Goal: Information Seeking & Learning: Compare options

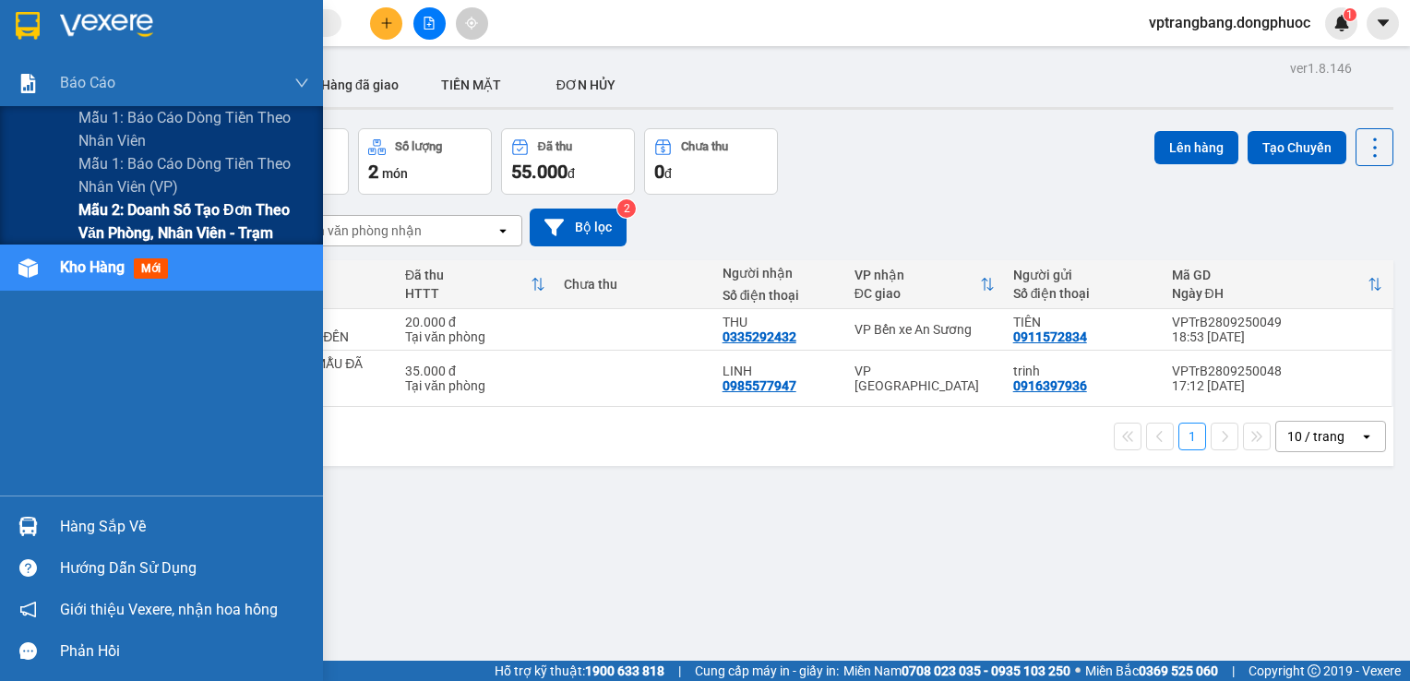
click at [80, 226] on span "Mẫu 2: Doanh số tạo đơn theo Văn phòng, nhân viên - Trạm" at bounding box center [193, 221] width 231 height 46
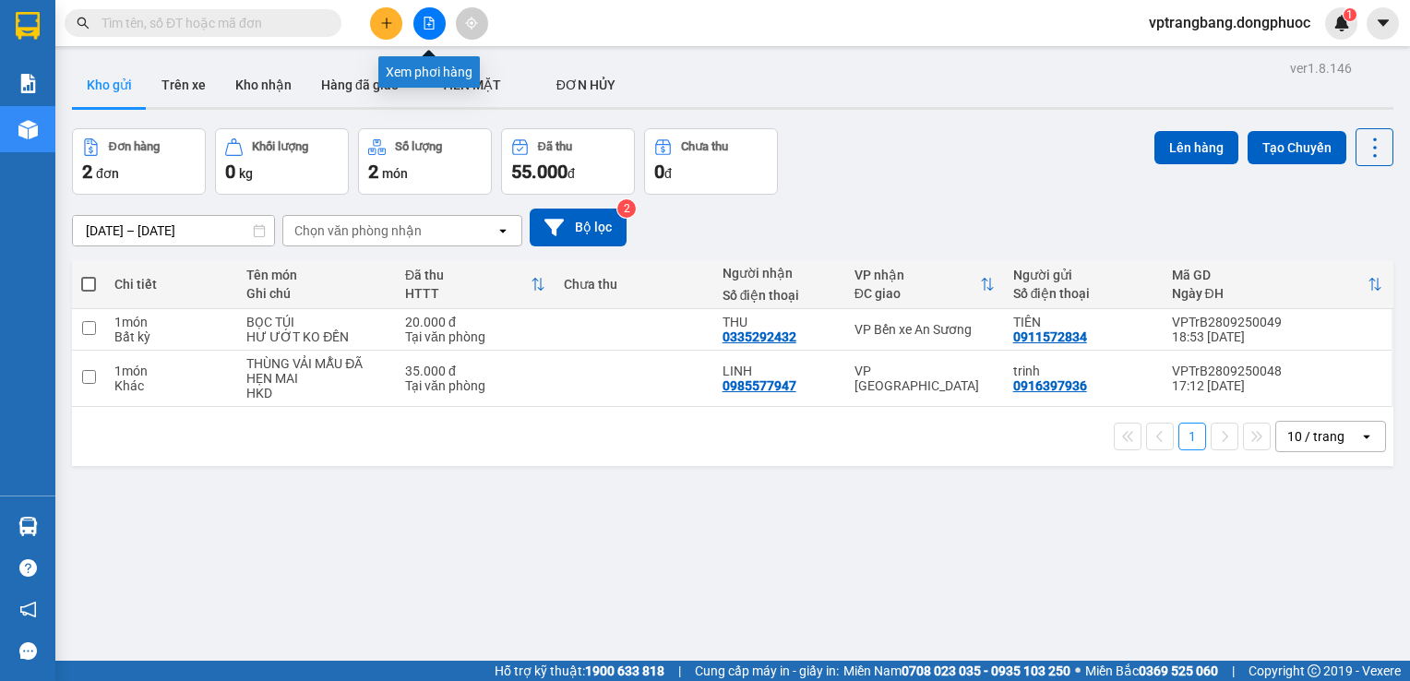
click at [424, 26] on icon "file-add" at bounding box center [429, 23] width 13 height 13
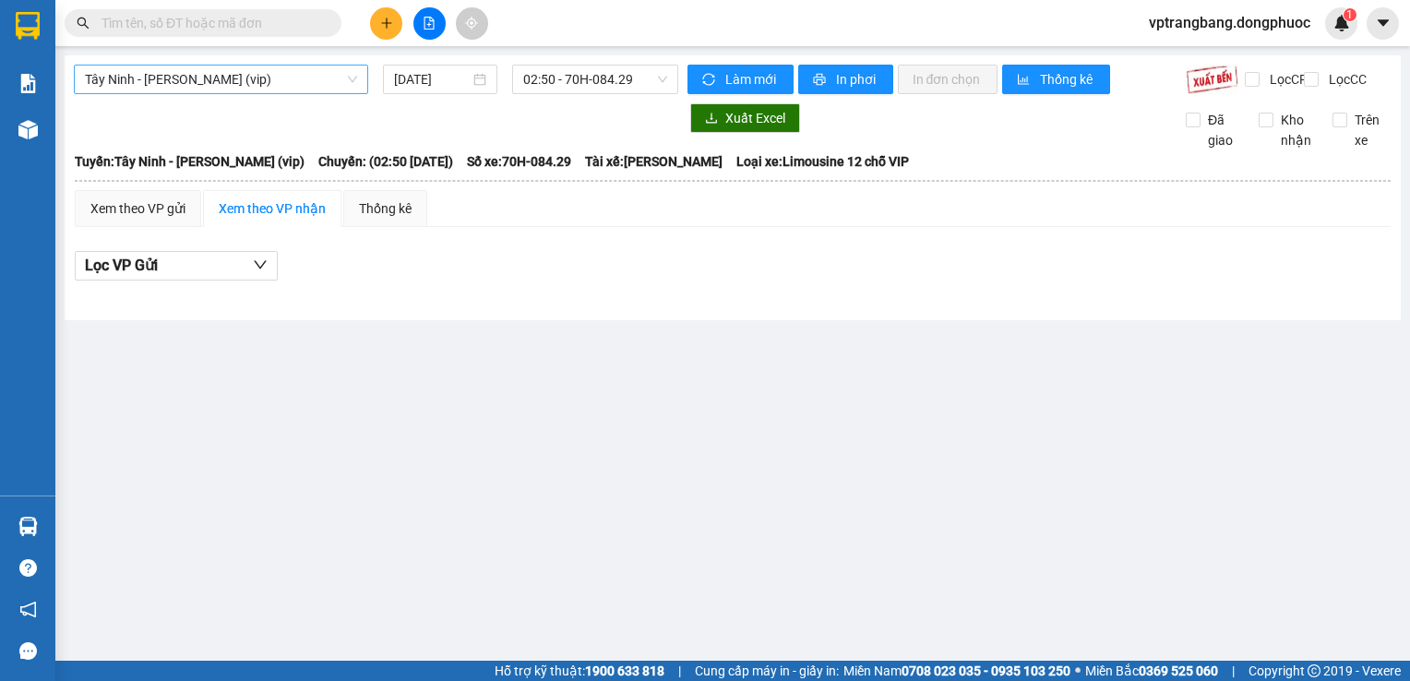
click at [270, 75] on span "Tây Ninh - [PERSON_NAME] (vip)" at bounding box center [221, 80] width 272 height 28
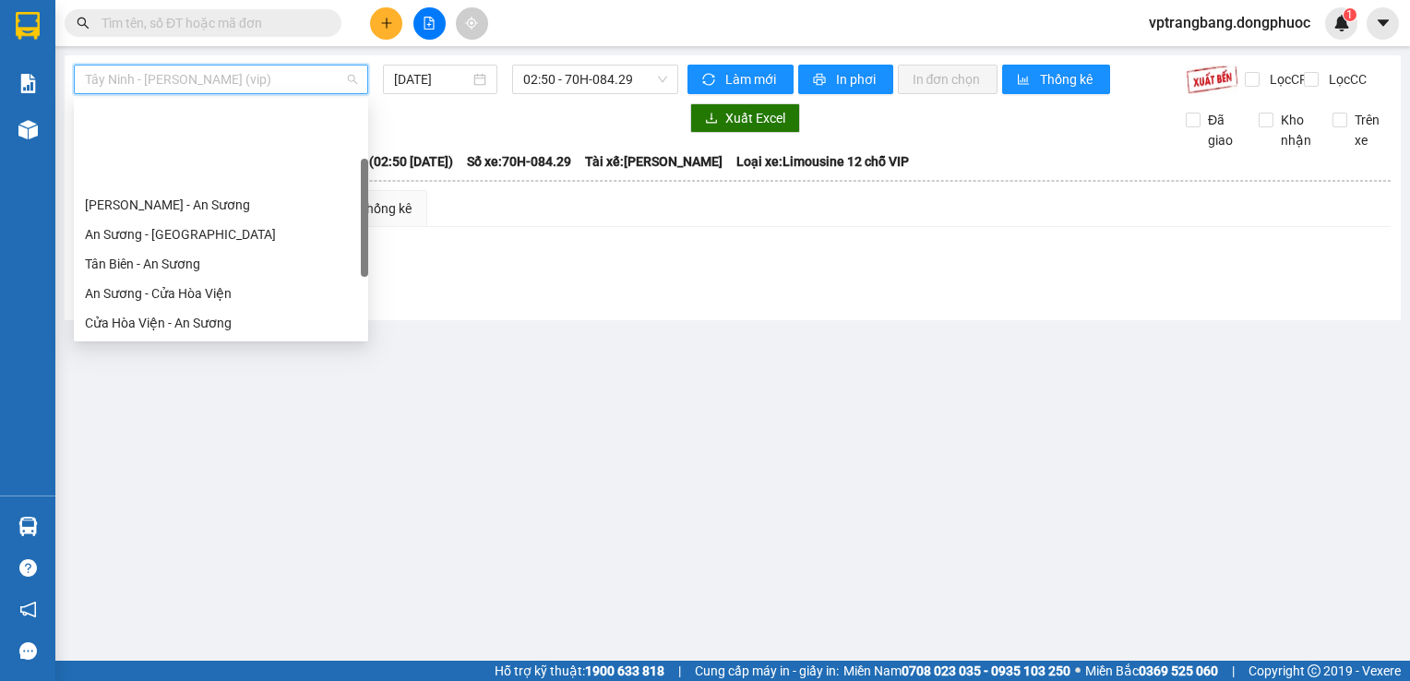
scroll to position [92, 0]
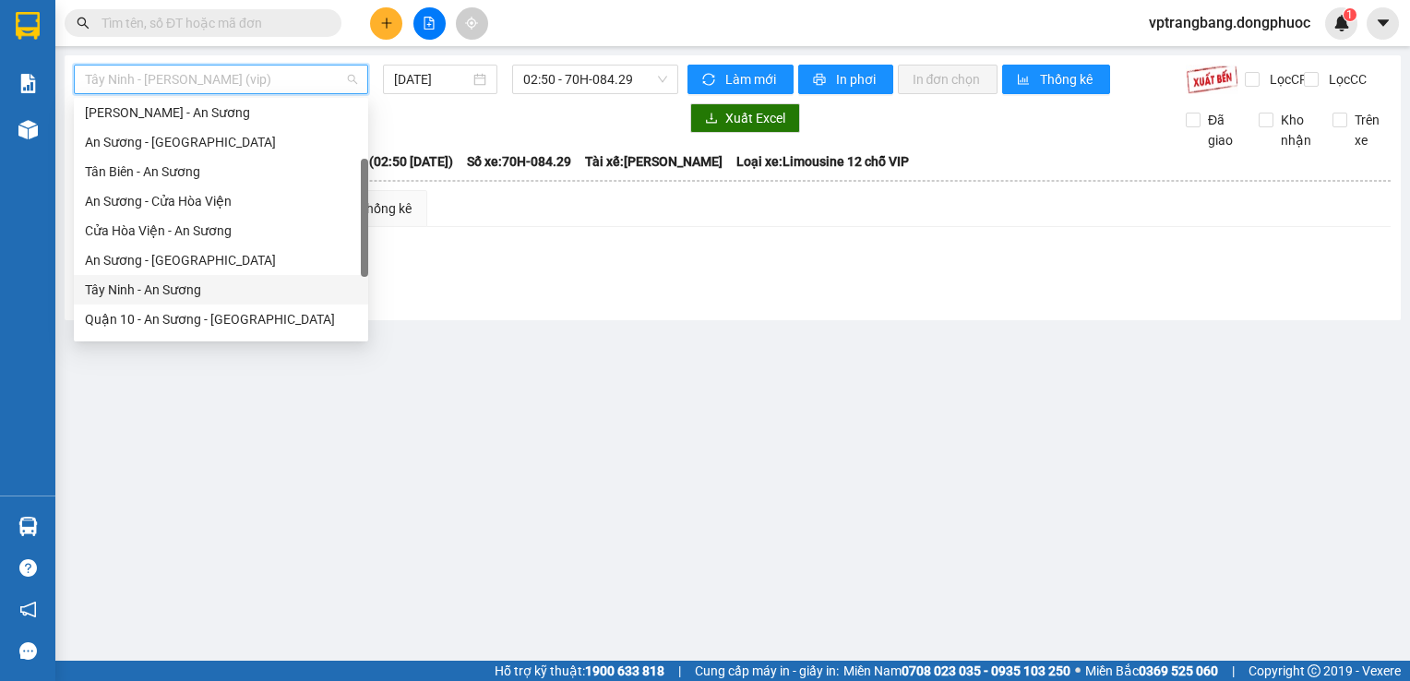
click at [165, 302] on div "Tây Ninh - An Sương" at bounding box center [221, 290] width 294 height 30
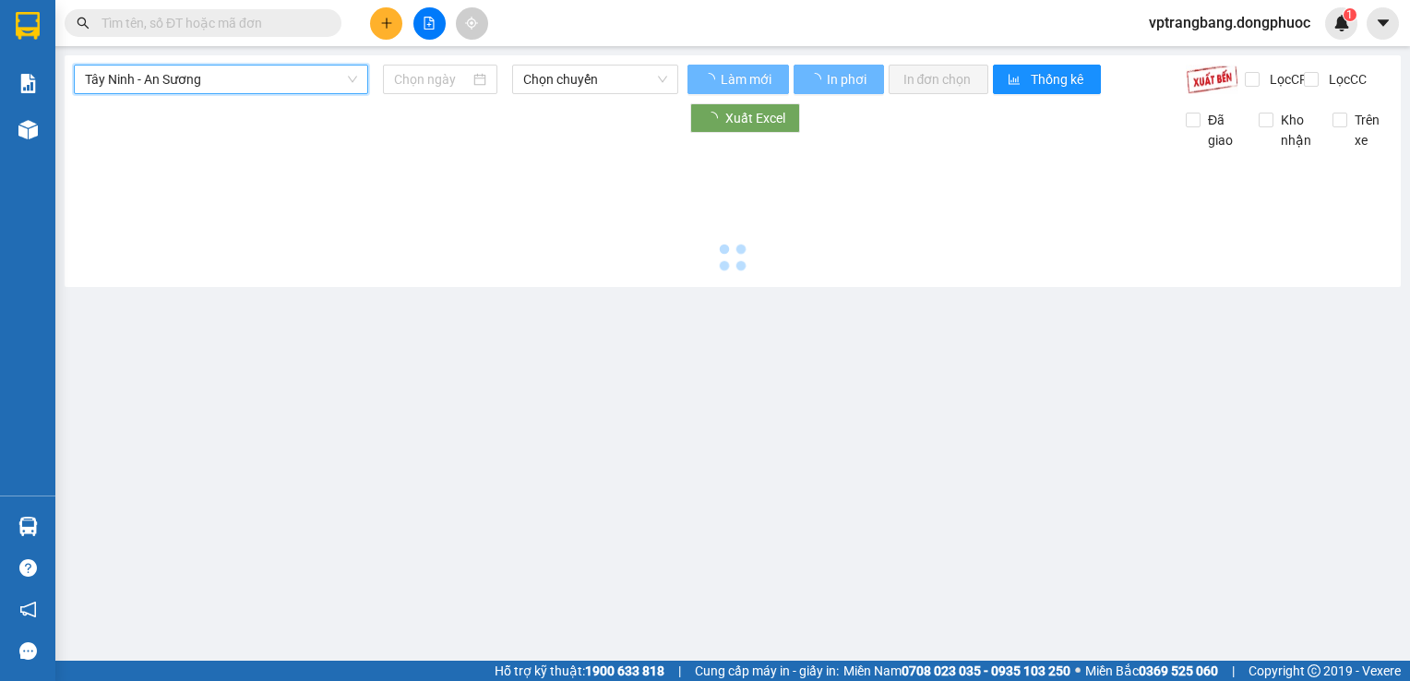
type input "[DATE]"
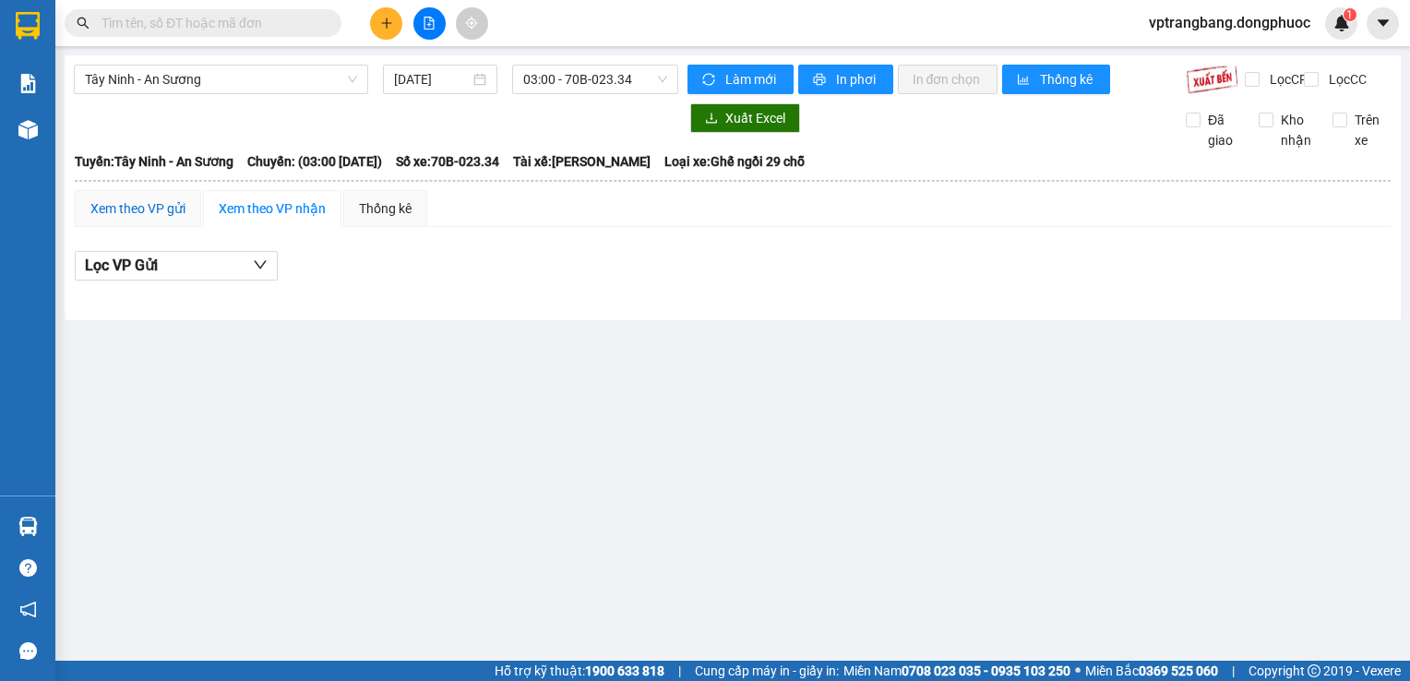
click at [115, 219] on div "Xem theo VP gửi" at bounding box center [137, 208] width 95 height 20
click at [540, 87] on span "03:00 - 70B-023.34" at bounding box center [595, 80] width 144 height 28
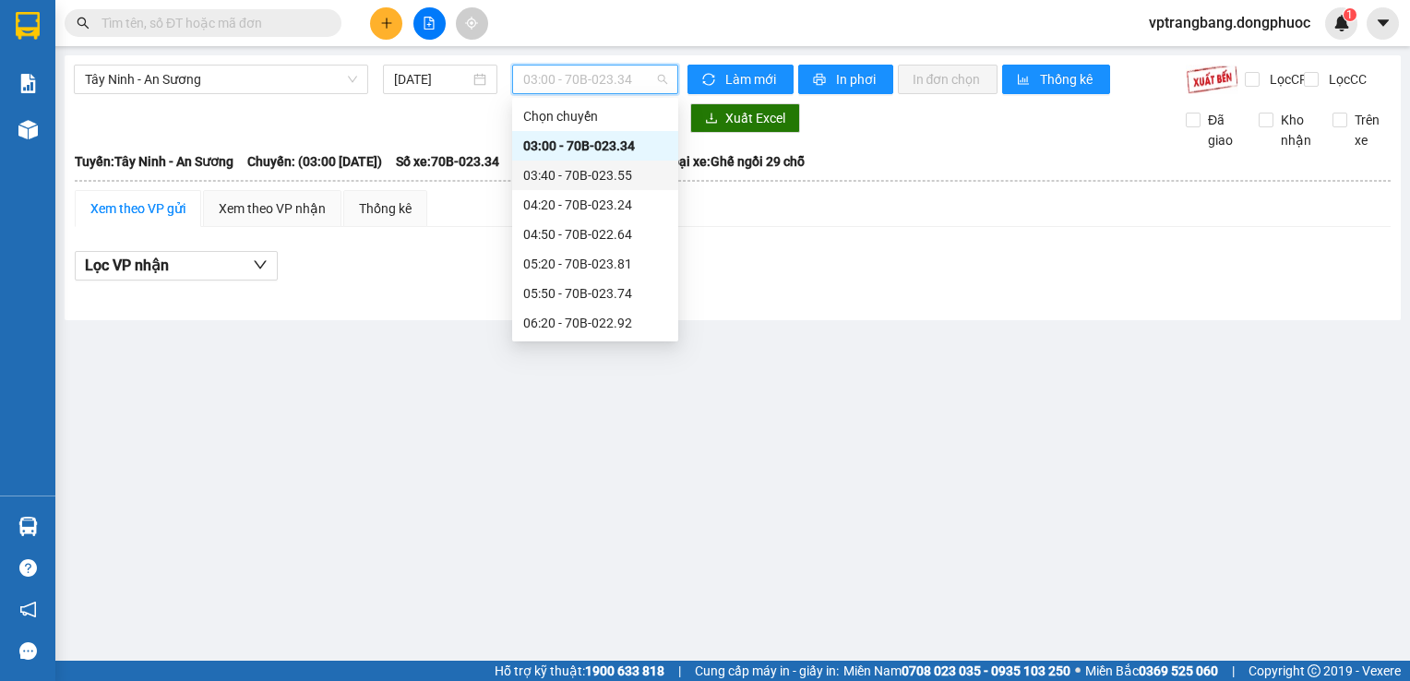
click at [561, 173] on div "03:40 - 70B-023.55" at bounding box center [595, 175] width 144 height 20
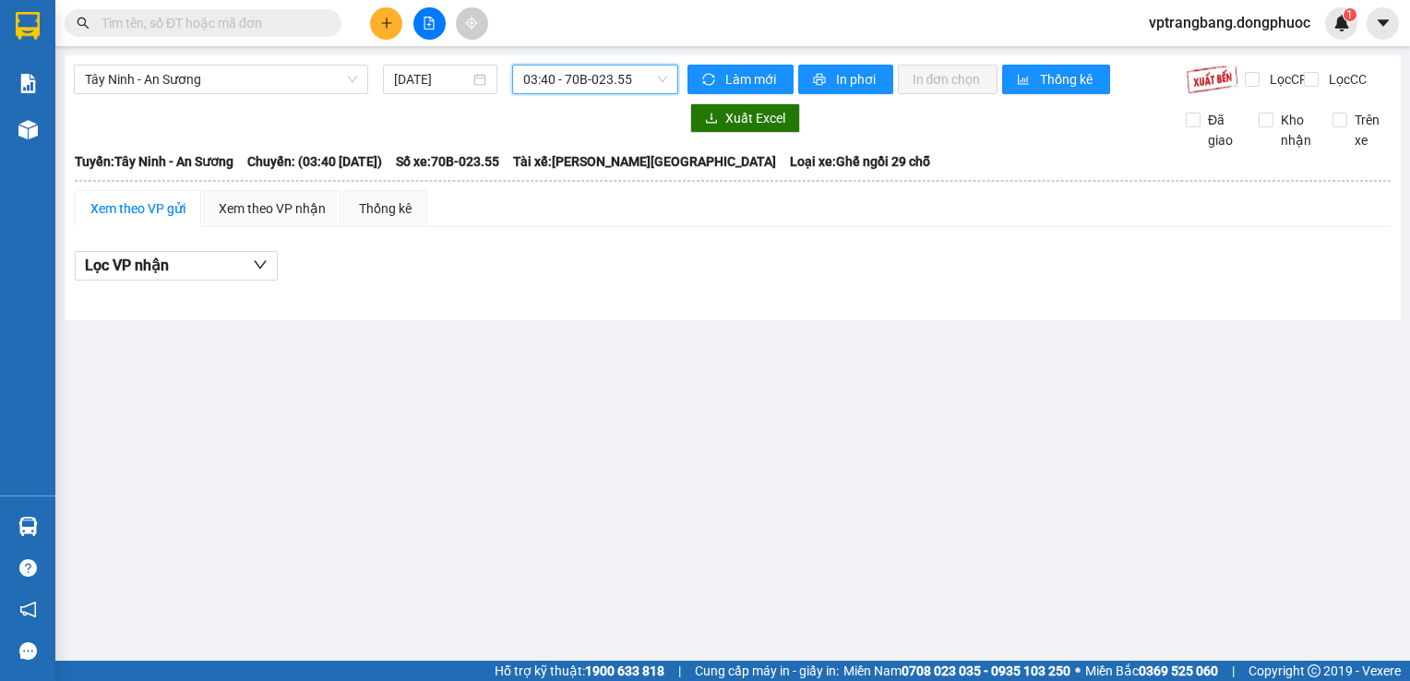
click at [579, 66] on span "03:40 - 70B-023.55" at bounding box center [595, 80] width 144 height 28
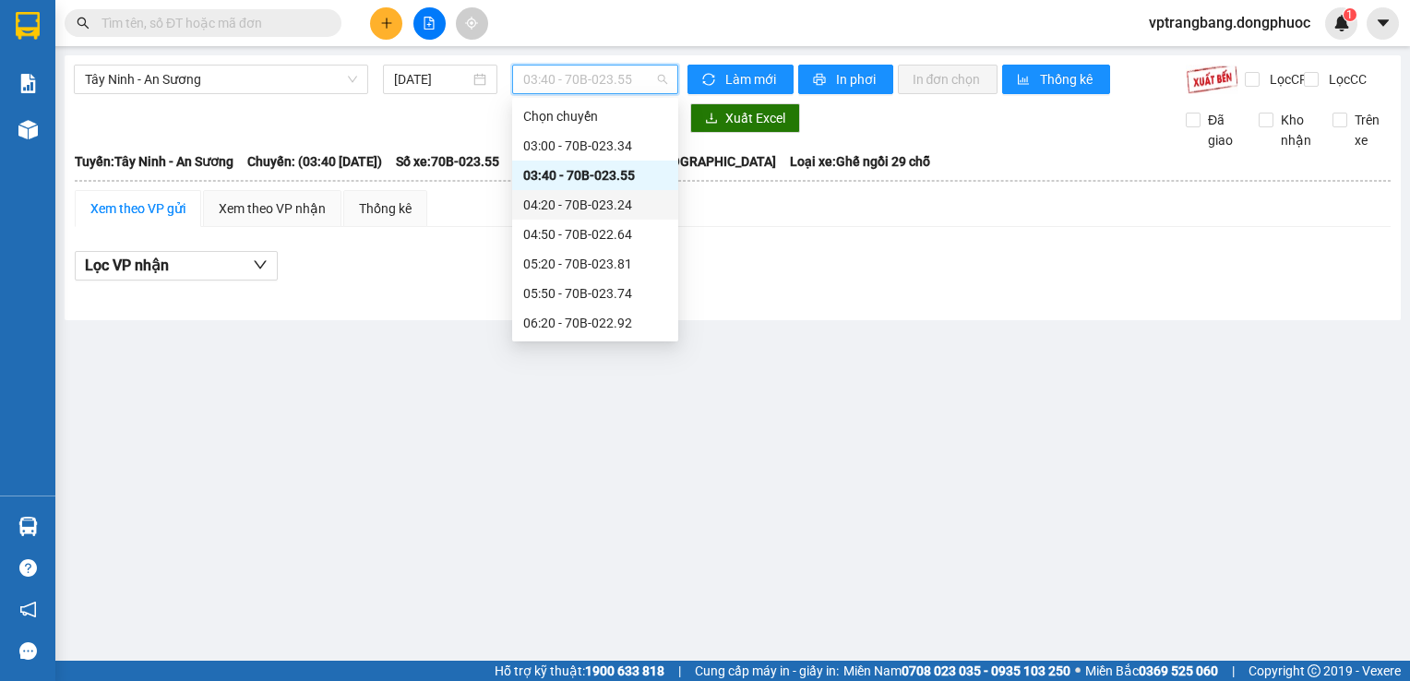
click at [613, 199] on div "04:20 - 70B-023.24" at bounding box center [595, 205] width 144 height 20
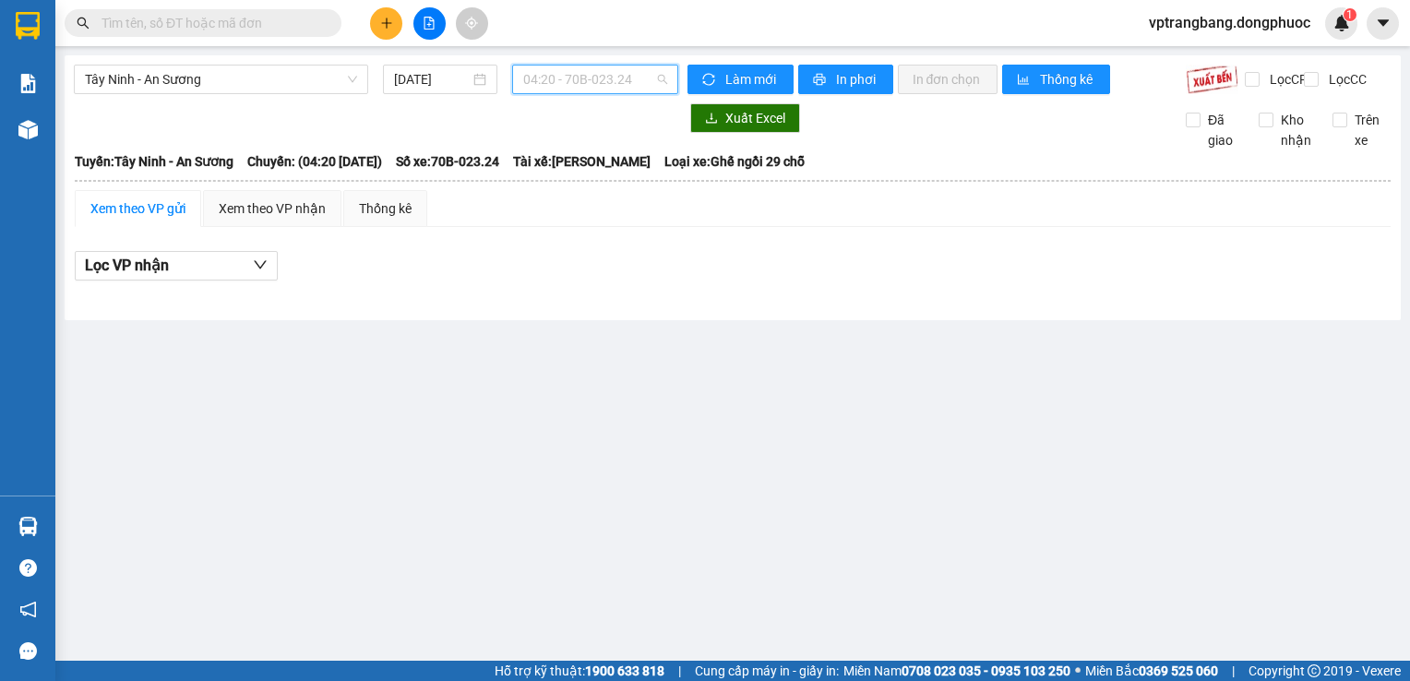
click at [601, 82] on span "04:20 - 70B-023.24" at bounding box center [595, 80] width 144 height 28
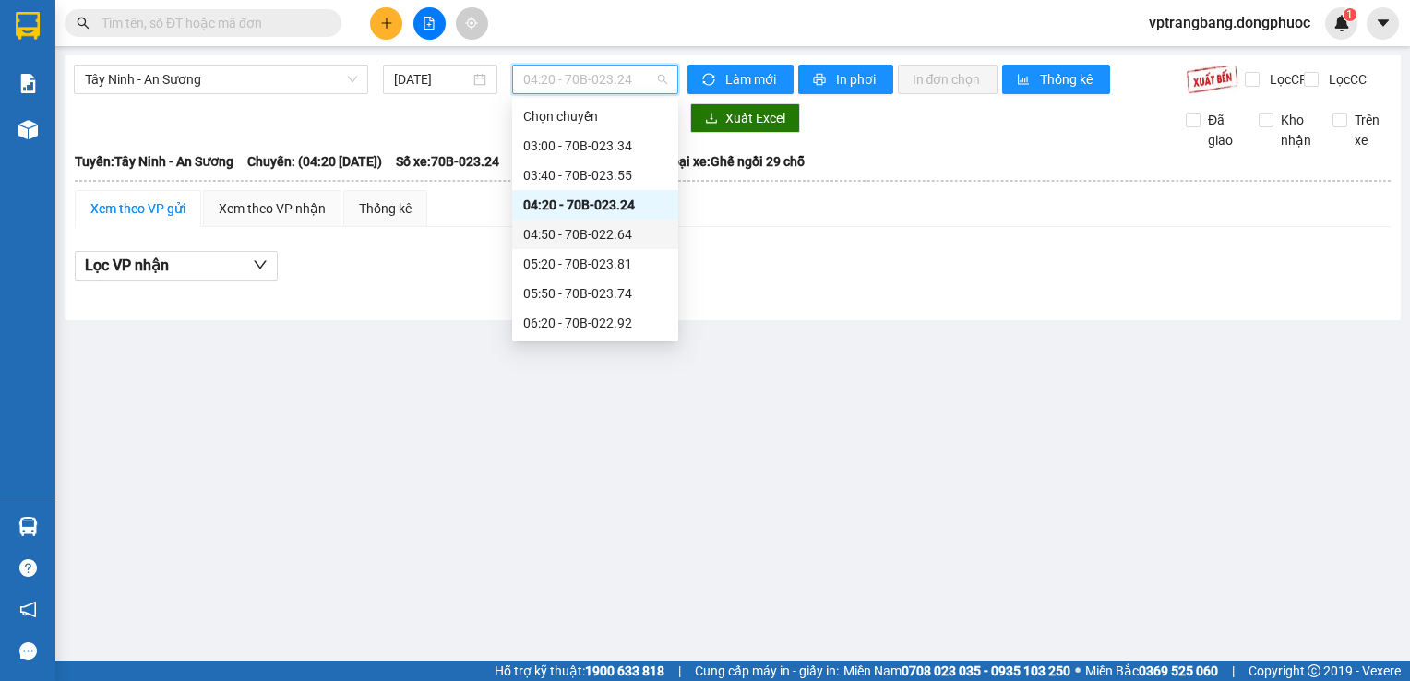
click at [608, 241] on div "04:50 - 70B-022.64" at bounding box center [595, 234] width 144 height 20
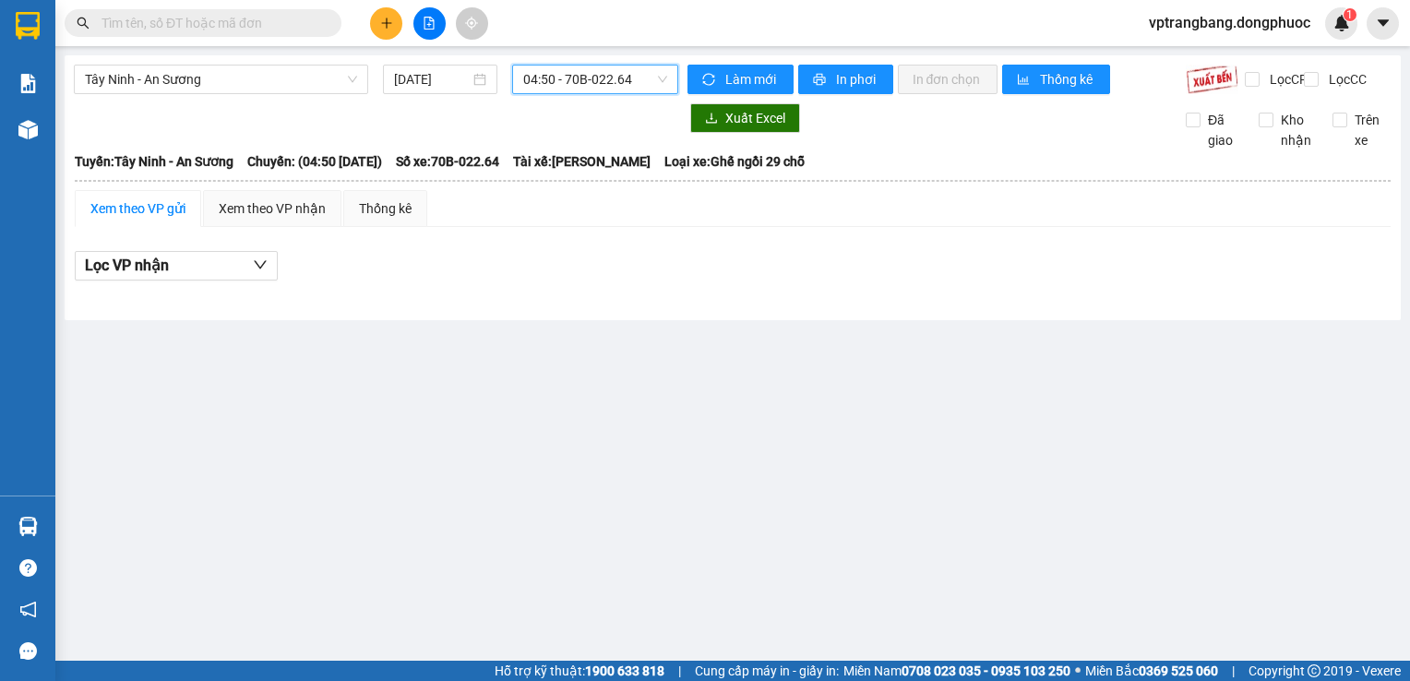
click at [590, 91] on span "04:50 - 70B-022.64" at bounding box center [595, 80] width 144 height 28
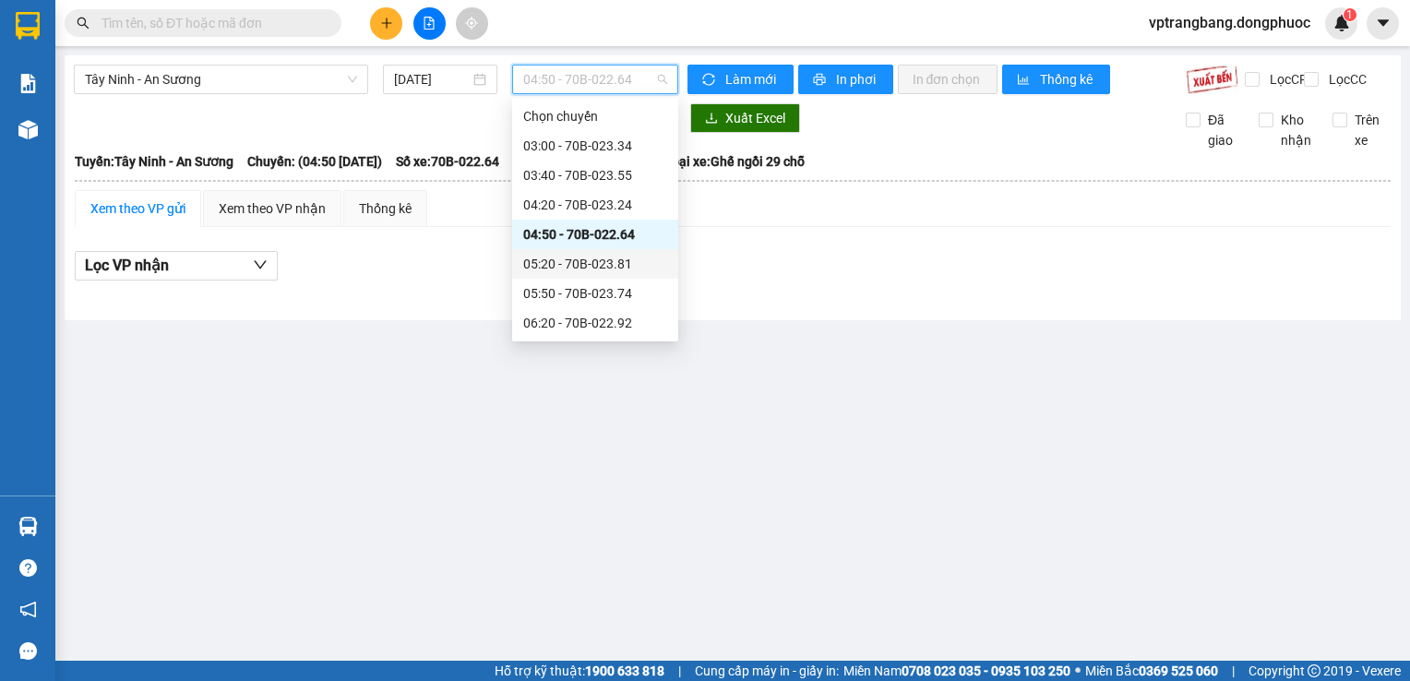
click at [588, 264] on div "05:20 - 70B-023.81" at bounding box center [595, 264] width 144 height 20
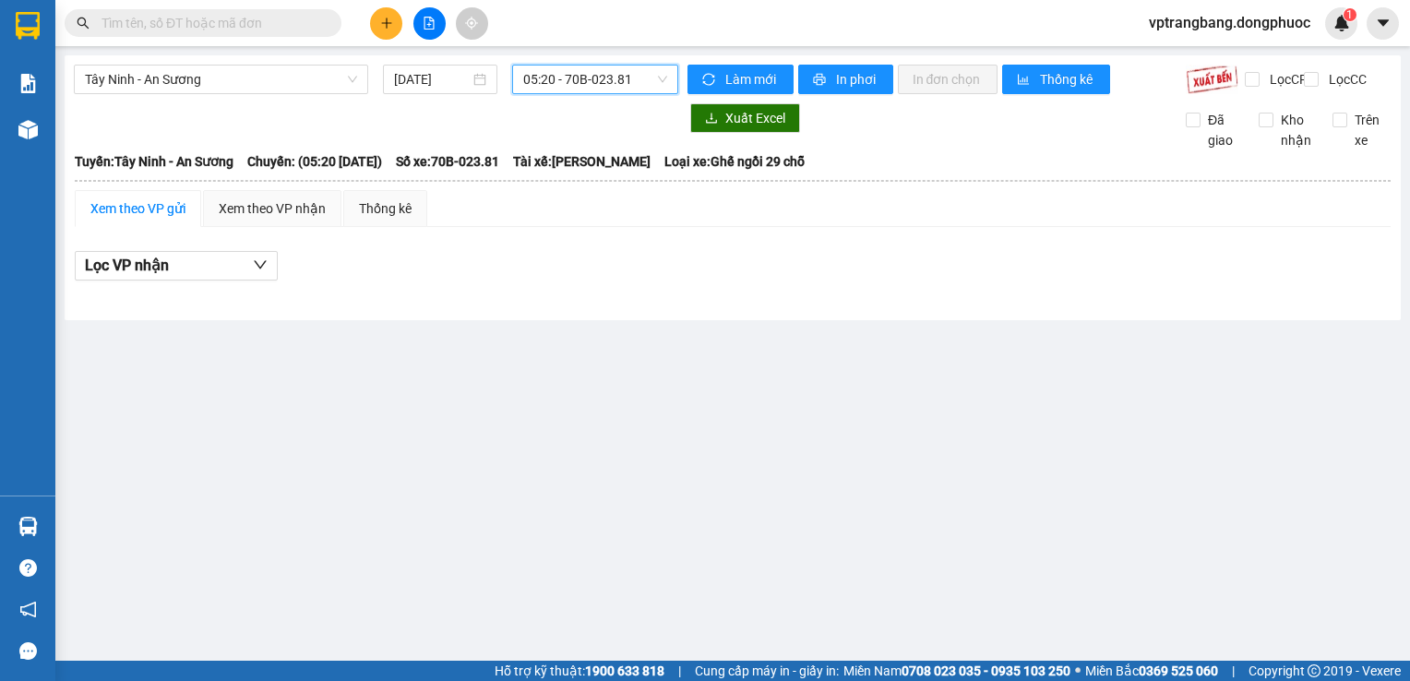
click at [554, 72] on span "05:20 - 70B-023.81" at bounding box center [595, 80] width 144 height 28
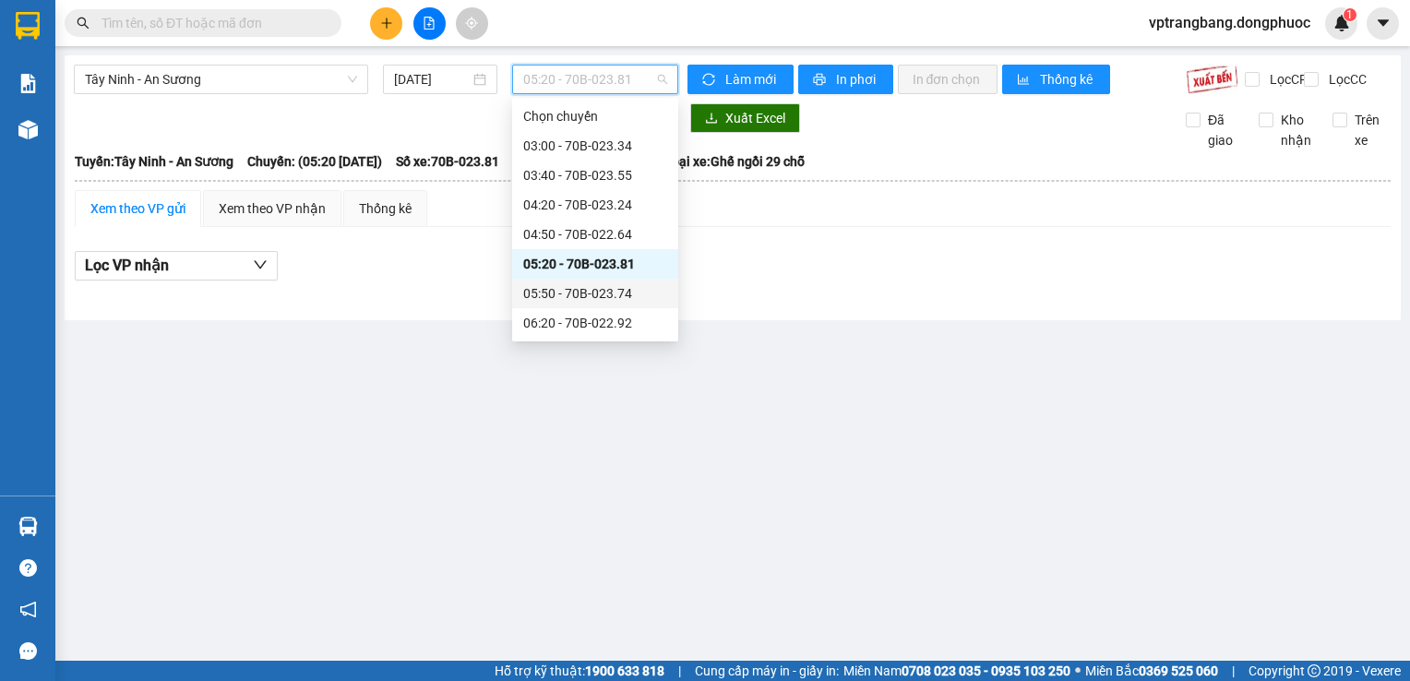
click at [608, 281] on div "05:50 - 70B-023.74" at bounding box center [595, 294] width 166 height 30
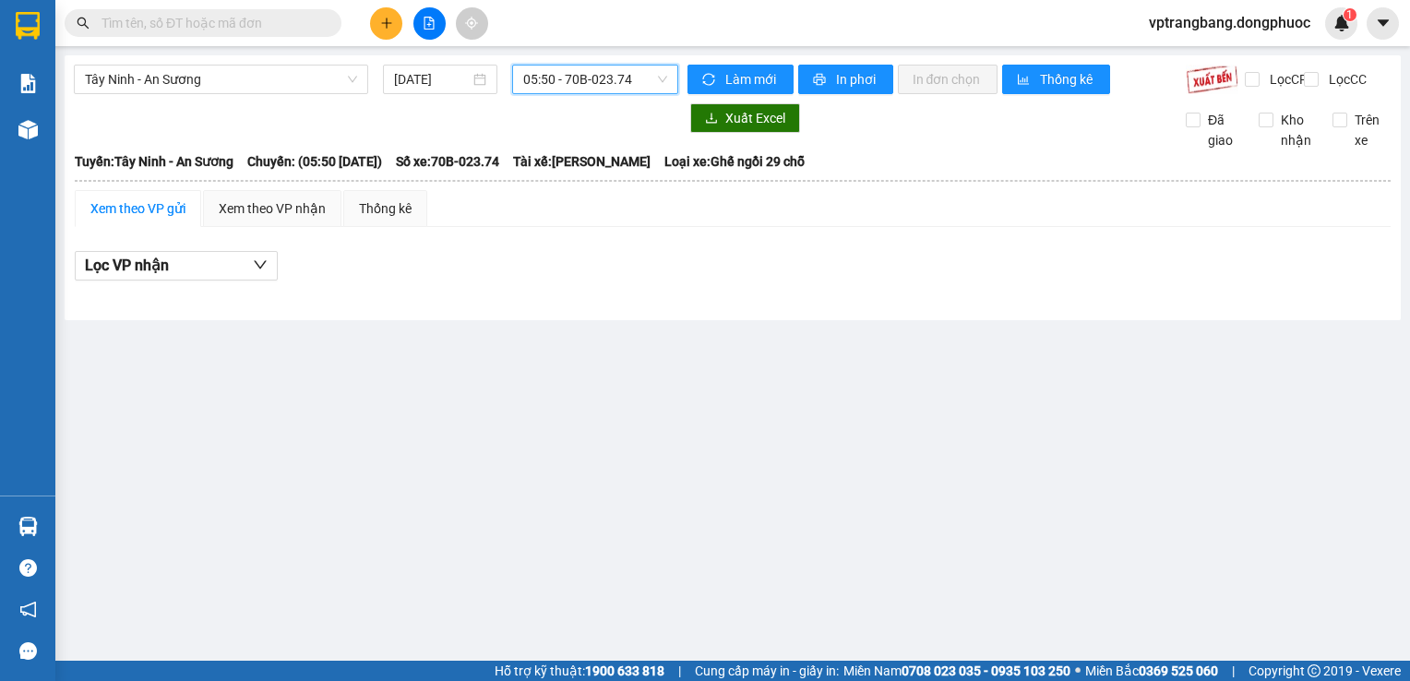
click at [568, 69] on span "05:50 - 70B-023.74" at bounding box center [595, 80] width 144 height 28
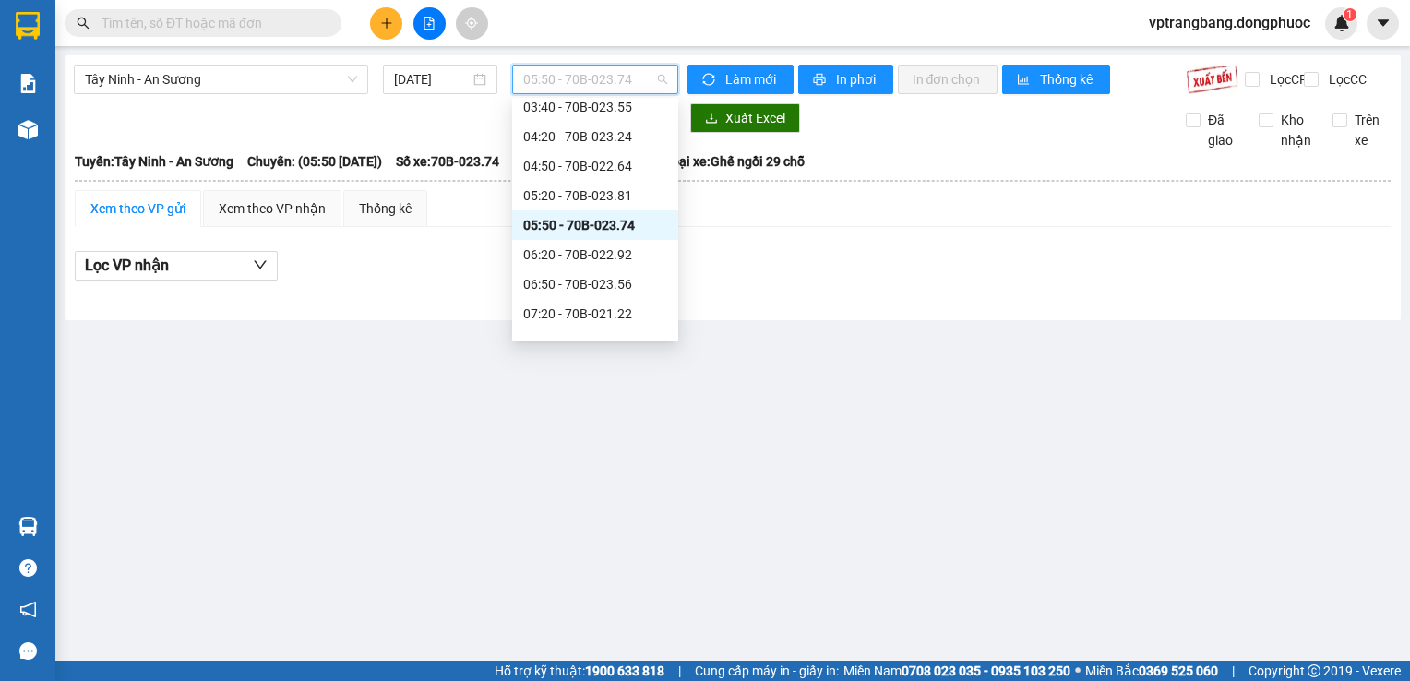
scroll to position [92, 0]
click at [568, 242] on div "06:20 - 70B-022.92" at bounding box center [595, 231] width 166 height 30
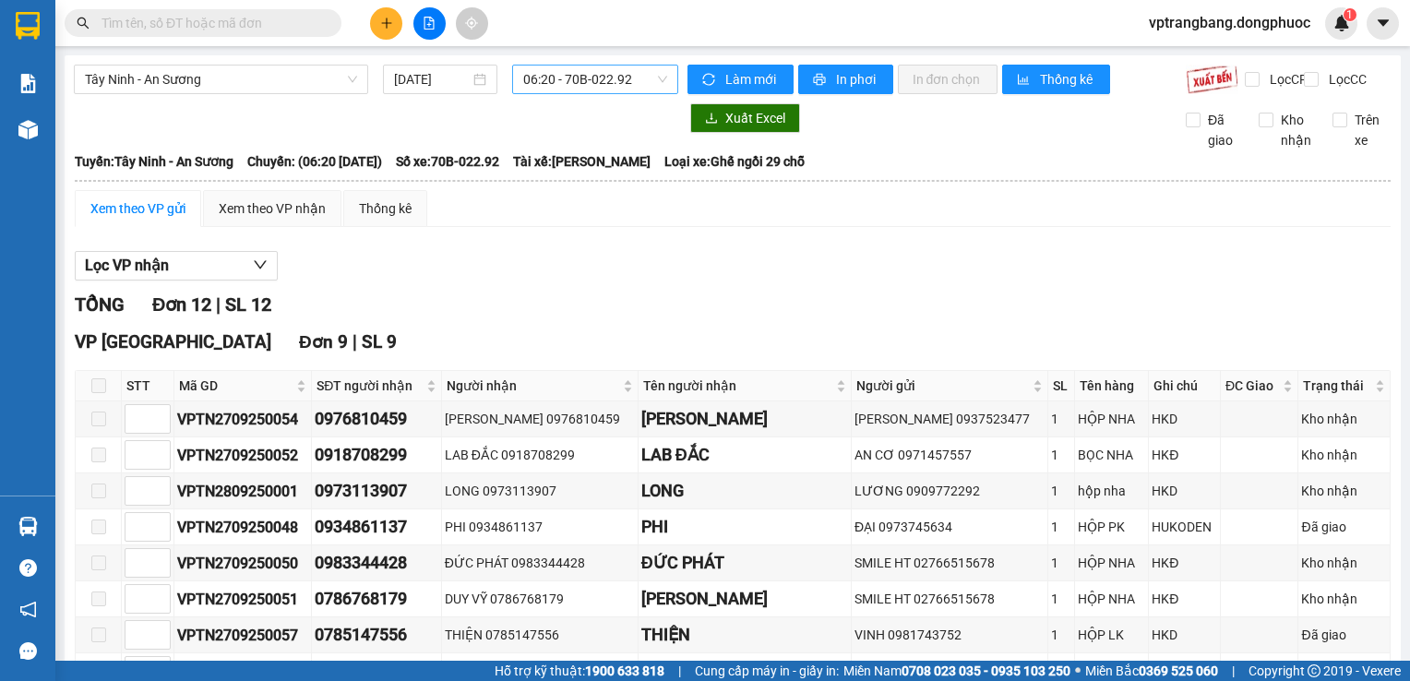
click at [562, 79] on span "06:20 - 70B-022.92" at bounding box center [595, 80] width 144 height 28
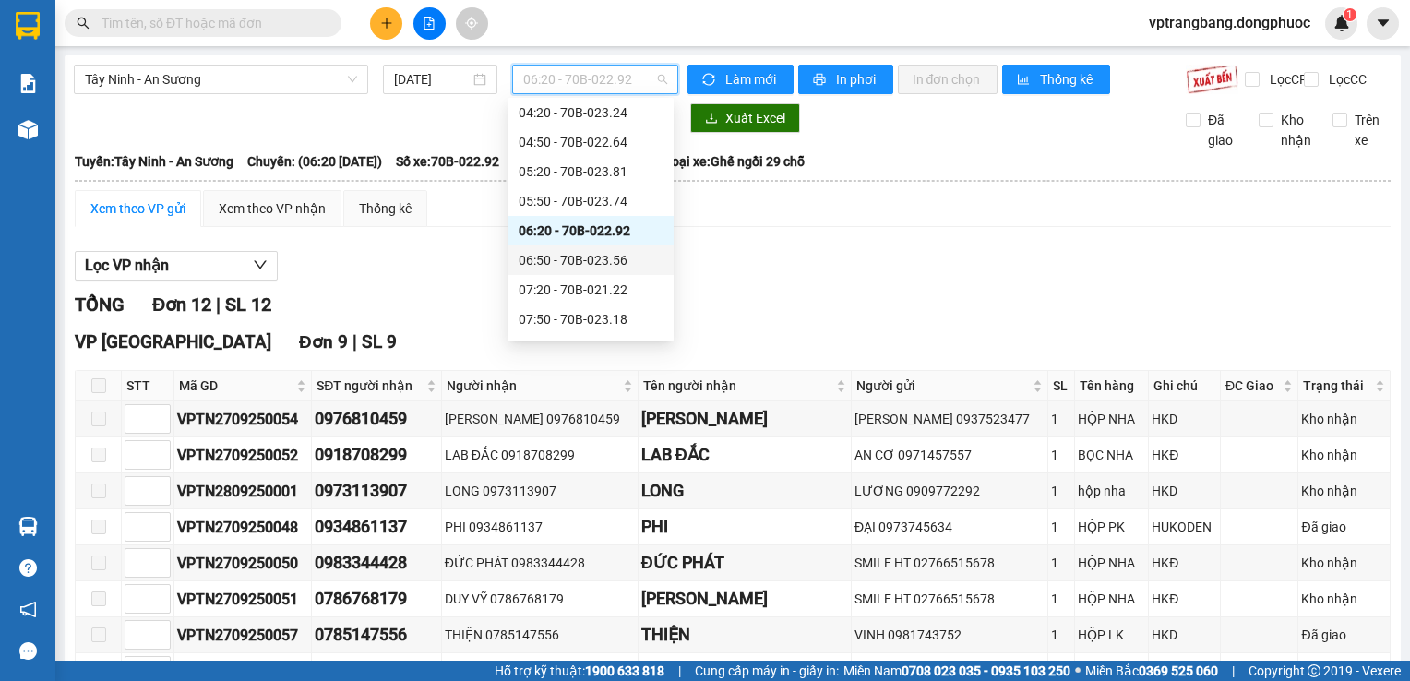
click at [555, 257] on div "06:50 - 70B-023.56" at bounding box center [591, 260] width 144 height 20
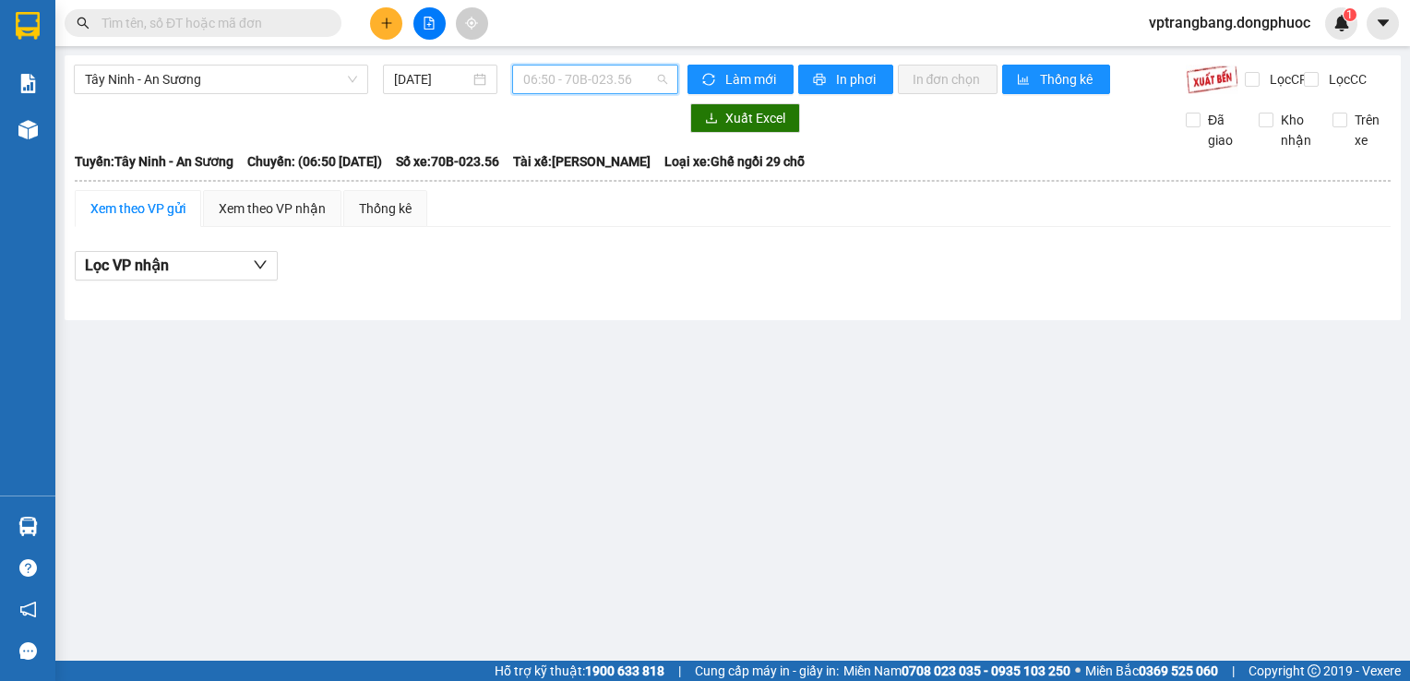
click at [549, 67] on span "06:50 - 70B-023.56" at bounding box center [595, 80] width 144 height 28
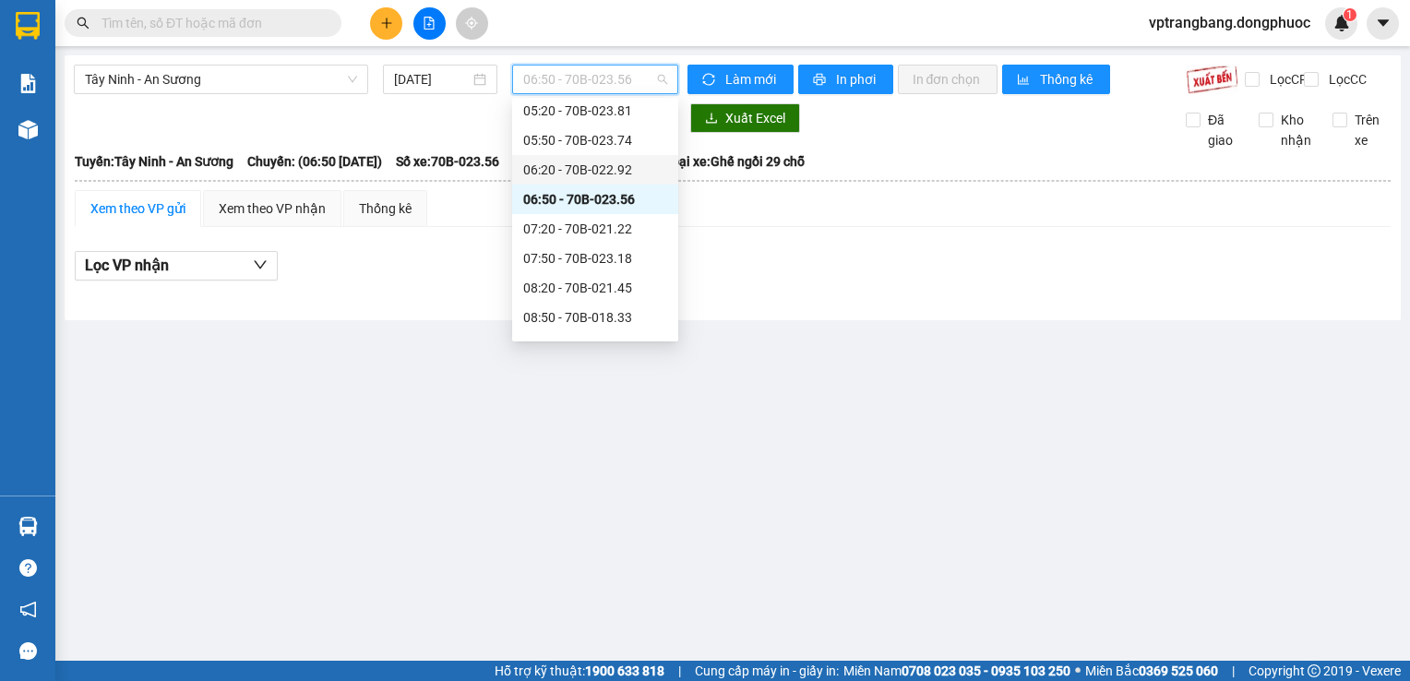
scroll to position [185, 0]
click at [569, 201] on div "07:20 - 70B-021.22" at bounding box center [595, 197] width 144 height 20
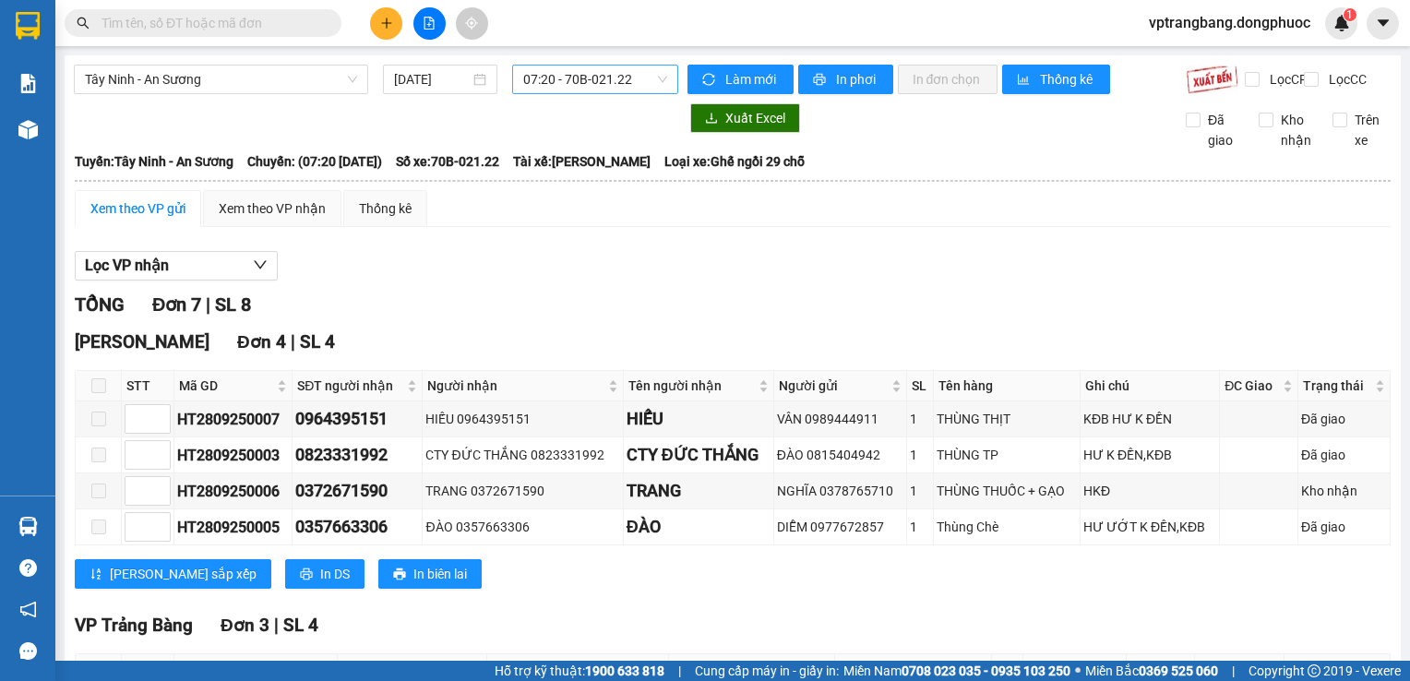
click at [550, 80] on span "07:20 - 70B-021.22" at bounding box center [595, 80] width 144 height 28
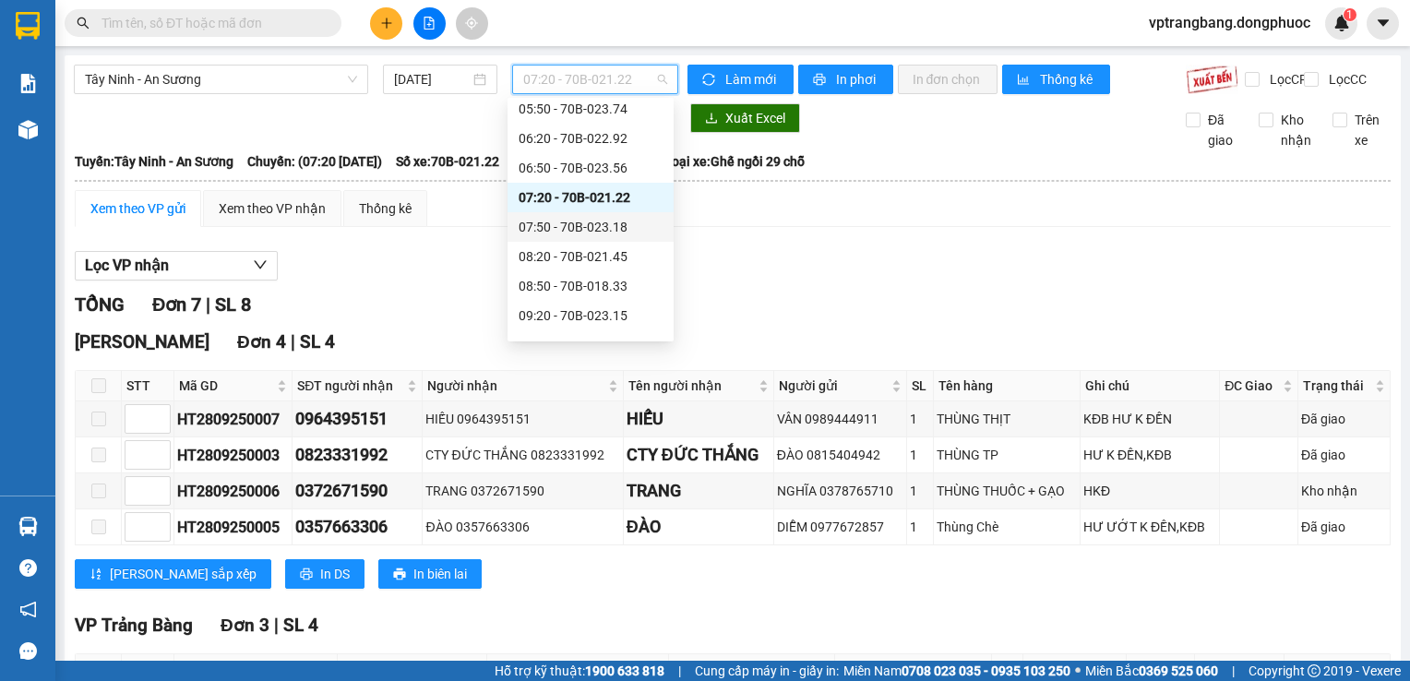
click at [570, 215] on div "07:50 - 70B-023.18" at bounding box center [591, 227] width 166 height 30
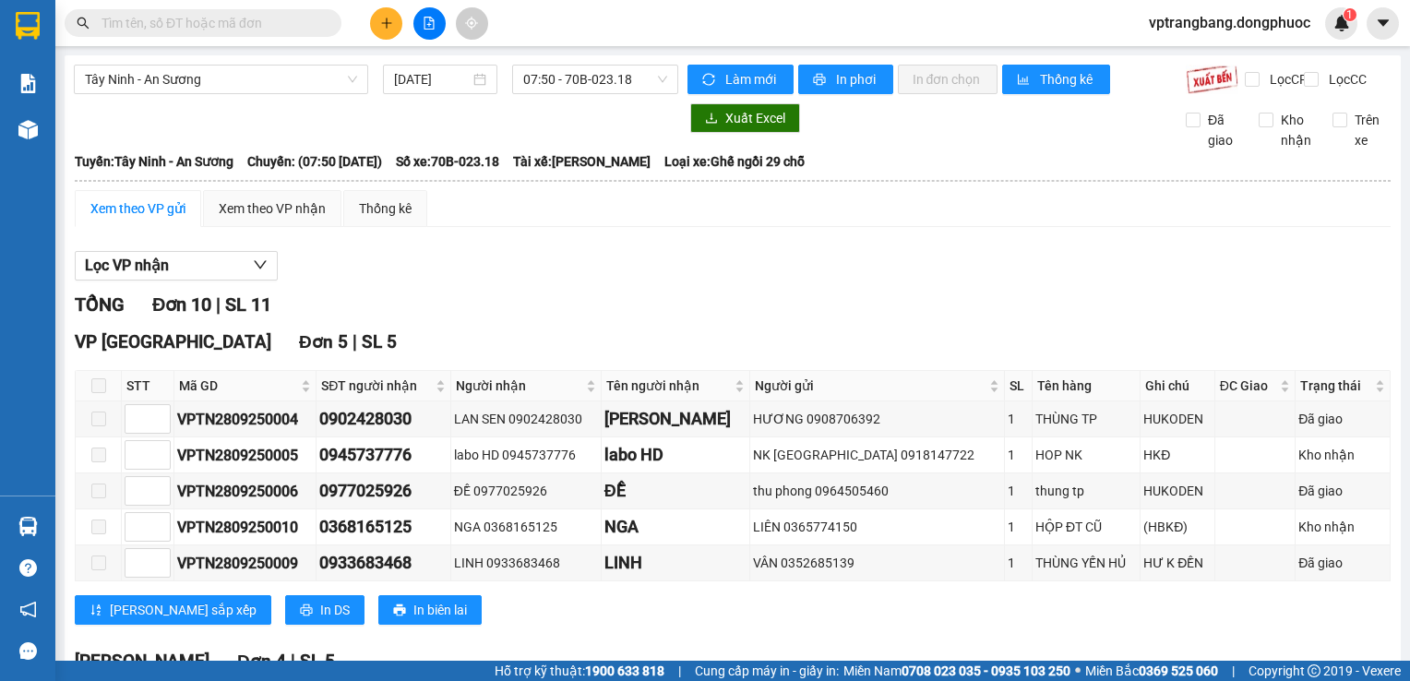
click at [543, 306] on div "TỔNG Đơn 10 | SL 11" at bounding box center [733, 305] width 1316 height 29
click at [583, 76] on span "07:50 - 70B-023.18" at bounding box center [595, 80] width 144 height 28
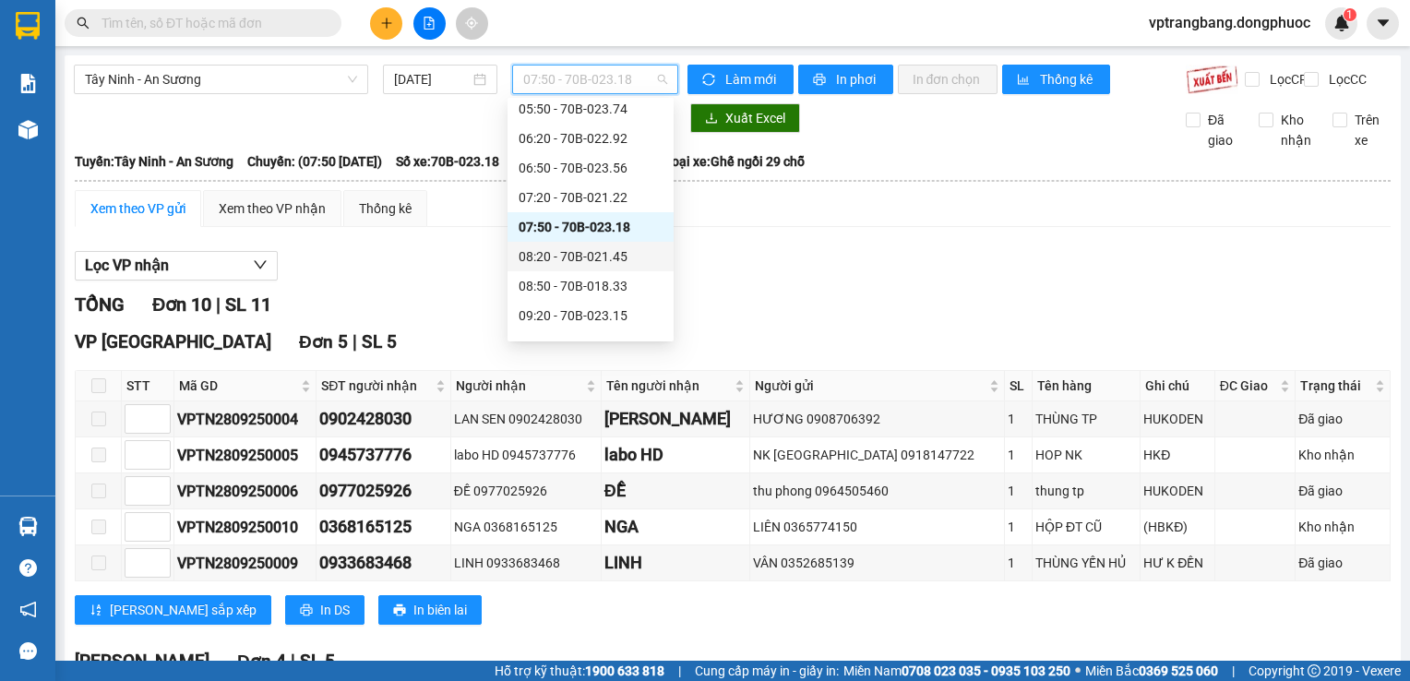
click at [566, 265] on div "08:20 - 70B-021.45" at bounding box center [591, 256] width 144 height 20
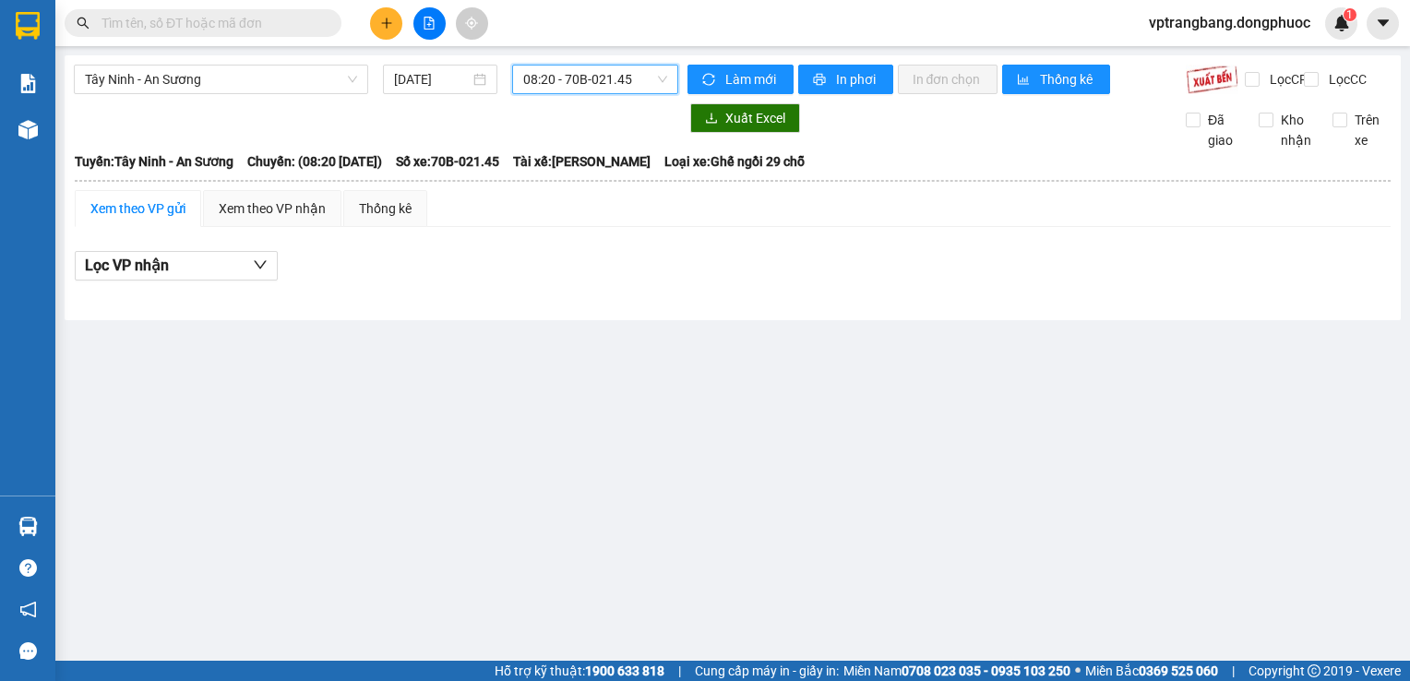
click at [648, 71] on span "08:20 - 70B-021.45" at bounding box center [595, 80] width 144 height 28
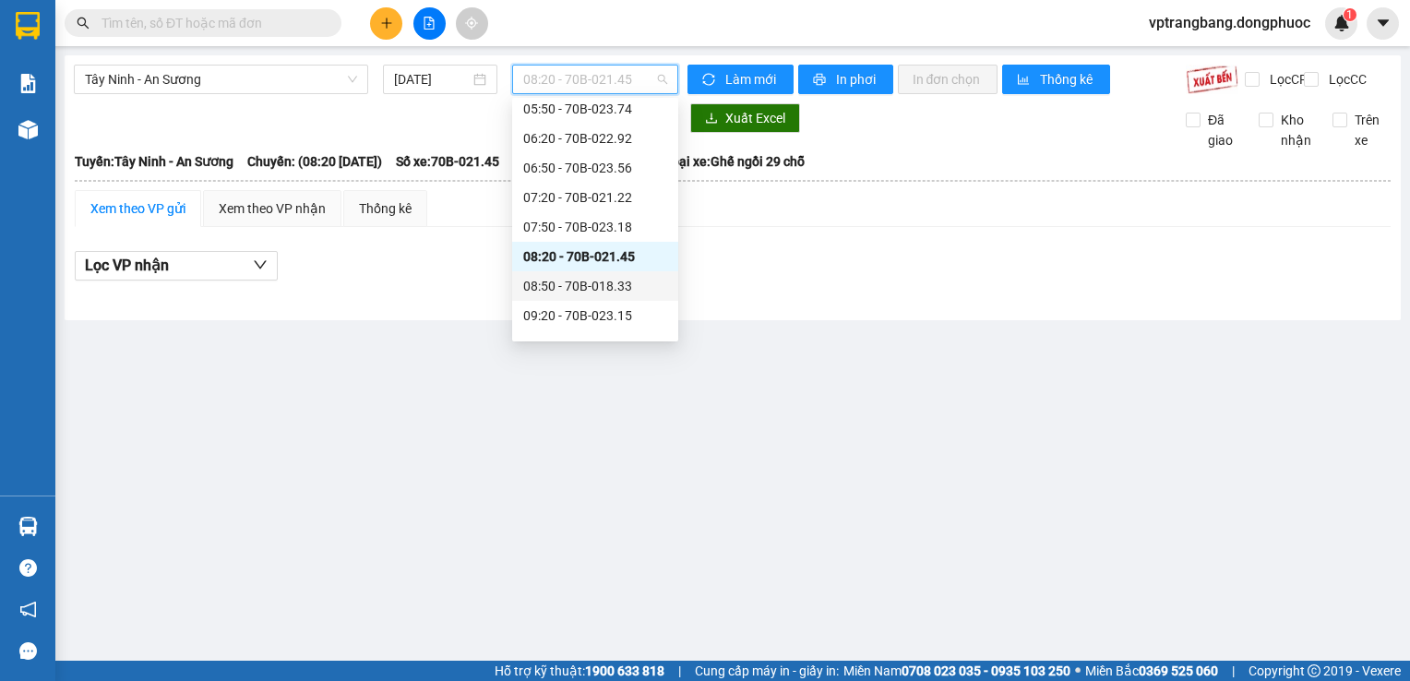
click at [590, 290] on div "08:50 - 70B-018.33" at bounding box center [595, 286] width 144 height 20
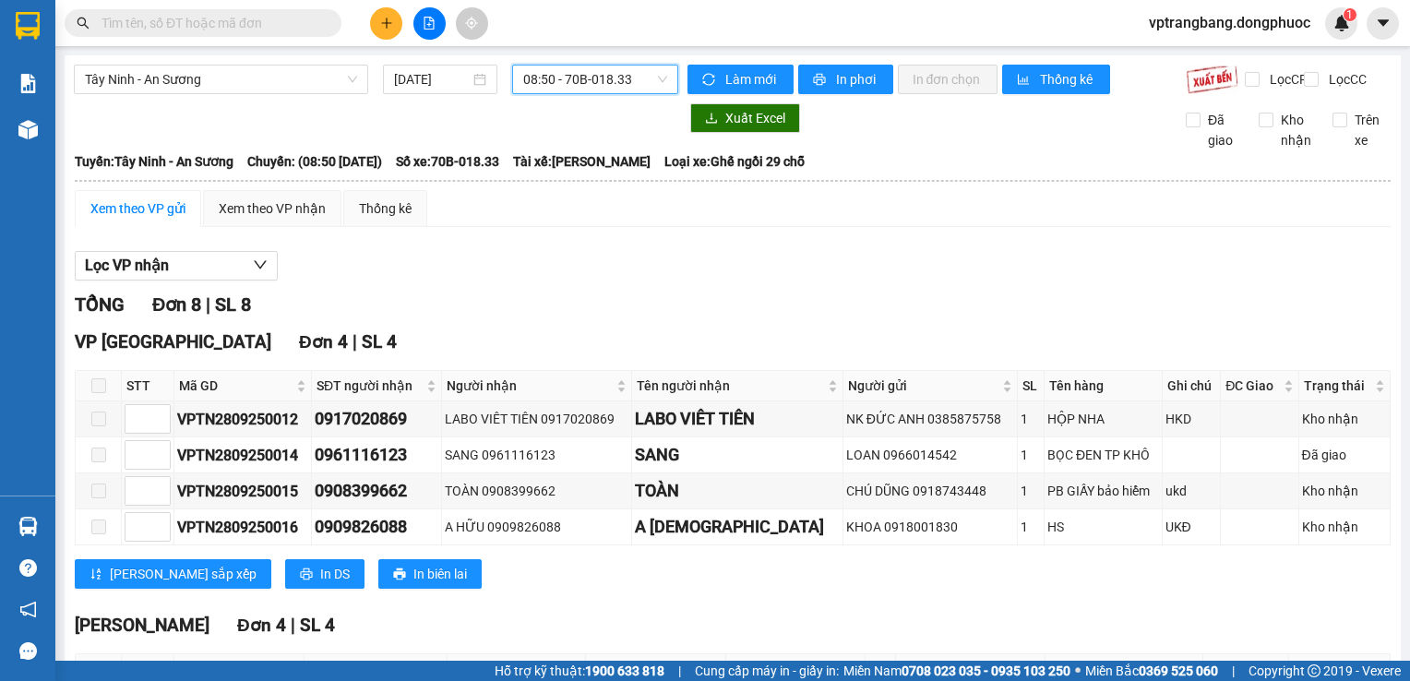
click at [593, 85] on span "08:50 - 70B-018.33" at bounding box center [595, 80] width 144 height 28
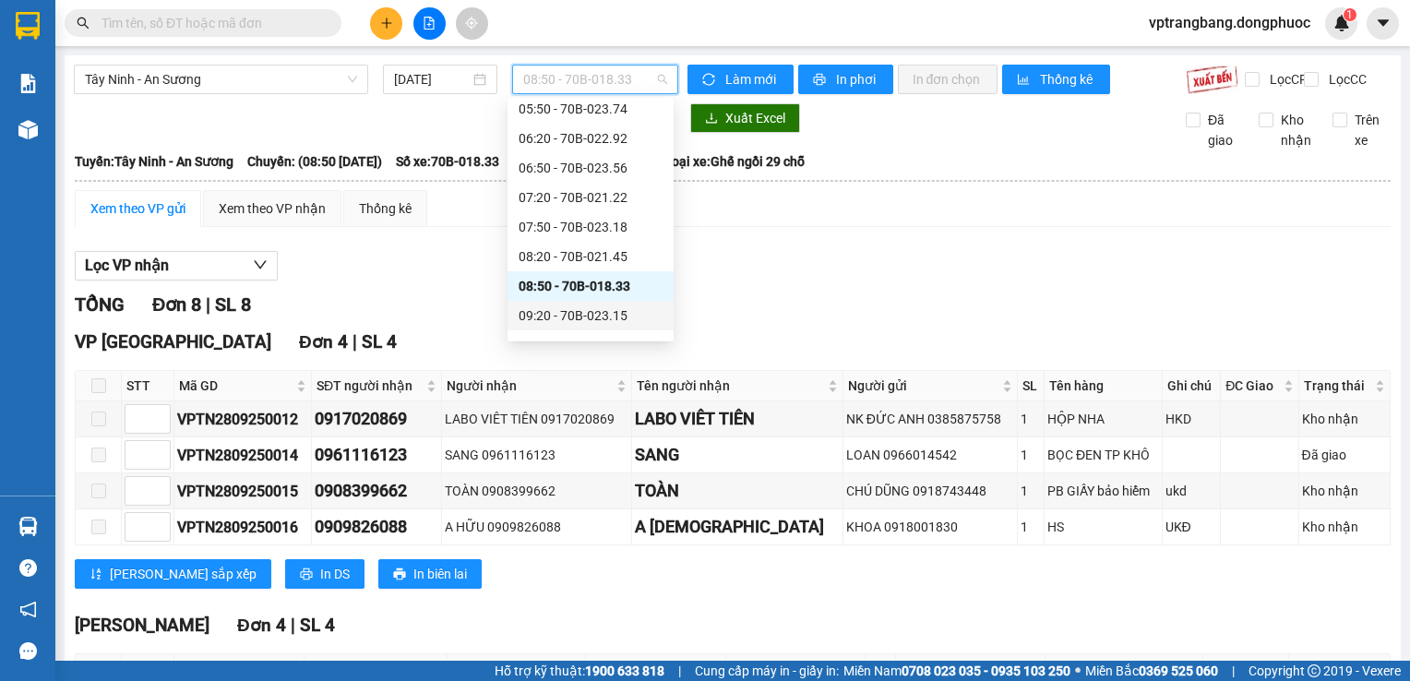
click at [591, 316] on div "09:20 - 70B-023.15" at bounding box center [591, 315] width 144 height 20
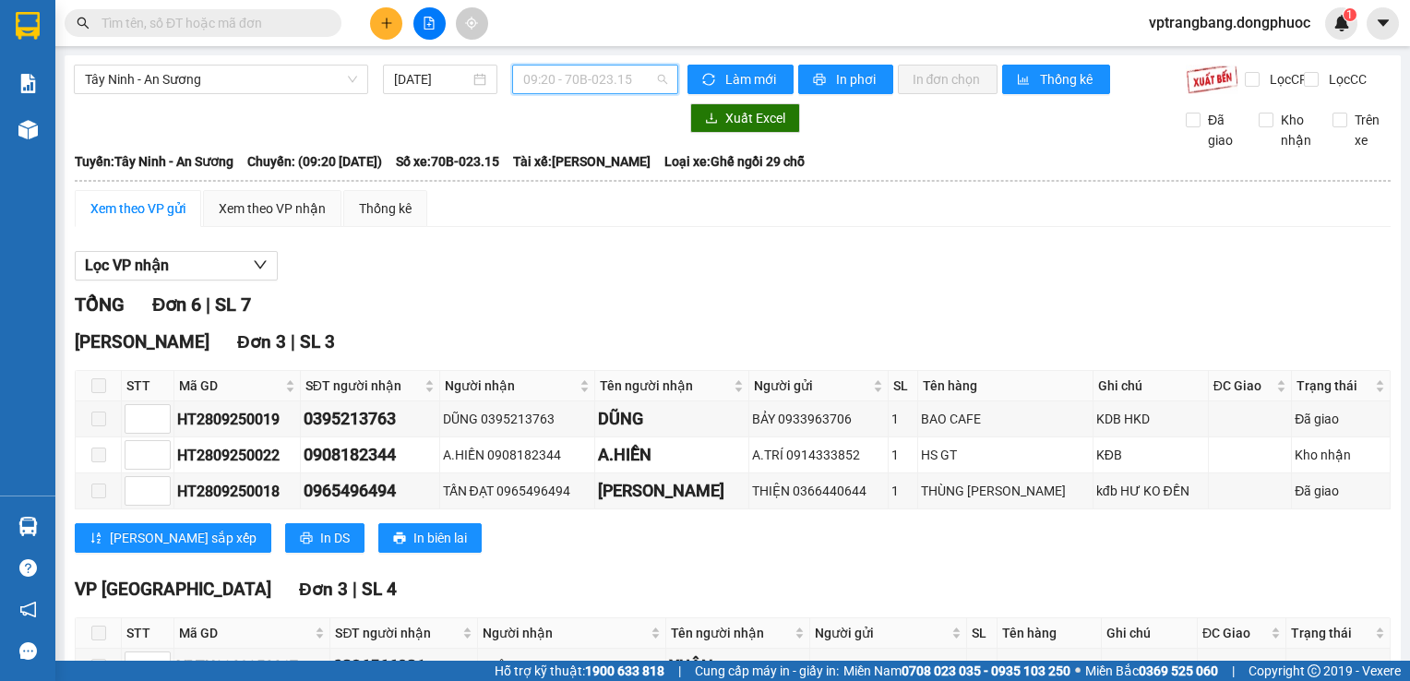
click at [552, 83] on span "09:20 - 70B-023.15" at bounding box center [595, 80] width 144 height 28
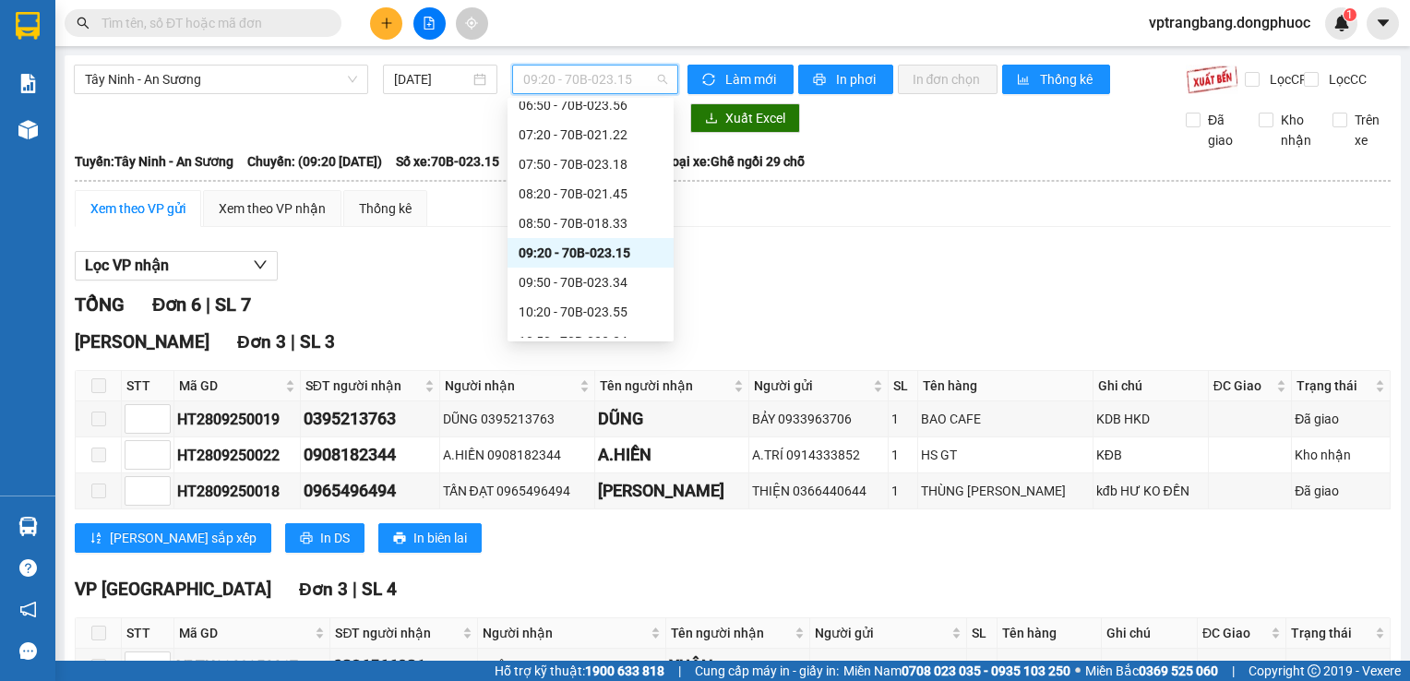
scroll to position [277, 0]
click at [594, 244] on div "09:50 - 70B-023.34" at bounding box center [591, 253] width 144 height 20
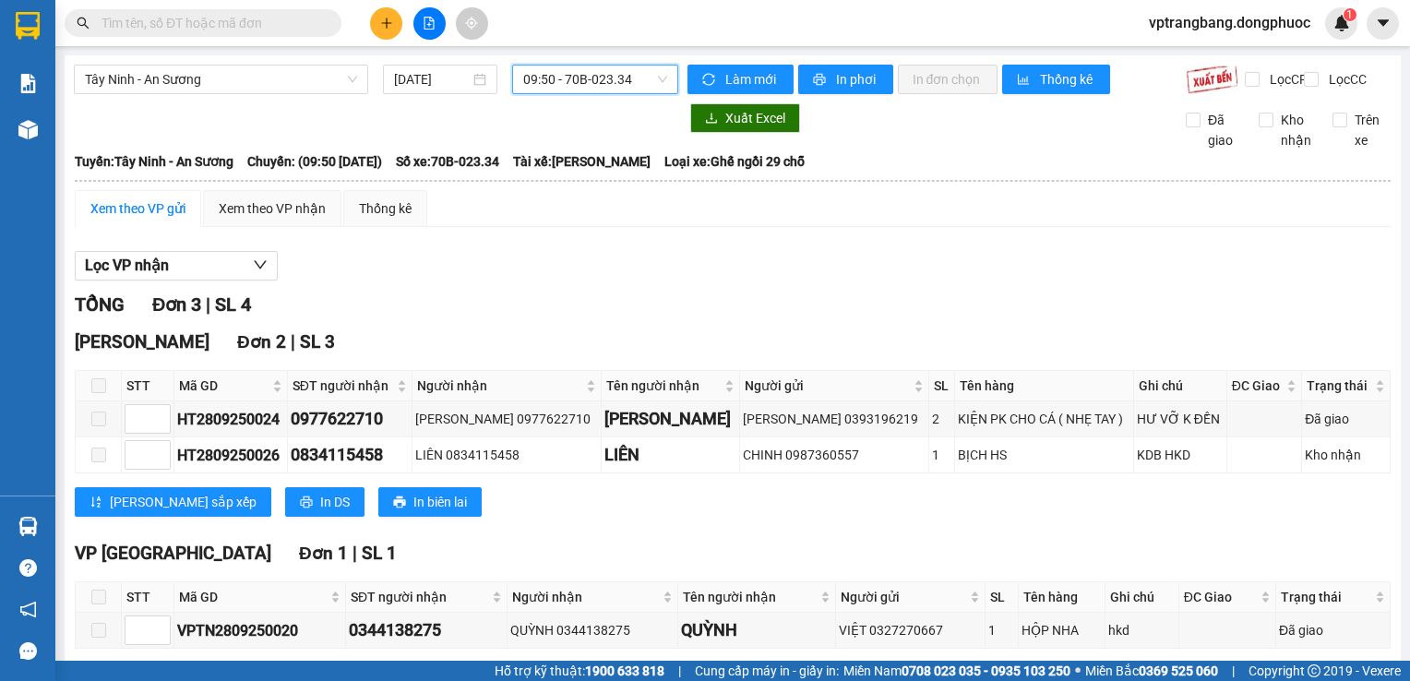
click at [601, 82] on span "09:50 - 70B-023.34" at bounding box center [595, 80] width 144 height 28
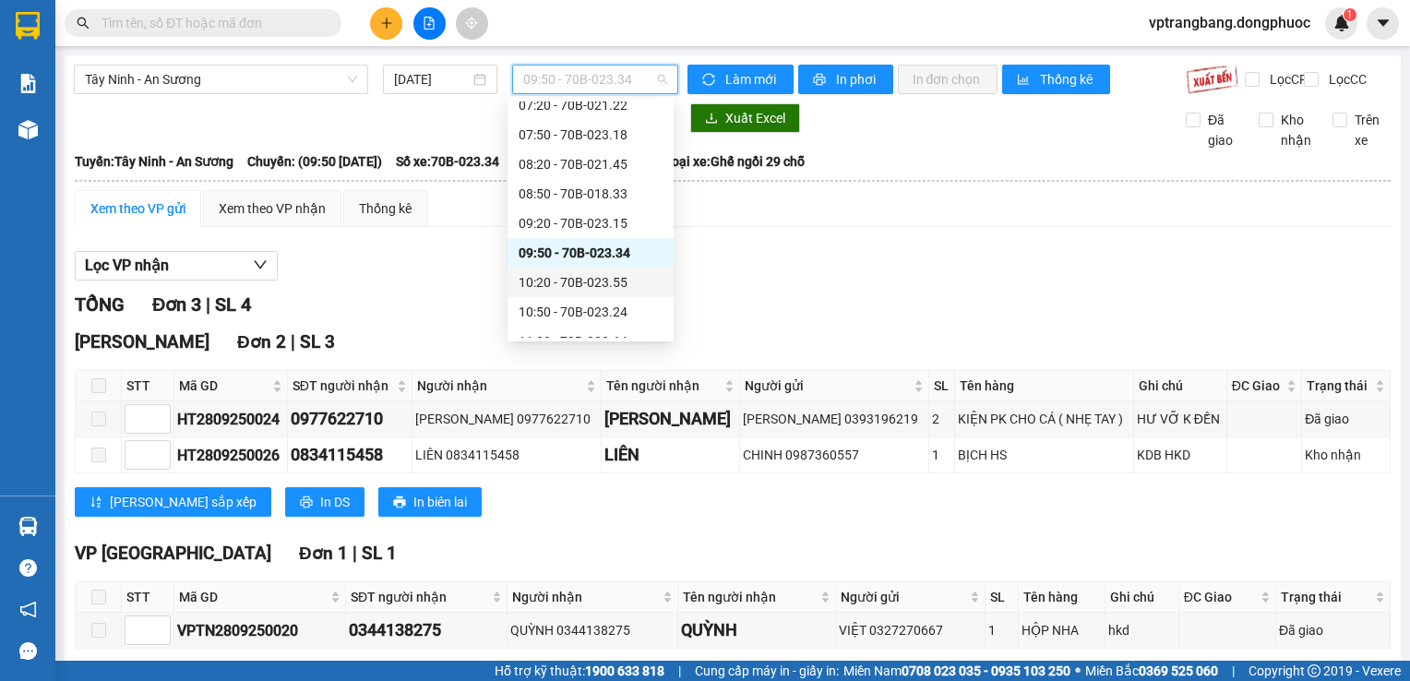
click at [602, 292] on div "10:20 - 70B-023.55" at bounding box center [591, 282] width 144 height 20
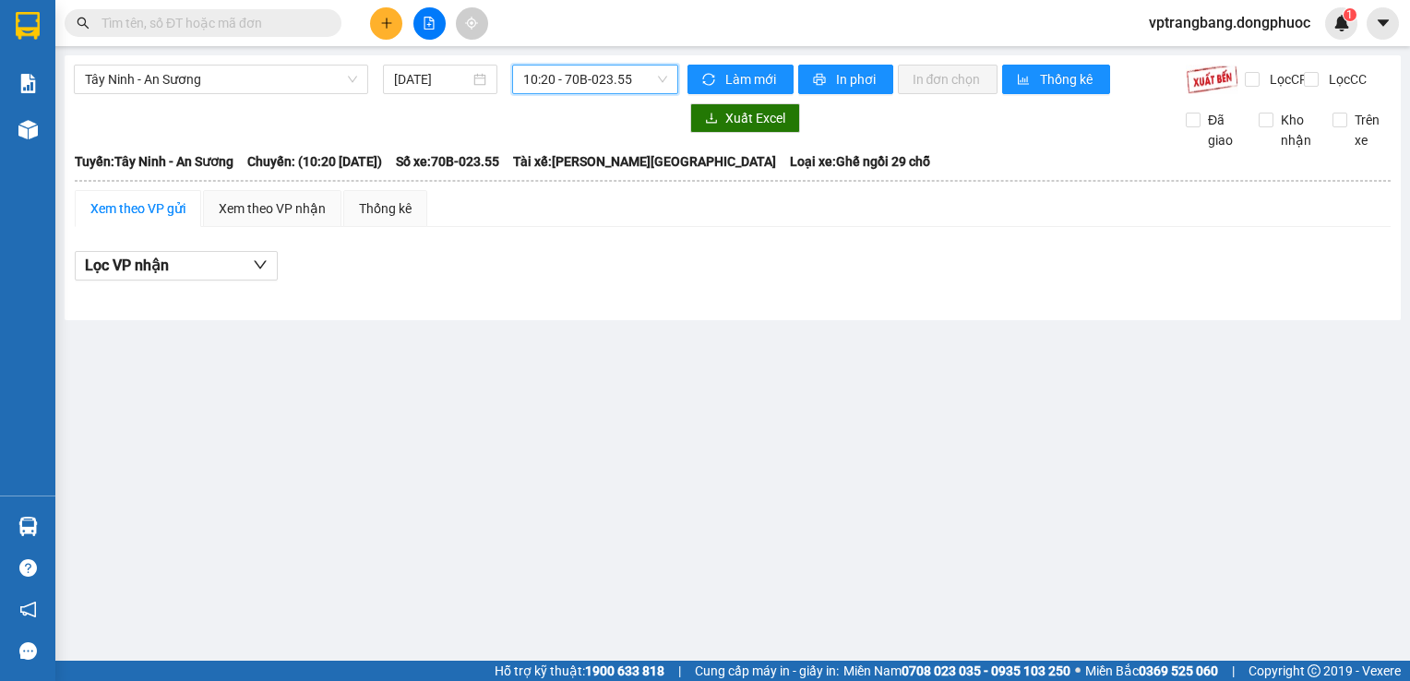
click at [566, 87] on span "10:20 - 70B-023.55" at bounding box center [595, 80] width 144 height 28
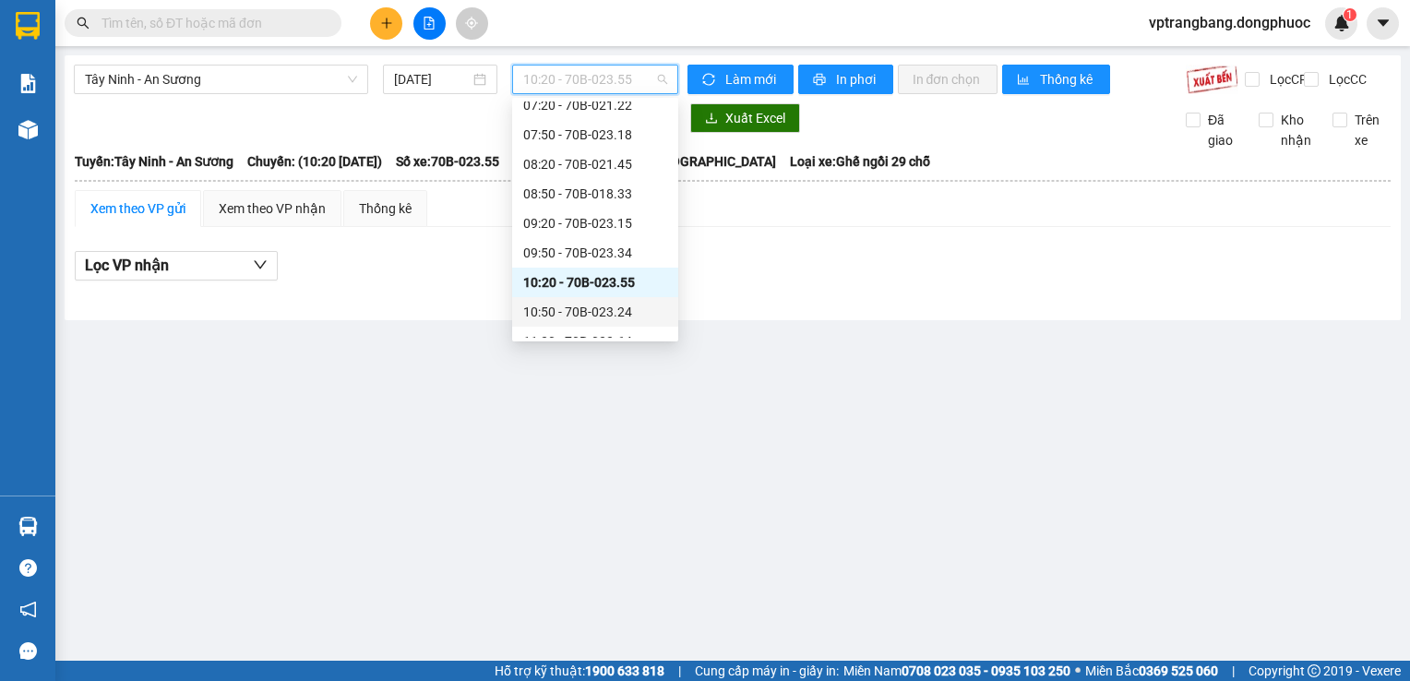
click at [568, 305] on div "10:50 - 70B-023.24" at bounding box center [595, 312] width 144 height 20
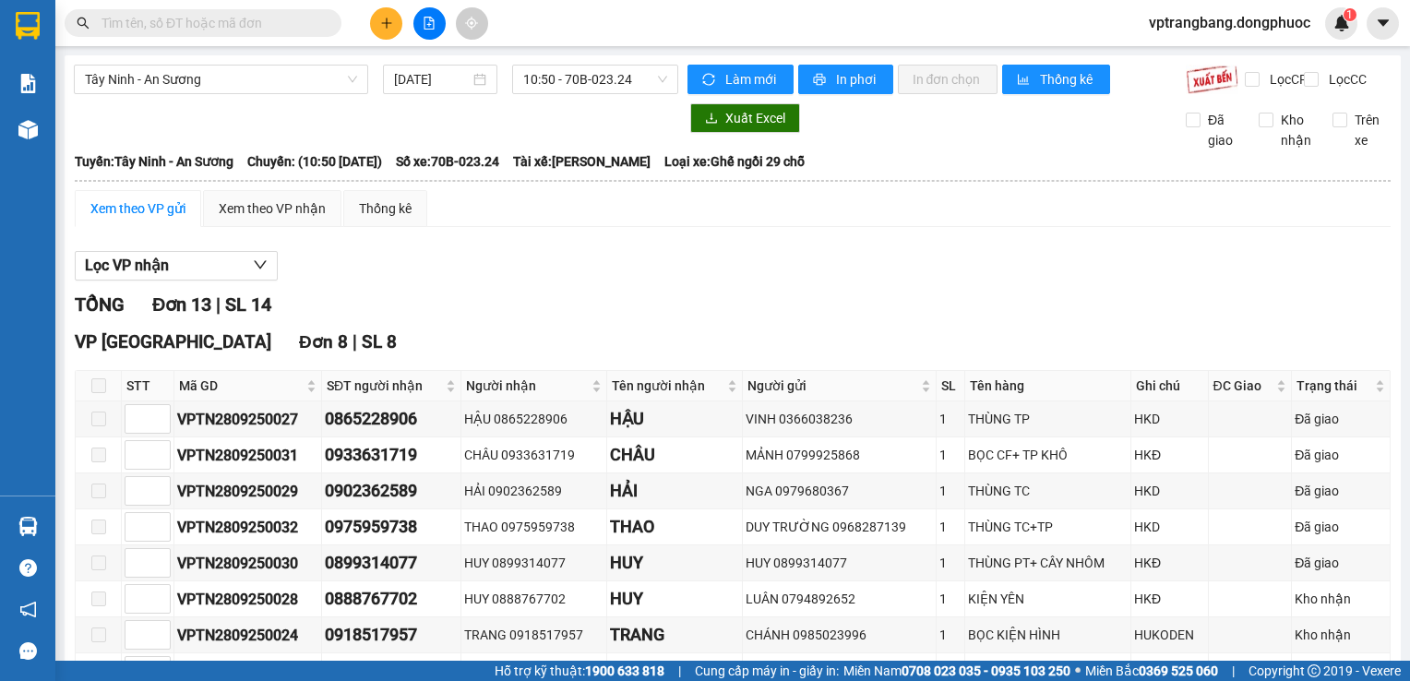
drag, startPoint x: 581, startPoint y: 84, endPoint x: 573, endPoint y: 105, distance: 22.8
click at [581, 84] on span "10:50 - 70B-023.24" at bounding box center [595, 80] width 144 height 28
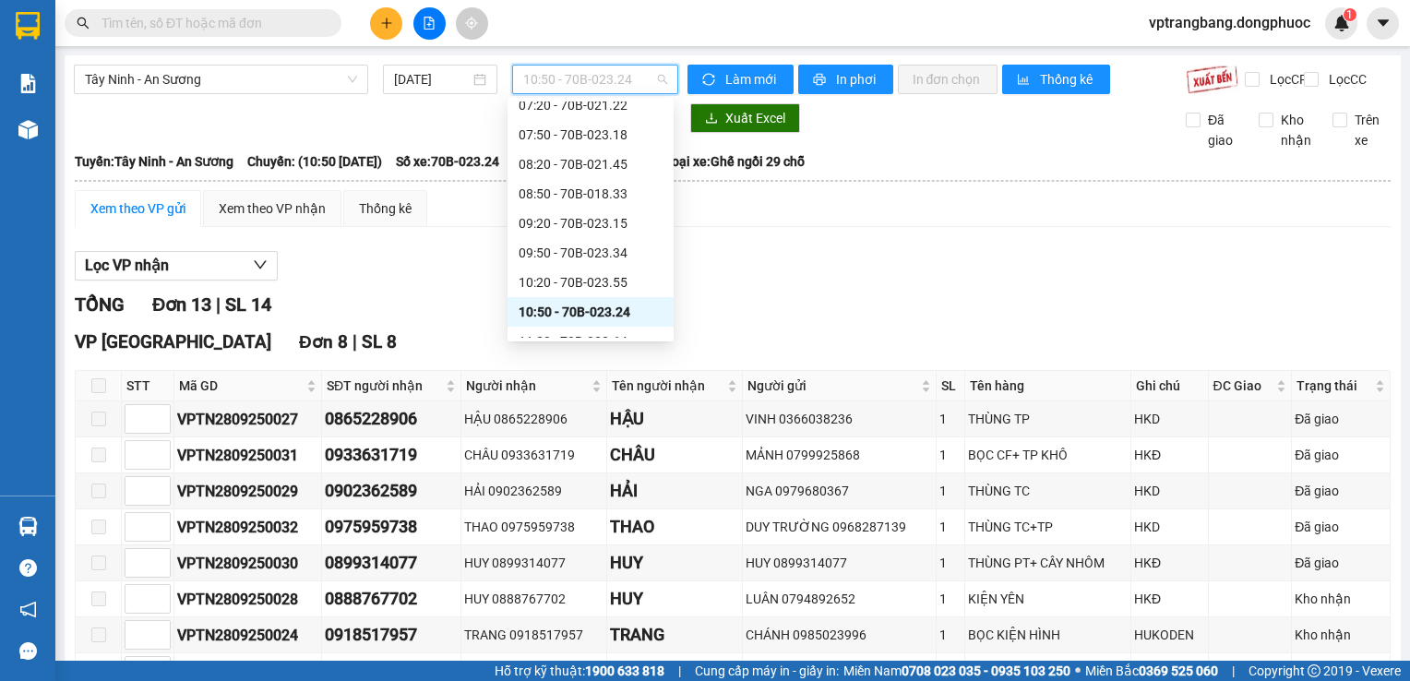
scroll to position [369, 0]
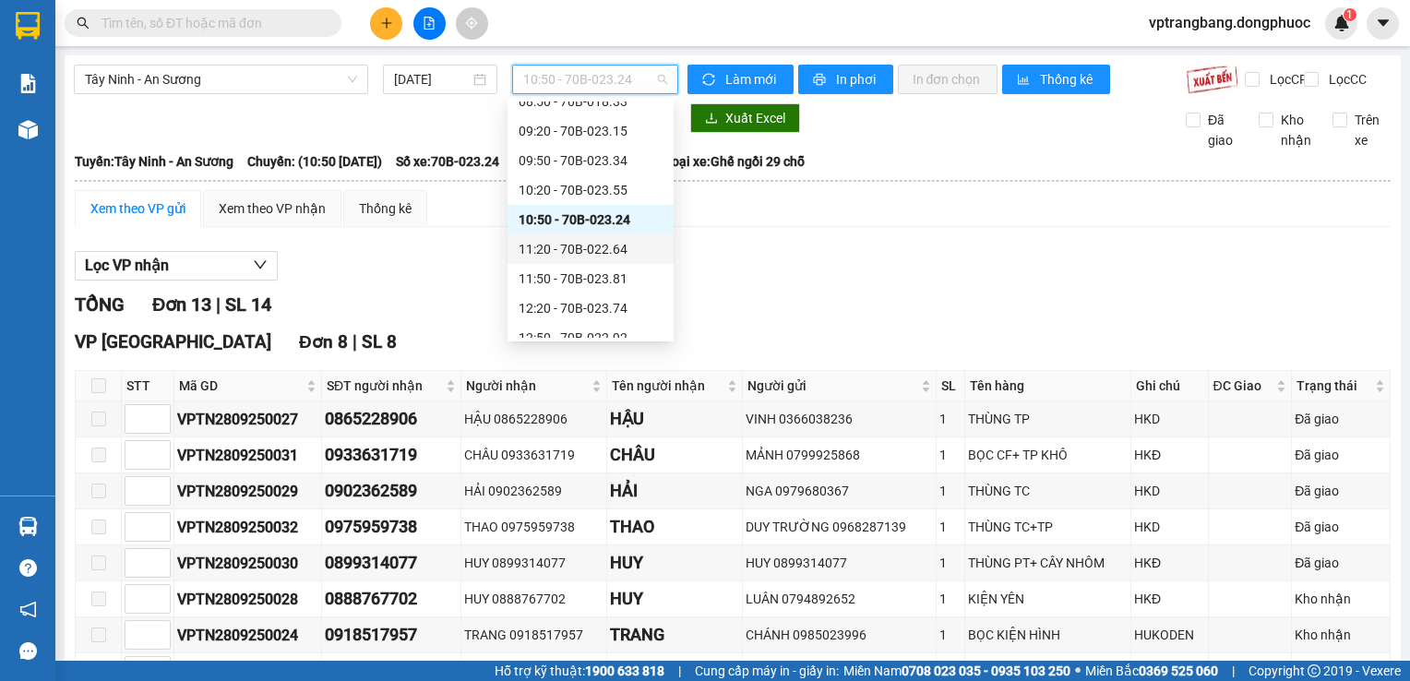
click at [593, 246] on div "11:20 - 70B-022.64" at bounding box center [591, 249] width 144 height 20
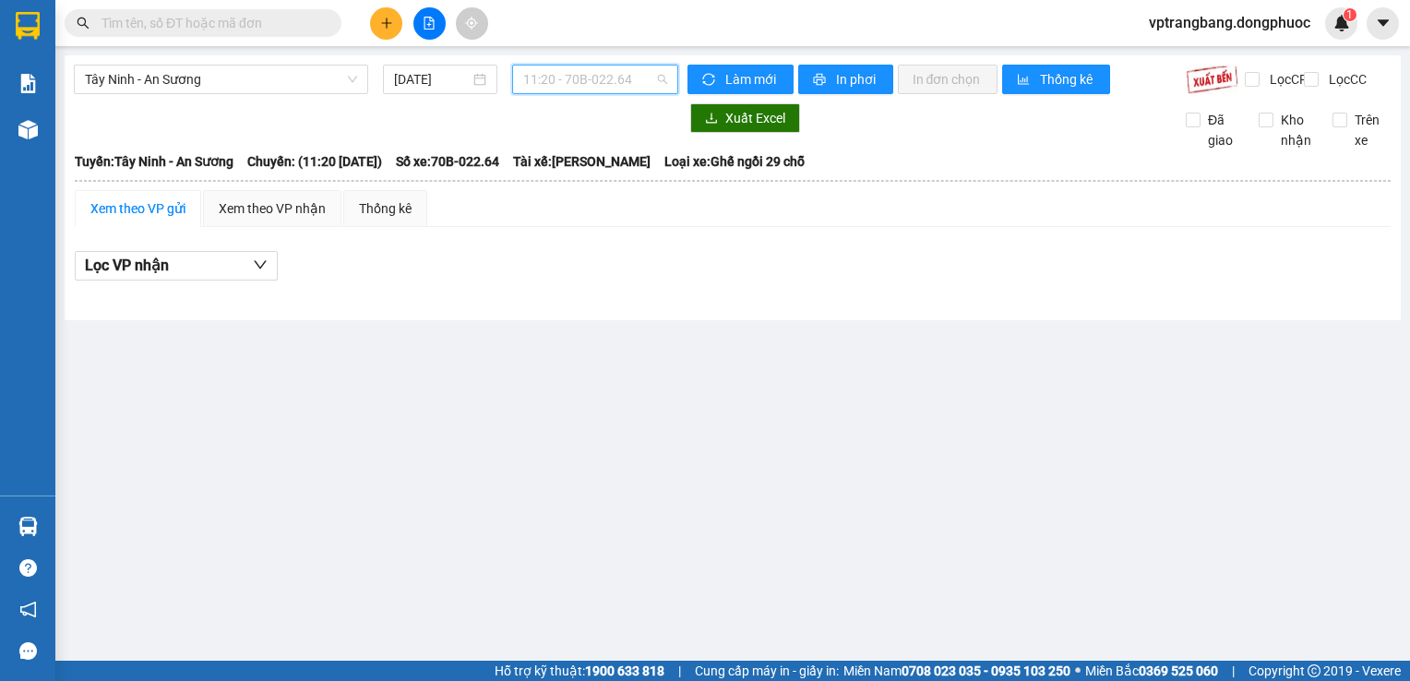
click at [577, 71] on span "11:20 - 70B-022.64" at bounding box center [595, 80] width 144 height 28
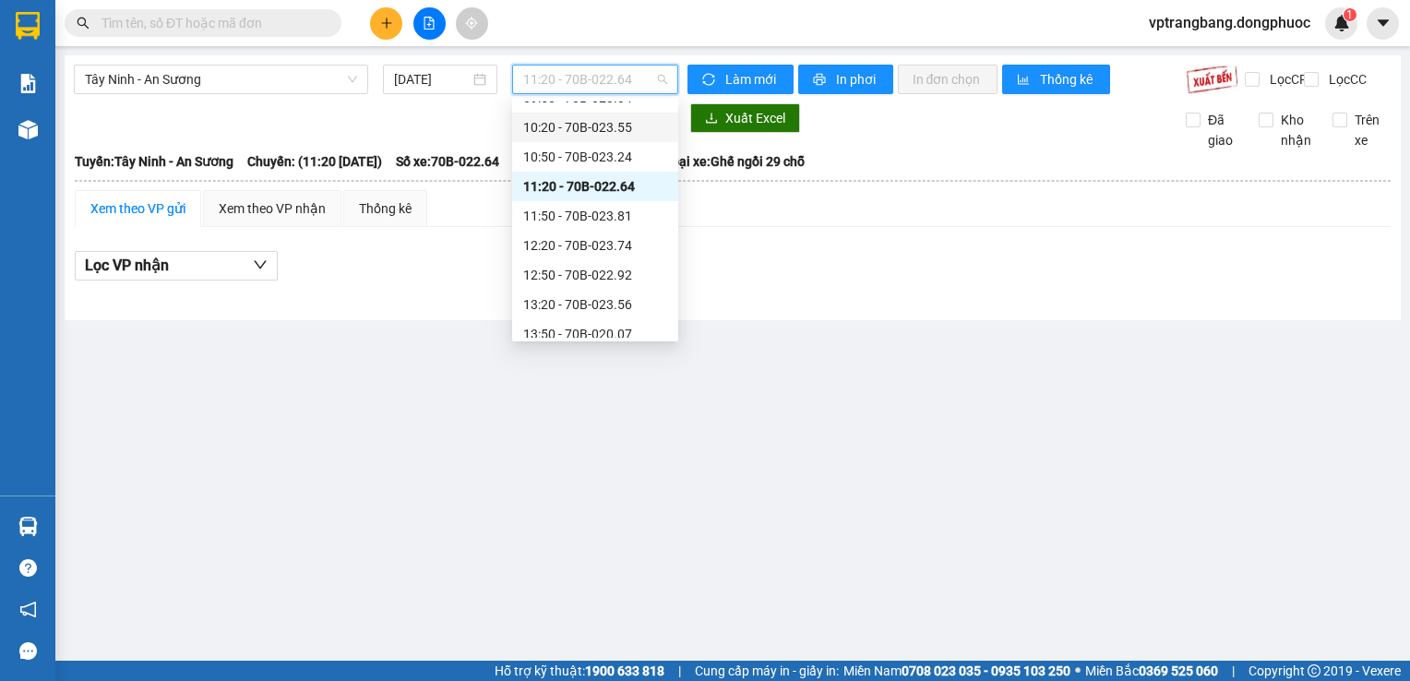
scroll to position [461, 0]
click at [579, 188] on div "11:50 - 70B-023.81" at bounding box center [595, 186] width 144 height 20
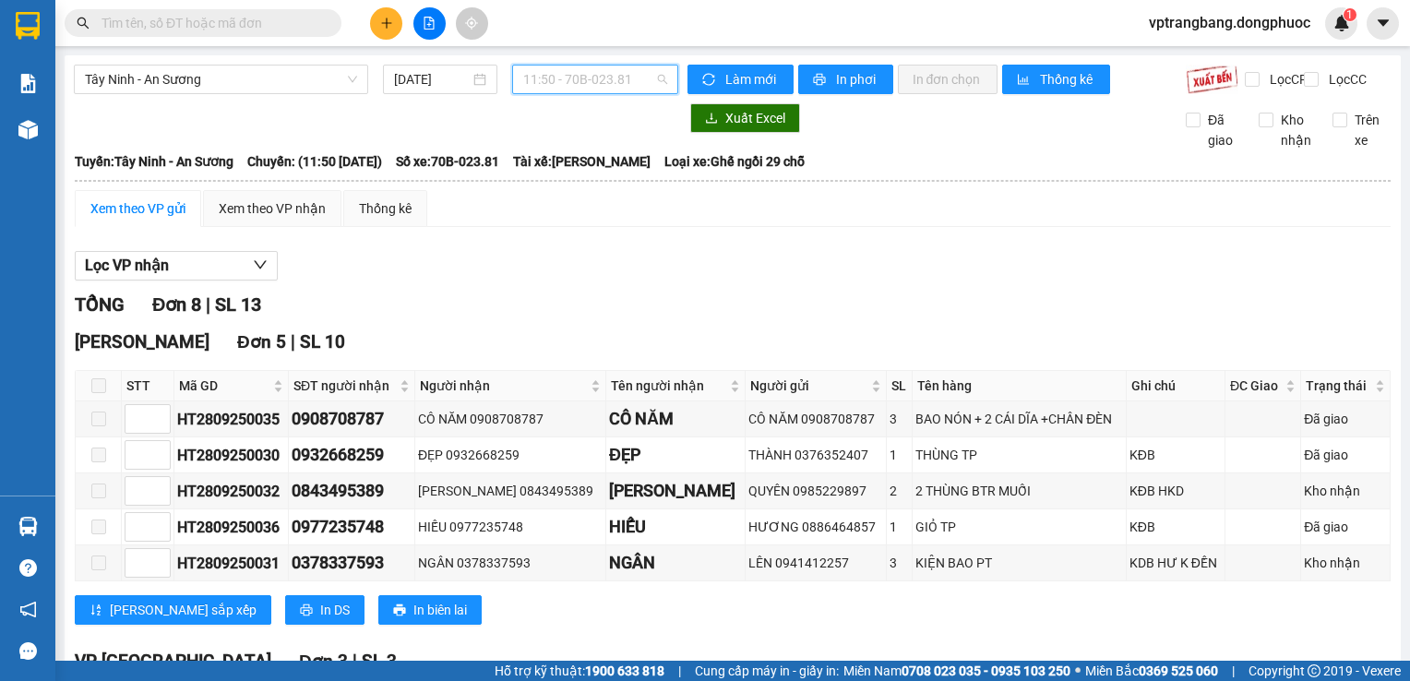
drag, startPoint x: 623, startPoint y: 72, endPoint x: 610, endPoint y: 135, distance: 64.1
click at [622, 72] on span "11:50 - 70B-023.81" at bounding box center [595, 80] width 144 height 28
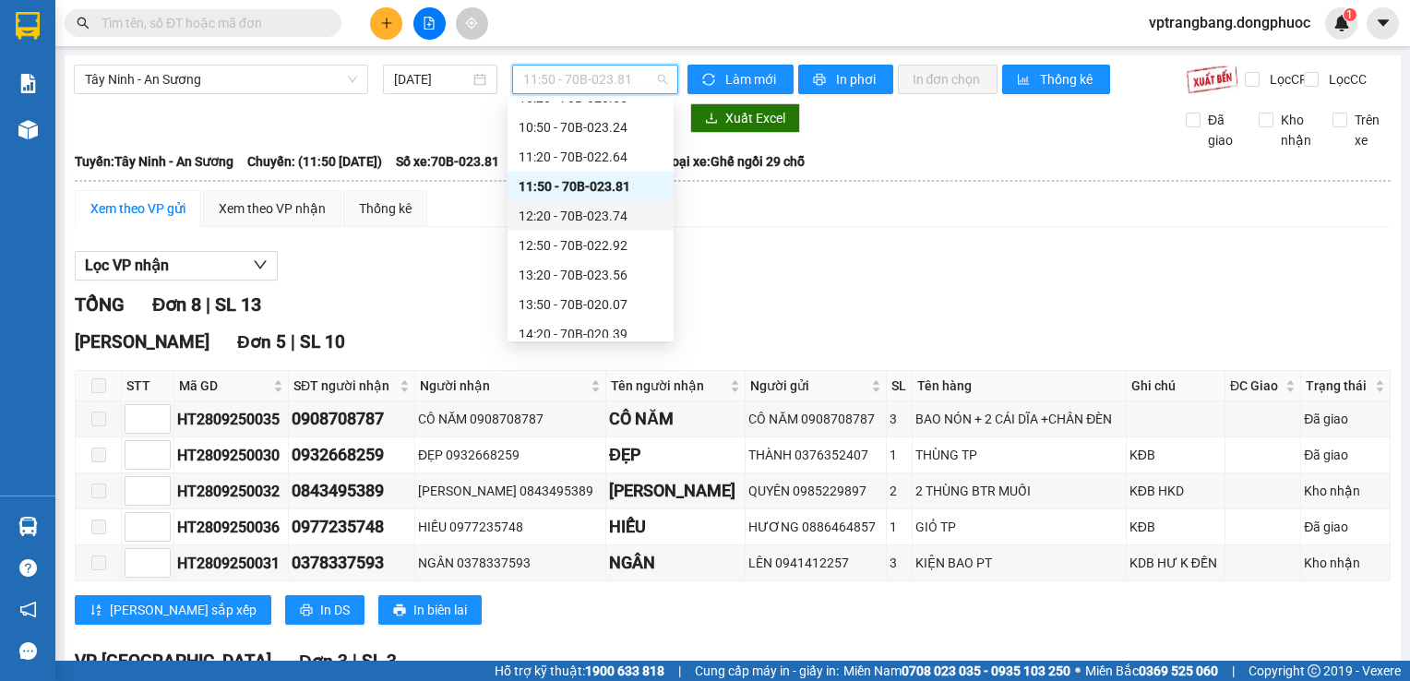
click at [598, 222] on div "12:20 - 70B-023.74" at bounding box center [591, 216] width 144 height 20
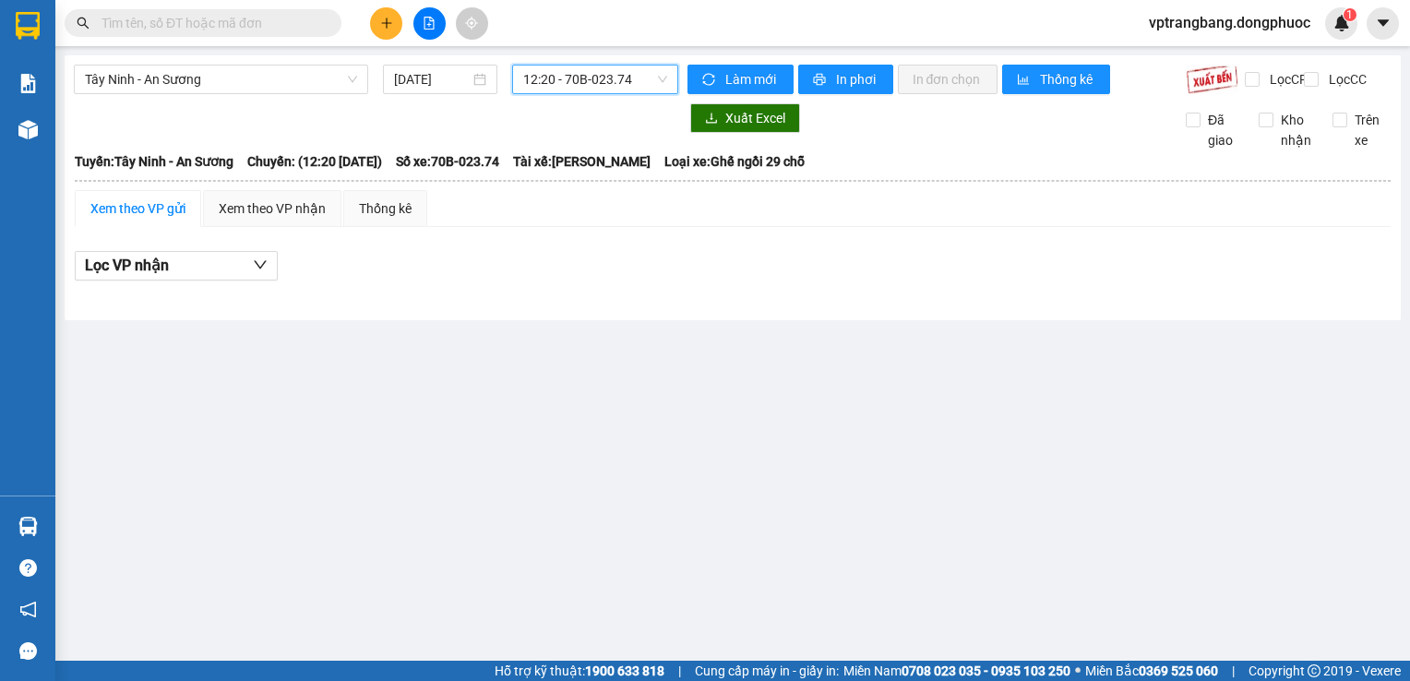
click at [592, 81] on span "12:20 - 70B-023.74" at bounding box center [595, 80] width 144 height 28
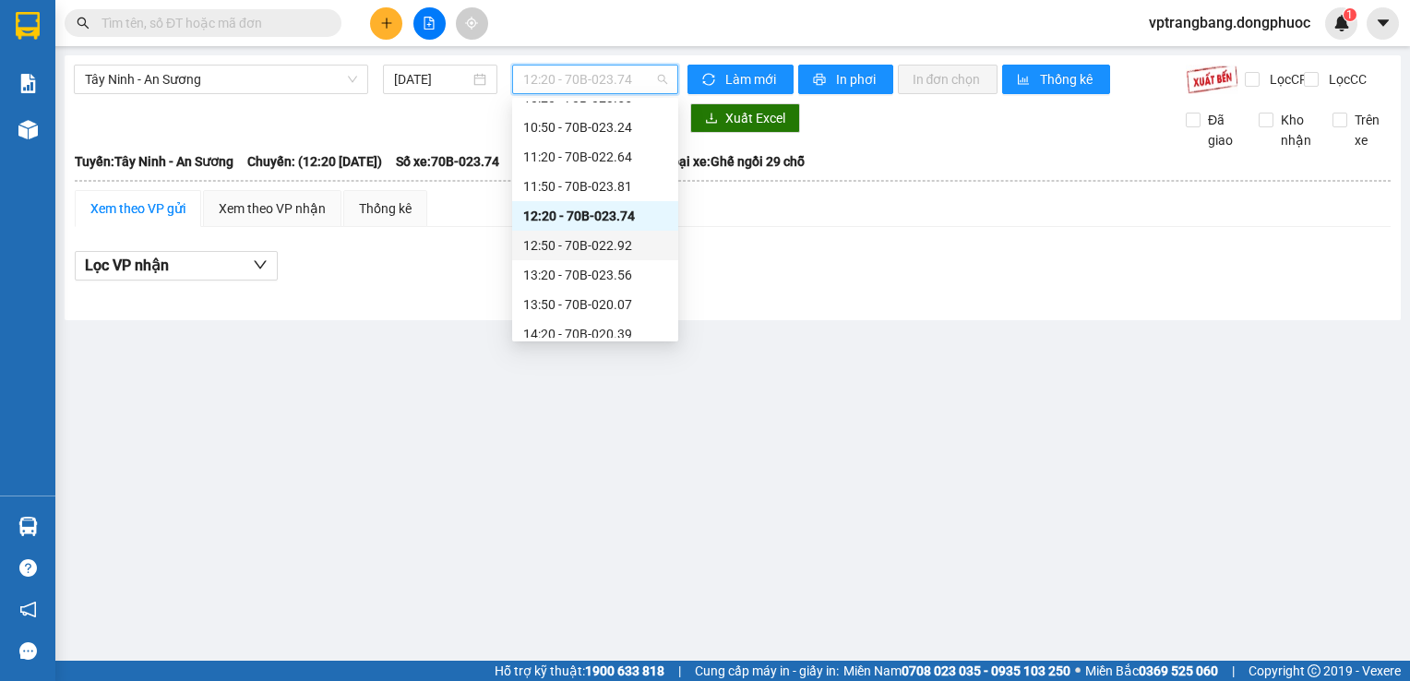
click at [553, 253] on div "12:50 - 70B-022.92" at bounding box center [595, 245] width 144 height 20
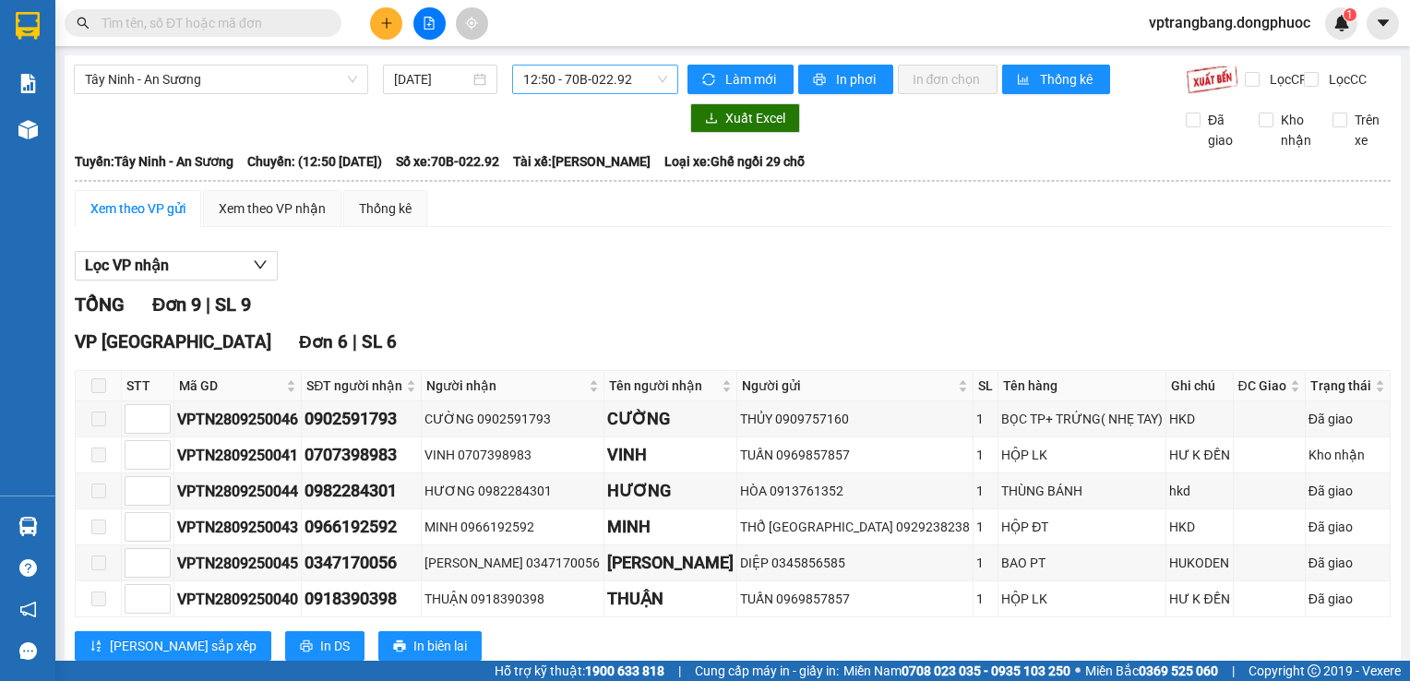
click at [543, 87] on span "12:50 - 70B-022.92" at bounding box center [595, 80] width 144 height 28
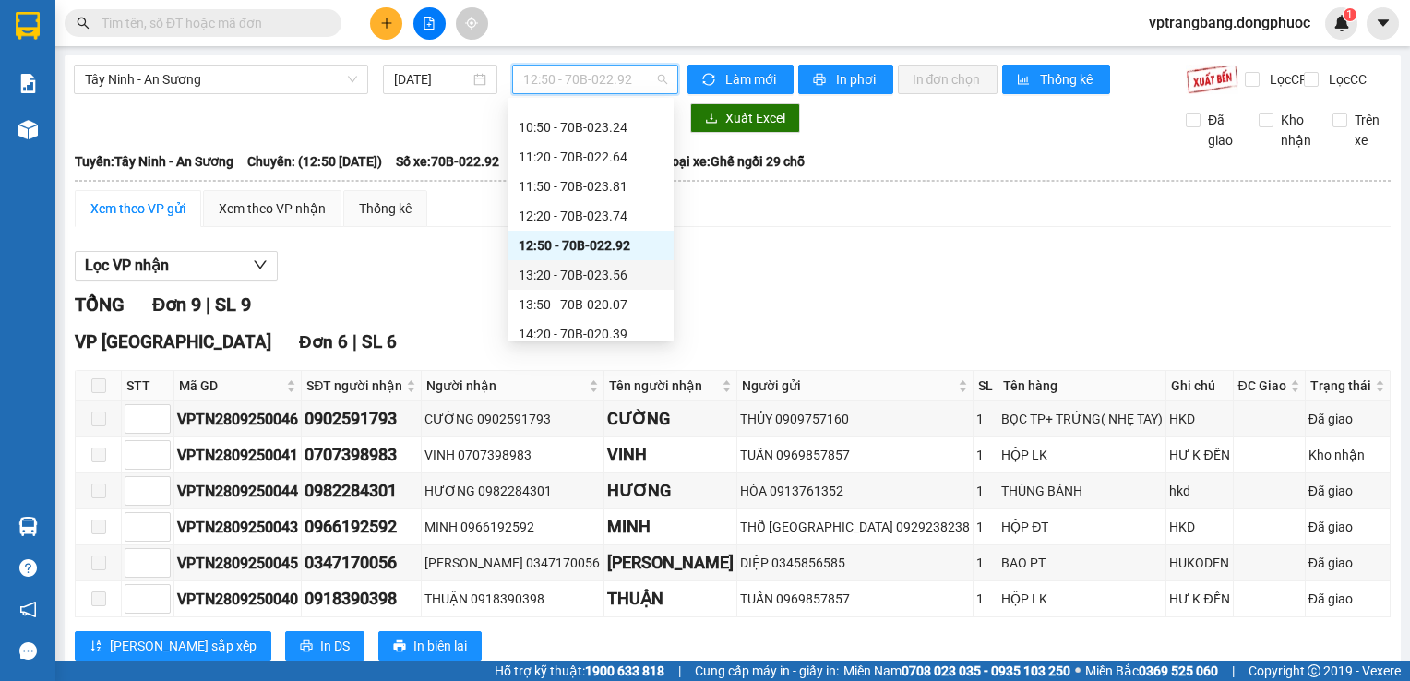
click at [544, 279] on div "13:20 - 70B-023.56" at bounding box center [591, 275] width 144 height 20
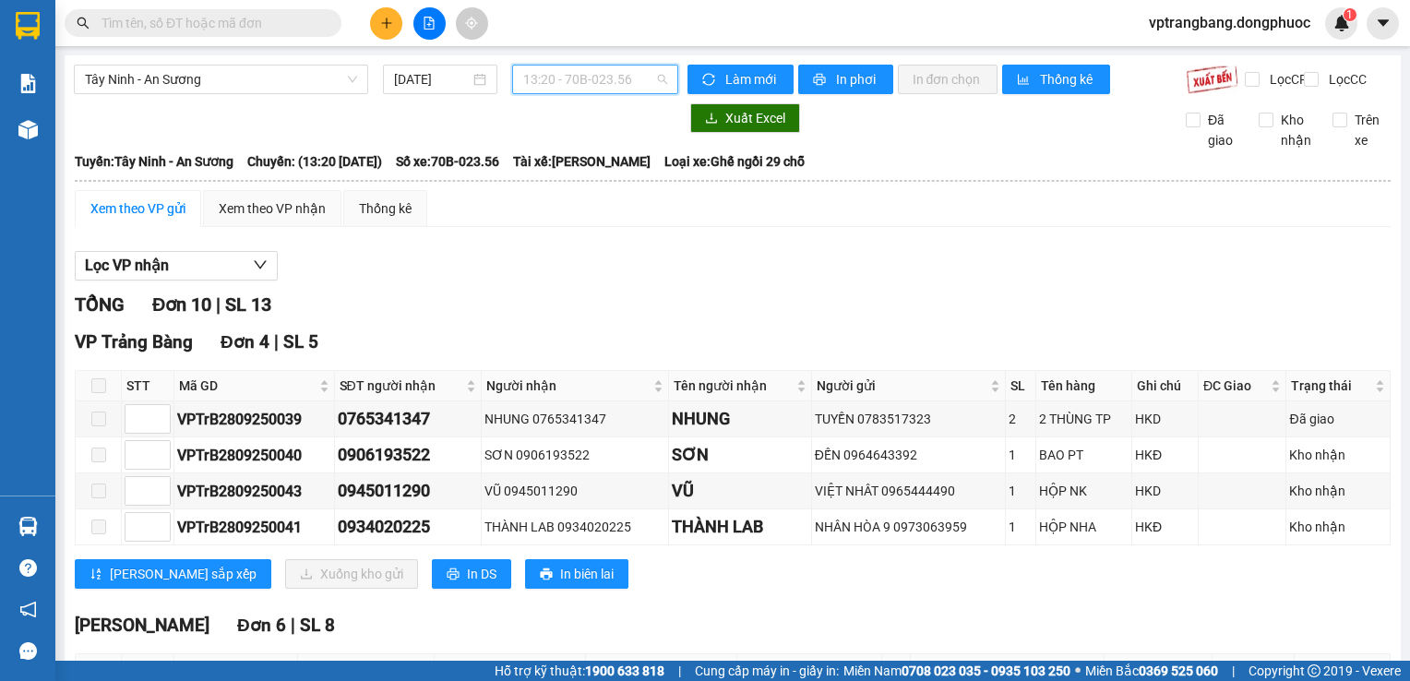
click at [571, 85] on span "13:20 - 70B-023.56" at bounding box center [595, 80] width 144 height 28
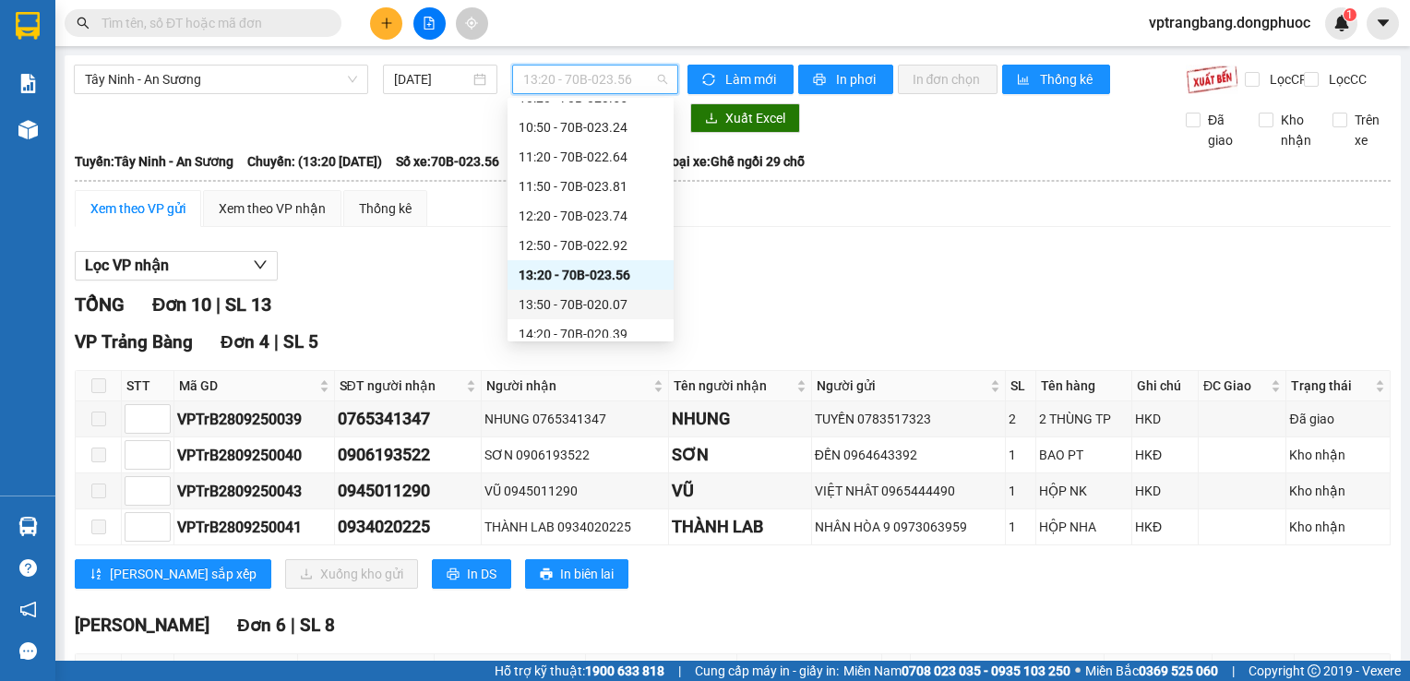
click at [577, 298] on div "13:50 - 70B-020.07" at bounding box center [591, 304] width 144 height 20
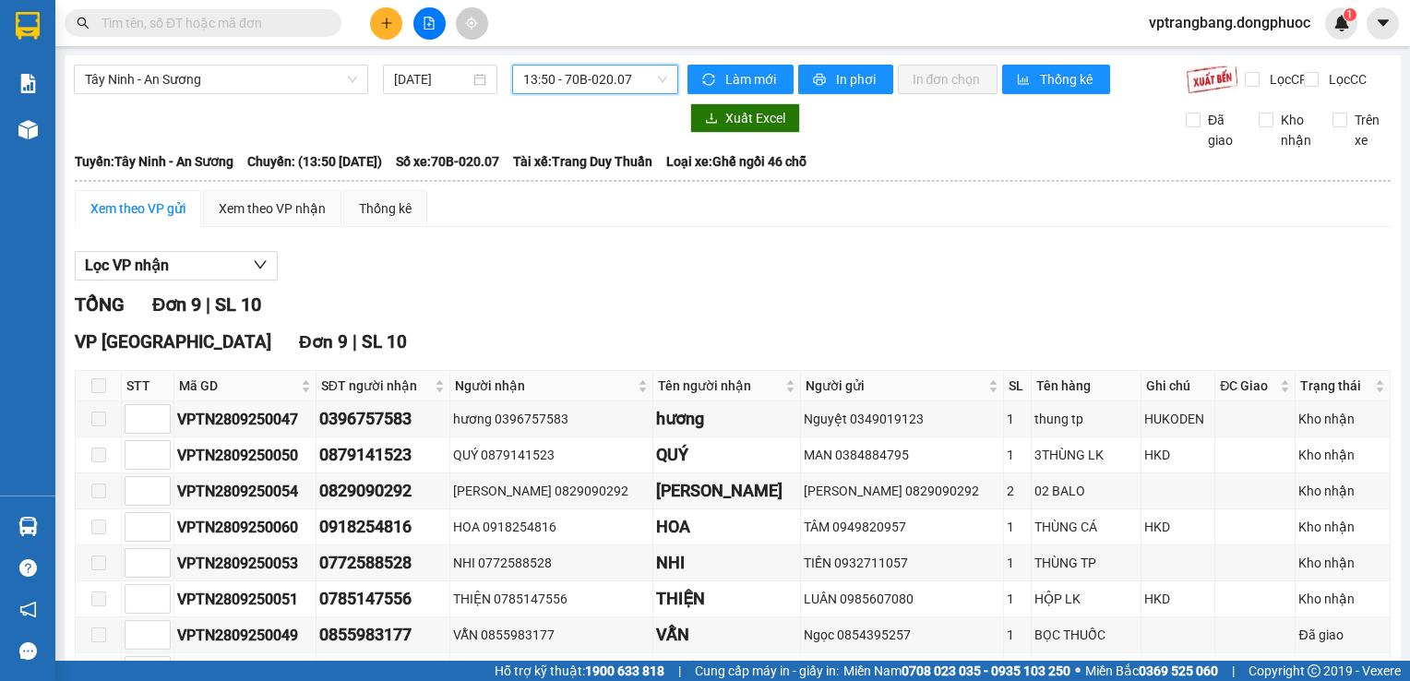
click at [605, 78] on span "13:50 - 70B-020.07" at bounding box center [595, 80] width 144 height 28
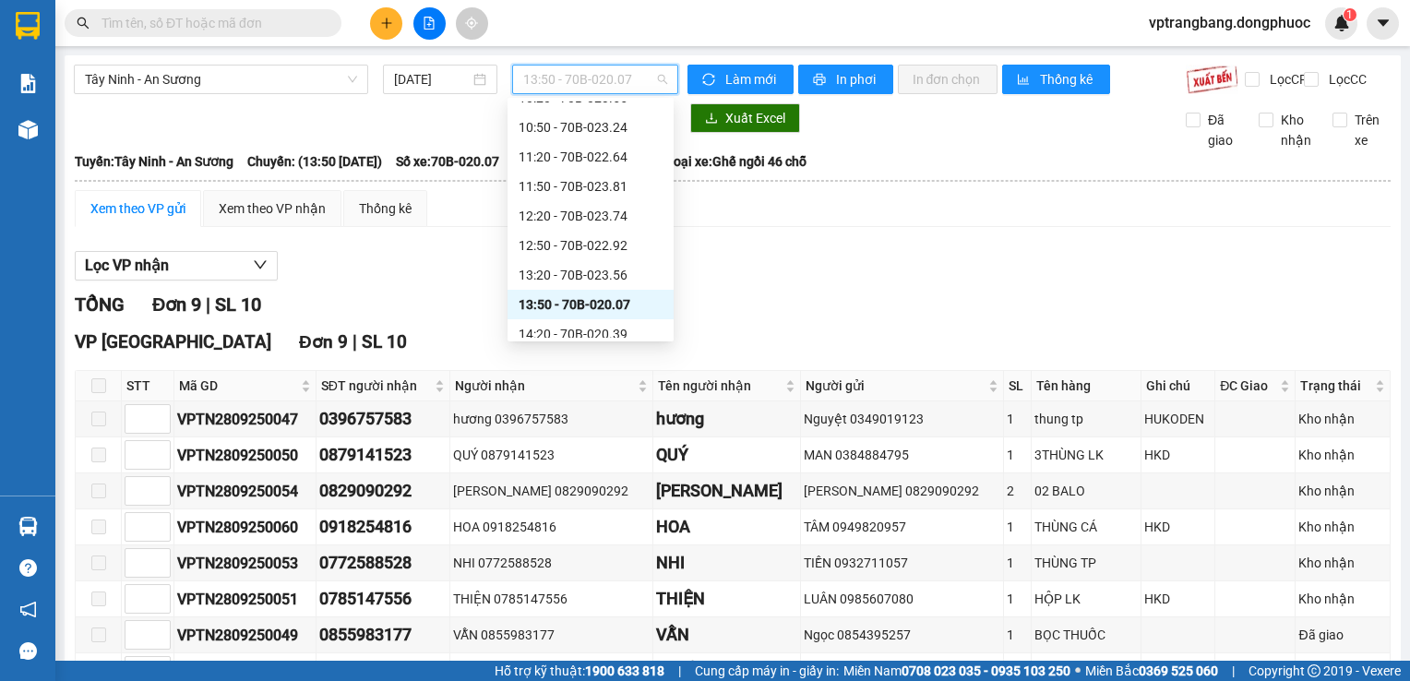
scroll to position [554, 0]
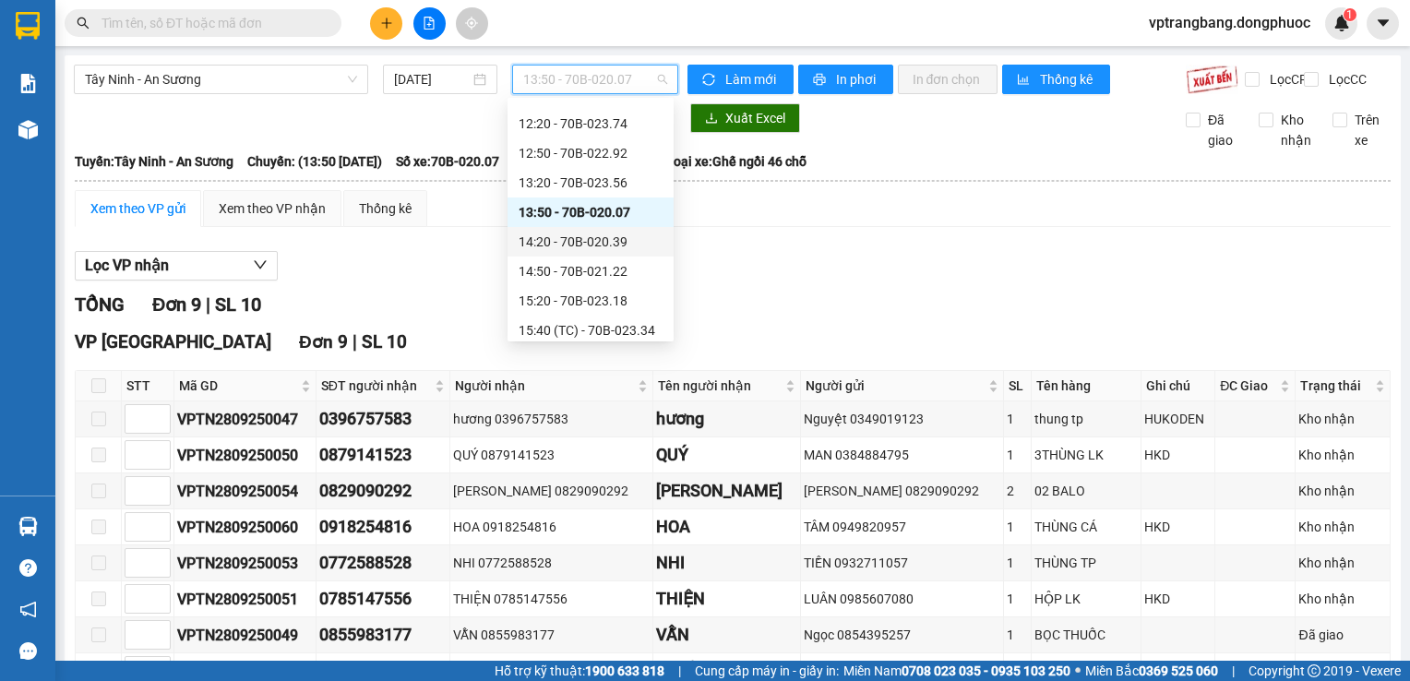
click at [609, 245] on div "14:20 - 70B-020.39" at bounding box center [591, 242] width 144 height 20
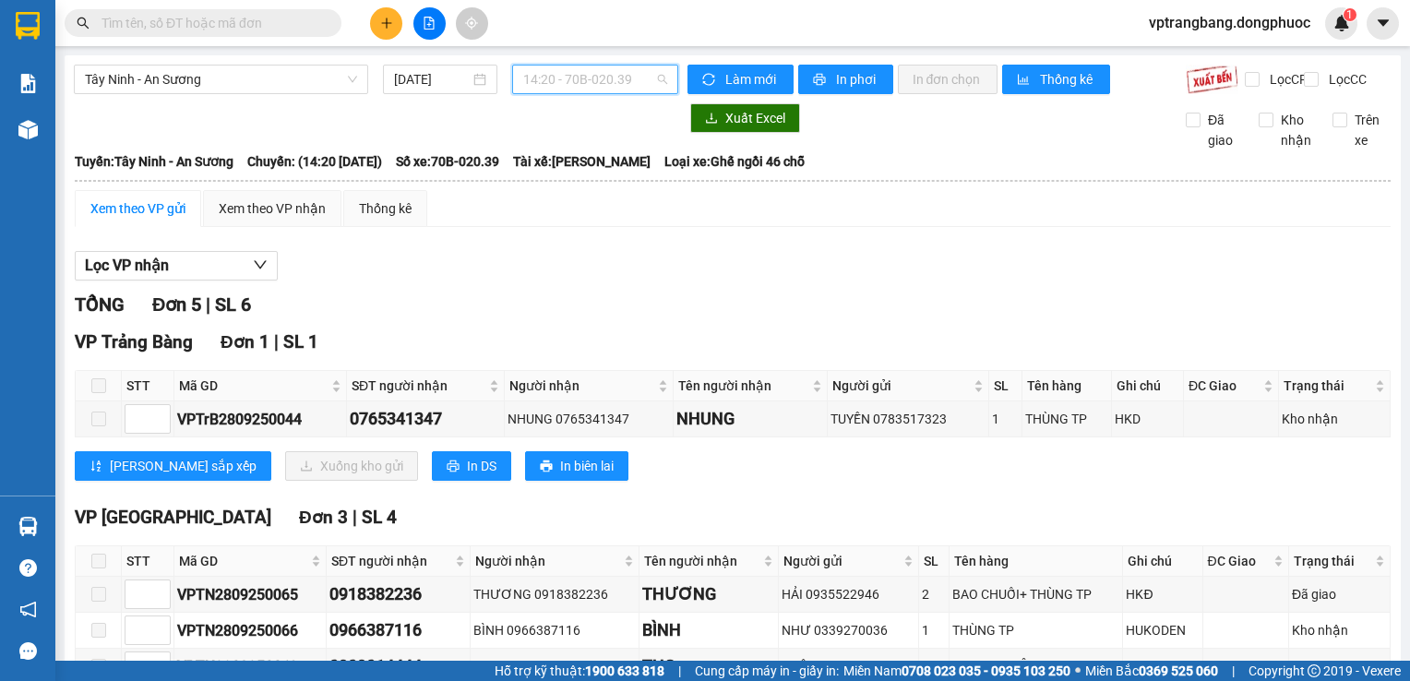
click at [565, 90] on span "14:20 - 70B-020.39" at bounding box center [595, 80] width 144 height 28
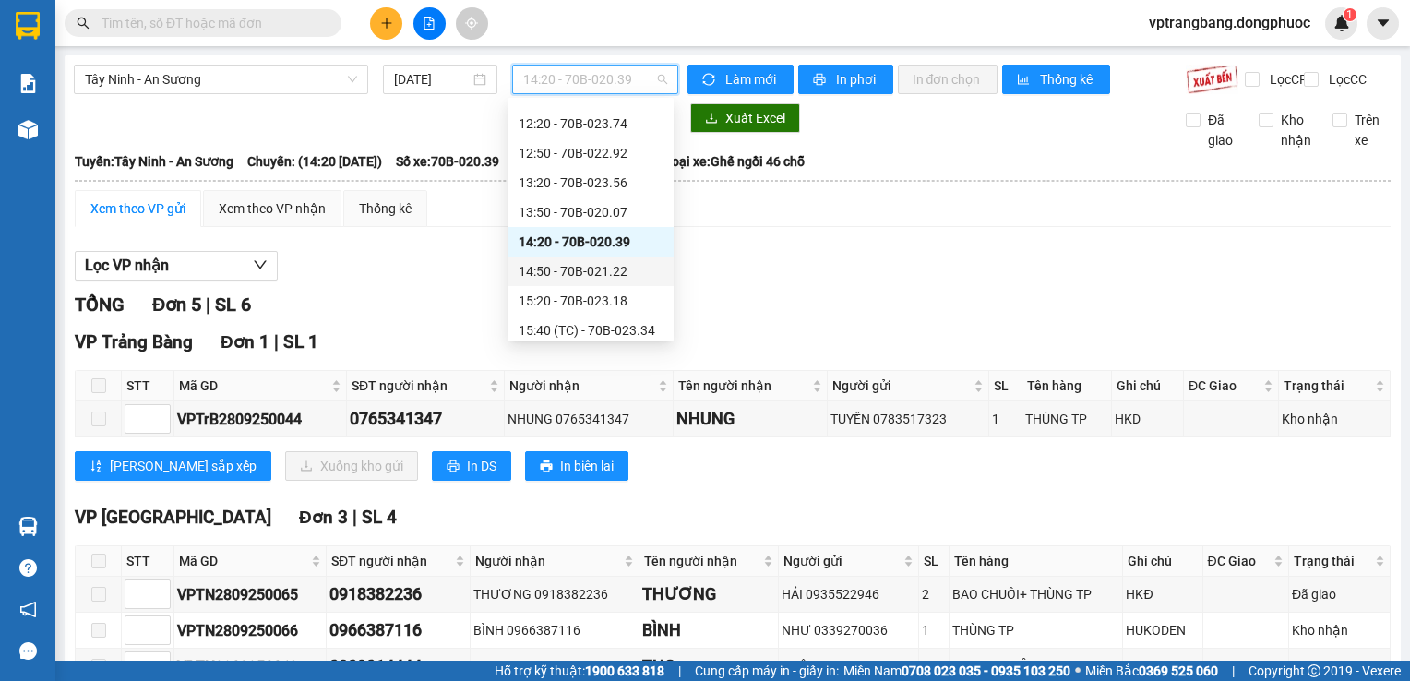
click at [628, 283] on div "14:50 - 70B-021.22" at bounding box center [591, 272] width 166 height 30
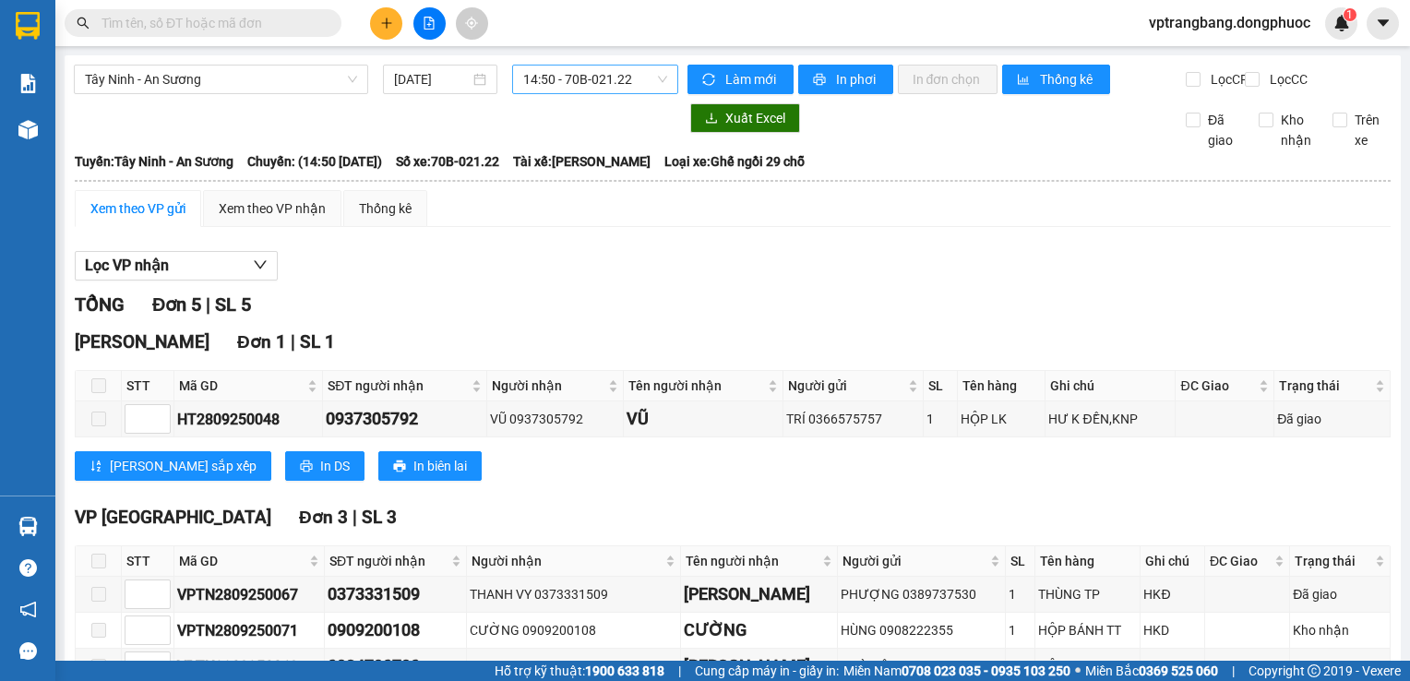
click at [554, 69] on span "14:50 - 70B-021.22" at bounding box center [595, 80] width 144 height 28
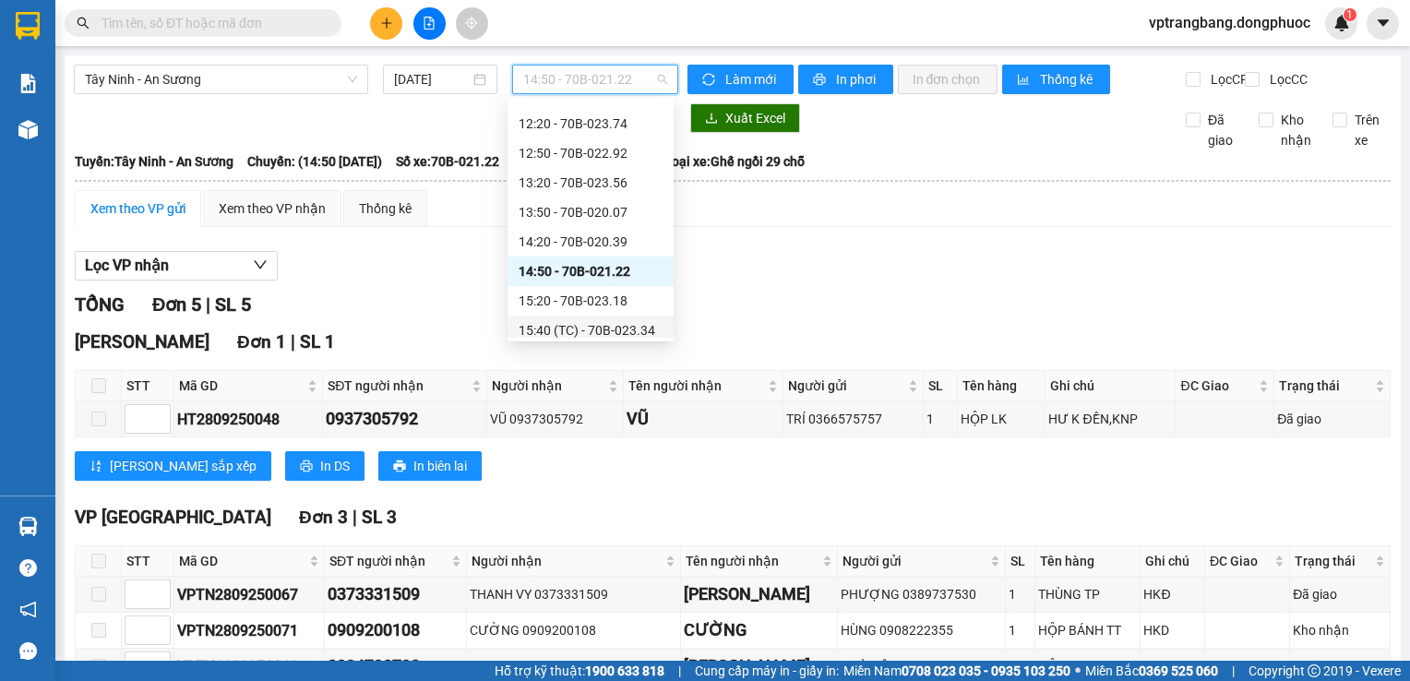
click at [569, 319] on div "15:40 (TC) - 70B-023.34" at bounding box center [591, 331] width 166 height 30
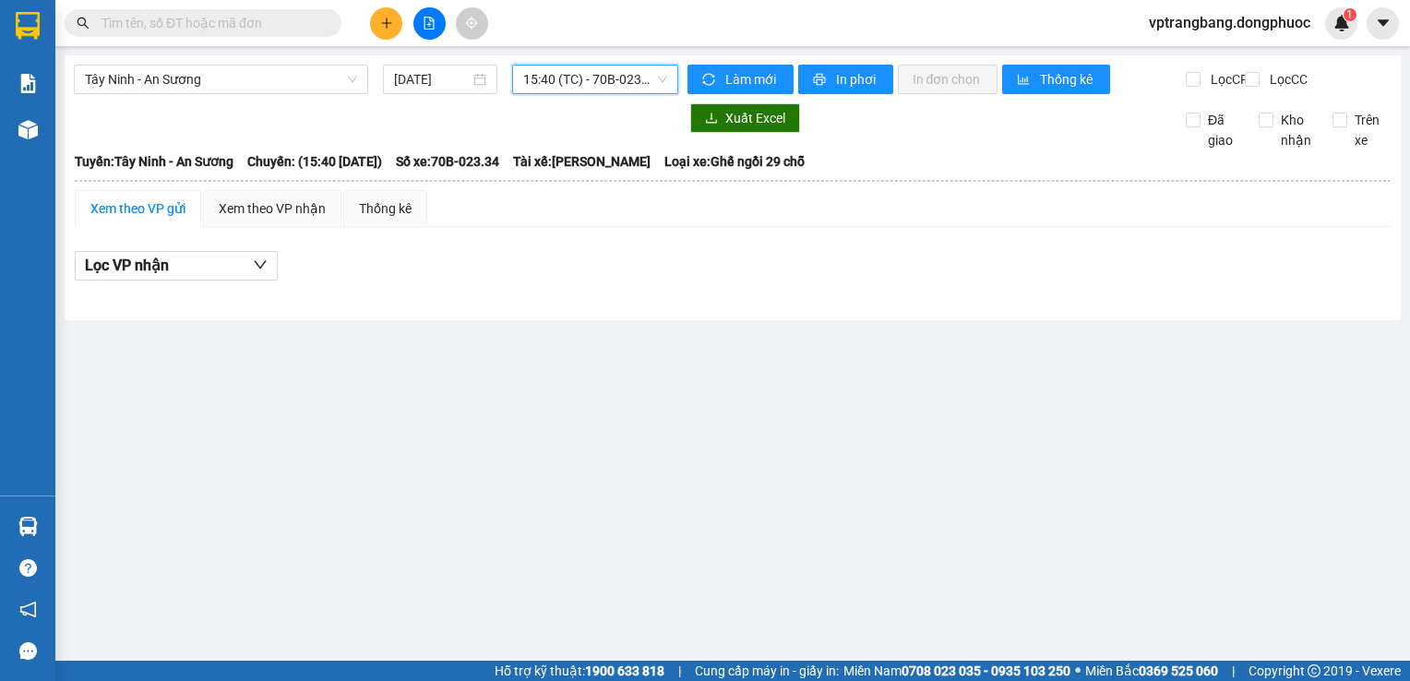
click at [607, 94] on div "Tây Ninh - An Sương [DATE] 15:40 15:40 (TC) - 70B-023.34" at bounding box center [376, 80] width 604 height 30
click at [589, 87] on span "15:40 (TC) - 70B-023.34" at bounding box center [595, 80] width 144 height 28
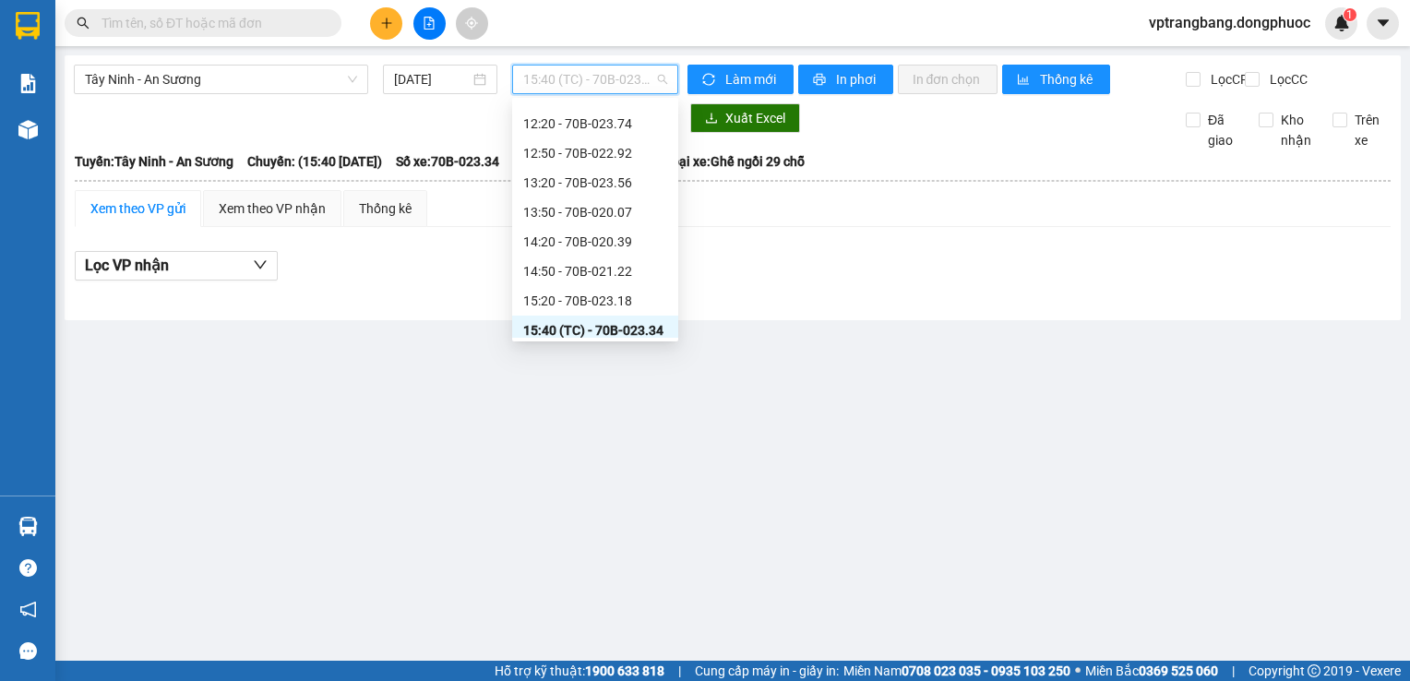
scroll to position [561, 0]
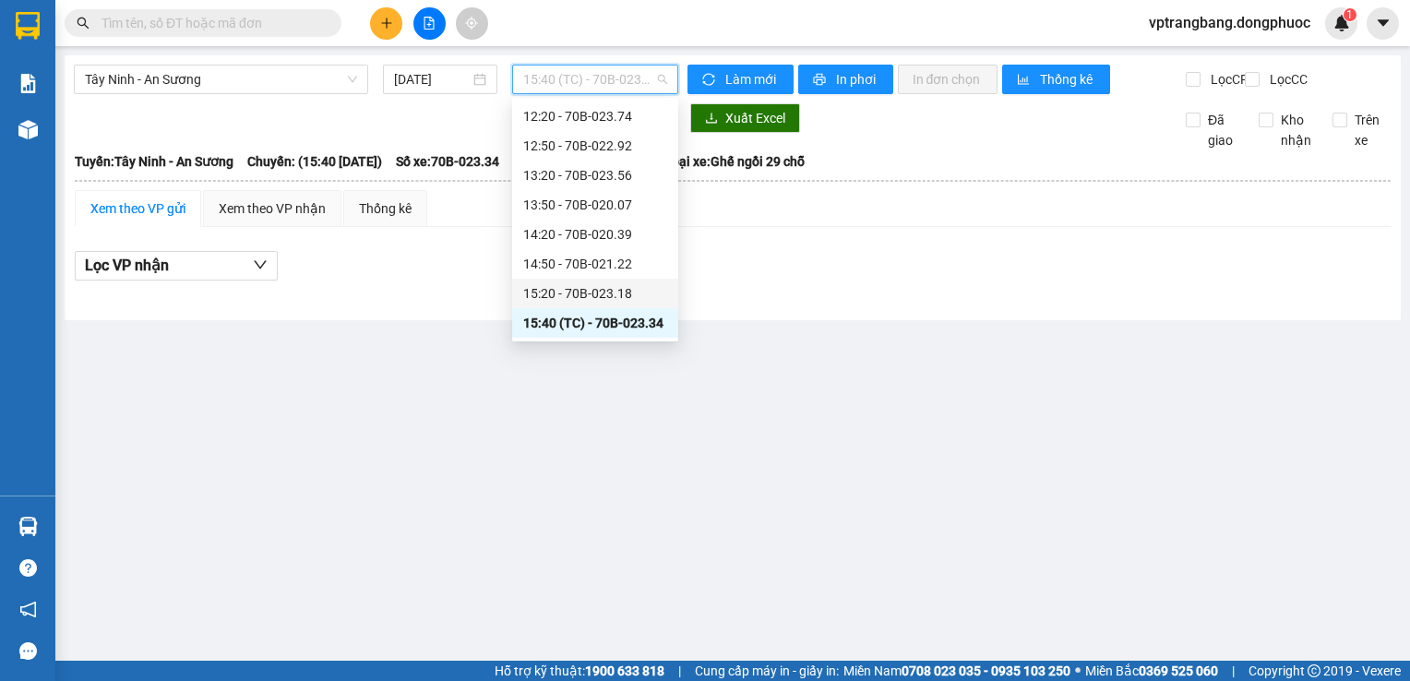
click at [610, 299] on div "15:20 - 70B-023.18" at bounding box center [595, 293] width 144 height 20
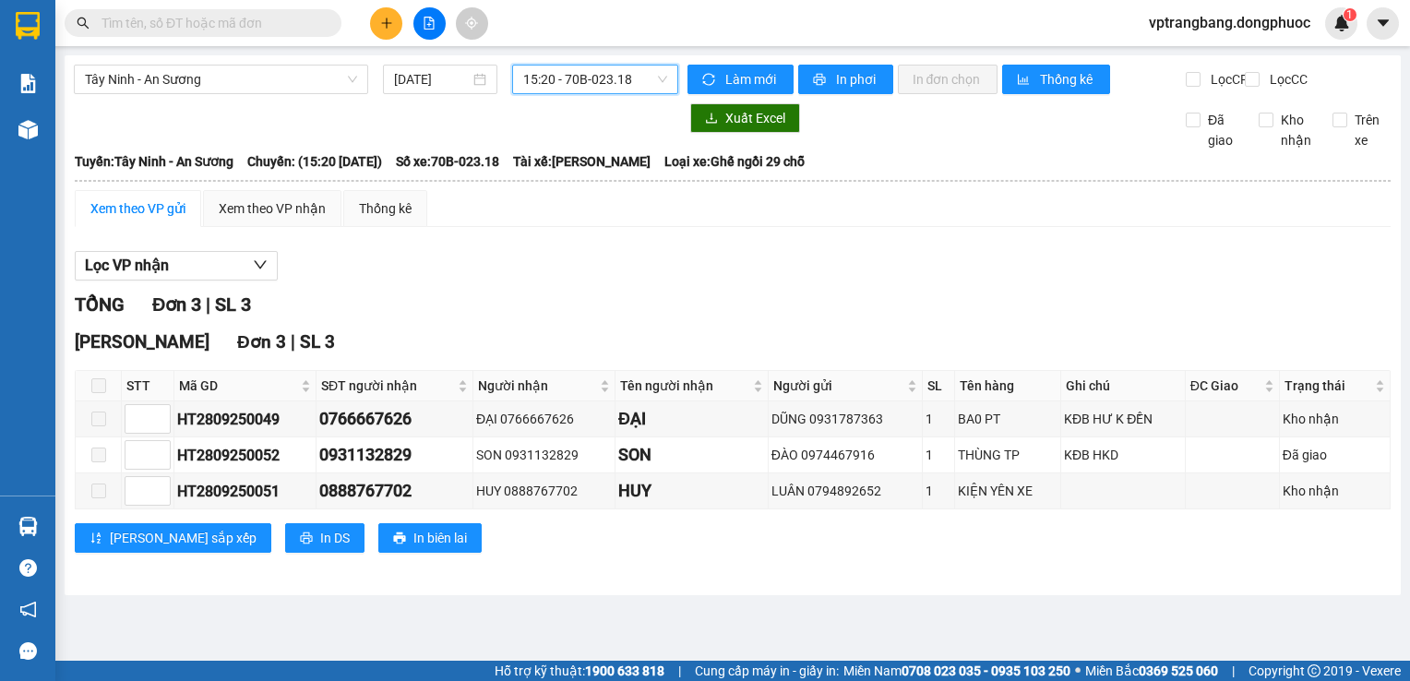
click at [561, 76] on span "15:20 - 70B-023.18" at bounding box center [595, 80] width 144 height 28
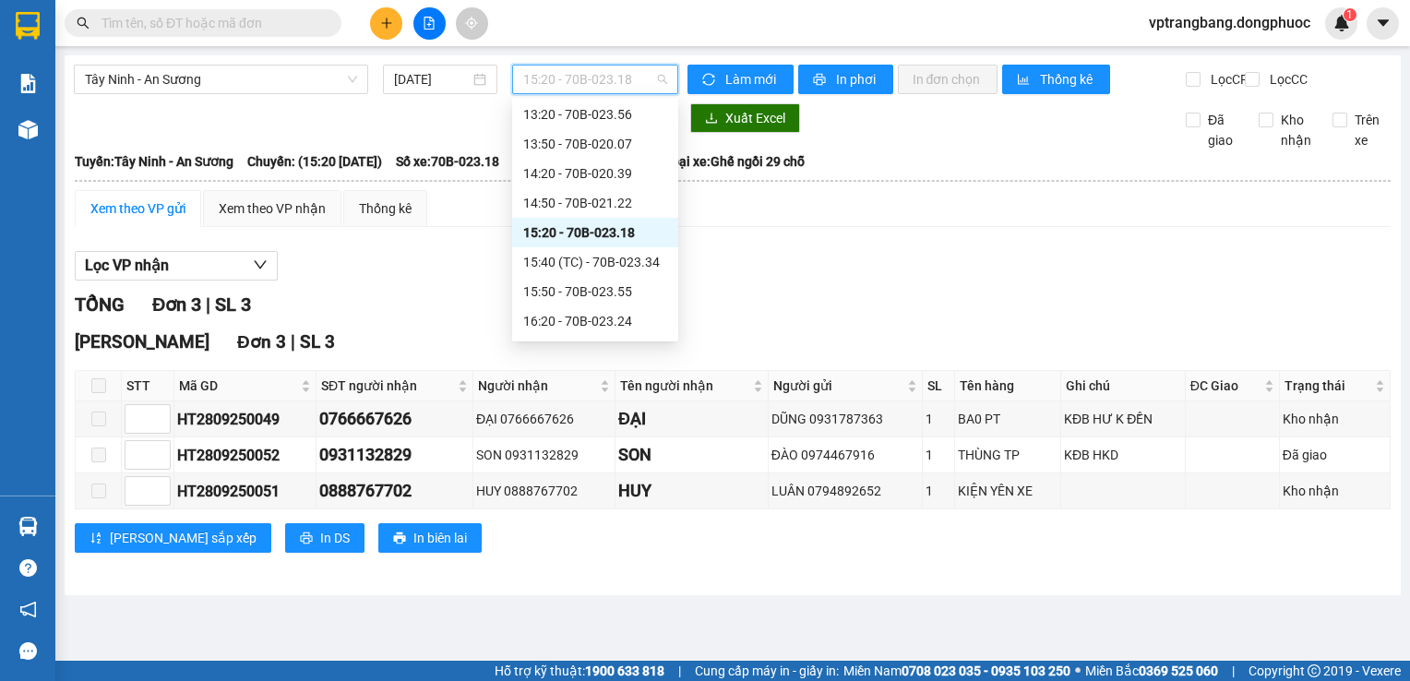
scroll to position [653, 0]
click at [591, 243] on div "15:40 (TC) - 70B-023.34" at bounding box center [595, 231] width 166 height 30
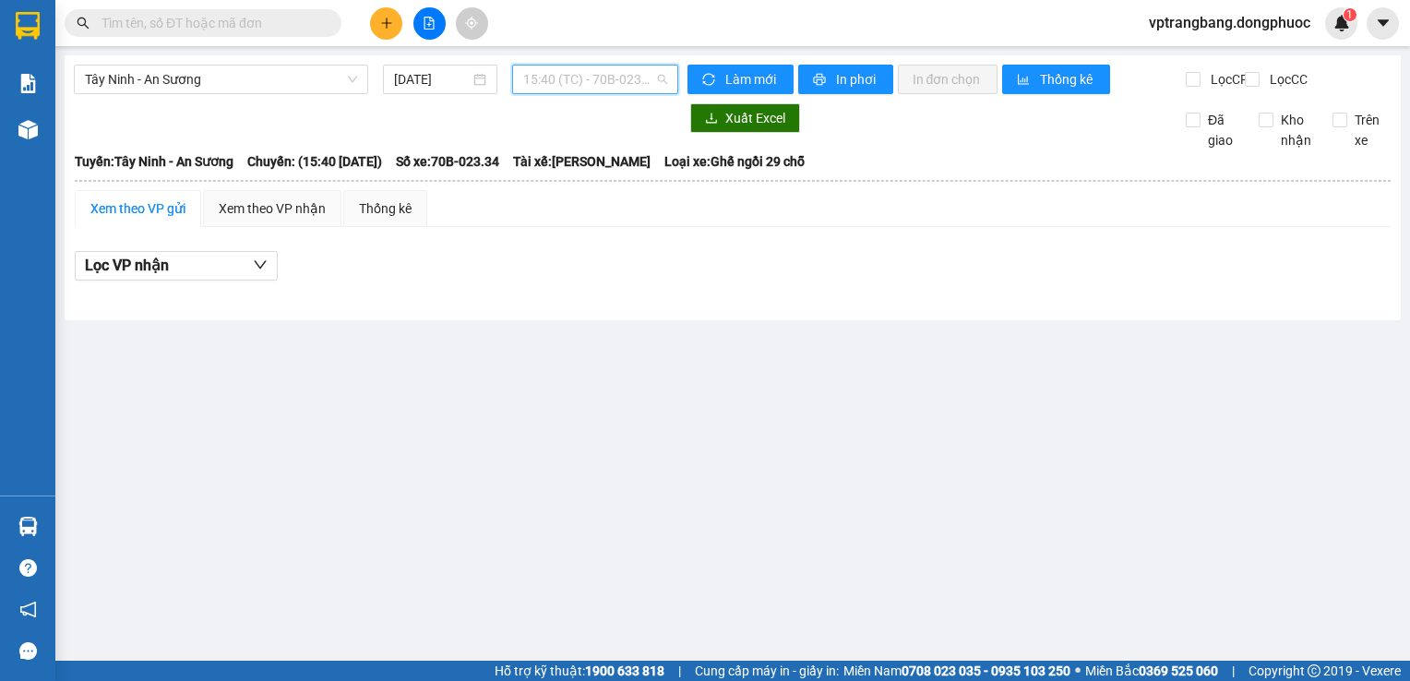
click at [589, 88] on span "15:40 (TC) - 70B-023.34" at bounding box center [595, 80] width 144 height 28
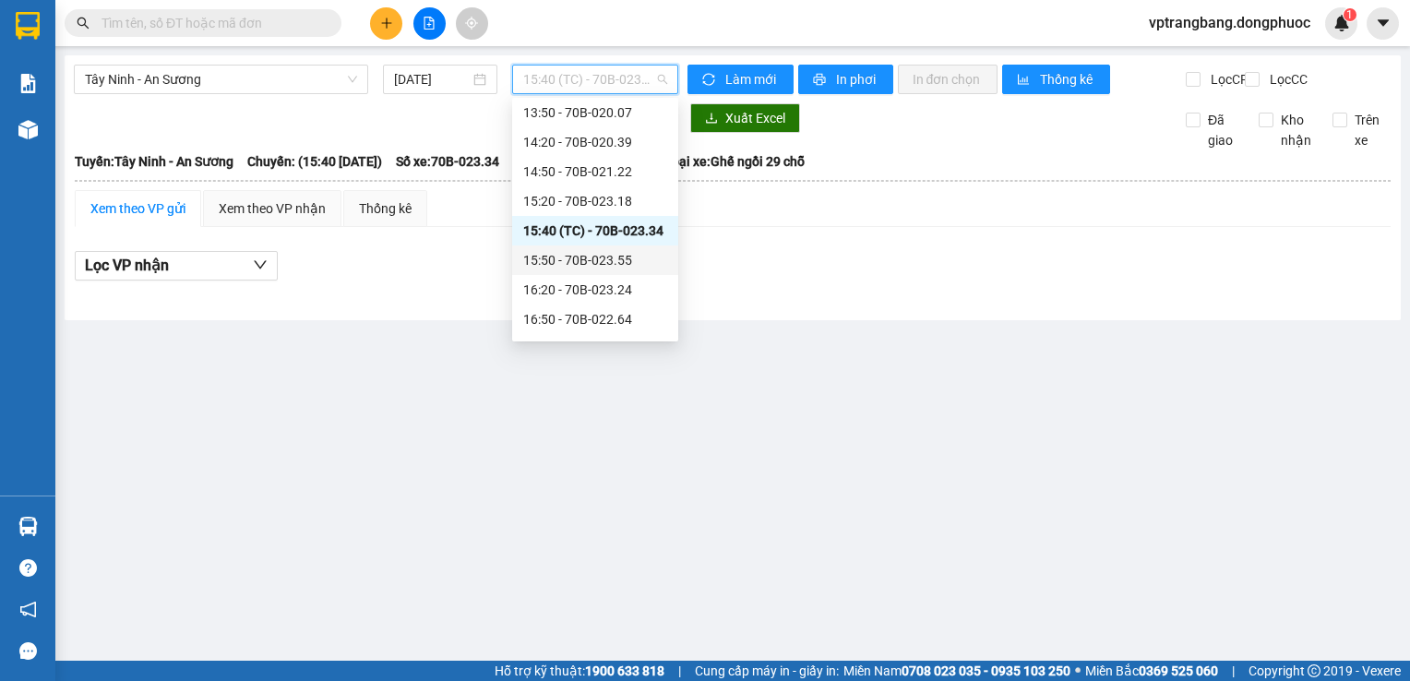
click at [603, 264] on div "15:50 - 70B-023.55" at bounding box center [595, 260] width 144 height 20
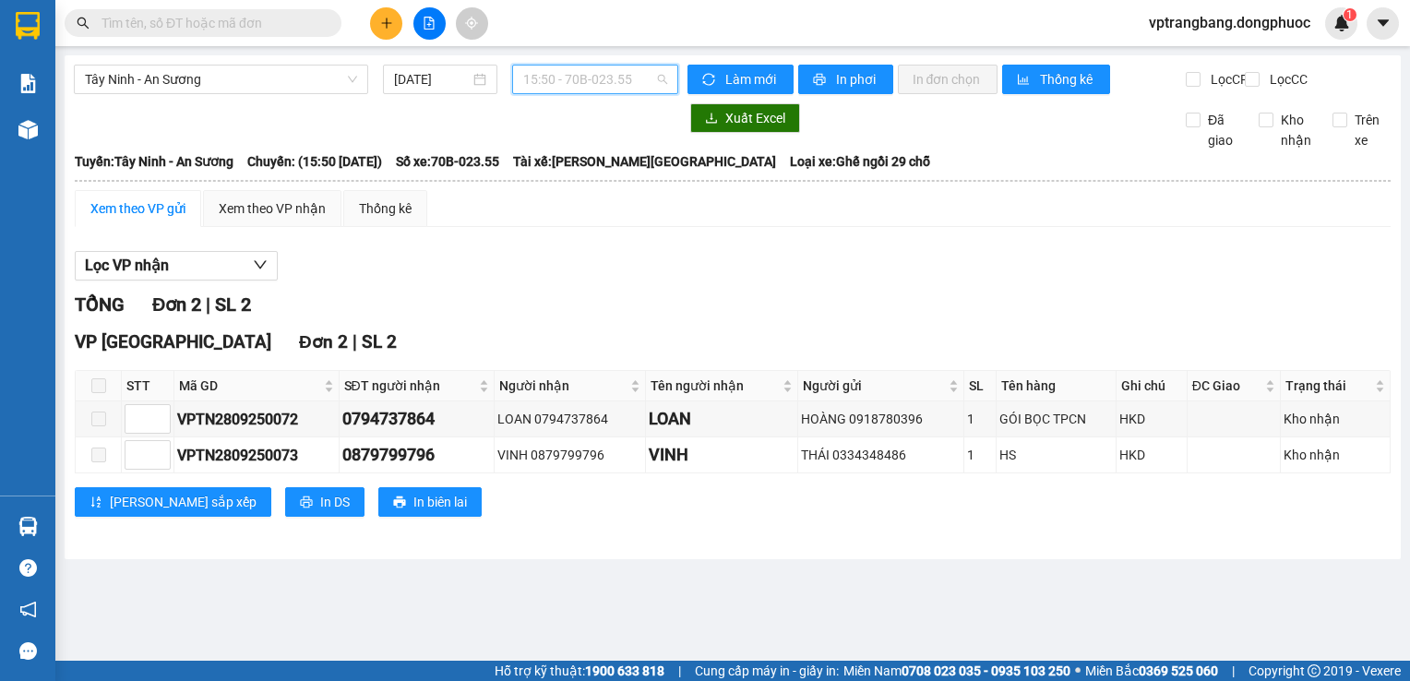
click at [602, 73] on span "15:50 - 70B-023.55" at bounding box center [595, 80] width 144 height 28
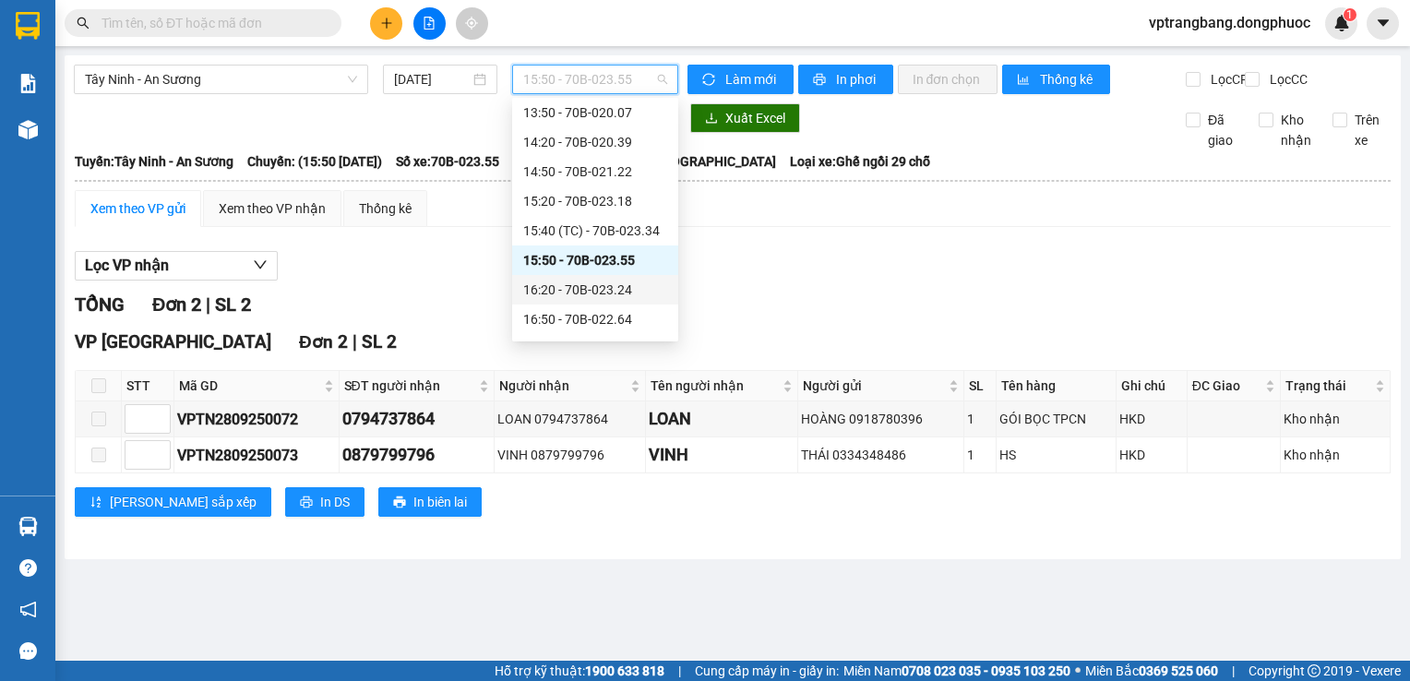
click at [608, 282] on div "16:20 - 70B-023.24" at bounding box center [595, 290] width 144 height 20
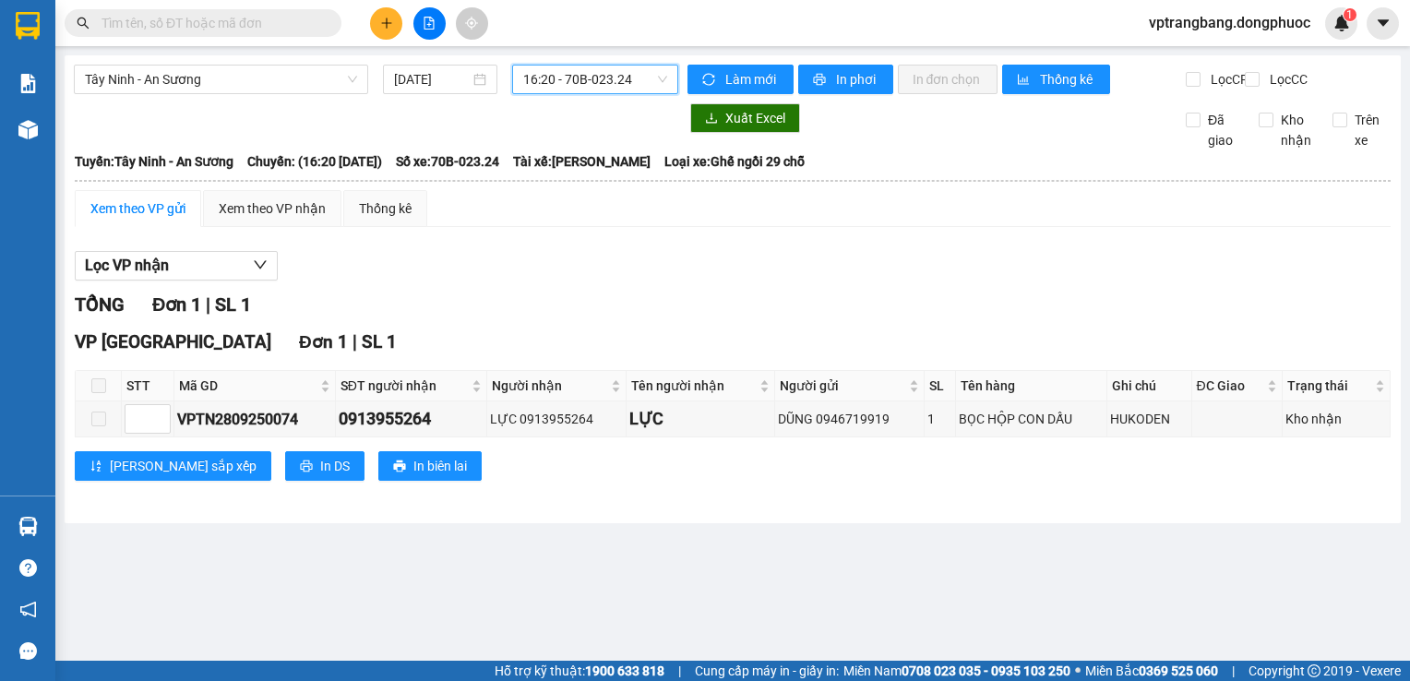
click at [532, 87] on span "16:20 - 70B-023.24" at bounding box center [595, 80] width 144 height 28
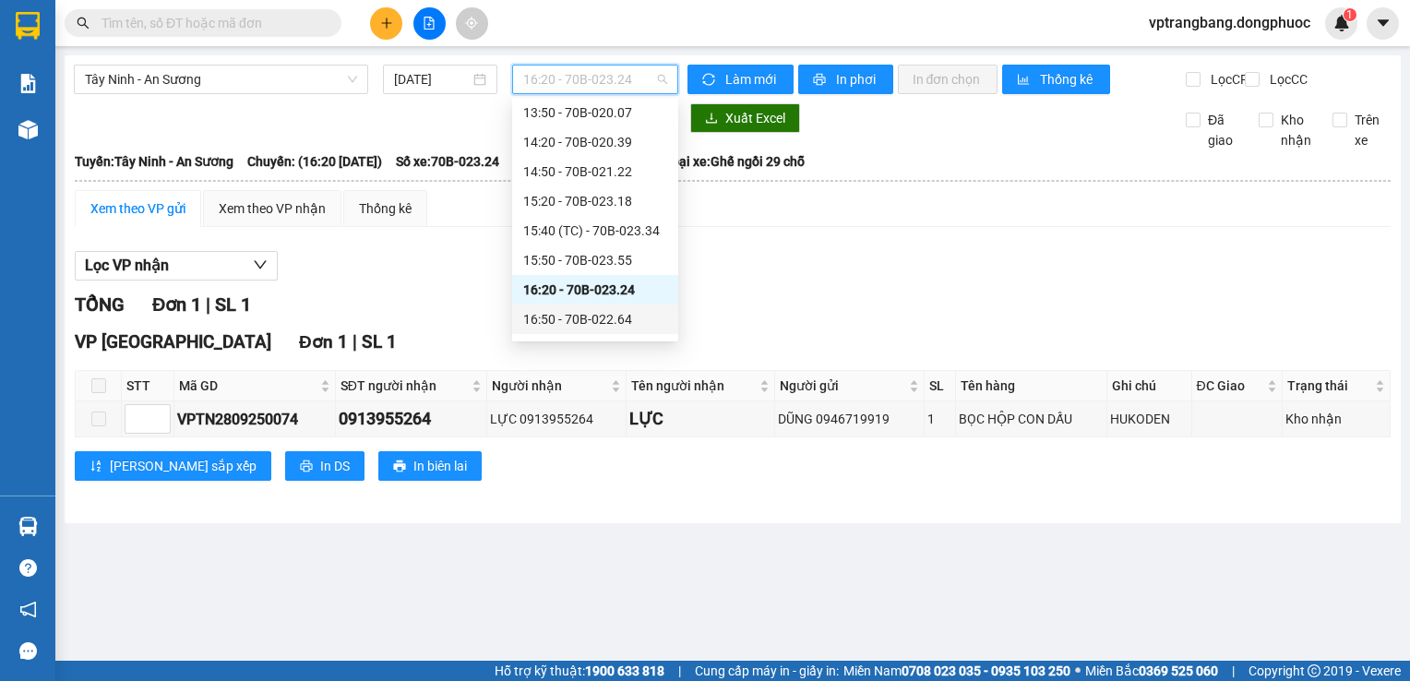
click at [579, 328] on div "16:50 - 70B-022.64" at bounding box center [595, 320] width 166 height 30
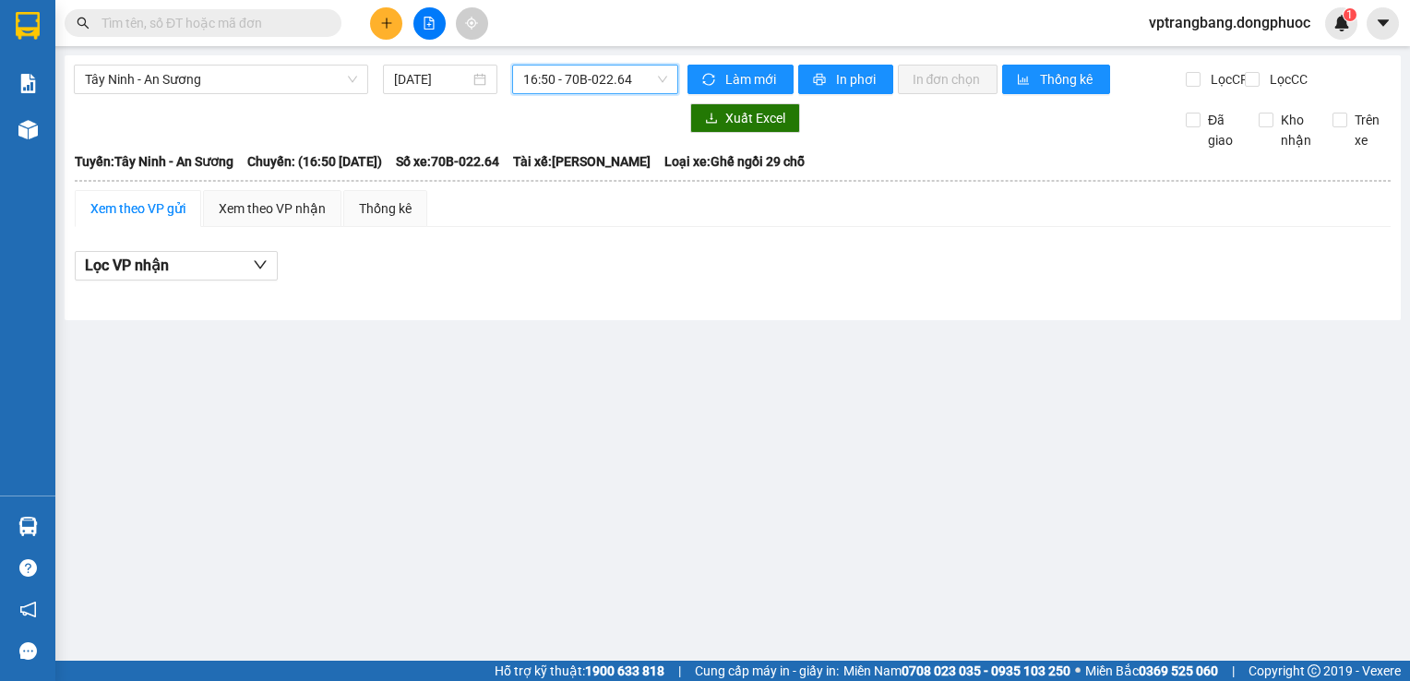
click at [244, 94] on div "Tây Ninh - An Sương [DATE] 16:50 16:50 - 70B-022.64" at bounding box center [376, 80] width 604 height 30
click at [245, 90] on span "Tây Ninh - An Sương" at bounding box center [221, 80] width 272 height 28
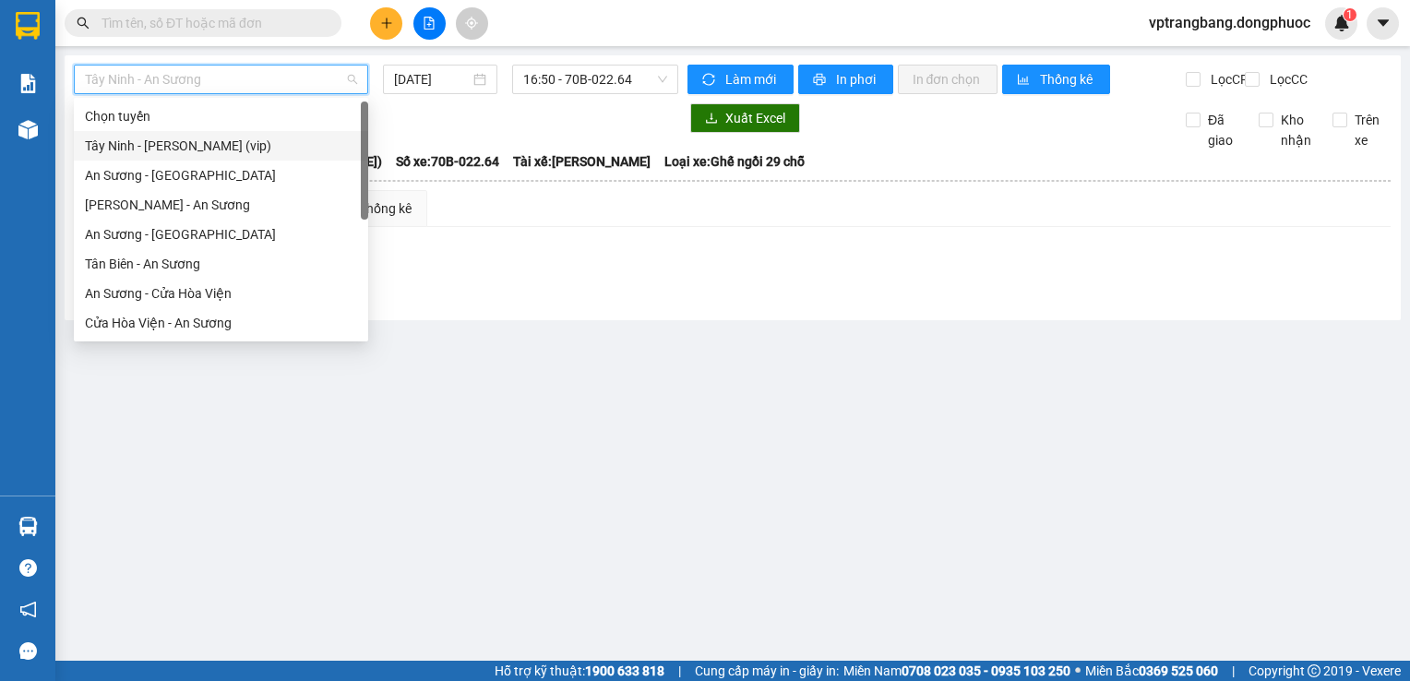
click at [198, 154] on div "Tây Ninh - [PERSON_NAME] (vip)" at bounding box center [221, 146] width 272 height 20
type input "[DATE]"
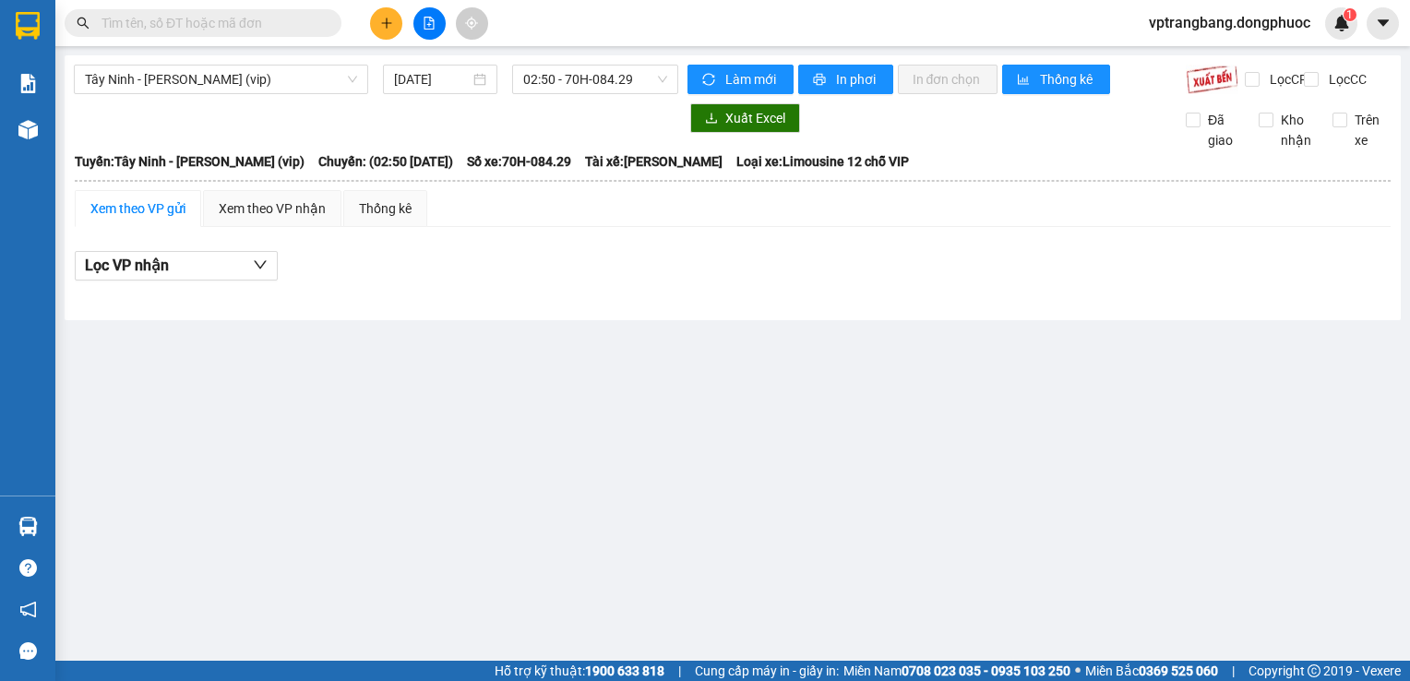
click at [502, 453] on main "Tây Ninh - [PERSON_NAME] (vip) [DATE] 02:50 - 70H-084.29 Làm mới In phơi In đơn…" at bounding box center [705, 330] width 1410 height 661
click at [583, 83] on span "02:50 - 70H-084.29" at bounding box center [595, 80] width 144 height 28
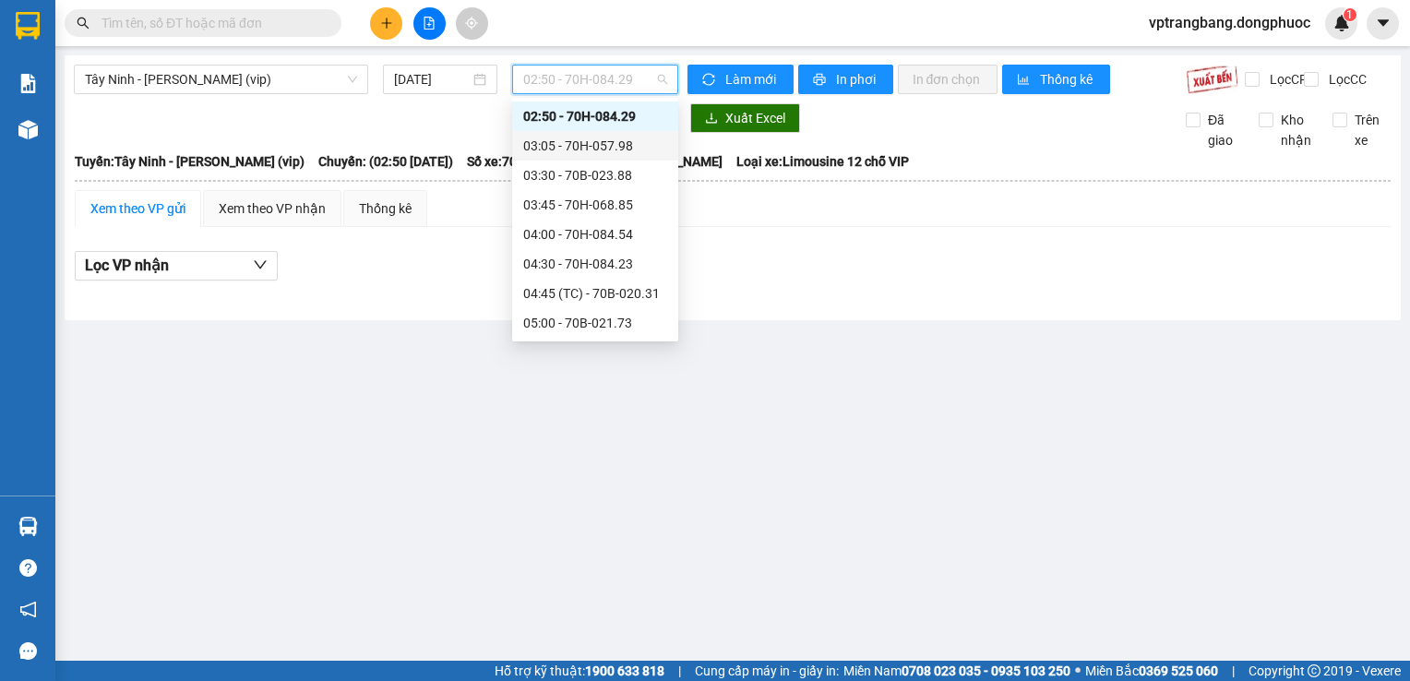
click at [596, 150] on div "03:05 - 70H-057.98" at bounding box center [595, 146] width 144 height 20
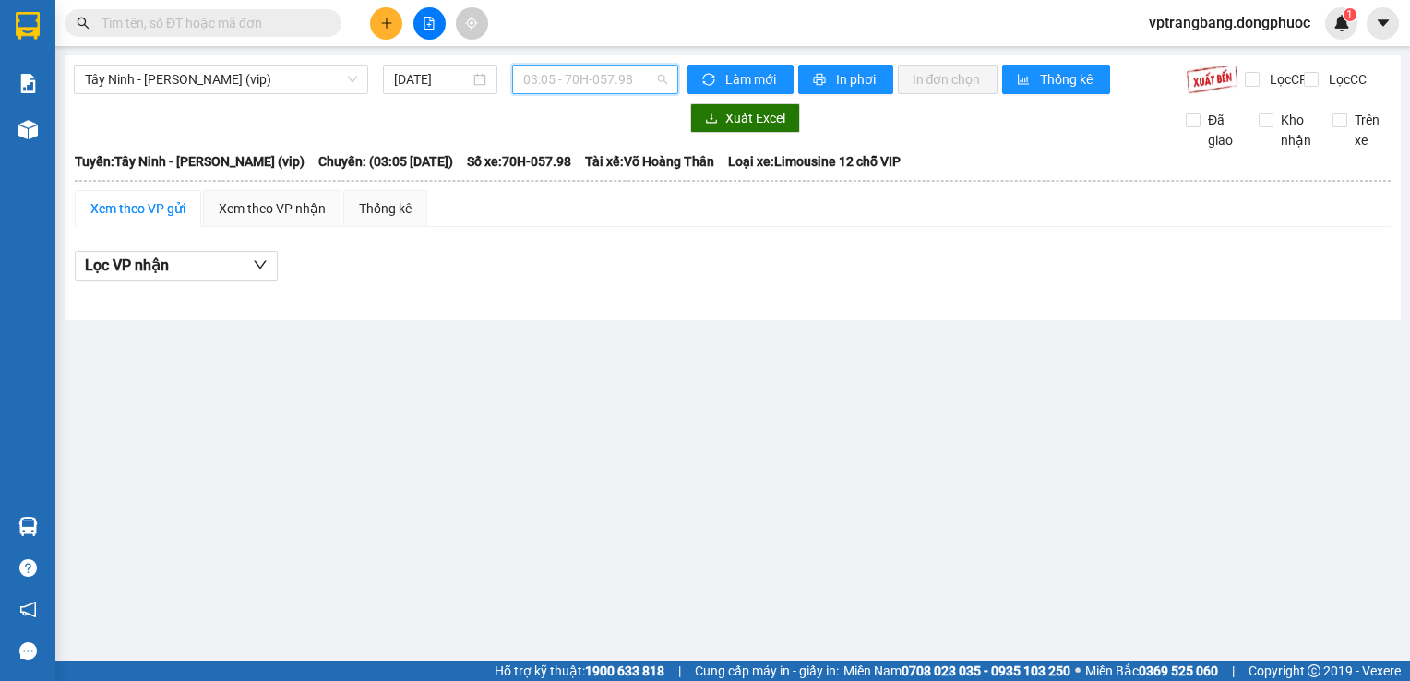
click at [601, 77] on span "03:05 - 70H-057.98" at bounding box center [595, 80] width 144 height 28
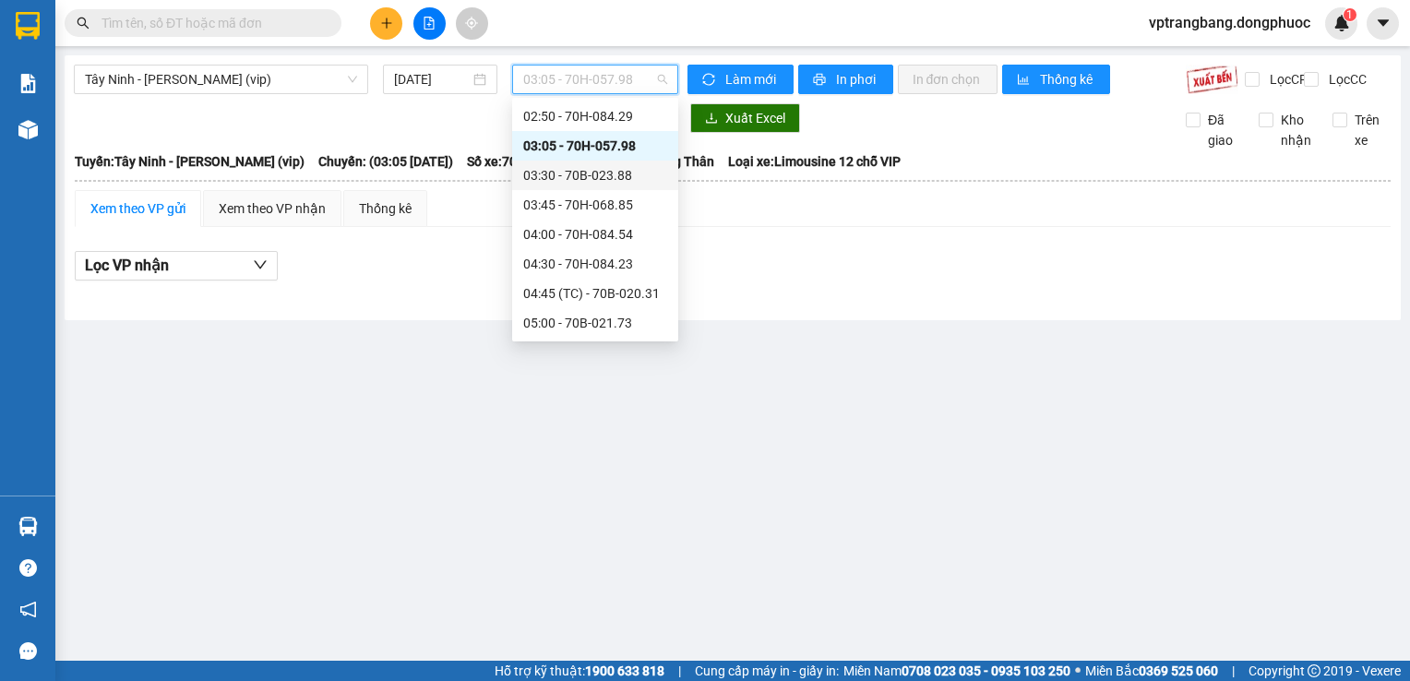
click at [598, 174] on div "03:30 - 70B-023.88" at bounding box center [595, 175] width 144 height 20
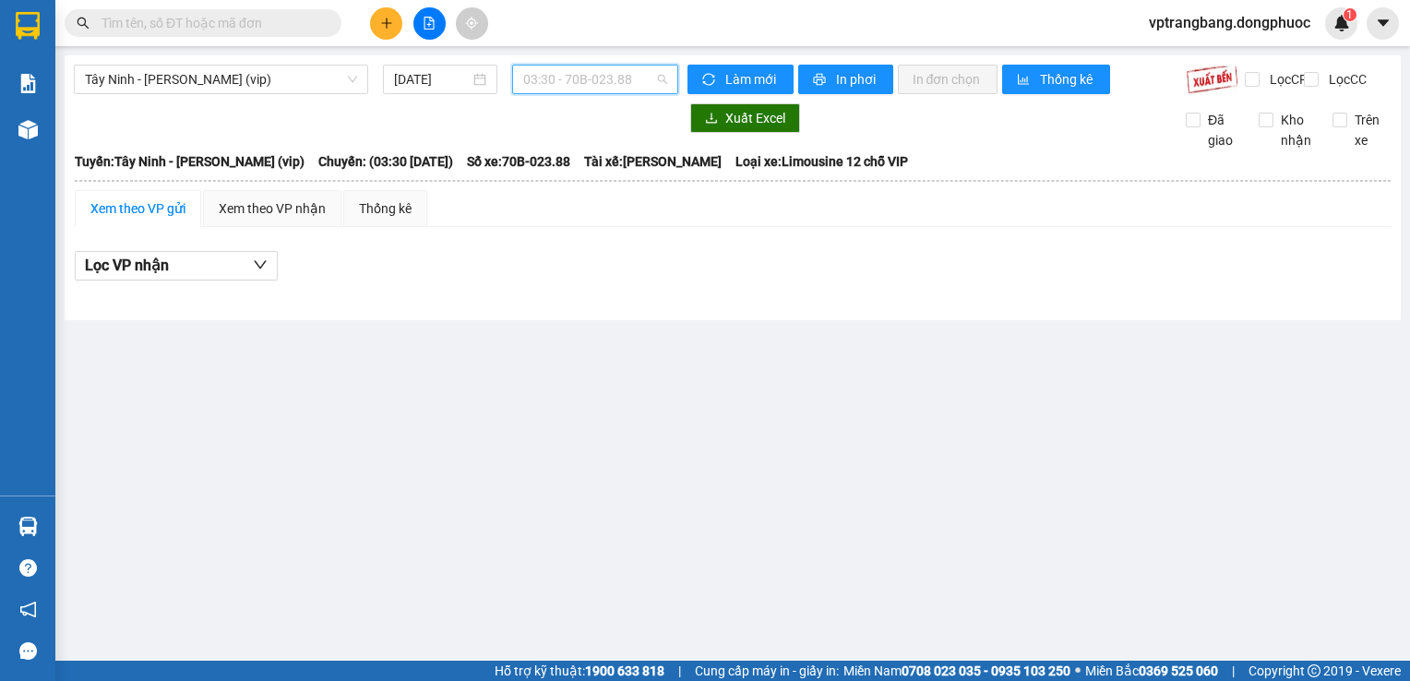
click at [609, 83] on span "03:30 - 70B-023.88" at bounding box center [595, 80] width 144 height 28
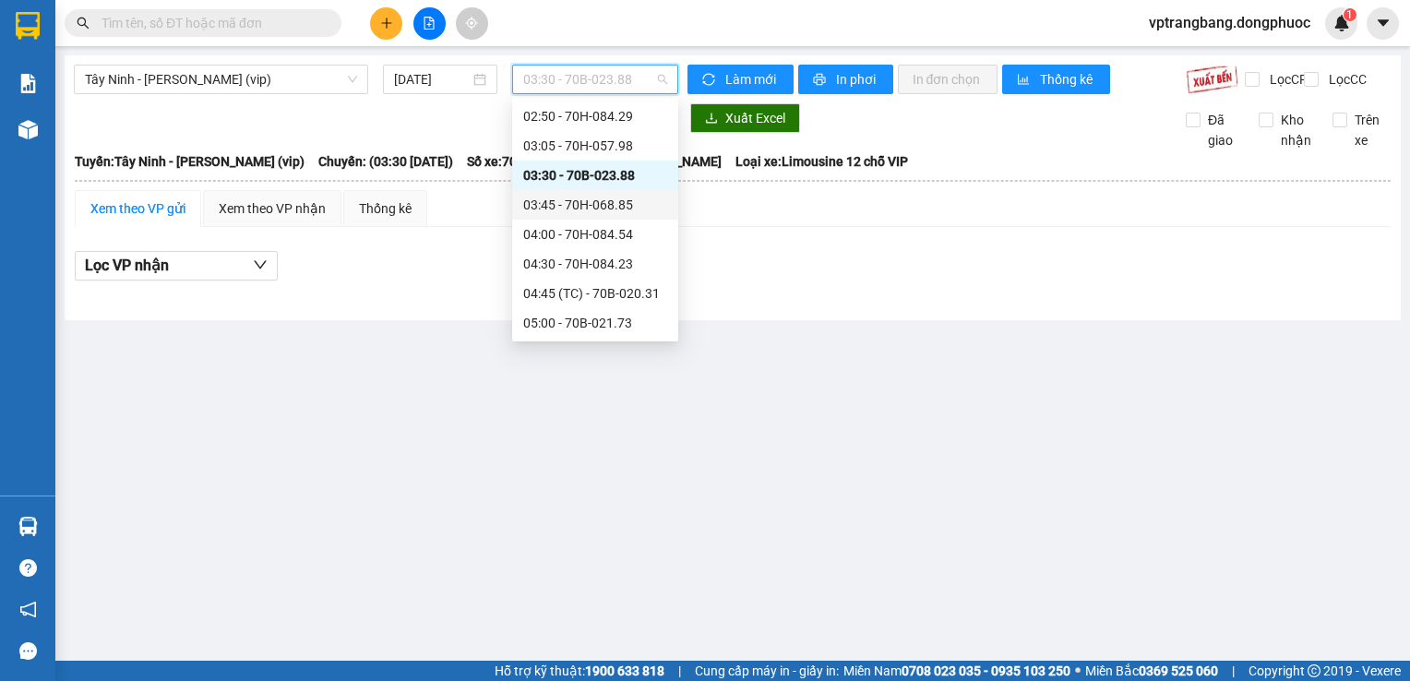
click at [588, 205] on div "03:45 - 70H-068.85" at bounding box center [595, 205] width 144 height 20
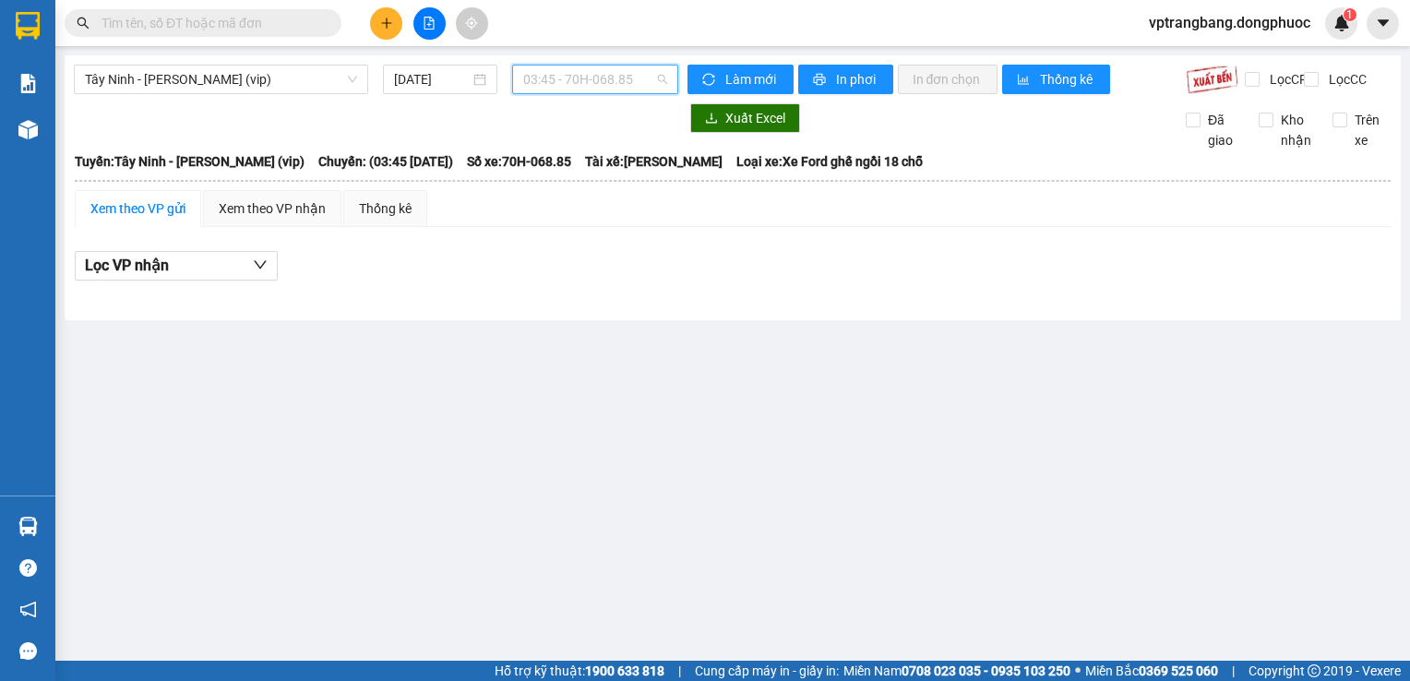
click at [610, 75] on span "03:45 - 70H-068.85" at bounding box center [595, 80] width 144 height 28
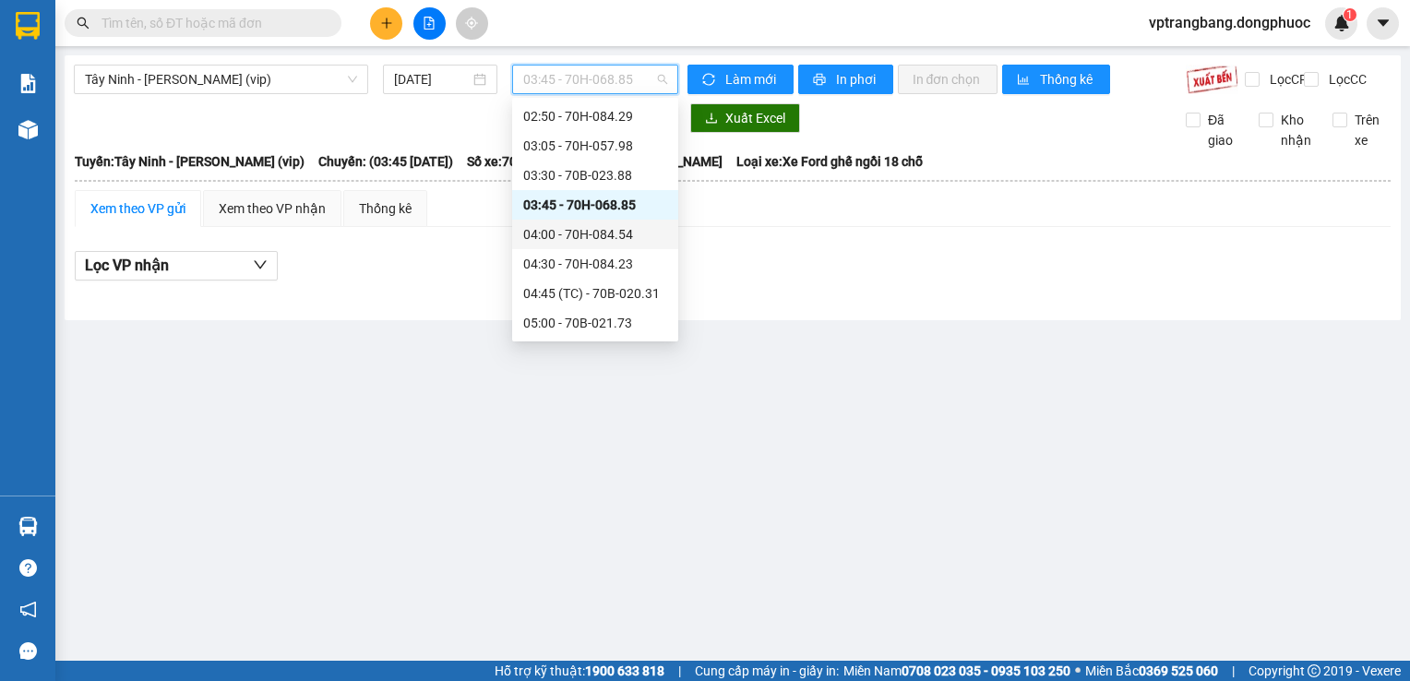
click at [584, 237] on div "04:00 - 70H-084.54" at bounding box center [595, 234] width 144 height 20
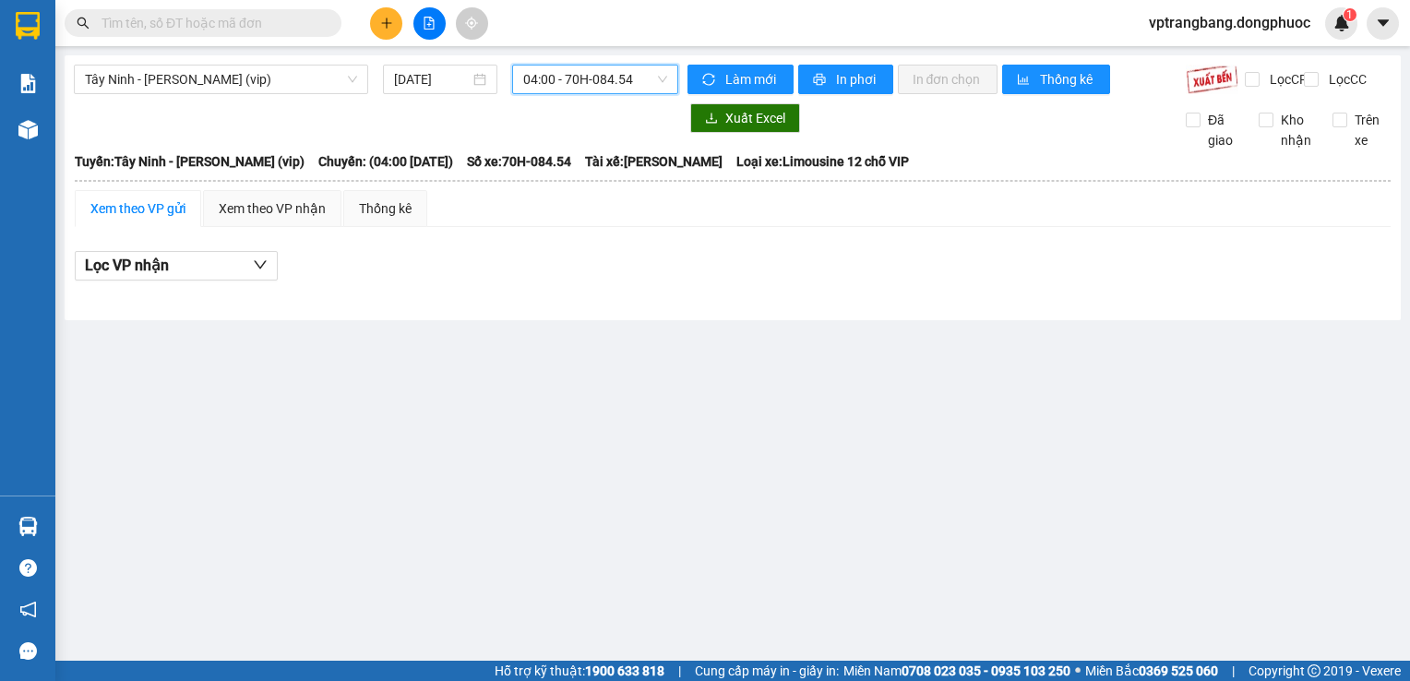
click at [603, 83] on span "04:00 - 70H-084.54" at bounding box center [595, 80] width 144 height 28
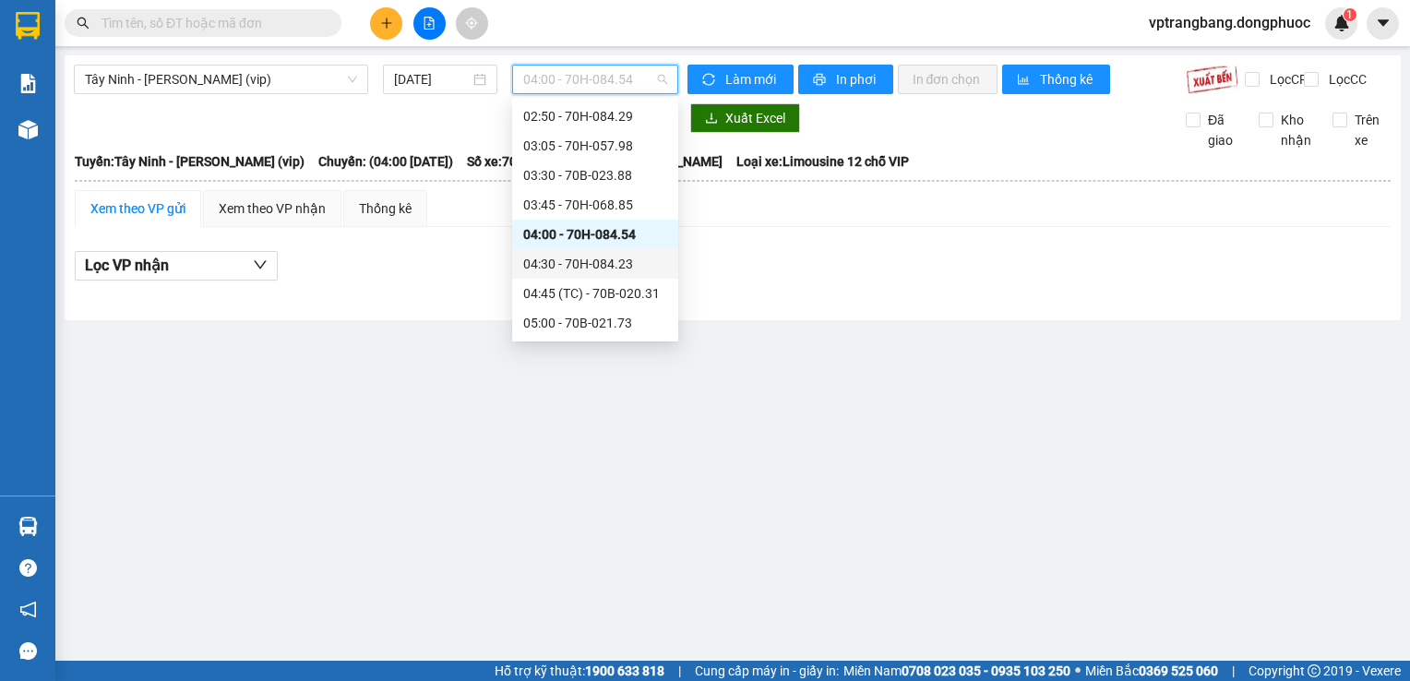
click at [543, 271] on div "04:30 - 70H-084.23" at bounding box center [595, 264] width 144 height 20
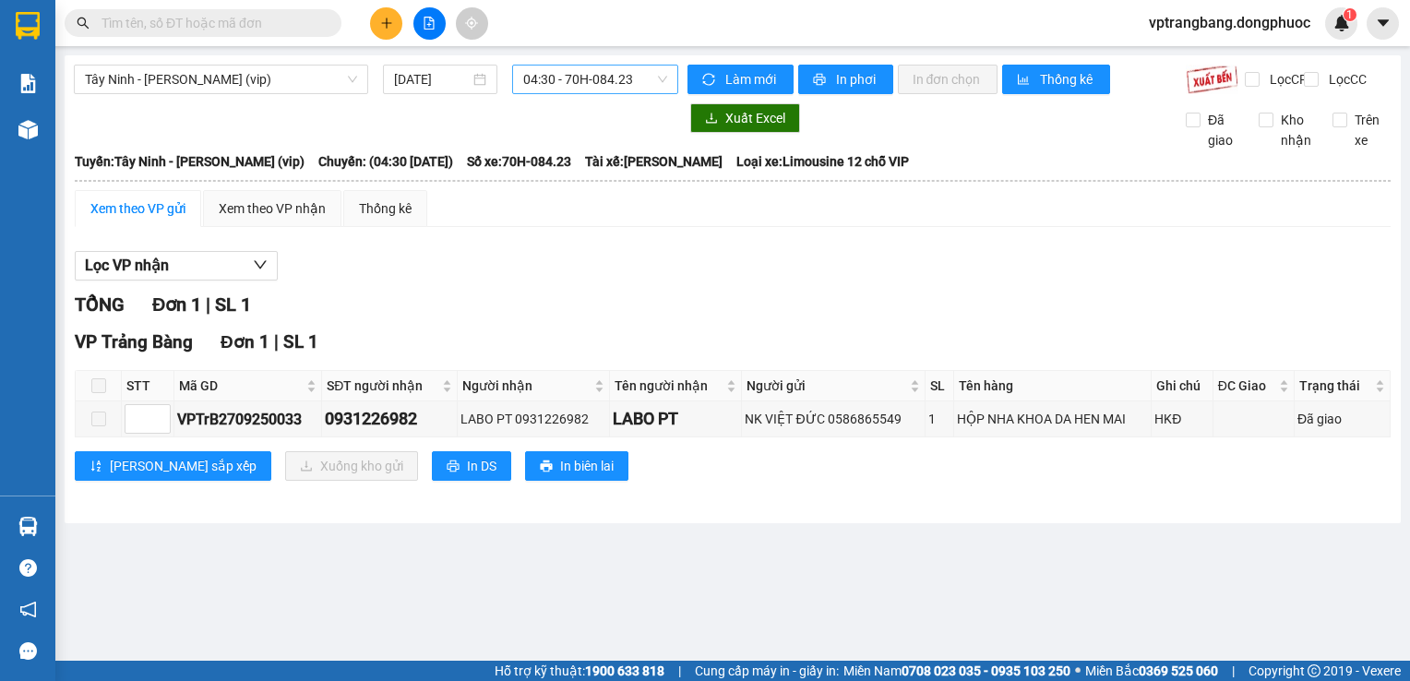
click at [568, 67] on span "04:30 - 70H-084.23" at bounding box center [595, 80] width 144 height 28
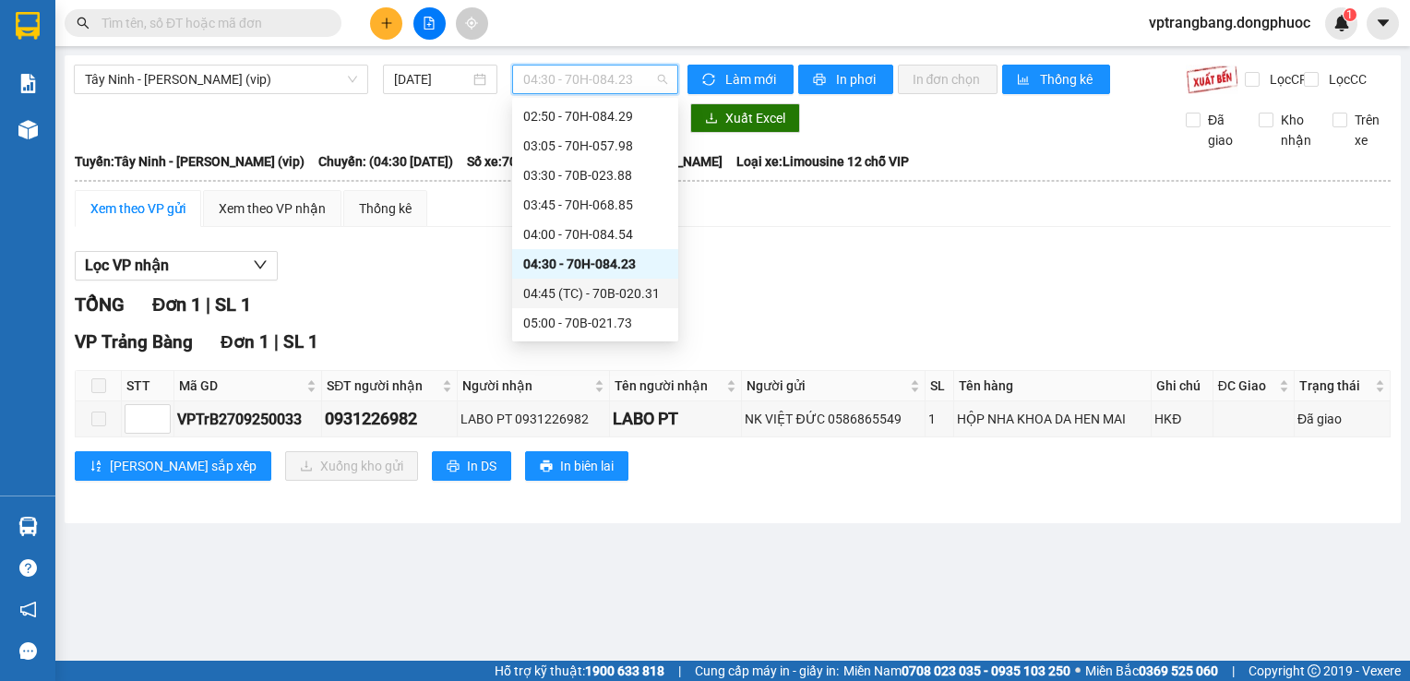
click at [576, 292] on div "04:45 (TC) - 70B-020.31" at bounding box center [595, 293] width 144 height 20
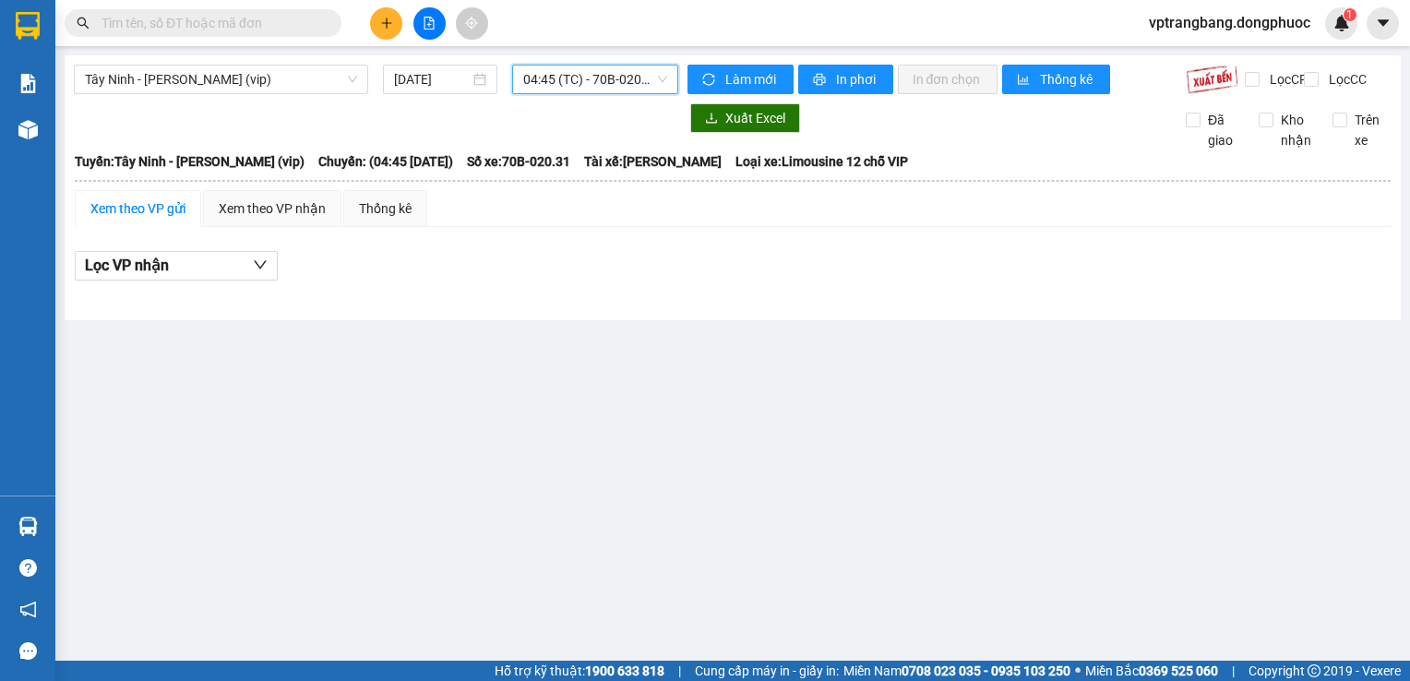
click at [632, 87] on span "04:45 (TC) - 70B-020.31" at bounding box center [595, 80] width 144 height 28
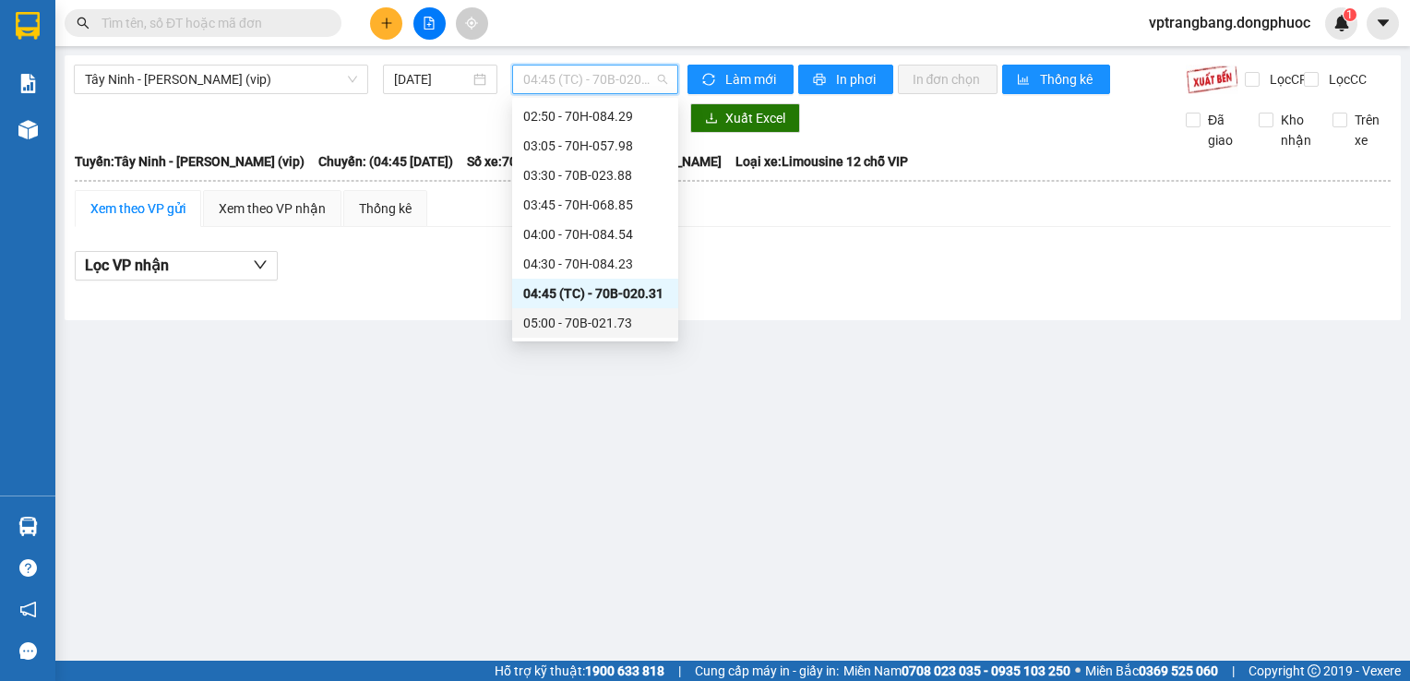
click at [574, 324] on div "05:00 - 70B-021.73" at bounding box center [595, 323] width 144 height 20
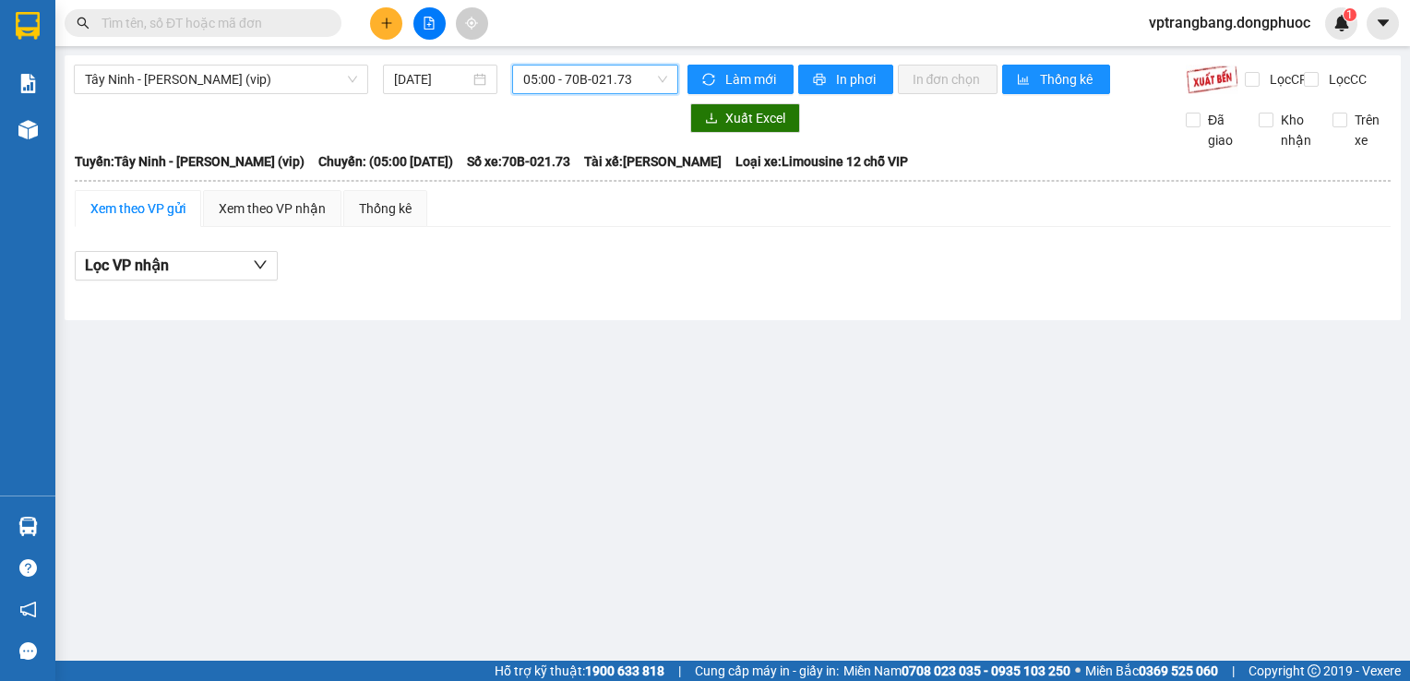
click at [606, 80] on span "05:00 - 70B-021.73" at bounding box center [595, 80] width 144 height 28
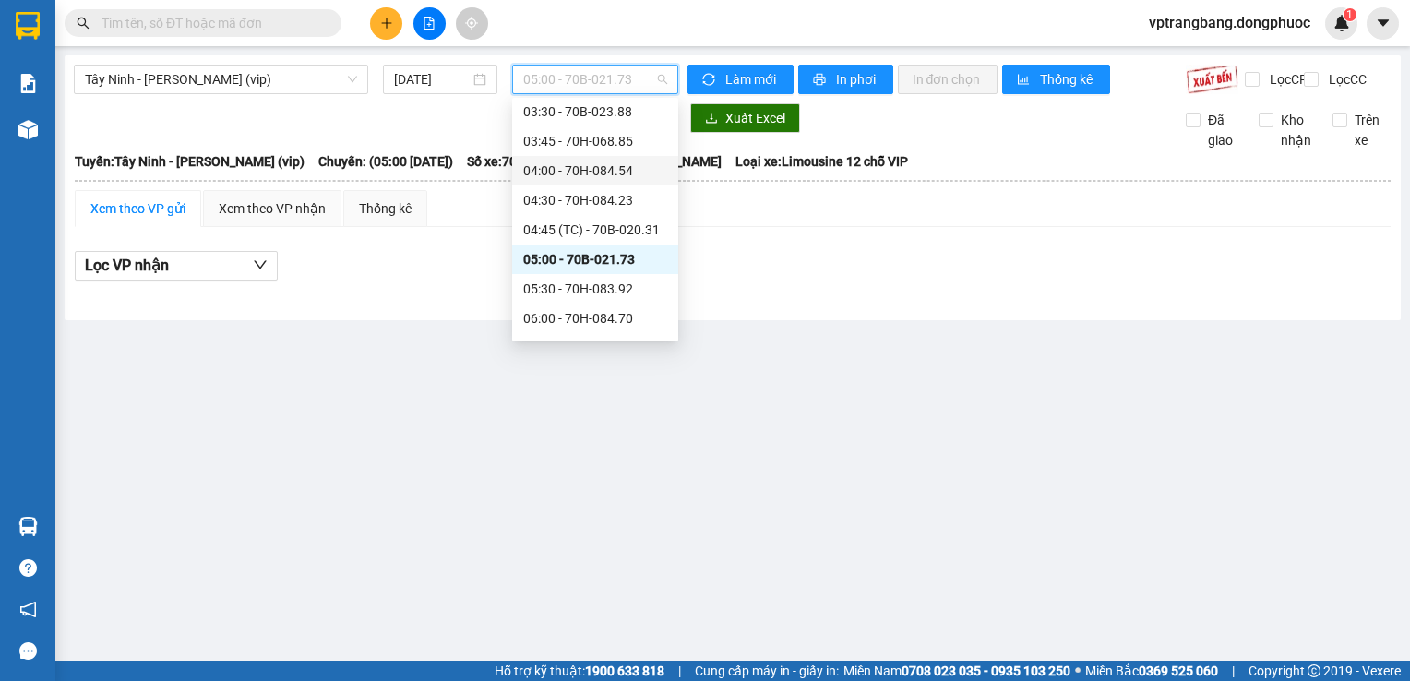
scroll to position [122, 0]
click at [568, 260] on div "05:30 - 70H-083.92" at bounding box center [595, 260] width 144 height 20
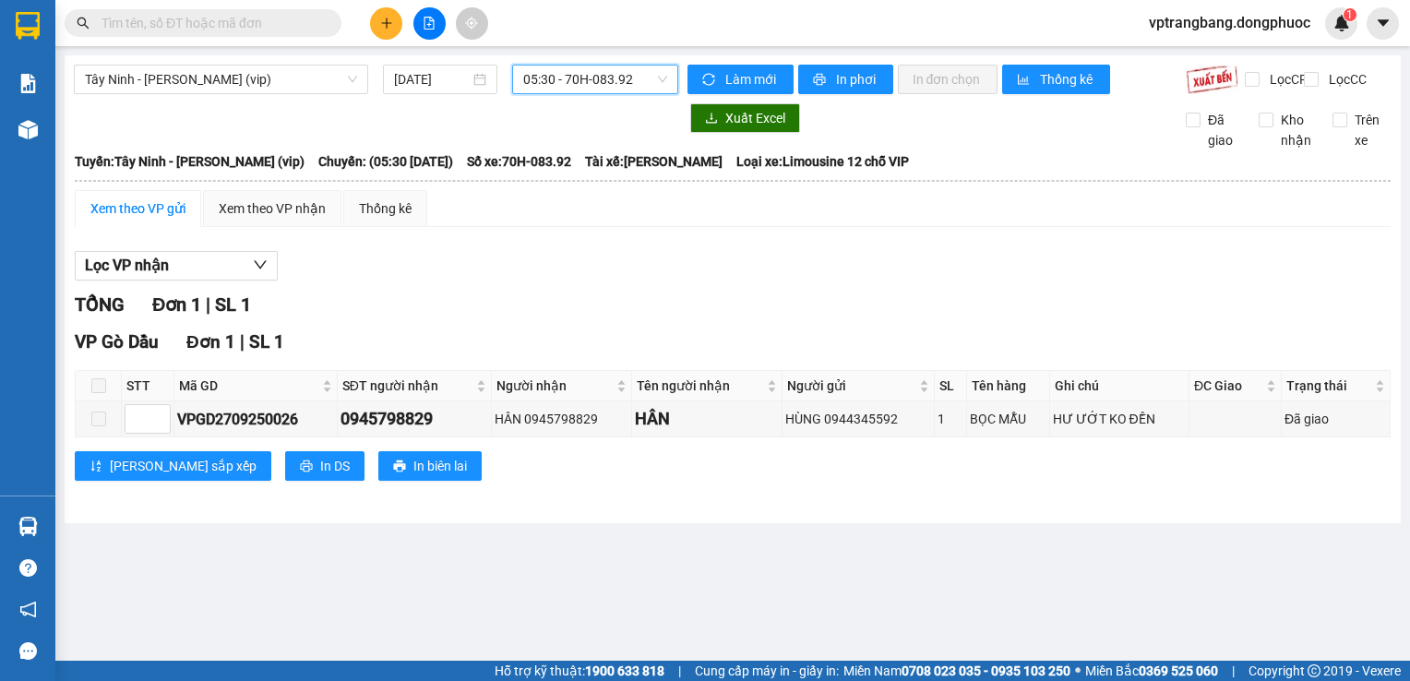
click at [620, 76] on span "05:30 - 70H-083.92" at bounding box center [595, 80] width 144 height 28
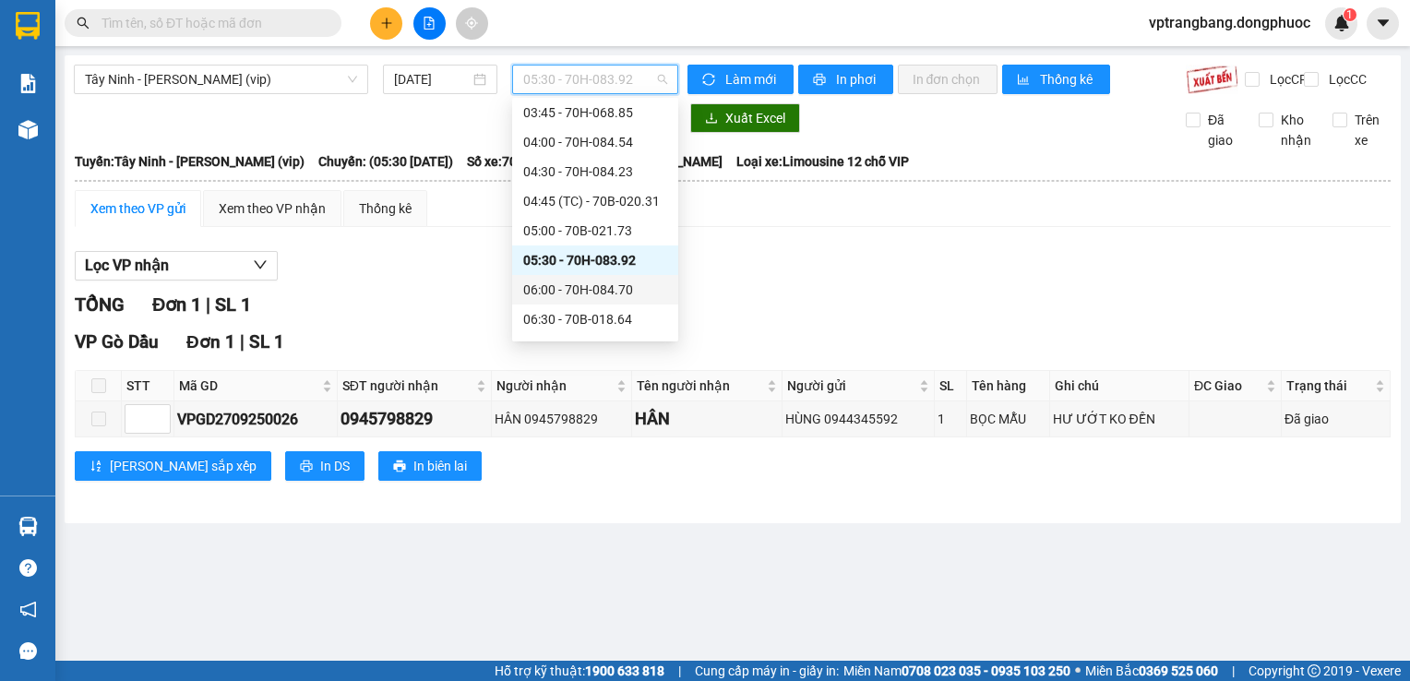
click at [591, 297] on div "06:00 - 70H-084.70" at bounding box center [595, 290] width 144 height 20
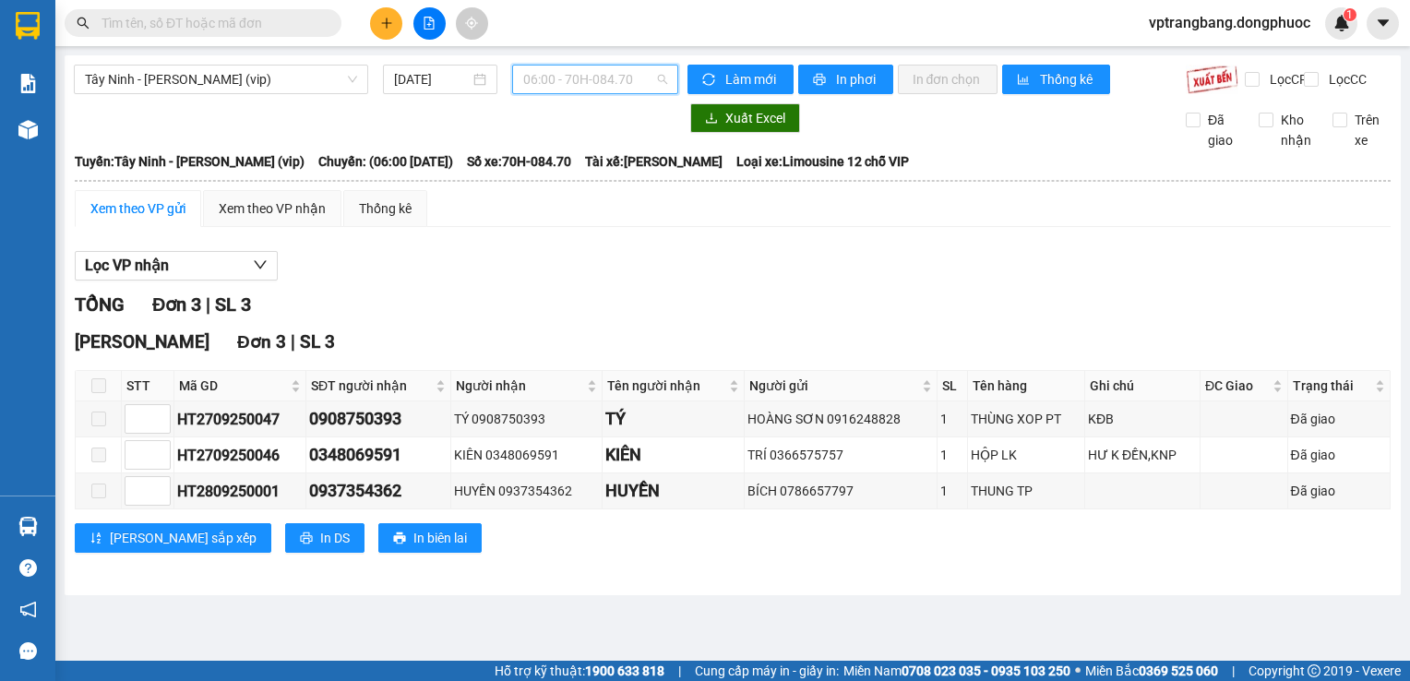
click at [576, 79] on span "06:00 - 70H-084.70" at bounding box center [595, 80] width 144 height 28
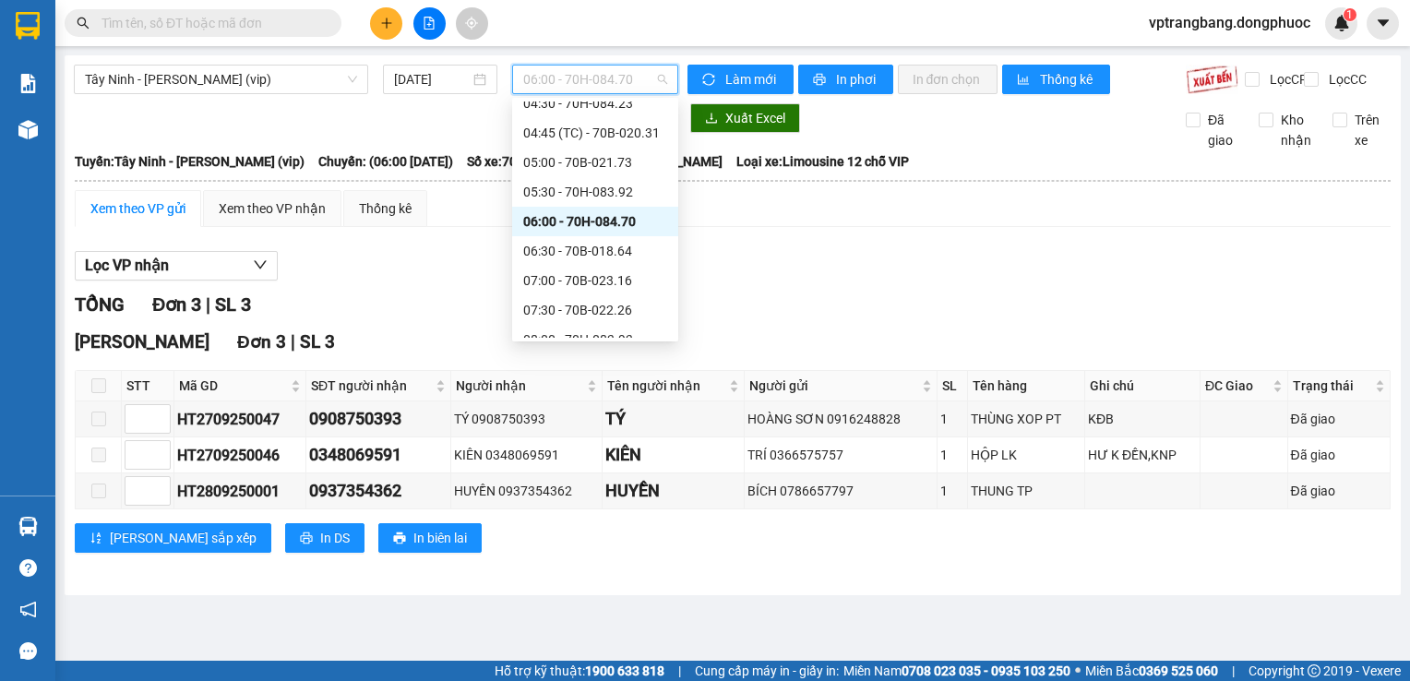
scroll to position [214, 0]
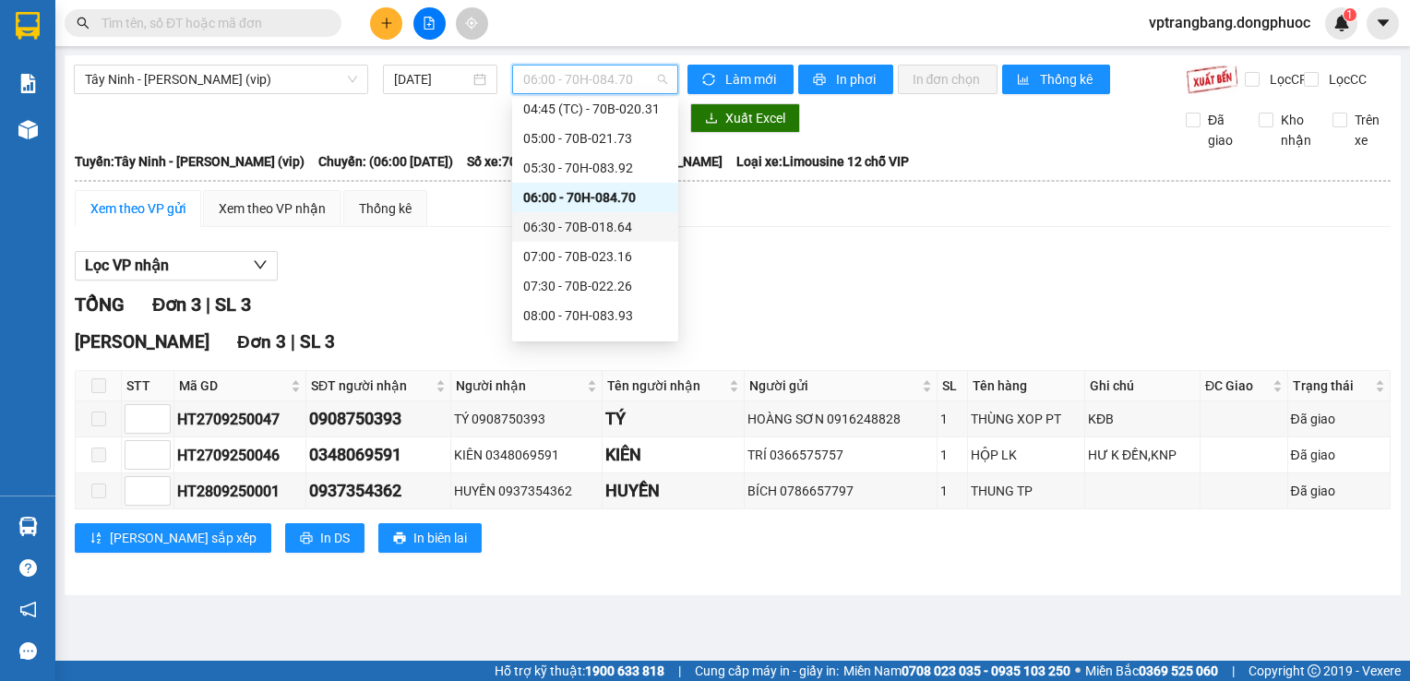
click at [589, 237] on div "06:30 - 70B-018.64" at bounding box center [595, 227] width 166 height 30
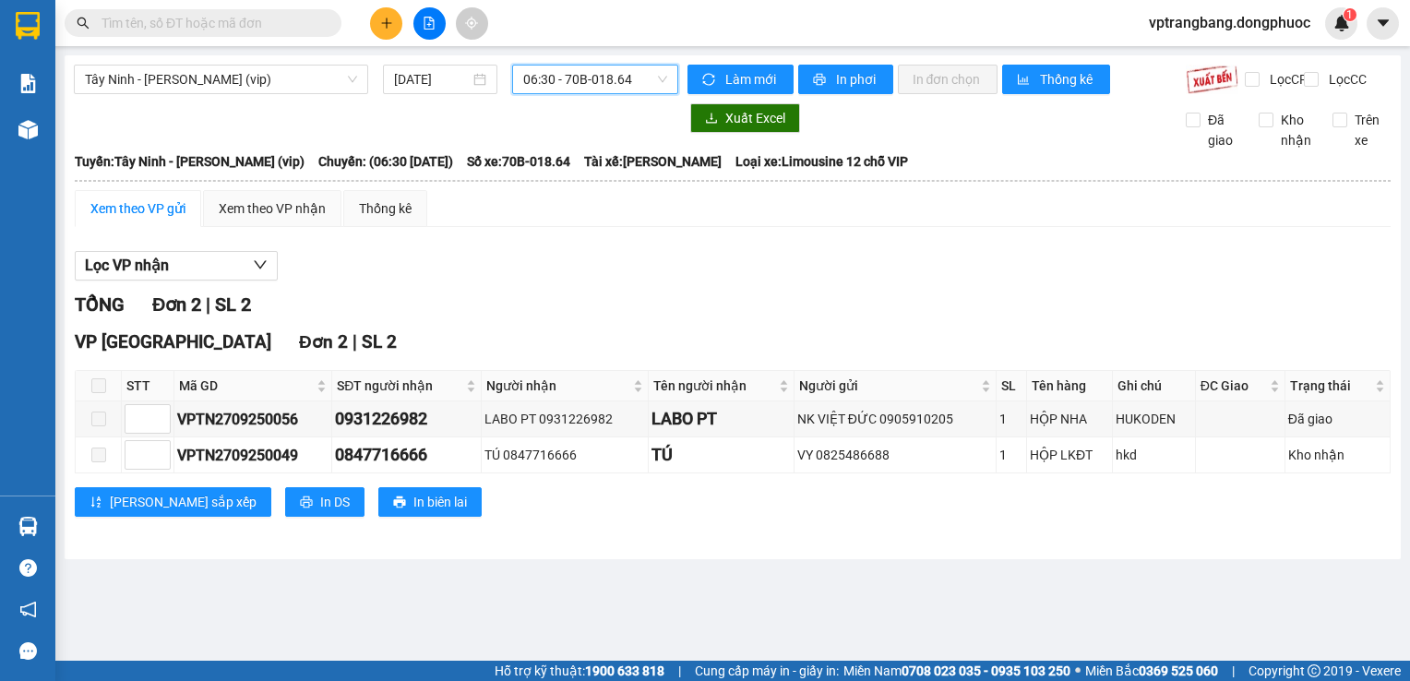
click at [557, 90] on span "06:30 - 70B-018.64" at bounding box center [595, 80] width 144 height 28
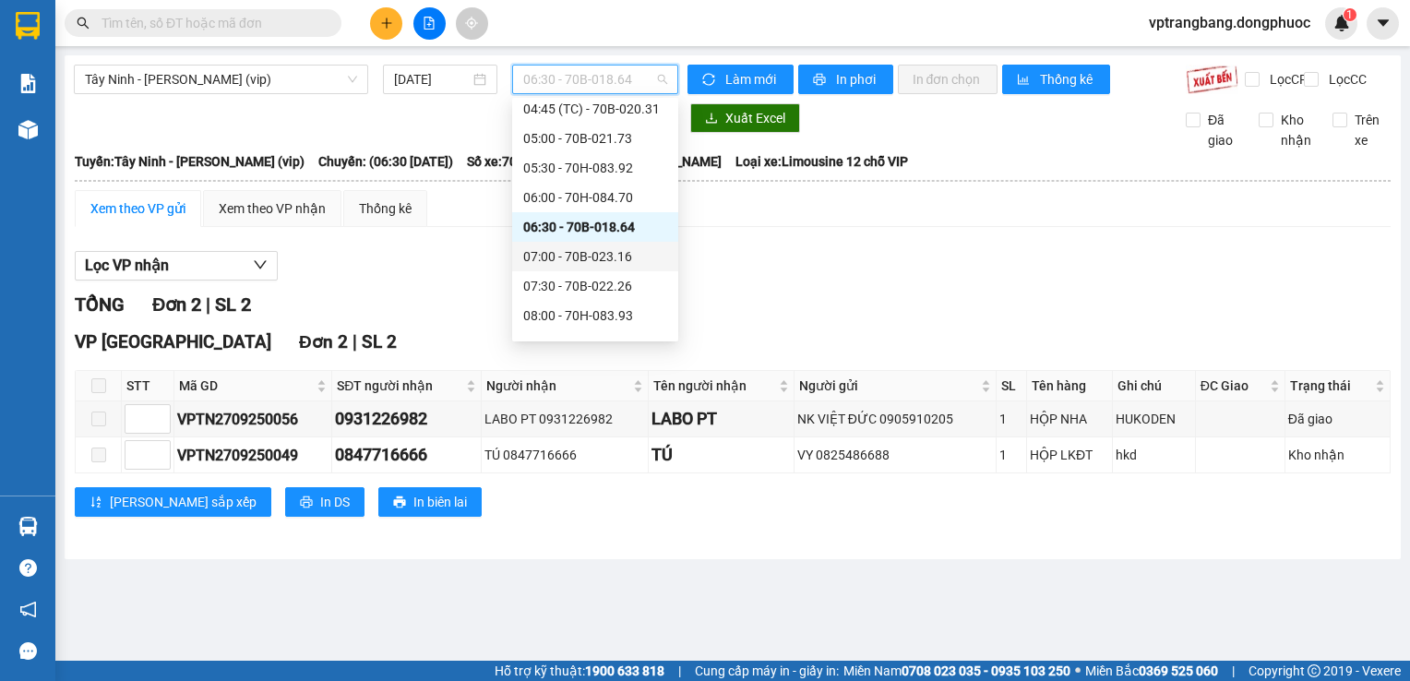
click at [564, 264] on div "07:00 - 70B-023.16" at bounding box center [595, 256] width 144 height 20
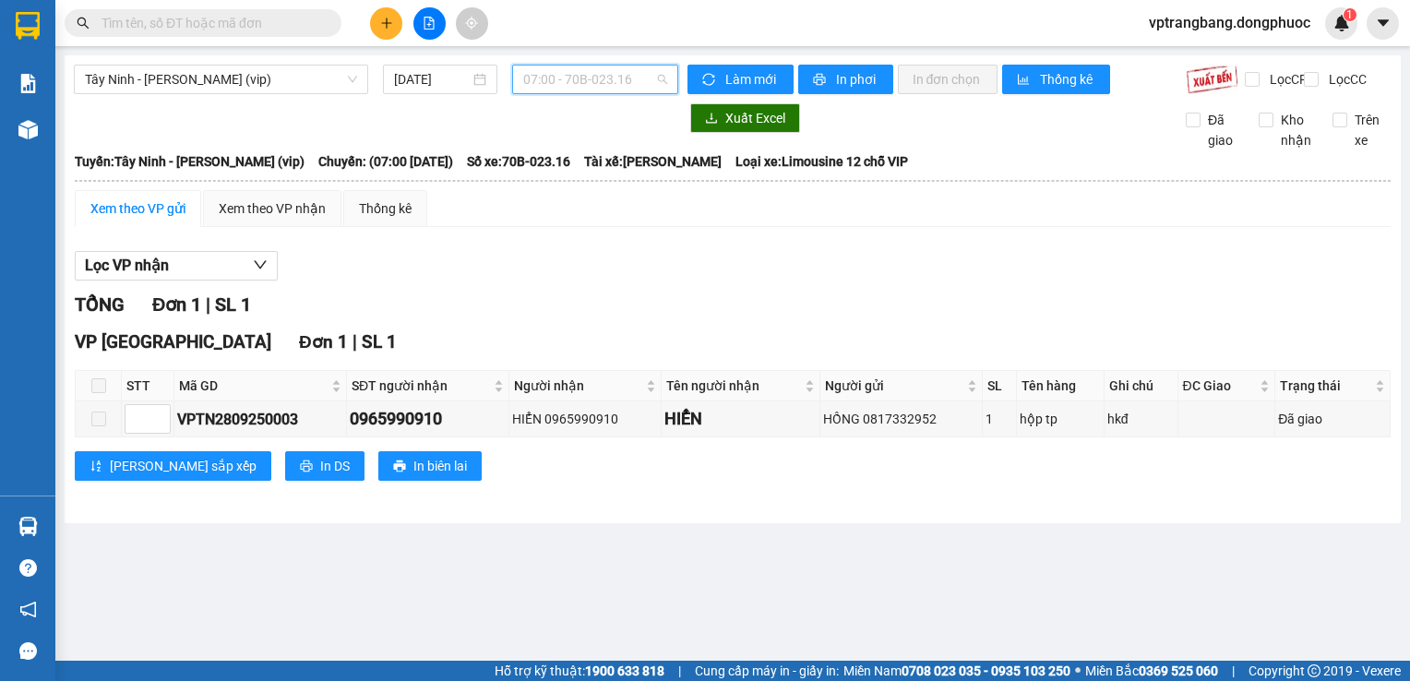
click at [568, 83] on span "07:00 - 70B-023.16" at bounding box center [595, 80] width 144 height 28
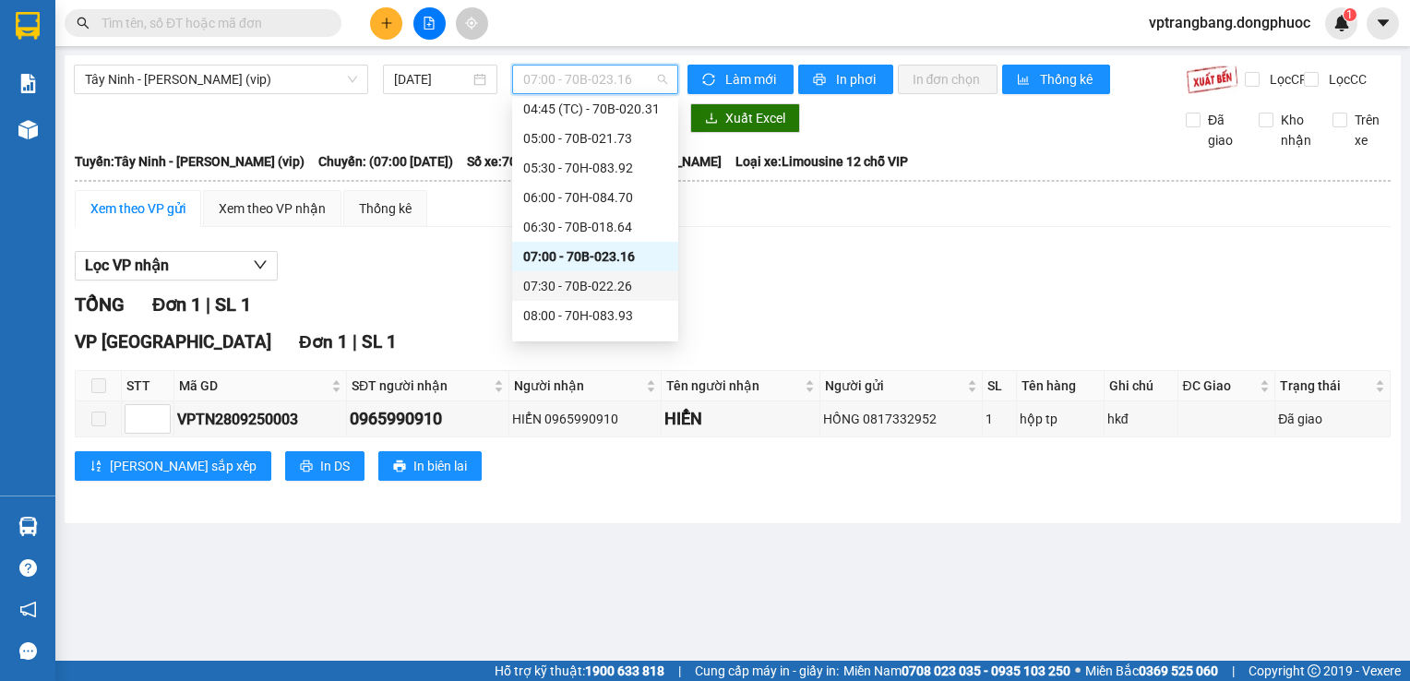
click at [578, 291] on div "07:30 - 70B-022.26" at bounding box center [595, 286] width 144 height 20
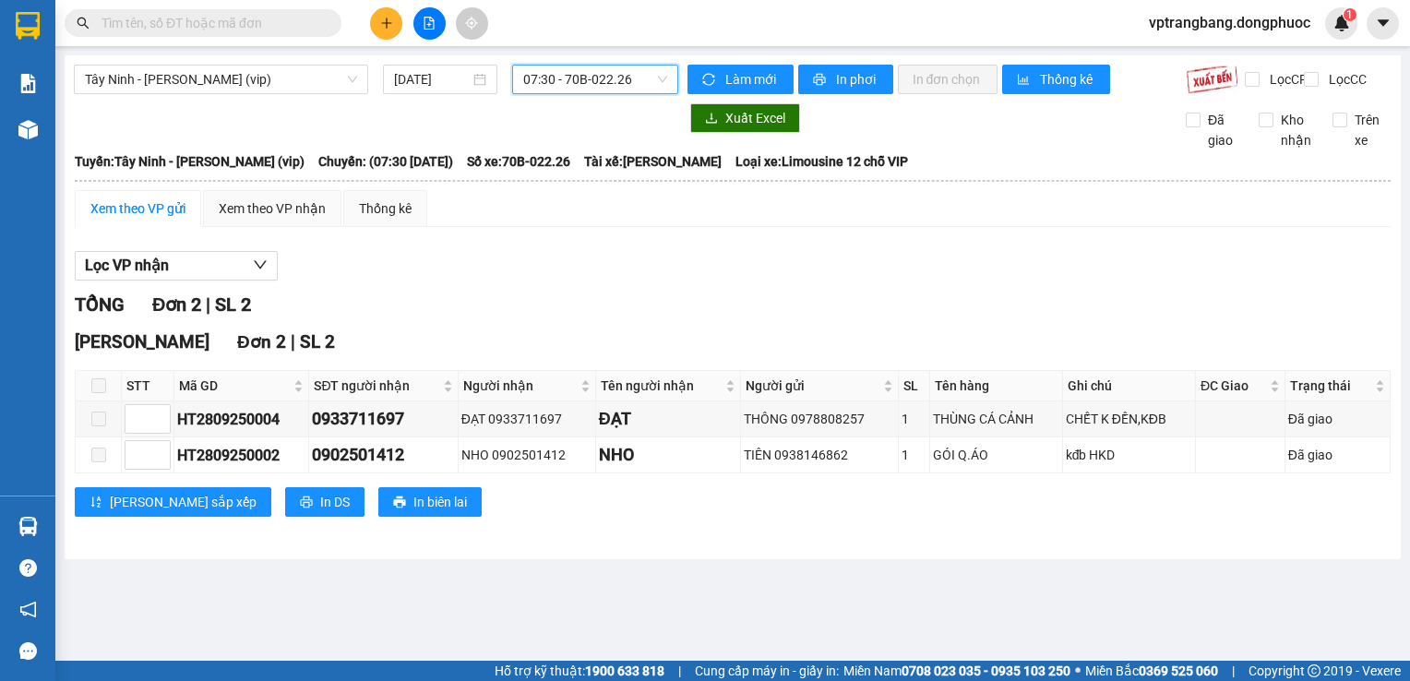
click at [599, 79] on span "07:30 - 70B-022.26" at bounding box center [595, 80] width 144 height 28
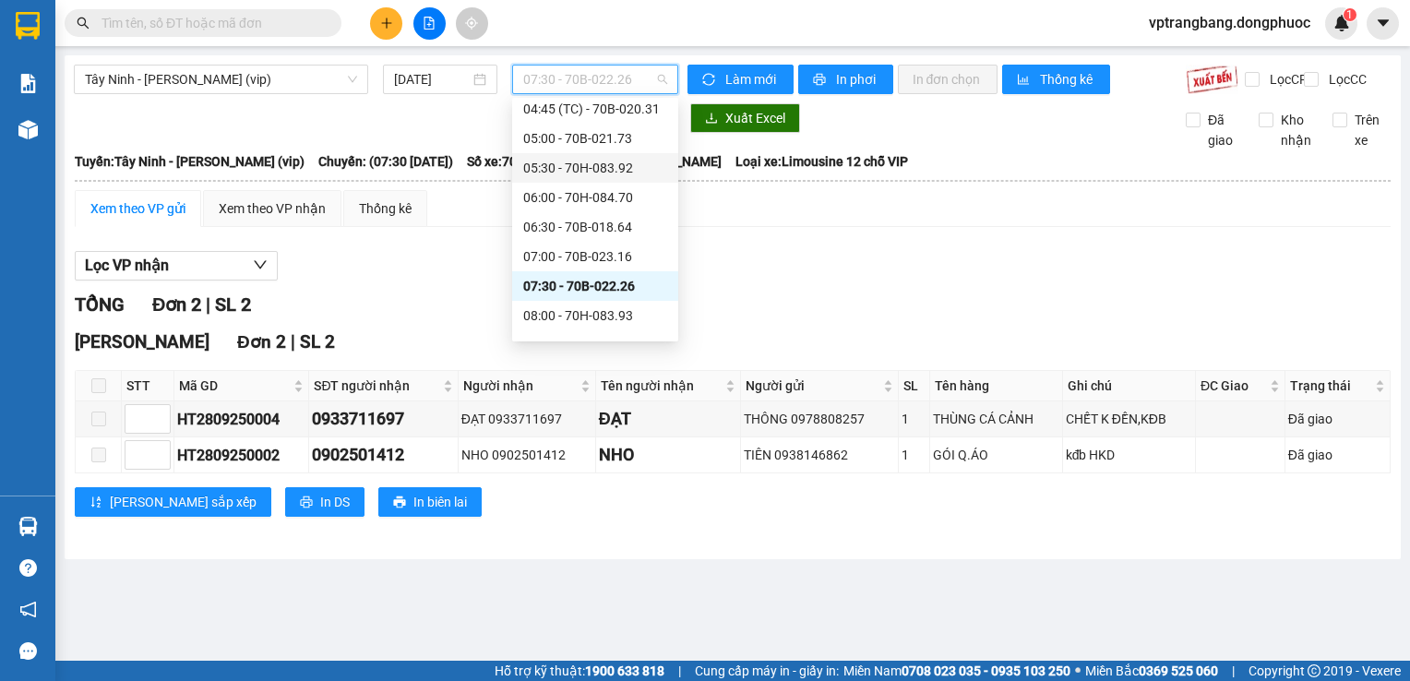
scroll to position [306, 0]
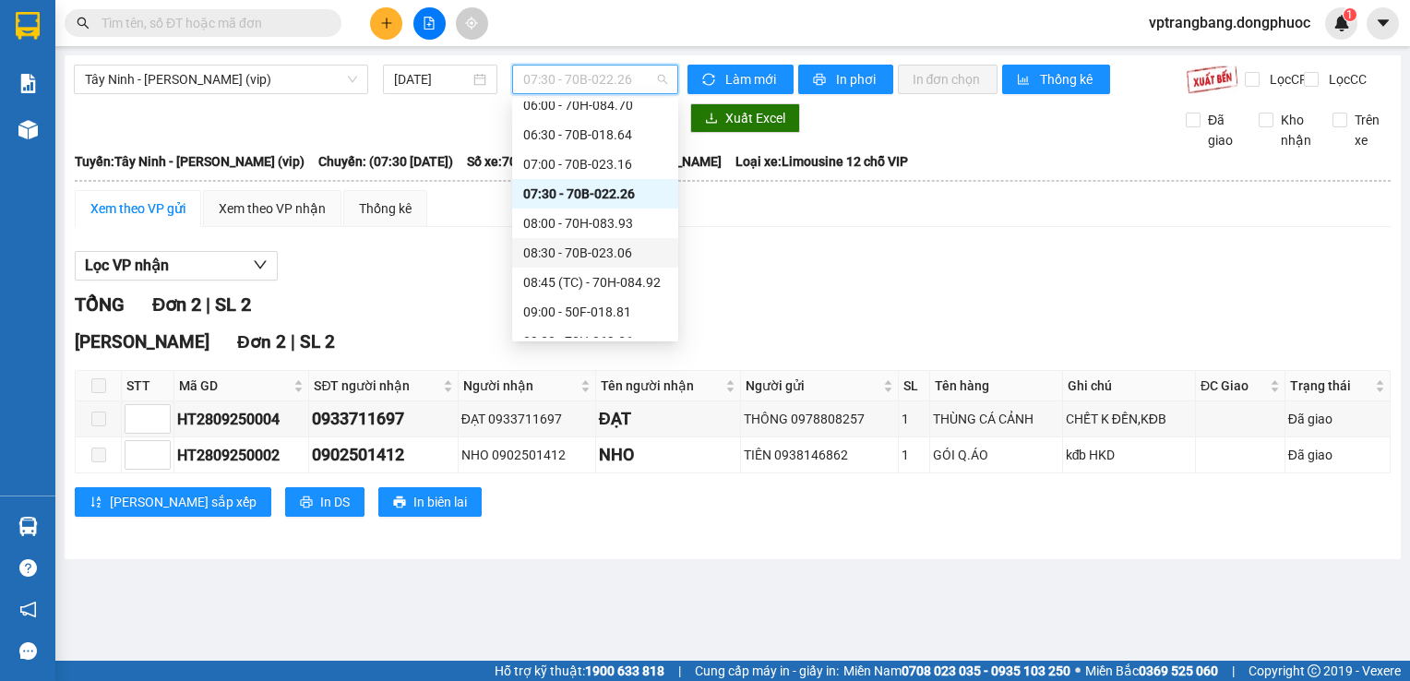
click at [581, 238] on div "08:30 - 70B-023.06" at bounding box center [595, 253] width 166 height 30
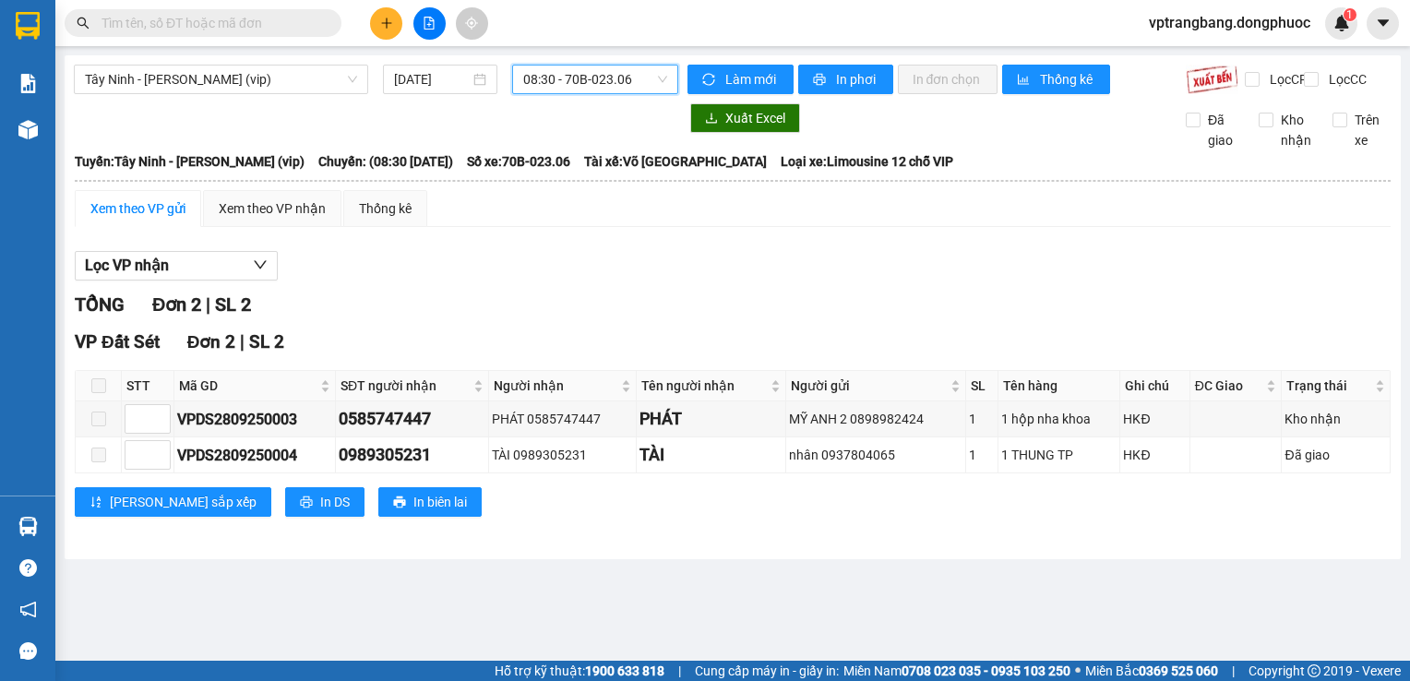
click at [600, 80] on span "08:30 - 70B-023.06" at bounding box center [595, 80] width 144 height 28
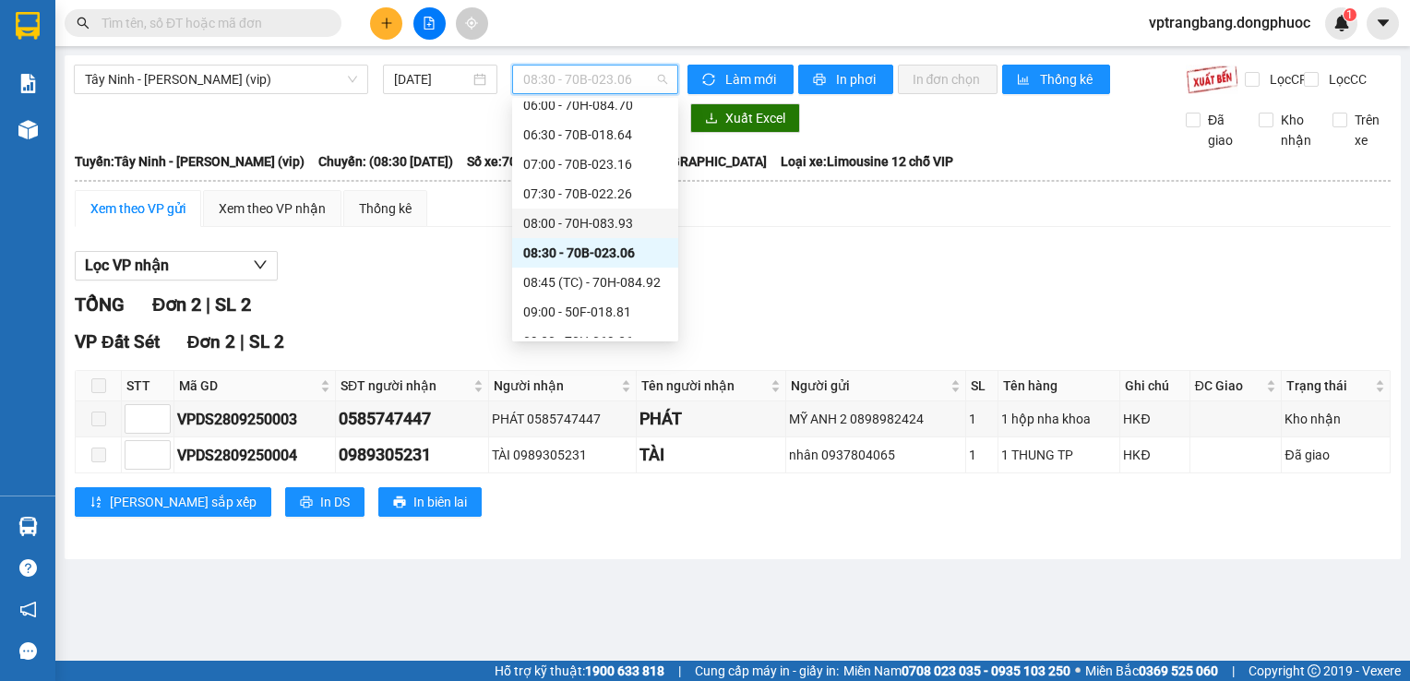
click at [591, 226] on div "08:00 - 70H-083.93" at bounding box center [595, 223] width 144 height 20
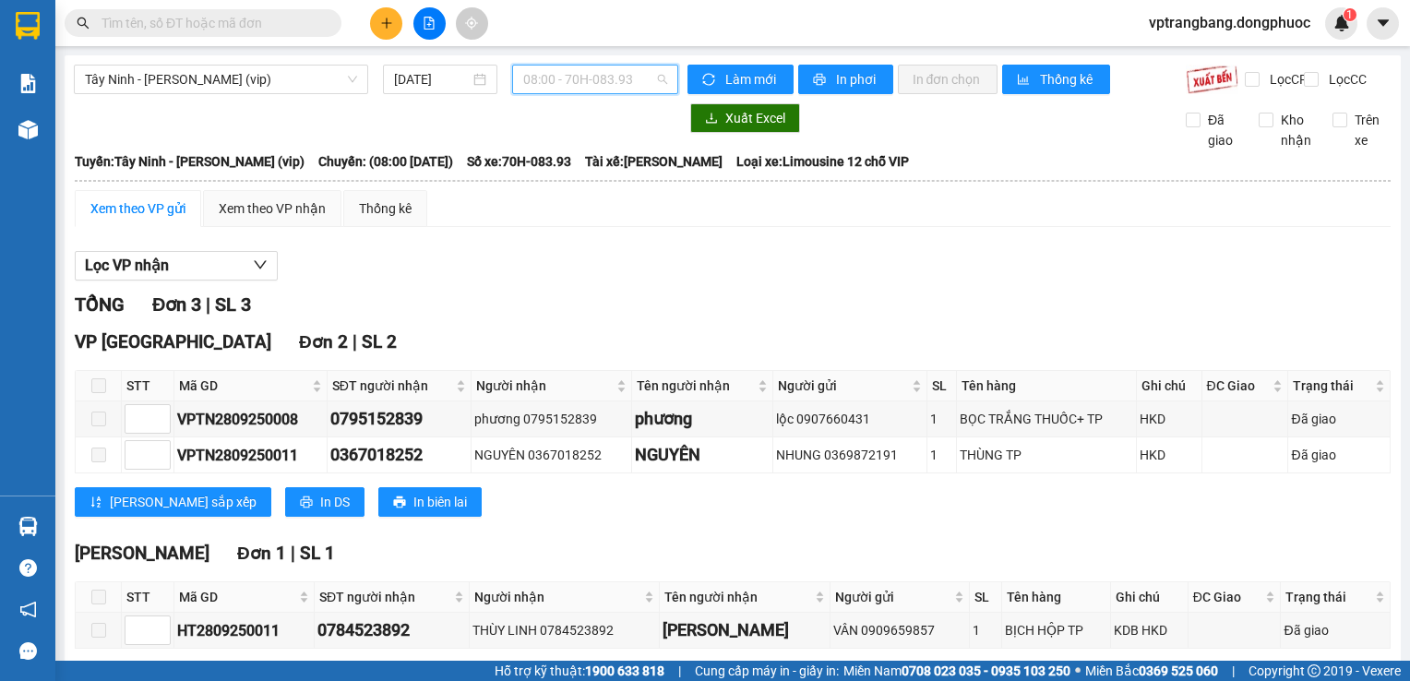
click at [524, 83] on span "08:00 - 70H-083.93" at bounding box center [595, 80] width 144 height 28
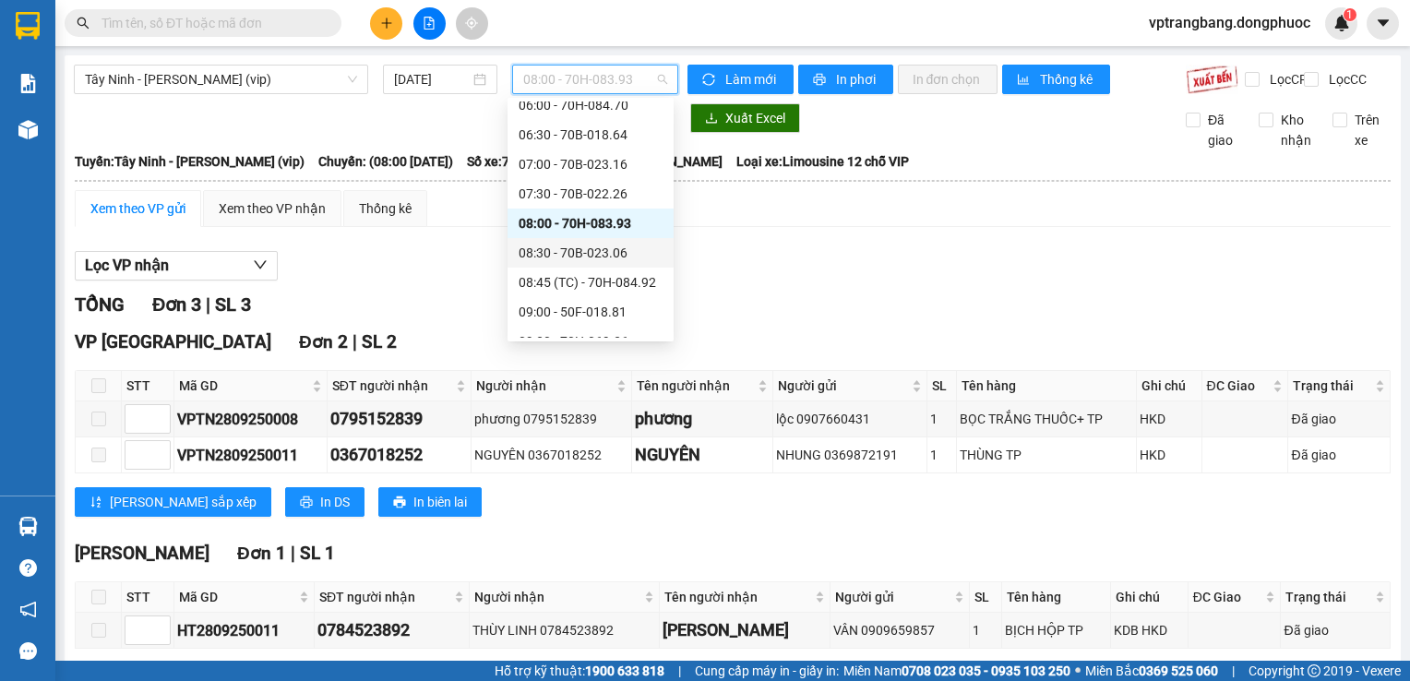
click at [594, 260] on div "08:30 - 70B-023.06" at bounding box center [591, 253] width 144 height 20
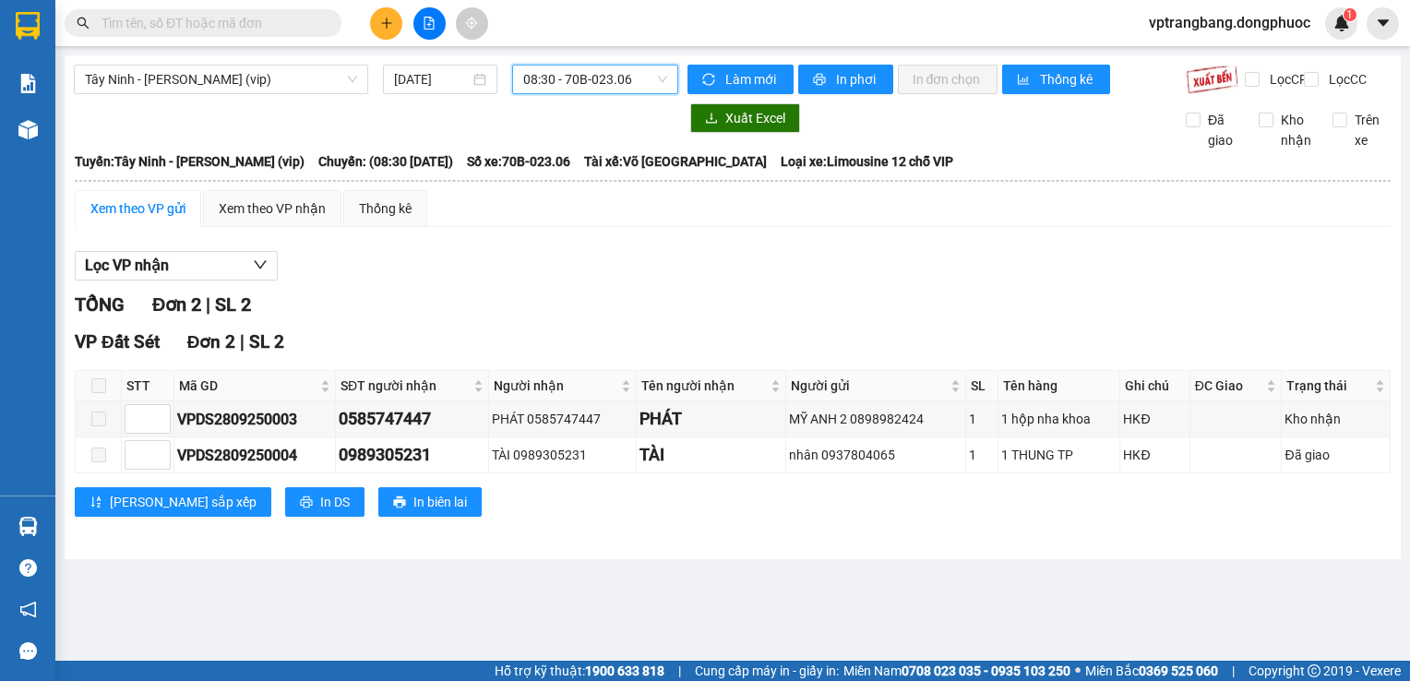
click at [578, 76] on span "08:30 - 70B-023.06" at bounding box center [595, 80] width 144 height 28
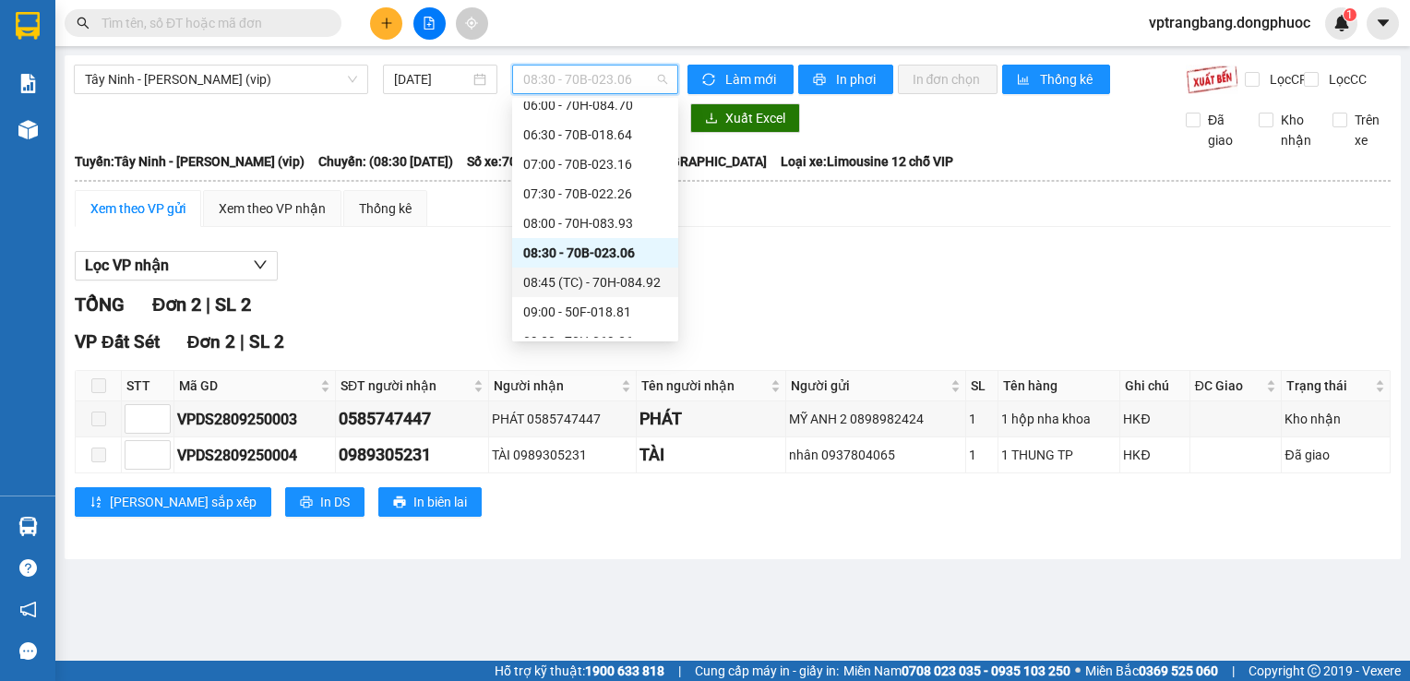
click at [597, 293] on div "08:45 (TC) - 70H-084.92" at bounding box center [595, 283] width 166 height 30
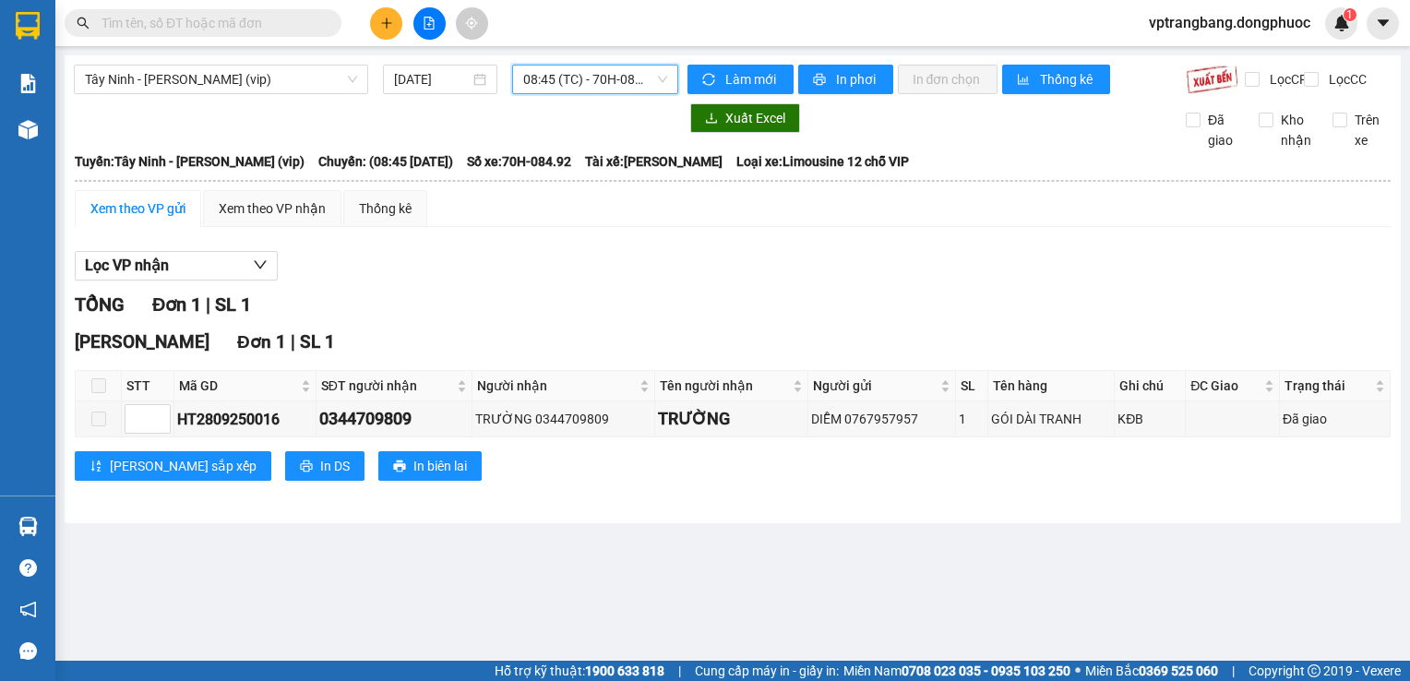
click at [580, 82] on span "08:45 (TC) - 70H-084.92" at bounding box center [595, 80] width 144 height 28
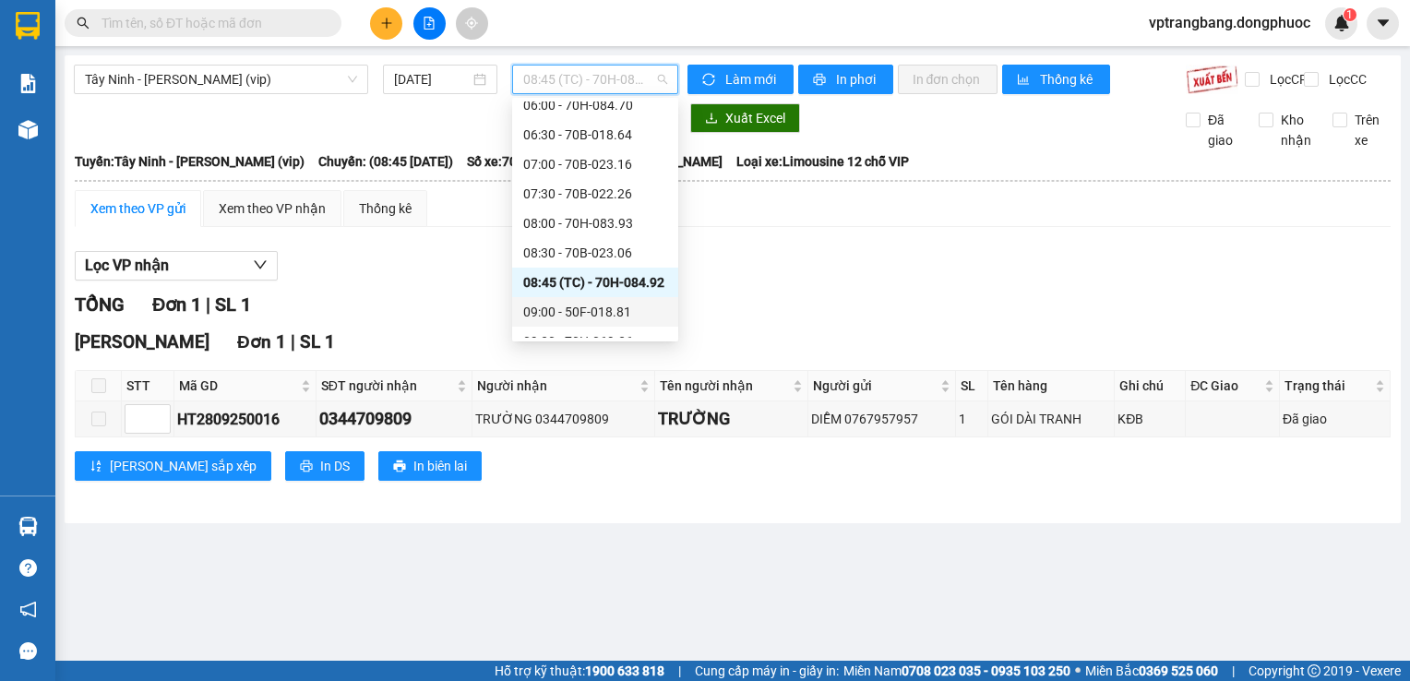
click at [545, 313] on div "09:00 - 50F-018.81" at bounding box center [595, 312] width 144 height 20
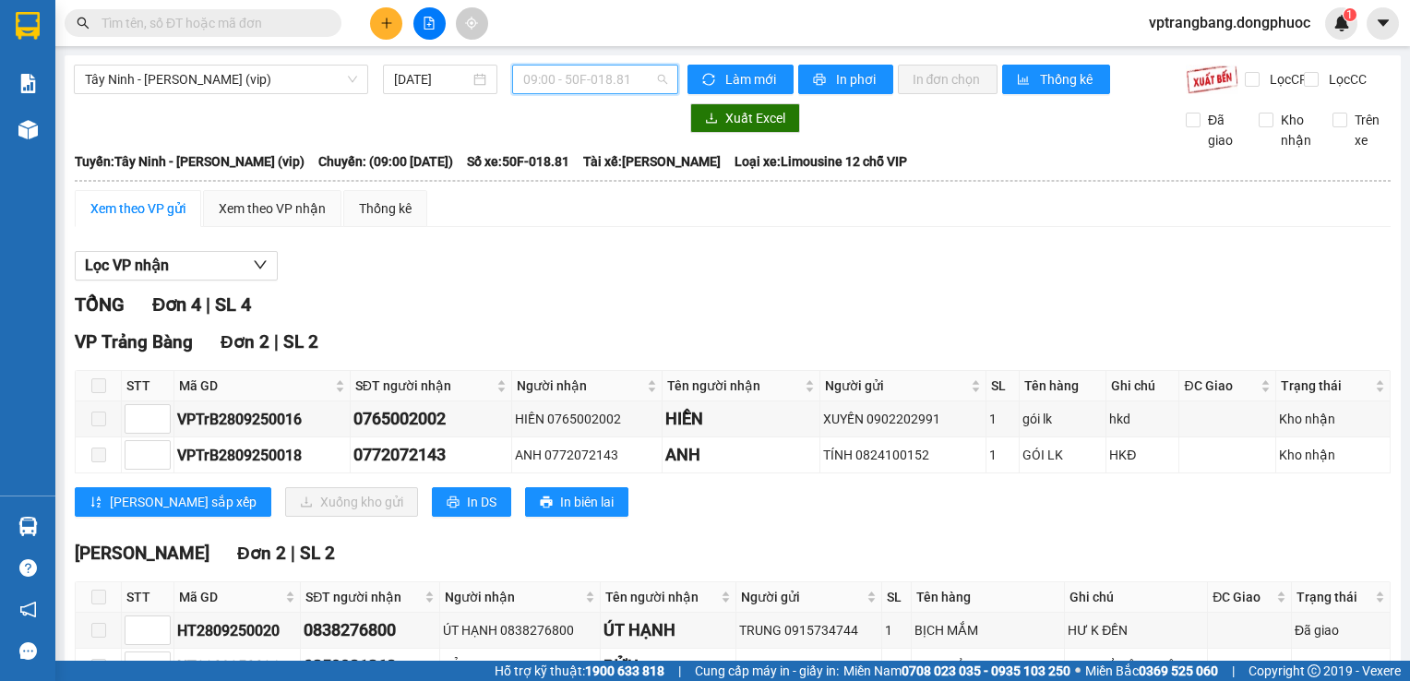
click at [557, 77] on span "09:00 - 50F-018.81" at bounding box center [595, 80] width 144 height 28
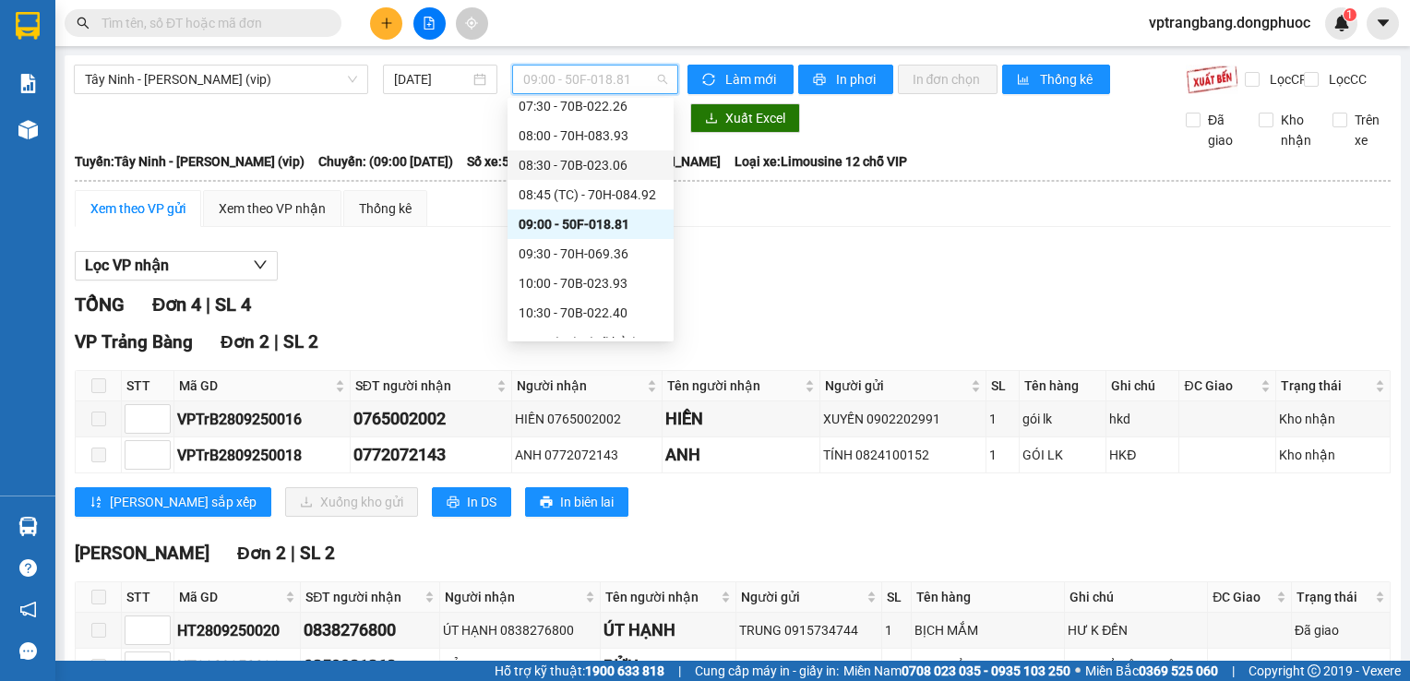
scroll to position [491, 0]
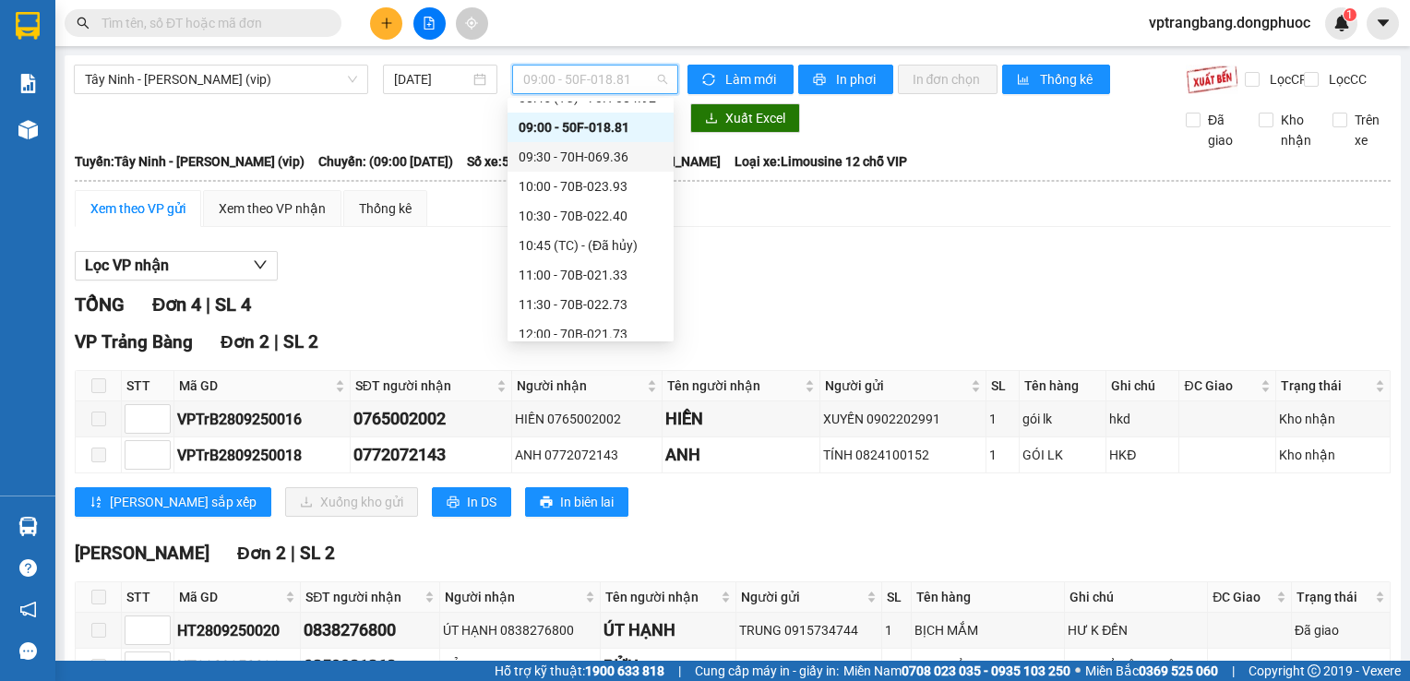
drag, startPoint x: 592, startPoint y: 142, endPoint x: 591, endPoint y: 153, distance: 11.1
click at [591, 153] on div "09:30 - 70H-069.36" at bounding box center [591, 157] width 166 height 30
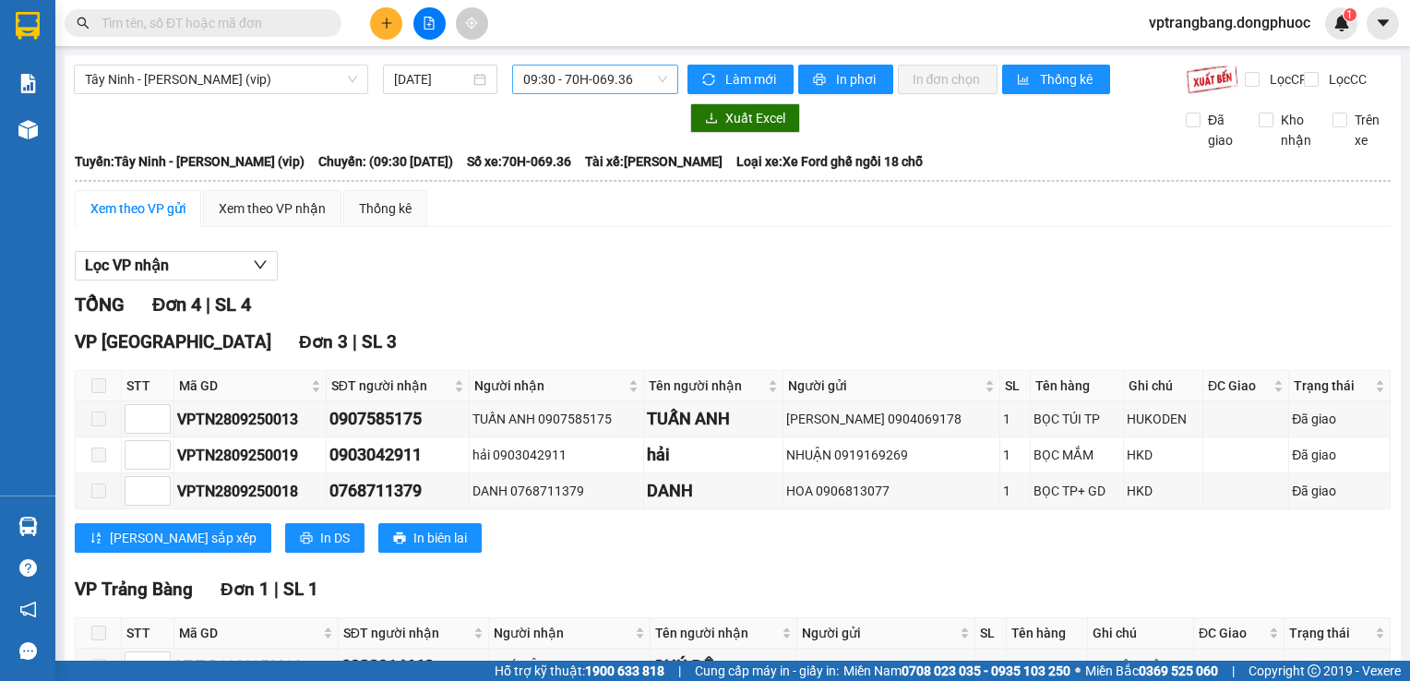
click at [597, 73] on span "09:30 - 70H-069.36" at bounding box center [595, 80] width 144 height 28
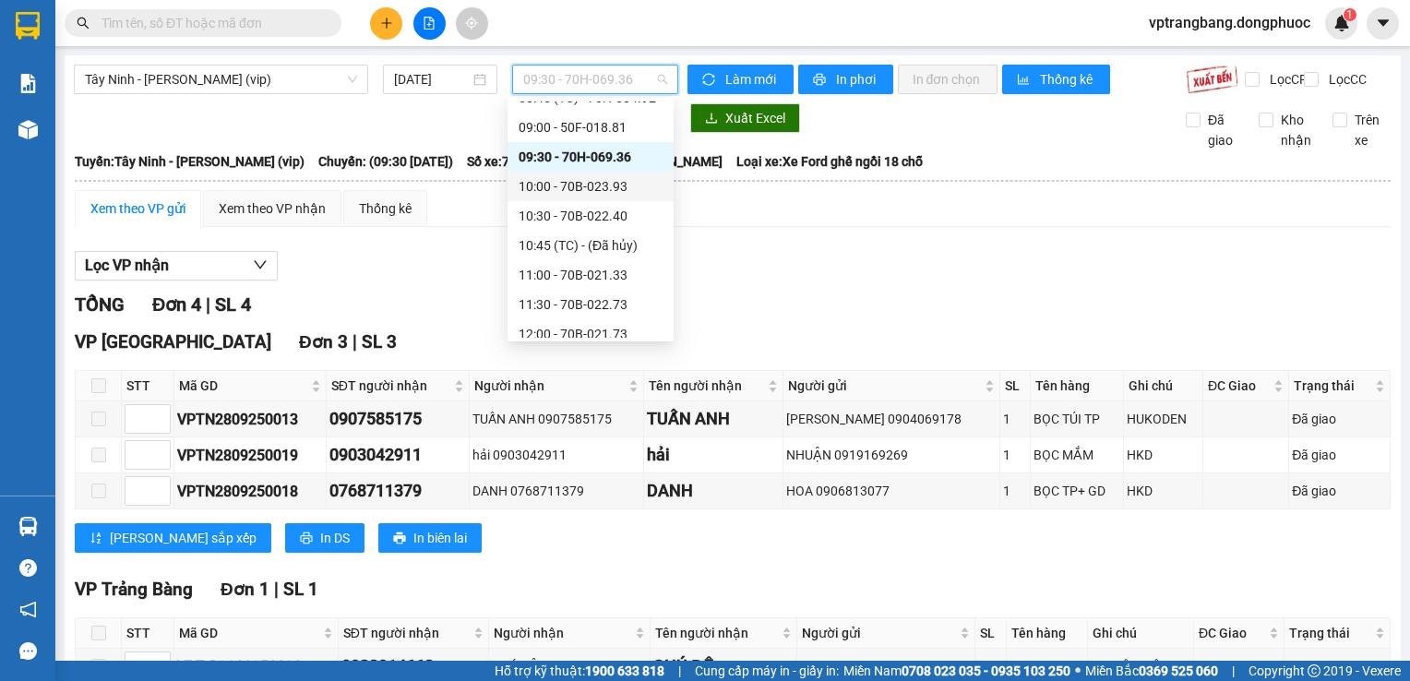
click at [609, 191] on div "10:00 - 70B-023.93" at bounding box center [591, 186] width 144 height 20
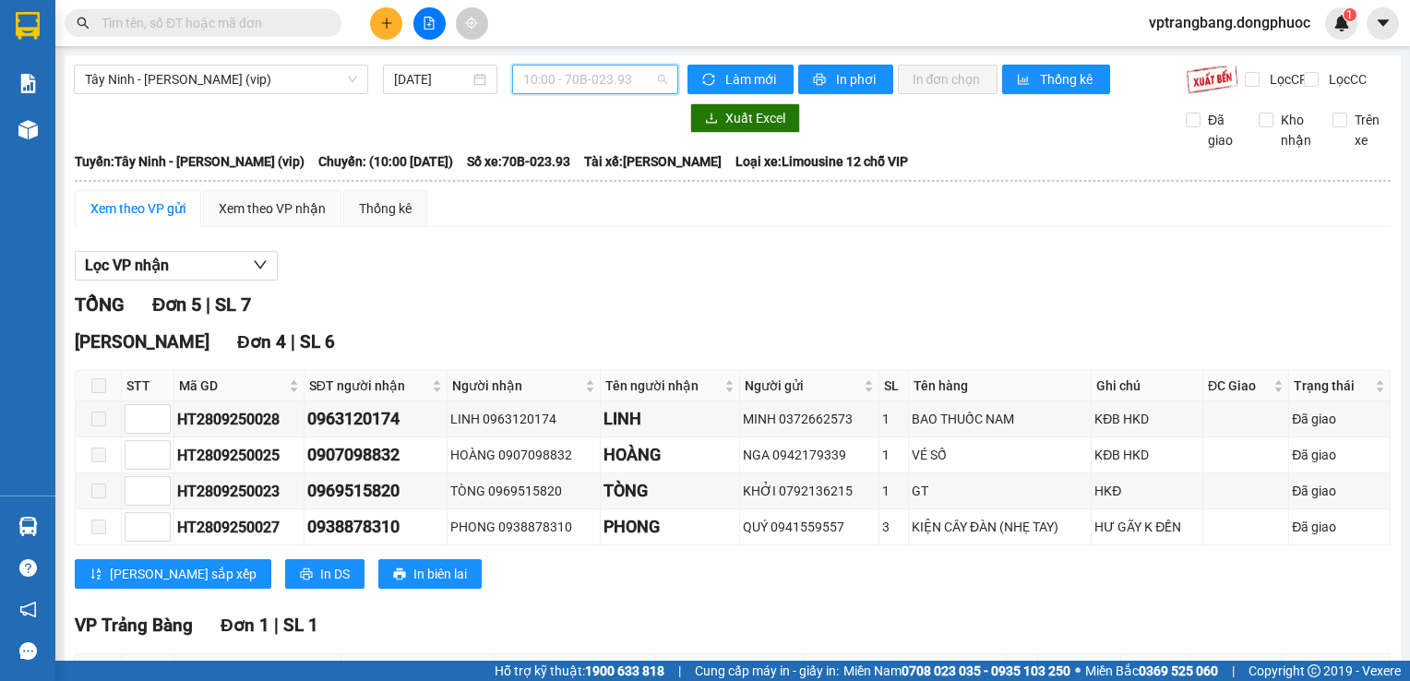
click at [582, 87] on span "10:00 - 70B-023.93" at bounding box center [595, 80] width 144 height 28
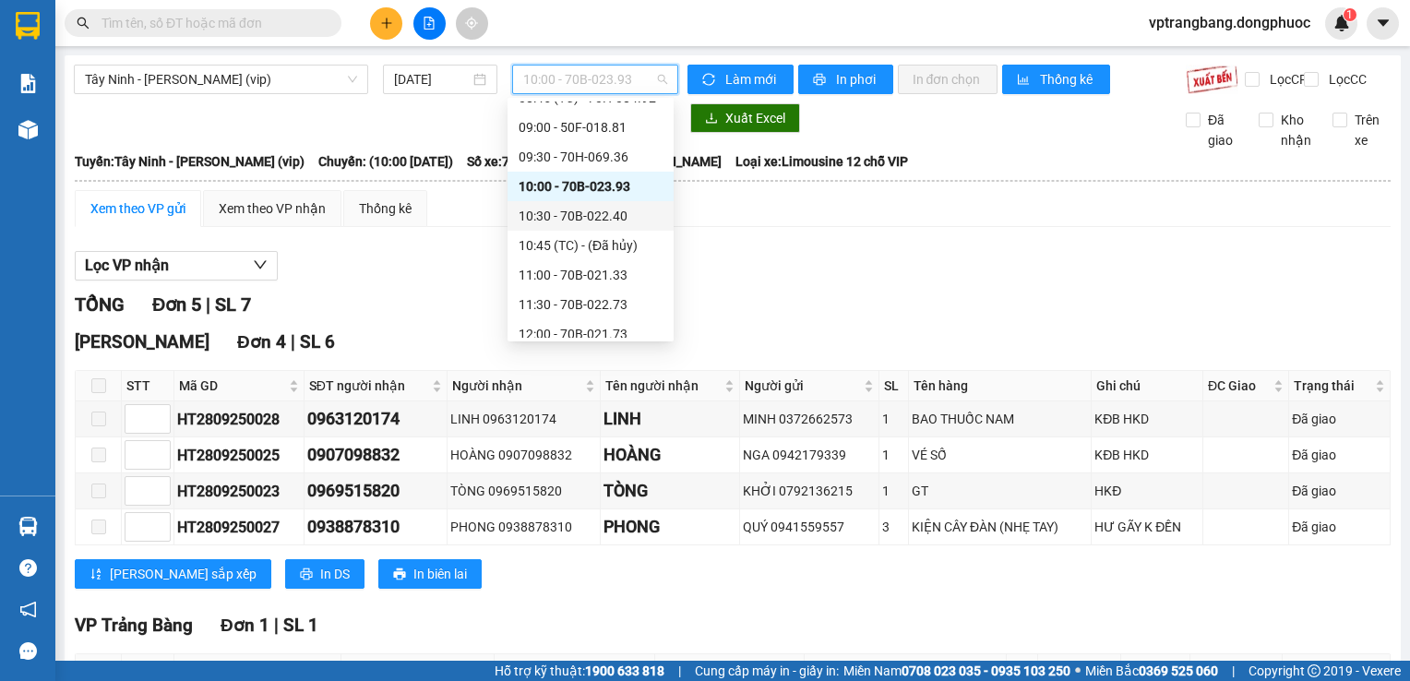
click at [568, 225] on div "10:30 - 70B-022.40" at bounding box center [591, 216] width 144 height 20
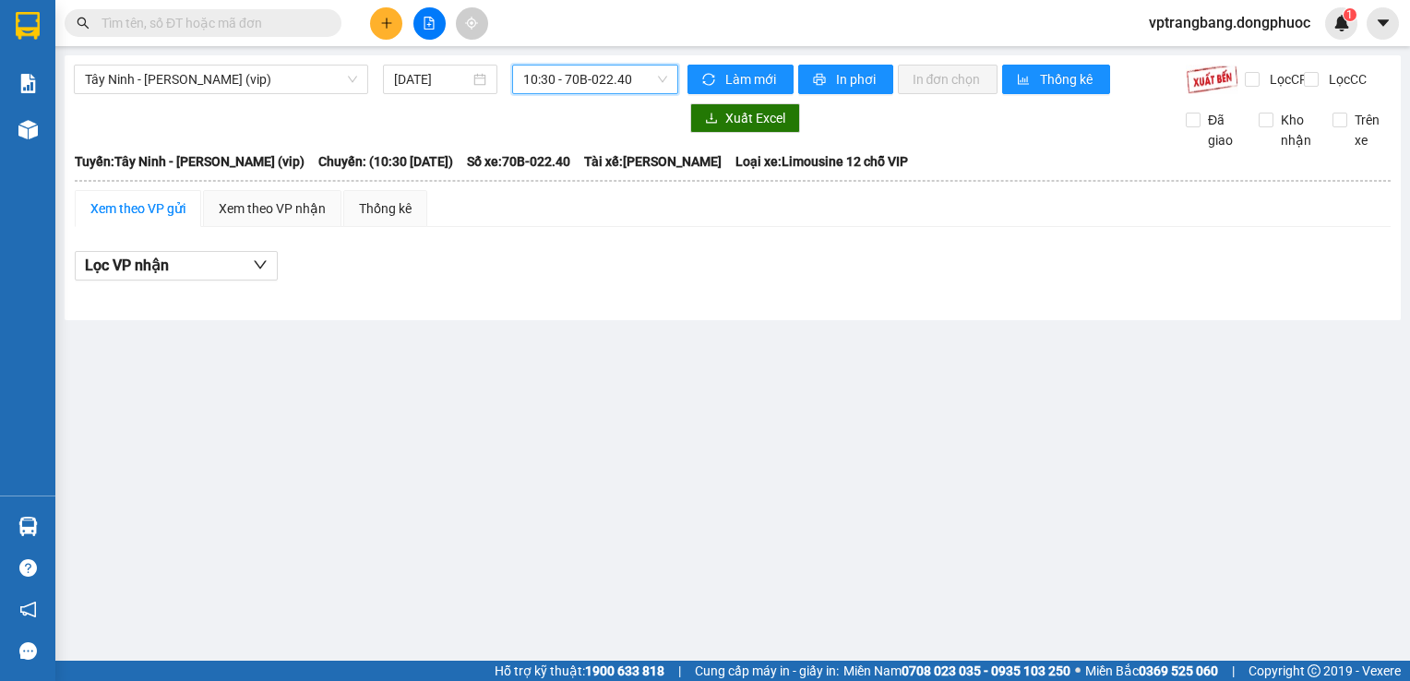
click at [563, 83] on span "10:30 - 70B-022.40" at bounding box center [595, 80] width 144 height 28
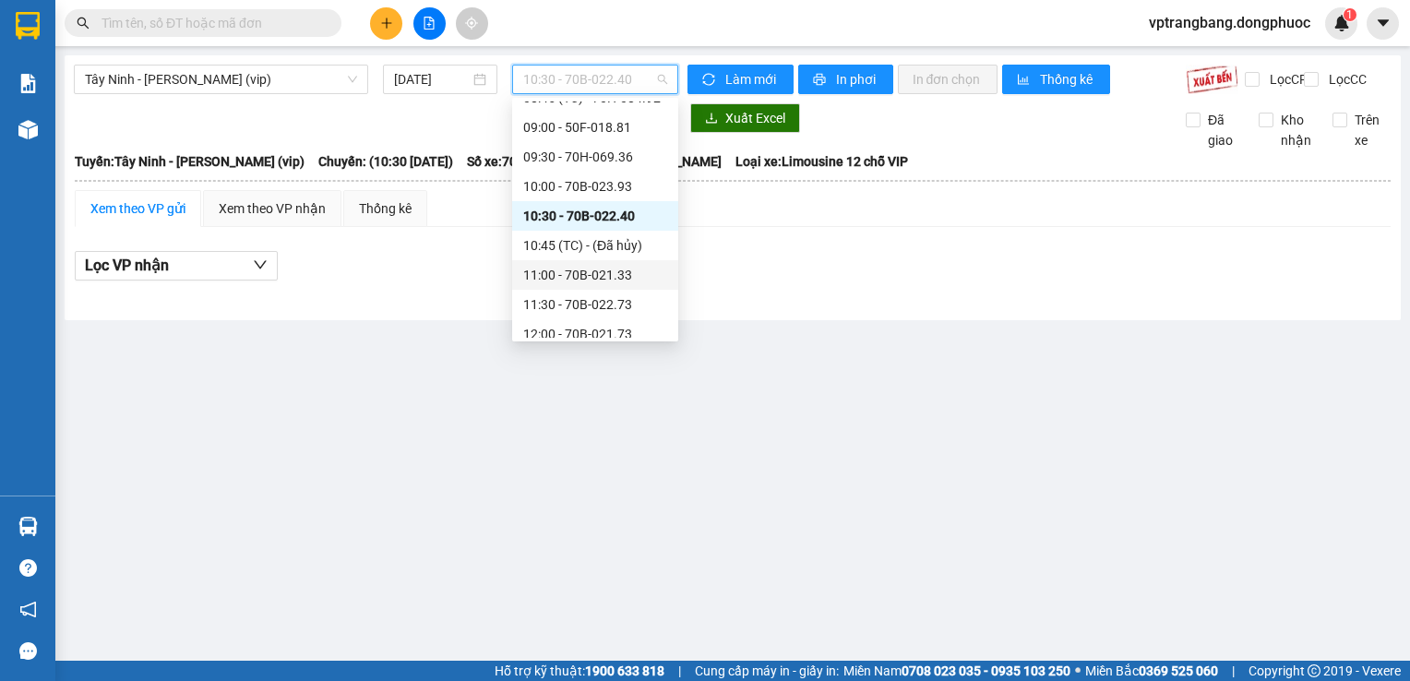
click at [572, 277] on div "11:00 - 70B-021.33" at bounding box center [595, 275] width 144 height 20
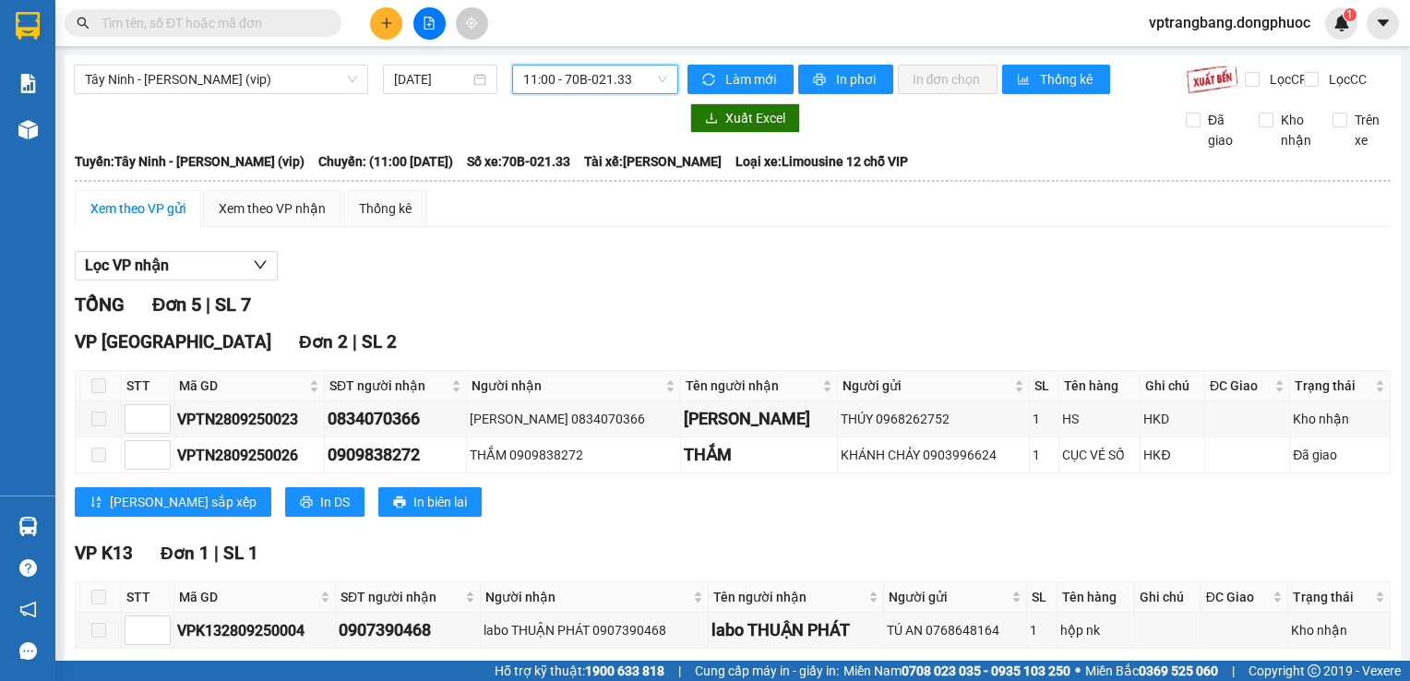
click at [627, 84] on span "11:00 - 70B-021.33" at bounding box center [595, 80] width 144 height 28
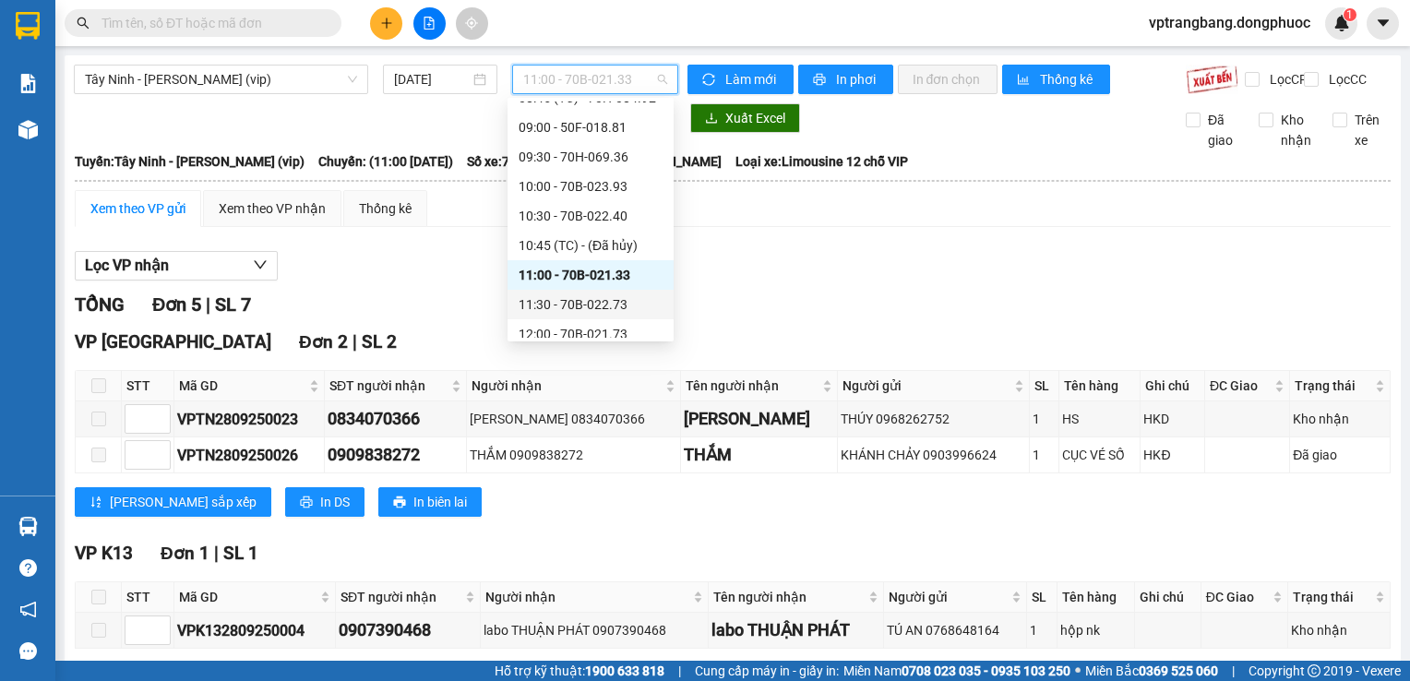
click at [550, 316] on div "11:30 - 70B-022.73" at bounding box center [591, 305] width 166 height 30
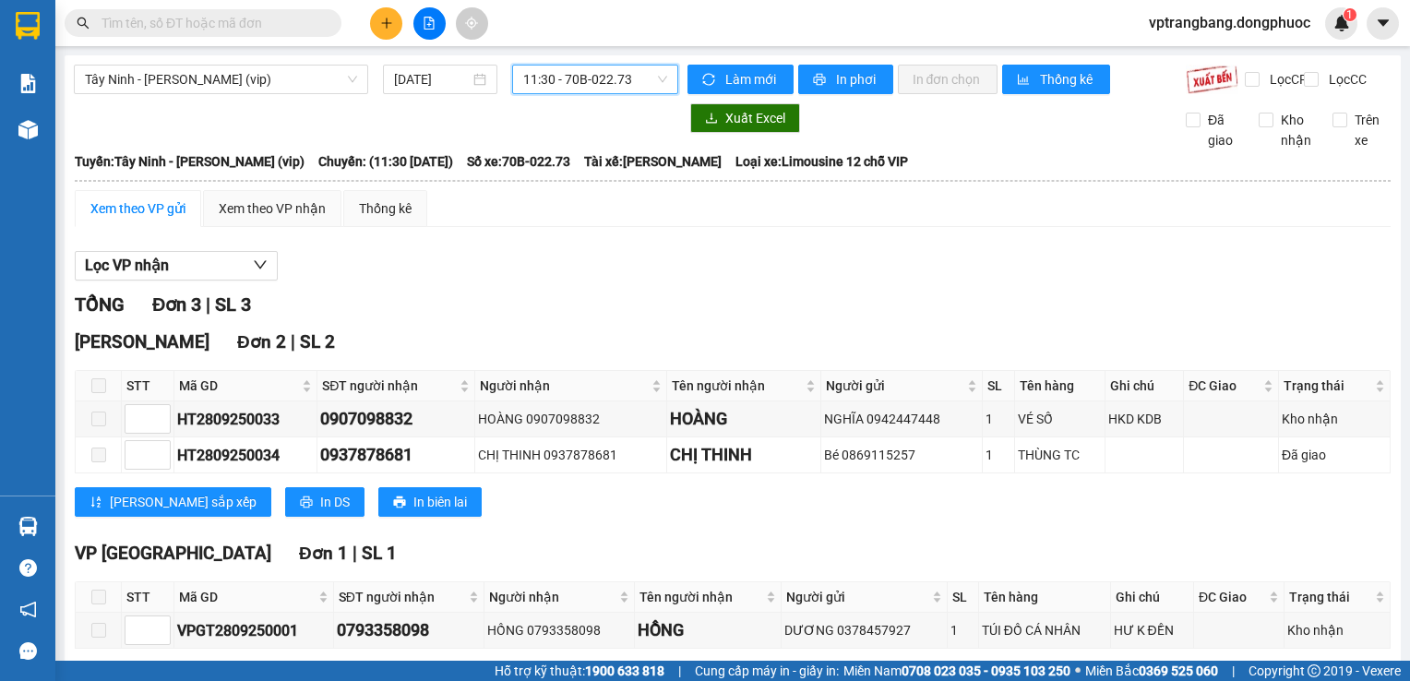
click at [602, 82] on span "11:30 - 70B-022.73" at bounding box center [595, 80] width 144 height 28
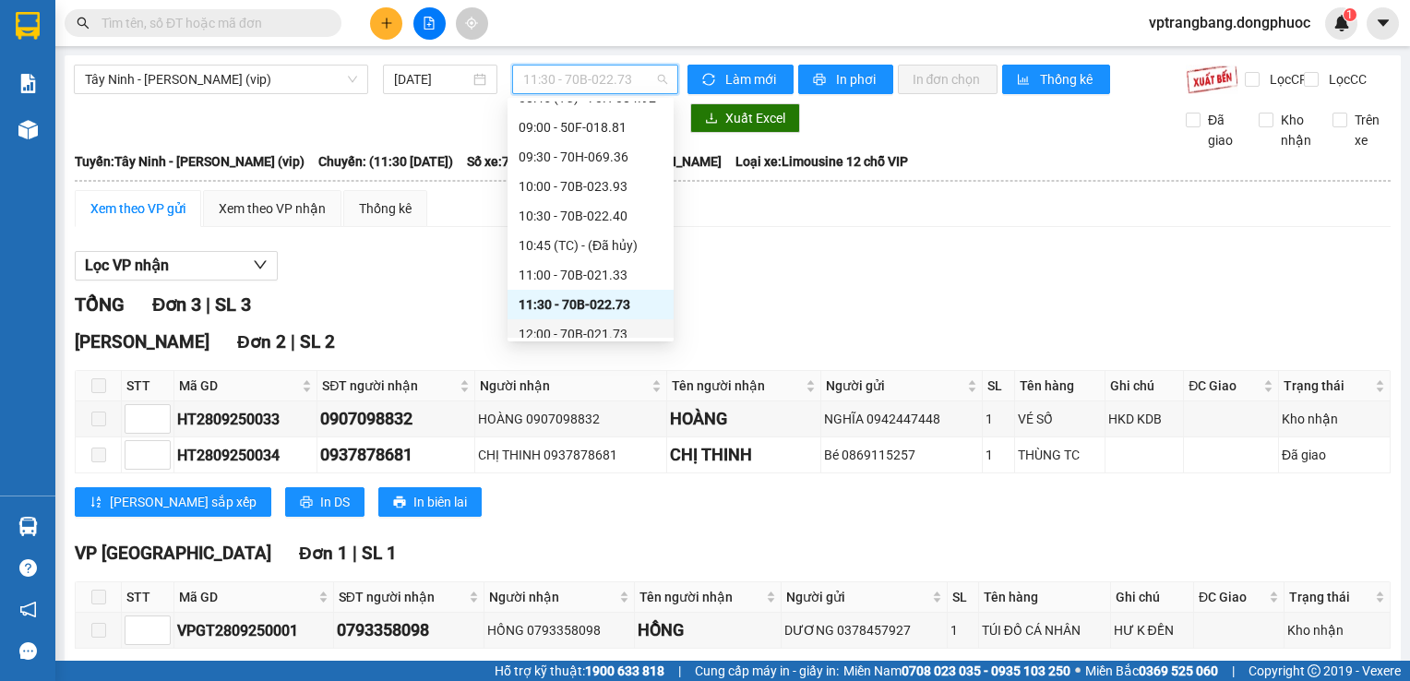
click at [583, 329] on div "12:00 - 70B-021.73" at bounding box center [591, 334] width 144 height 20
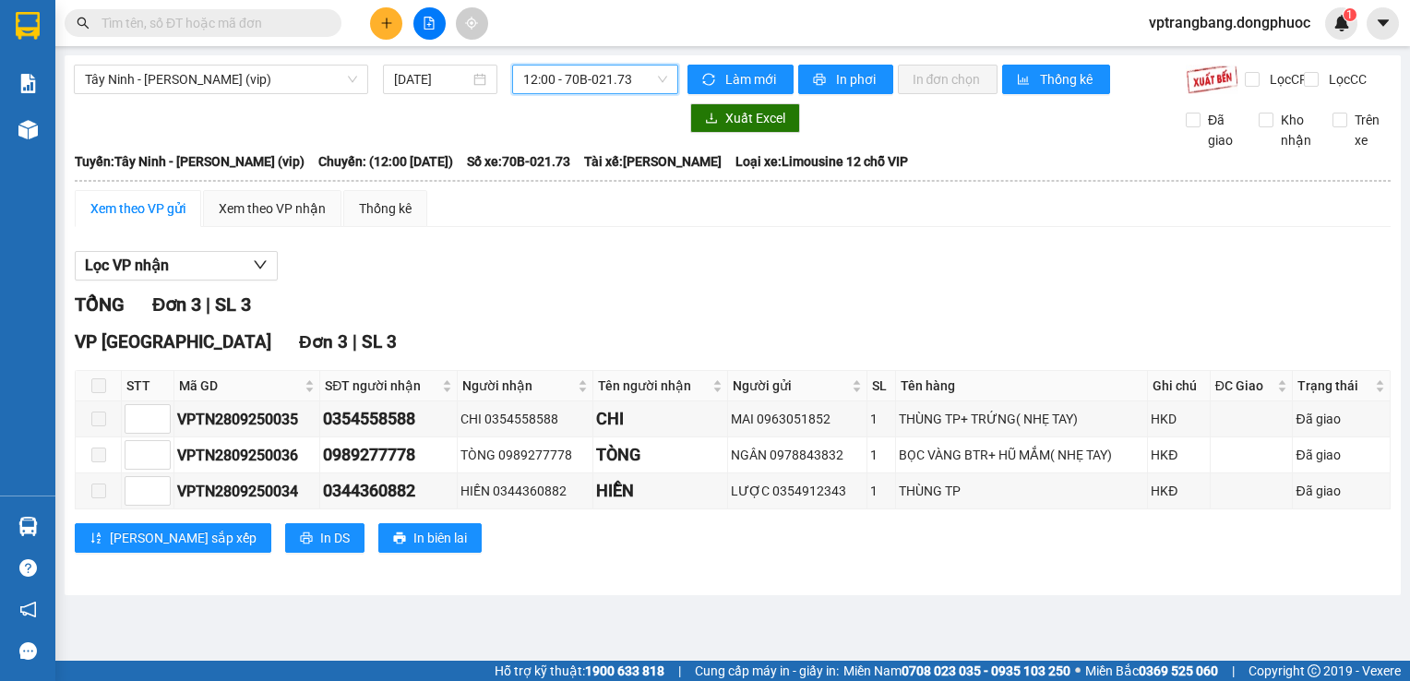
click at [580, 78] on span "12:00 - 70B-021.73" at bounding box center [595, 80] width 144 height 28
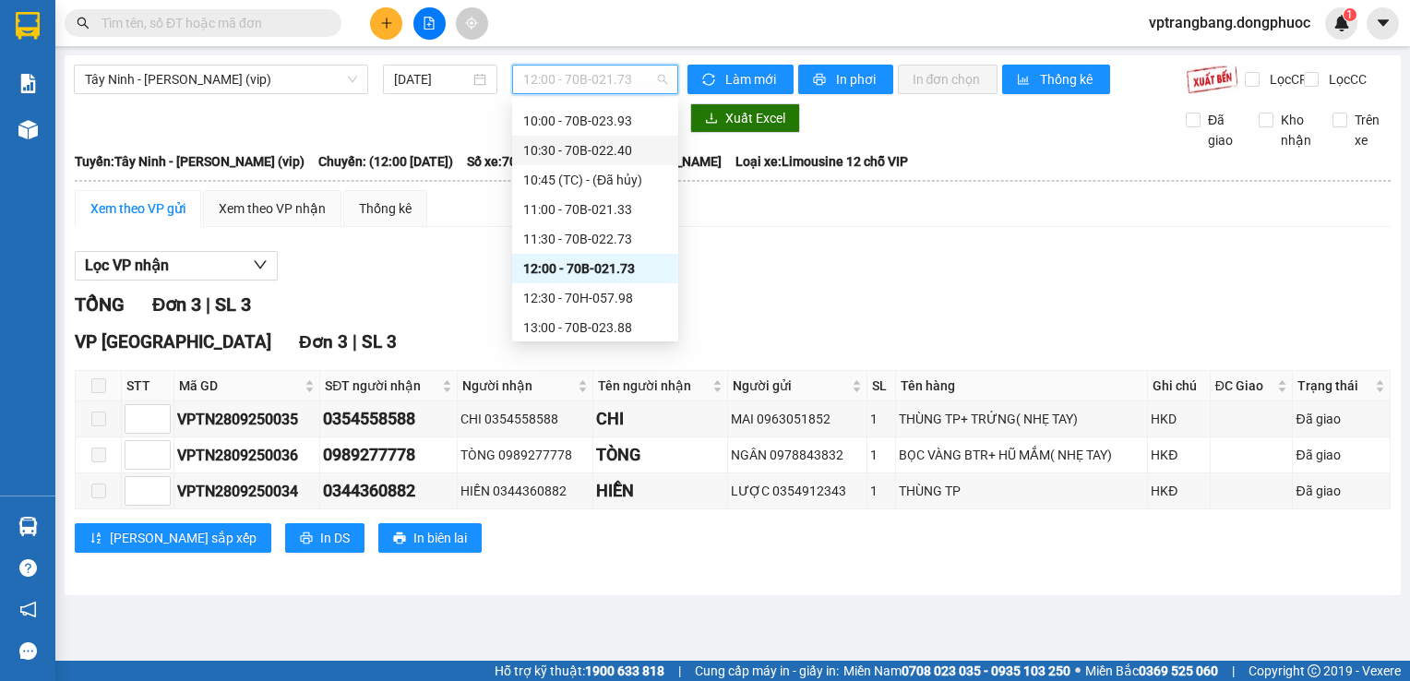
scroll to position [594, 0]
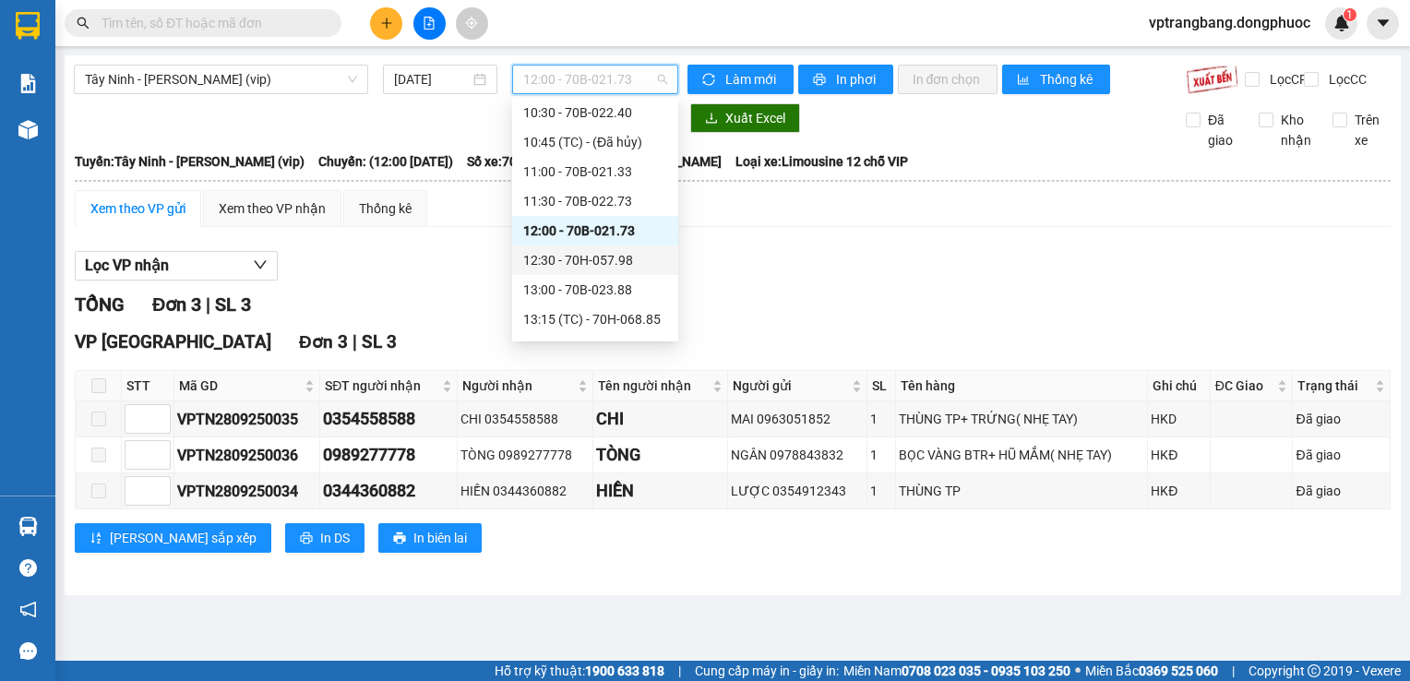
click at [594, 260] on div "12:30 - 70H-057.98" at bounding box center [595, 260] width 144 height 20
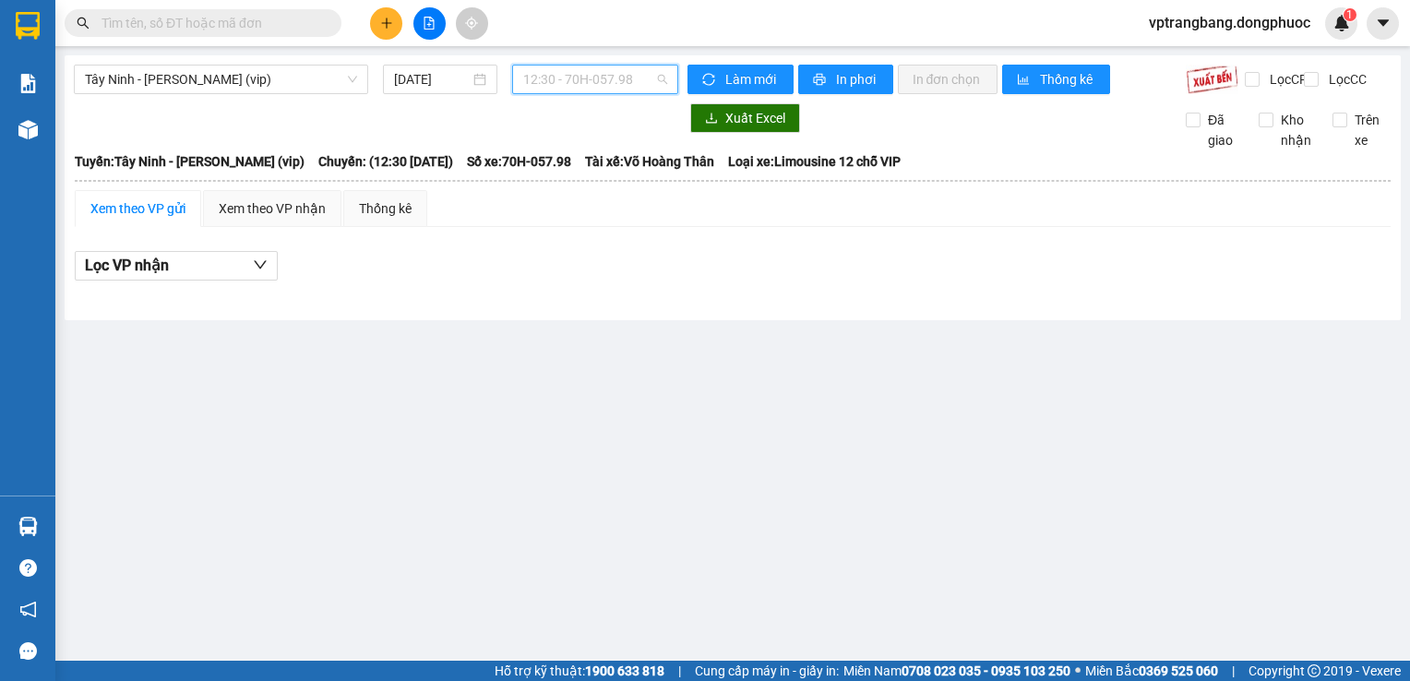
click at [616, 79] on span "12:30 - 70H-057.98" at bounding box center [595, 80] width 144 height 28
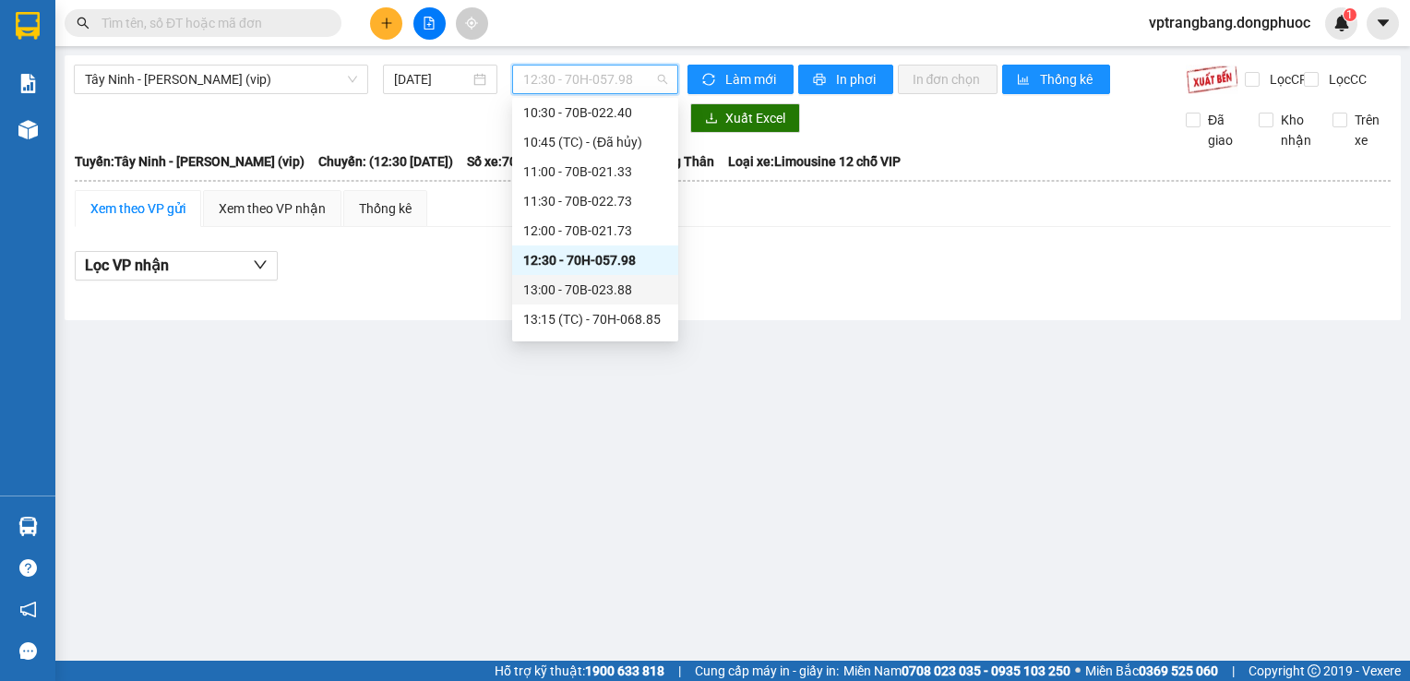
click at [591, 293] on div "13:00 - 70B-023.88" at bounding box center [595, 290] width 144 height 20
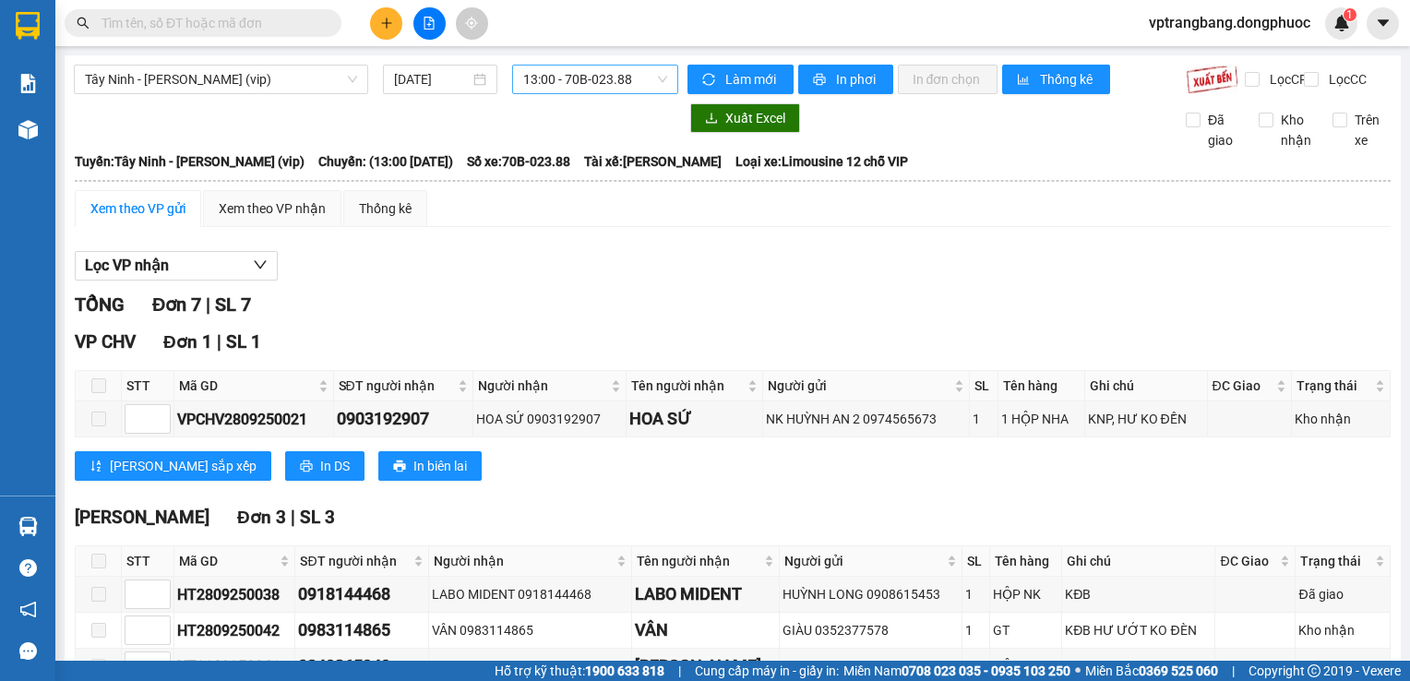
click at [579, 84] on span "13:00 - 70B-023.88" at bounding box center [595, 80] width 144 height 28
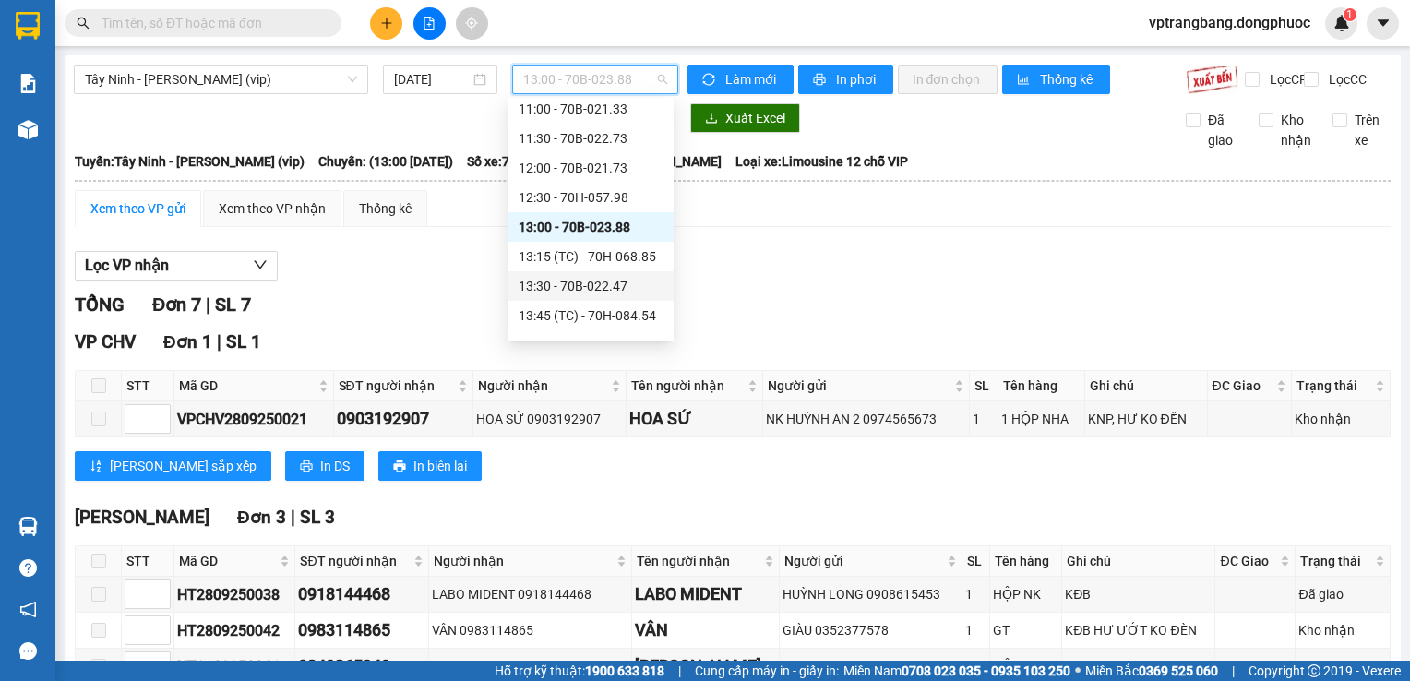
scroll to position [687, 0]
click at [596, 231] on div "13:15 (TC) - 70H-068.85" at bounding box center [591, 227] width 144 height 20
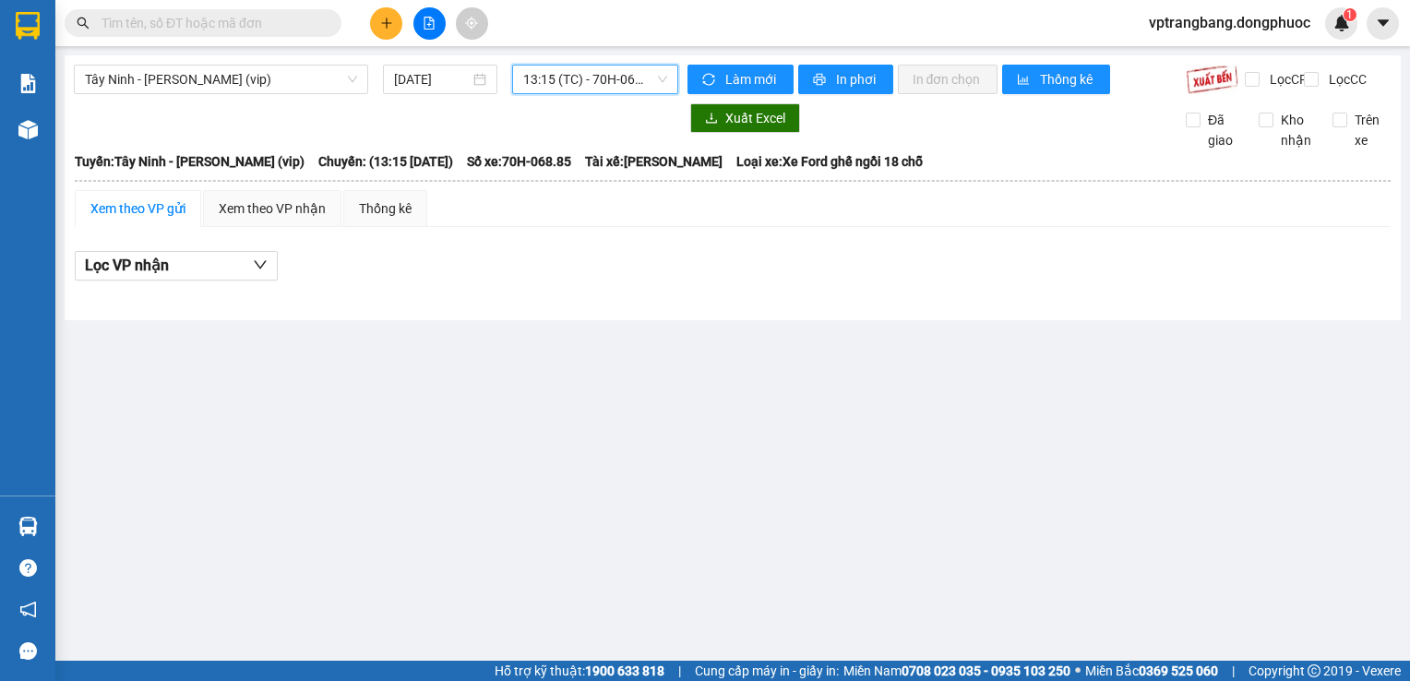
click at [634, 73] on span "13:15 (TC) - 70H-068.85" at bounding box center [595, 80] width 144 height 28
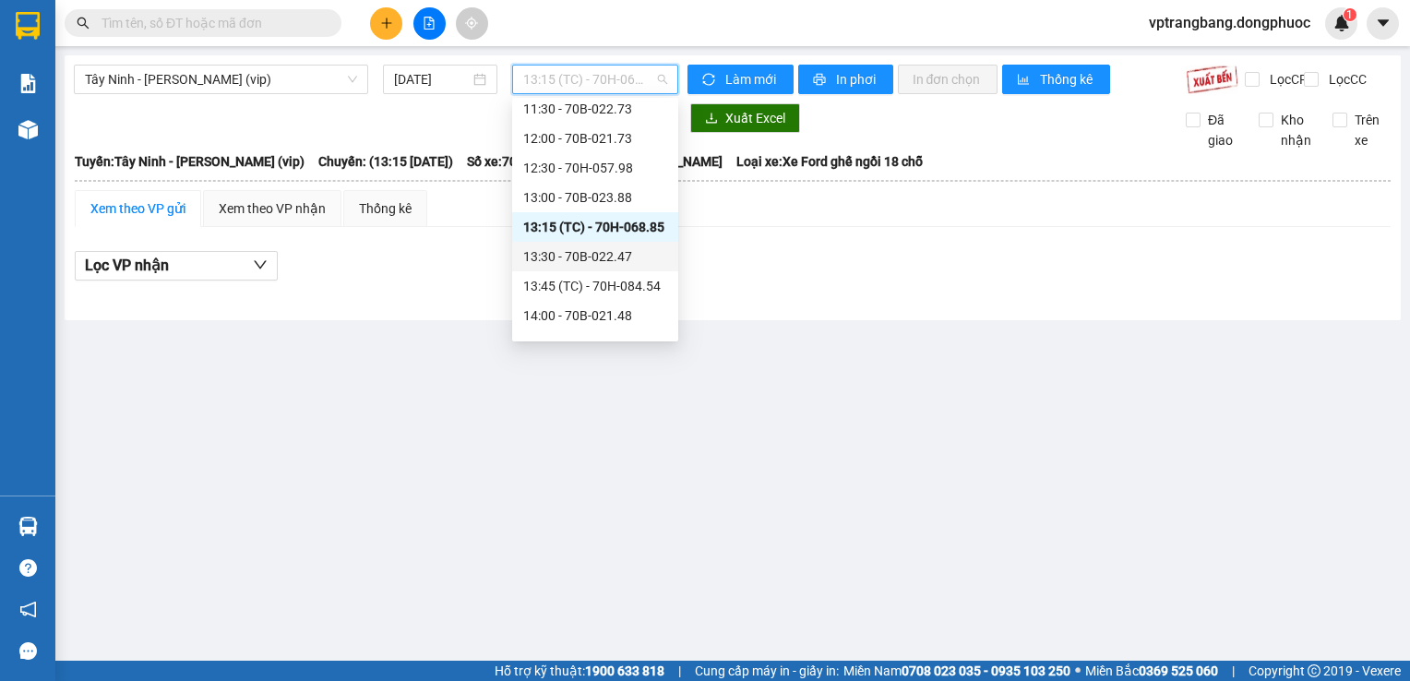
click at [559, 264] on div "13:30 - 70B-022.47" at bounding box center [595, 256] width 144 height 20
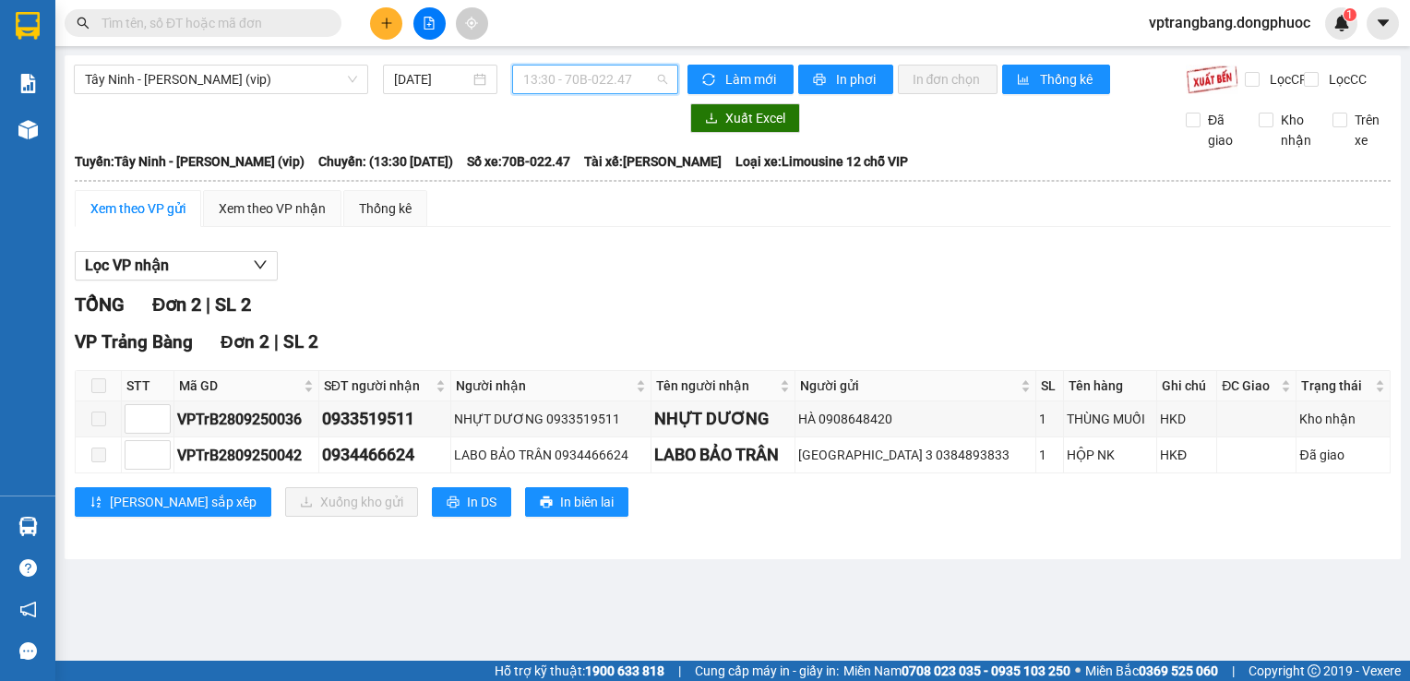
click at [539, 94] on div "Tây Ninh - [PERSON_NAME] (vip) [DATE] 13:30 - 70B-022.47" at bounding box center [376, 80] width 604 height 30
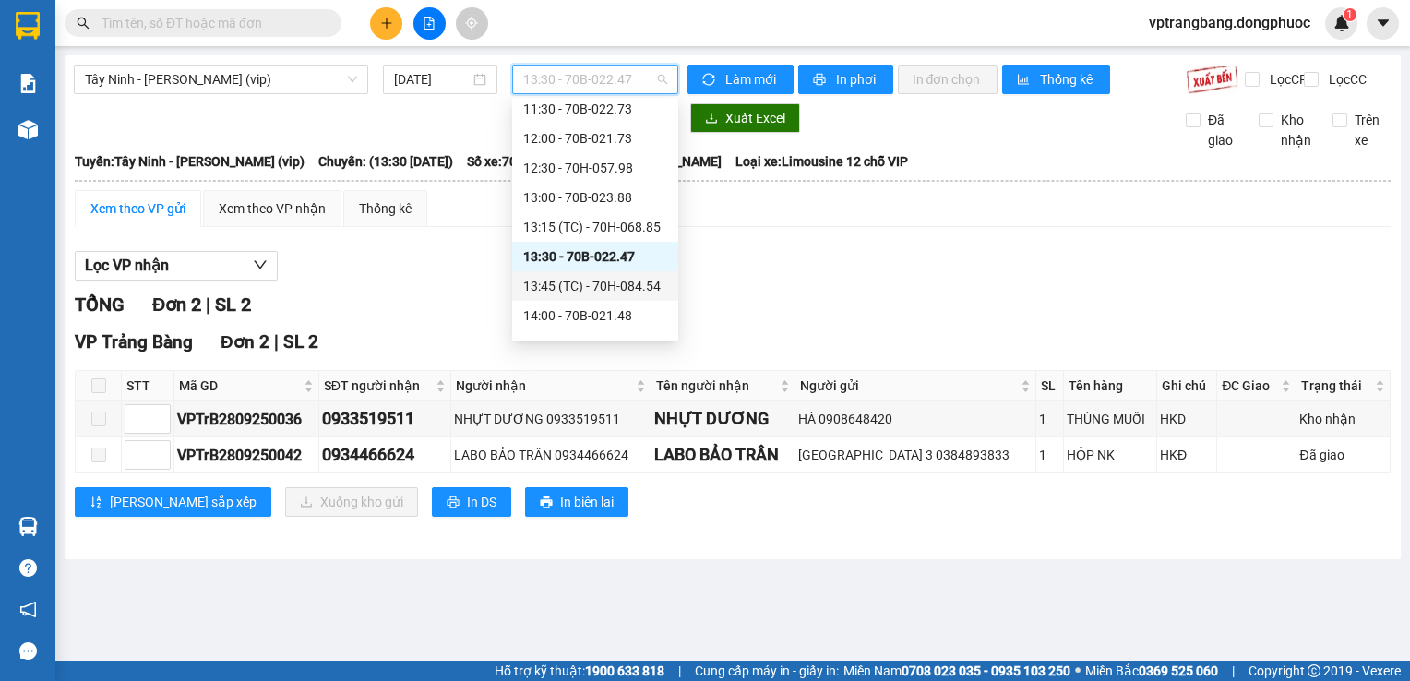
click at [616, 281] on div "13:45 (TC) - 70H-084.54" at bounding box center [595, 286] width 144 height 20
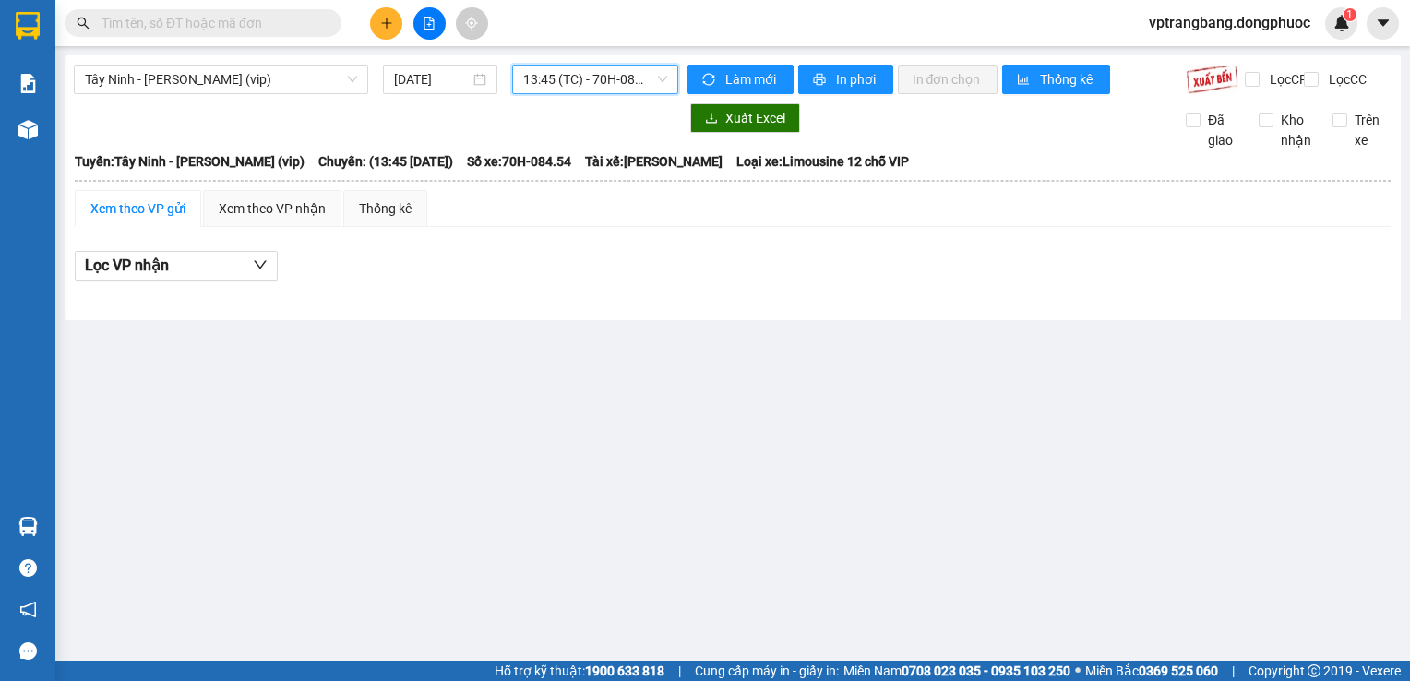
click at [560, 80] on span "13:45 (TC) - 70H-084.54" at bounding box center [595, 80] width 144 height 28
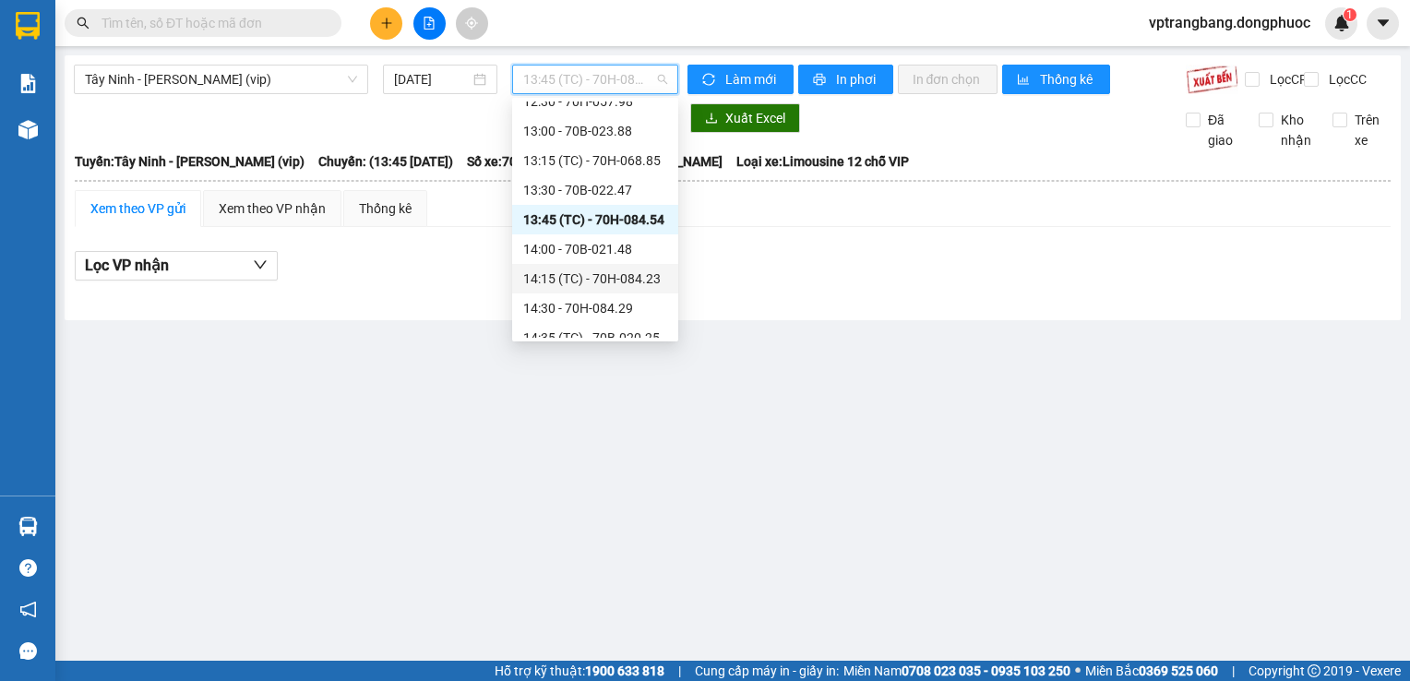
scroll to position [779, 0]
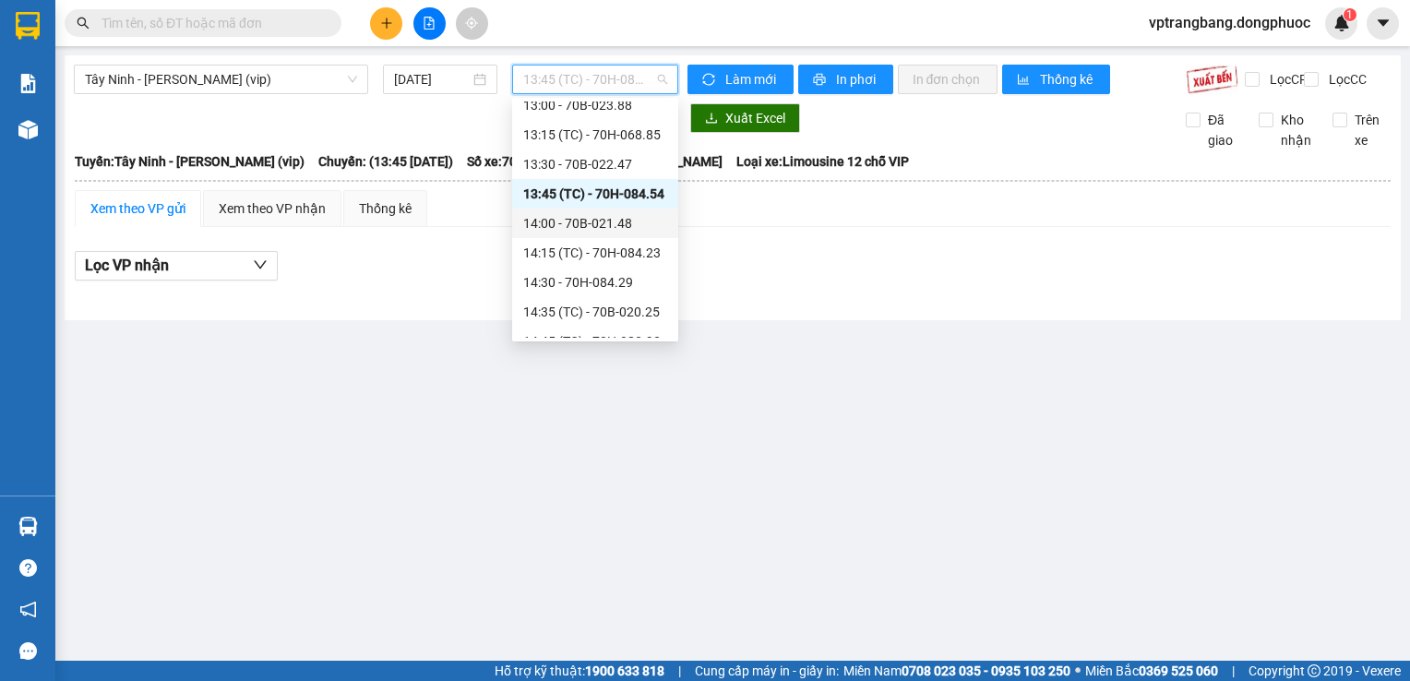
click at [596, 224] on div "14:00 - 70B-021.48" at bounding box center [595, 223] width 144 height 20
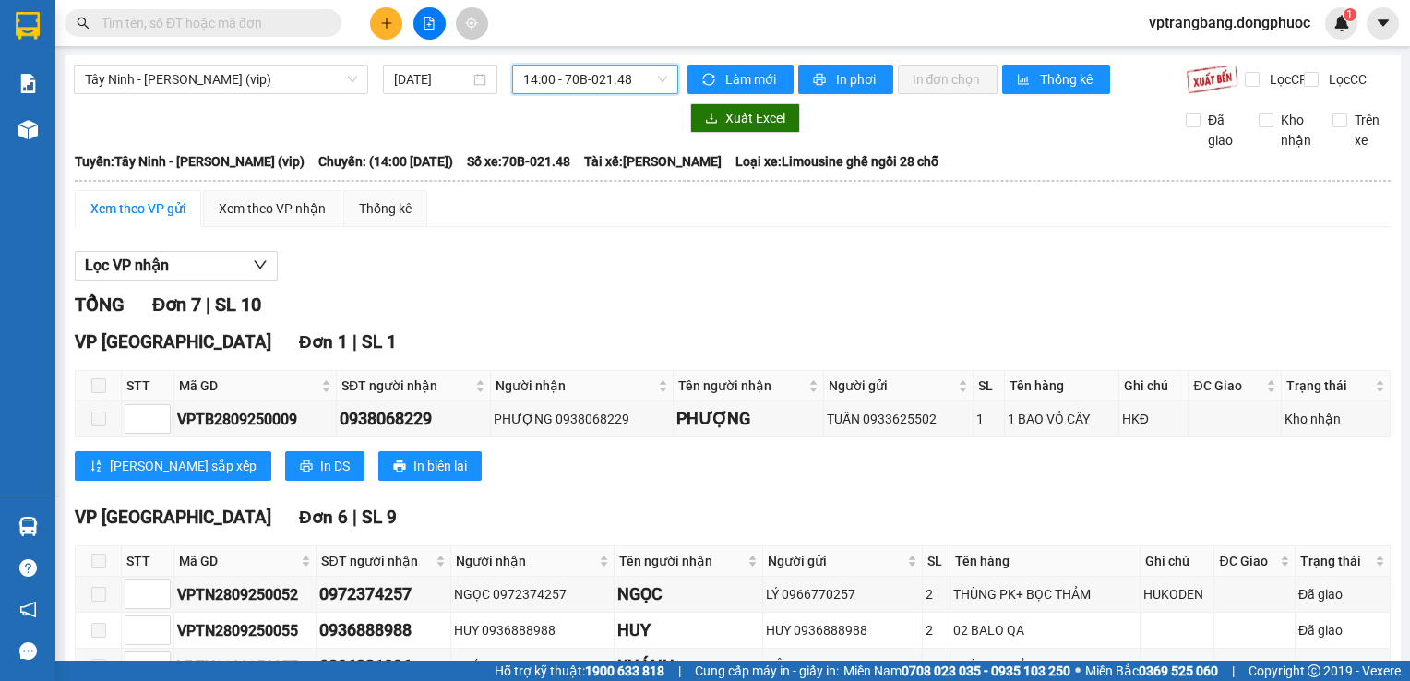
click at [603, 81] on span "14:00 - 70B-021.48" at bounding box center [595, 80] width 144 height 28
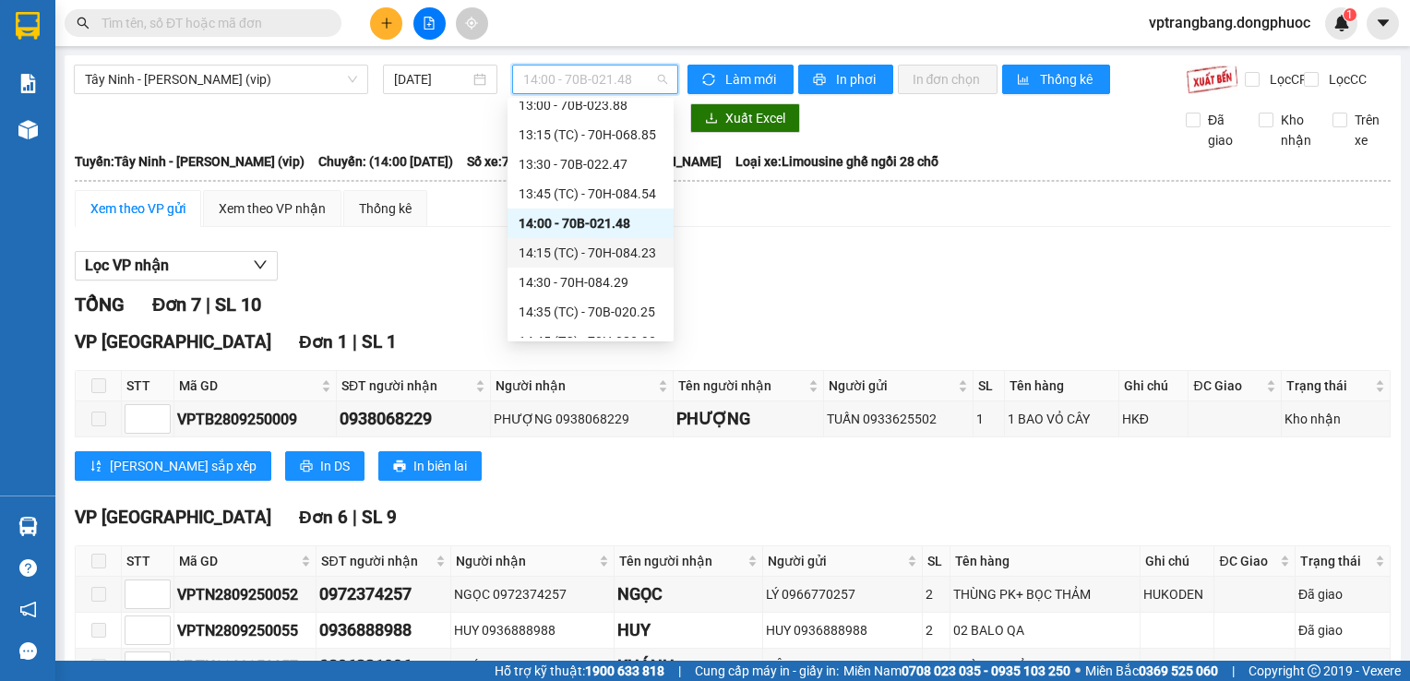
click at [646, 245] on div "14:15 (TC) - 70H-084.23" at bounding box center [591, 253] width 144 height 20
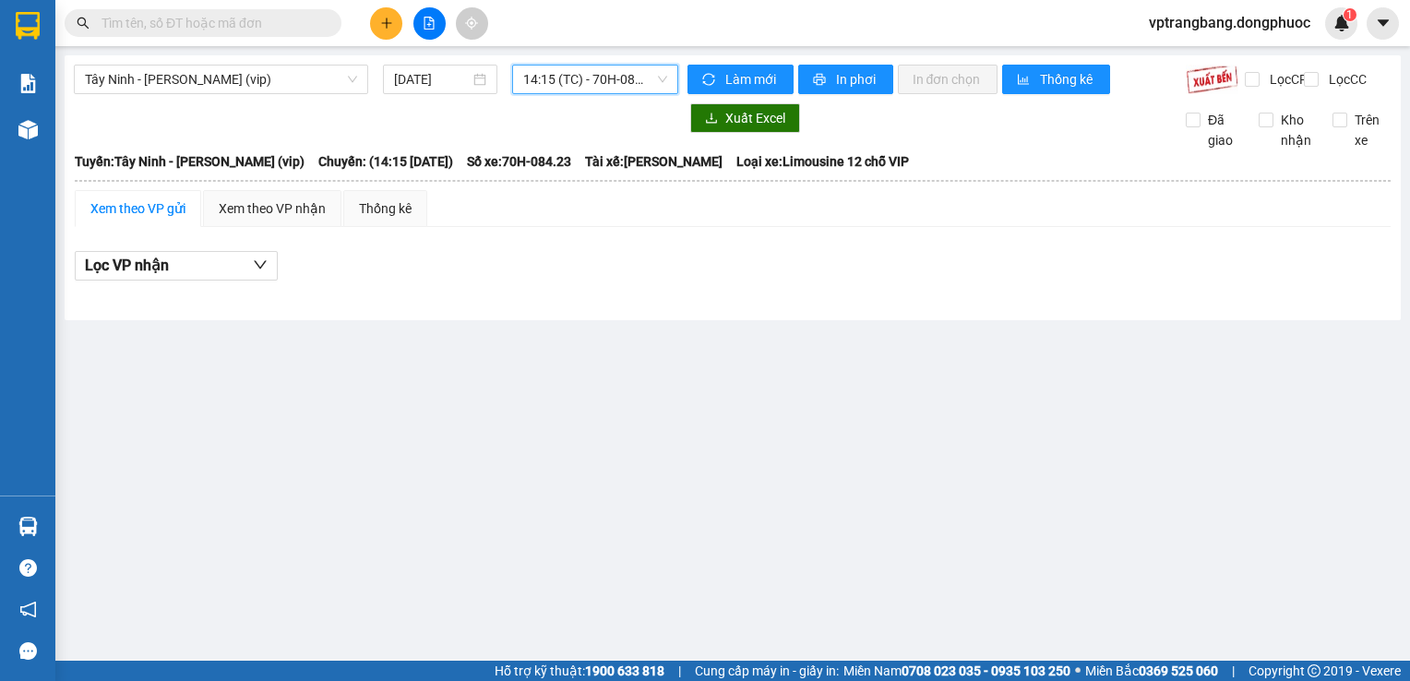
click at [599, 86] on span "14:15 (TC) - 70H-084.23" at bounding box center [595, 80] width 144 height 28
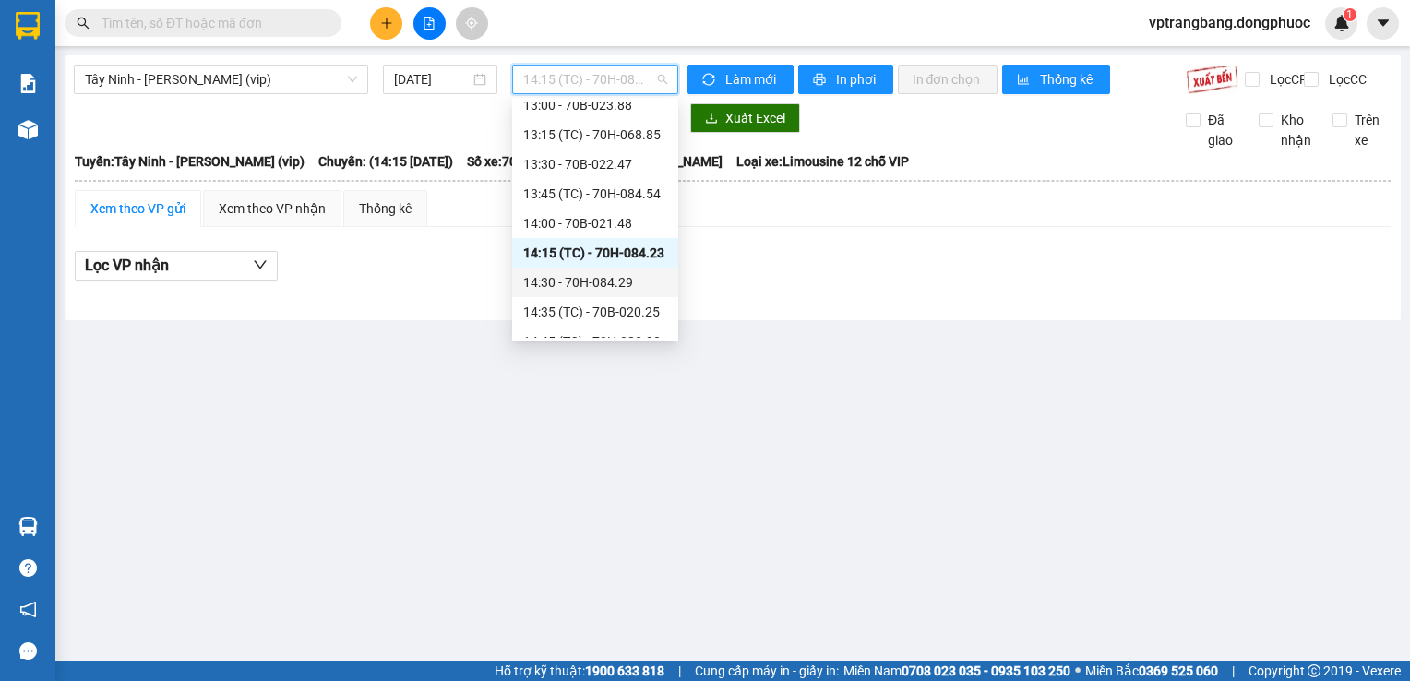
click at [607, 282] on div "14:30 - 70H-084.29" at bounding box center [595, 282] width 144 height 20
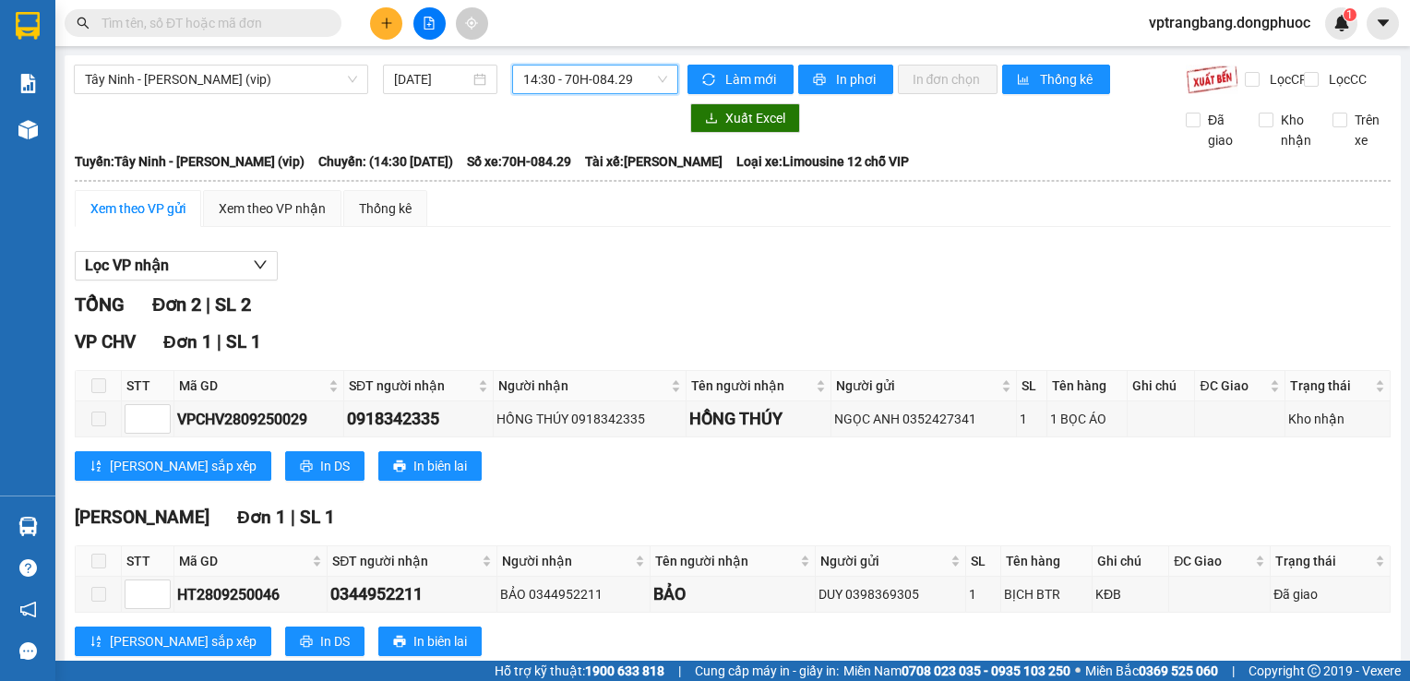
click at [576, 92] on span "14:30 - 70H-084.29" at bounding box center [595, 80] width 144 height 28
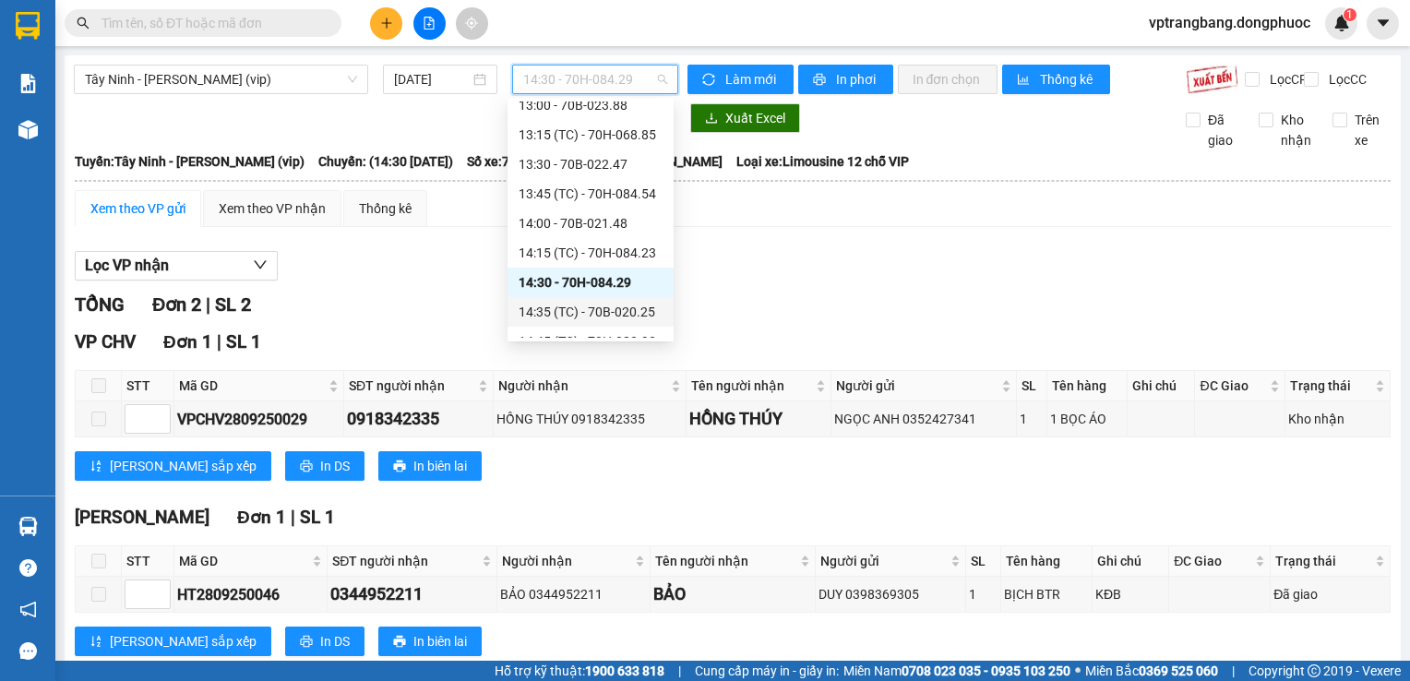
click at [596, 320] on div "14:35 (TC) - 70B-020.25" at bounding box center [591, 312] width 144 height 20
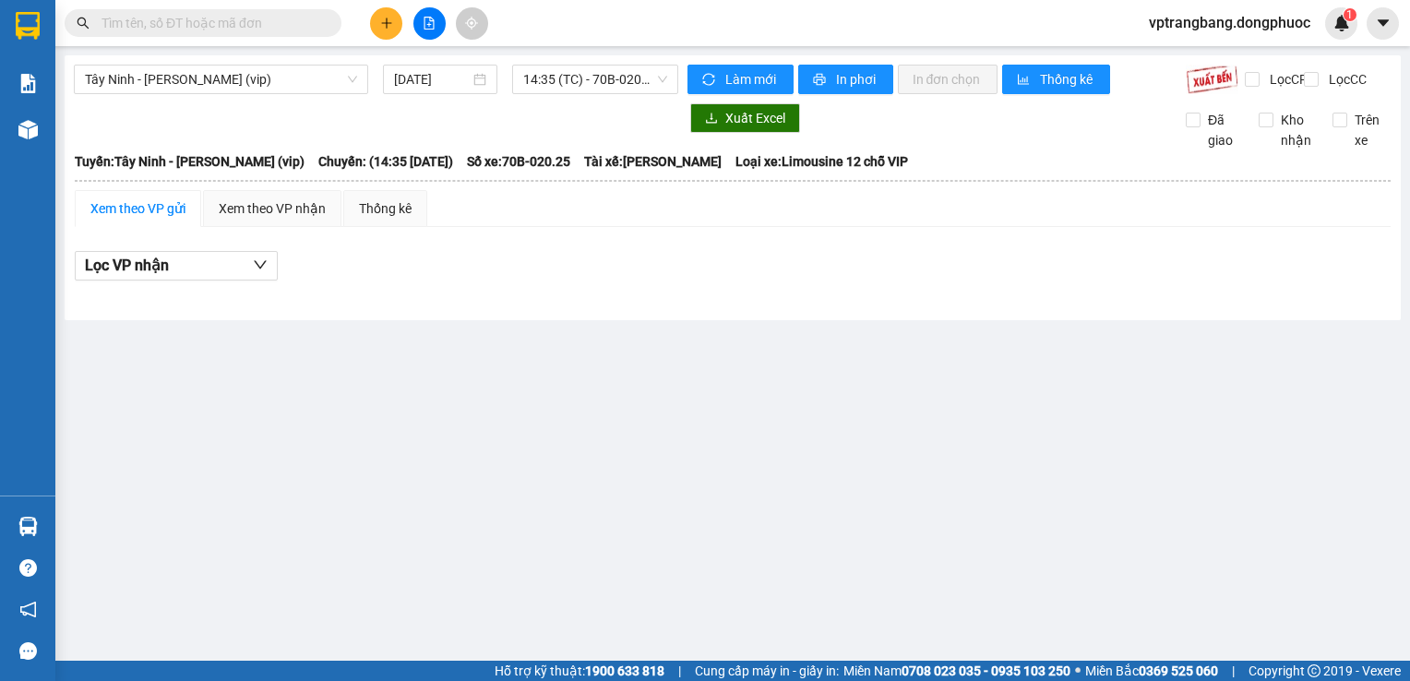
click at [604, 56] on div "Tây Ninh - [PERSON_NAME] (vip) [DATE] 14:35 (TC) - 70B-020.25 Làm mới In phơi I…" at bounding box center [733, 187] width 1336 height 265
click at [599, 93] on div "14:35 (TC) - 70B-020.25" at bounding box center [595, 80] width 166 height 30
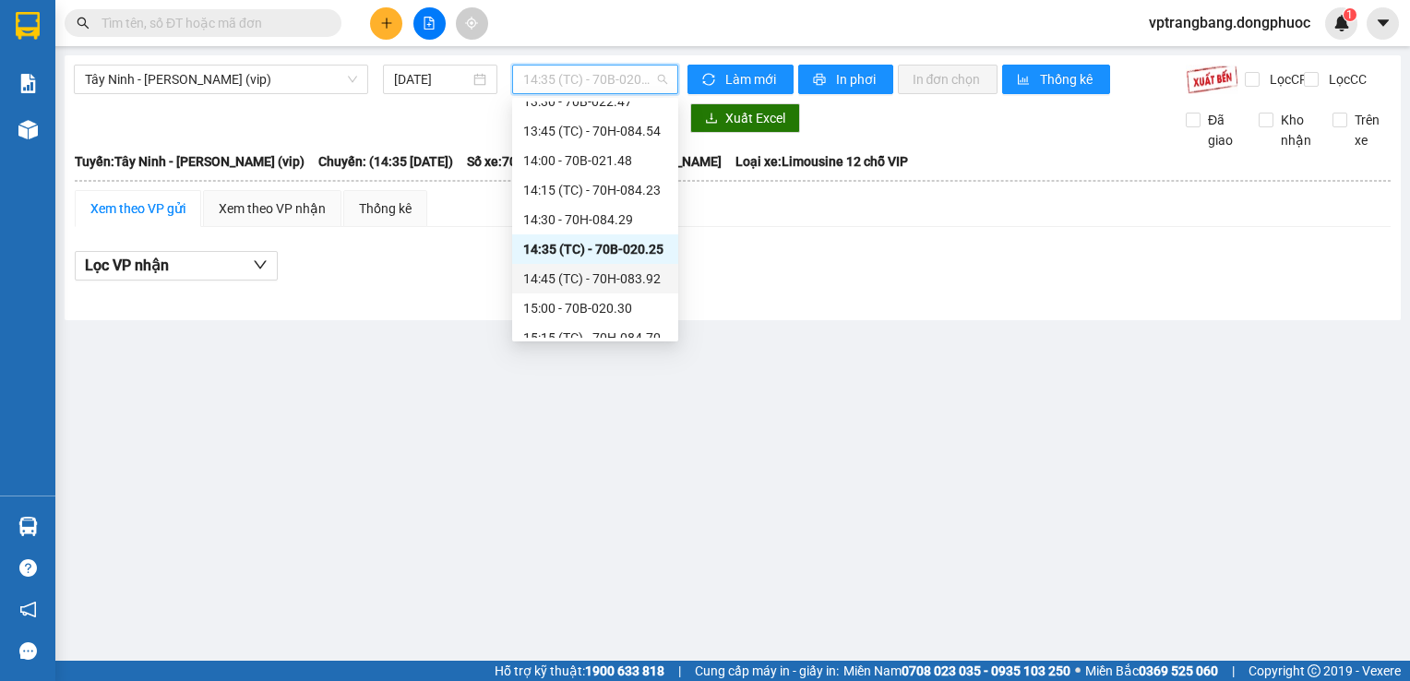
scroll to position [871, 0]
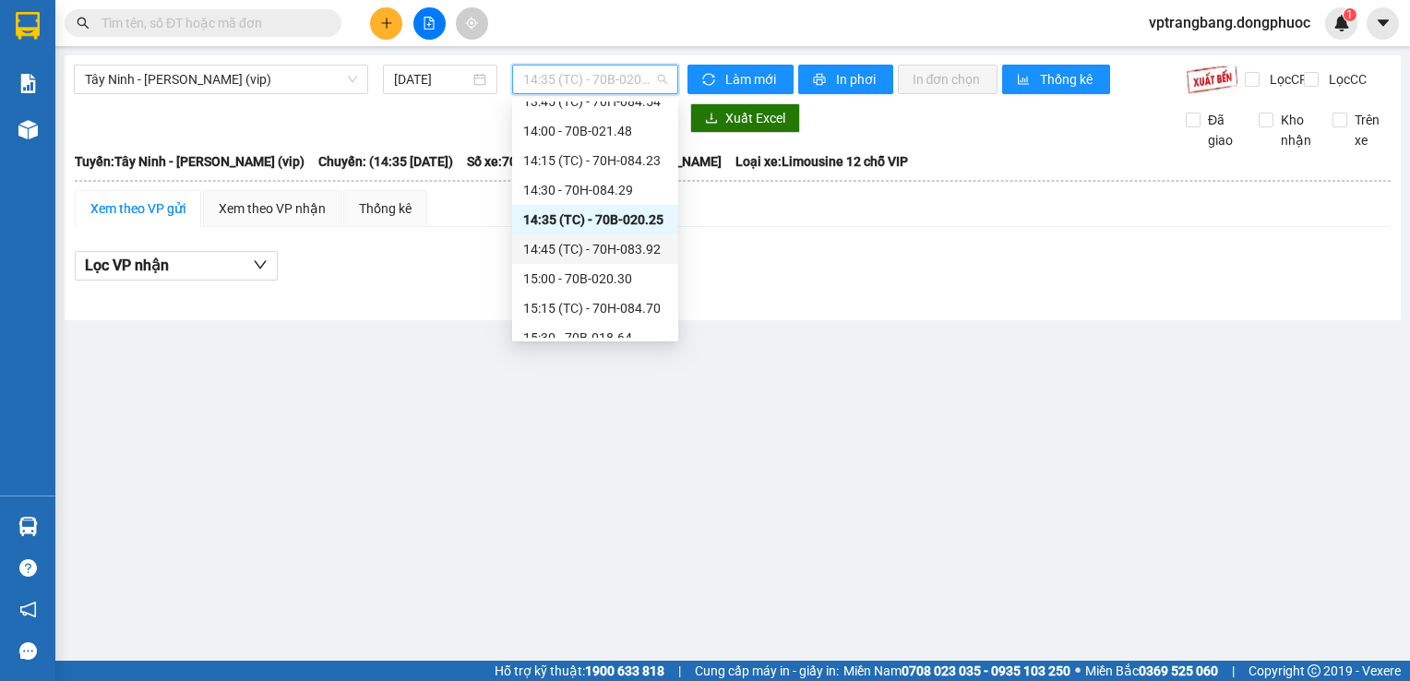
click at [597, 246] on div "14:45 (TC) - 70H-083.92" at bounding box center [595, 249] width 144 height 20
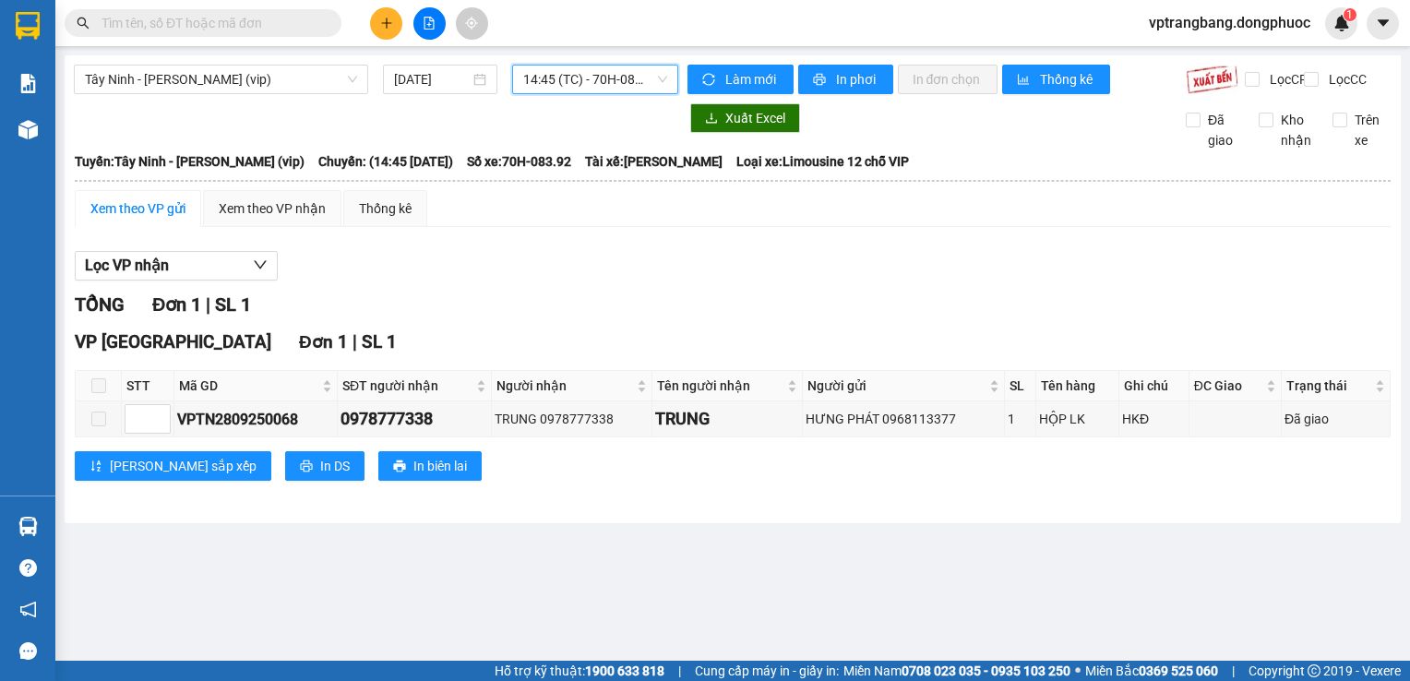
click at [623, 75] on span "14:45 (TC) - 70H-083.92" at bounding box center [595, 80] width 144 height 28
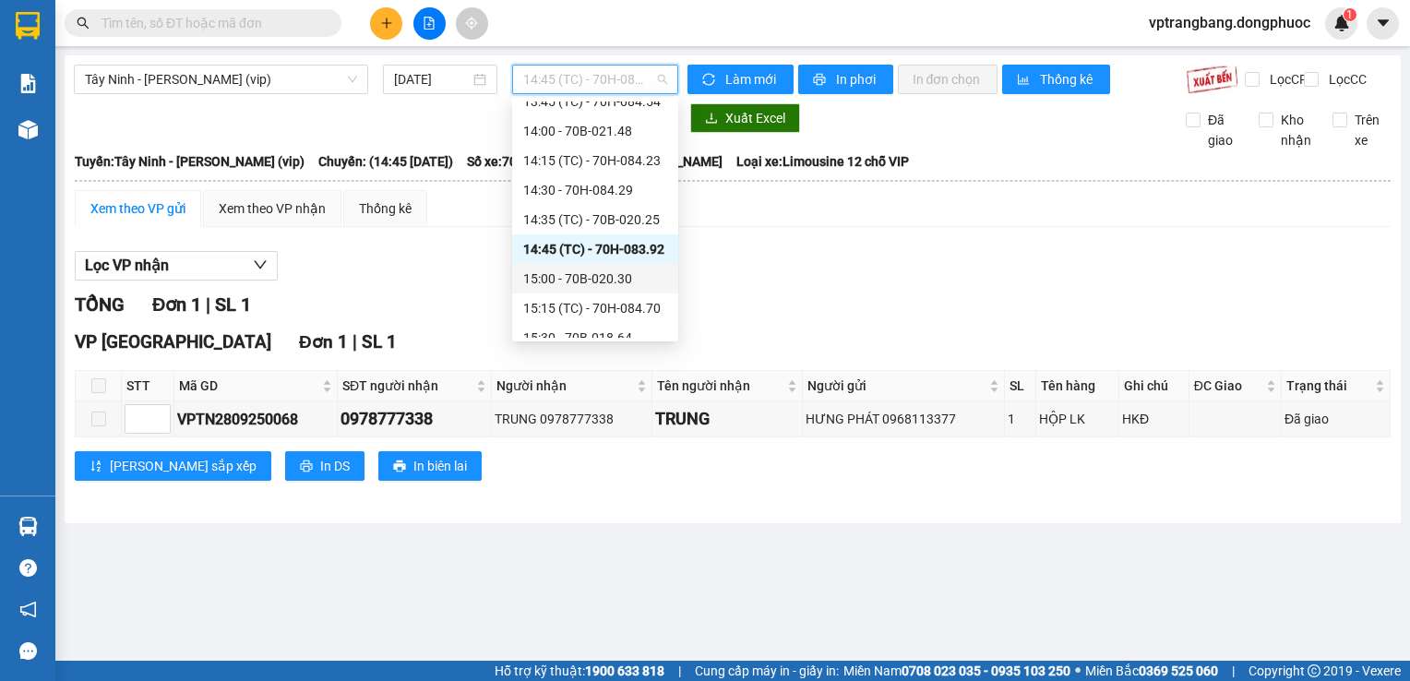
click at [625, 281] on div "15:00 - 70B-020.30" at bounding box center [595, 279] width 144 height 20
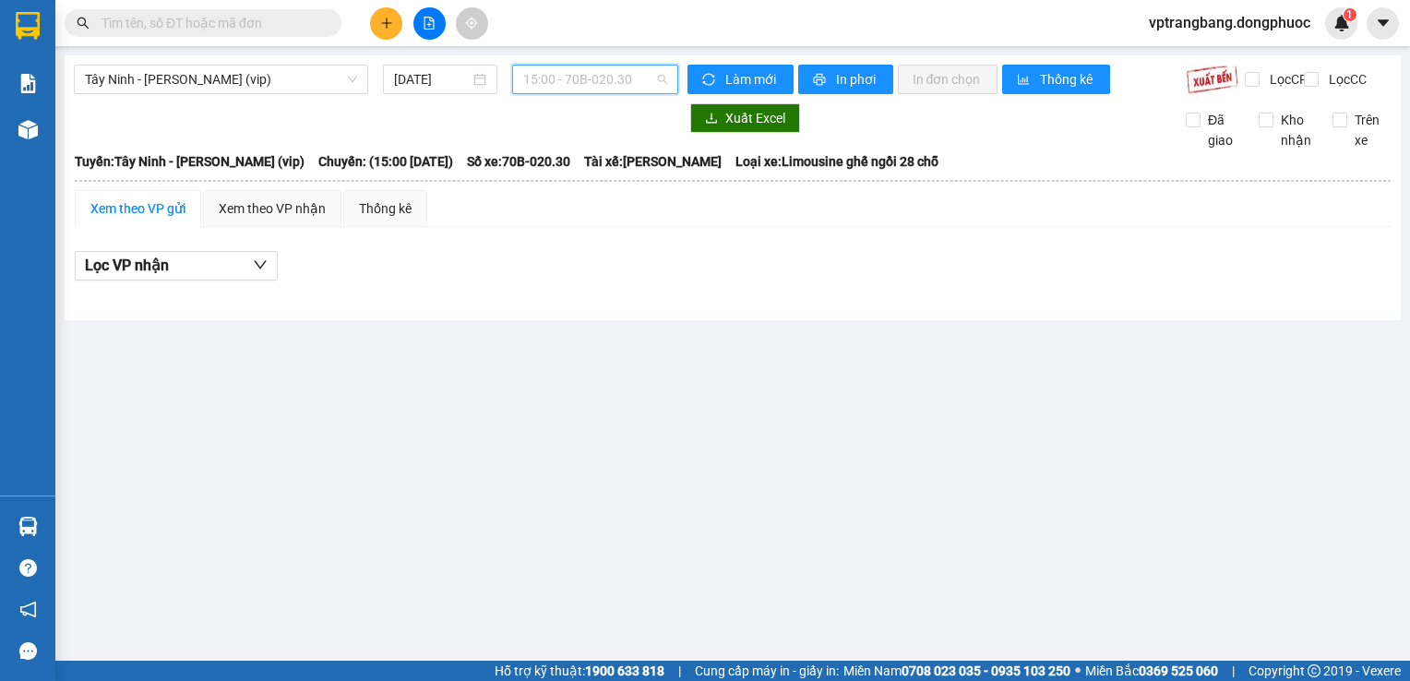
click at [560, 71] on span "15:00 - 70B-020.30" at bounding box center [595, 80] width 144 height 28
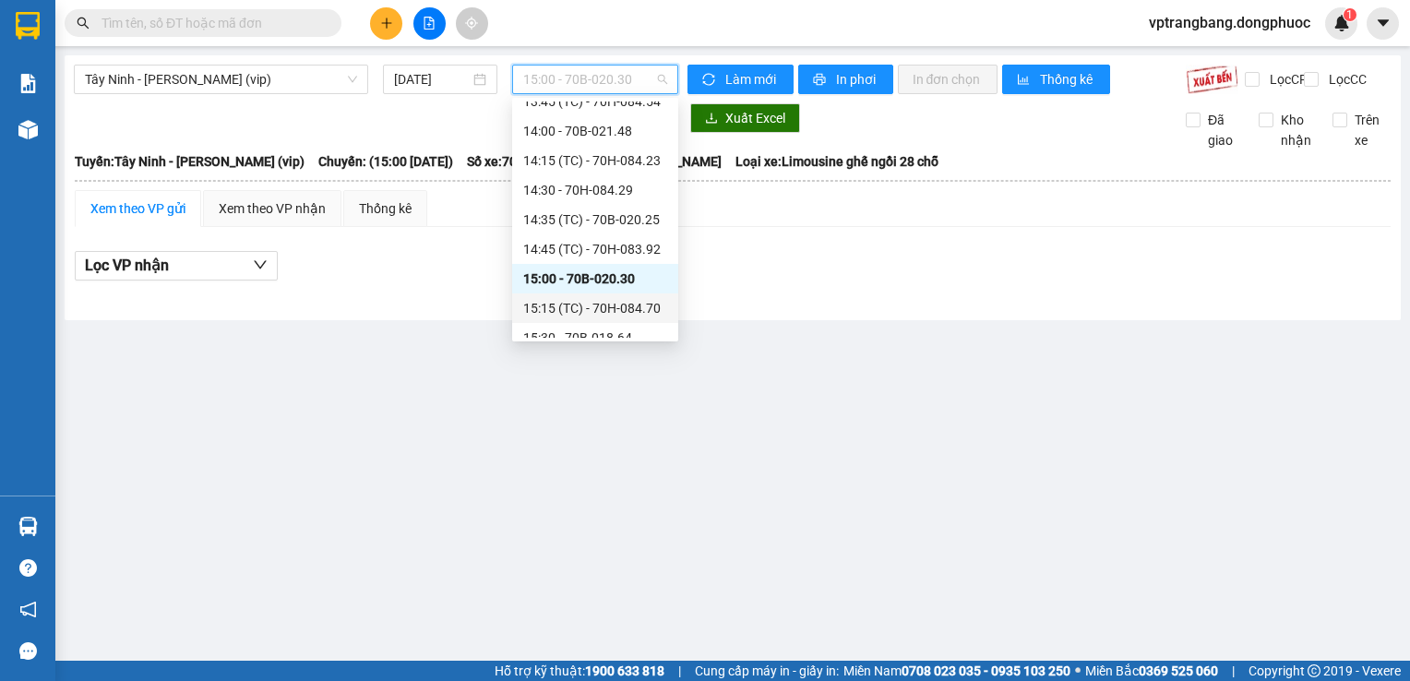
click at [565, 317] on div "15:15 (TC) - 70H-084.70" at bounding box center [595, 308] width 144 height 20
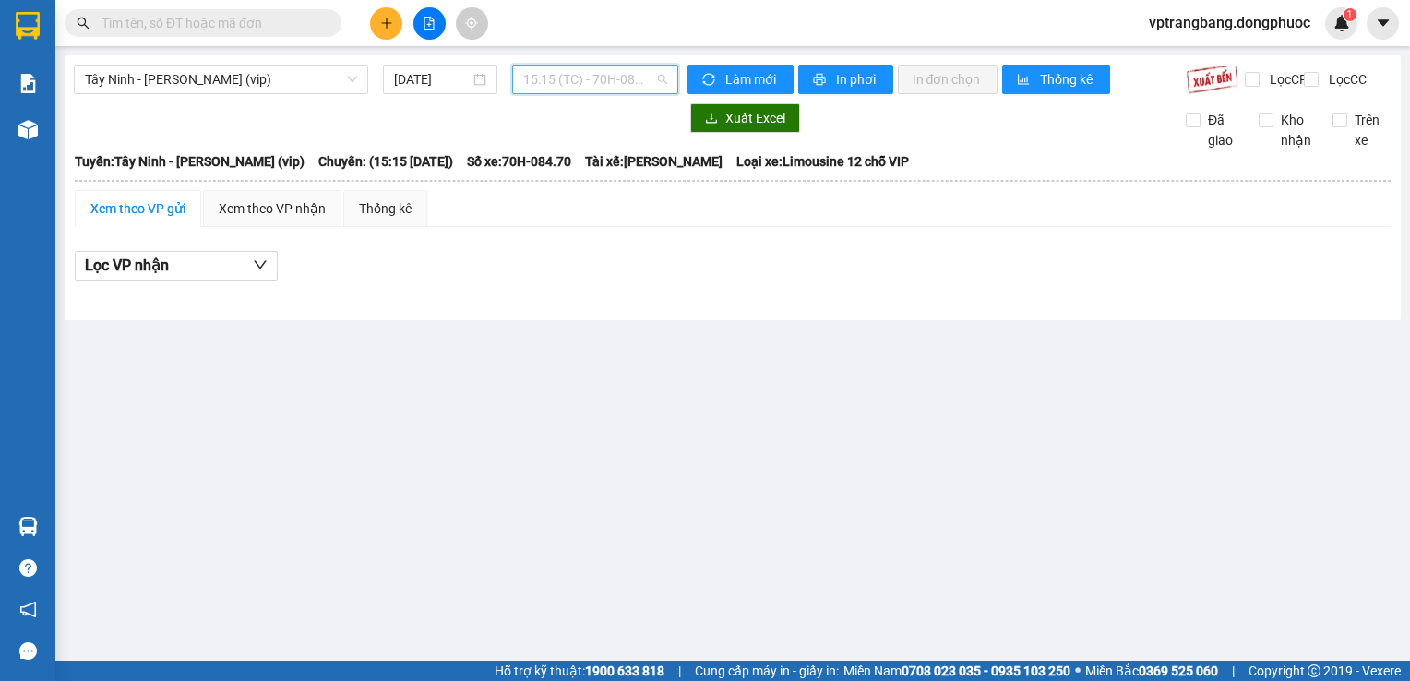
click at [583, 85] on span "15:15 (TC) - 70H-084.70" at bounding box center [595, 80] width 144 height 28
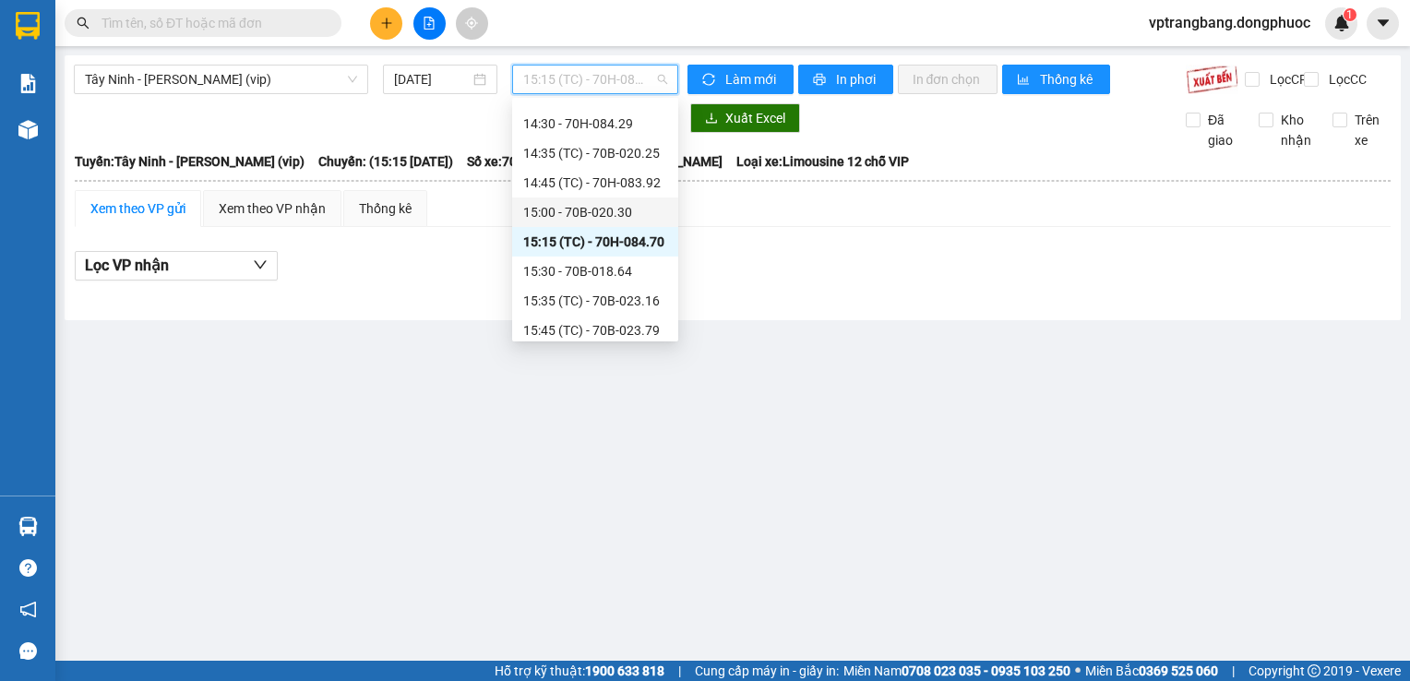
scroll to position [963, 0]
click at [607, 241] on div "15:30 - 70B-018.64" at bounding box center [595, 245] width 144 height 20
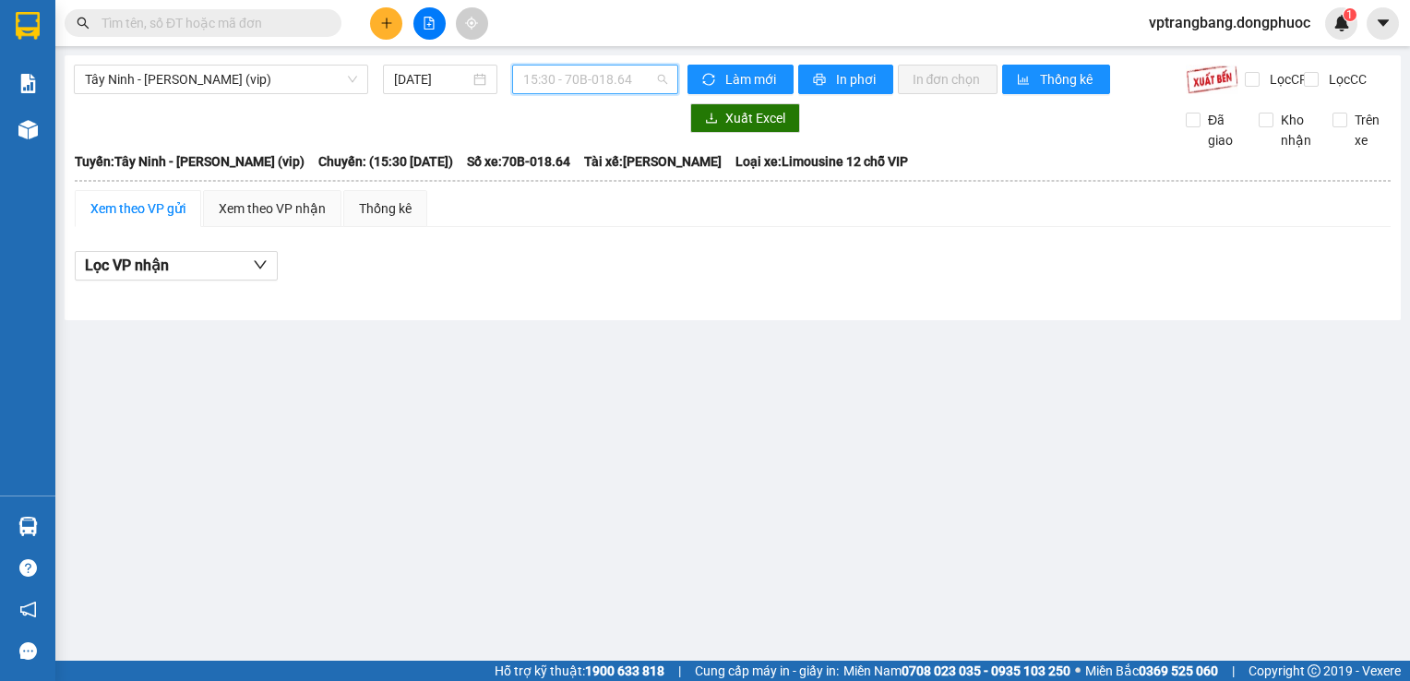
click at [608, 76] on span "15:30 - 70B-018.64" at bounding box center [595, 80] width 144 height 28
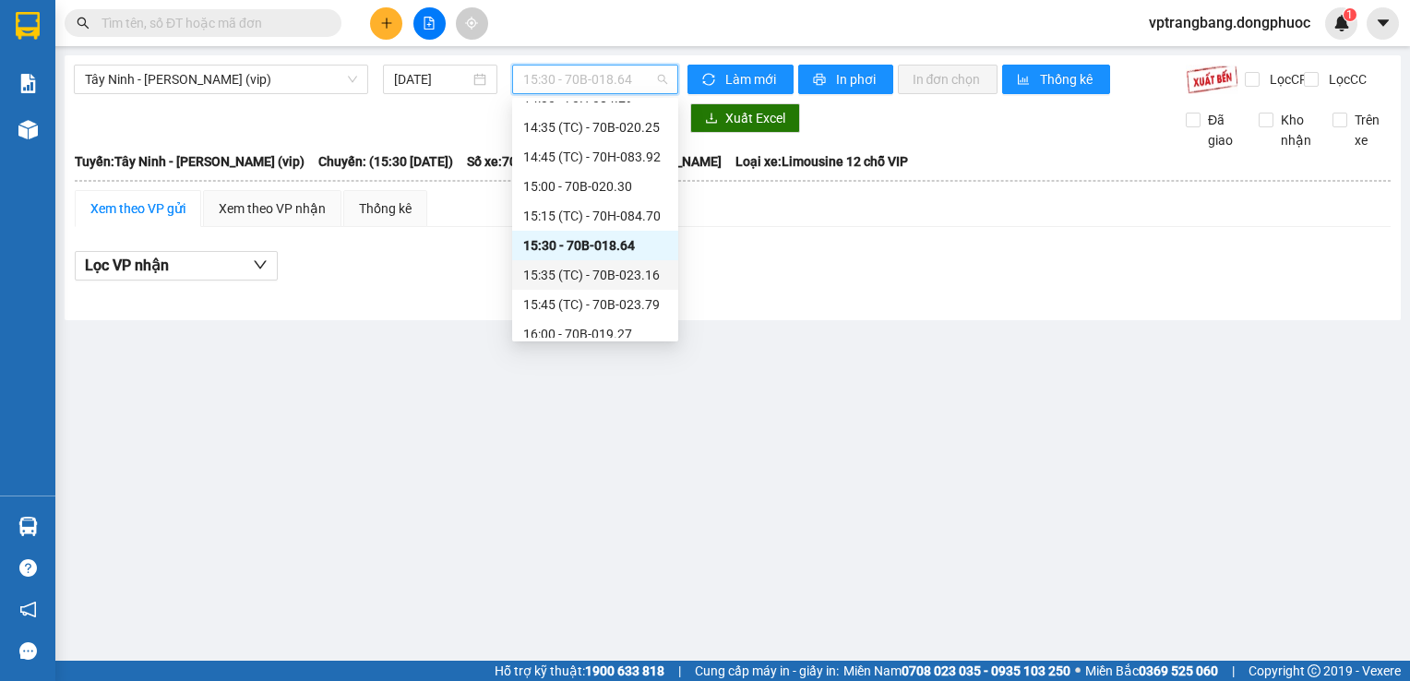
click at [598, 271] on div "15:35 (TC) - 70B-023.16" at bounding box center [595, 275] width 144 height 20
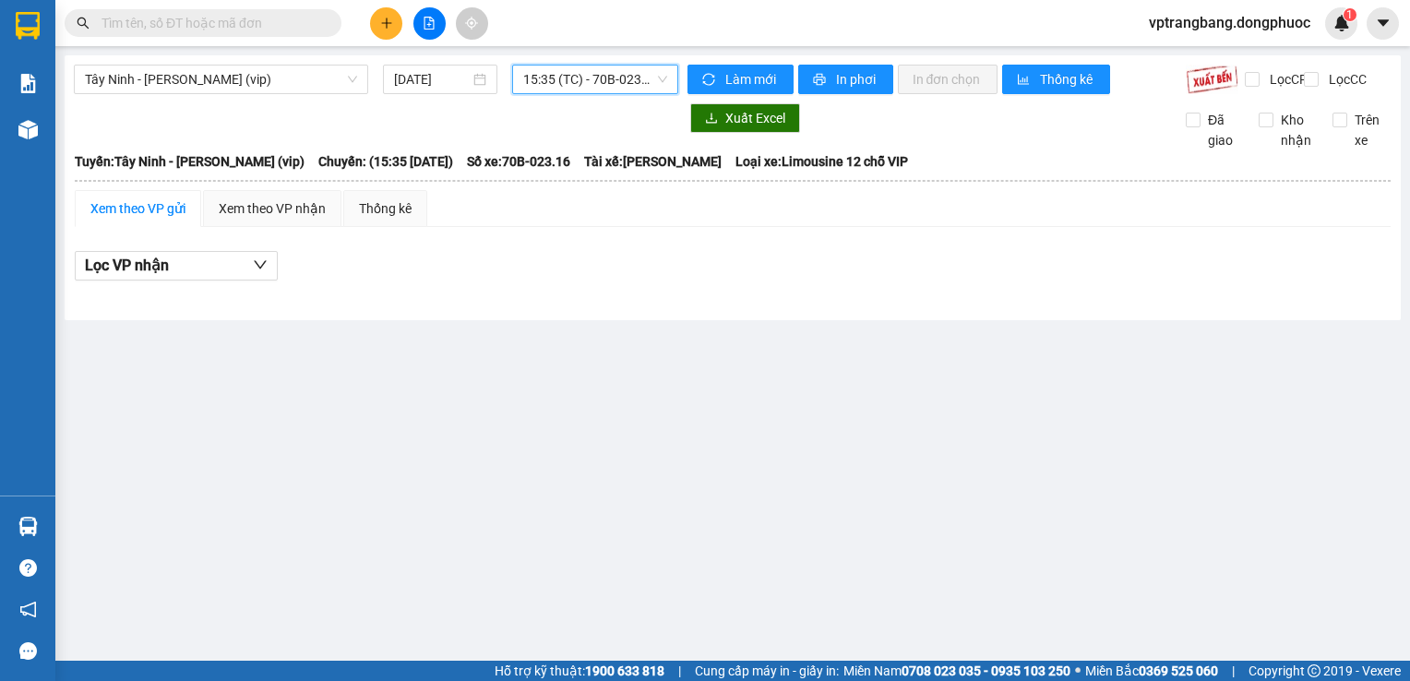
click at [590, 87] on span "15:35 (TC) - 70B-023.16" at bounding box center [595, 80] width 144 height 28
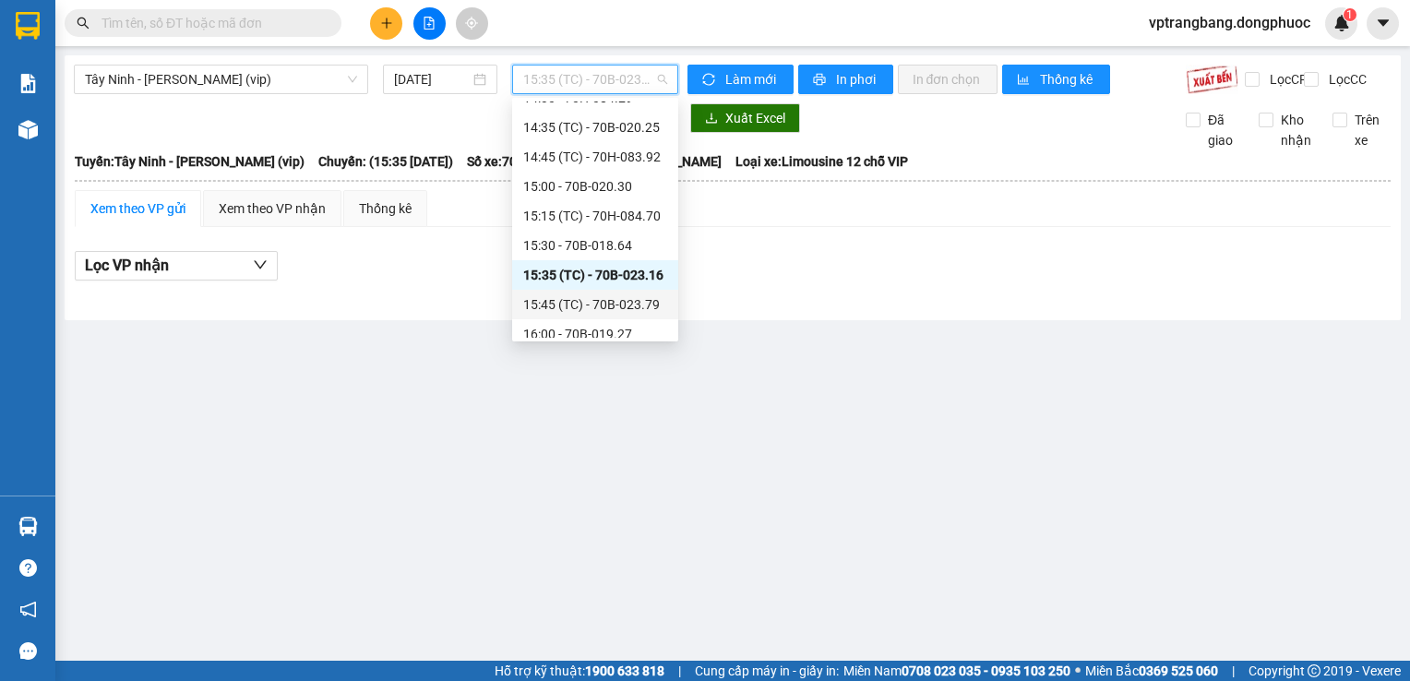
click at [591, 299] on div "15:45 (TC) - 70B-023.79" at bounding box center [595, 304] width 144 height 20
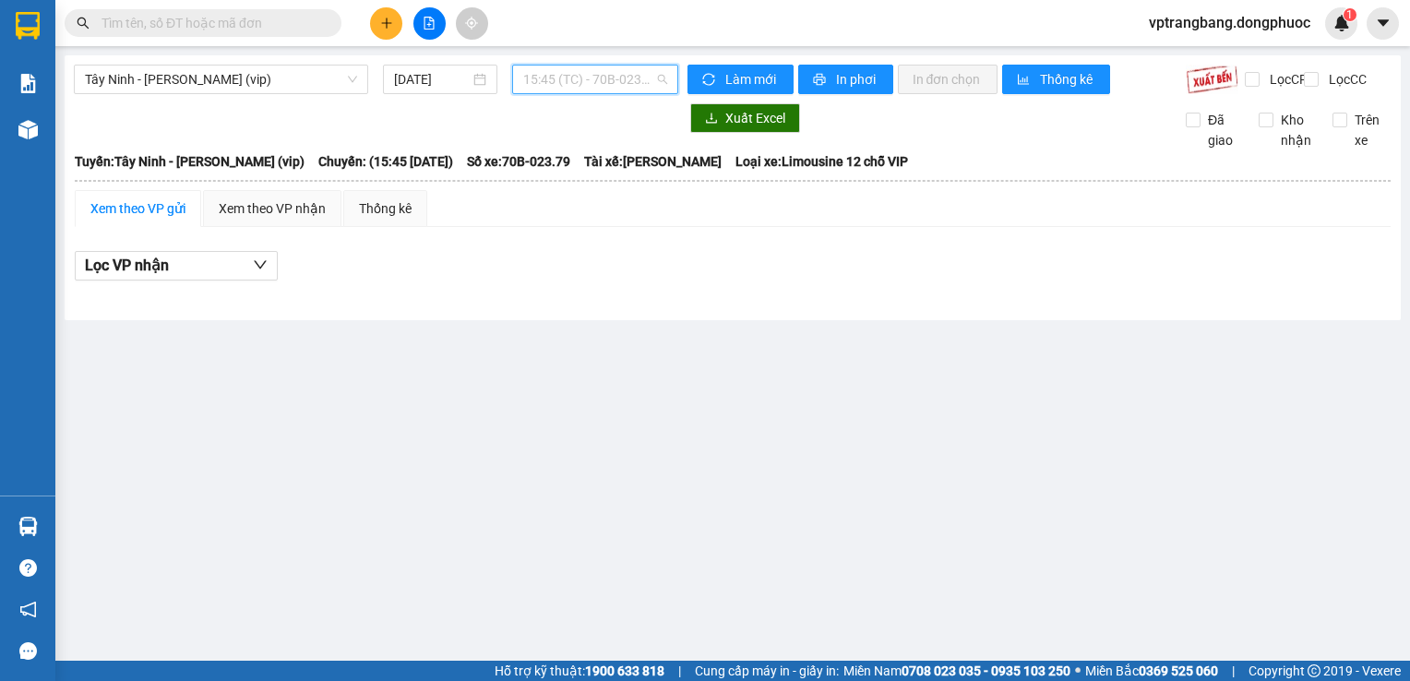
click at [609, 84] on span "15:45 (TC) - 70B-023.79" at bounding box center [595, 80] width 144 height 28
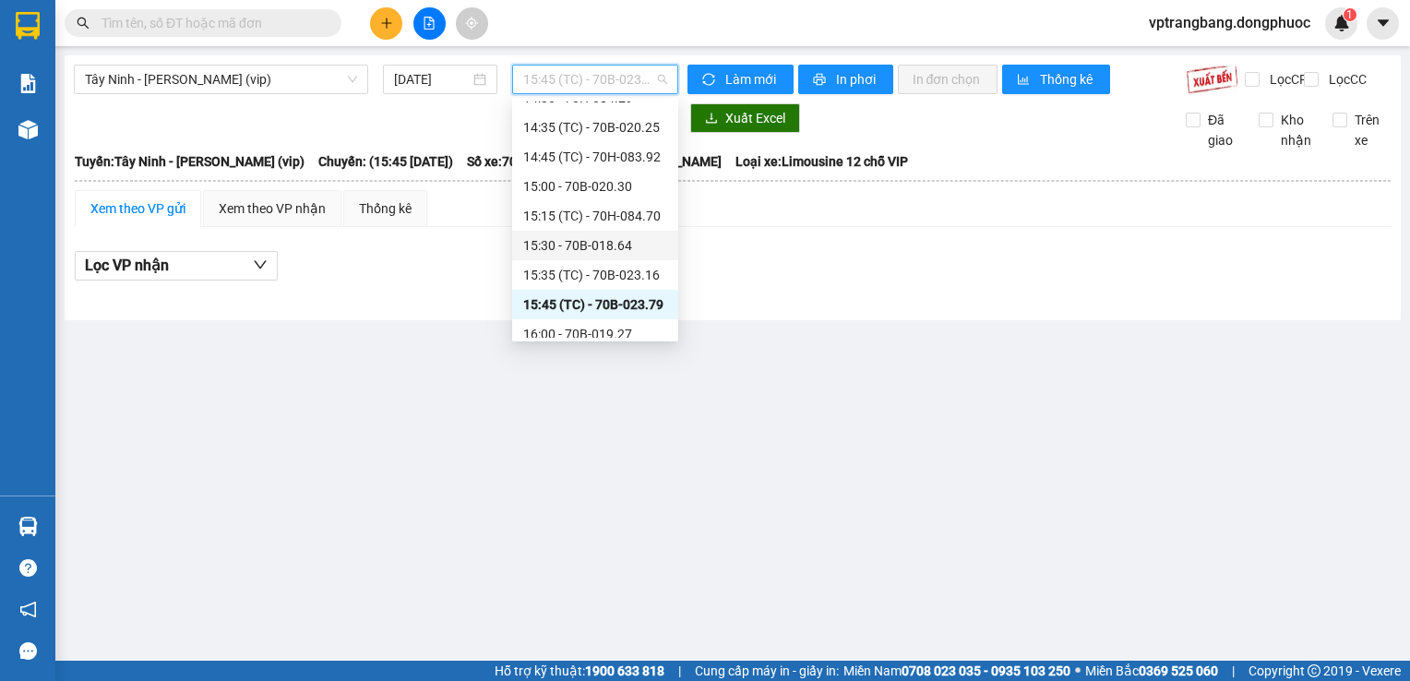
scroll to position [1056, 0]
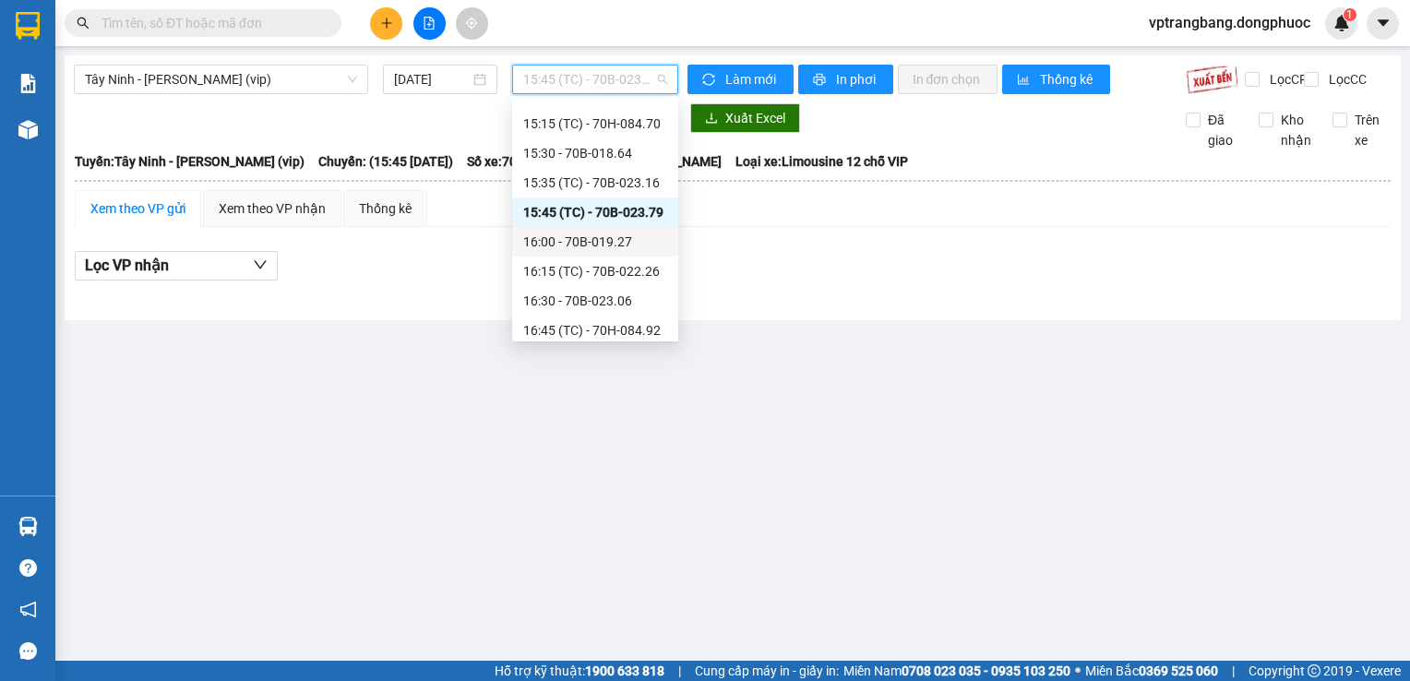
click at [593, 239] on div "16:00 - 70B-019.27" at bounding box center [595, 242] width 144 height 20
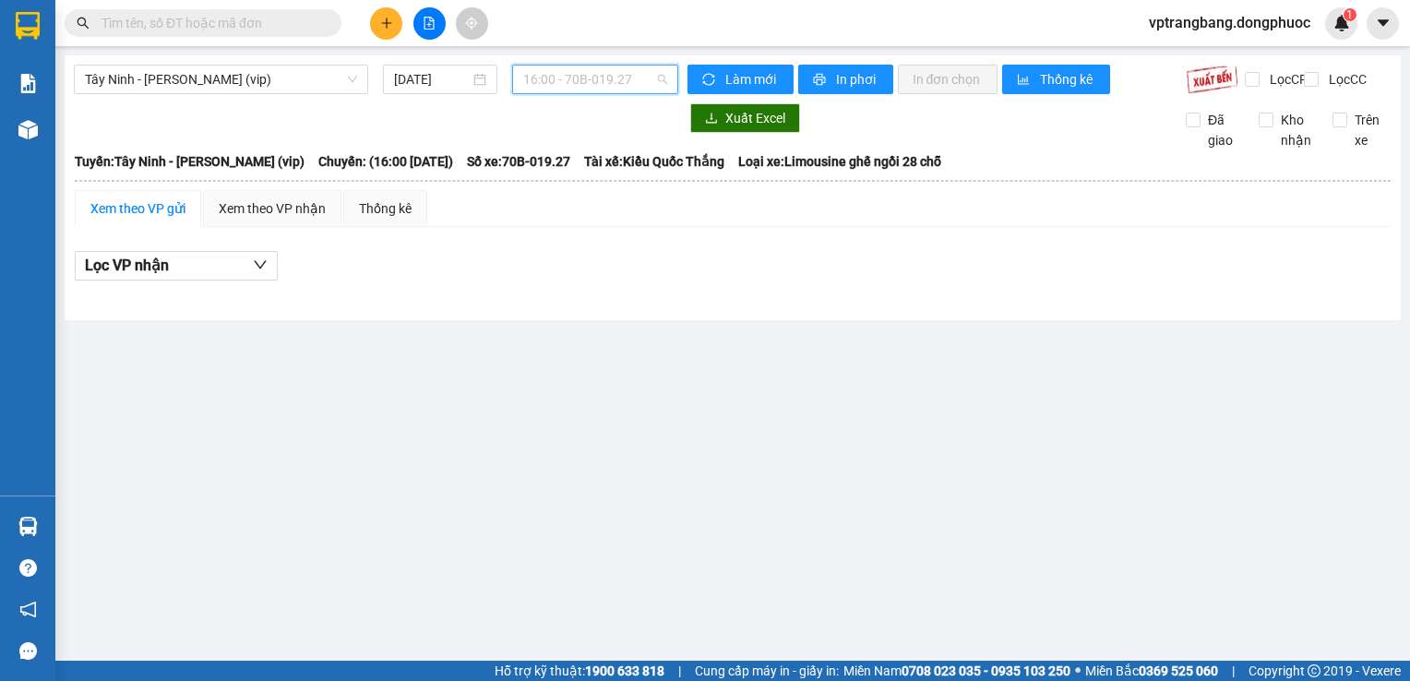
click at [602, 76] on span "16:00 - 70B-019.27" at bounding box center [595, 80] width 144 height 28
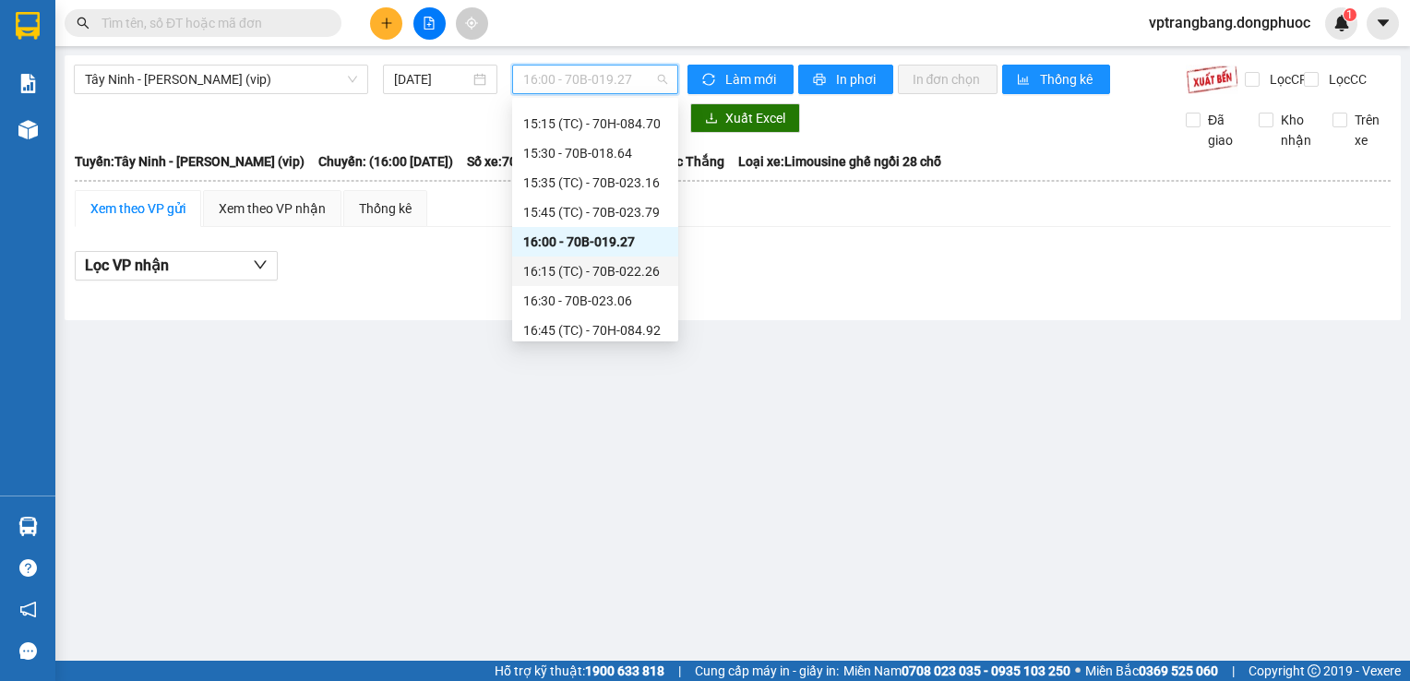
click at [602, 274] on div "16:15 (TC) - 70B-022.26" at bounding box center [595, 271] width 144 height 20
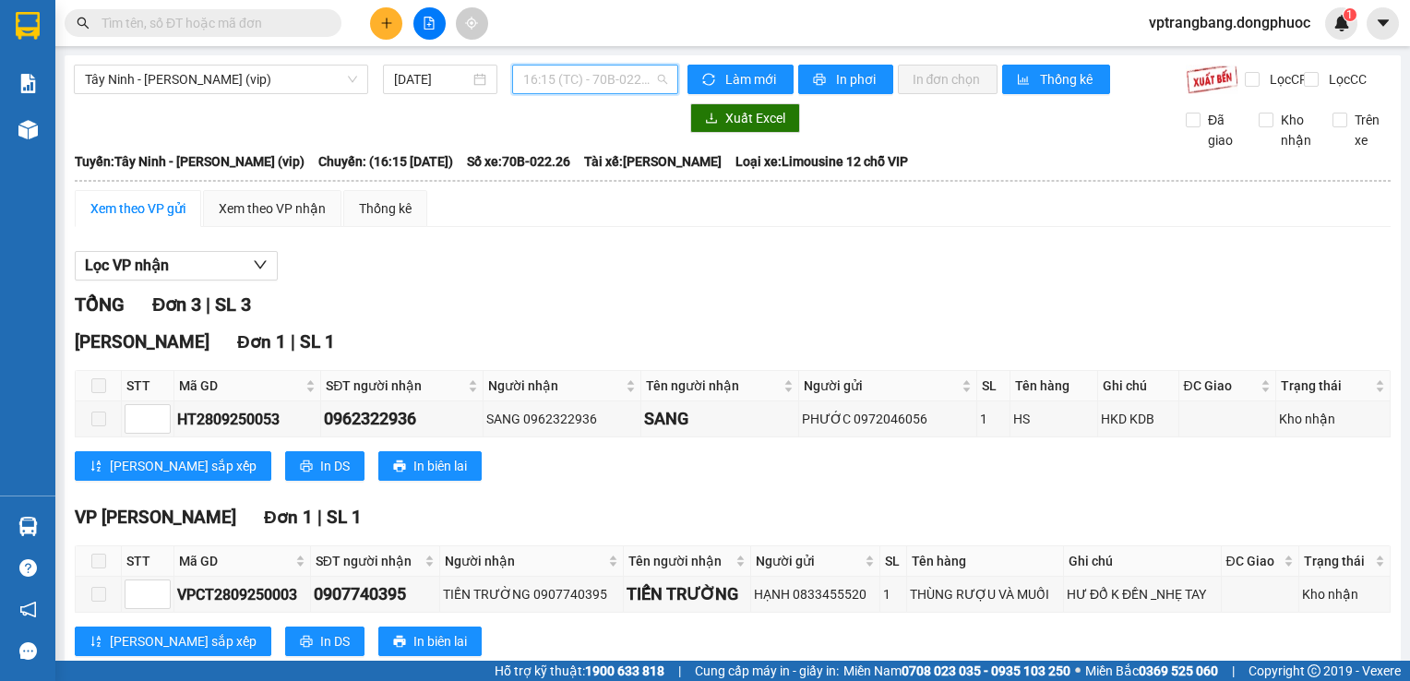
click at [527, 90] on span "16:15 (TC) - 70B-022.26" at bounding box center [595, 80] width 144 height 28
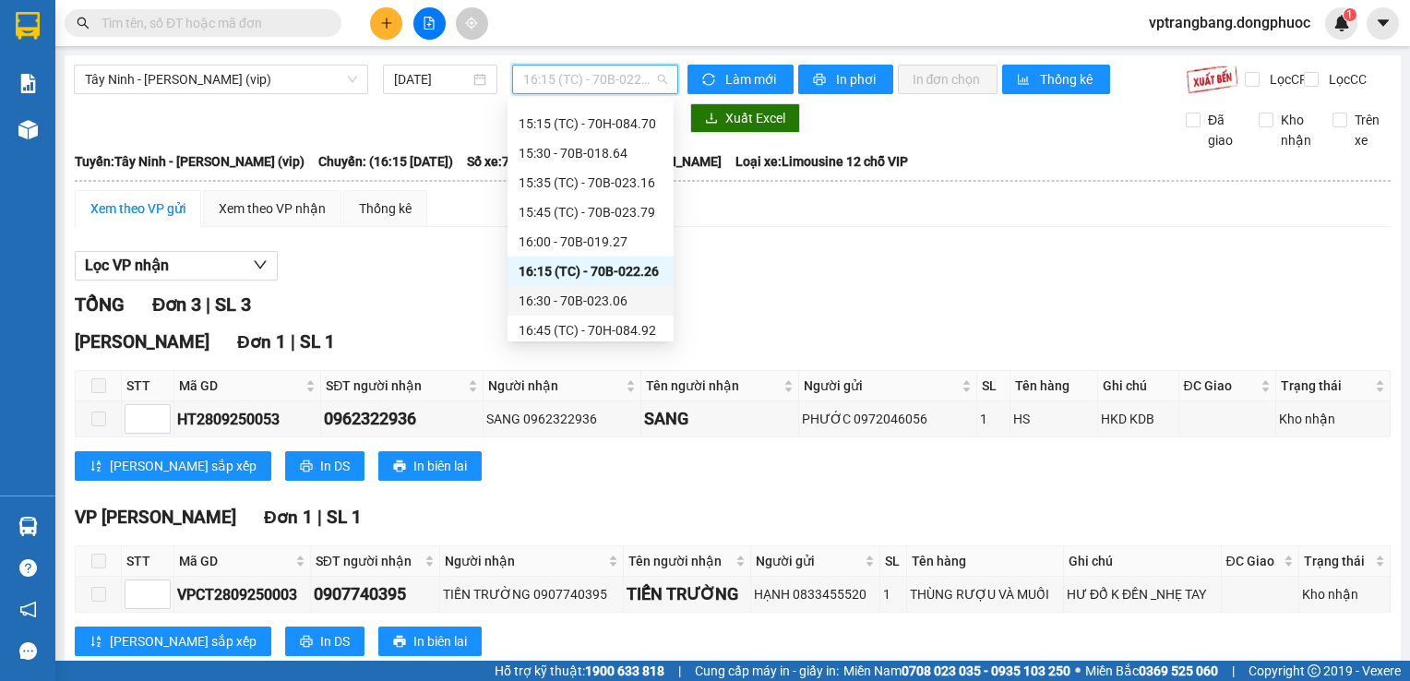
drag, startPoint x: 613, startPoint y: 316, endPoint x: 607, endPoint y: 301, distance: 15.8
click at [607, 301] on div "16:30 - 70B-023.06" at bounding box center [591, 301] width 144 height 20
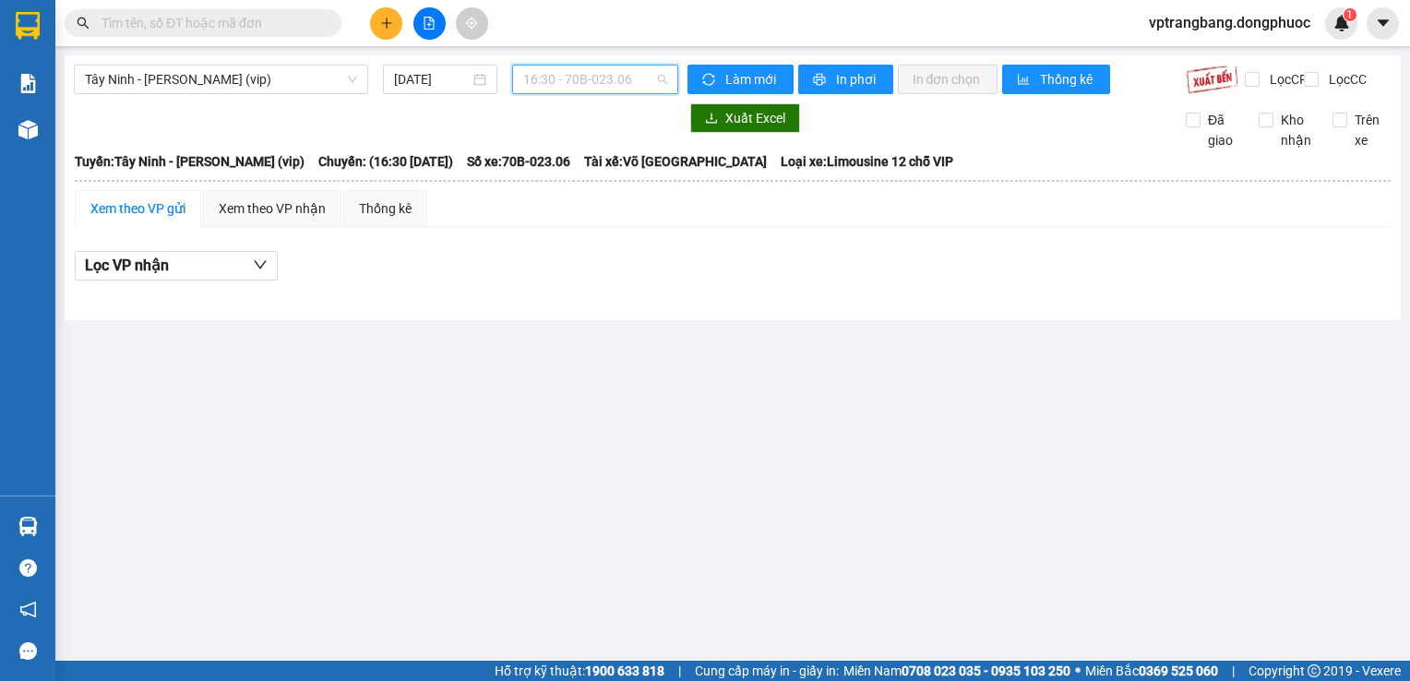
click at [609, 90] on span "16:30 - 70B-023.06" at bounding box center [595, 80] width 144 height 28
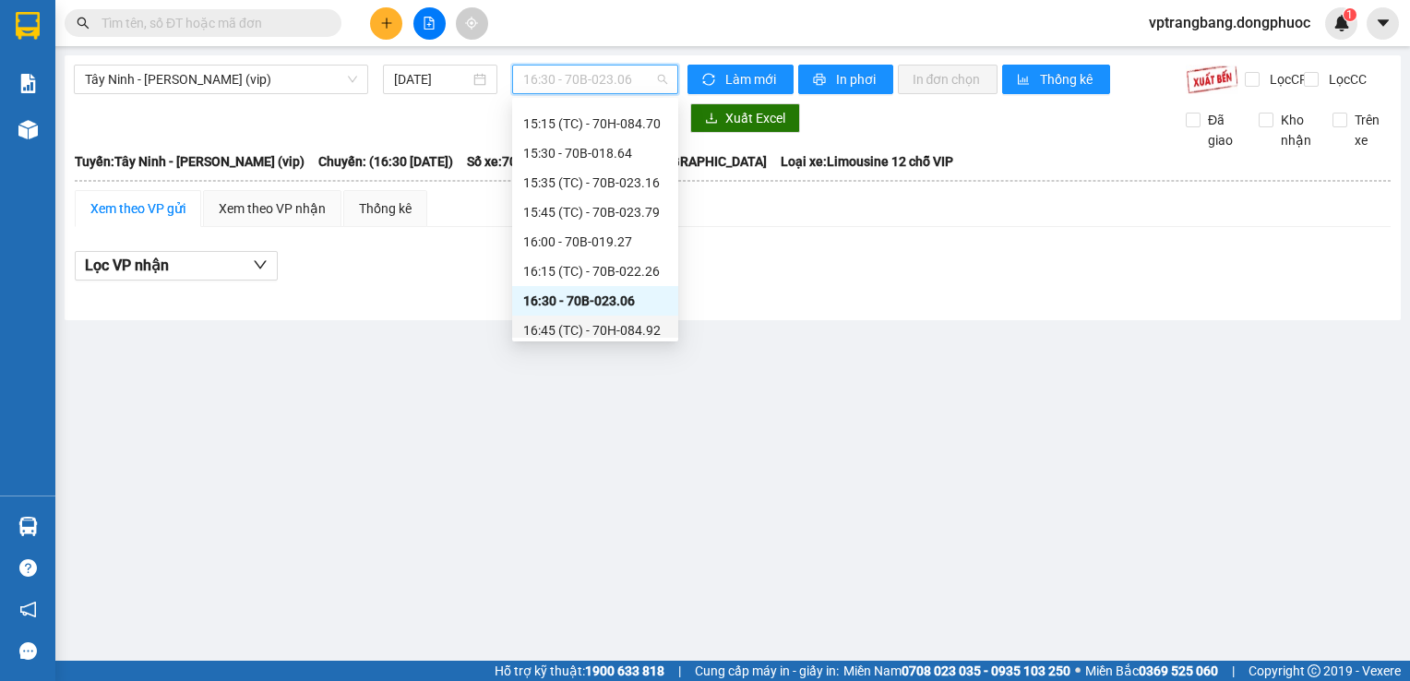
click at [558, 324] on div "16:45 (TC) - 70H-084.92" at bounding box center [595, 330] width 144 height 20
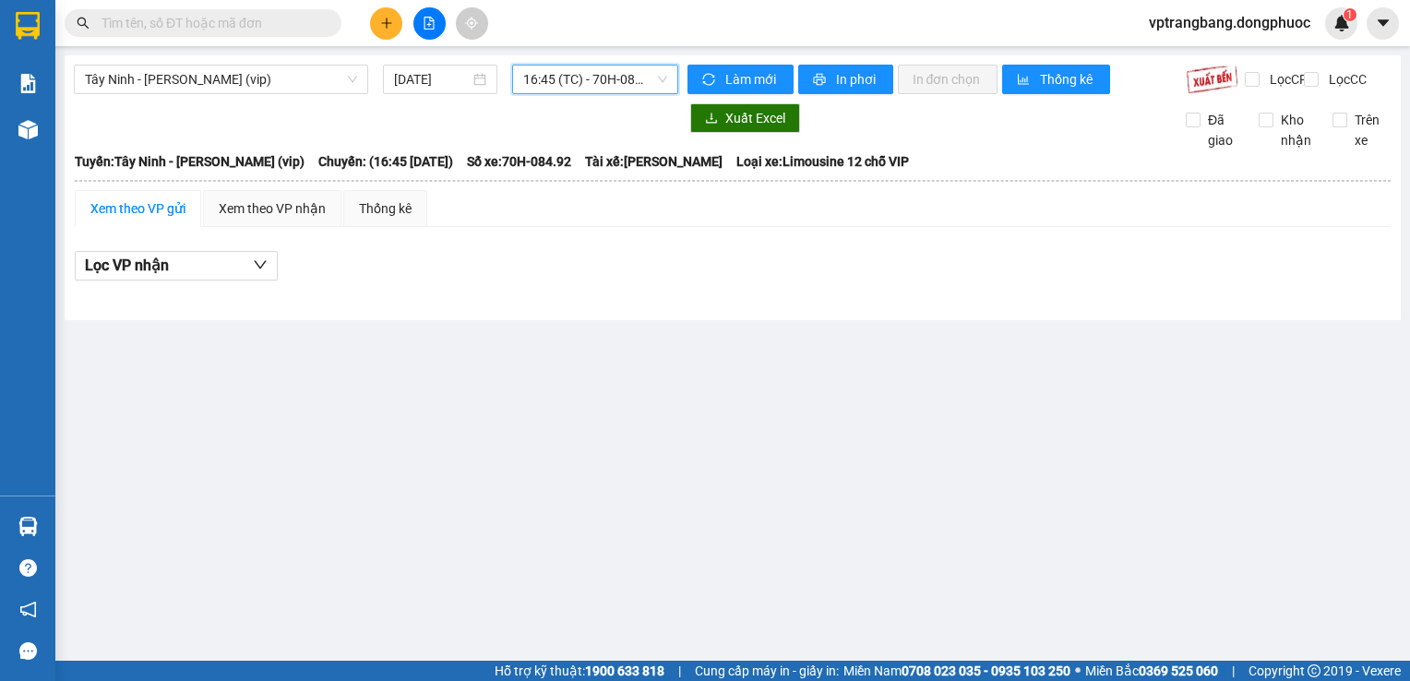
click at [572, 91] on span "16:45 (TC) - 70H-084.92" at bounding box center [595, 80] width 144 height 28
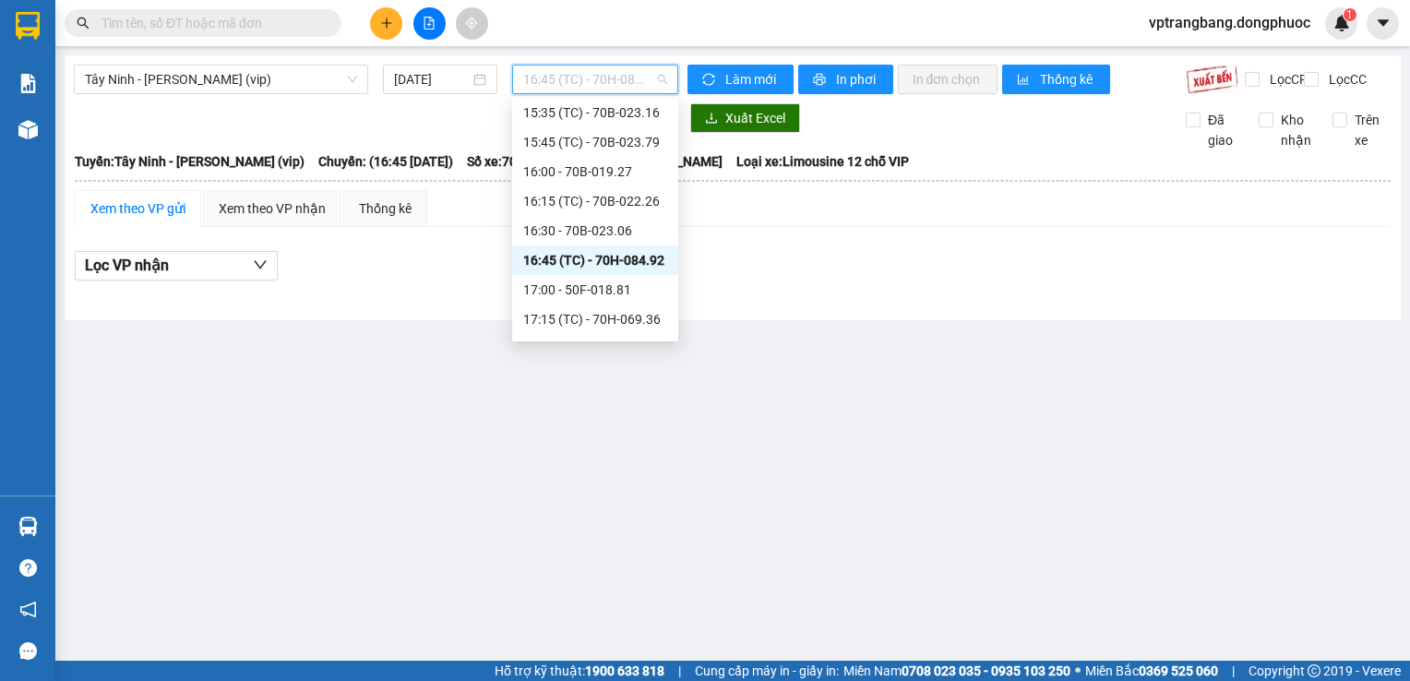
scroll to position [1155, 0]
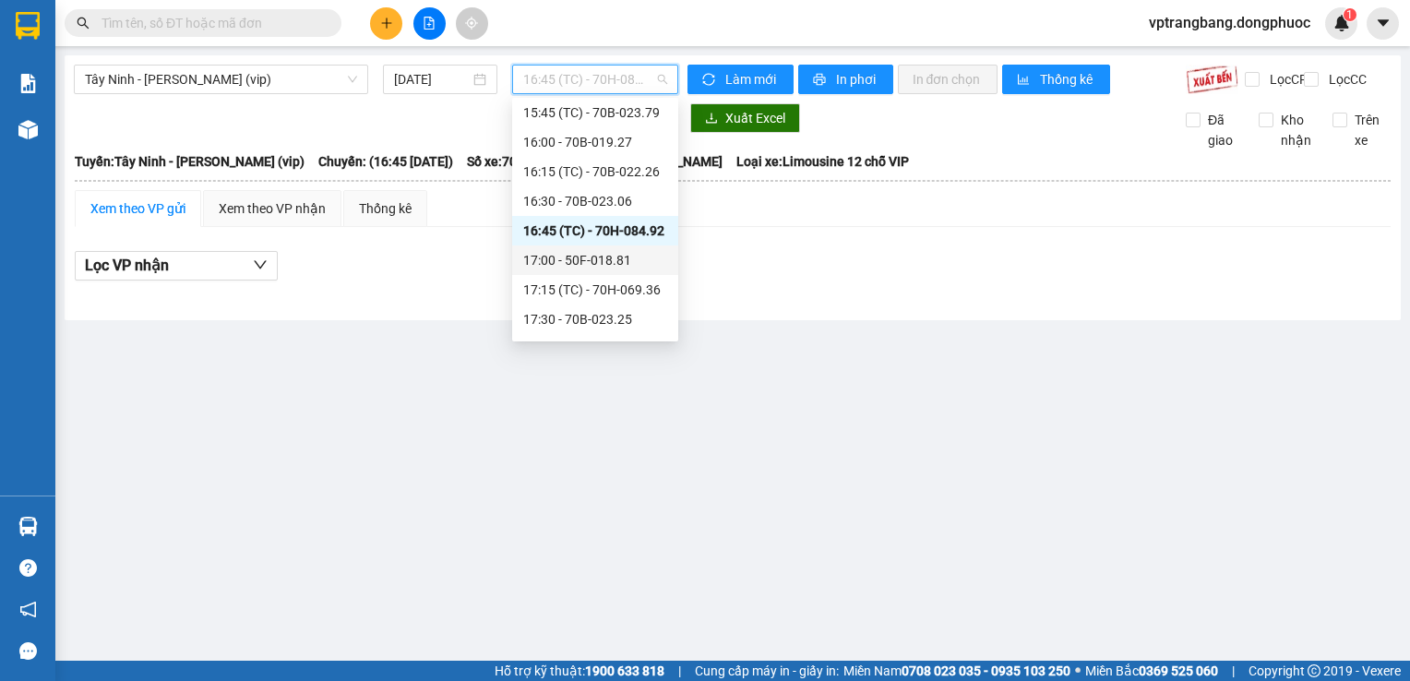
click at [580, 273] on div "17:00 - 50F-018.81" at bounding box center [595, 260] width 166 height 30
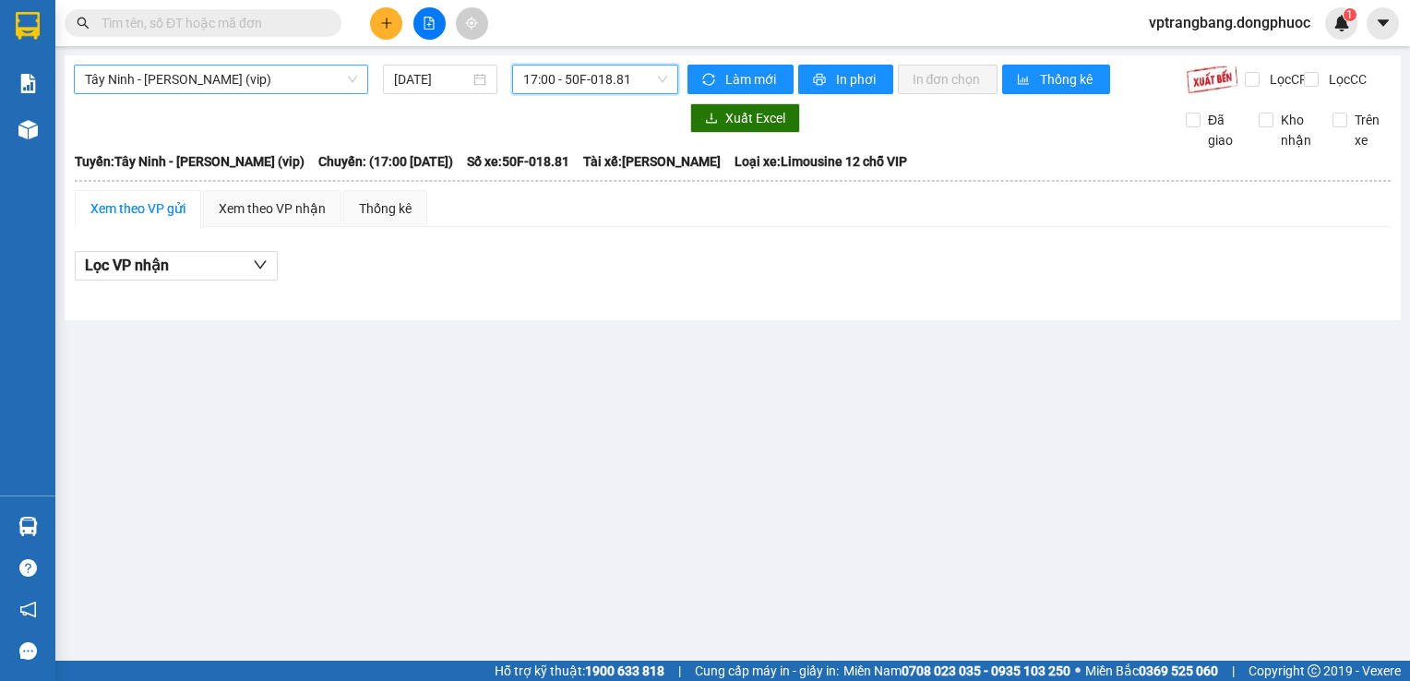
click at [273, 66] on span "Tây Ninh - [PERSON_NAME] (vip)" at bounding box center [221, 80] width 272 height 28
click at [575, 301] on div at bounding box center [733, 296] width 1316 height 10
click at [557, 83] on span "17:00 - 50F-018.81" at bounding box center [595, 80] width 144 height 28
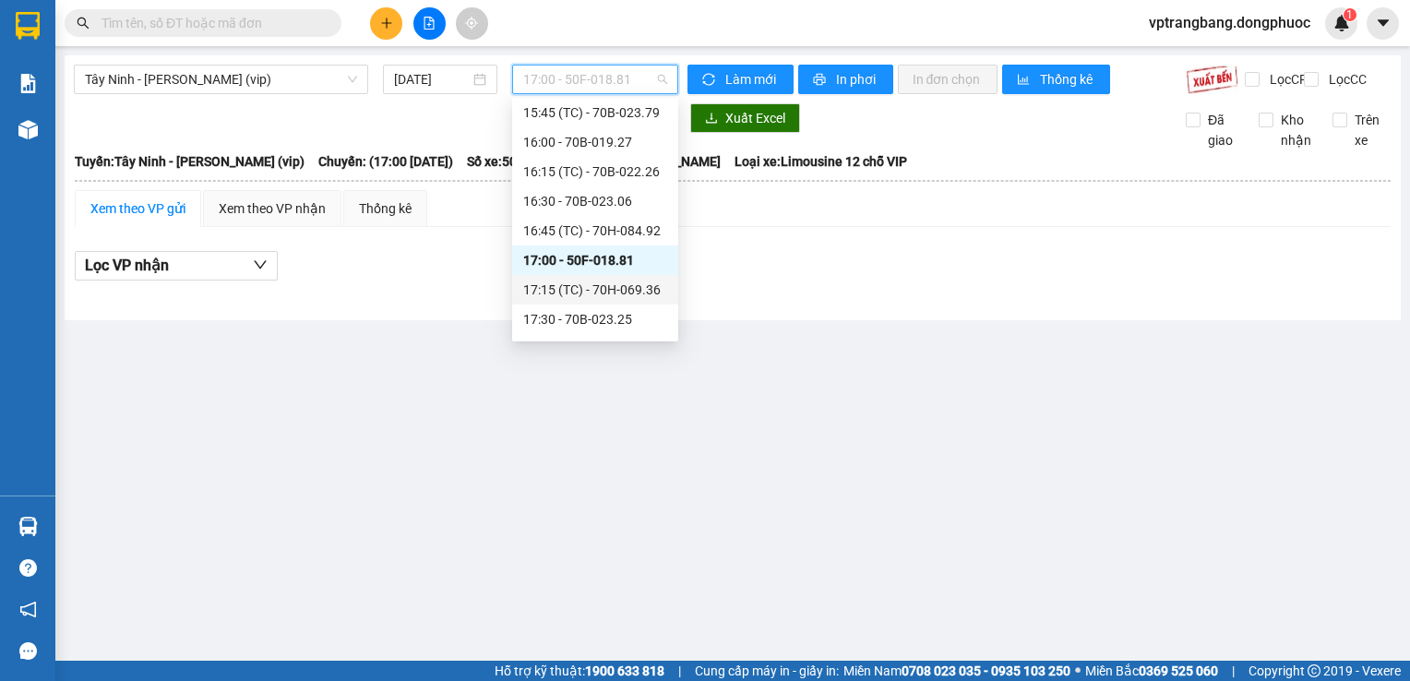
click at [577, 286] on div "17:15 (TC) - 70H-069.36" at bounding box center [595, 290] width 144 height 20
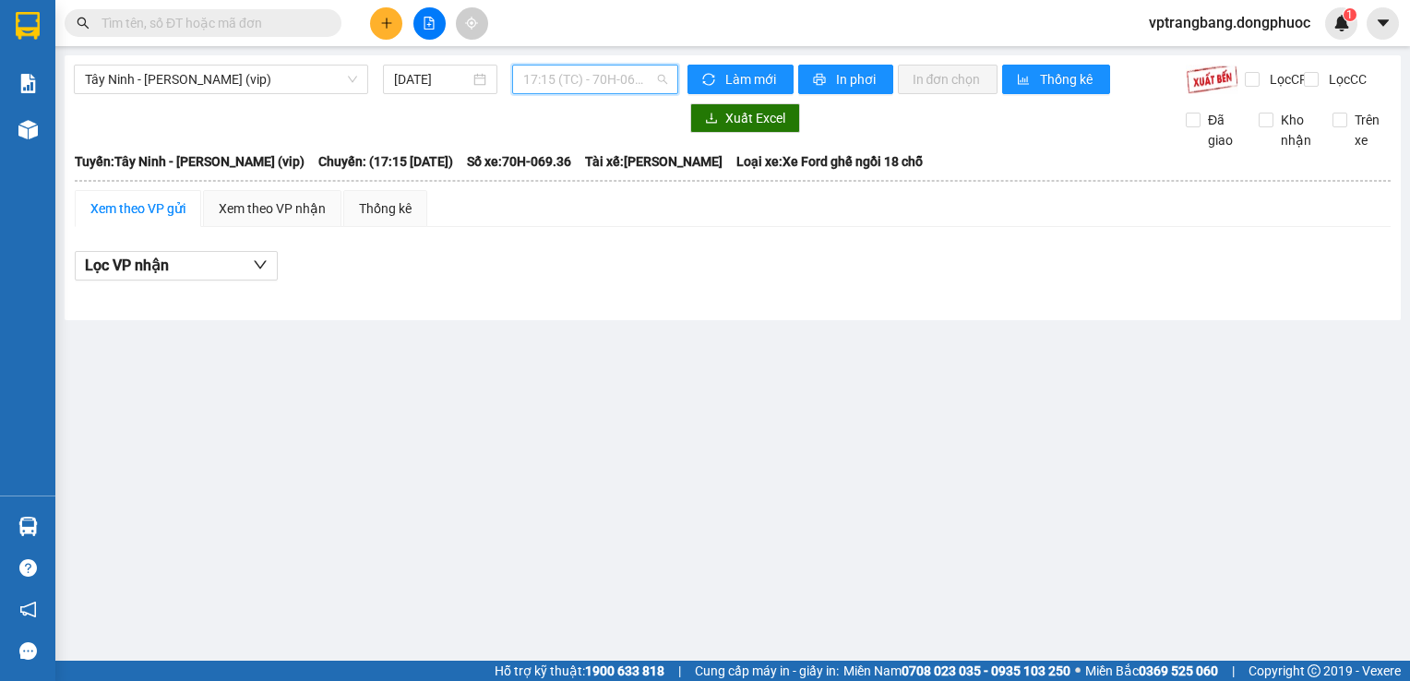
click at [592, 86] on span "17:15 (TC) - 70H-069.36" at bounding box center [595, 80] width 144 height 28
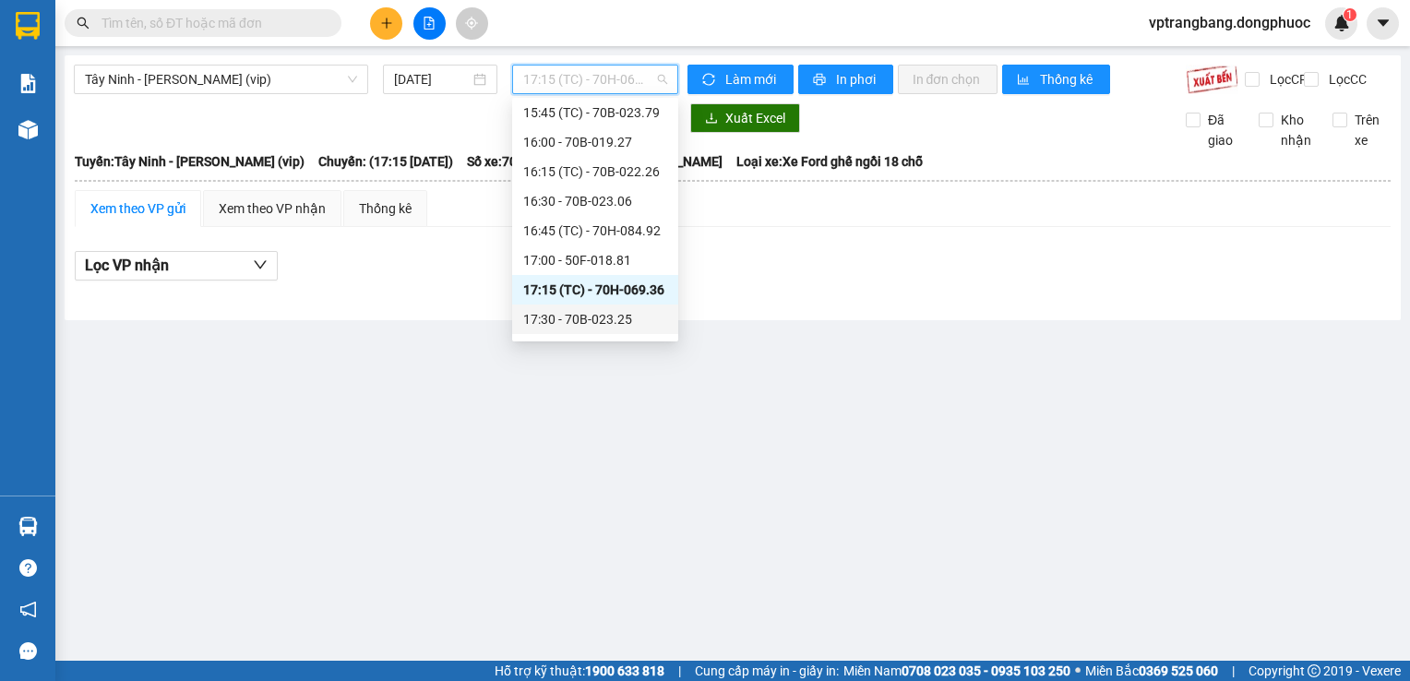
click at [613, 323] on div "17:30 - 70B-023.25" at bounding box center [595, 319] width 144 height 20
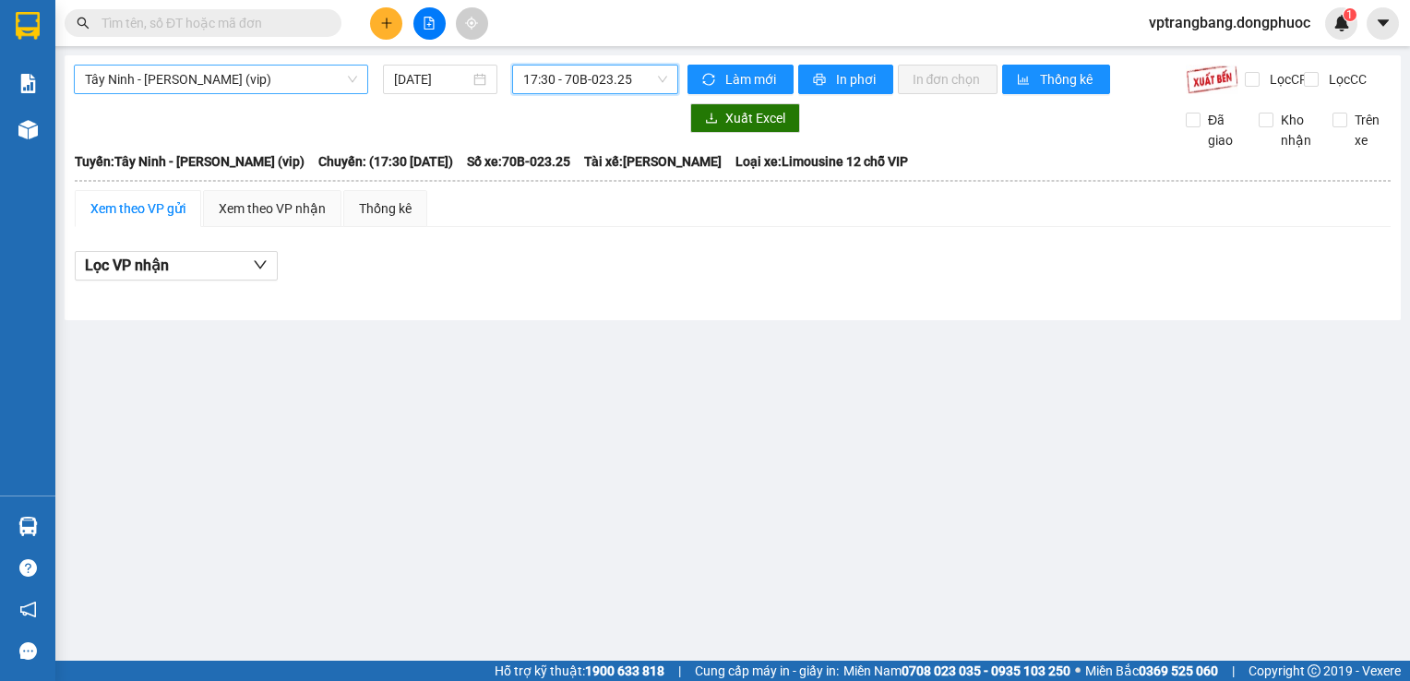
click at [311, 81] on span "Tây Ninh - [PERSON_NAME] (vip)" at bounding box center [221, 80] width 272 height 28
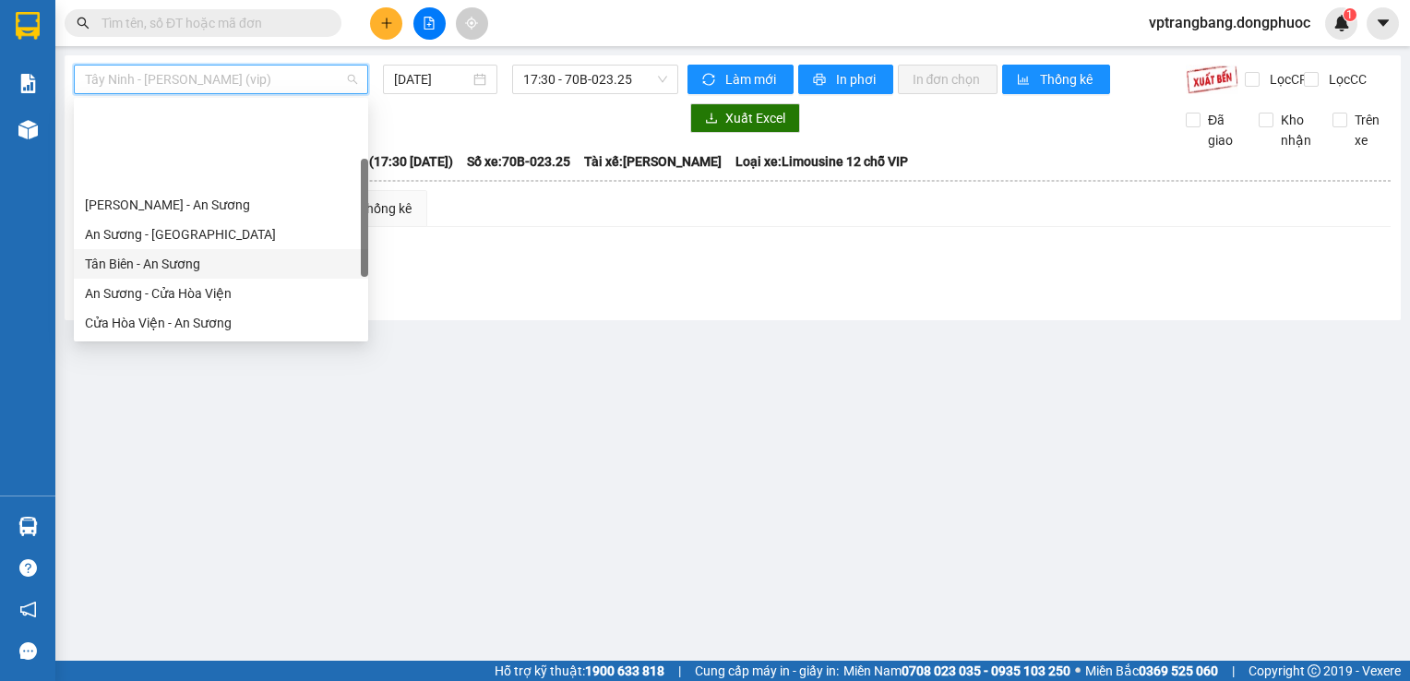
scroll to position [185, 0]
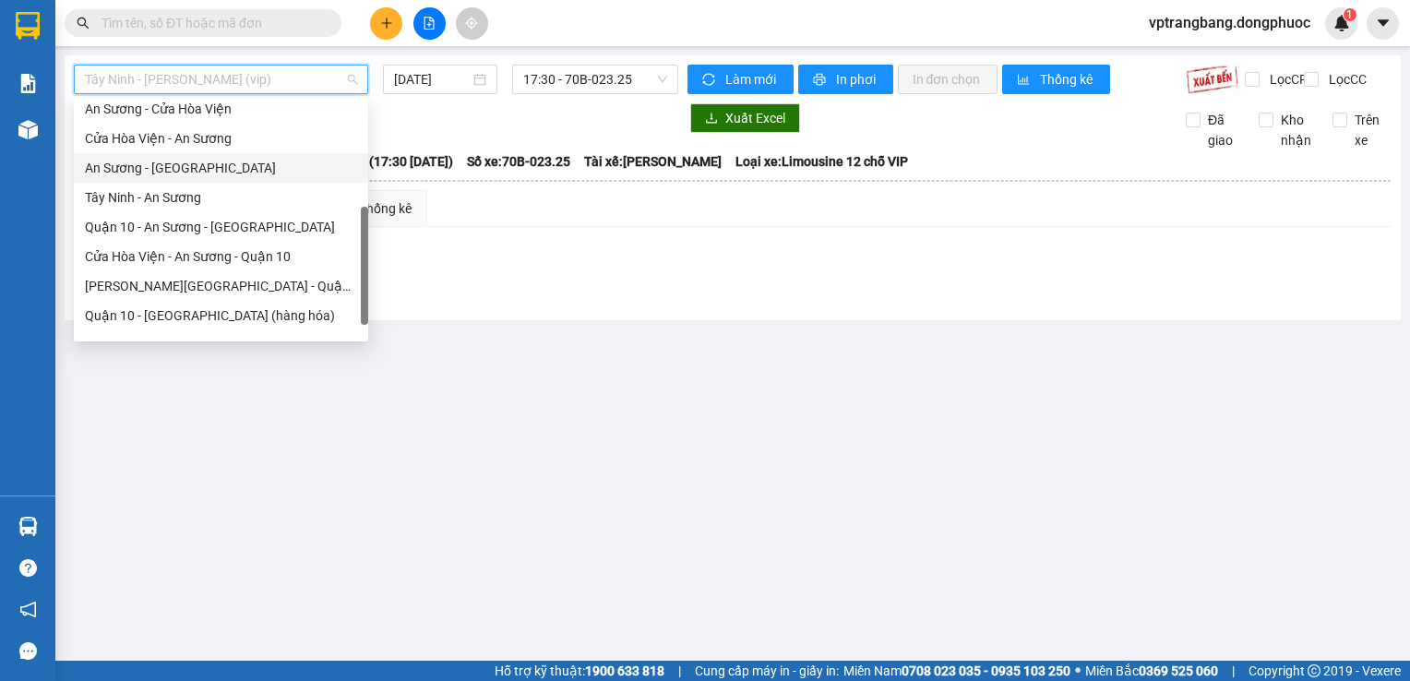
click at [167, 168] on div "An Sương - [GEOGRAPHIC_DATA]" at bounding box center [221, 168] width 272 height 20
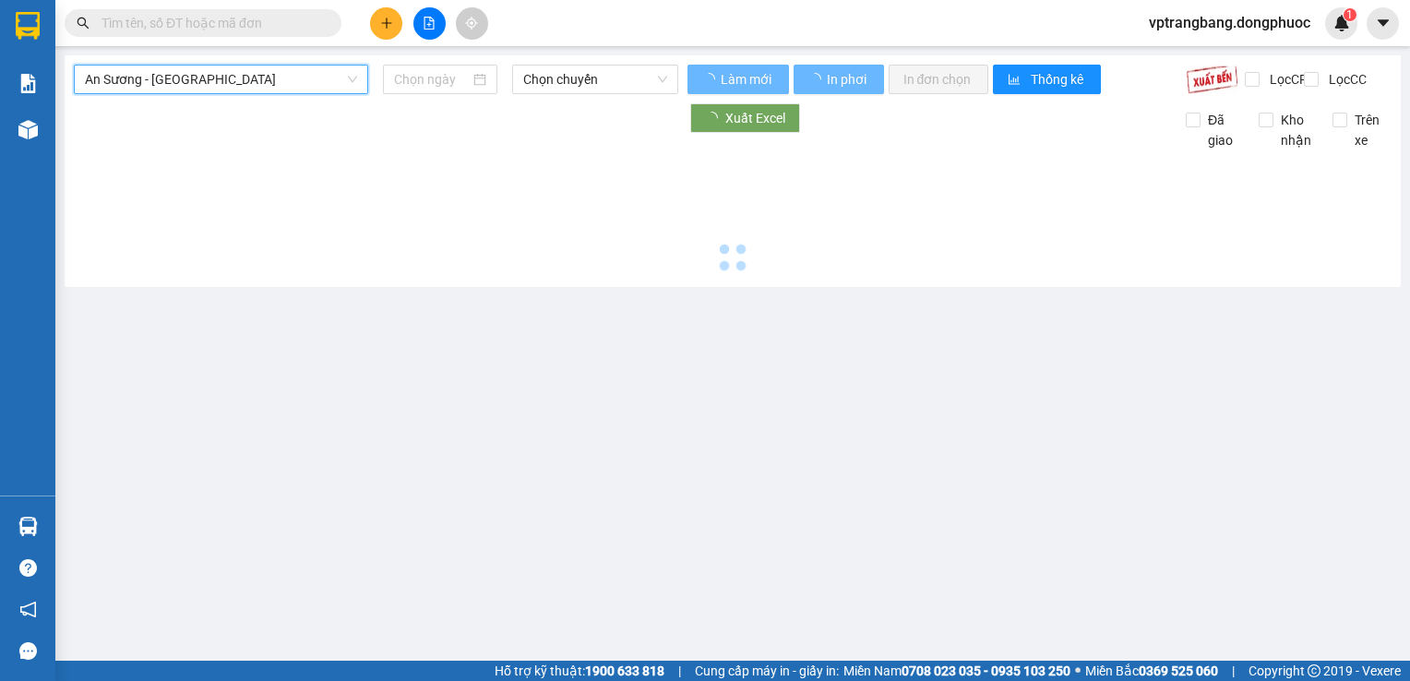
type input "[DATE]"
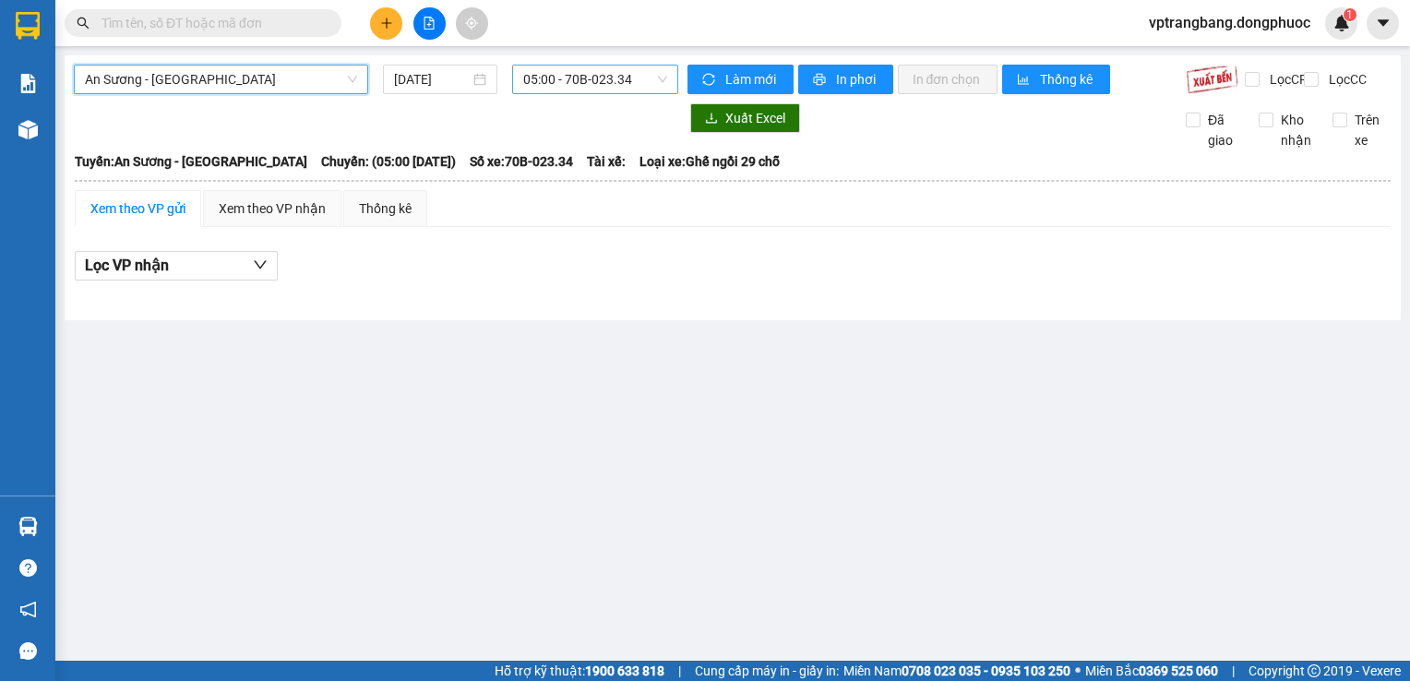
click at [559, 78] on span "05:00 - 70B-023.34" at bounding box center [595, 80] width 144 height 28
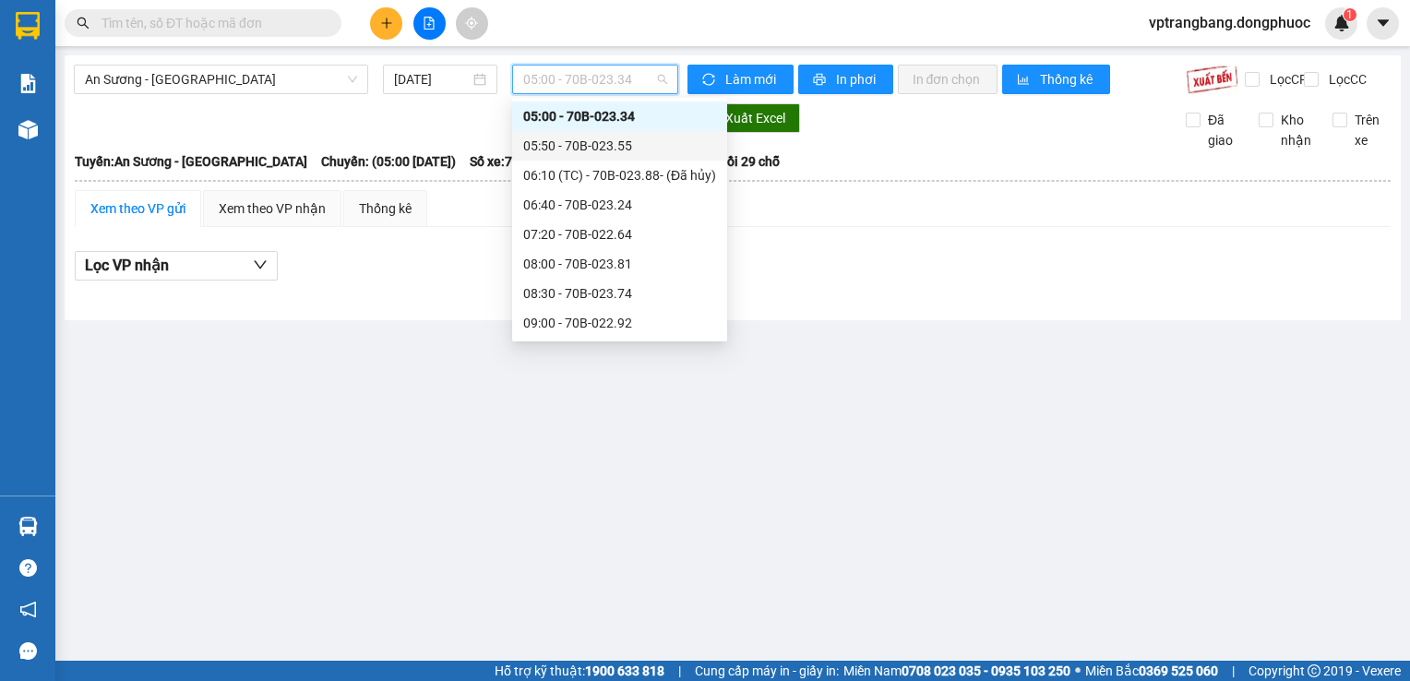
click at [554, 146] on div "05:50 - 70B-023.55" at bounding box center [619, 146] width 193 height 20
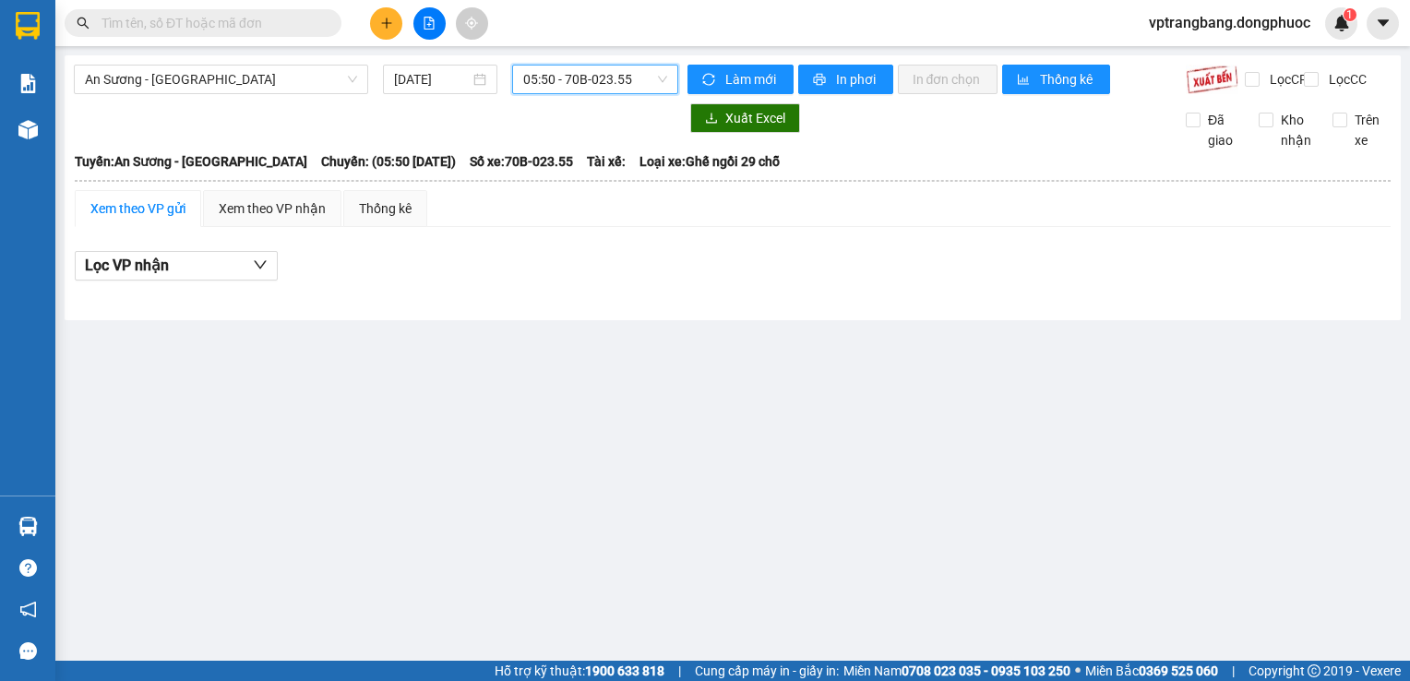
click at [540, 76] on span "05:50 - 70B-023.55" at bounding box center [595, 80] width 144 height 28
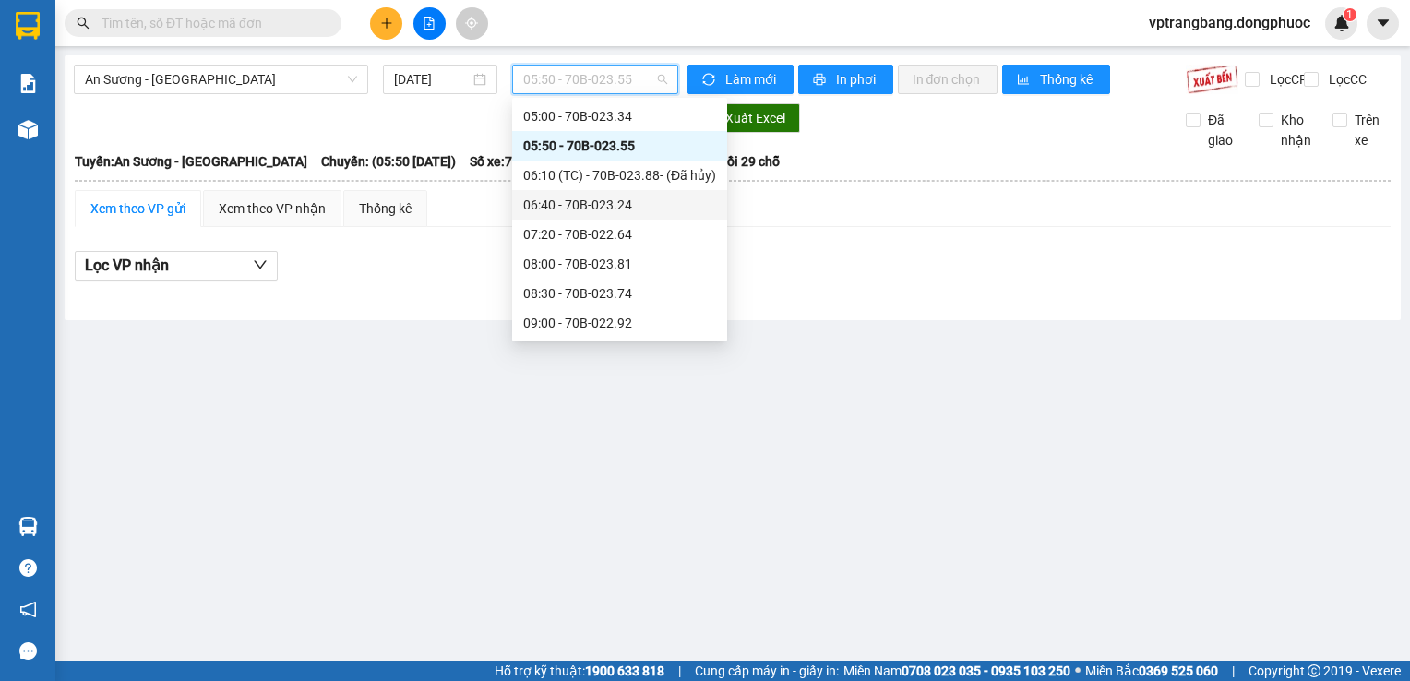
click at [546, 196] on div "06:40 - 70B-023.24" at bounding box center [619, 205] width 193 height 20
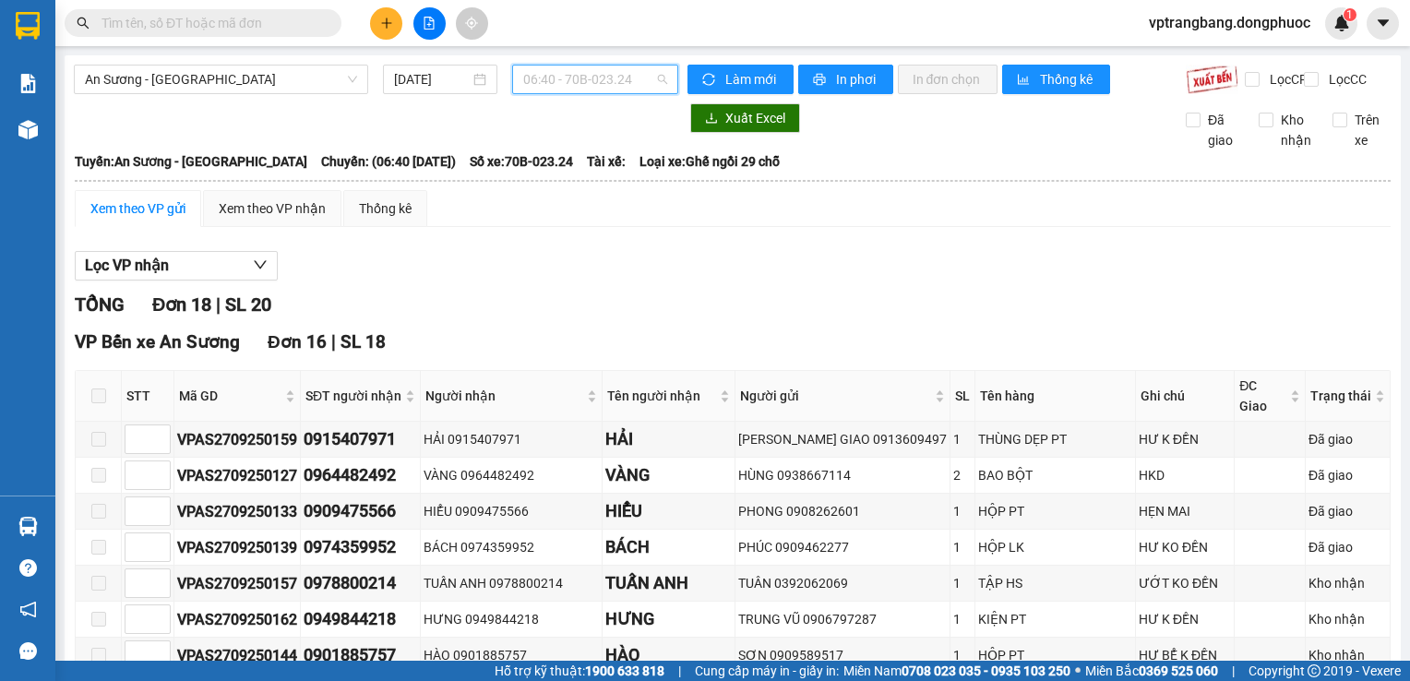
click at [570, 79] on span "06:40 - 70B-023.24" at bounding box center [595, 80] width 144 height 28
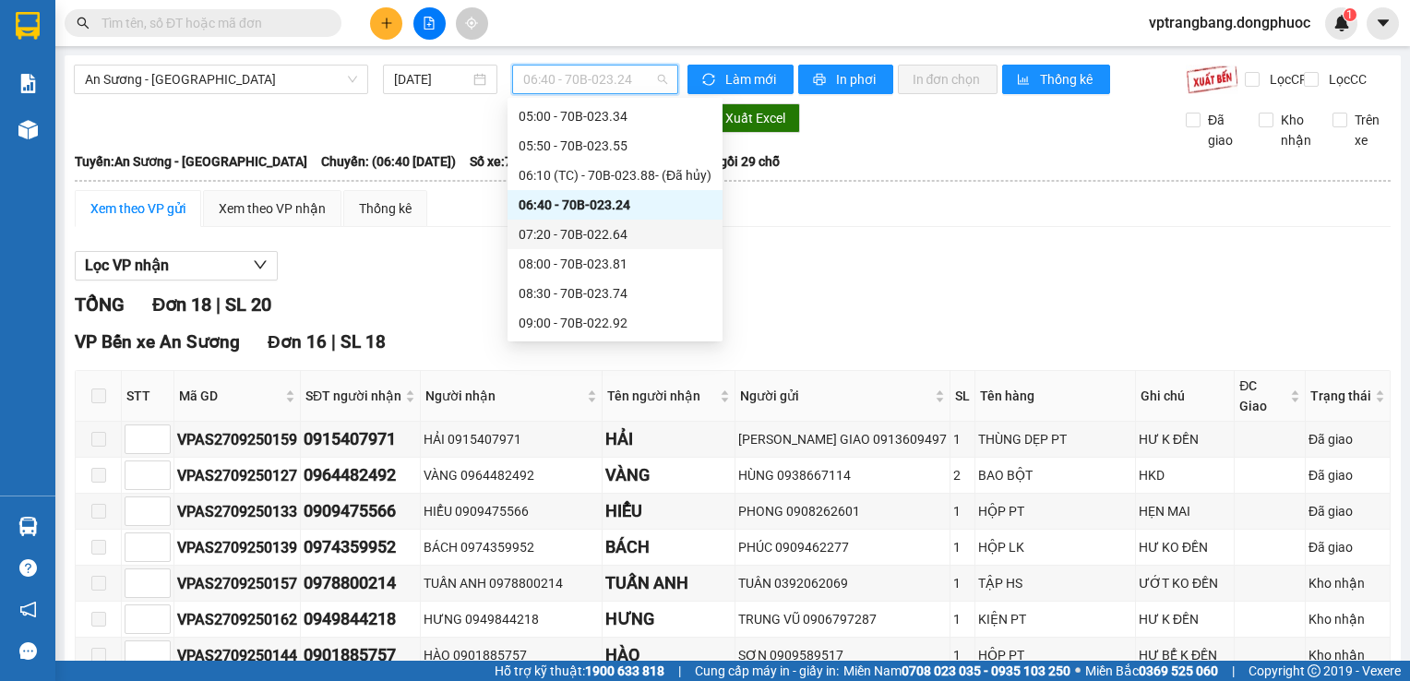
click at [564, 234] on div "07:20 - 70B-022.64" at bounding box center [615, 234] width 193 height 20
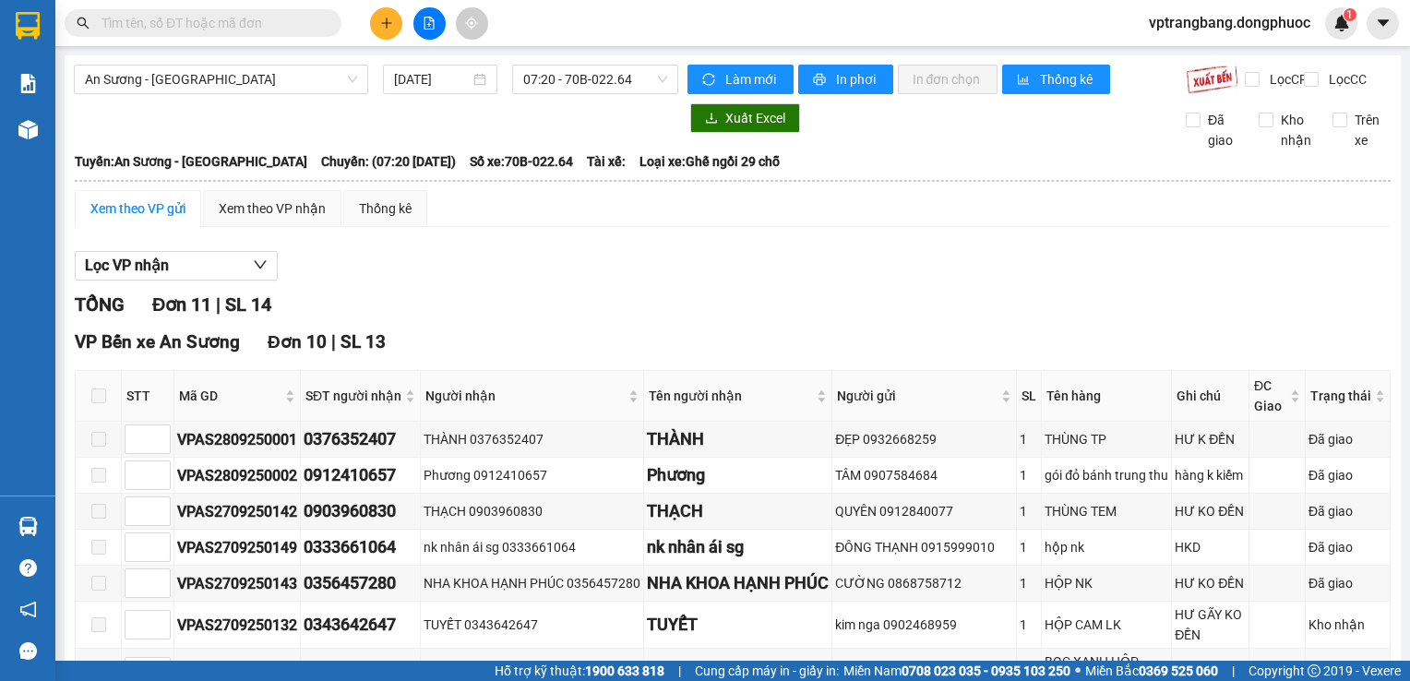
click at [485, 279] on div "Lọc VP nhận" at bounding box center [733, 266] width 1316 height 30
click at [556, 94] on div "An Sương - [GEOGRAPHIC_DATA] [DATE] 07:20 - 70B-022.64" at bounding box center [376, 80] width 604 height 30
click at [553, 90] on span "07:20 - 70B-022.64" at bounding box center [595, 80] width 144 height 28
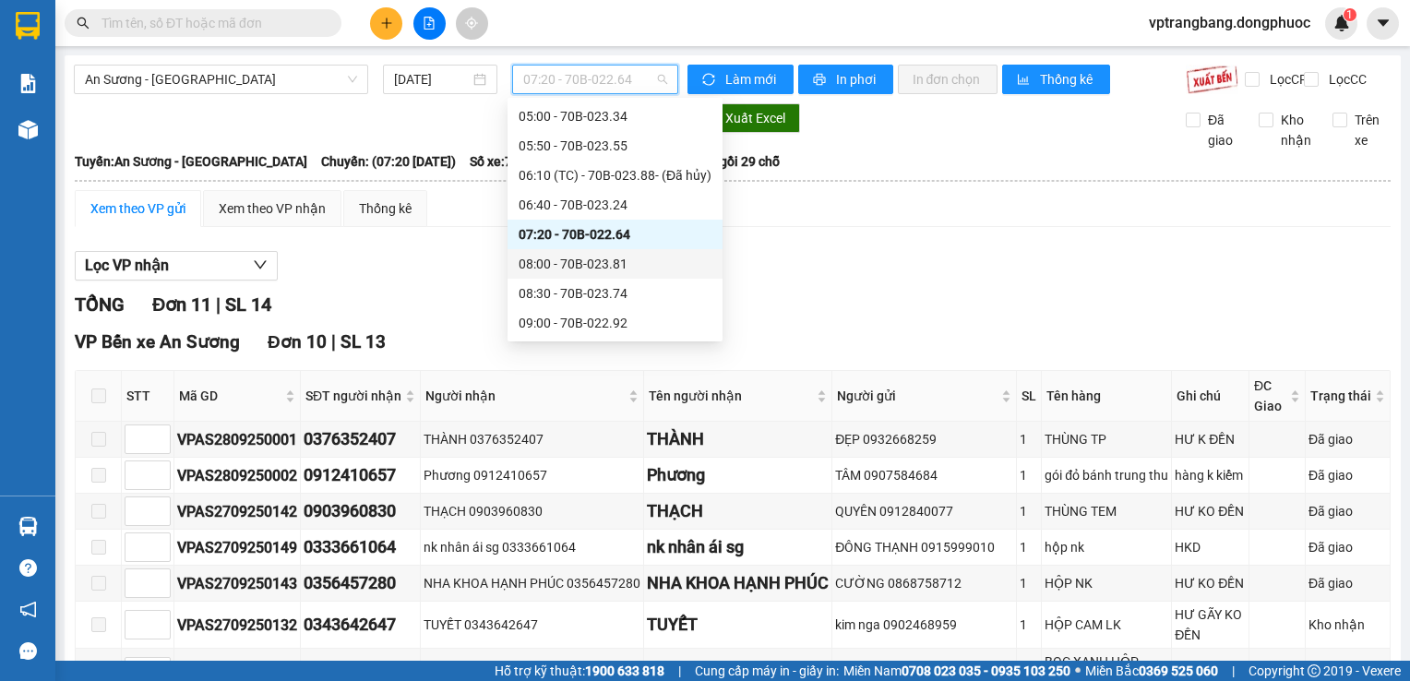
click at [576, 260] on div "08:00 - 70B-023.81" at bounding box center [615, 264] width 193 height 20
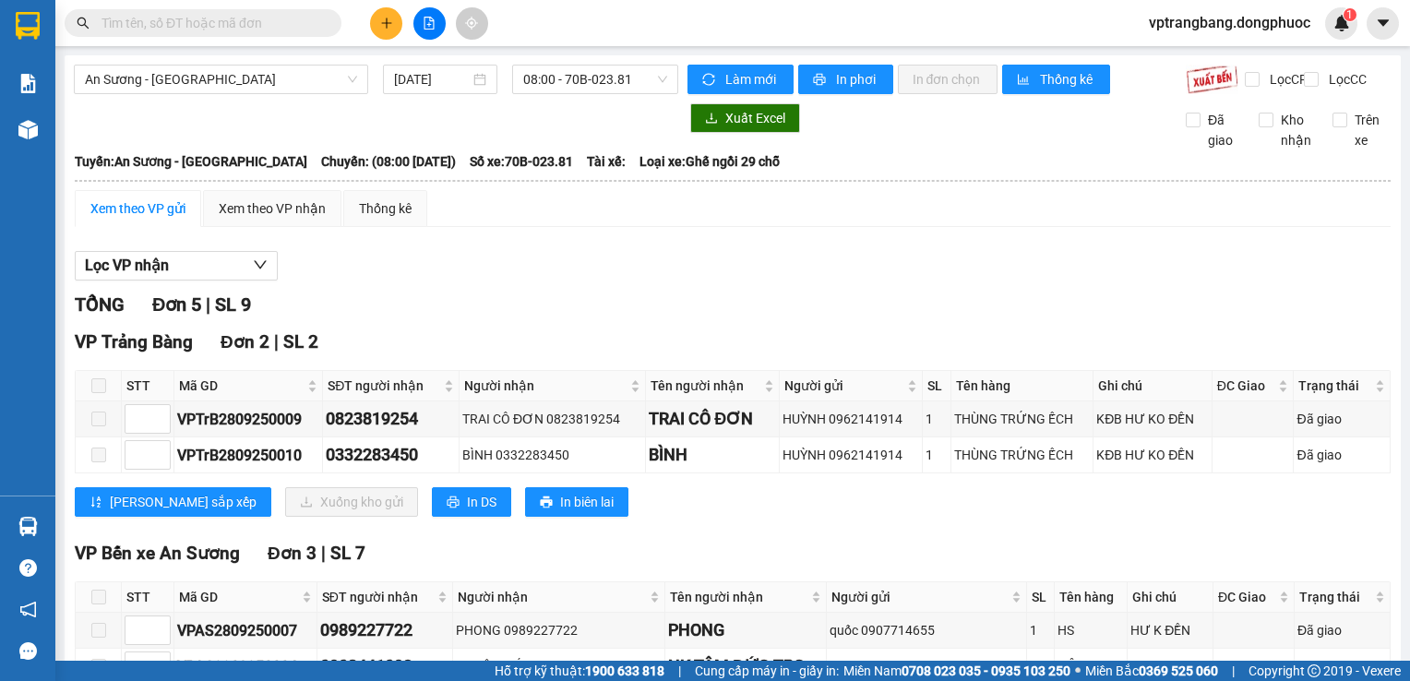
click at [401, 299] on div "Lọc VP nhận TỔNG Đơn 5 | SL 9 VP [GEOGRAPHIC_DATA] 2 | SL 2 STT Mã GD SĐT người…" at bounding box center [733, 514] width 1316 height 545
click at [593, 76] on span "08:00 - 70B-023.81" at bounding box center [595, 80] width 144 height 28
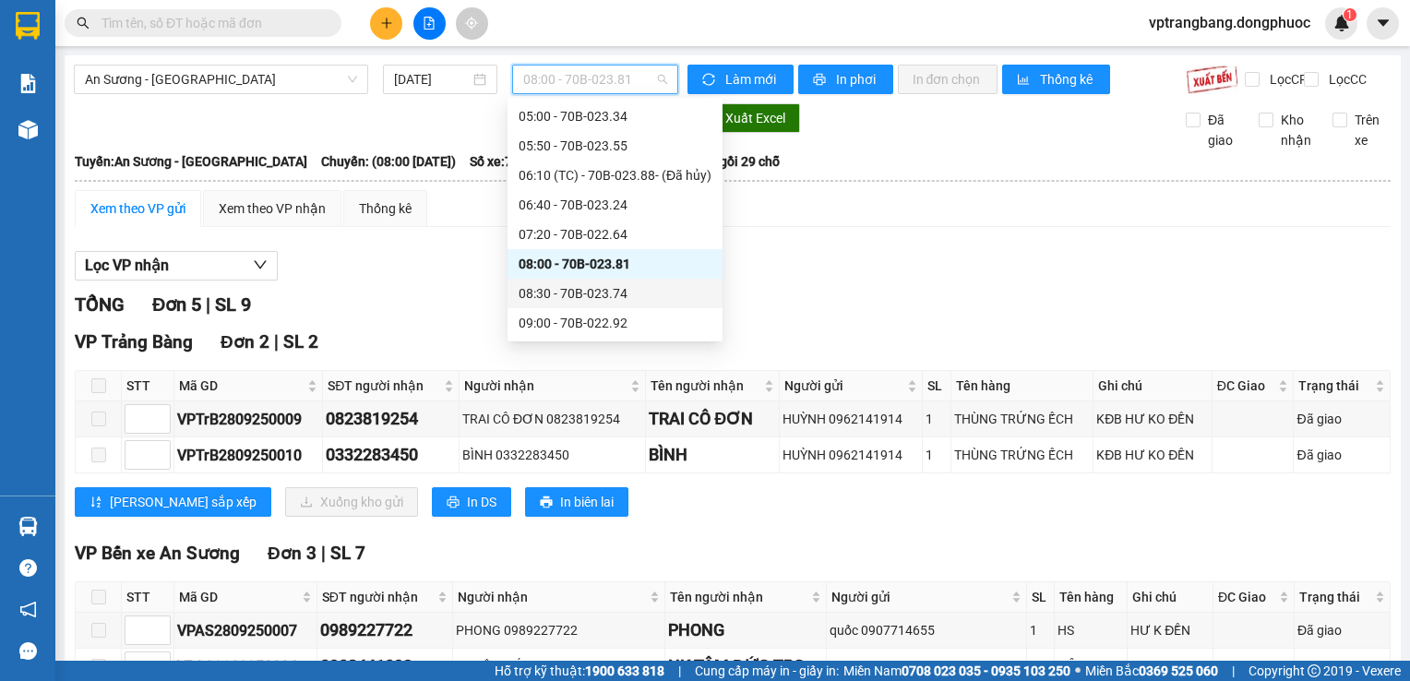
click at [555, 303] on div "08:30 - 70B-023.74" at bounding box center [615, 293] width 193 height 20
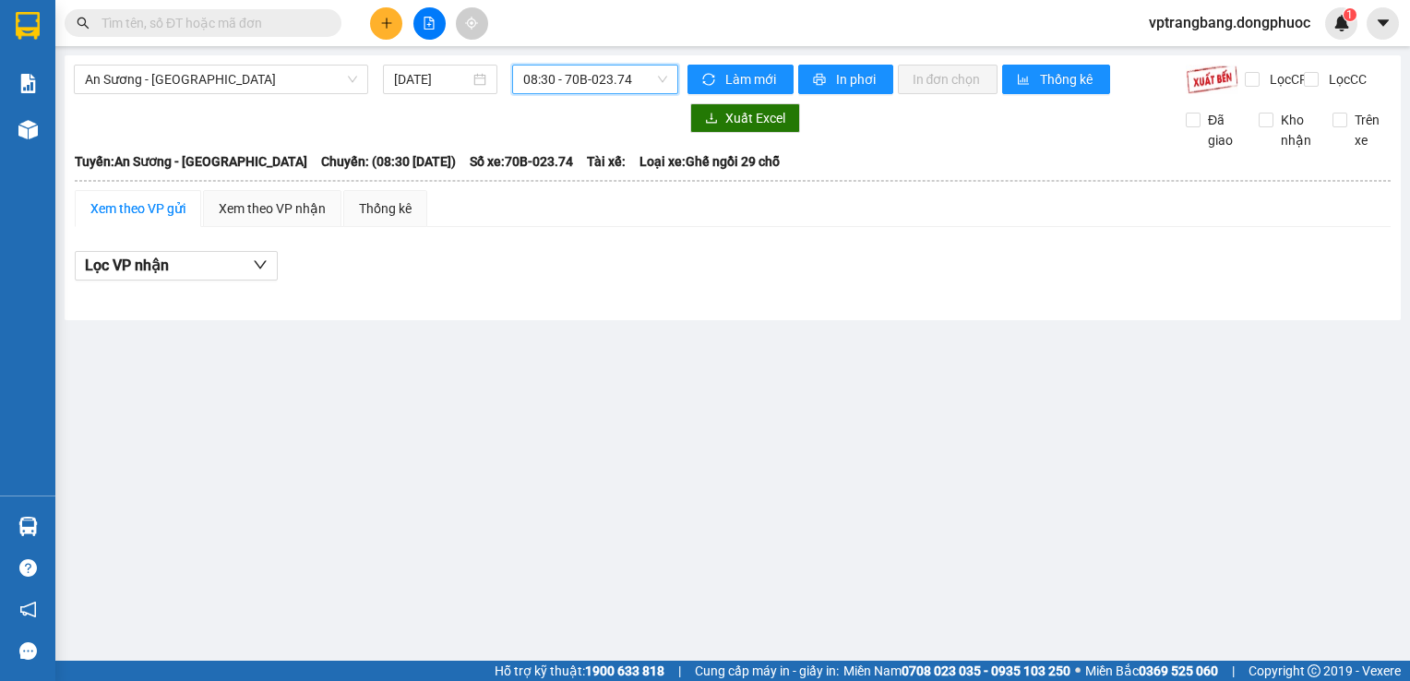
click at [572, 90] on span "08:30 - 70B-023.74" at bounding box center [595, 80] width 144 height 28
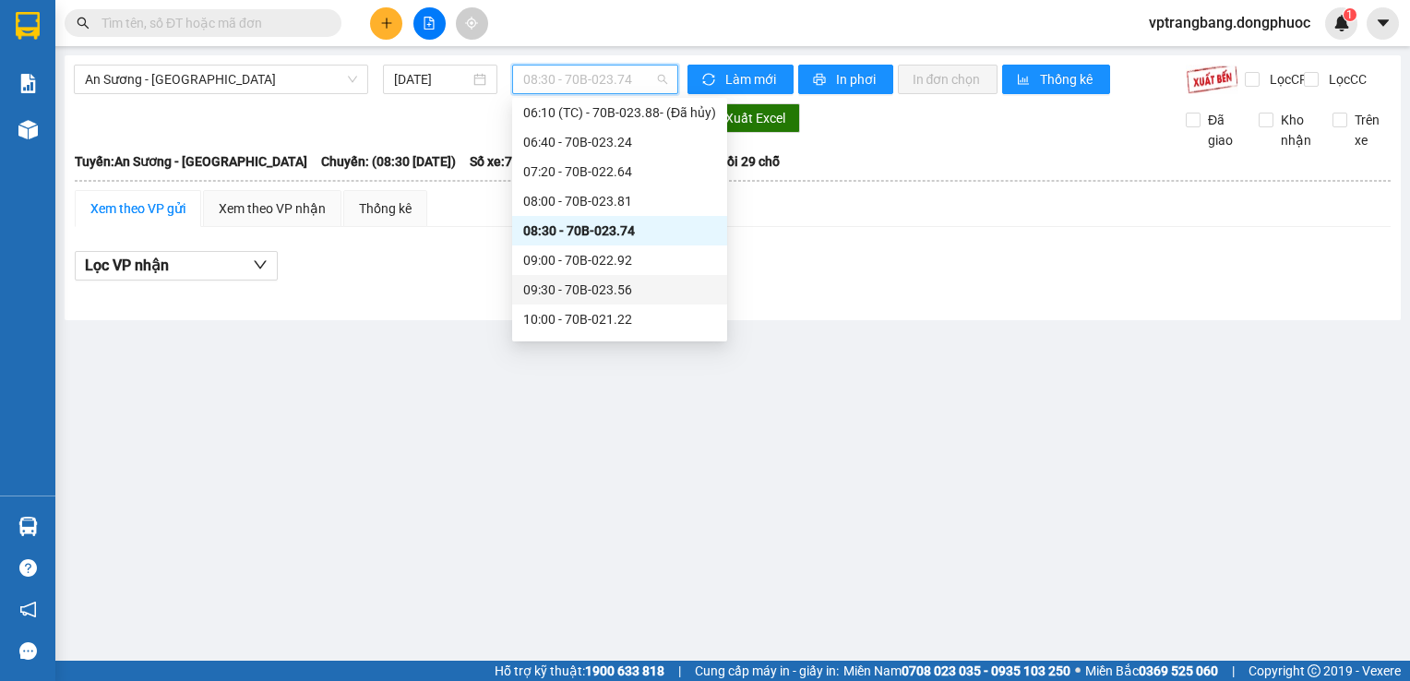
scroll to position [122, 0]
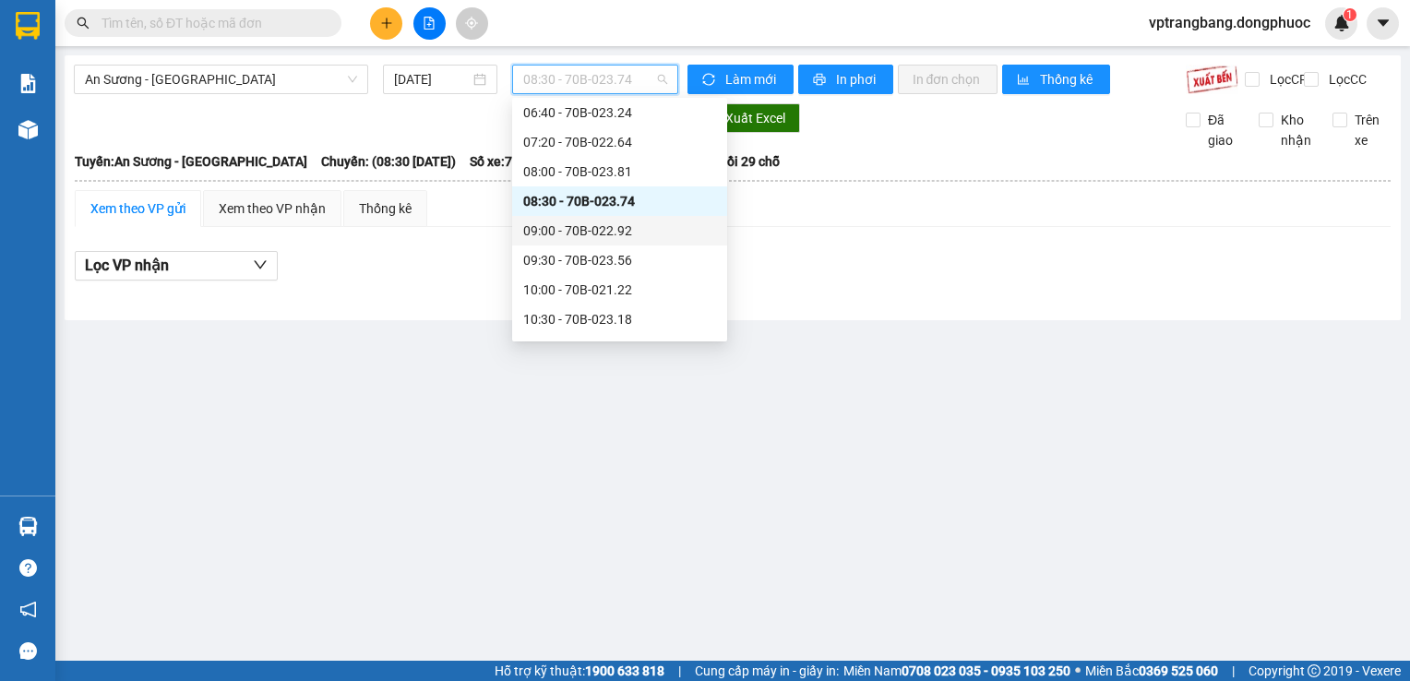
click at [621, 238] on div "09:00 - 70B-022.92" at bounding box center [619, 231] width 193 height 20
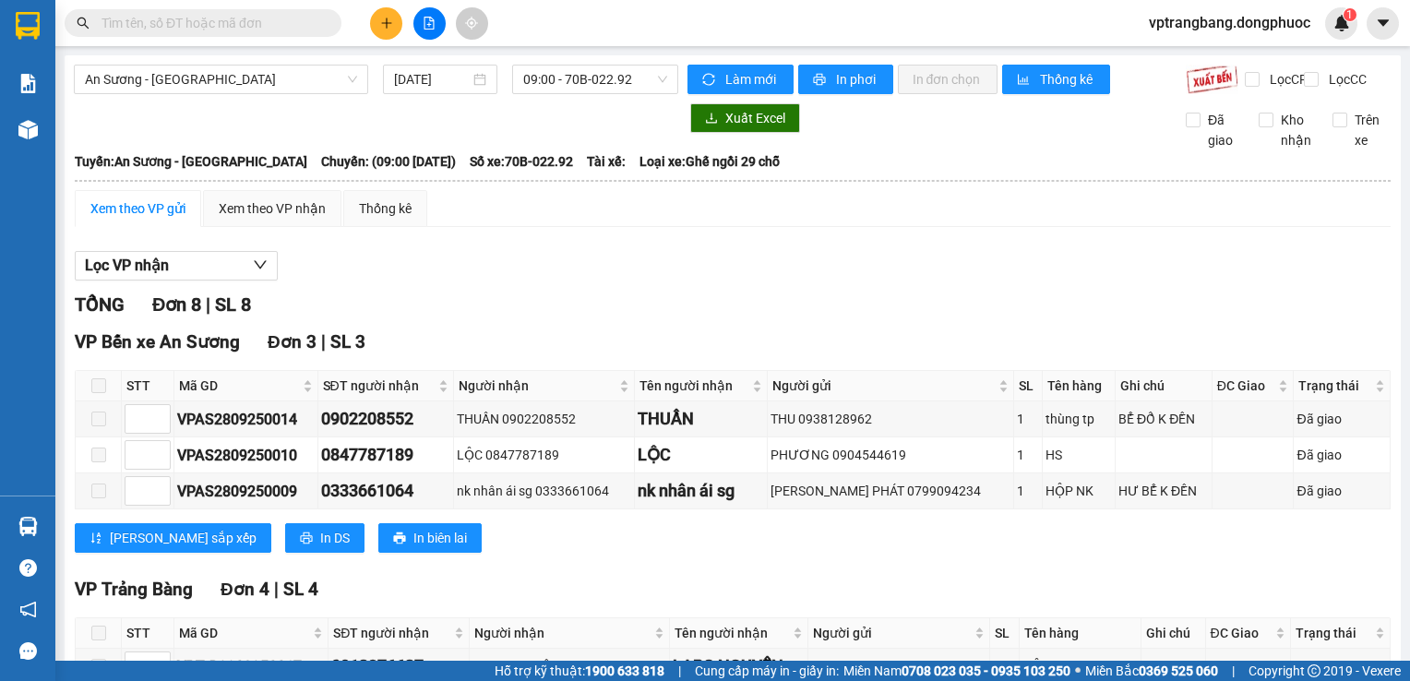
click at [580, 281] on div "Lọc VP nhận" at bounding box center [733, 266] width 1316 height 30
drag, startPoint x: 603, startPoint y: 70, endPoint x: 580, endPoint y: 75, distance: 22.6
click at [596, 71] on span "09:00 - 70B-022.92" at bounding box center [595, 80] width 144 height 28
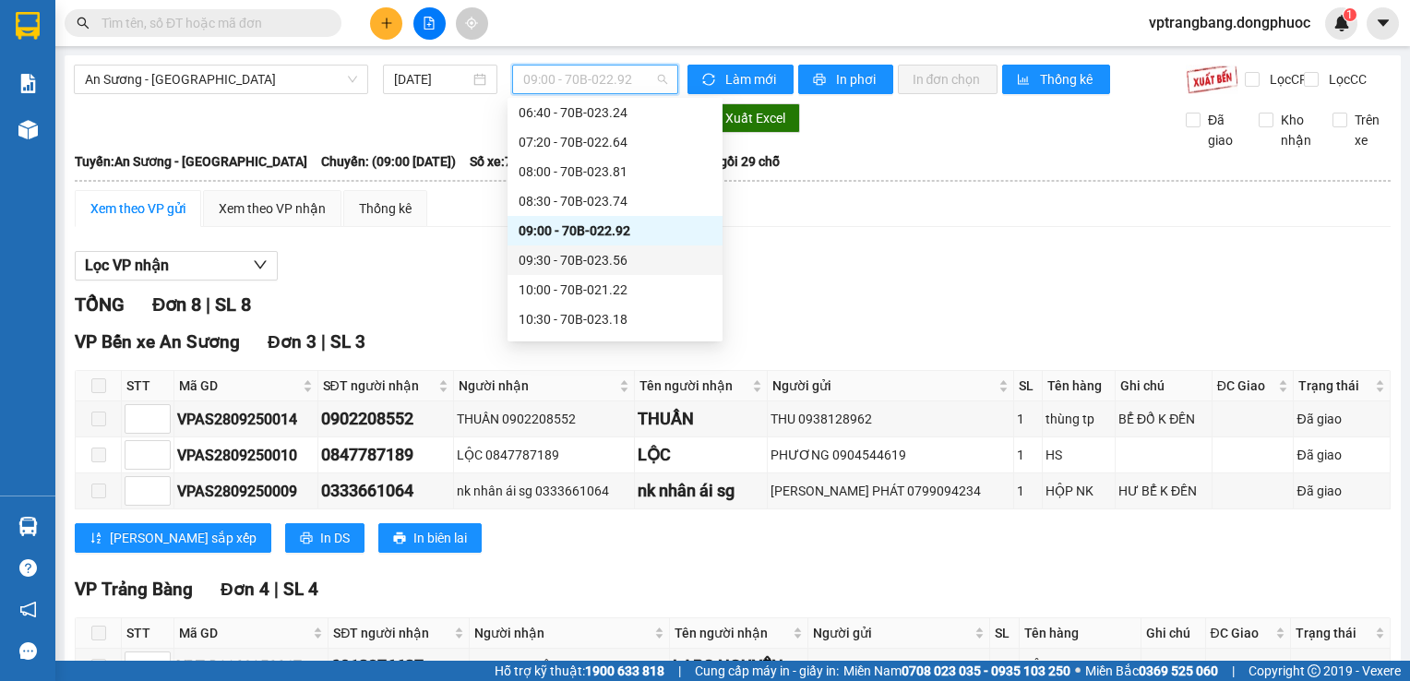
click at [568, 271] on div "09:30 - 70B-023.56" at bounding box center [615, 260] width 215 height 30
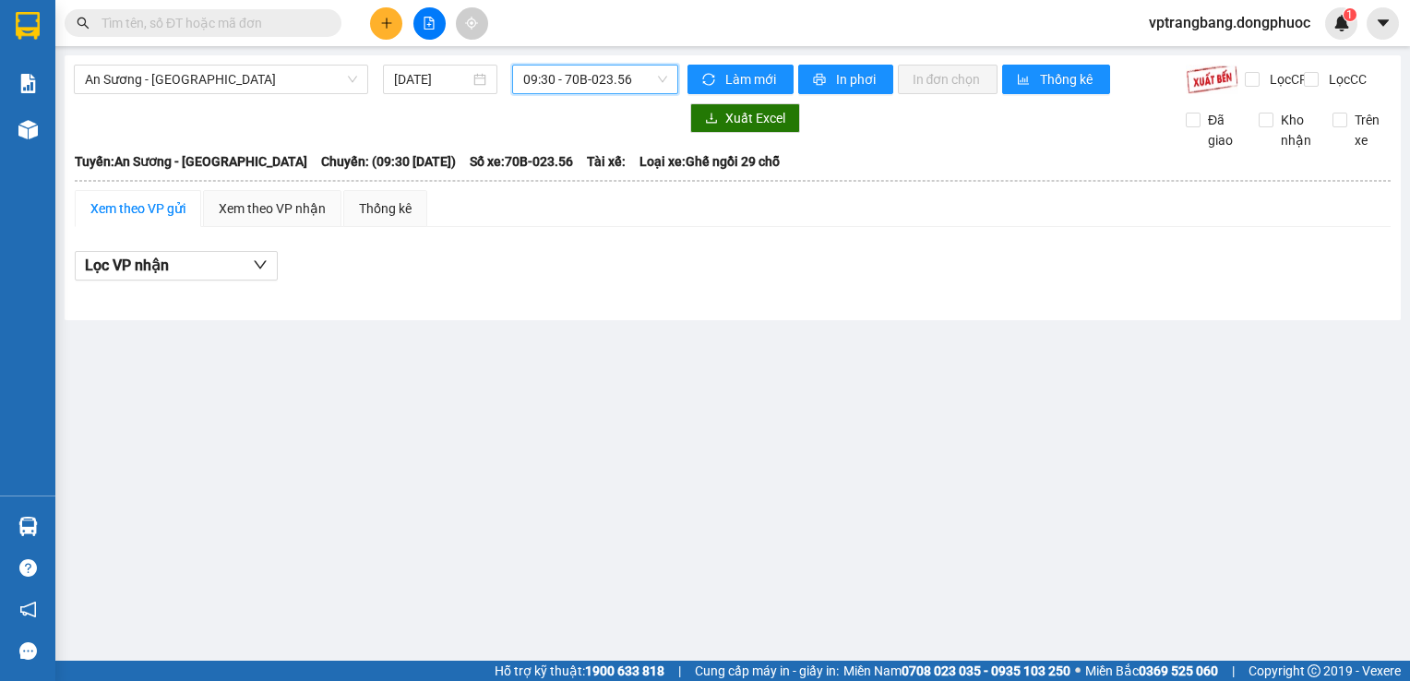
click at [603, 73] on span "09:30 - 70B-023.56" at bounding box center [595, 80] width 144 height 28
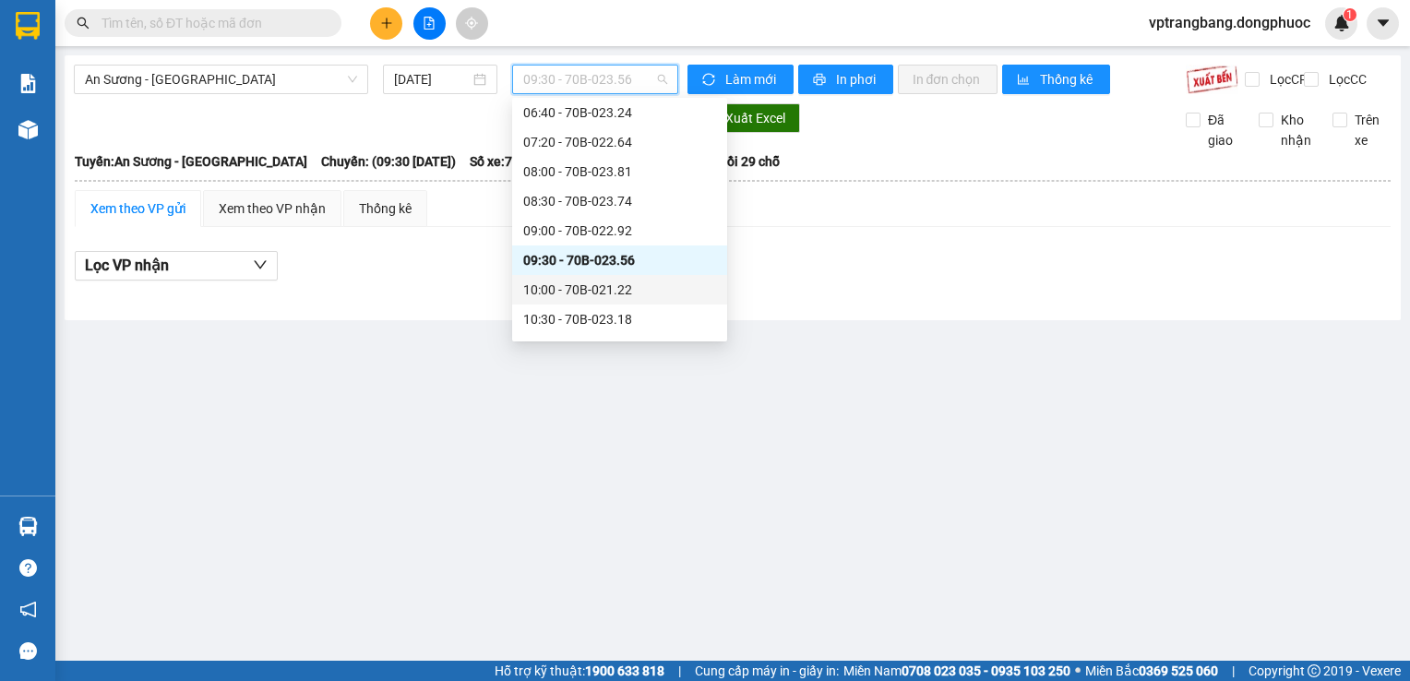
click at [568, 280] on div "10:00 - 70B-021.22" at bounding box center [619, 290] width 193 height 20
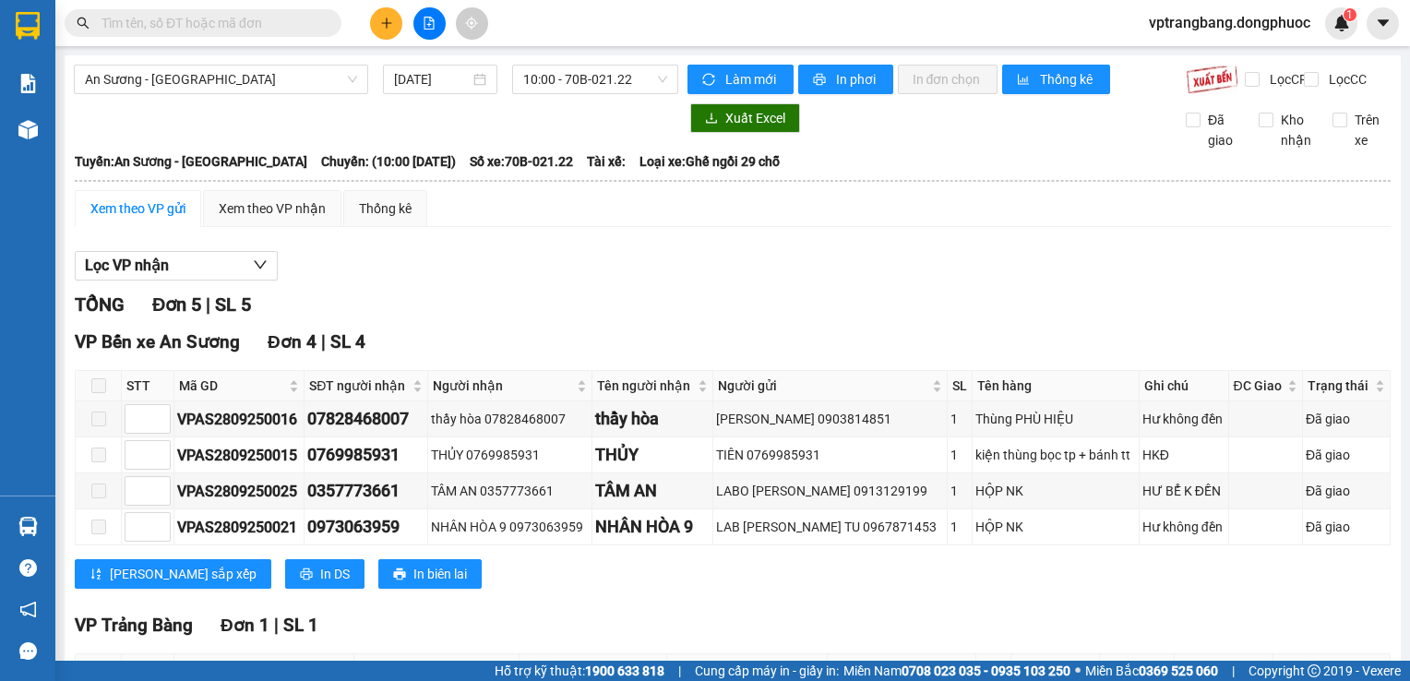
click at [418, 312] on div "TỔNG Đơn 5 | SL 5" at bounding box center [733, 305] width 1316 height 29
click at [561, 88] on span "10:00 - 70B-021.22" at bounding box center [595, 80] width 144 height 28
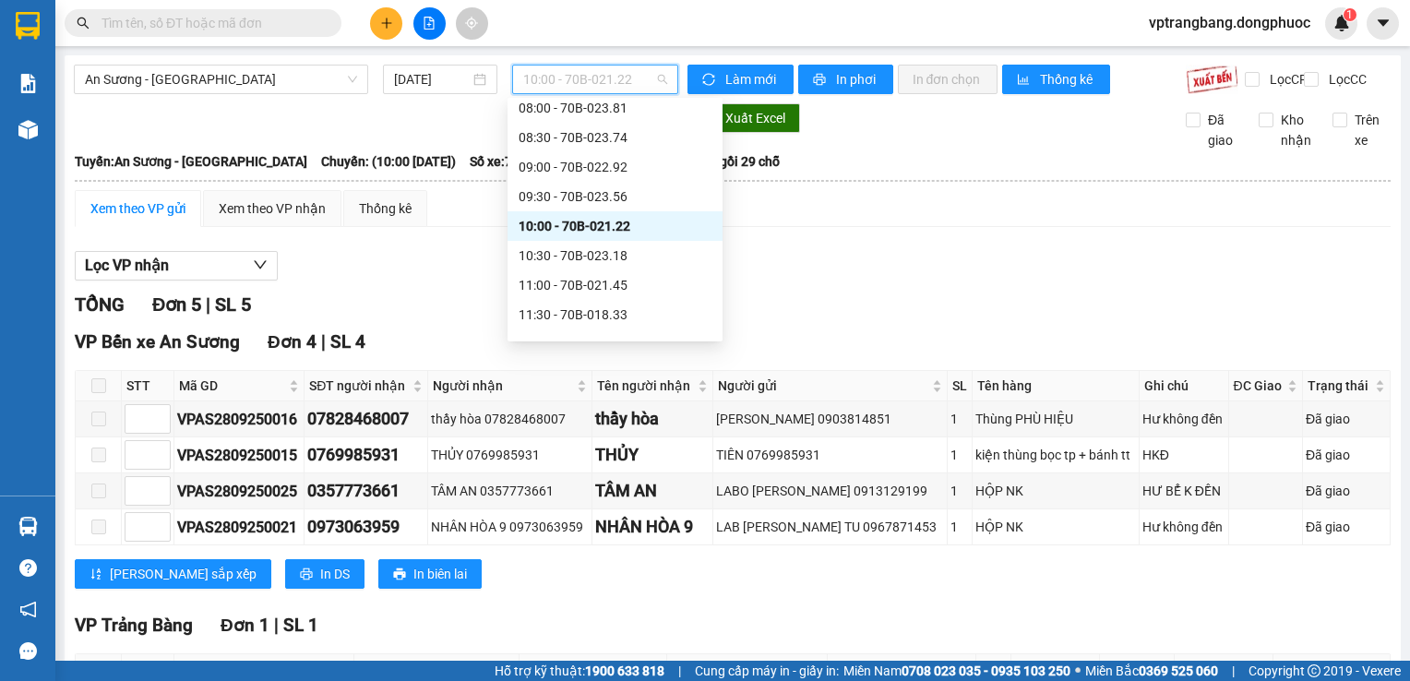
scroll to position [214, 0]
click at [586, 223] on div "10:30 - 70B-023.18" at bounding box center [615, 227] width 193 height 20
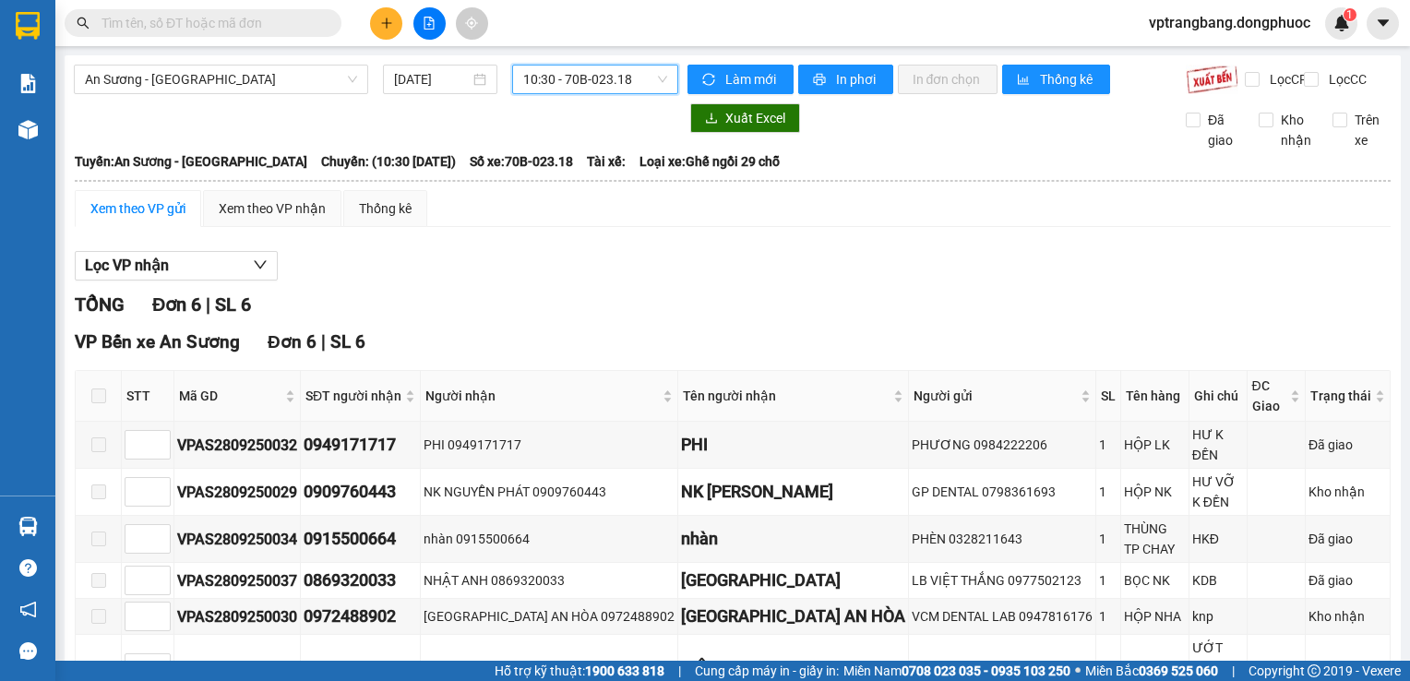
click at [632, 87] on span "10:30 - 70B-023.18" at bounding box center [595, 80] width 144 height 28
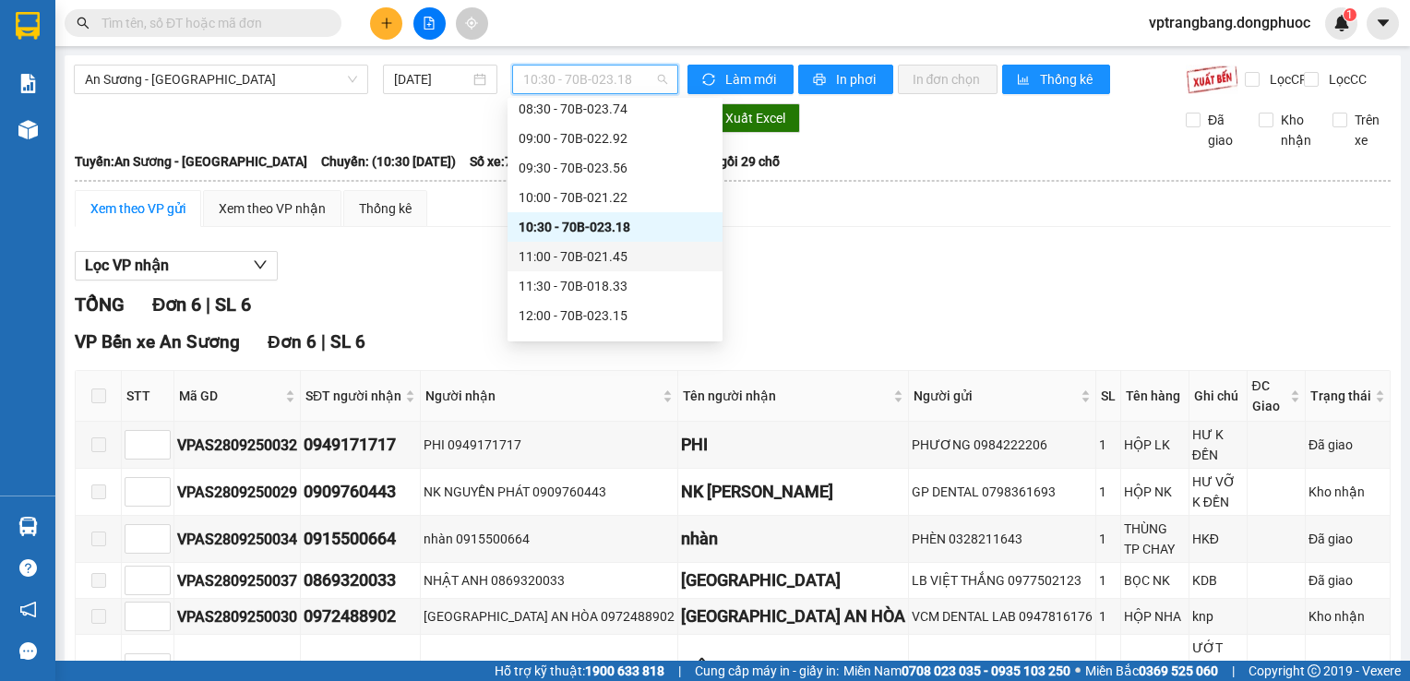
click at [598, 253] on div "11:00 - 70B-021.45" at bounding box center [615, 256] width 193 height 20
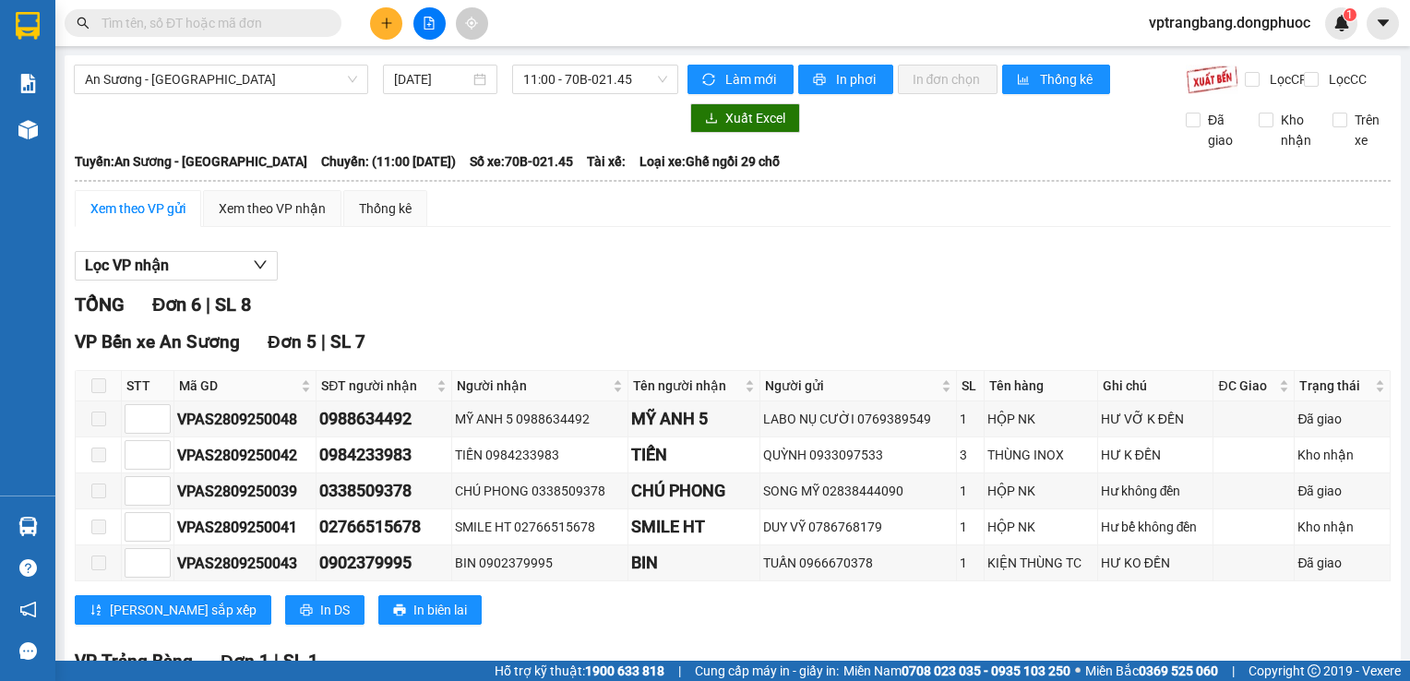
click at [658, 310] on div "TỔNG Đơn 6 | SL 8" at bounding box center [733, 305] width 1316 height 29
click at [580, 71] on span "11:00 - 70B-021.45" at bounding box center [595, 80] width 144 height 28
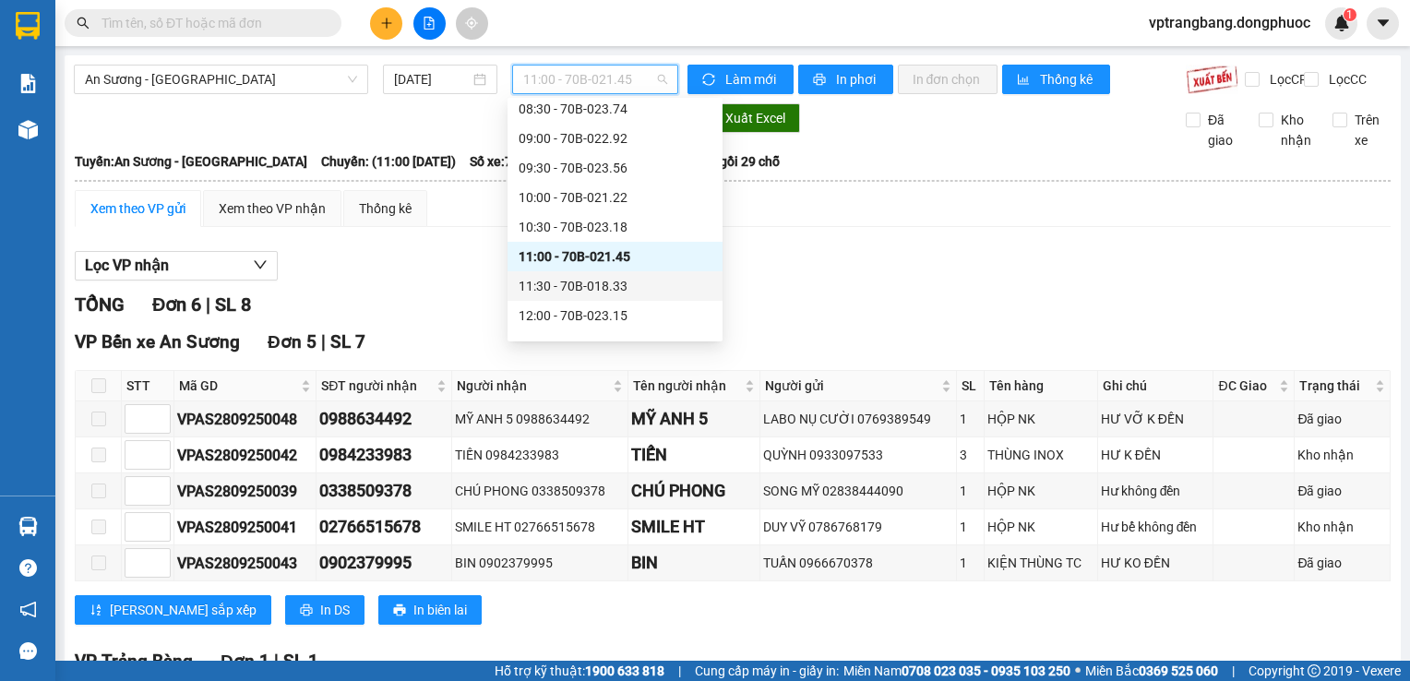
click at [599, 285] on div "11:30 - 70B-018.33" at bounding box center [615, 286] width 193 height 20
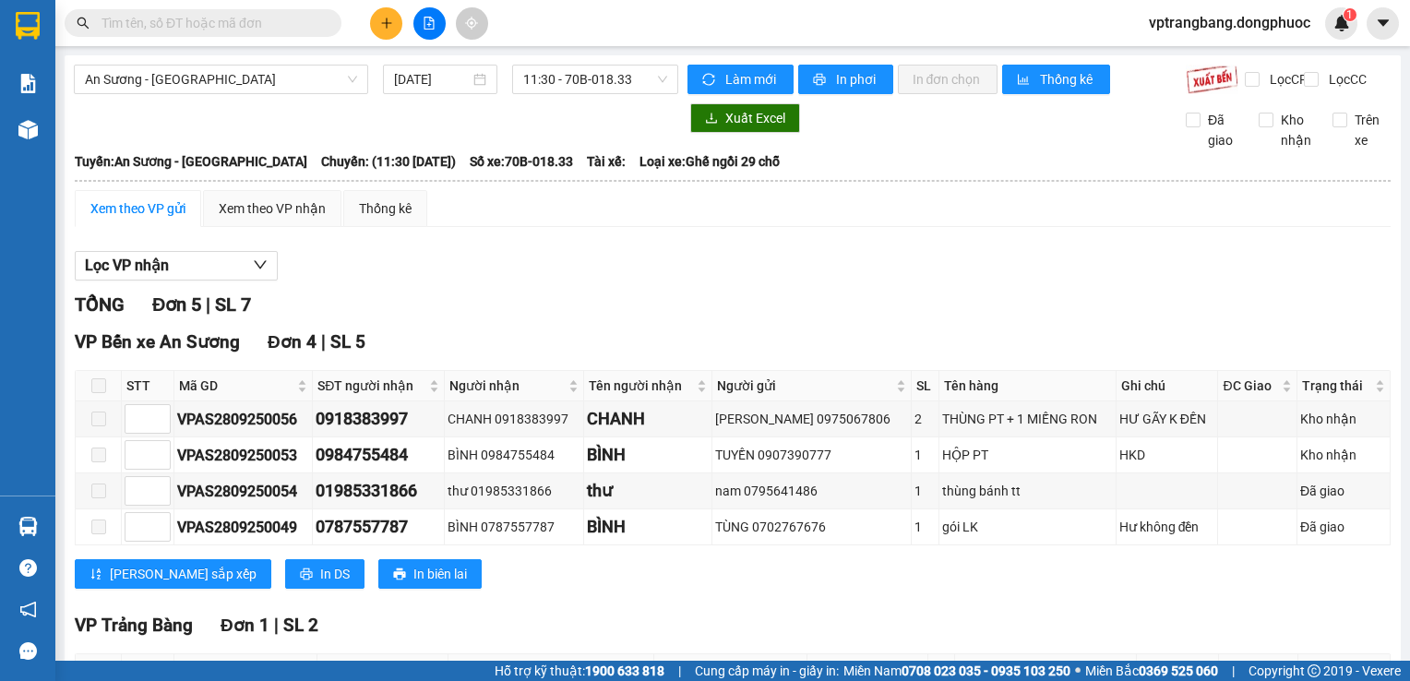
click at [519, 281] on div "Lọc VP nhận" at bounding box center [733, 266] width 1316 height 30
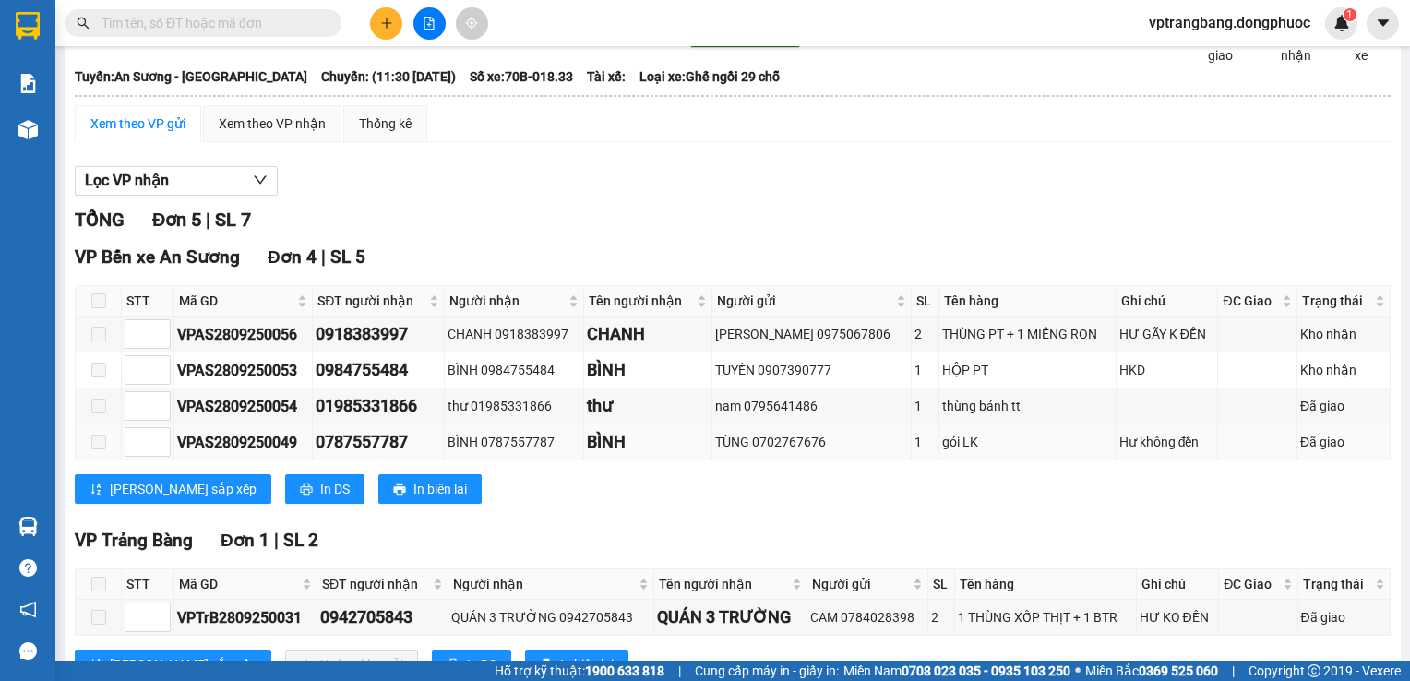
scroll to position [166, 0]
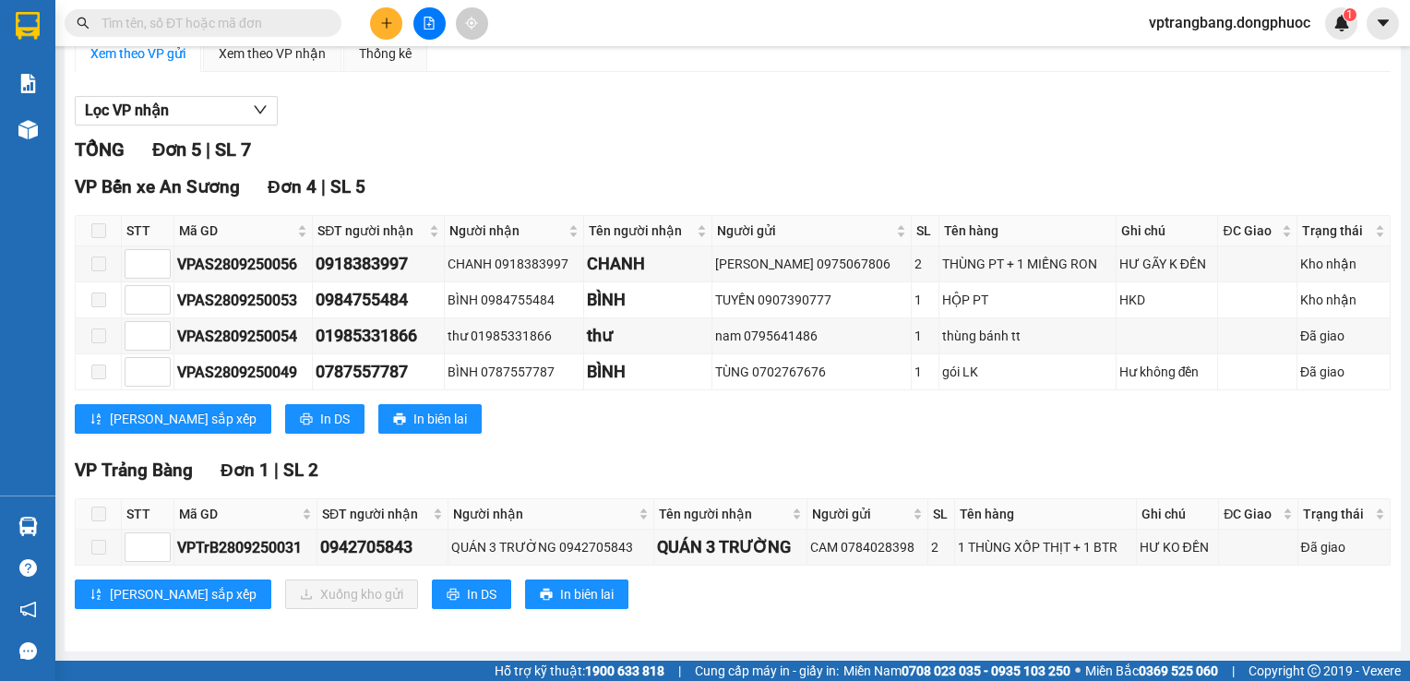
click at [524, 145] on div "TỔNG Đơn 5 | SL 7" at bounding box center [733, 150] width 1316 height 29
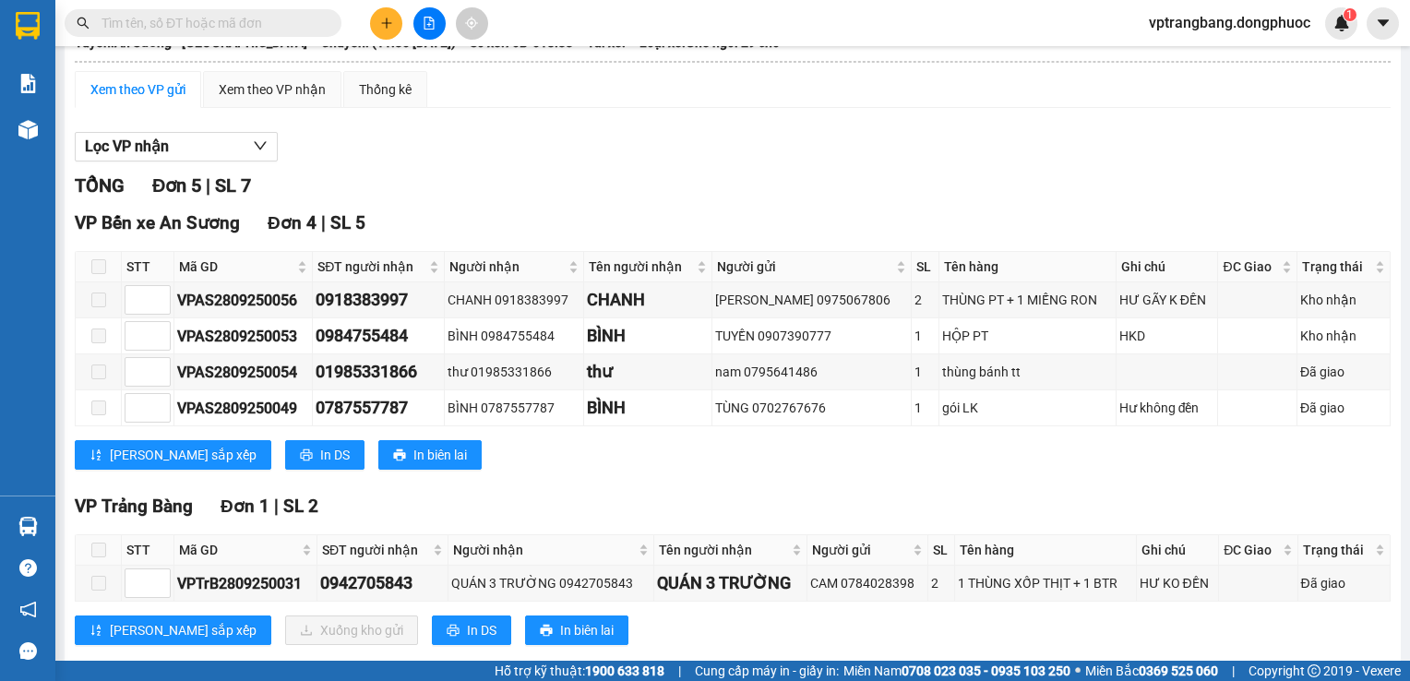
scroll to position [0, 0]
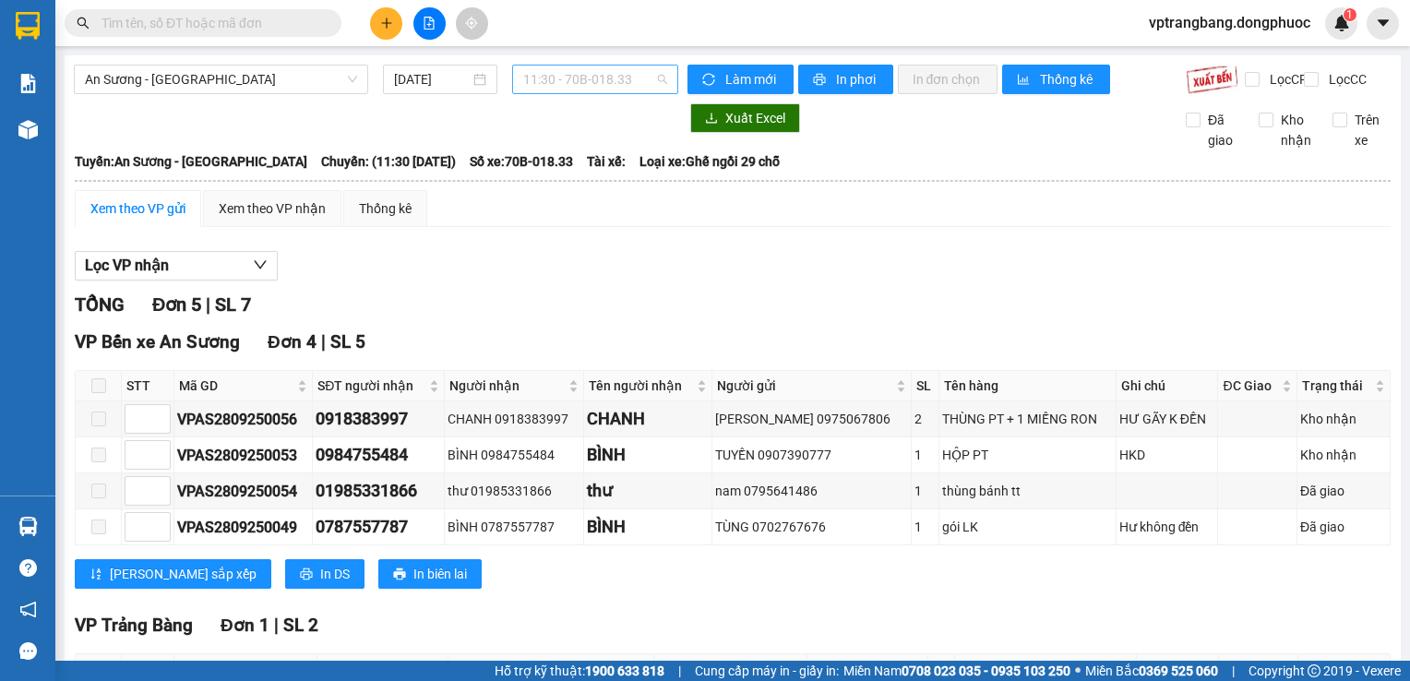
click at [538, 78] on span "11:30 - 70B-018.33" at bounding box center [595, 80] width 144 height 28
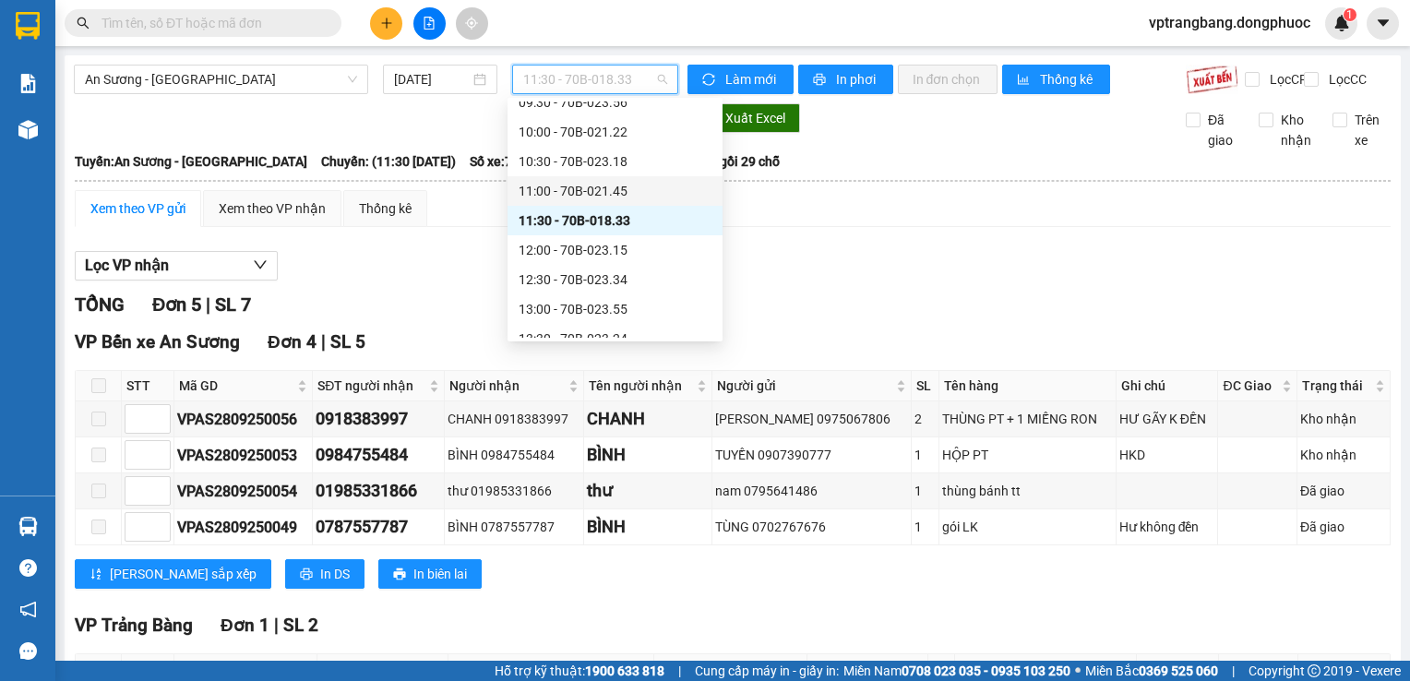
scroll to position [306, 0]
click at [605, 225] on div "12:00 - 70B-023.15" at bounding box center [615, 223] width 193 height 20
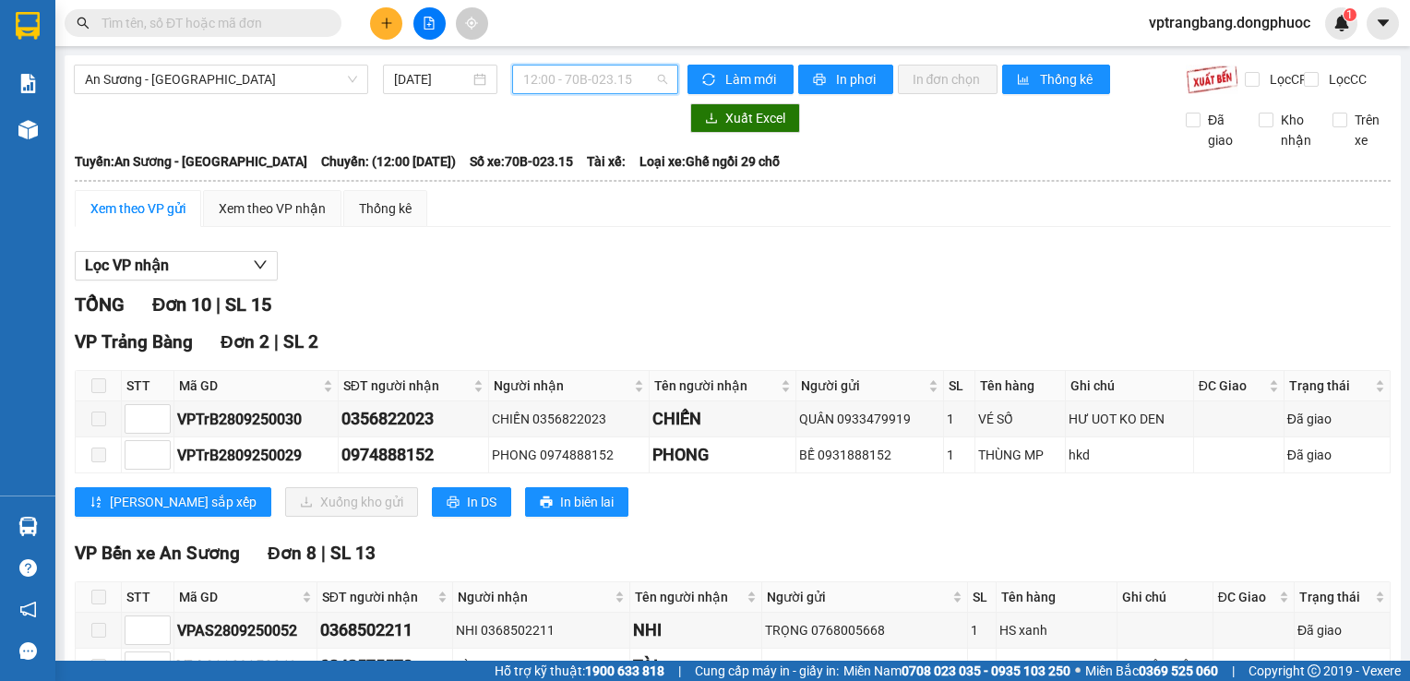
drag, startPoint x: 589, startPoint y: 84, endPoint x: 588, endPoint y: 98, distance: 13.9
click at [588, 86] on span "12:00 - 70B-023.15" at bounding box center [595, 80] width 144 height 28
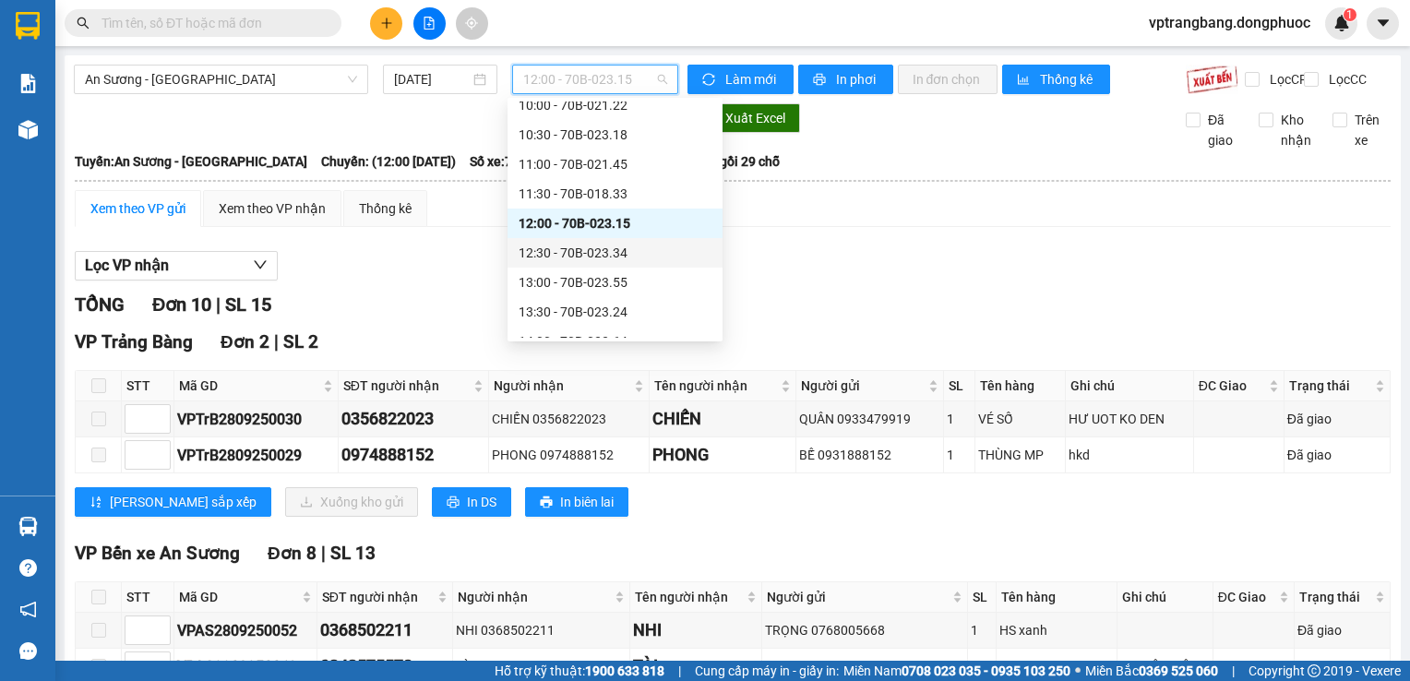
click at [596, 259] on div "12:30 - 70B-023.34" at bounding box center [615, 253] width 193 height 20
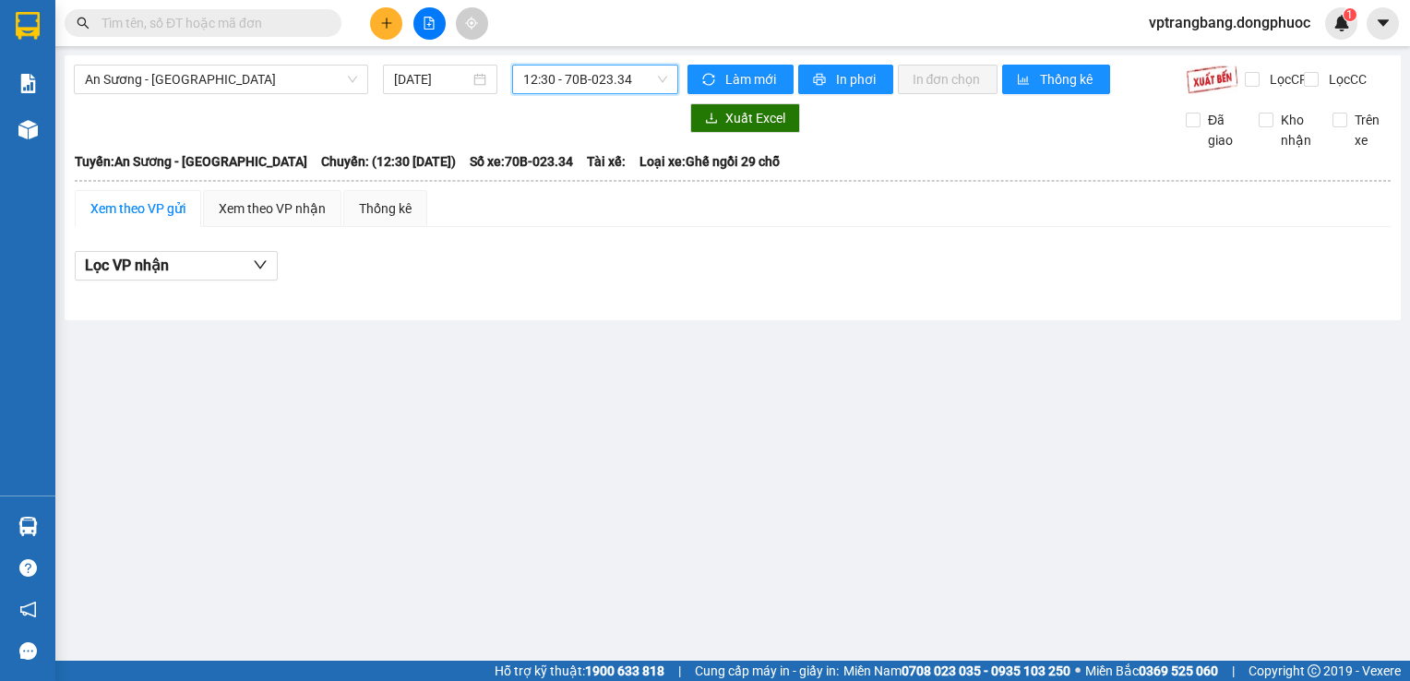
click at [561, 87] on span "12:30 - 70B-023.34" at bounding box center [595, 80] width 144 height 28
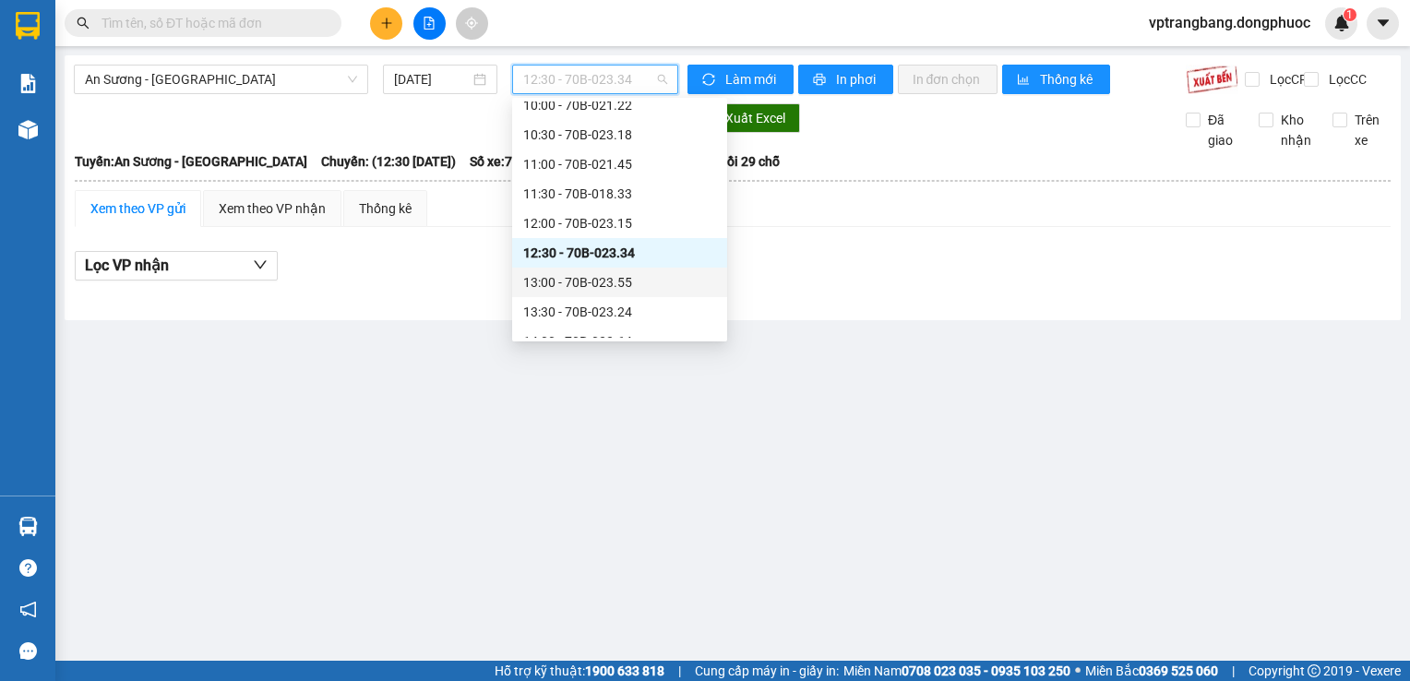
click at [553, 281] on div "13:00 - 70B-023.55" at bounding box center [619, 282] width 193 height 20
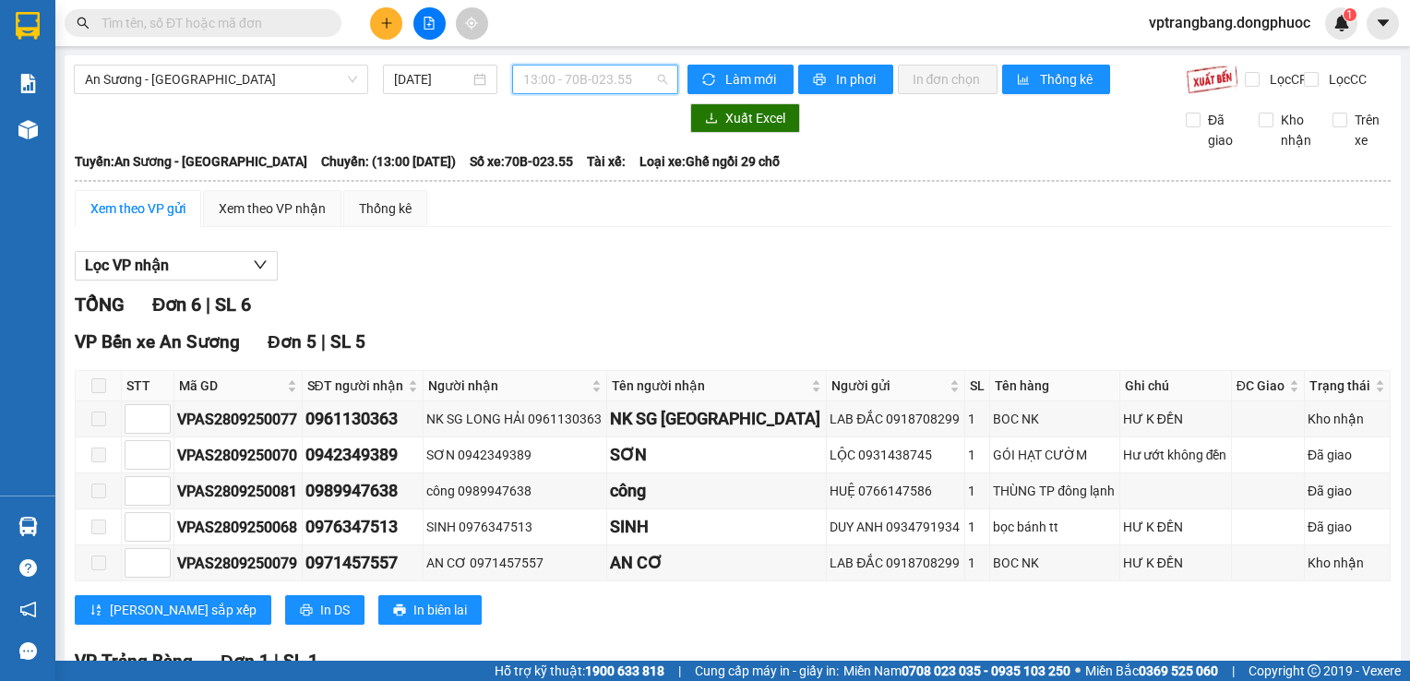
click at [602, 76] on span "13:00 - 70B-023.55" at bounding box center [595, 80] width 144 height 28
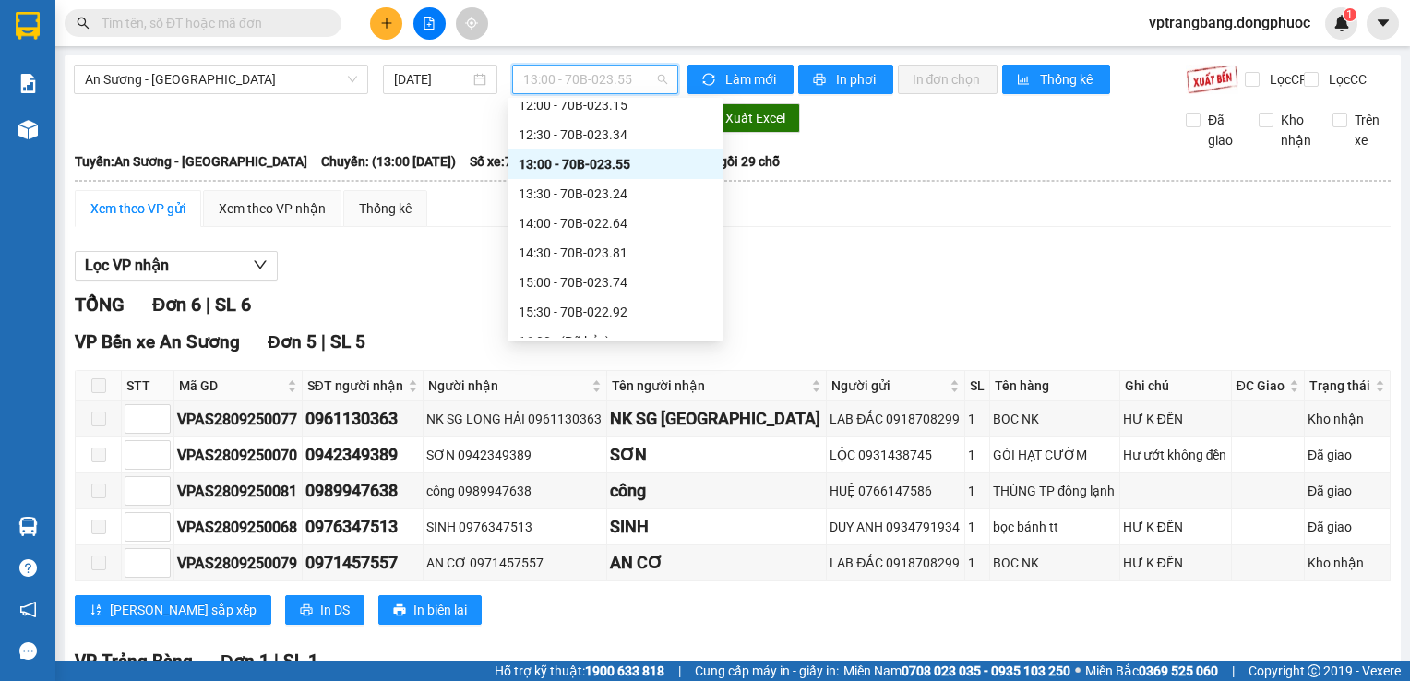
scroll to position [399, 0]
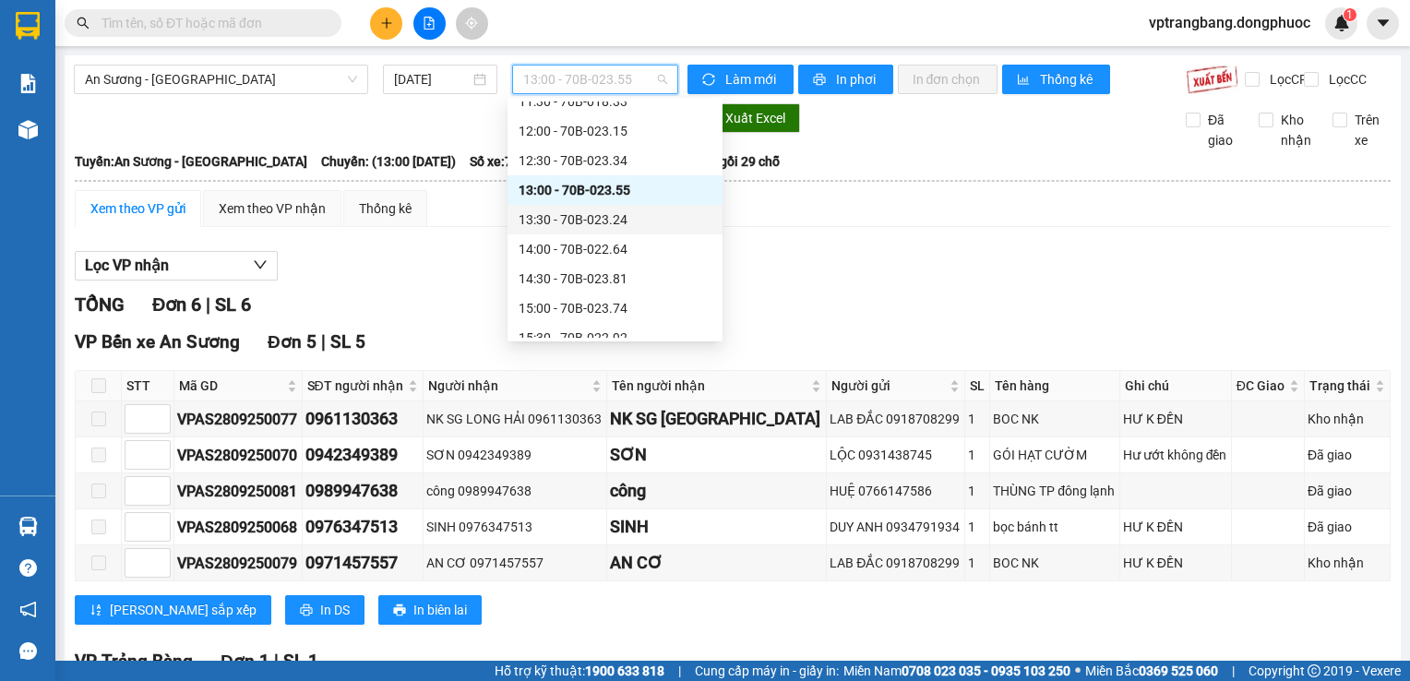
click at [605, 224] on div "13:30 - 70B-023.24" at bounding box center [615, 219] width 193 height 20
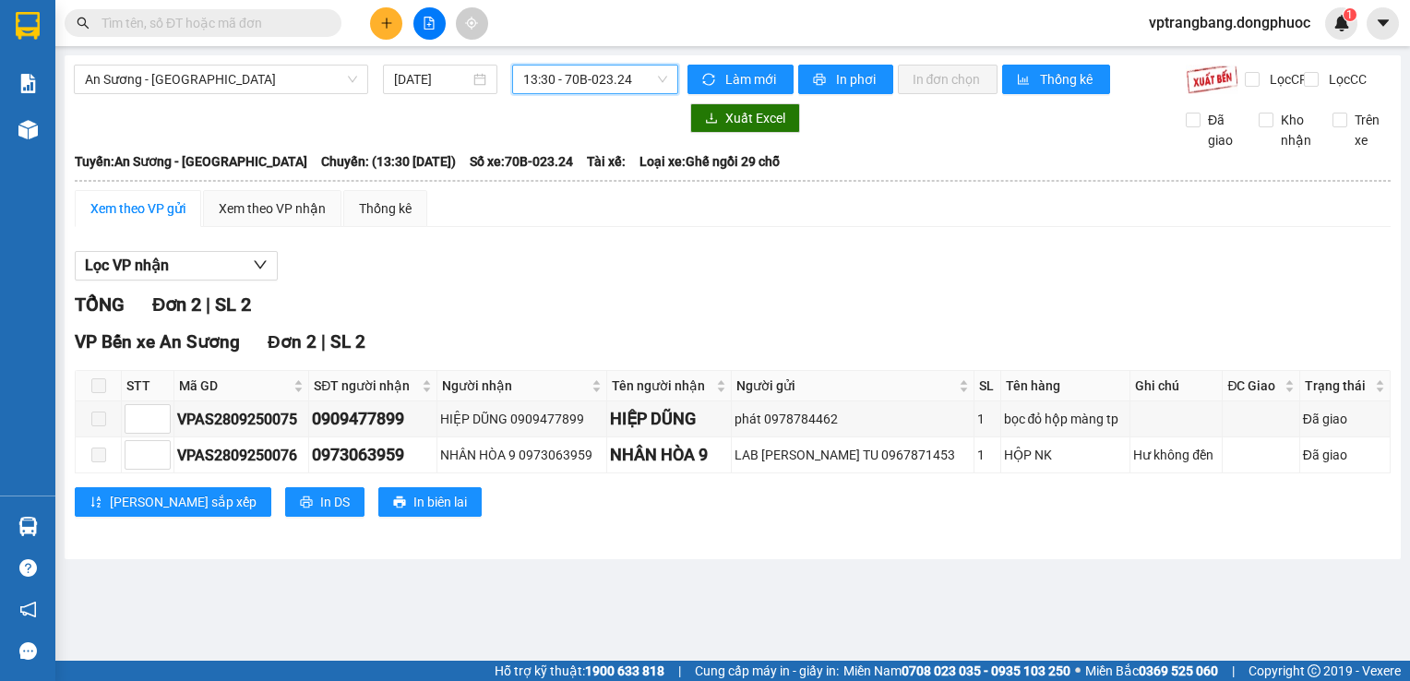
click at [578, 77] on span "13:30 - 70B-023.24" at bounding box center [595, 80] width 144 height 28
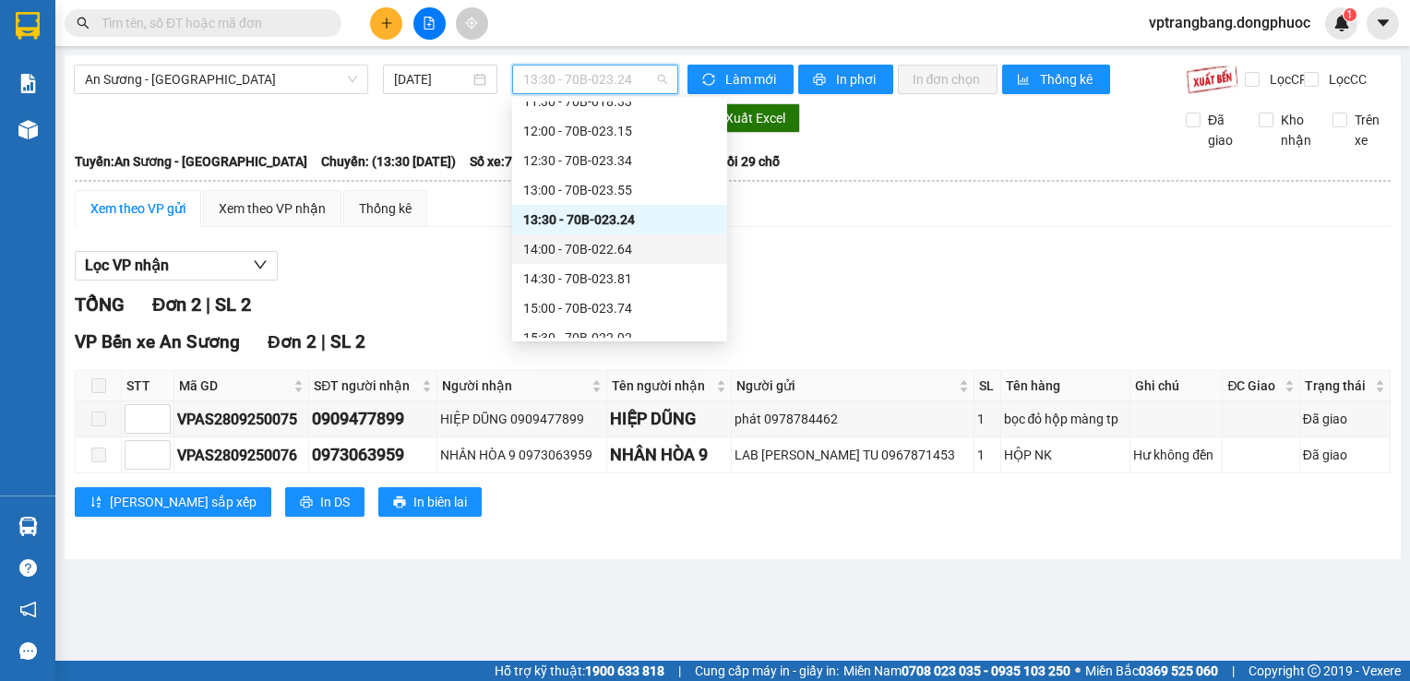
click at [594, 245] on div "14:00 - 70B-022.64" at bounding box center [619, 249] width 193 height 20
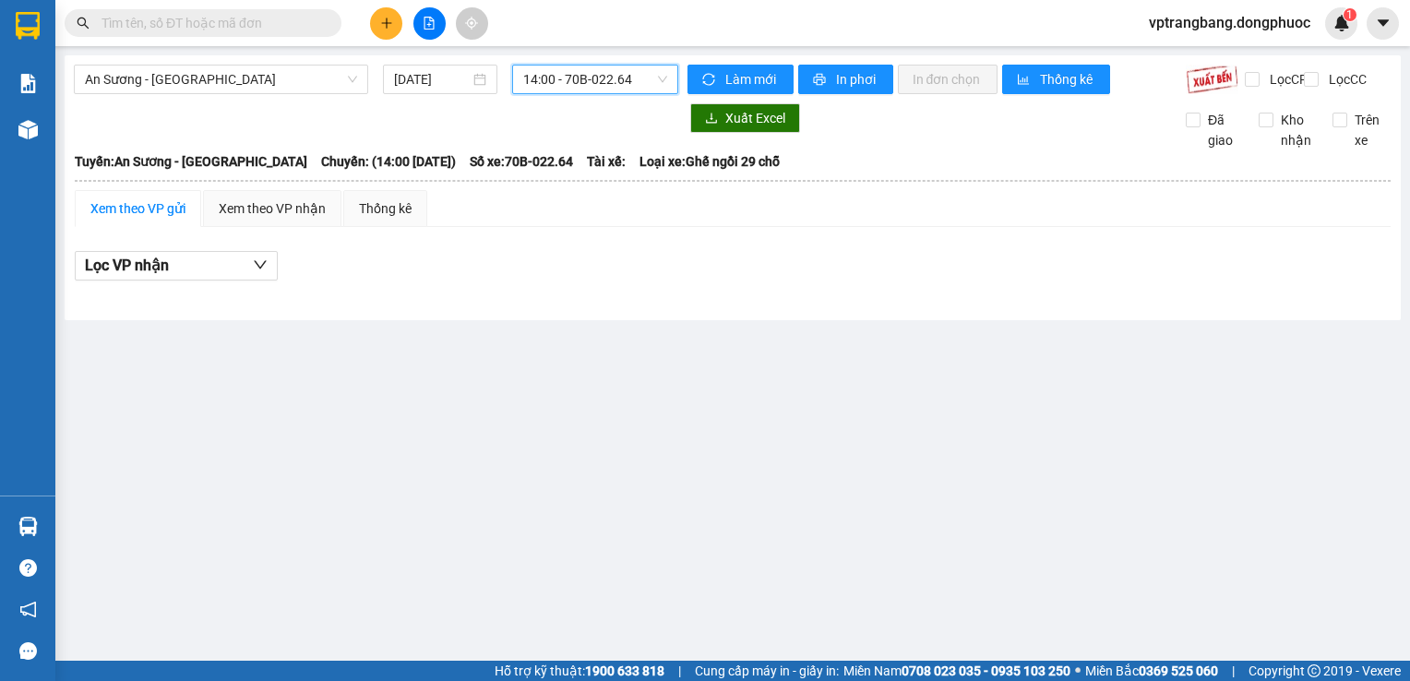
drag, startPoint x: 604, startPoint y: 81, endPoint x: 602, endPoint y: 91, distance: 10.5
click at [604, 81] on span "14:00 - 70B-022.64" at bounding box center [595, 80] width 144 height 28
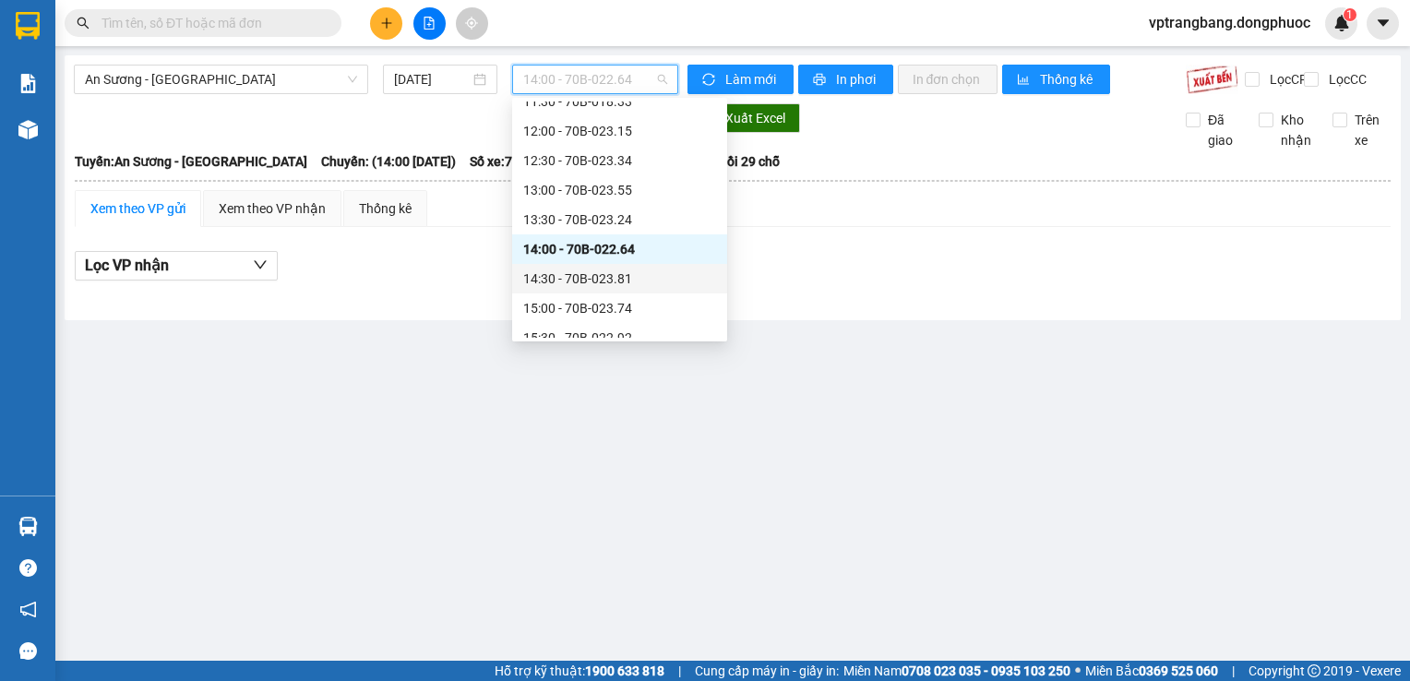
click at [592, 275] on div "14:30 - 70B-023.81" at bounding box center [619, 279] width 193 height 20
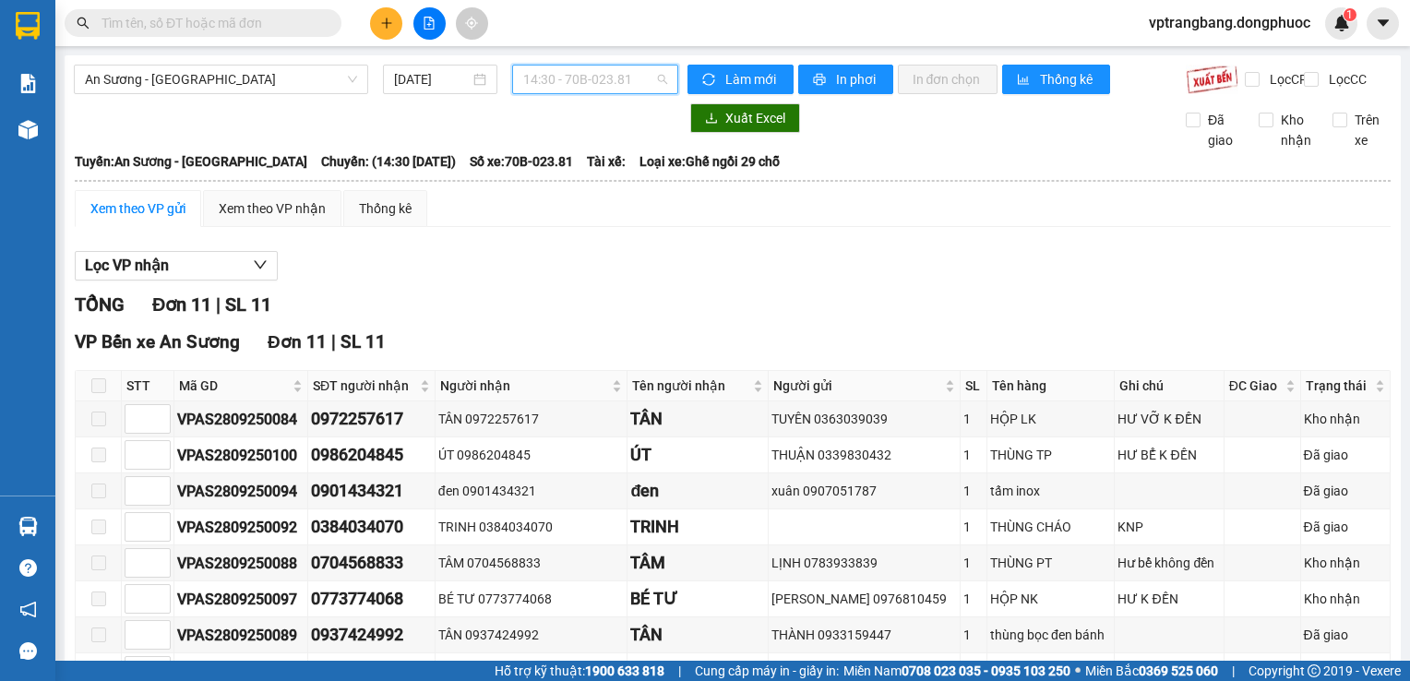
click at [544, 90] on span "14:30 - 70B-023.81" at bounding box center [595, 80] width 144 height 28
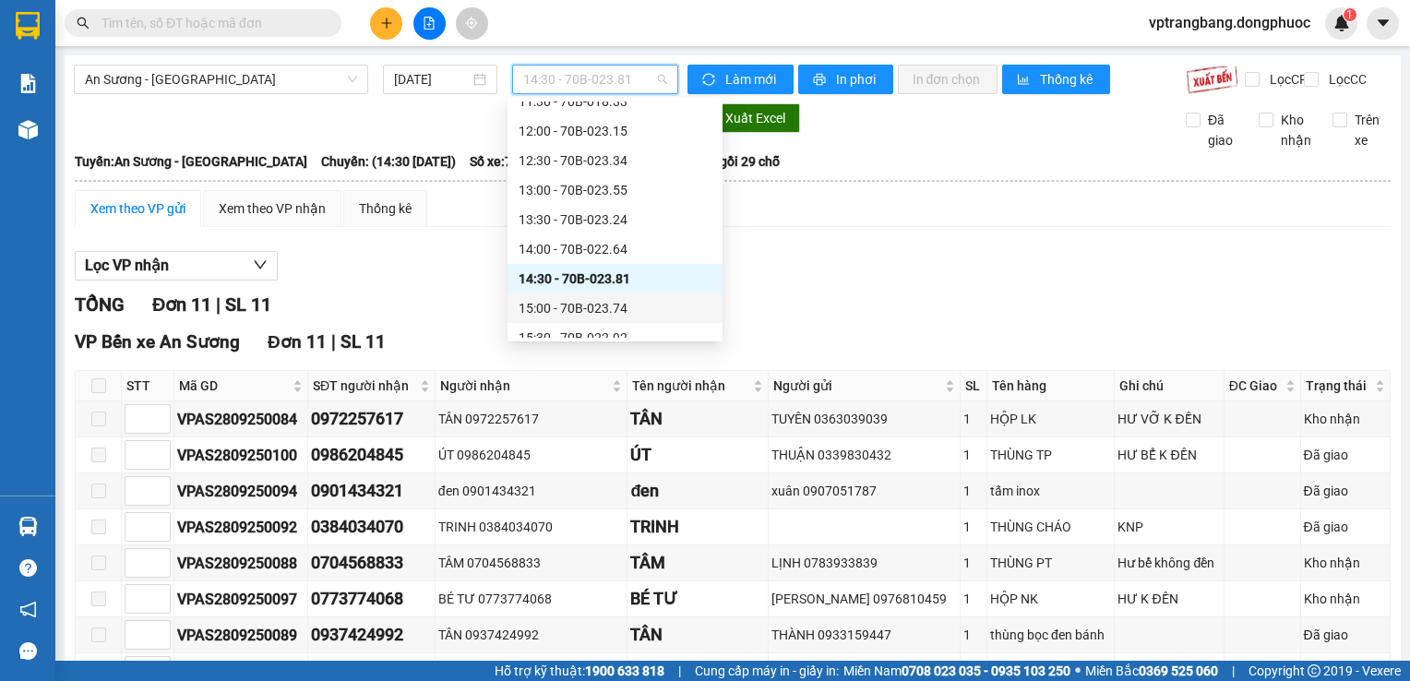
click at [576, 317] on div "15:00 - 70B-023.74" at bounding box center [615, 308] width 193 height 20
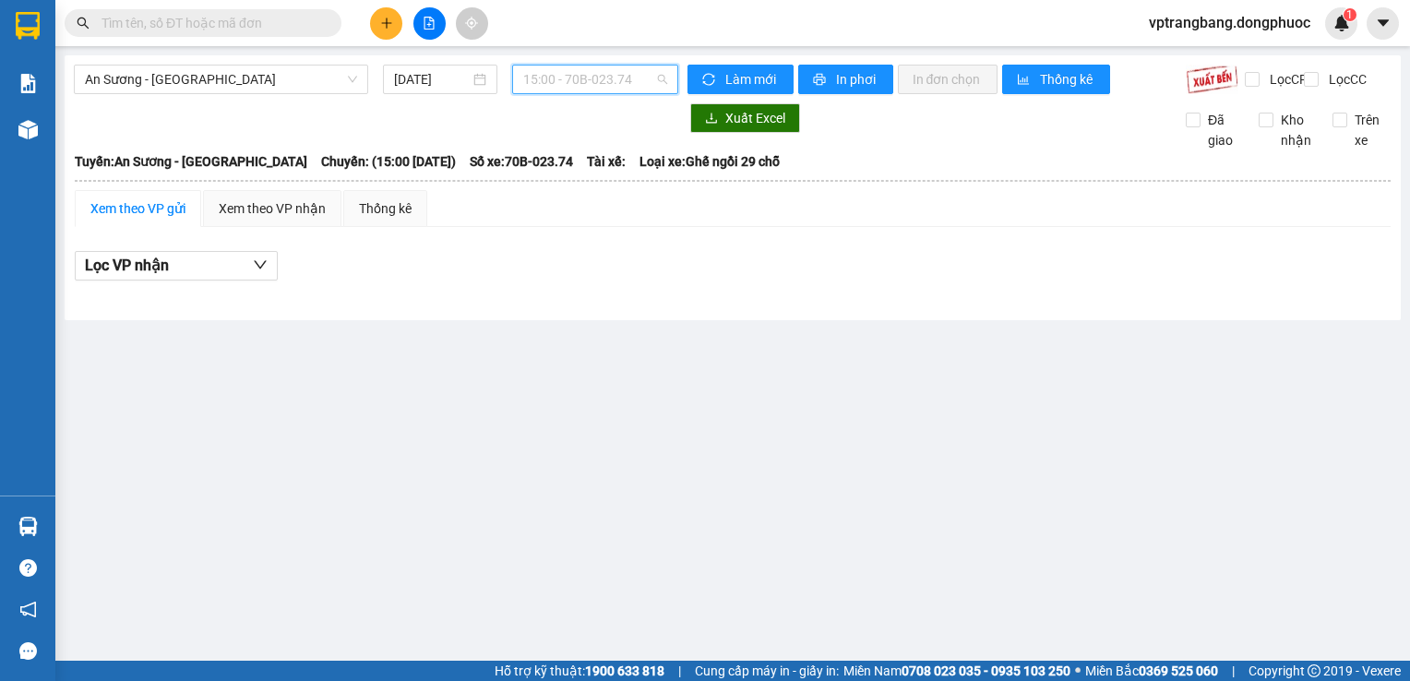
click at [588, 92] on span "15:00 - 70B-023.74" at bounding box center [595, 80] width 144 height 28
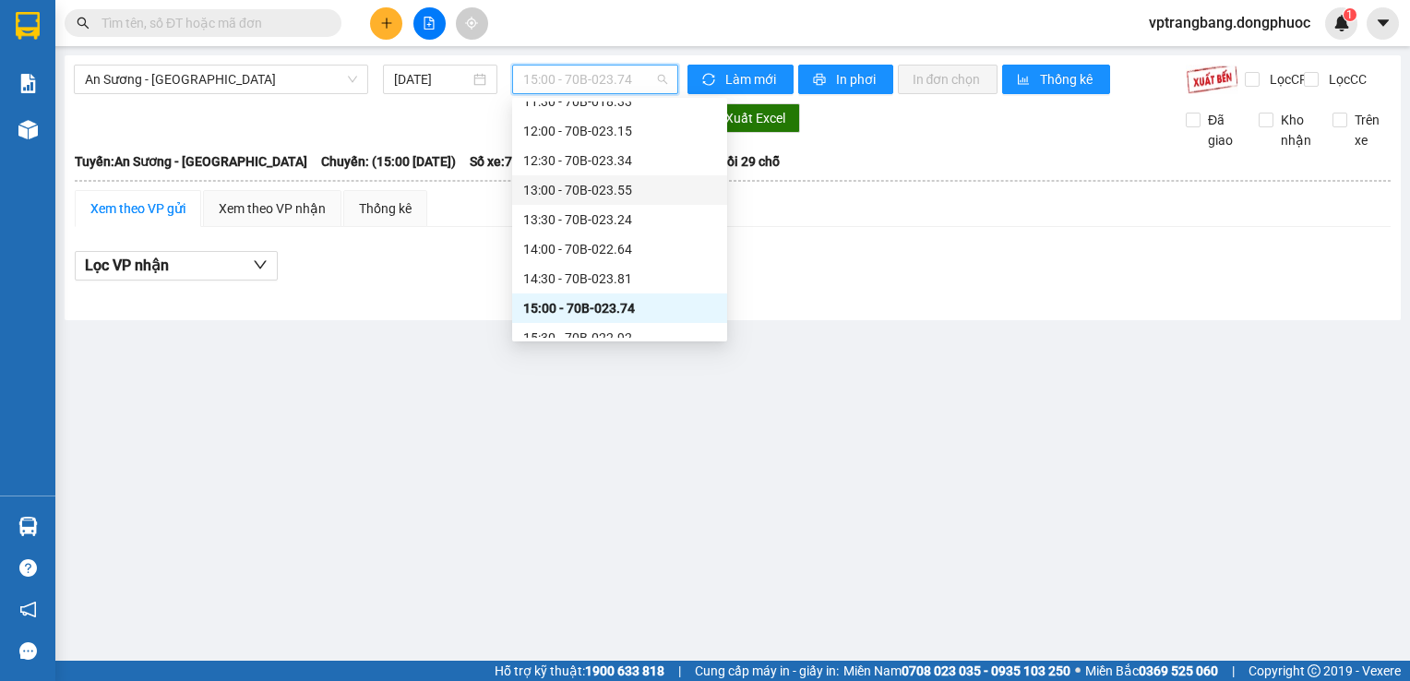
scroll to position [491, 0]
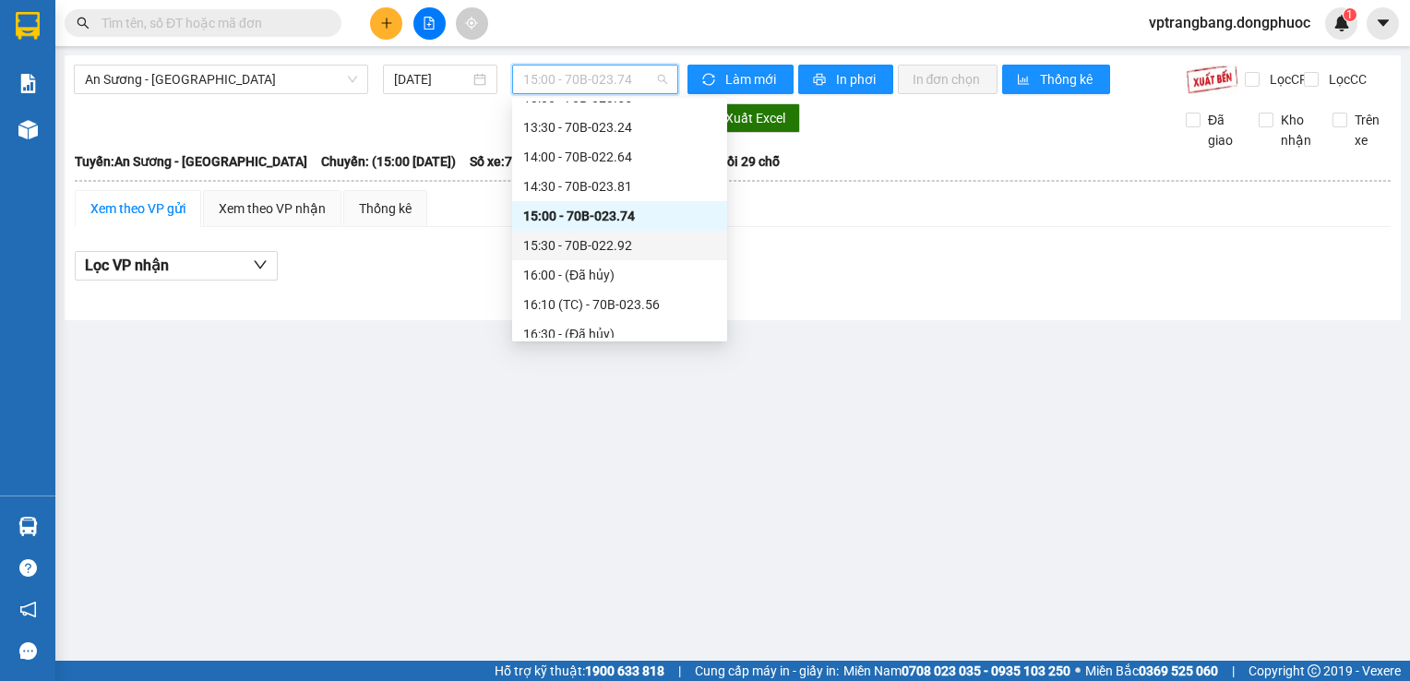
click at [565, 254] on div "15:30 - 70B-022.92" at bounding box center [619, 245] width 193 height 20
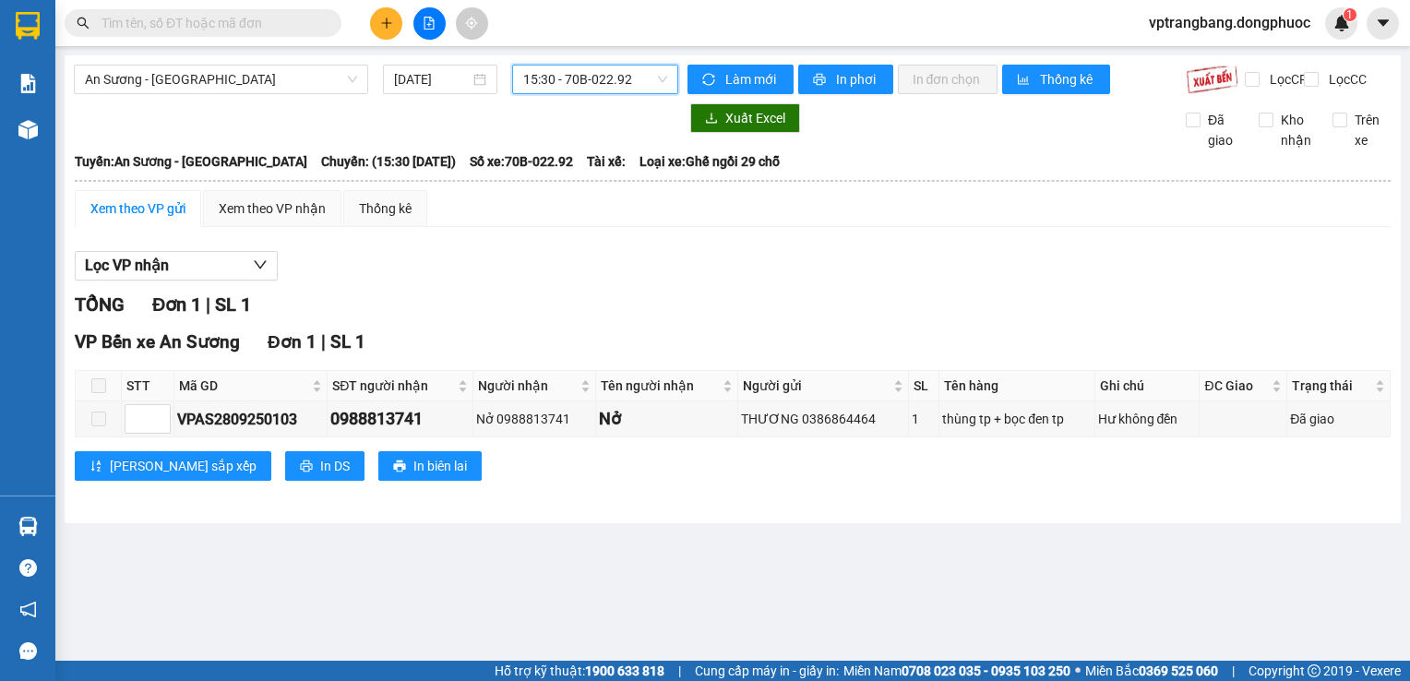
click at [622, 54] on main "An Sương - [GEOGRAPHIC_DATA] [DATE] 15:30 15:30 - 70B-022.92 Làm mới In phơi In…" at bounding box center [705, 330] width 1410 height 661
click at [602, 76] on span "15:30 - 70B-022.92" at bounding box center [595, 80] width 144 height 28
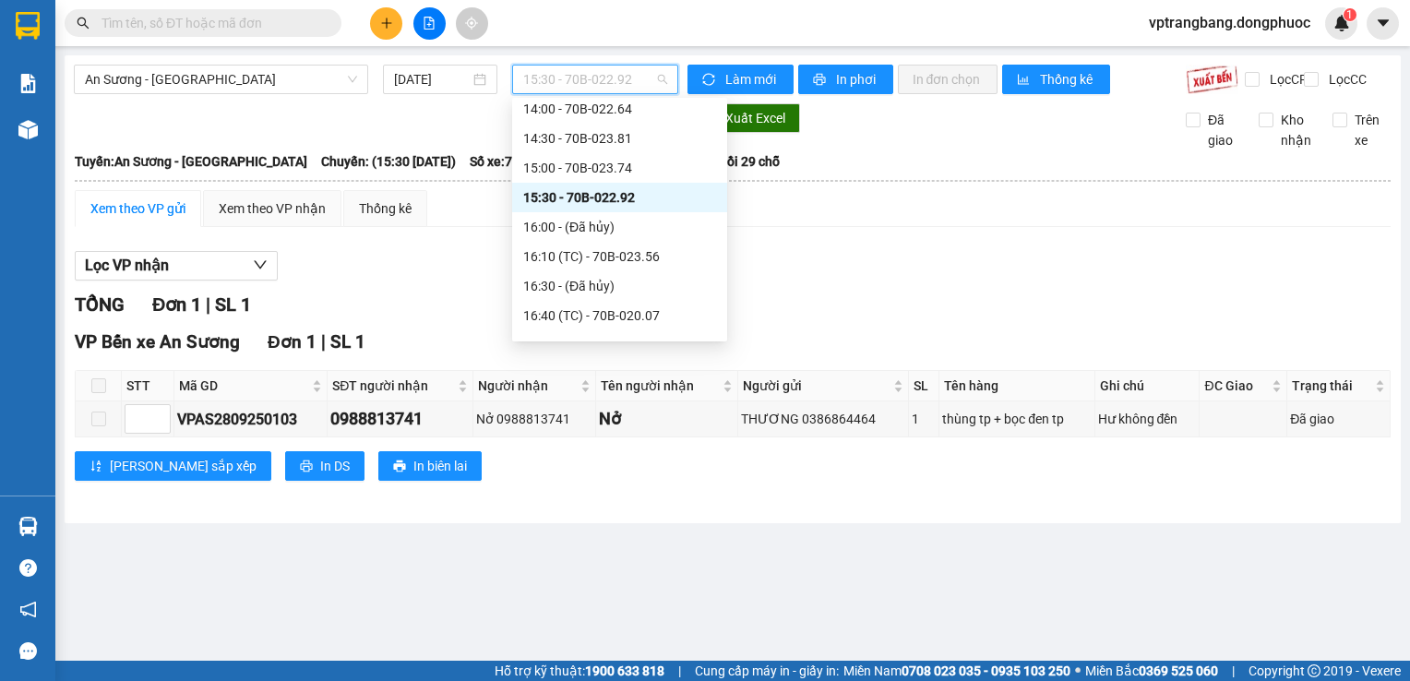
scroll to position [583, 0]
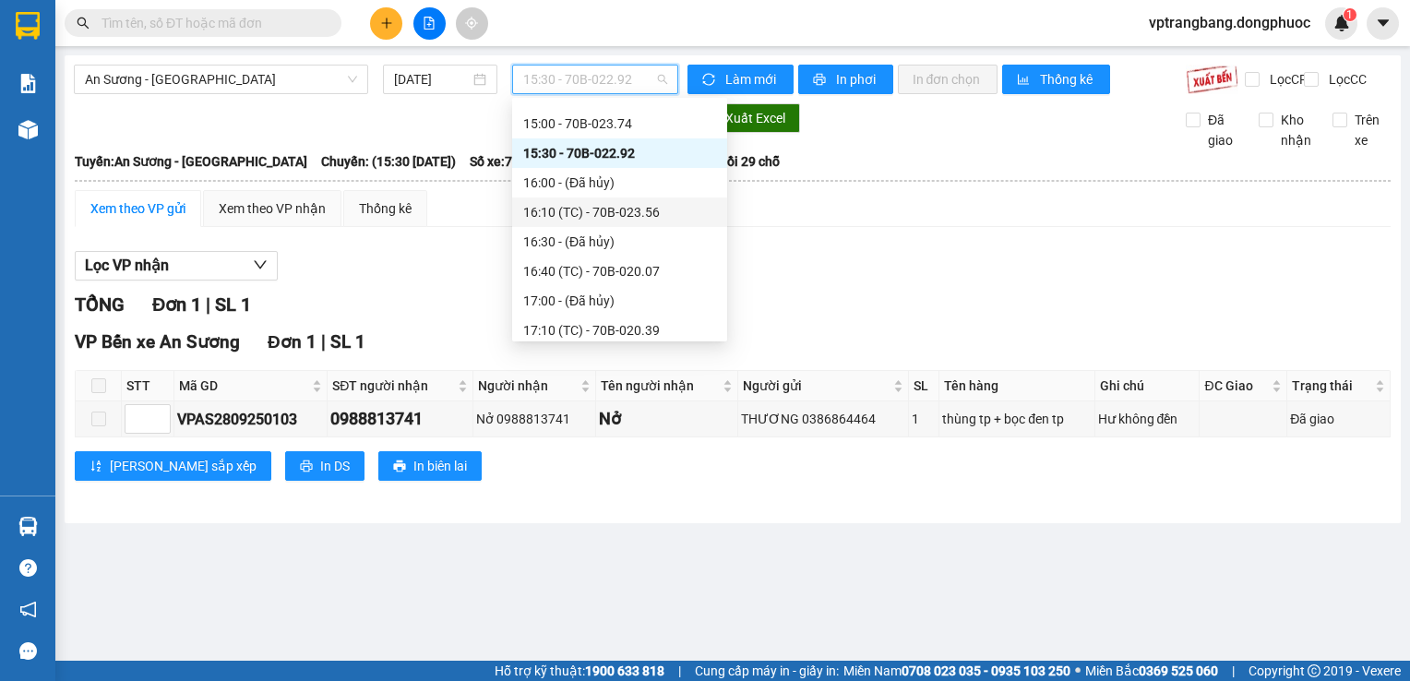
click at [622, 223] on div "16:10 (TC) - 70B-023.56" at bounding box center [619, 212] width 215 height 30
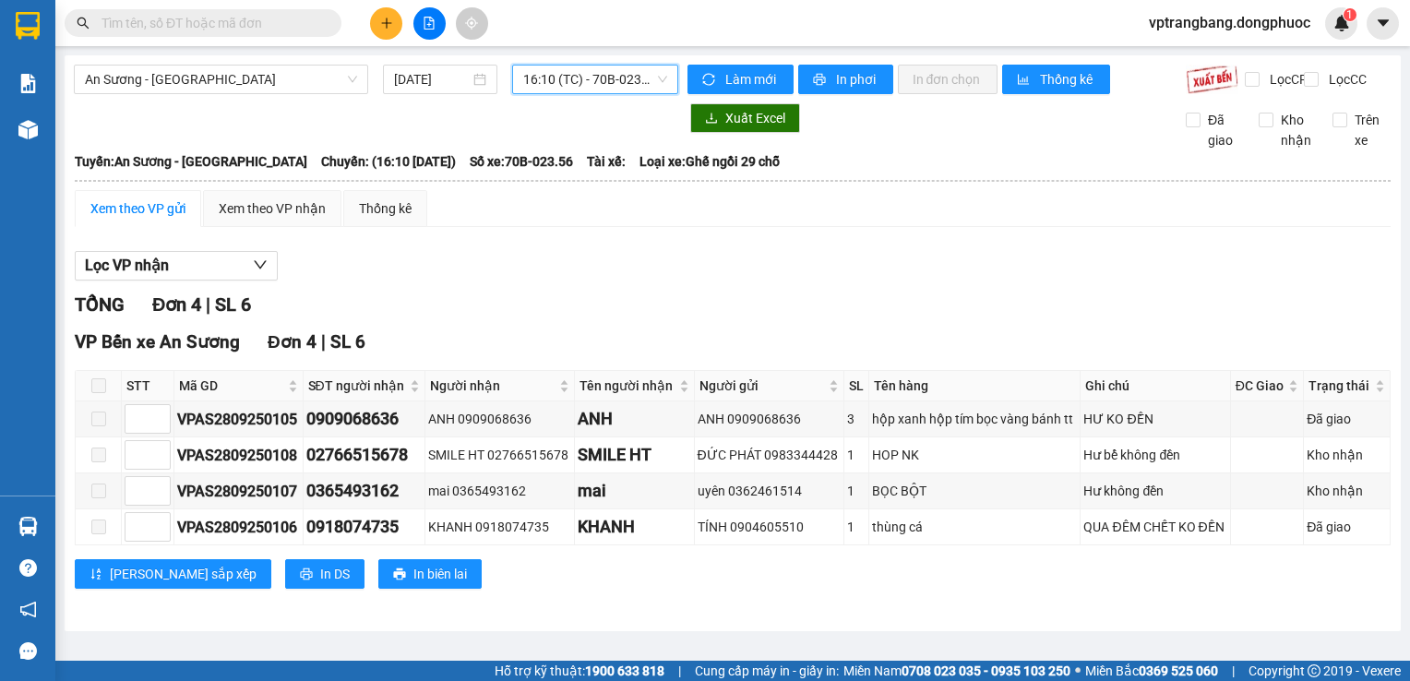
click at [557, 78] on span "16:10 (TC) - 70B-023.56" at bounding box center [595, 80] width 144 height 28
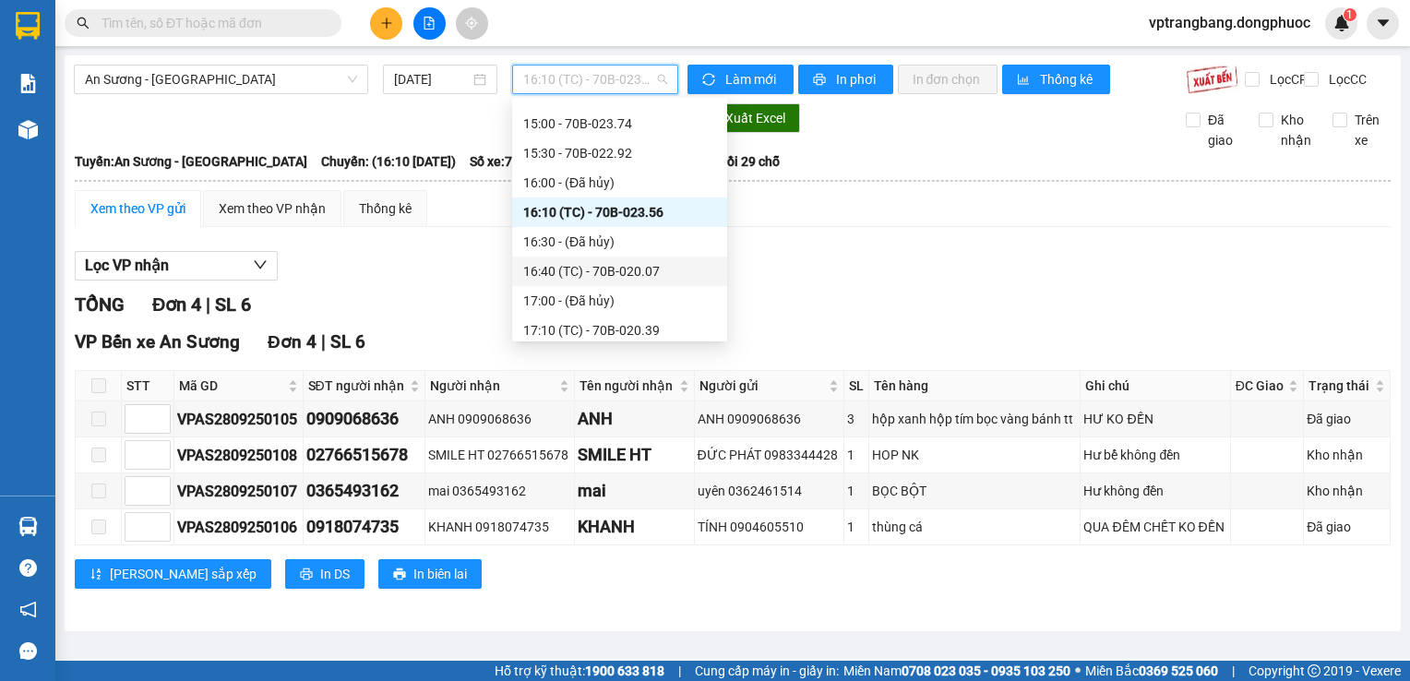
drag, startPoint x: 609, startPoint y: 269, endPoint x: 591, endPoint y: 300, distance: 35.6
click at [609, 272] on div "16:40 (TC) - 70B-020.07" at bounding box center [619, 271] width 193 height 20
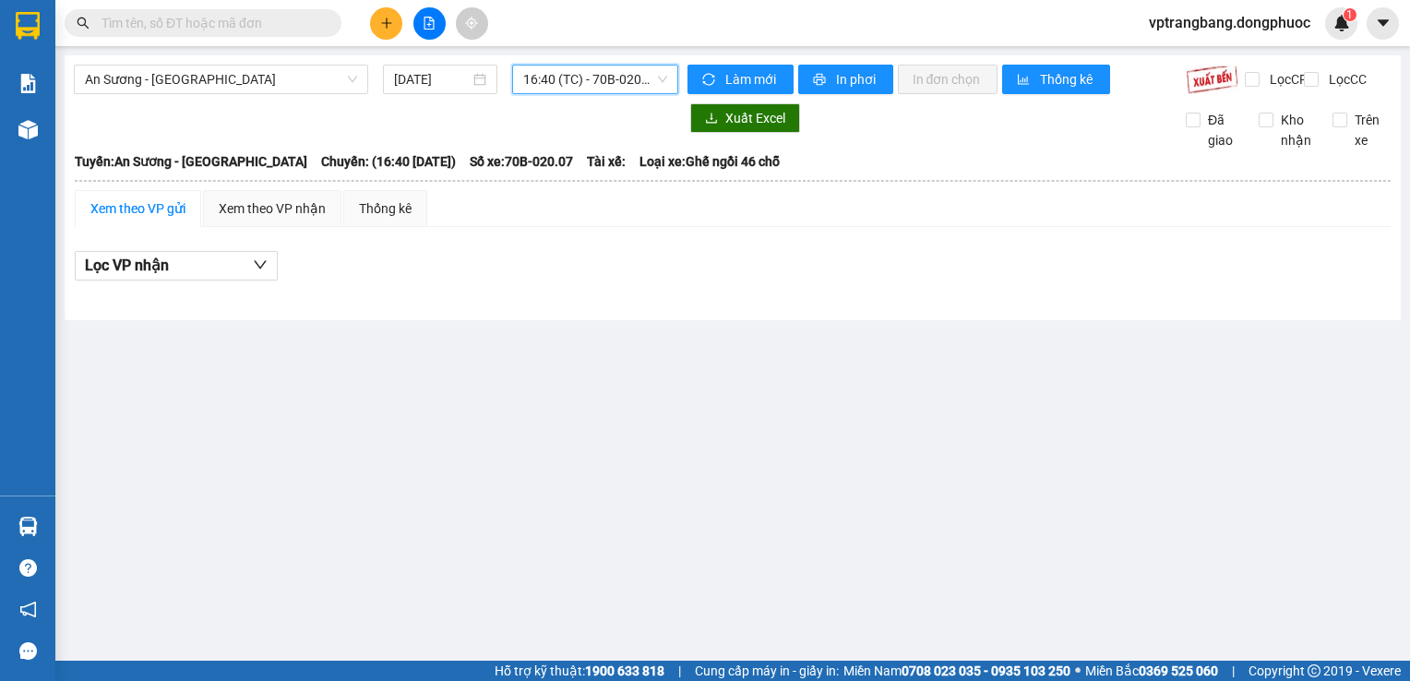
click at [572, 94] on div "An Sương - [GEOGRAPHIC_DATA] [DATE] 16:40 16:40 (TC) - 70B-020.07" at bounding box center [376, 80] width 604 height 30
click at [580, 69] on span "16:40 (TC) - 70B-020.07" at bounding box center [595, 80] width 144 height 28
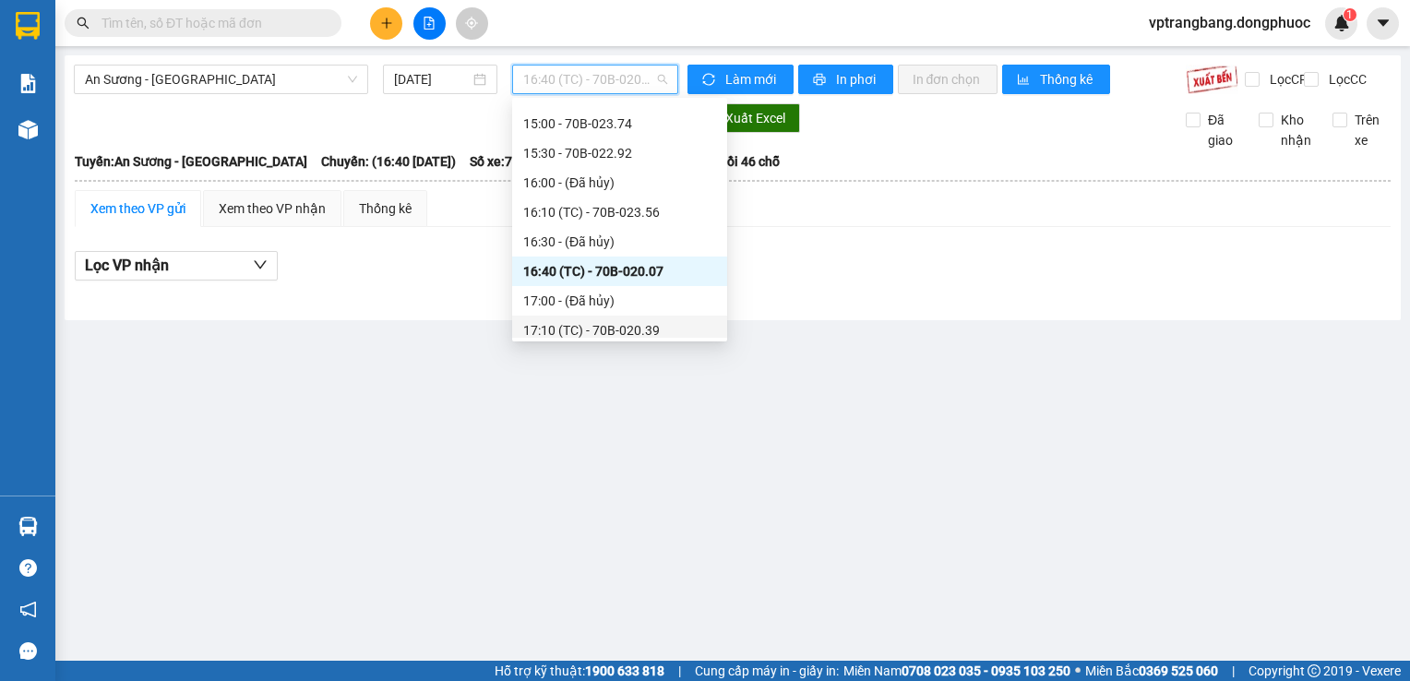
click at [577, 326] on div "17:10 (TC) - 70B-020.39" at bounding box center [619, 330] width 193 height 20
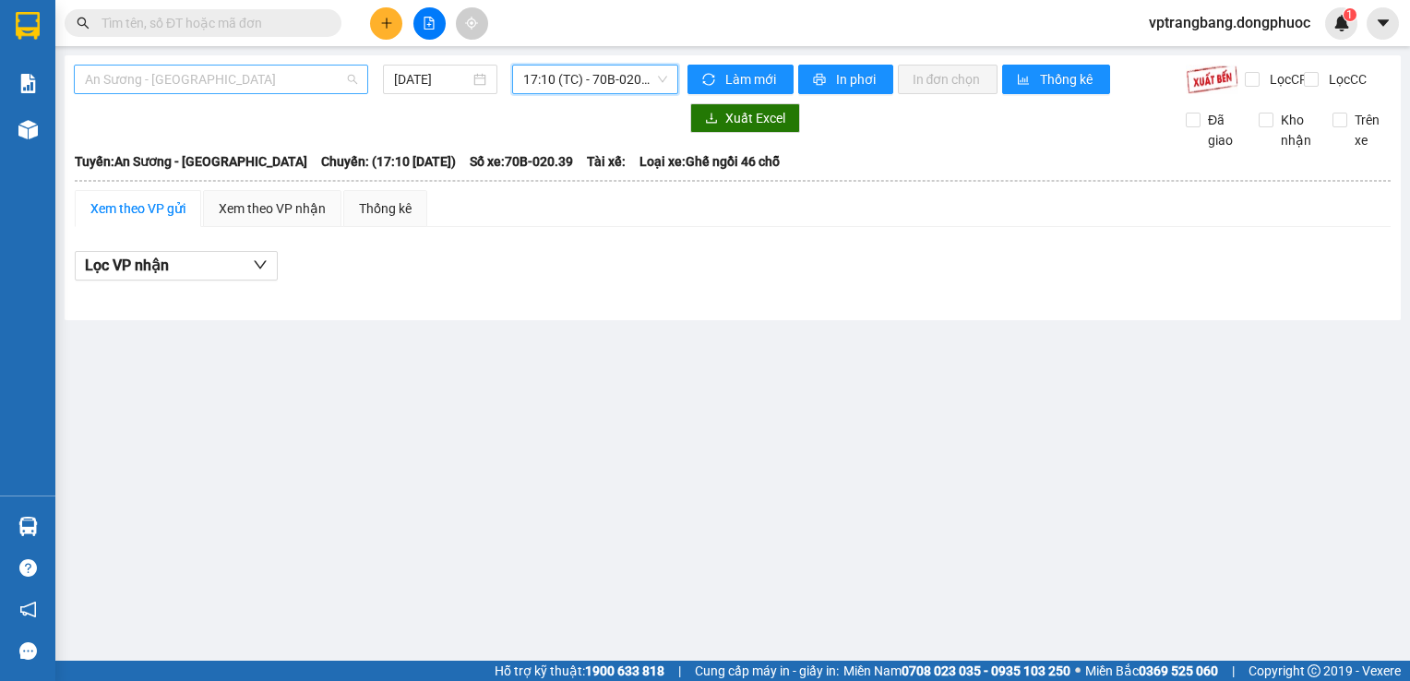
click at [277, 86] on span "An Sương - [GEOGRAPHIC_DATA]" at bounding box center [221, 80] width 272 height 28
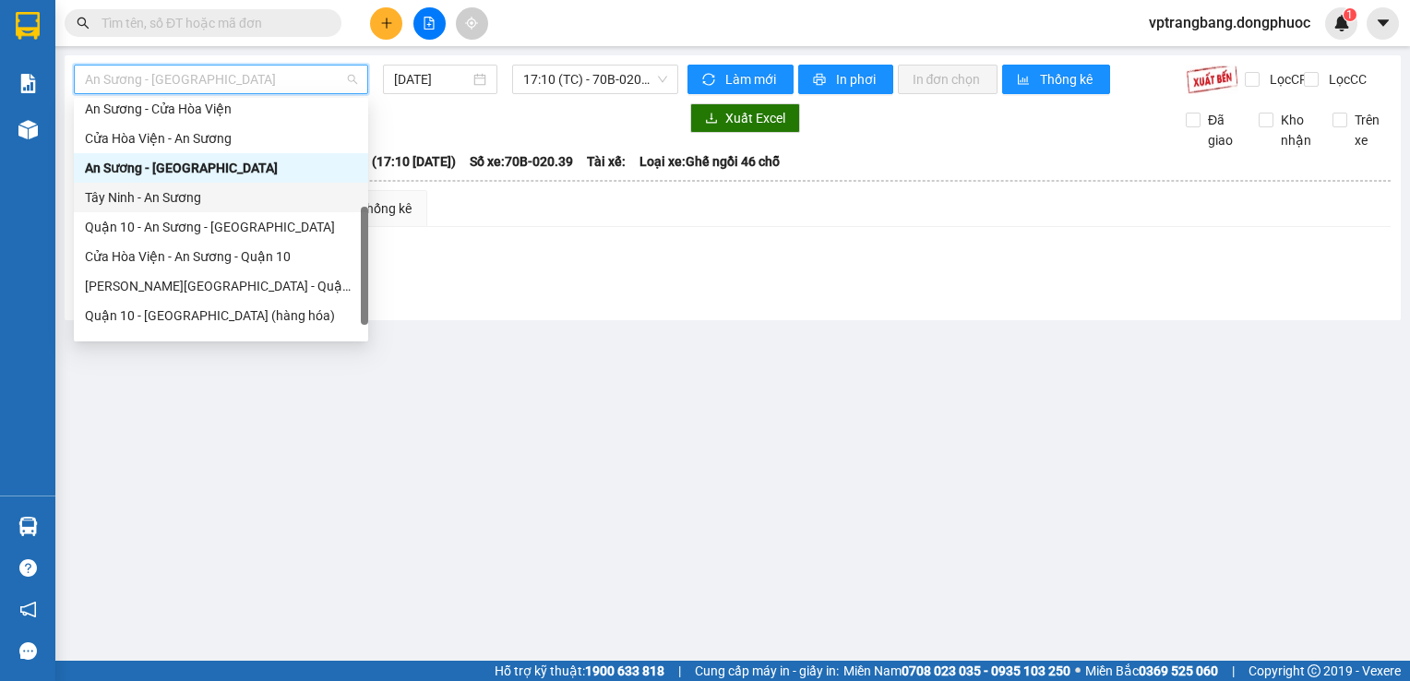
scroll to position [92, 0]
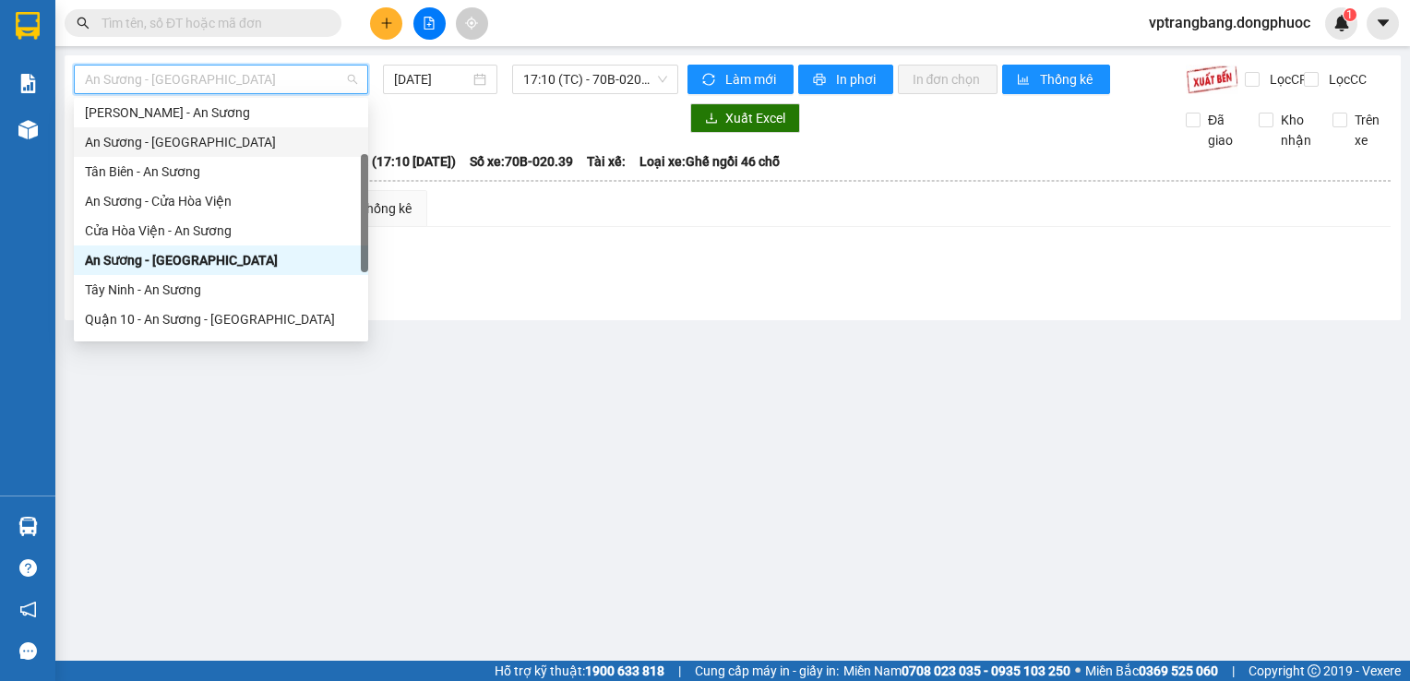
click at [183, 139] on div "An Sương - [GEOGRAPHIC_DATA]" at bounding box center [221, 142] width 272 height 20
type input "[DATE]"
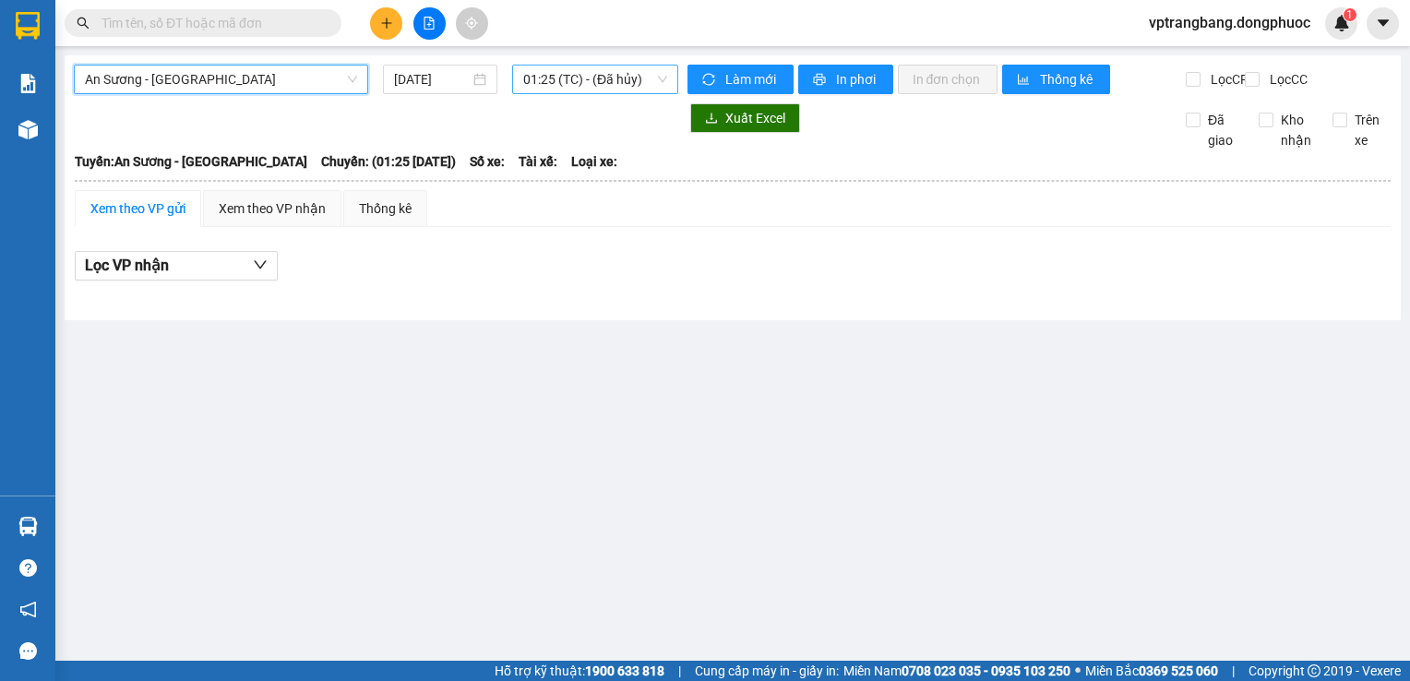
click at [608, 83] on span "01:25 (TC) - (Đã hủy)" at bounding box center [595, 80] width 144 height 28
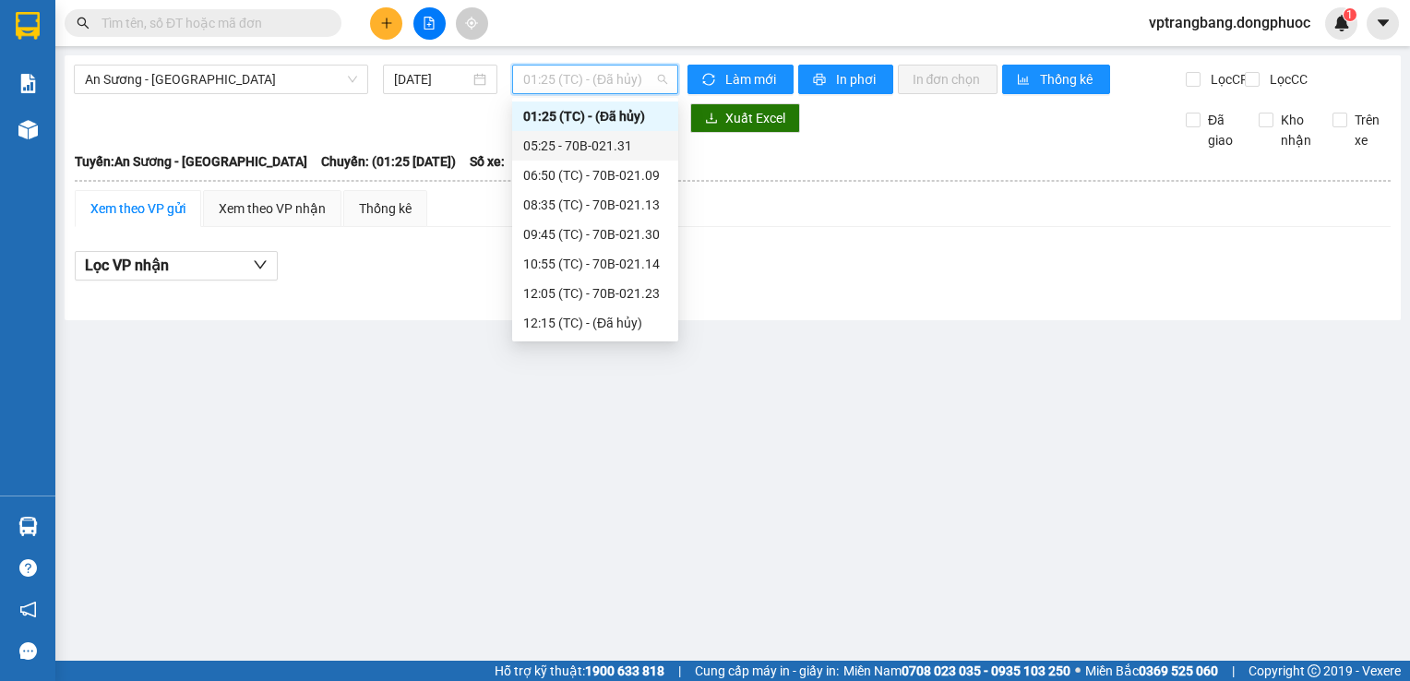
click at [620, 135] on div "05:25 - 70B-021.31" at bounding box center [595, 146] width 166 height 30
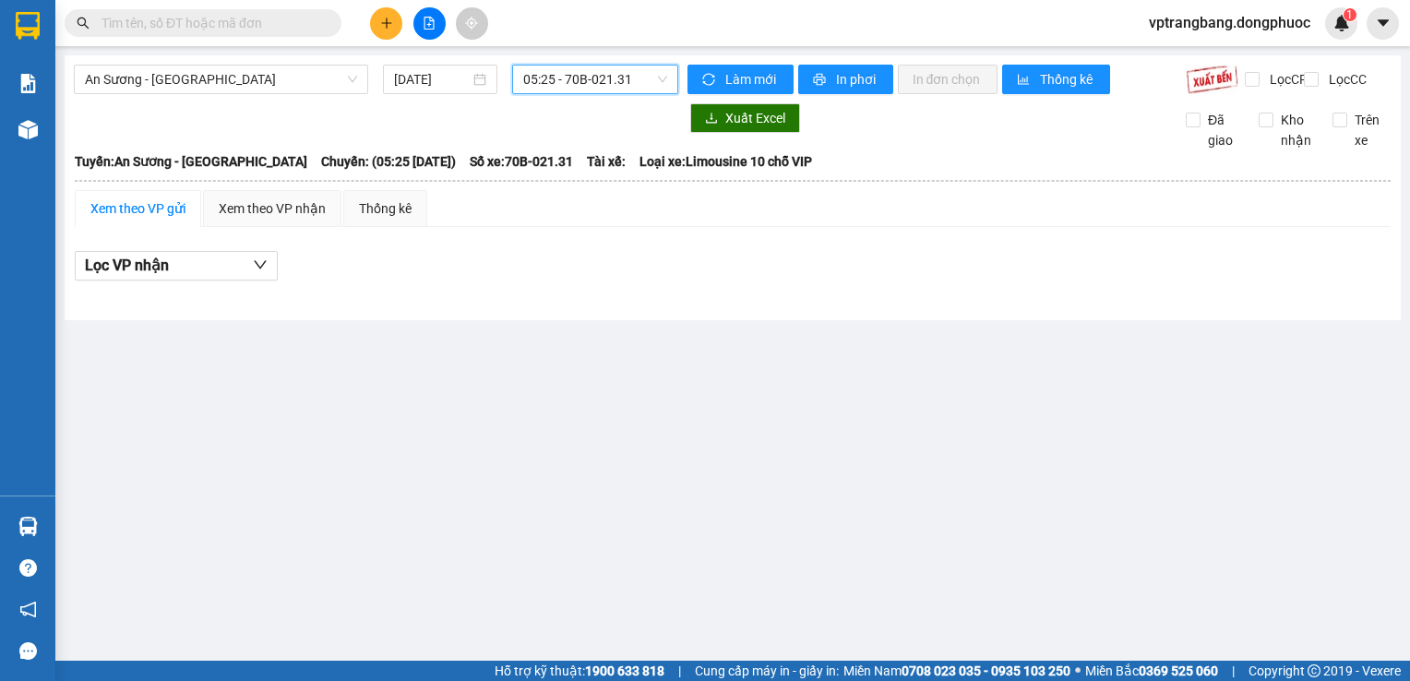
click at [609, 88] on span "05:25 - 70B-021.31" at bounding box center [595, 80] width 144 height 28
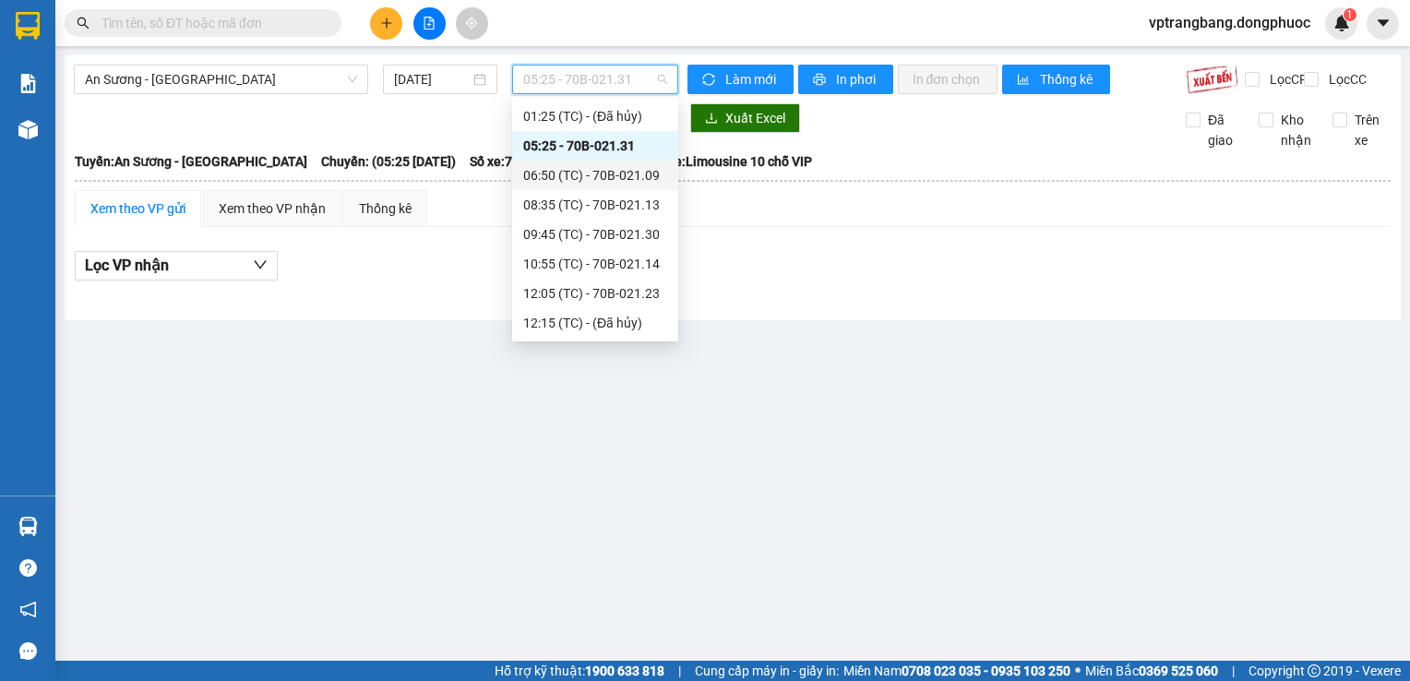
click at [598, 172] on div "06:50 (TC) - 70B-021.09" at bounding box center [595, 175] width 144 height 20
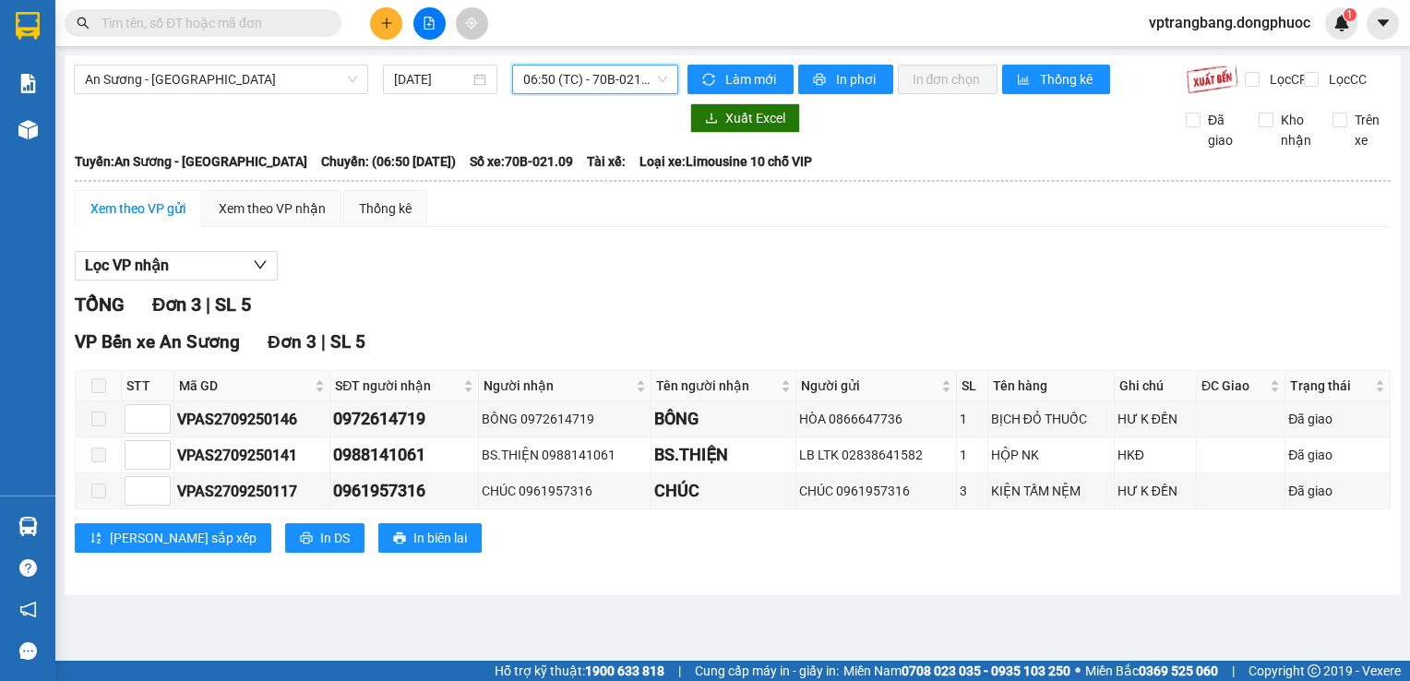
click at [567, 78] on span "06:50 (TC) - 70B-021.09" at bounding box center [595, 80] width 144 height 28
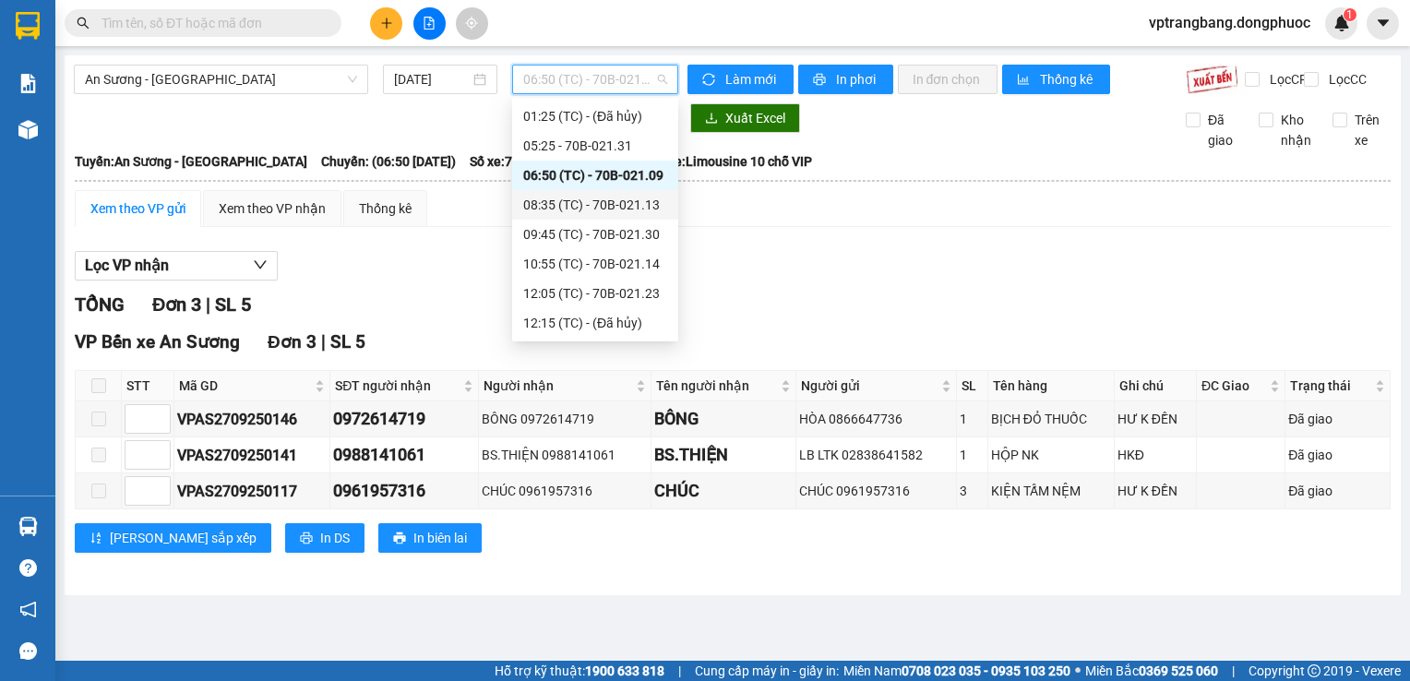
click at [568, 196] on div "08:35 (TC) - 70B-021.13" at bounding box center [595, 205] width 144 height 20
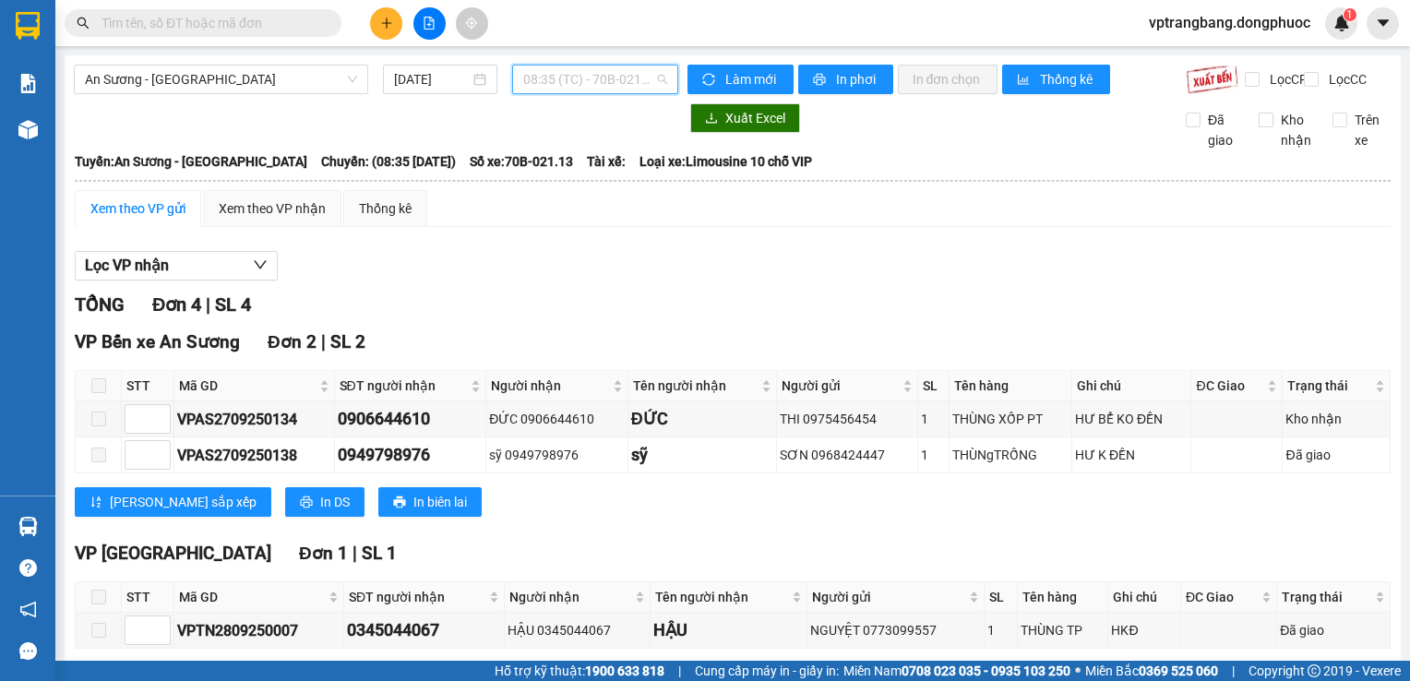
click at [550, 80] on span "08:35 (TC) - 70B-021.13" at bounding box center [595, 80] width 144 height 28
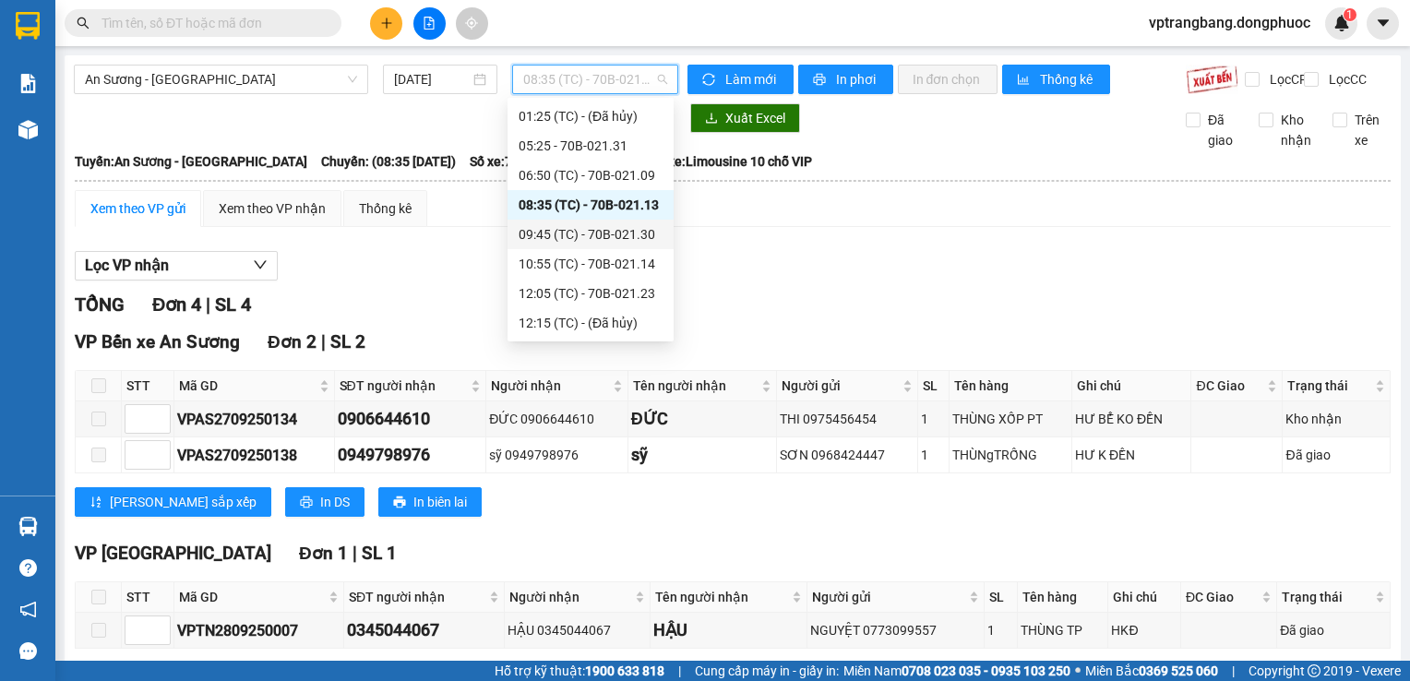
click at [602, 242] on div "09:45 (TC) - 70B-021.30" at bounding box center [591, 234] width 144 height 20
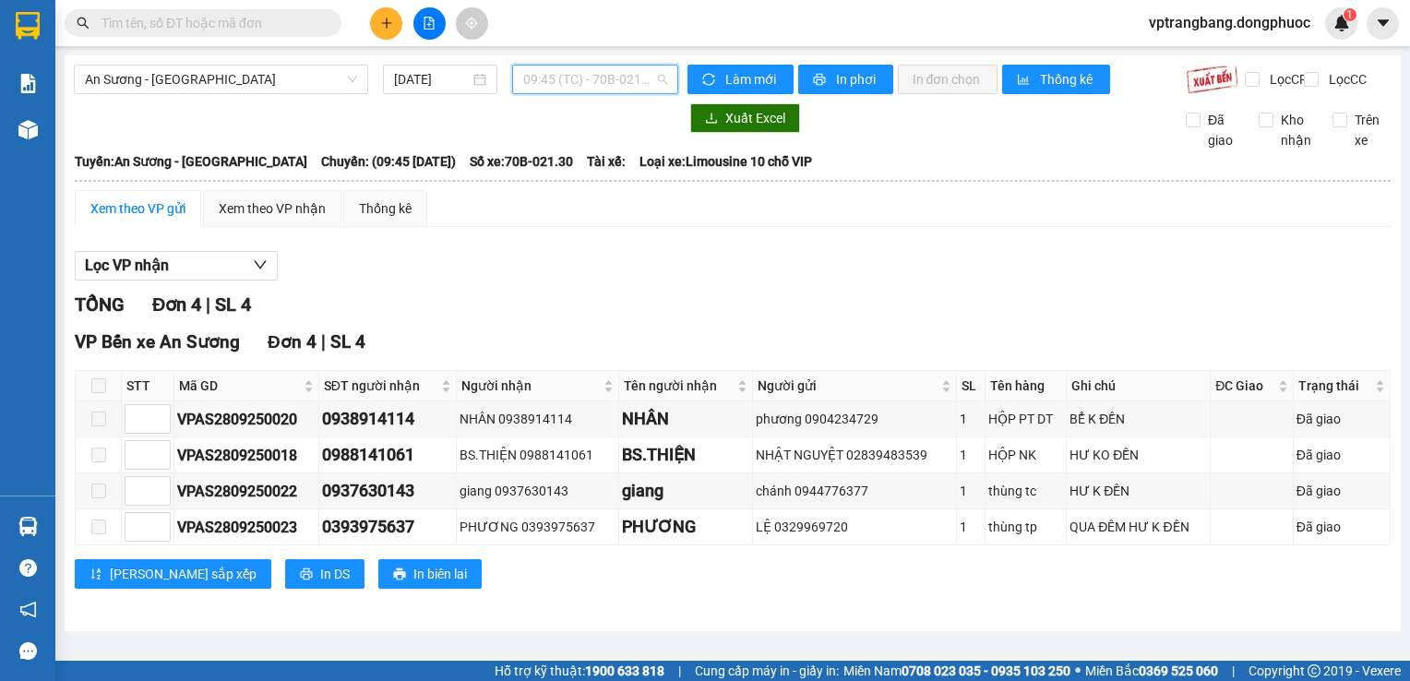
click at [580, 74] on span "09:45 (TC) - 70B-021.30" at bounding box center [595, 80] width 144 height 28
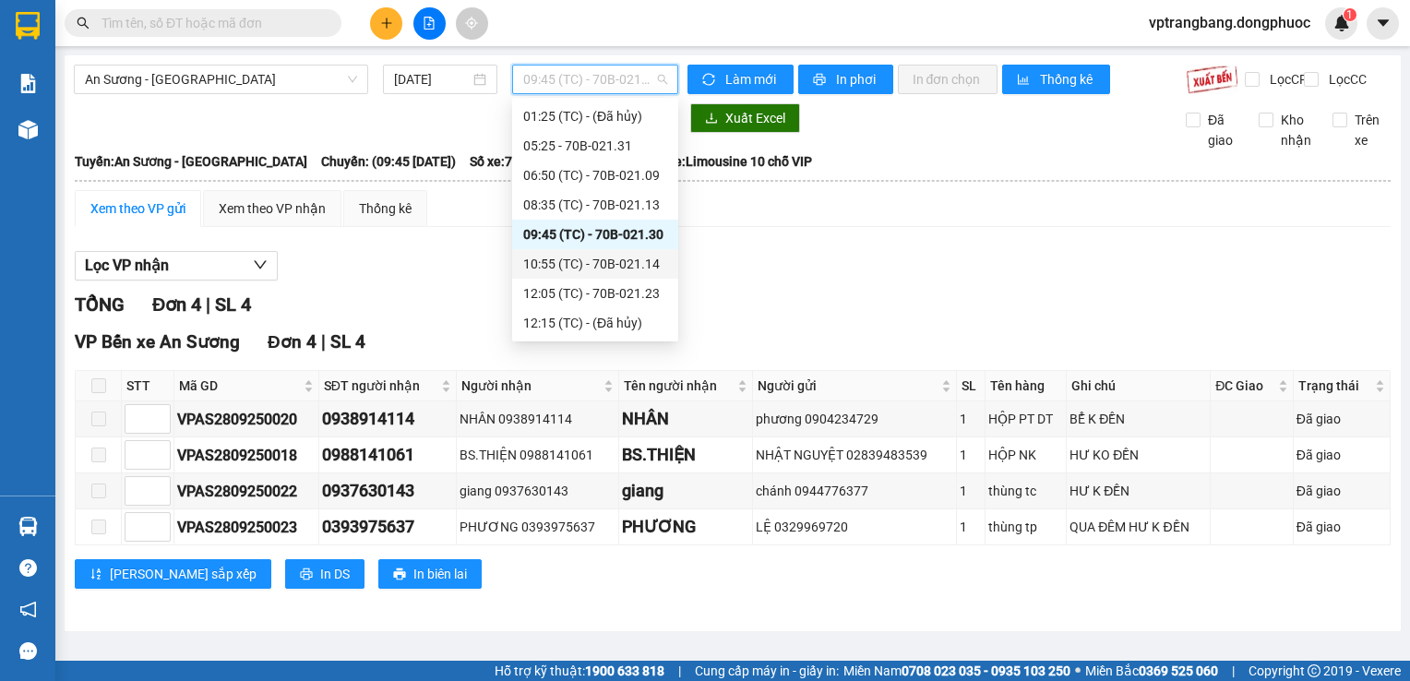
click at [585, 265] on div "10:55 (TC) - 70B-021.14" at bounding box center [595, 264] width 144 height 20
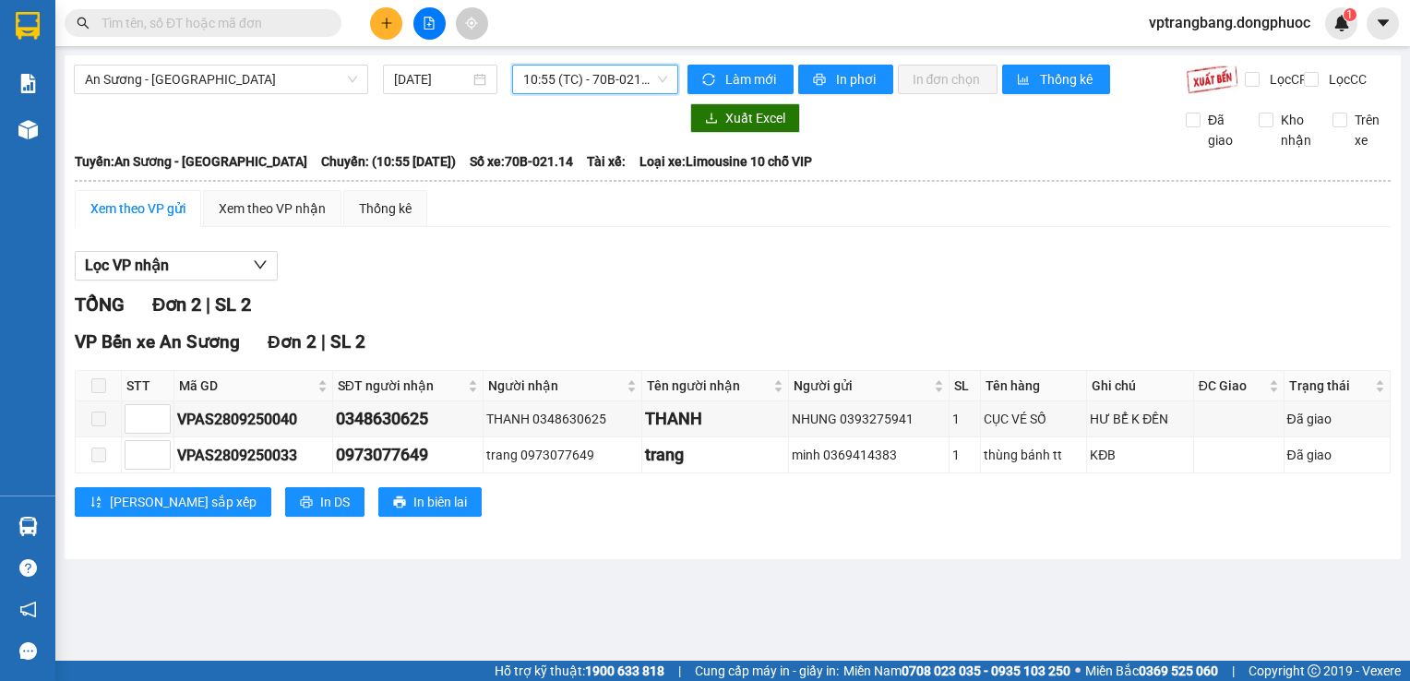
click at [605, 79] on span "10:55 (TC) - 70B-021.14" at bounding box center [595, 80] width 144 height 28
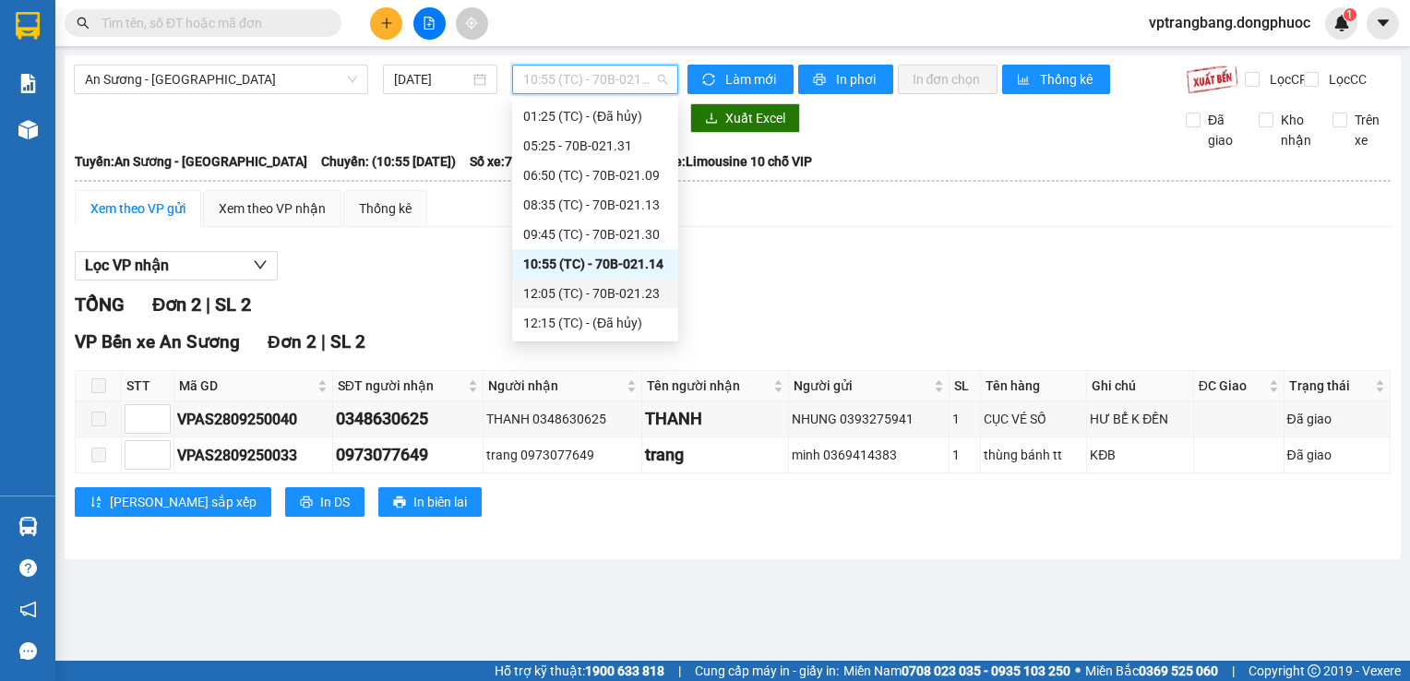
click at [589, 290] on div "12:05 (TC) - 70B-021.23" at bounding box center [595, 293] width 144 height 20
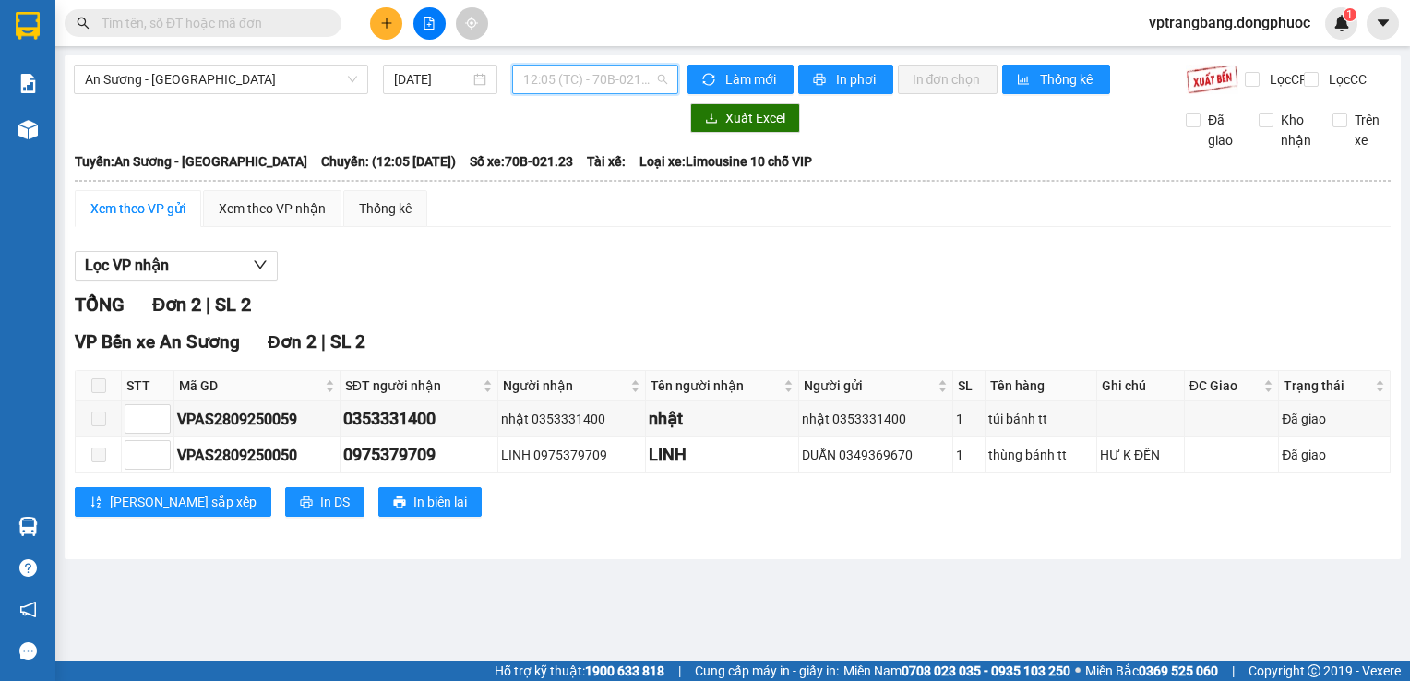
click at [585, 83] on span "12:05 (TC) - 70B-021.23" at bounding box center [595, 80] width 144 height 28
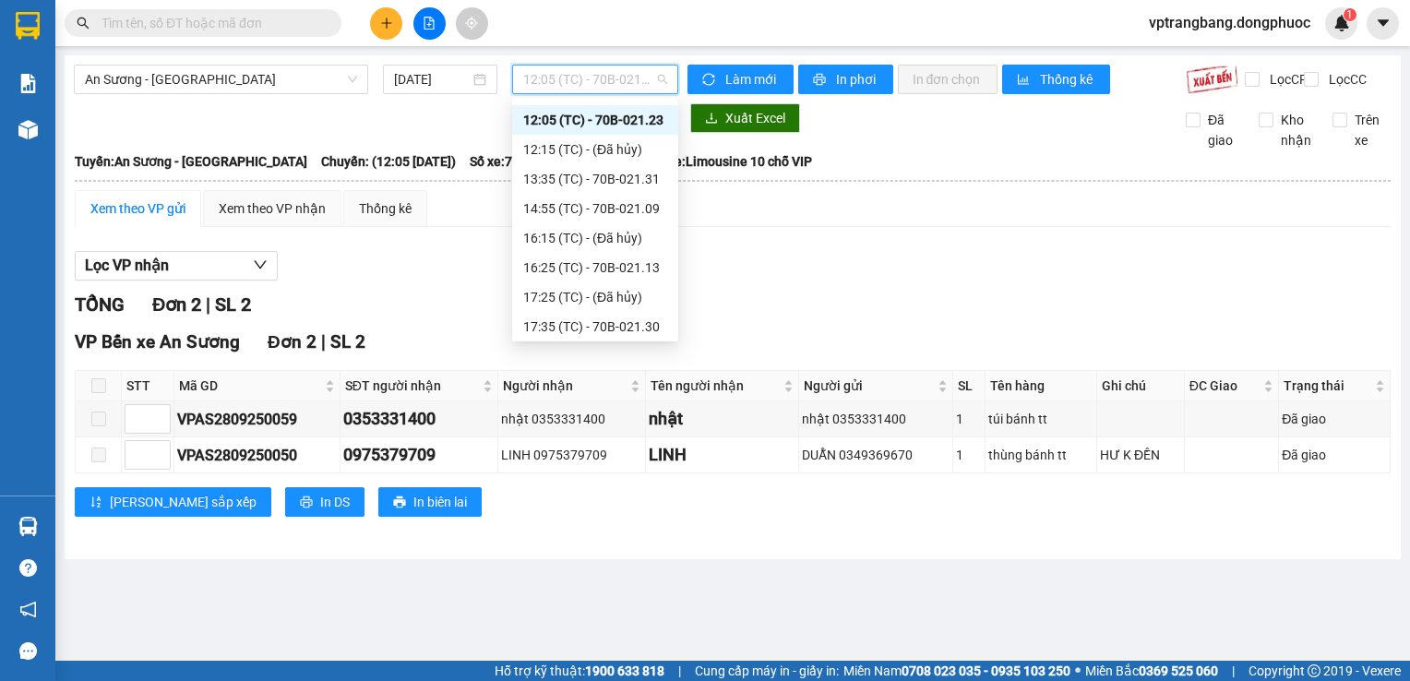
scroll to position [214, 0]
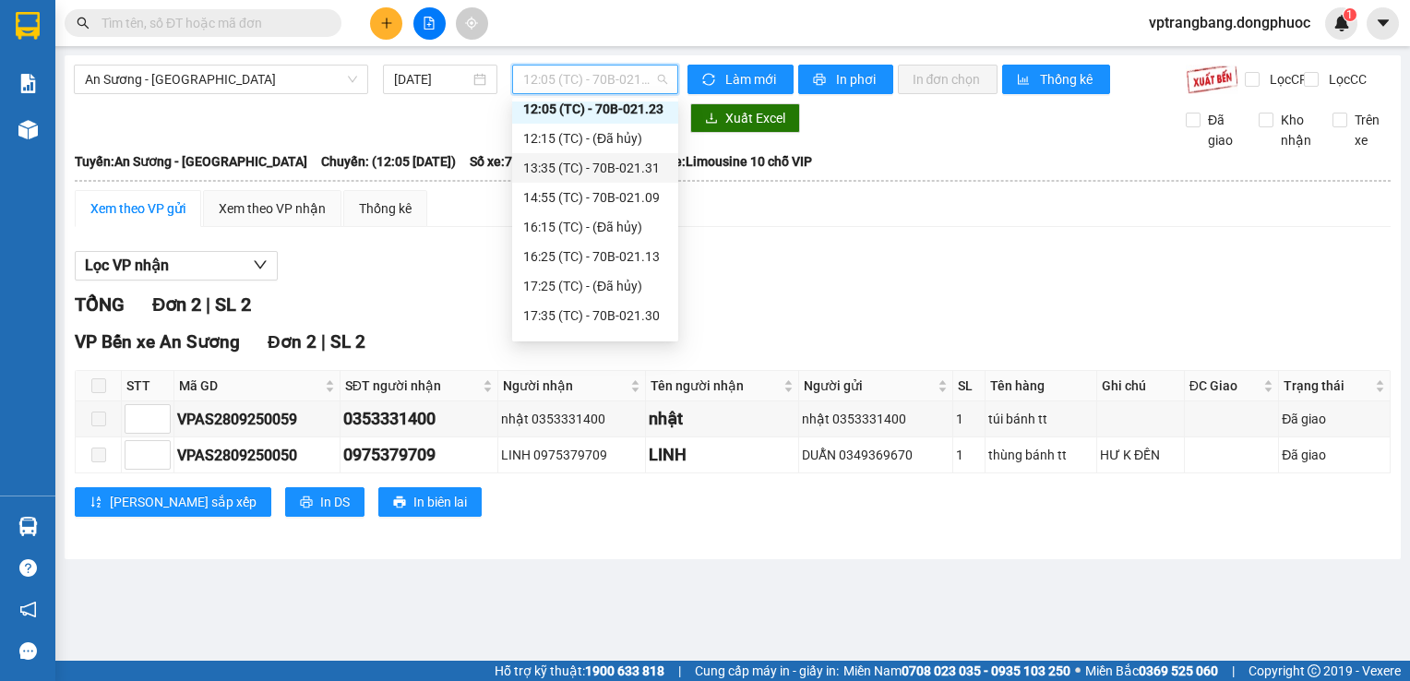
click at [605, 175] on div "13:35 (TC) - 70B-021.31" at bounding box center [595, 168] width 144 height 20
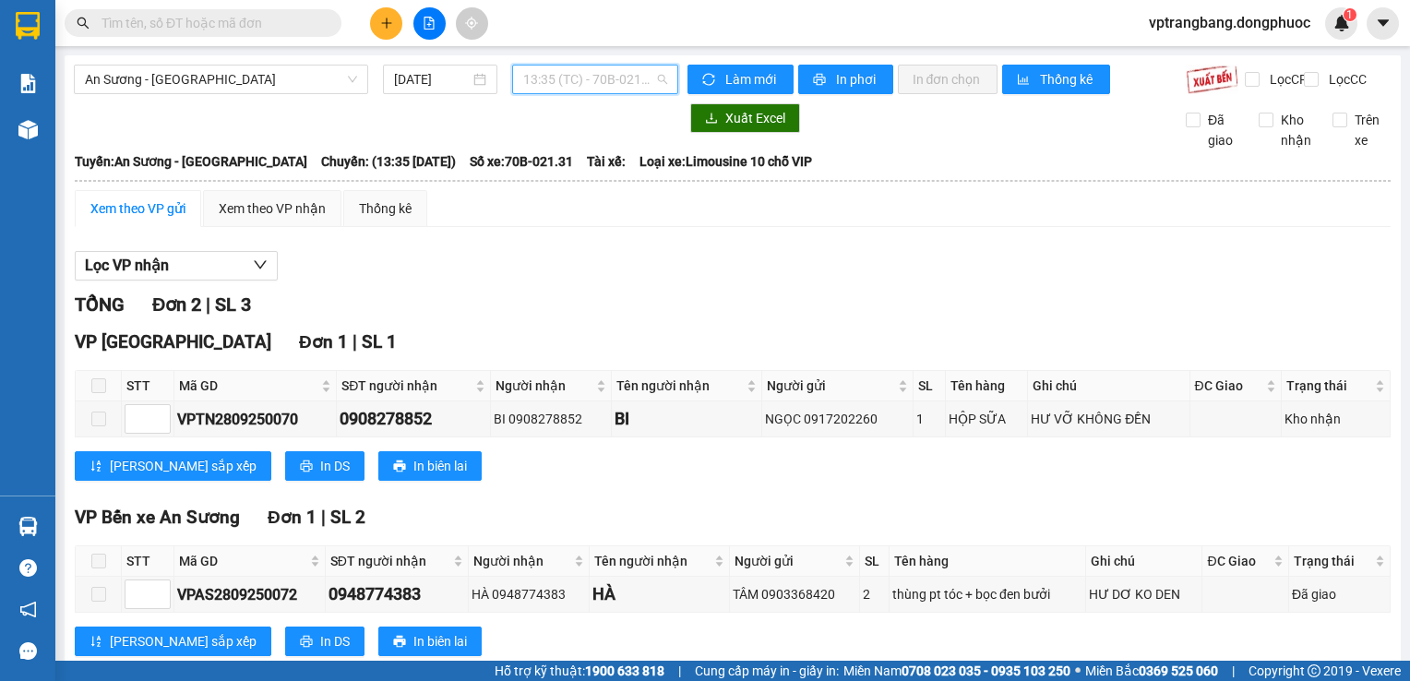
drag, startPoint x: 616, startPoint y: 78, endPoint x: 602, endPoint y: 98, distance: 23.8
click at [613, 78] on span "13:35 (TC) - 70B-021.31" at bounding box center [595, 80] width 144 height 28
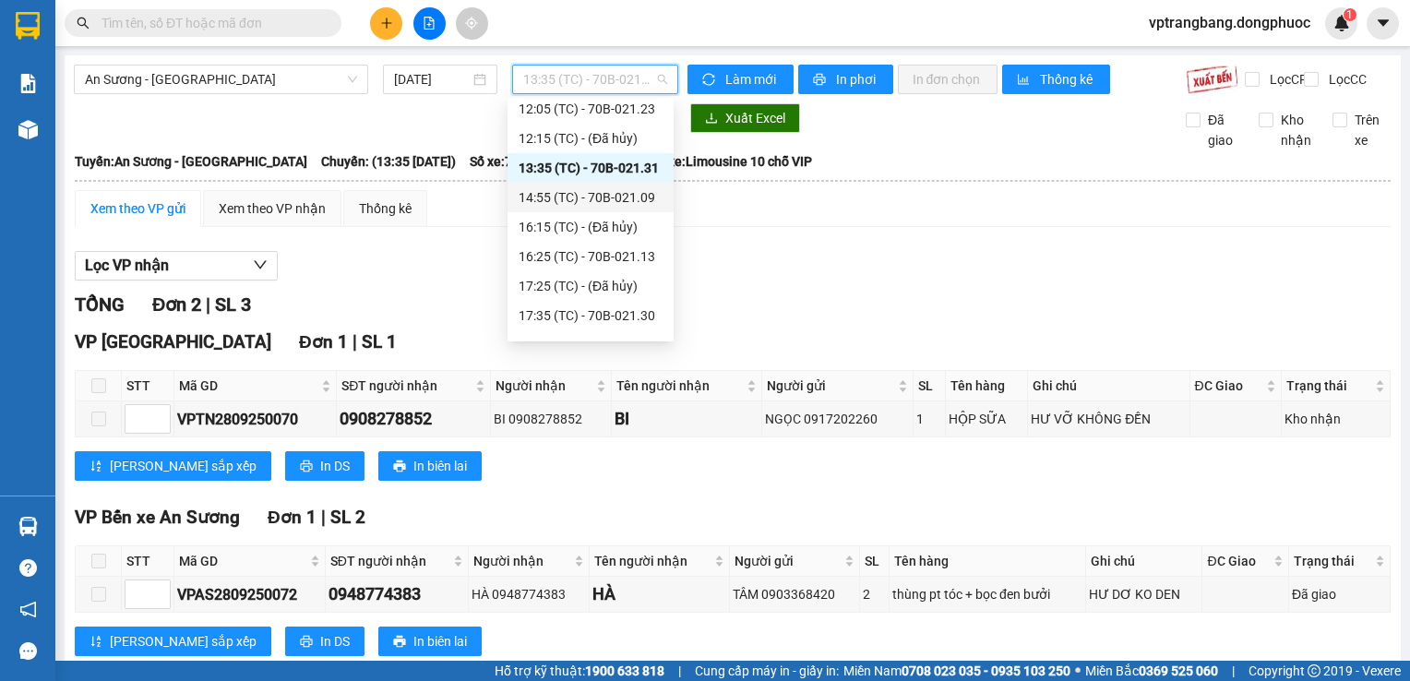
click at [587, 202] on div "14:55 (TC) - 70B-021.09" at bounding box center [591, 197] width 144 height 20
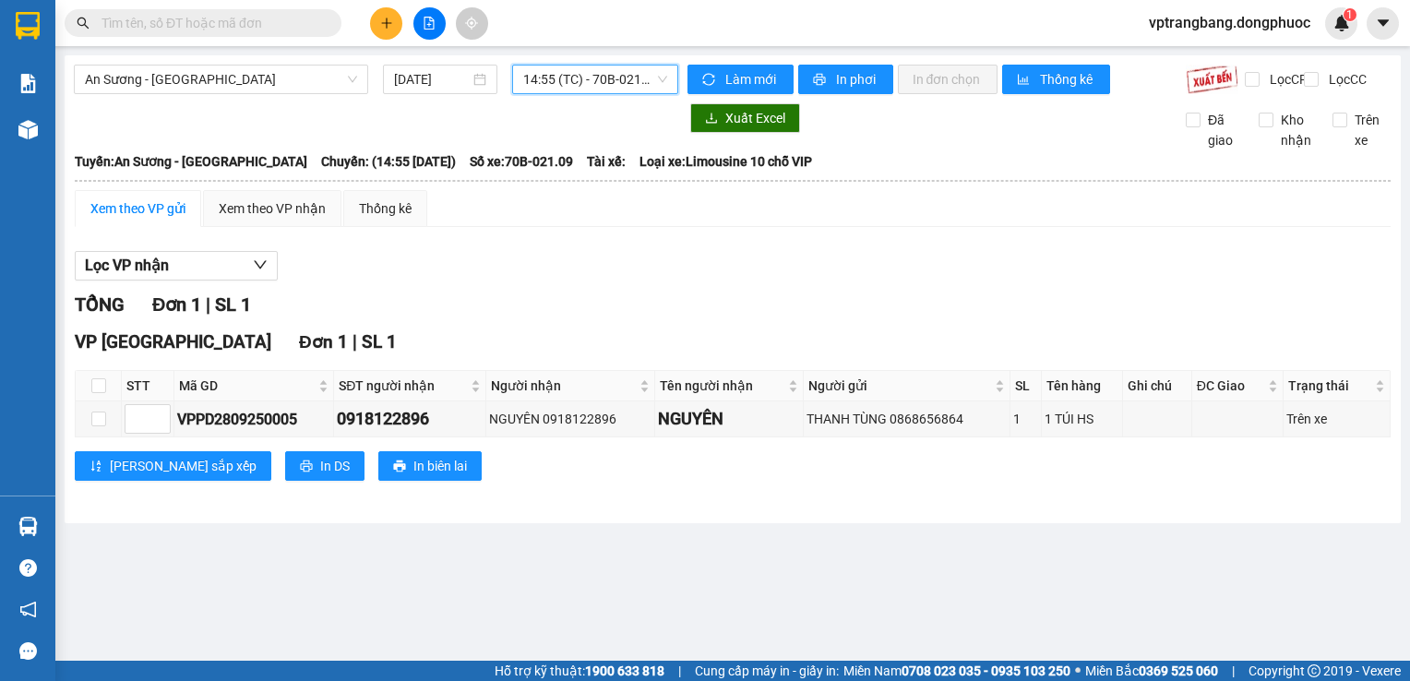
click at [586, 76] on span "14:55 (TC) - 70B-021.09" at bounding box center [595, 80] width 144 height 28
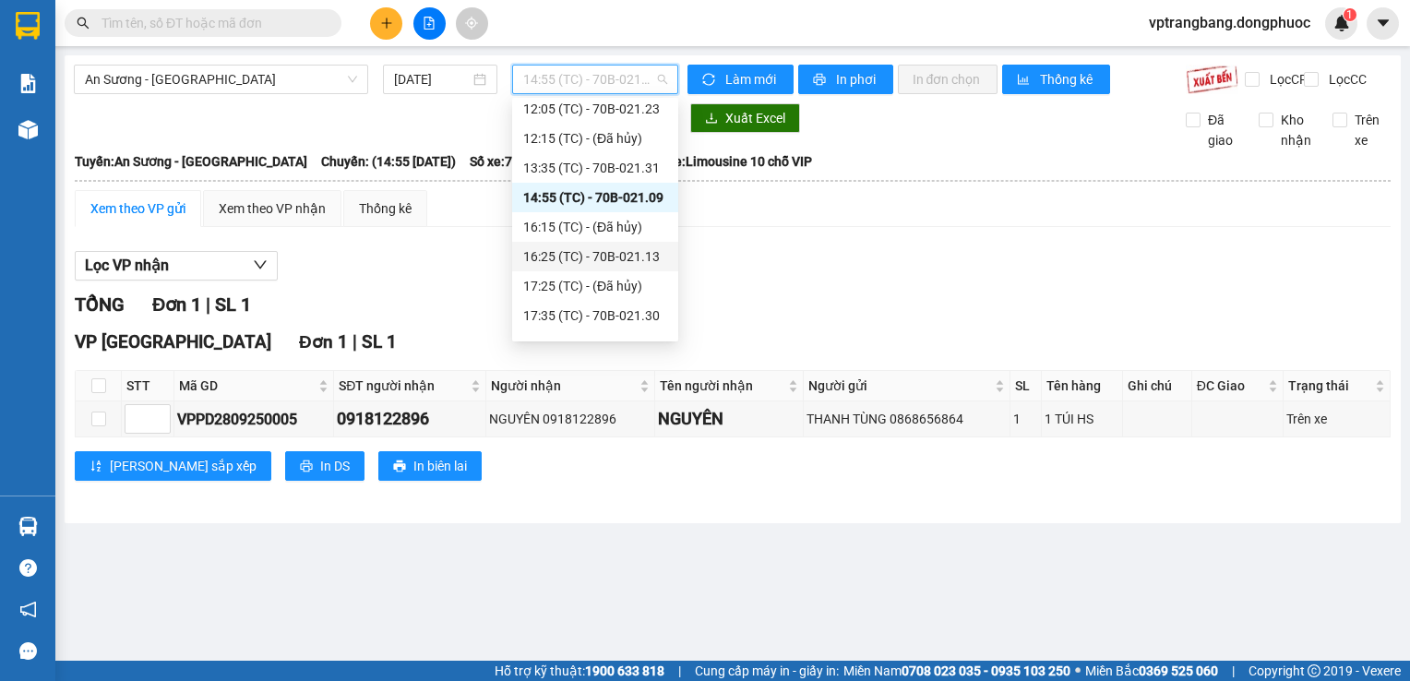
click at [567, 253] on div "16:25 (TC) - 70B-021.13" at bounding box center [595, 256] width 144 height 20
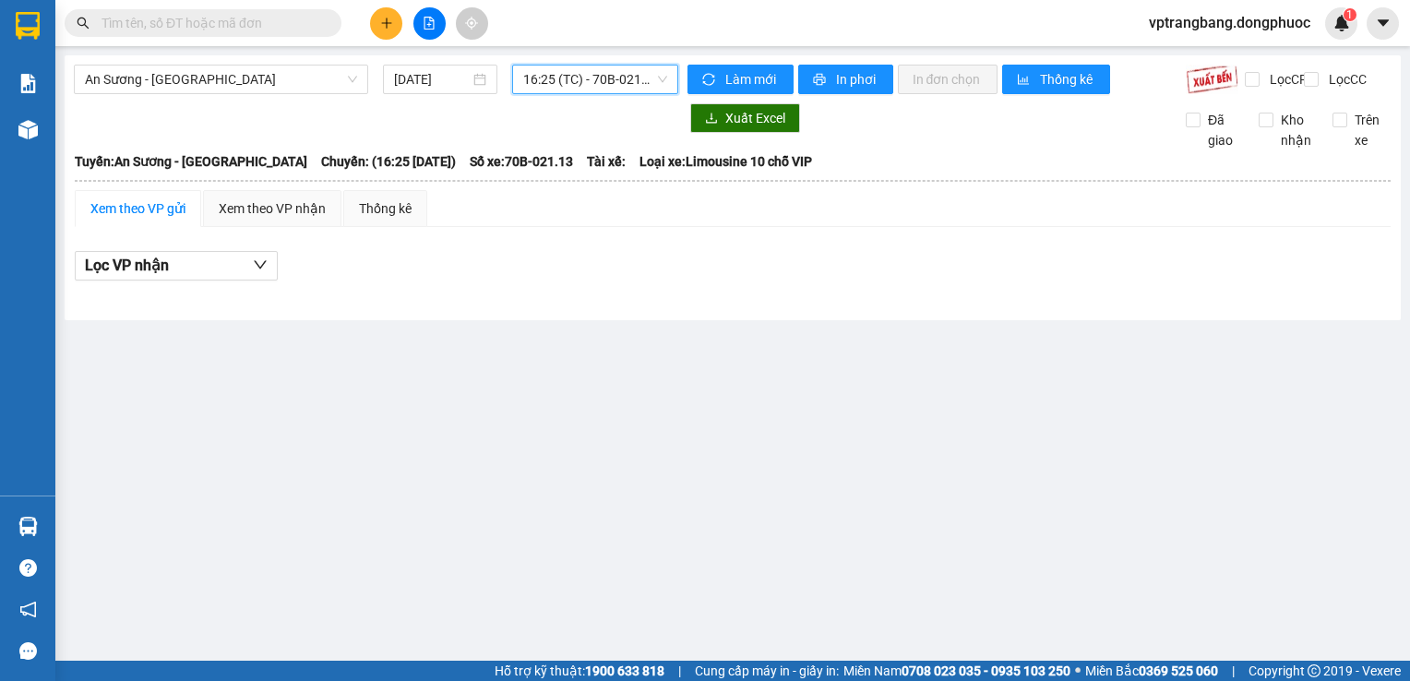
click at [543, 70] on span "16:25 (TC) - 70B-021.13" at bounding box center [595, 80] width 144 height 28
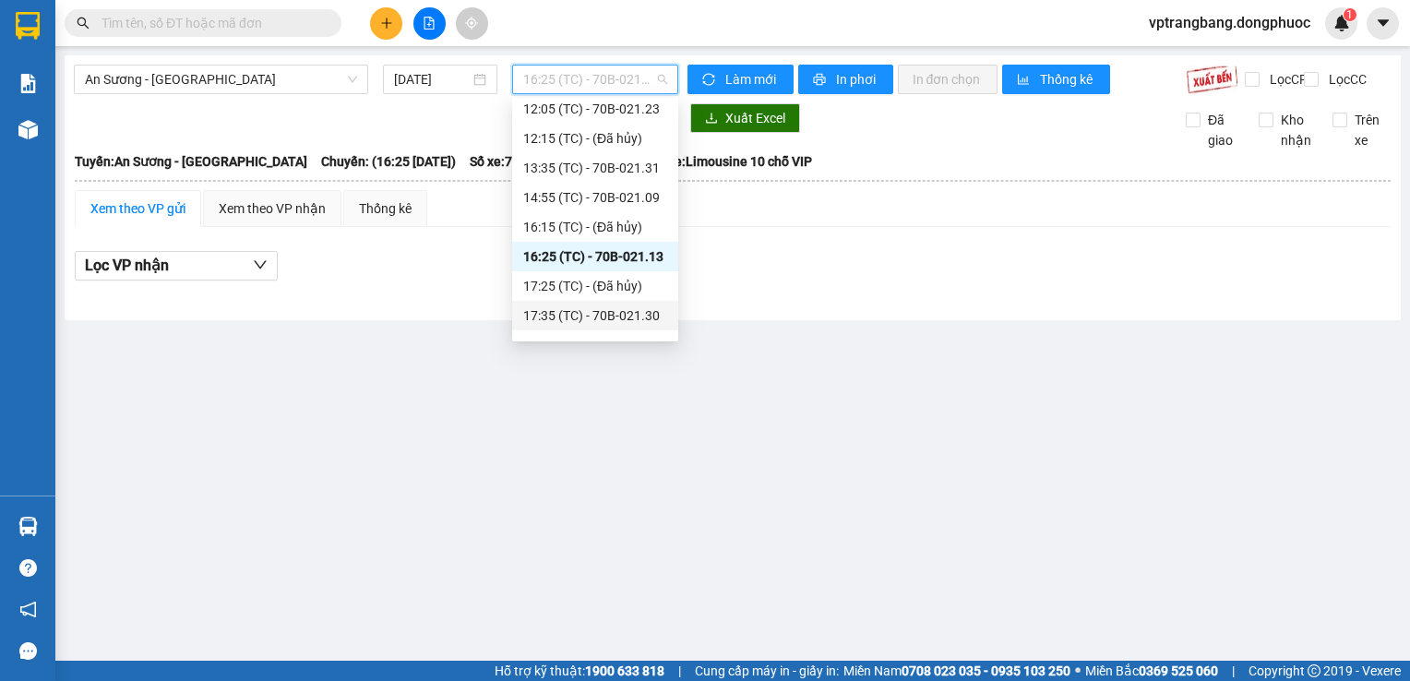
click at [546, 307] on div "17:35 (TC) - 70B-021.30" at bounding box center [595, 315] width 144 height 20
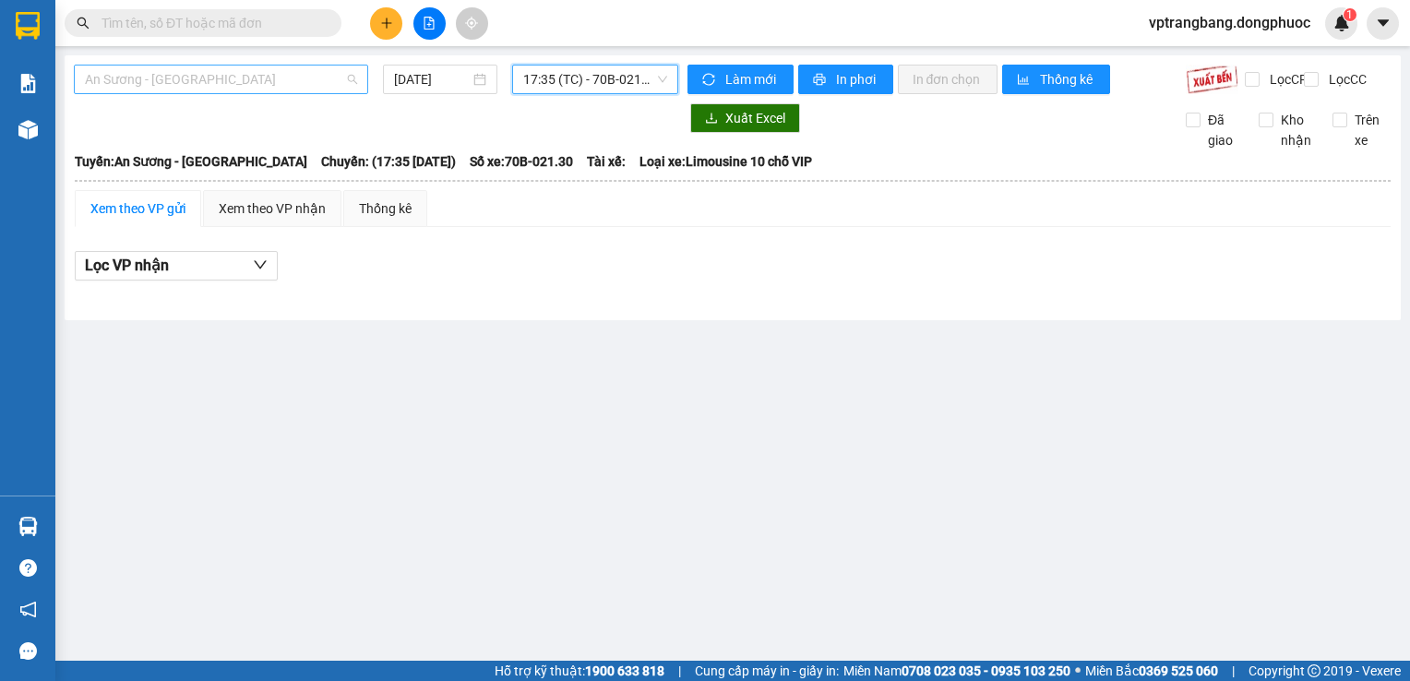
click at [302, 72] on span "An Sương - [GEOGRAPHIC_DATA]" at bounding box center [221, 80] width 272 height 28
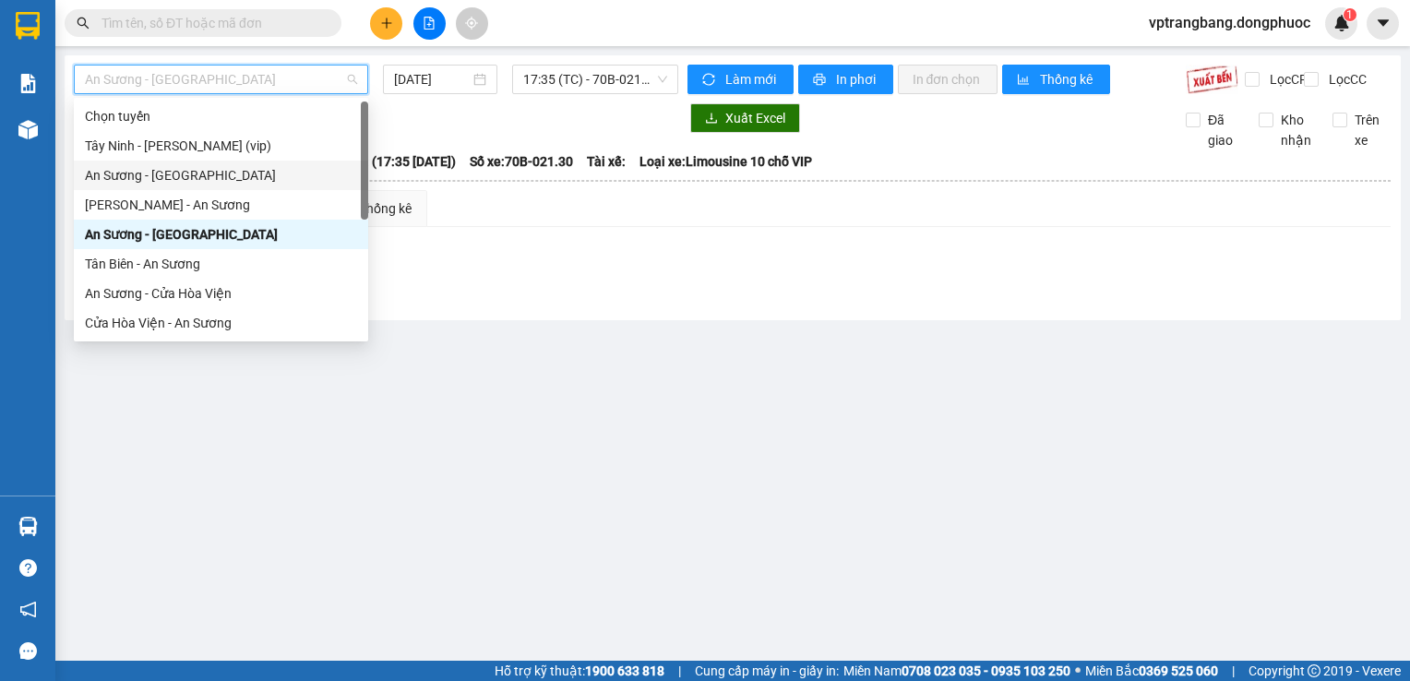
click at [195, 172] on div "An Sương - [GEOGRAPHIC_DATA]" at bounding box center [221, 175] width 272 height 20
type input "[DATE]"
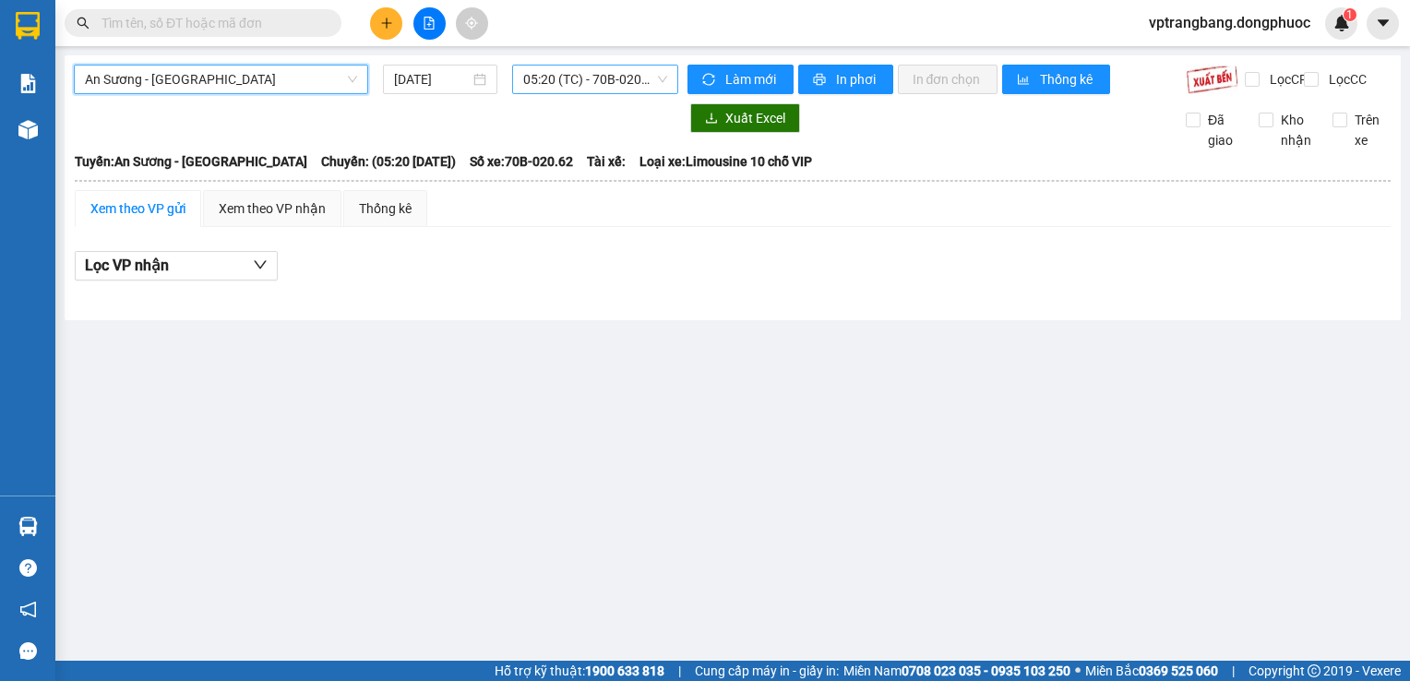
click at [546, 75] on span "05:20 (TC) - 70B-020.62" at bounding box center [595, 80] width 144 height 28
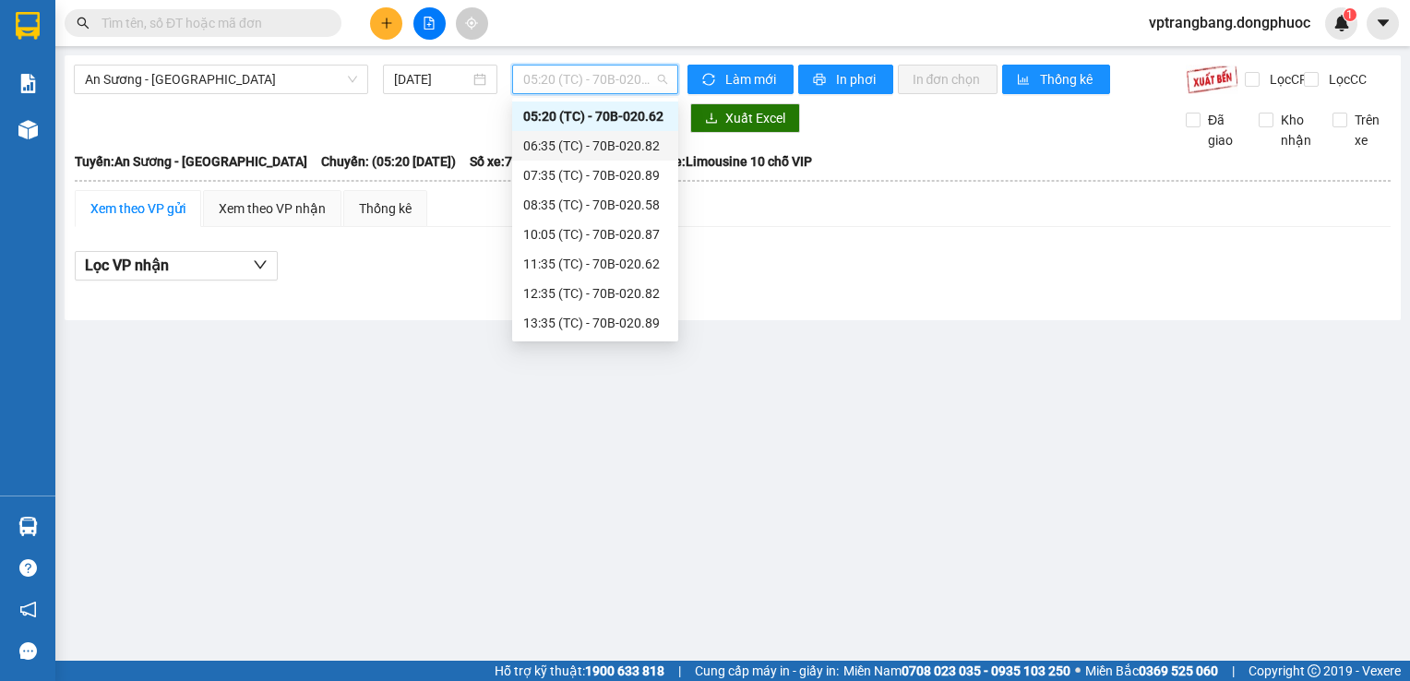
click at [623, 150] on div "06:35 (TC) - 70B-020.82" at bounding box center [595, 146] width 144 height 20
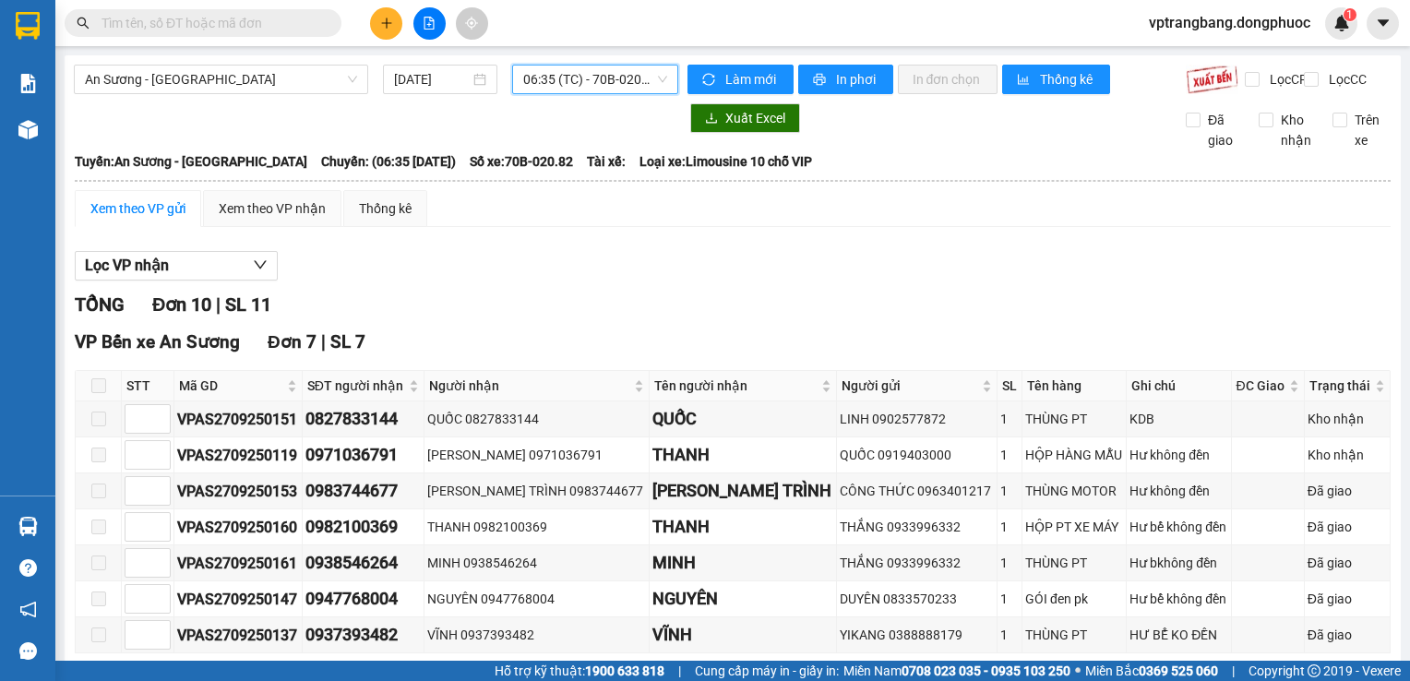
click at [554, 83] on span "06:35 (TC) - 70B-020.82" at bounding box center [595, 80] width 144 height 28
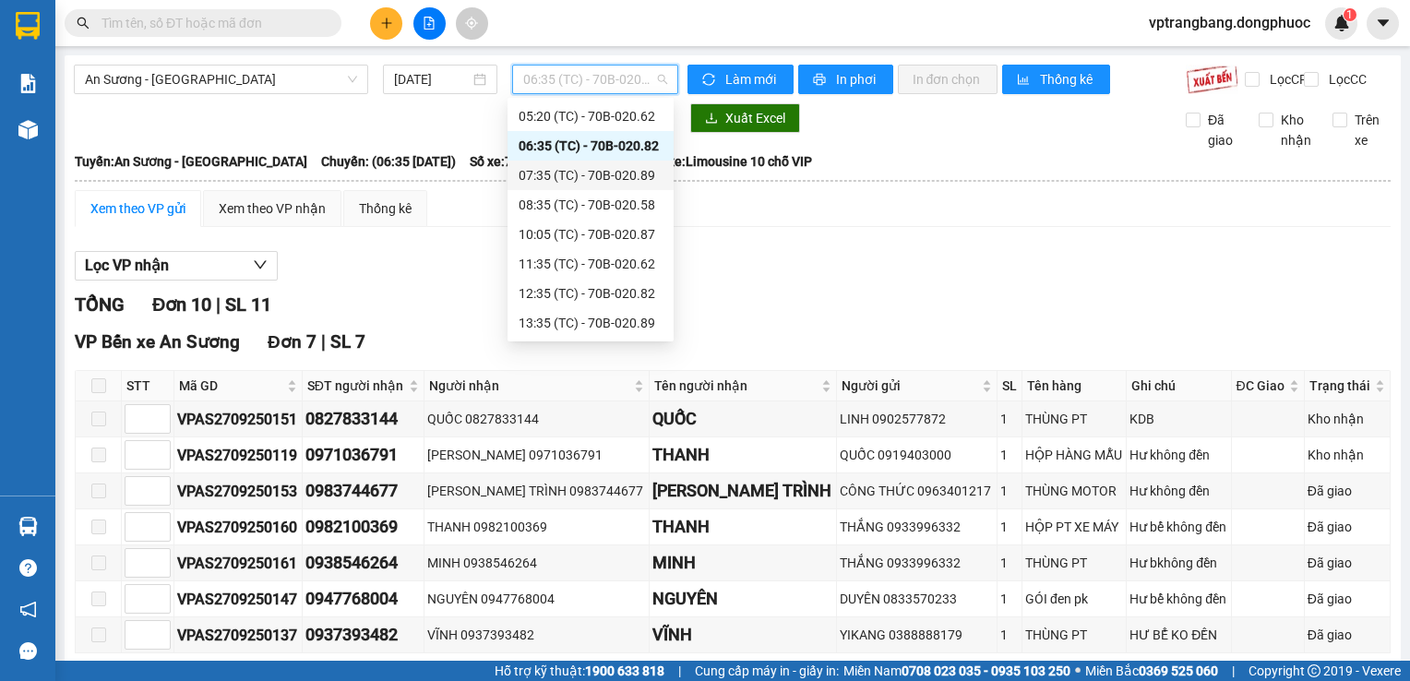
click at [556, 179] on div "07:35 (TC) - 70B-020.89" at bounding box center [591, 175] width 144 height 20
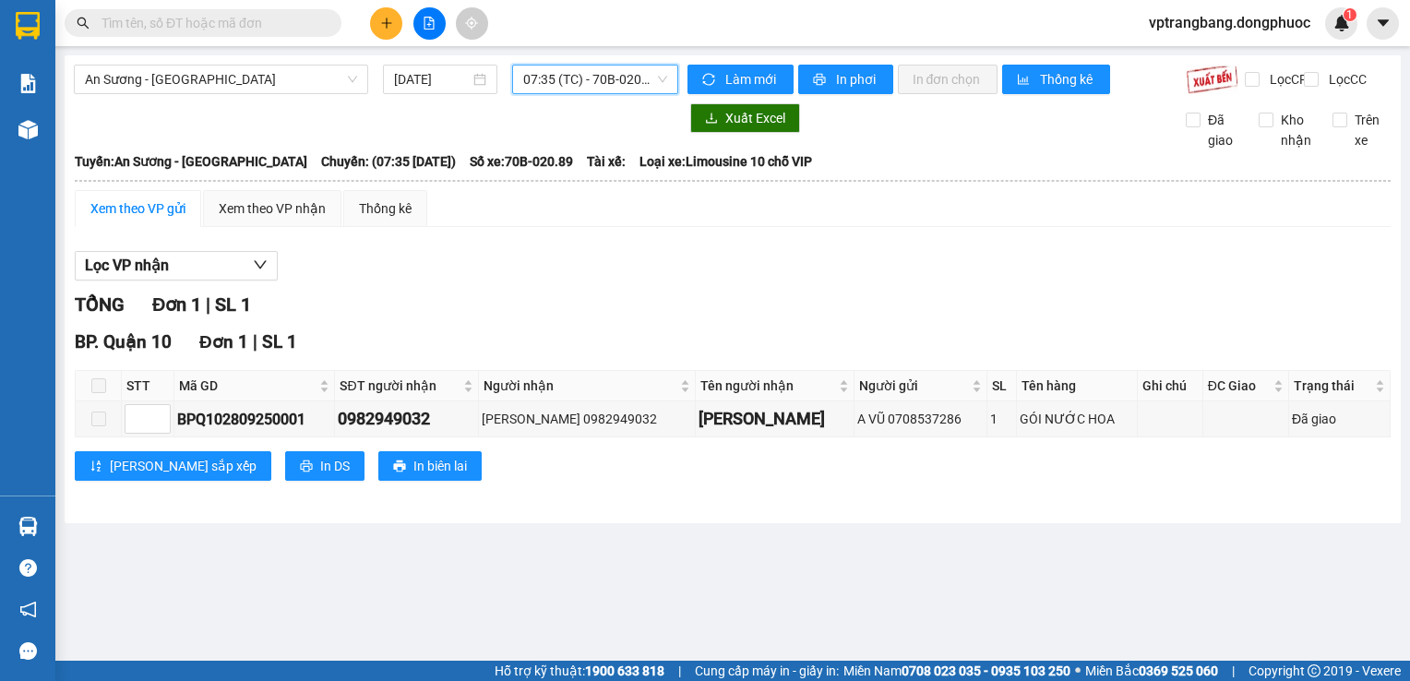
click at [622, 85] on span "07:35 (TC) - 70B-020.89" at bounding box center [595, 80] width 144 height 28
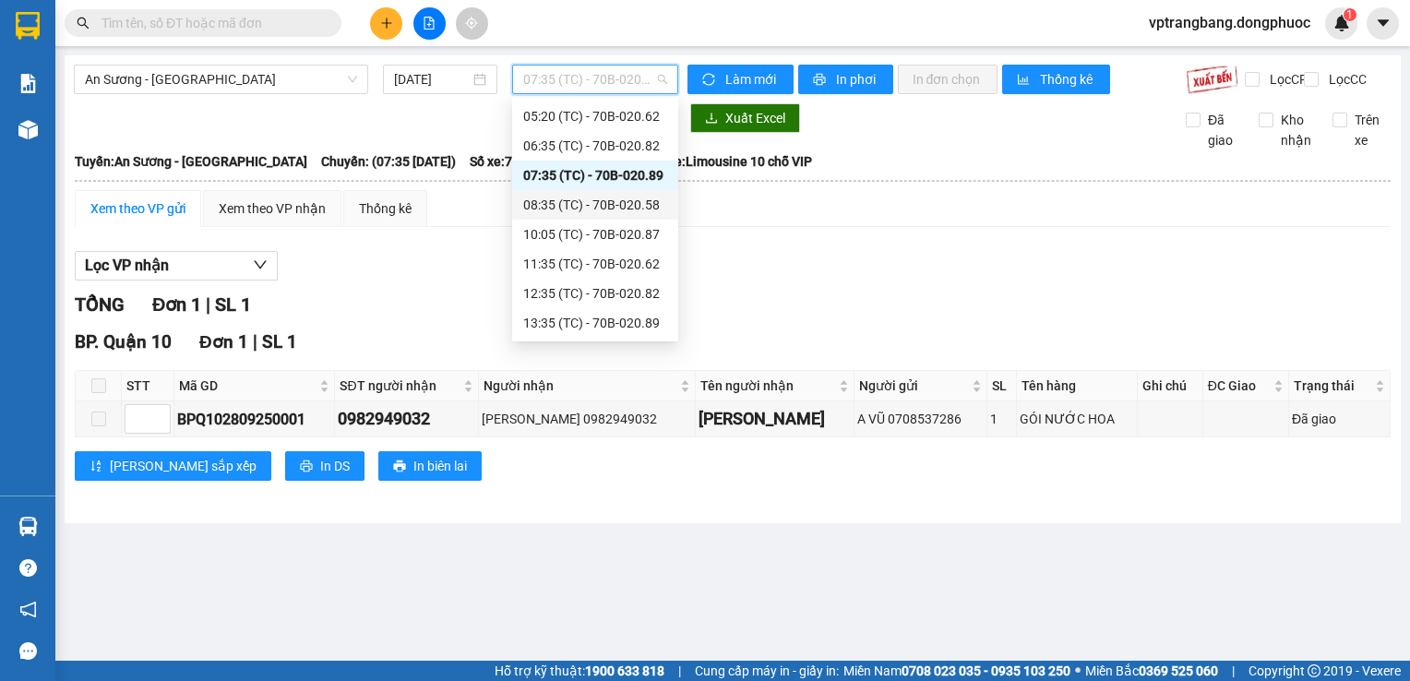
click at [593, 210] on div "08:35 (TC) - 70B-020.58" at bounding box center [595, 205] width 144 height 20
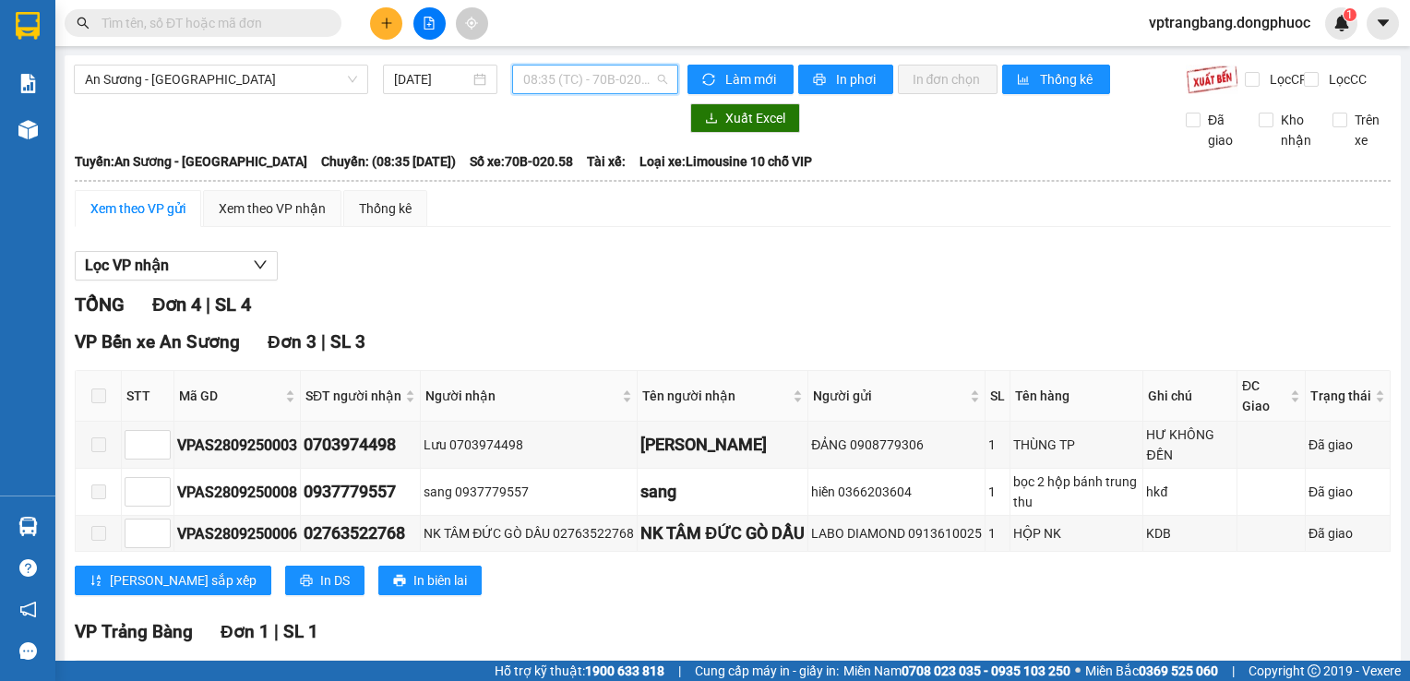
click at [545, 75] on span "08:35 (TC) - 70B-020.58" at bounding box center [595, 80] width 144 height 28
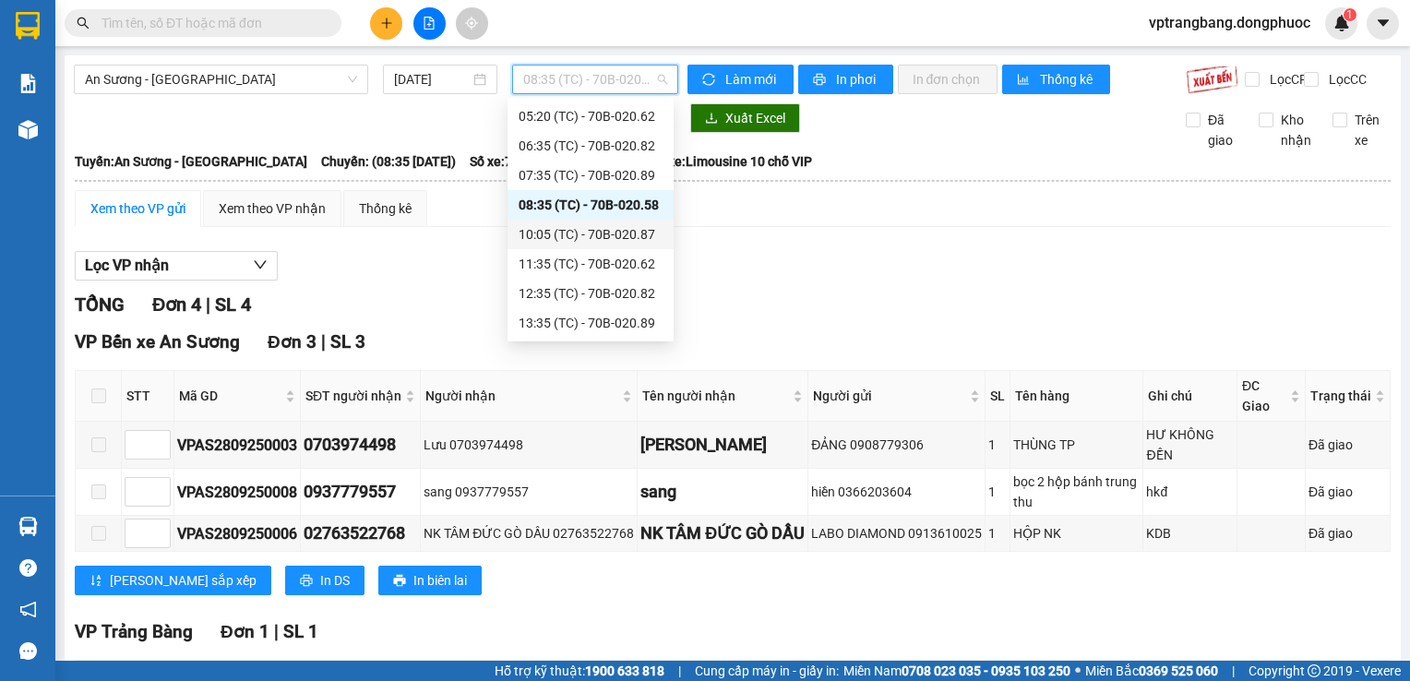
click at [611, 231] on div "10:05 (TC) - 70B-020.87" at bounding box center [591, 234] width 144 height 20
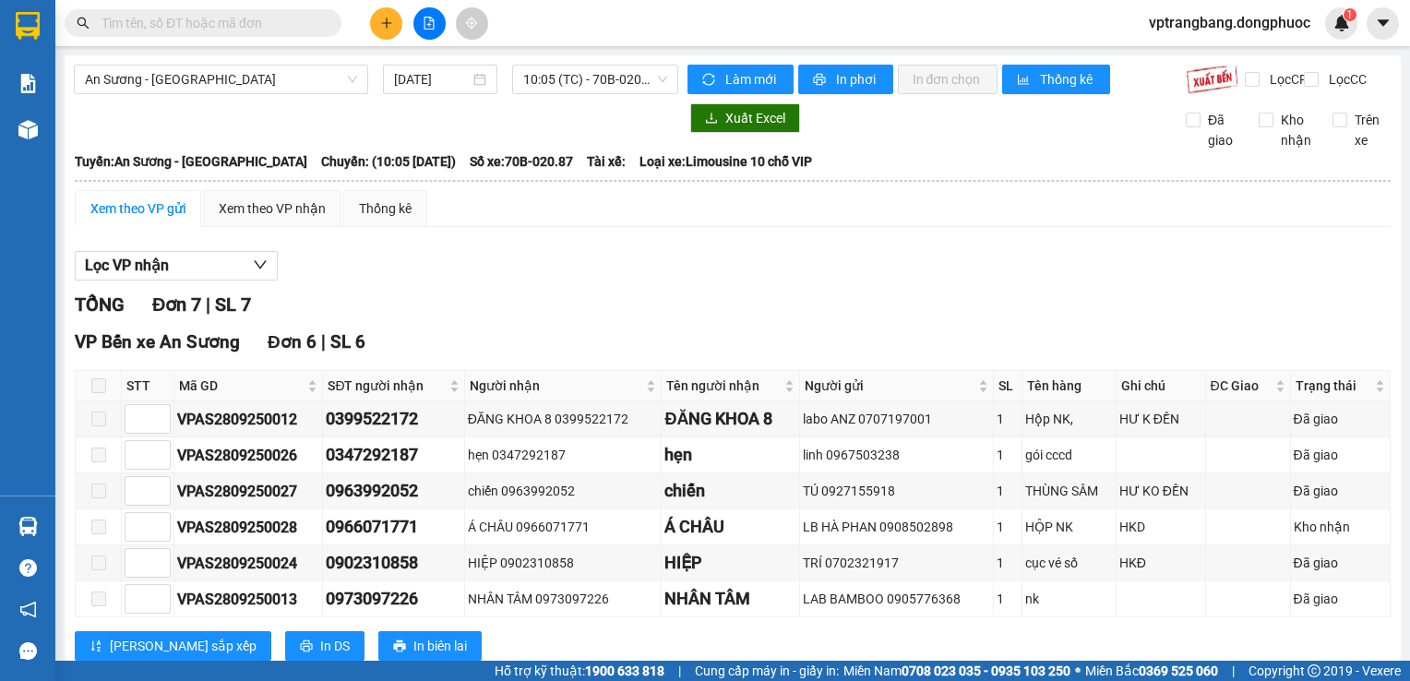
click at [447, 271] on div "Lọc VP nhận" at bounding box center [733, 266] width 1316 height 30
click at [535, 88] on span "10:05 (TC) - 70B-020.87" at bounding box center [595, 80] width 144 height 28
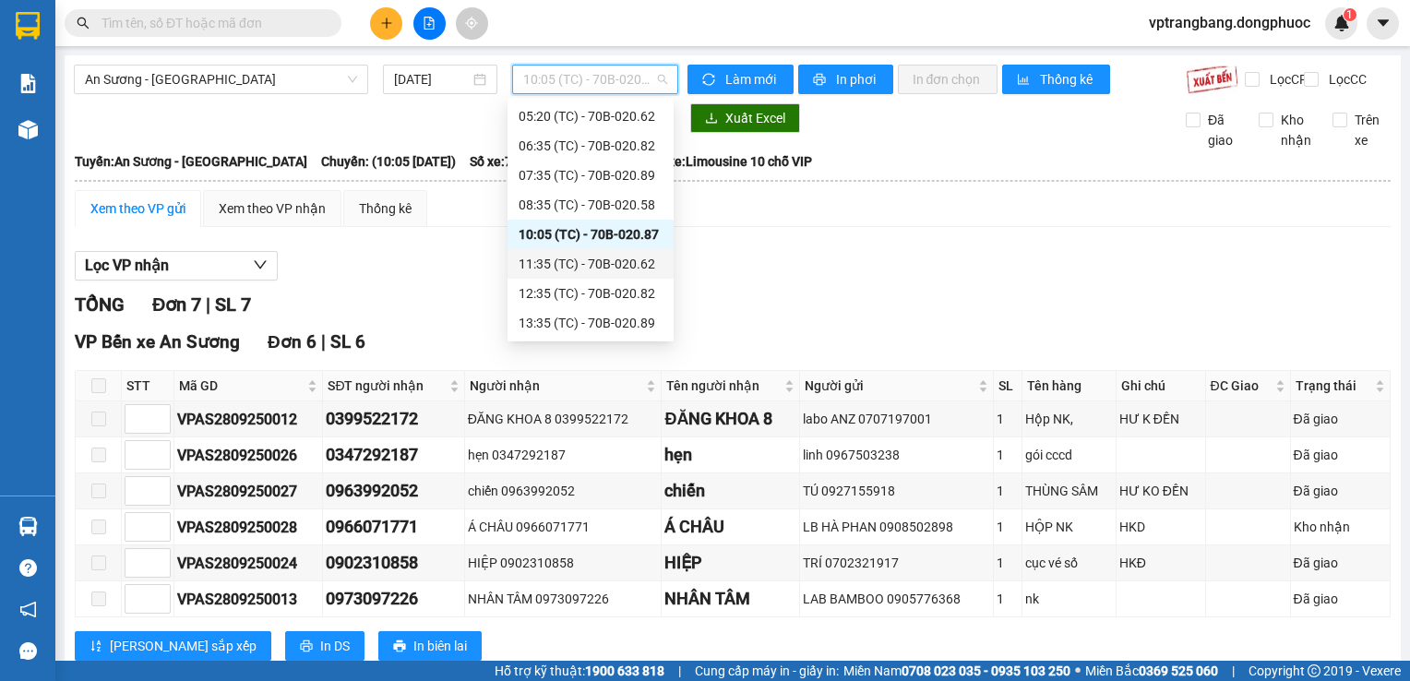
click at [598, 260] on div "11:35 (TC) - 70B-020.62" at bounding box center [591, 264] width 144 height 20
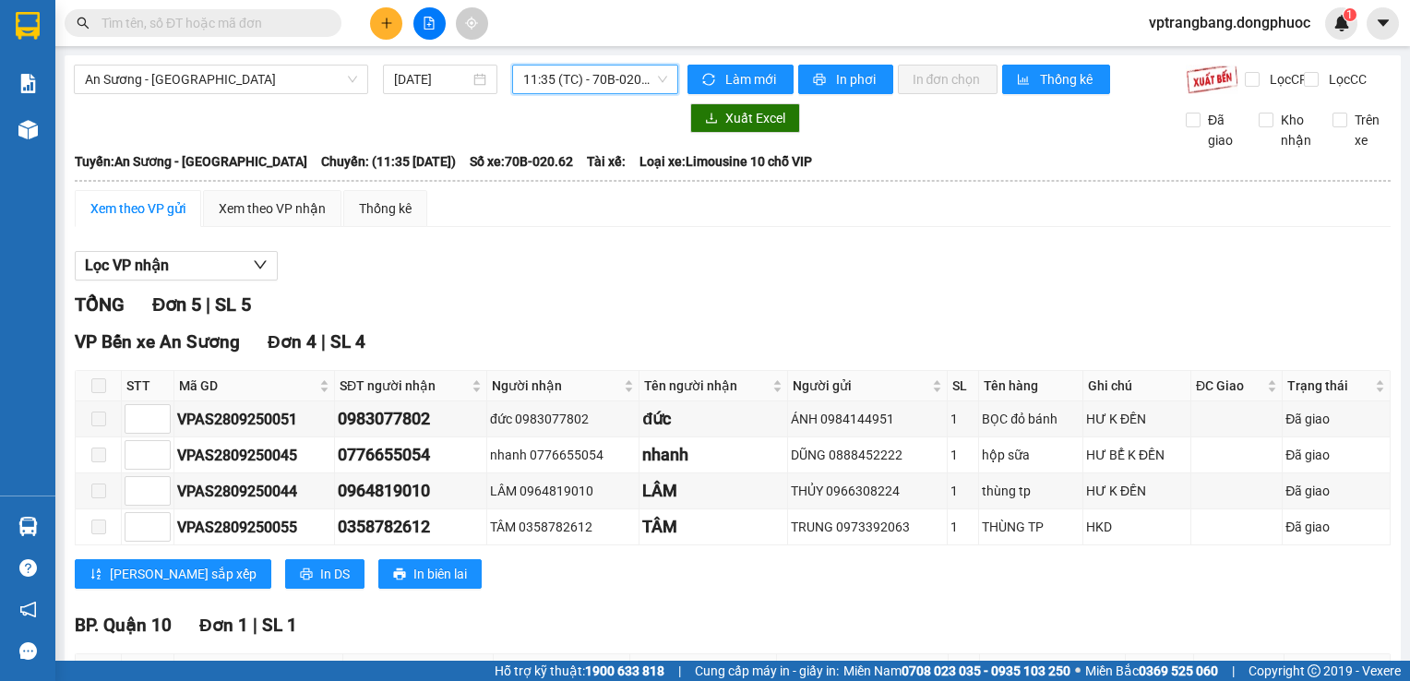
click at [590, 87] on span "11:35 (TC) - 70B-020.62" at bounding box center [595, 80] width 144 height 28
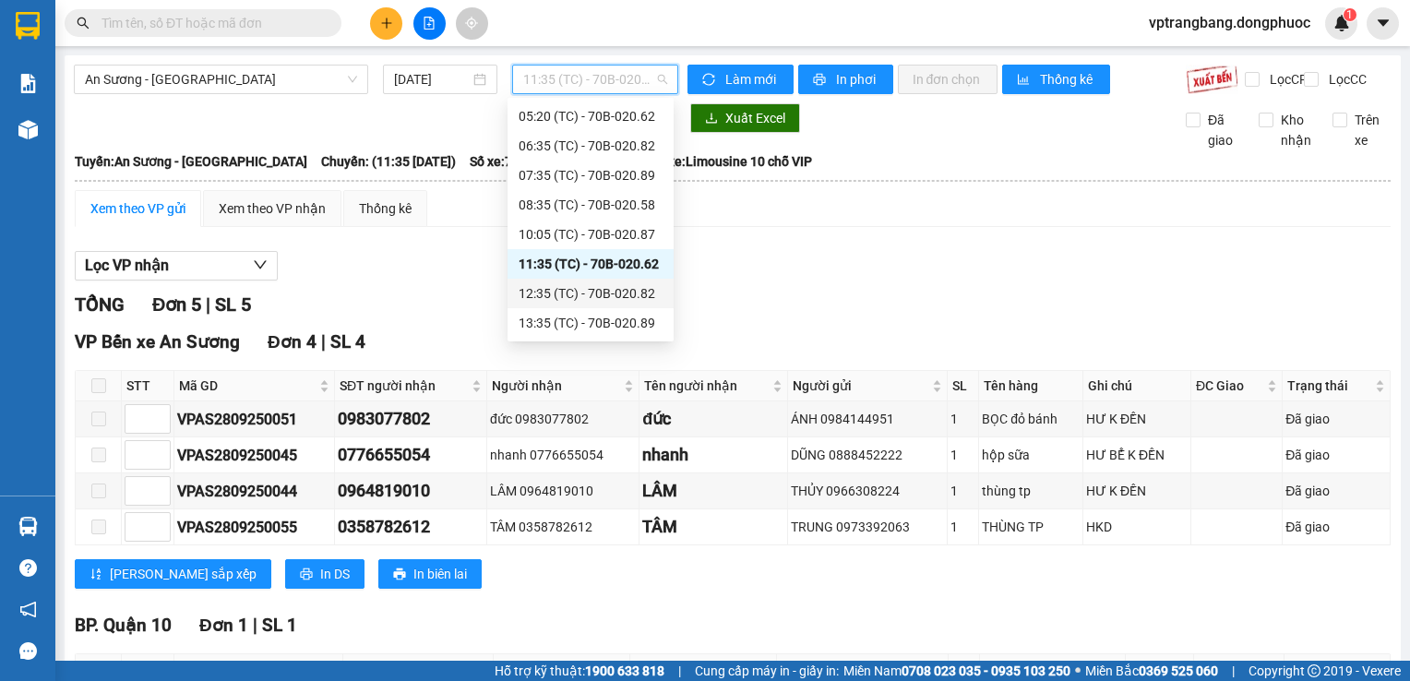
click at [604, 288] on div "12:35 (TC) - 70B-020.82" at bounding box center [591, 293] width 144 height 20
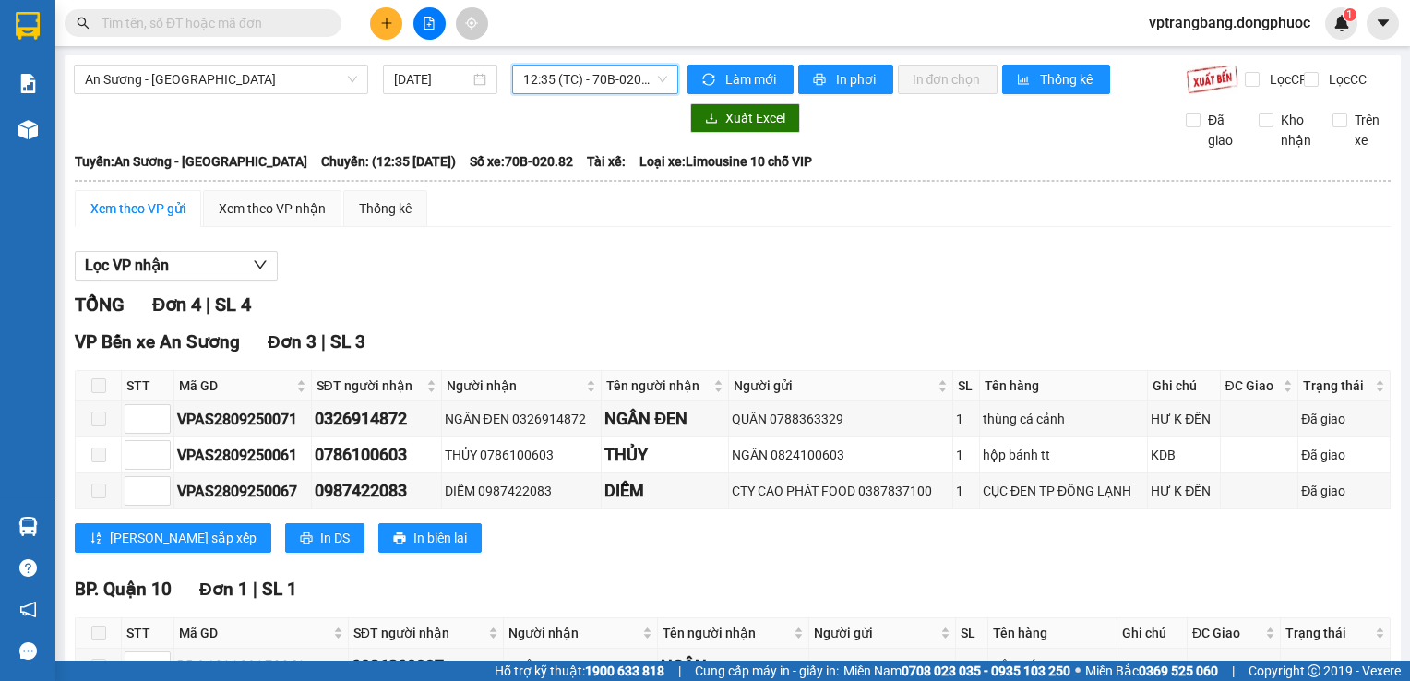
click at [552, 89] on span "12:35 (TC) - 70B-020.82" at bounding box center [595, 80] width 144 height 28
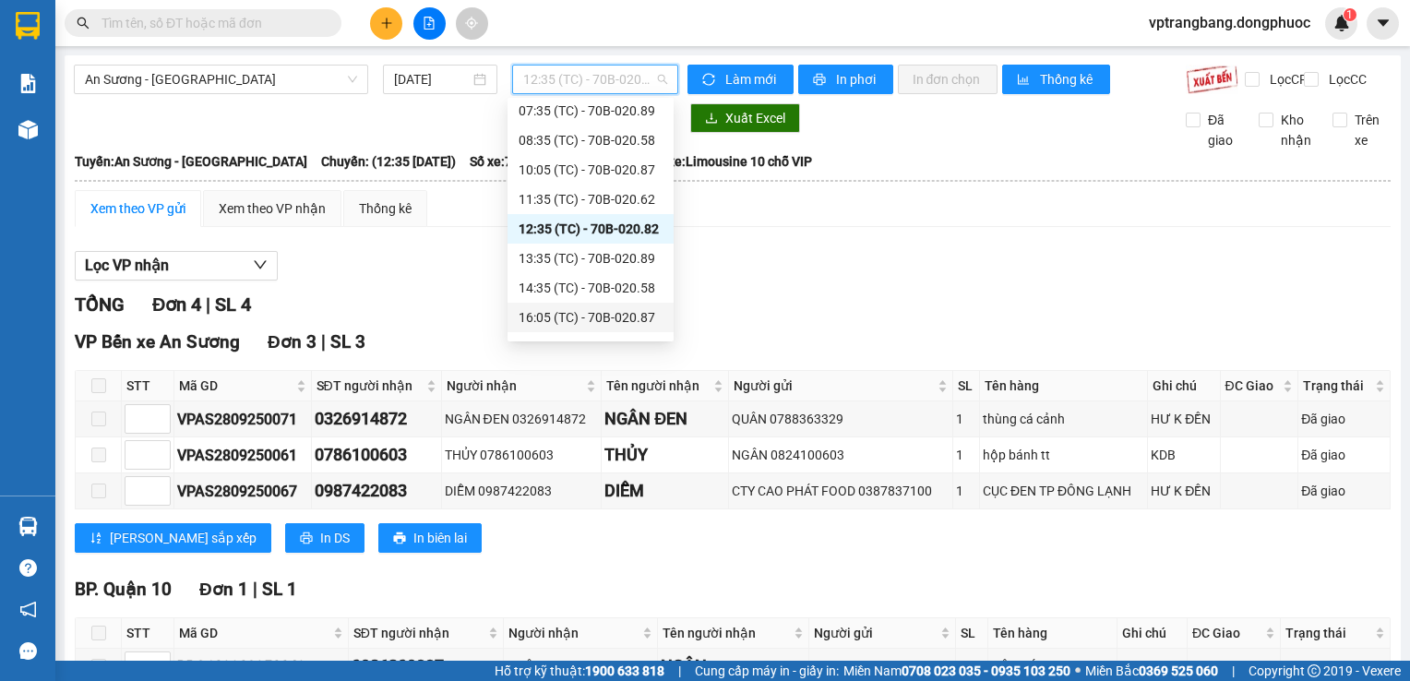
scroll to position [122, 0]
click at [569, 221] on div "13:35 (TC) - 70B-020.89" at bounding box center [591, 231] width 144 height 20
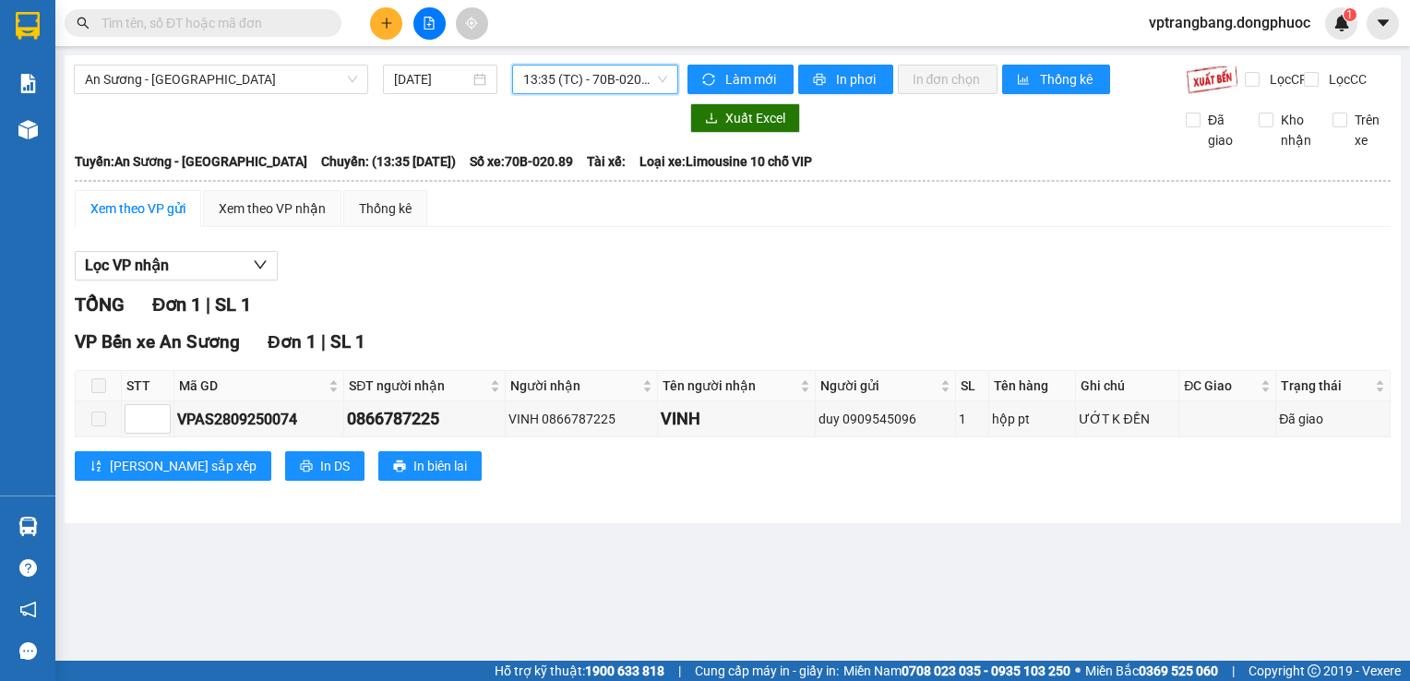
click at [650, 78] on span "13:35 (TC) - 70B-020.89" at bounding box center [595, 80] width 144 height 28
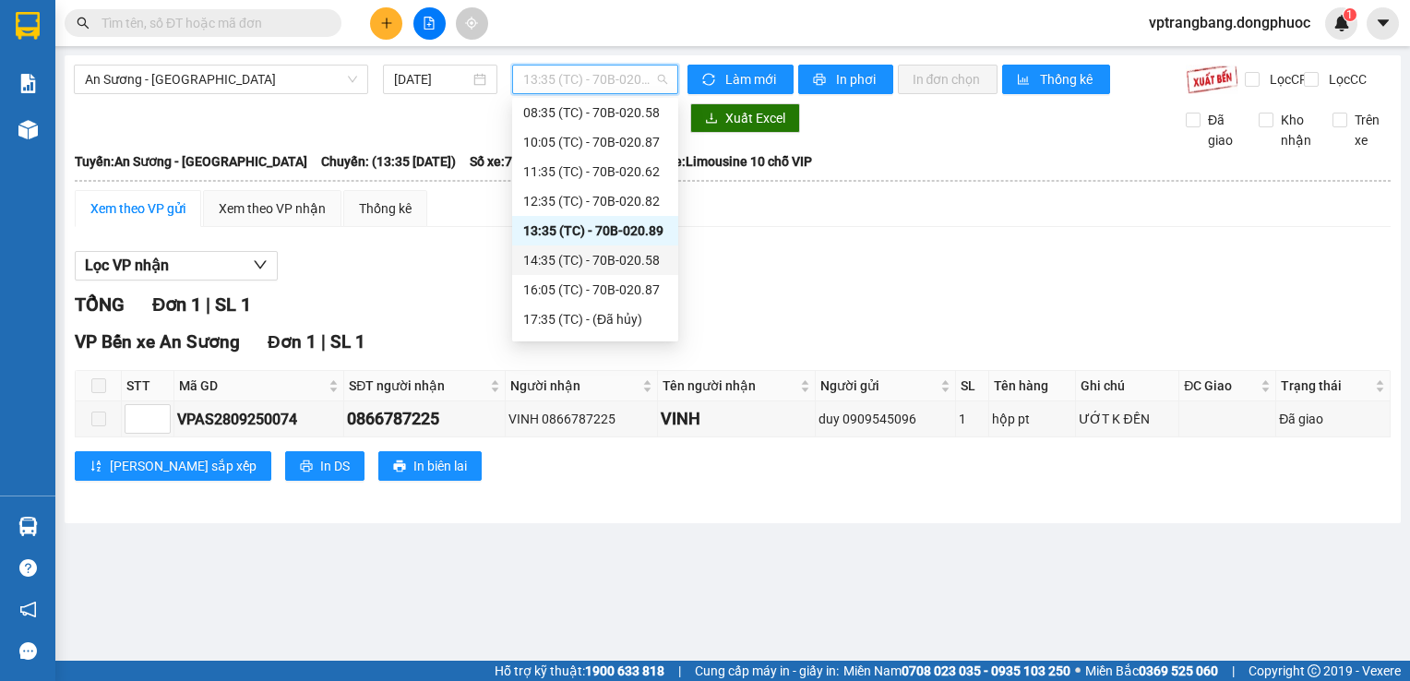
click at [623, 271] on div "14:35 (TC) - 70B-020.58" at bounding box center [595, 260] width 166 height 30
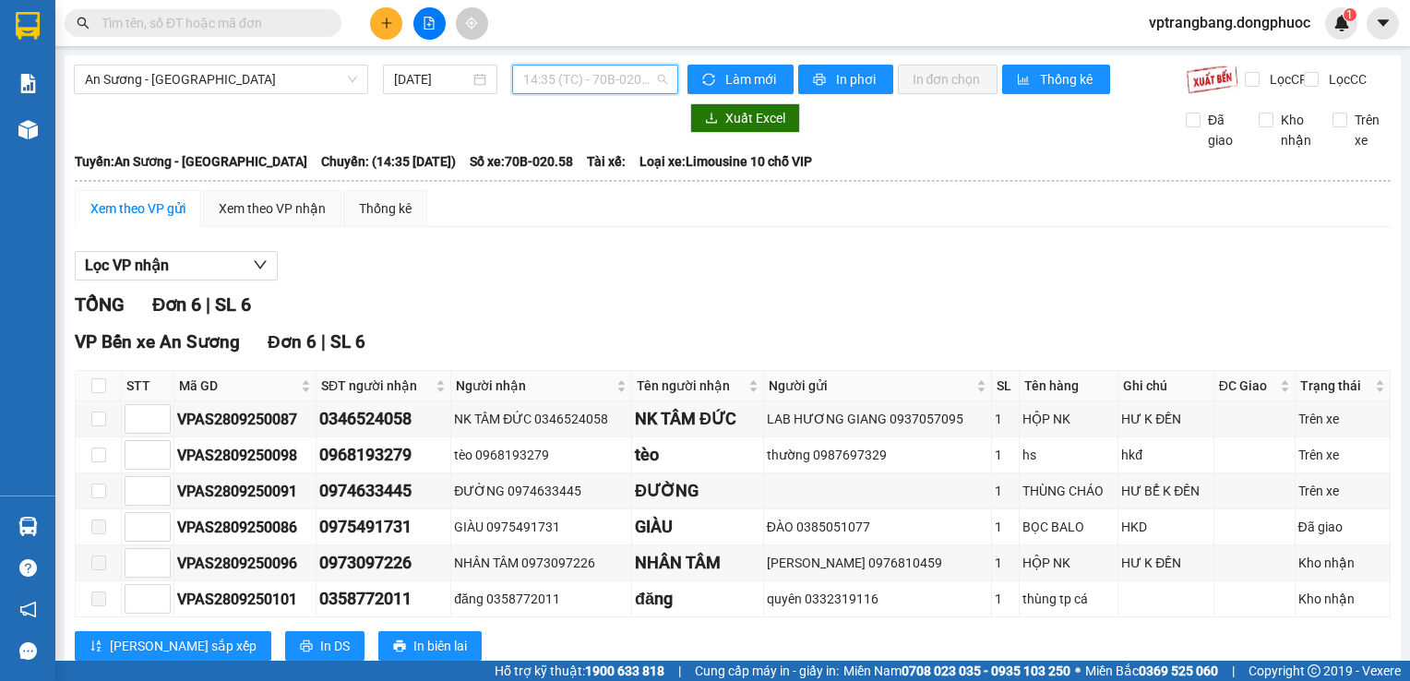
click at [588, 79] on span "14:35 (TC) - 70B-020.58" at bounding box center [595, 80] width 144 height 28
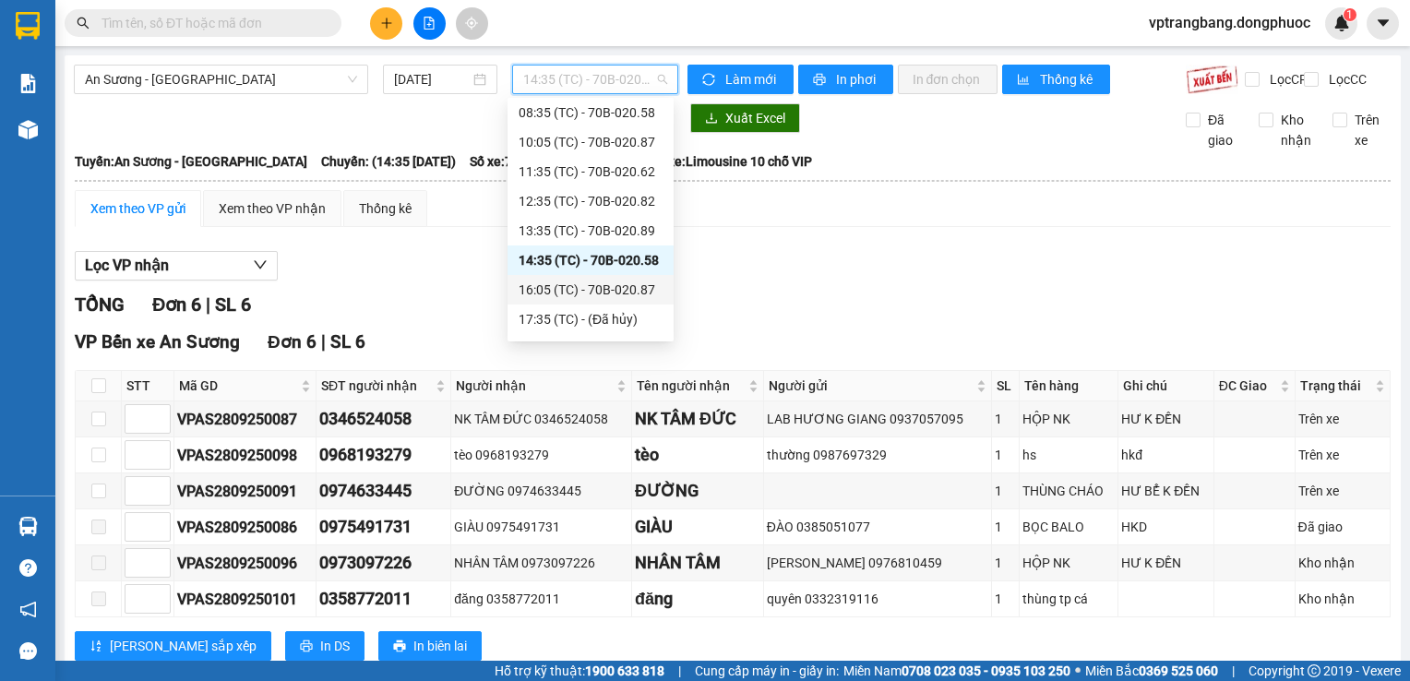
click at [568, 275] on div "16:05 (TC) - 70B-020.87" at bounding box center [591, 290] width 166 height 30
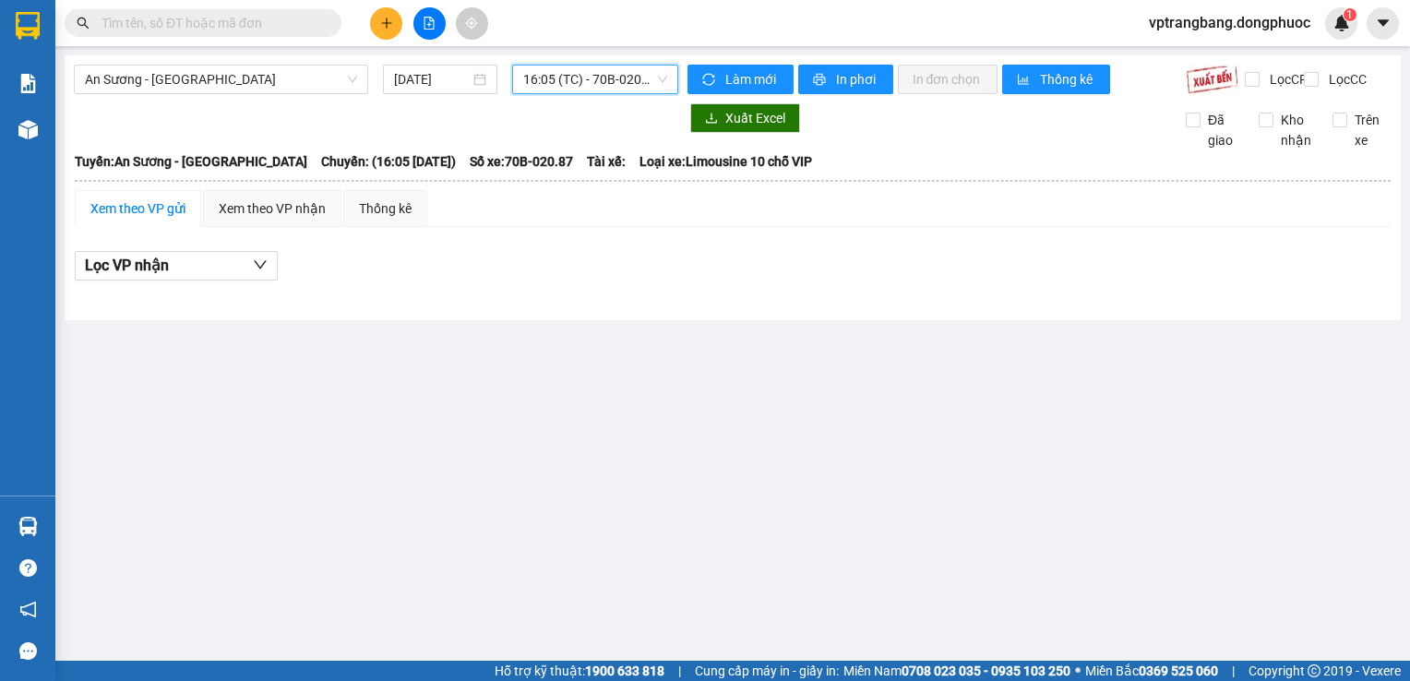
click at [563, 72] on span "16:05 (TC) - 70B-020.87" at bounding box center [595, 80] width 144 height 28
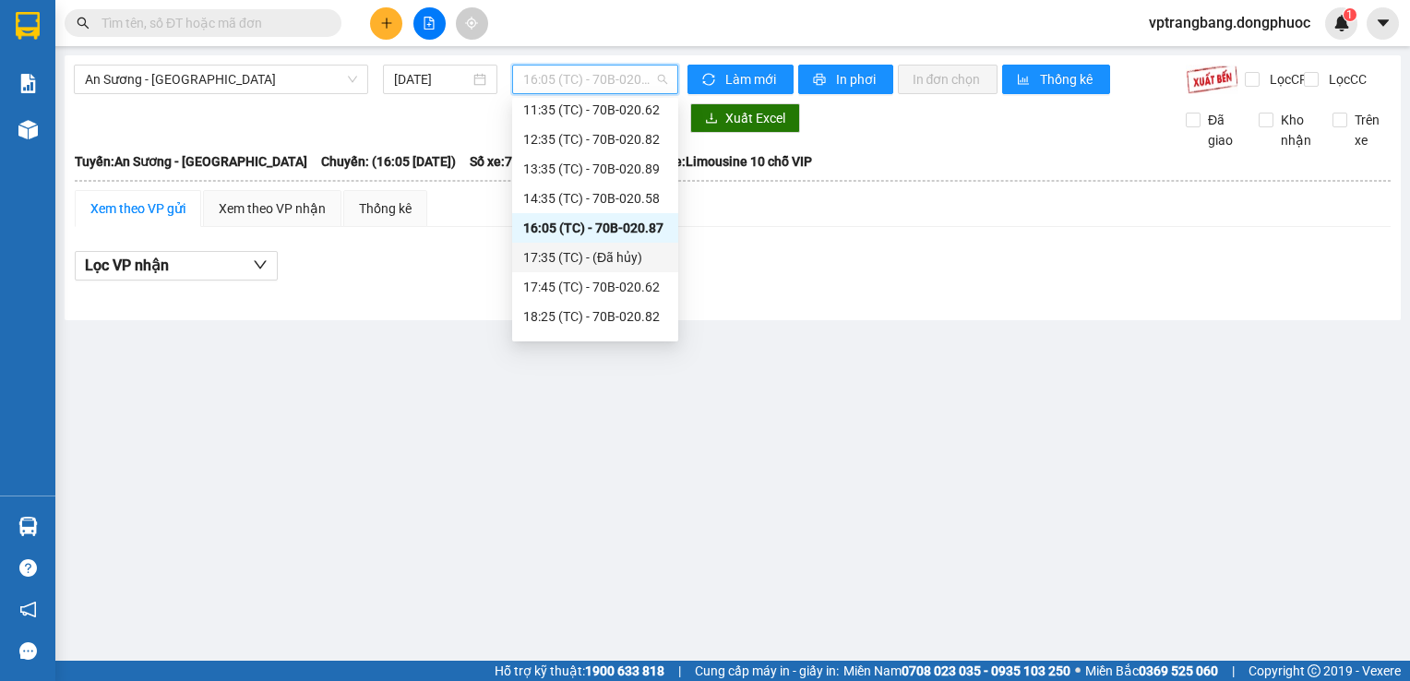
scroll to position [207, 0]
click at [548, 264] on div "17:45 (TC) - 70B-020.62" at bounding box center [595, 264] width 144 height 20
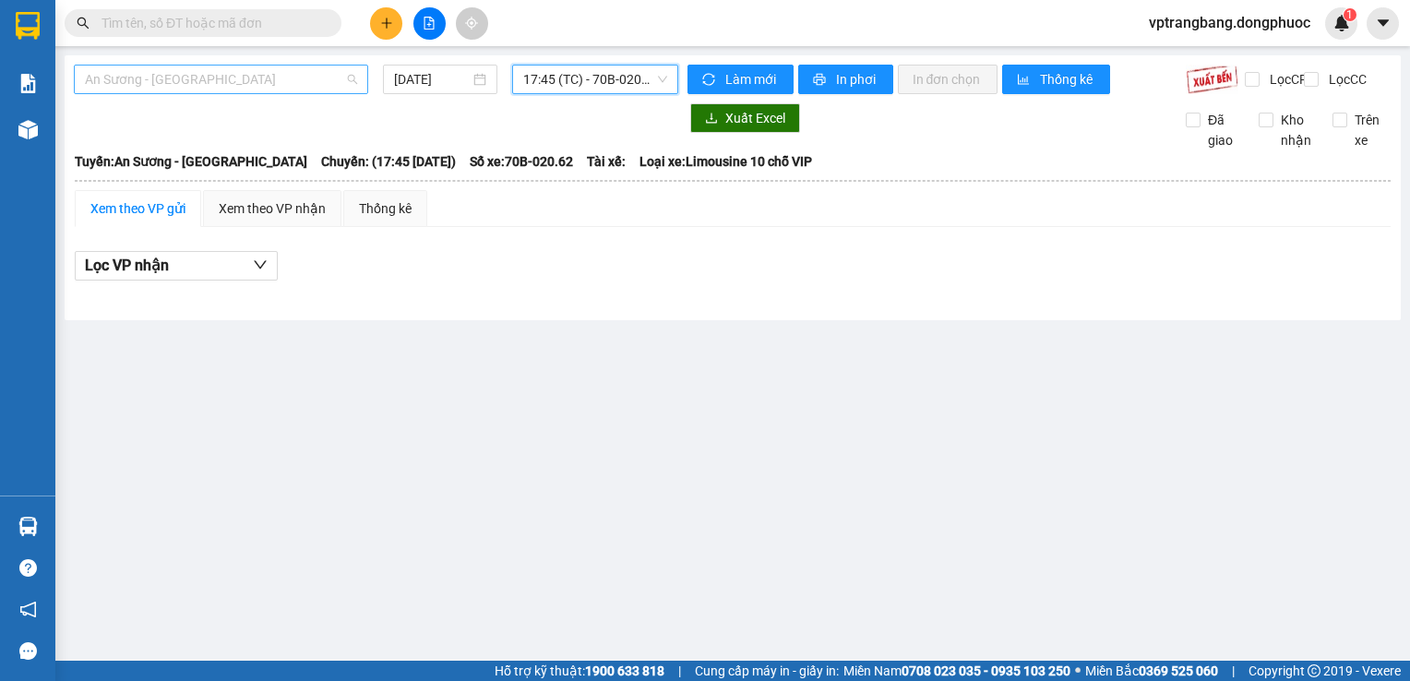
click at [308, 90] on span "An Sương - [GEOGRAPHIC_DATA]" at bounding box center [221, 80] width 272 height 28
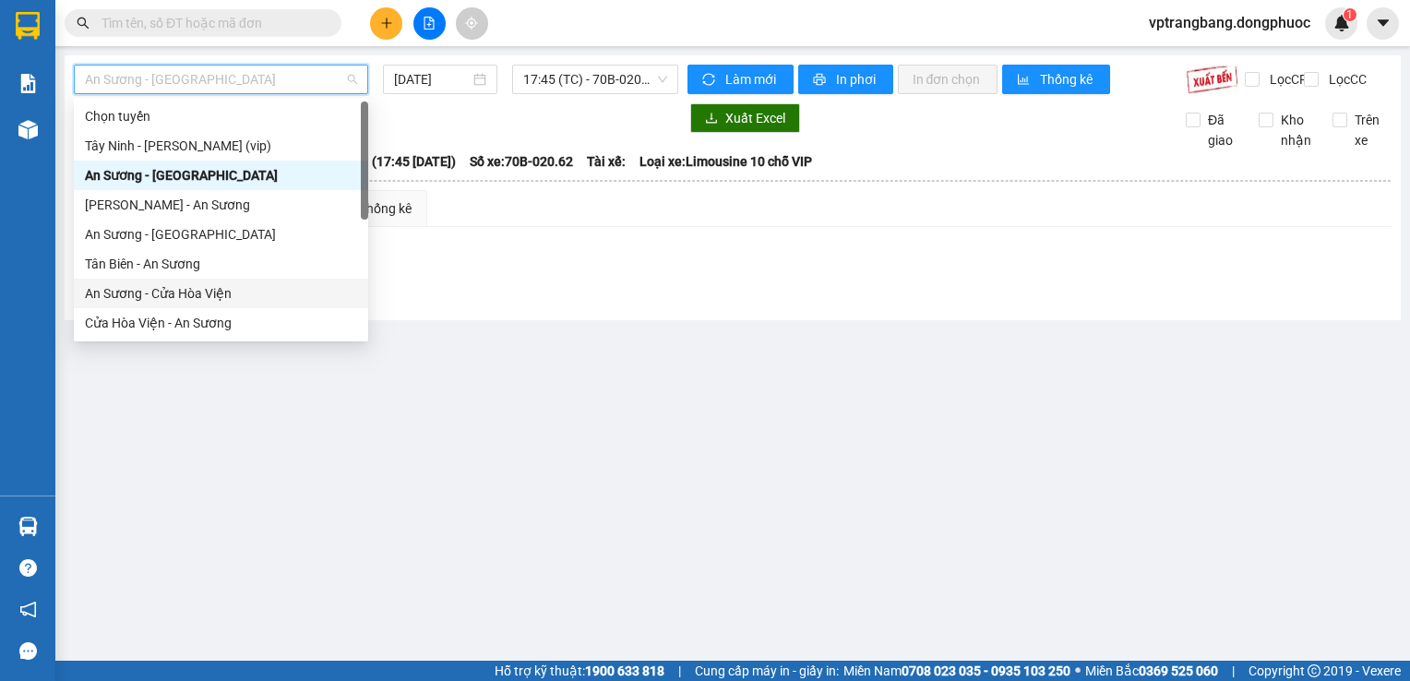
click at [215, 293] on div "An Sương - Cửa Hòa Viện" at bounding box center [221, 293] width 272 height 20
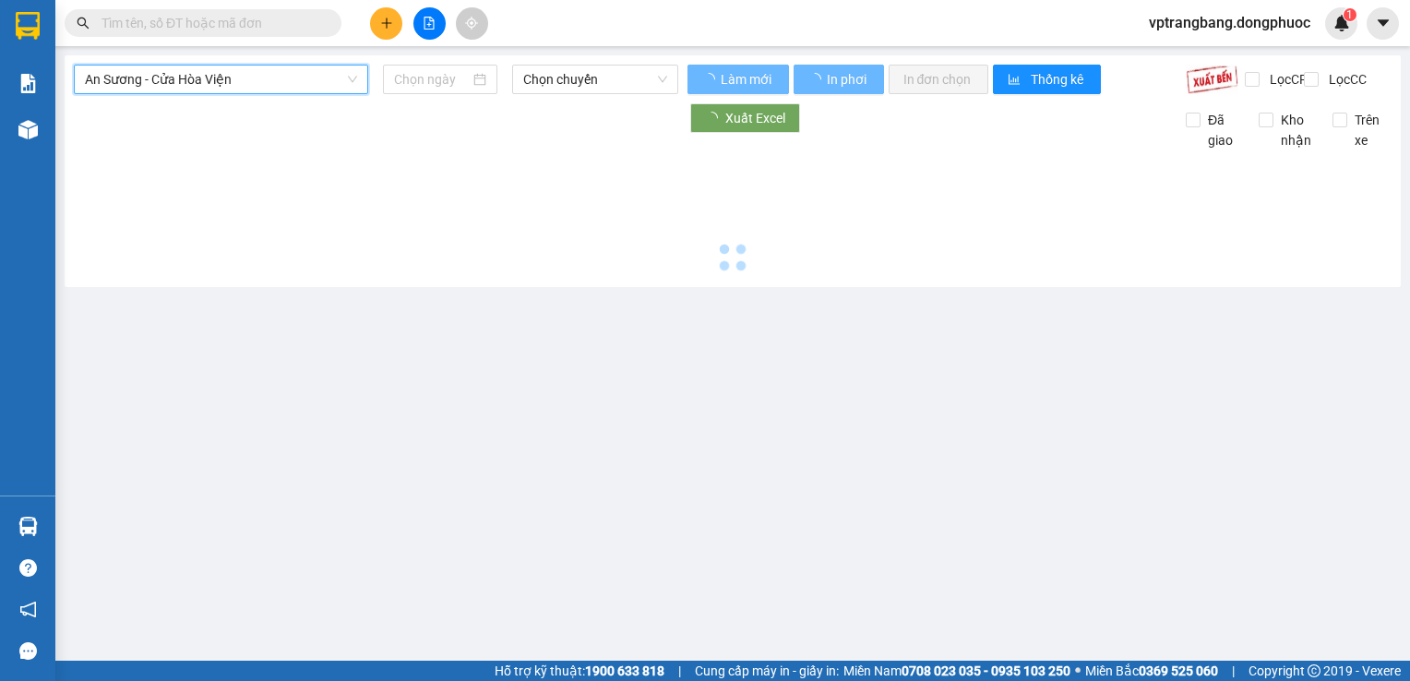
type input "[DATE]"
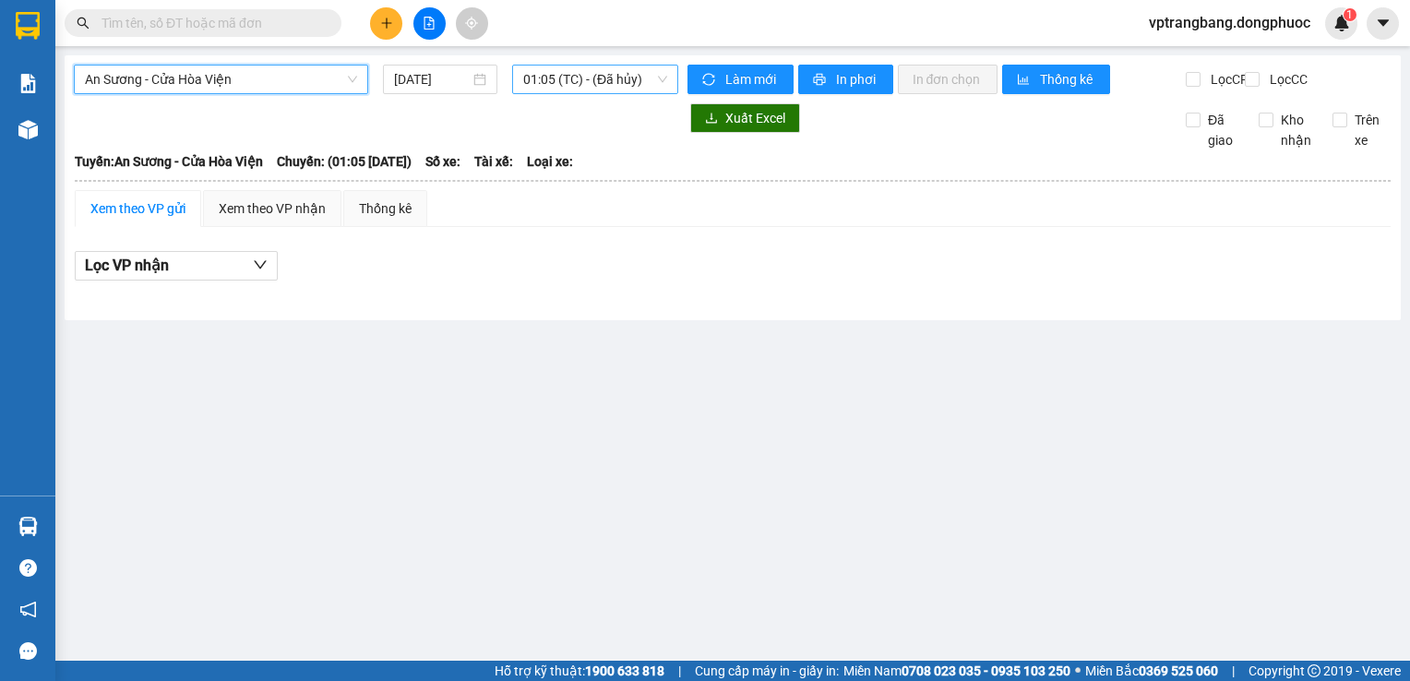
click at [597, 83] on span "01:05 (TC) - (Đã hủy)" at bounding box center [595, 80] width 144 height 28
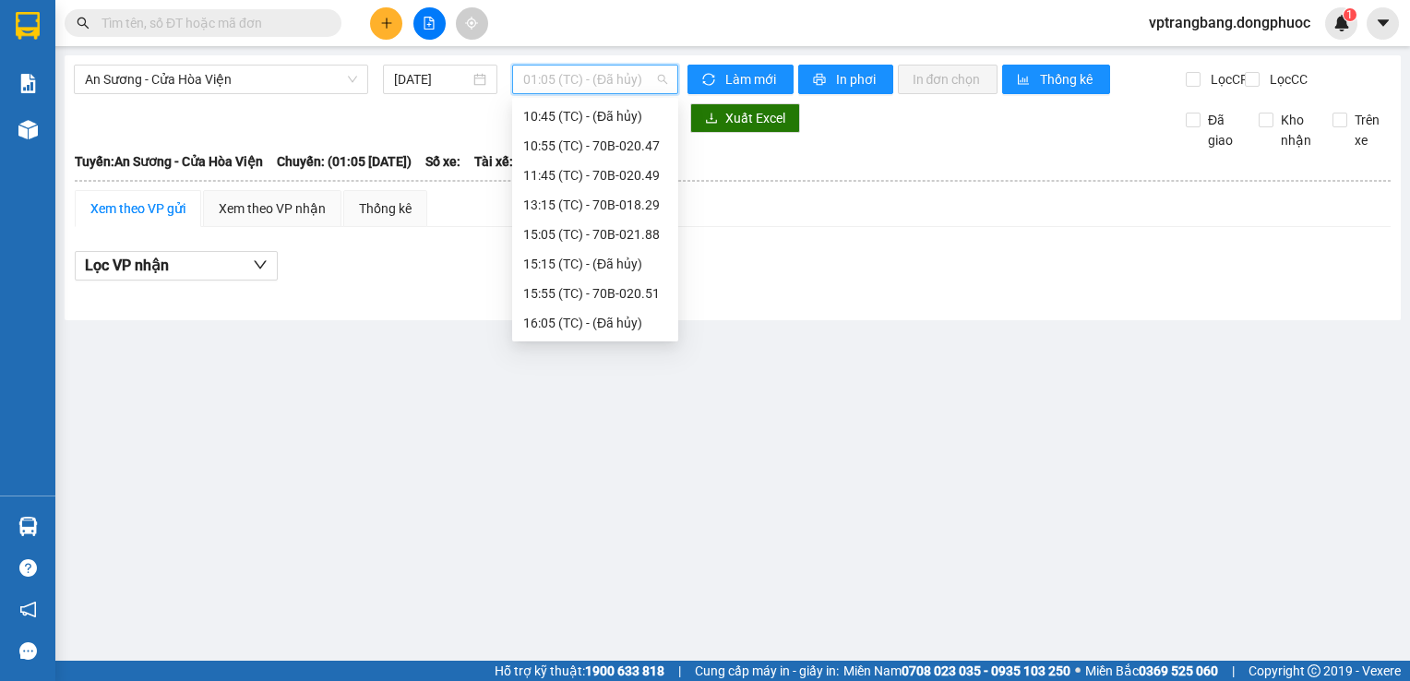
scroll to position [30, 0]
click at [580, 155] on div "05:15 - 70B-020.49" at bounding box center [595, 146] width 144 height 20
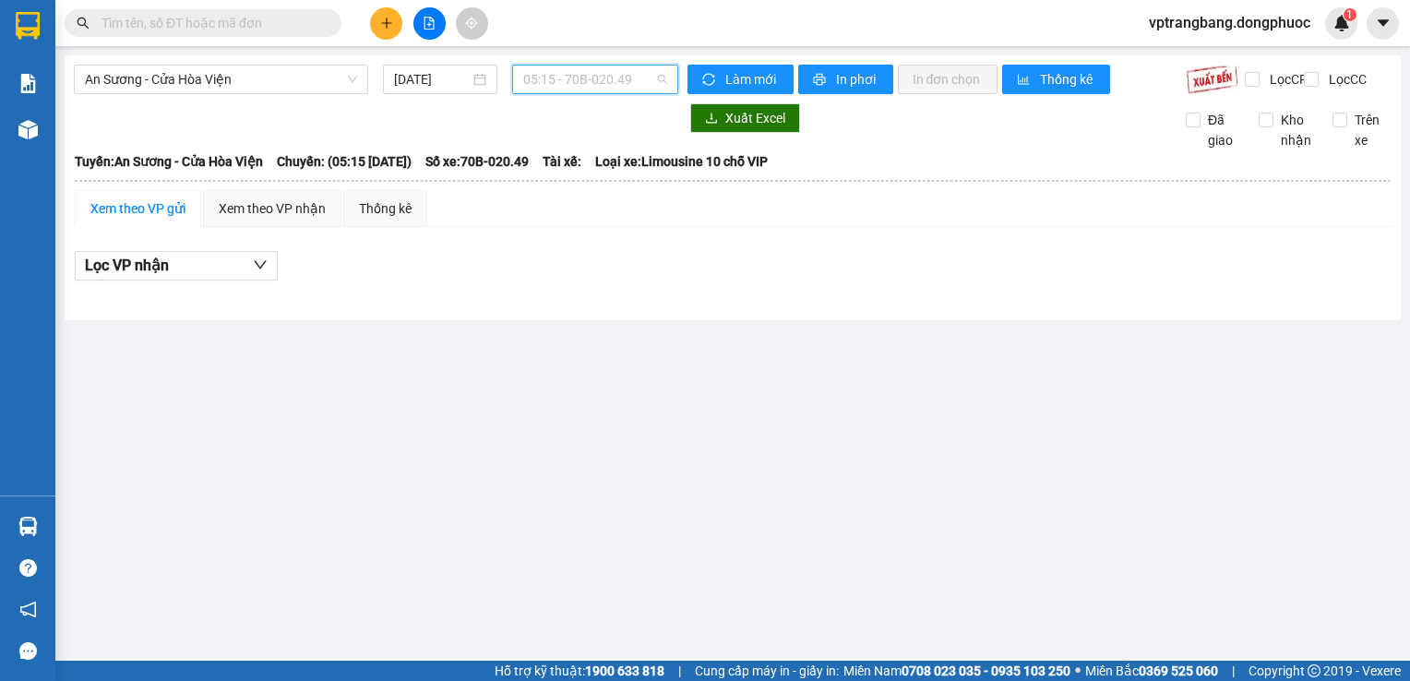
click at [551, 76] on span "05:15 - 70B-020.49" at bounding box center [595, 80] width 144 height 28
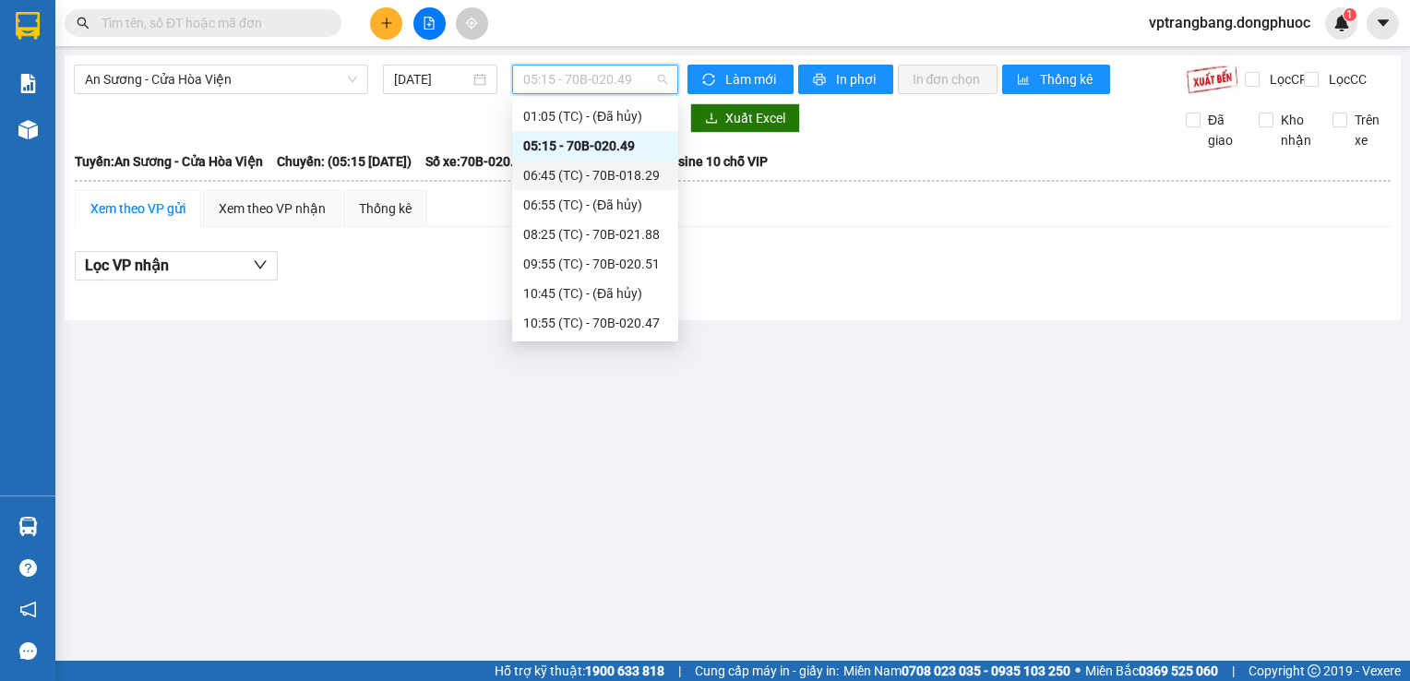
drag, startPoint x: 555, startPoint y: 180, endPoint x: 551, endPoint y: 161, distance: 19.7
click at [555, 172] on div "06:45 (TC) - 70B-018.29" at bounding box center [595, 175] width 144 height 20
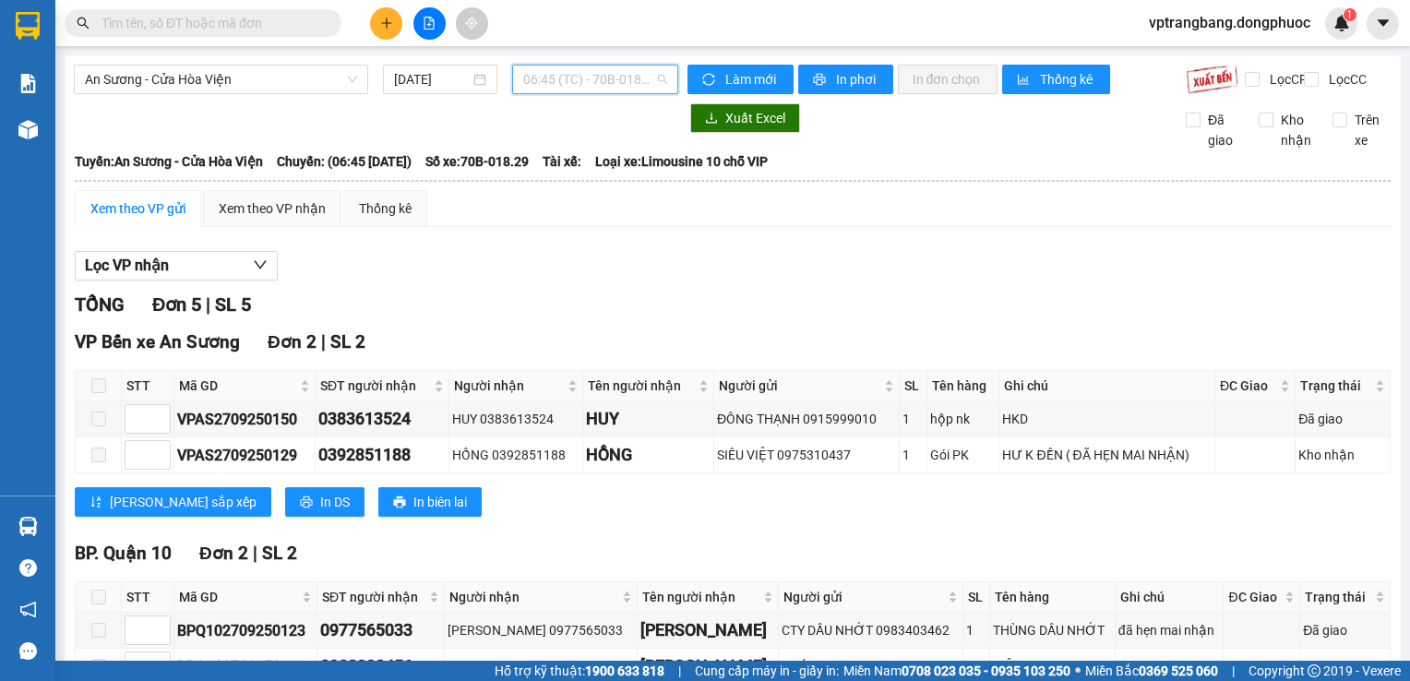
click at [596, 73] on span "06:45 (TC) - 70B-018.29" at bounding box center [595, 80] width 144 height 28
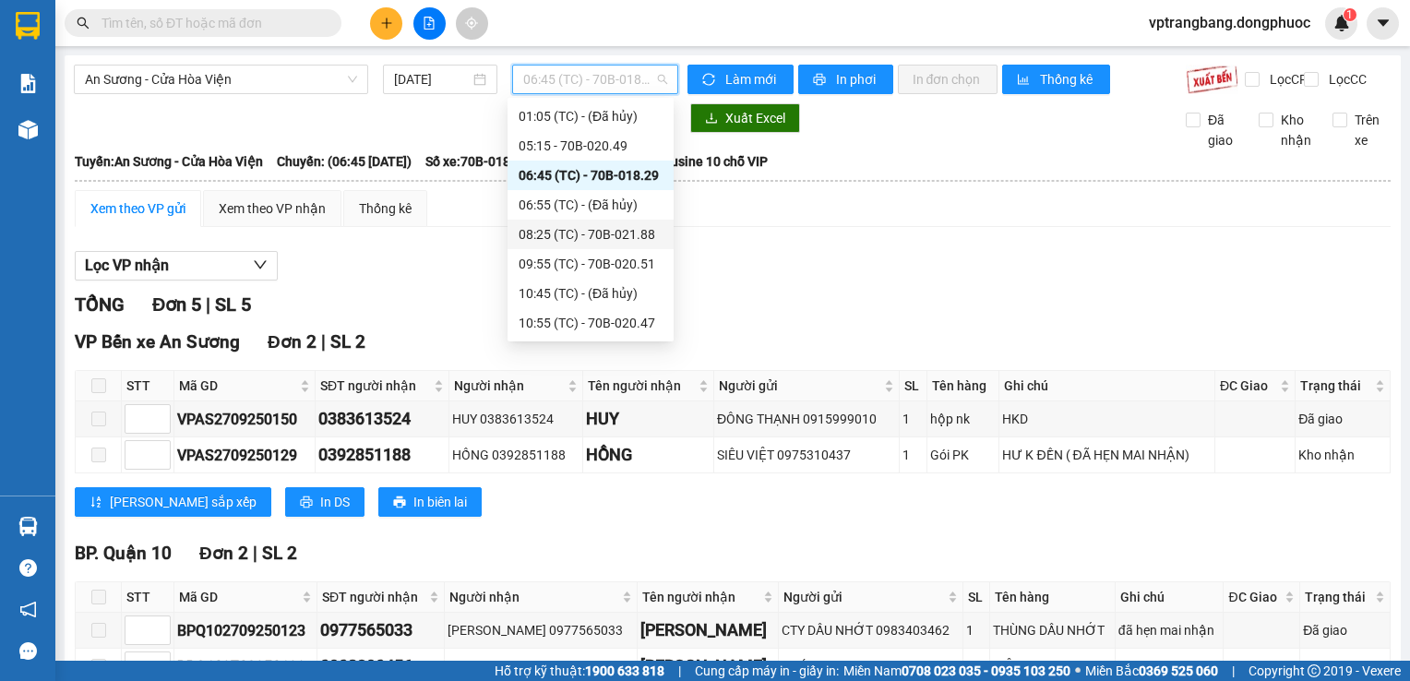
click at [611, 227] on div "08:25 (TC) - 70B-021.88" at bounding box center [591, 234] width 144 height 20
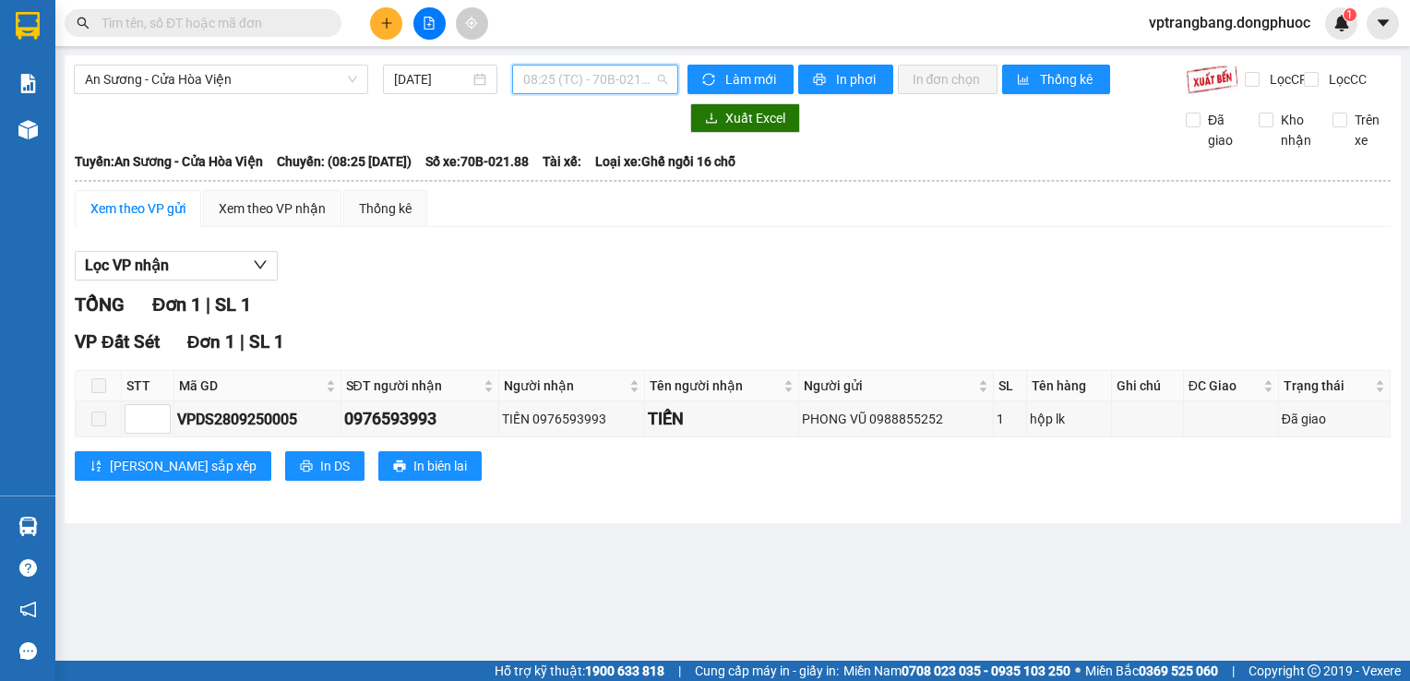
click at [598, 68] on span "08:25 (TC) - 70B-021.88" at bounding box center [595, 80] width 144 height 28
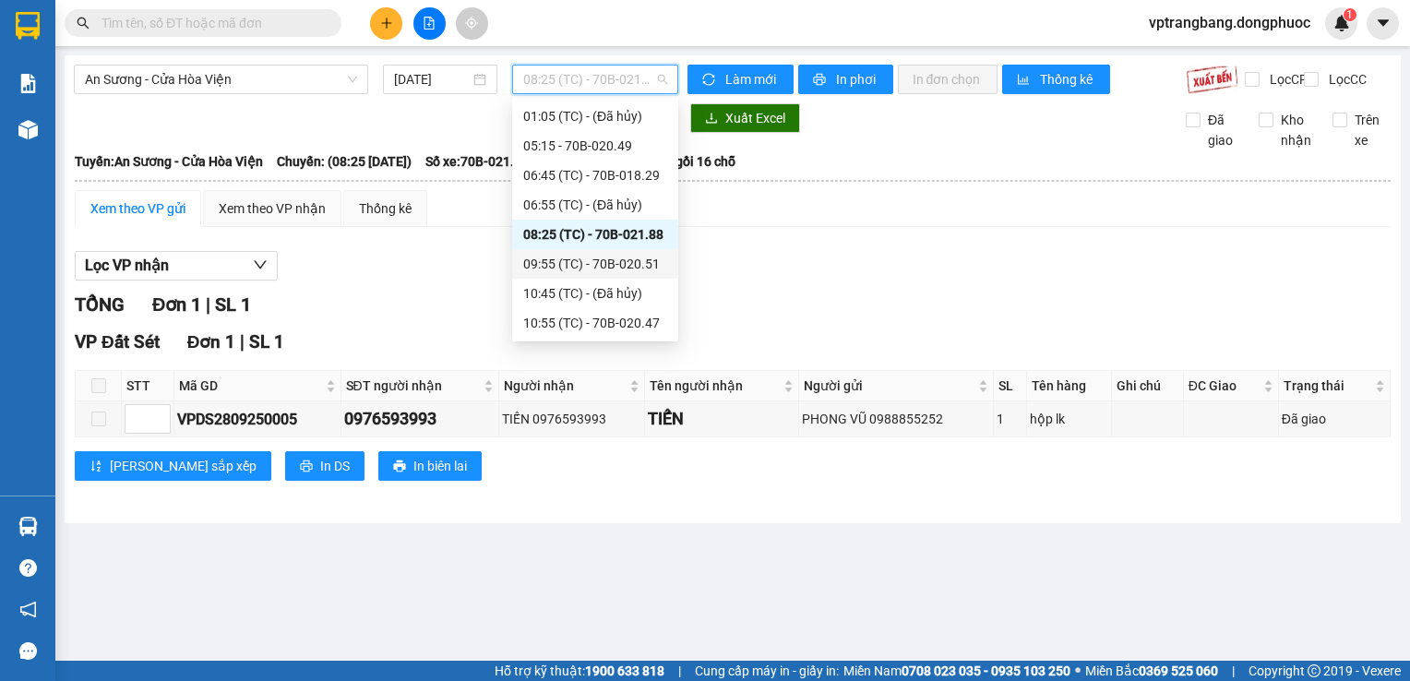
click at [618, 267] on div "09:55 (TC) - 70B-020.51" at bounding box center [595, 264] width 144 height 20
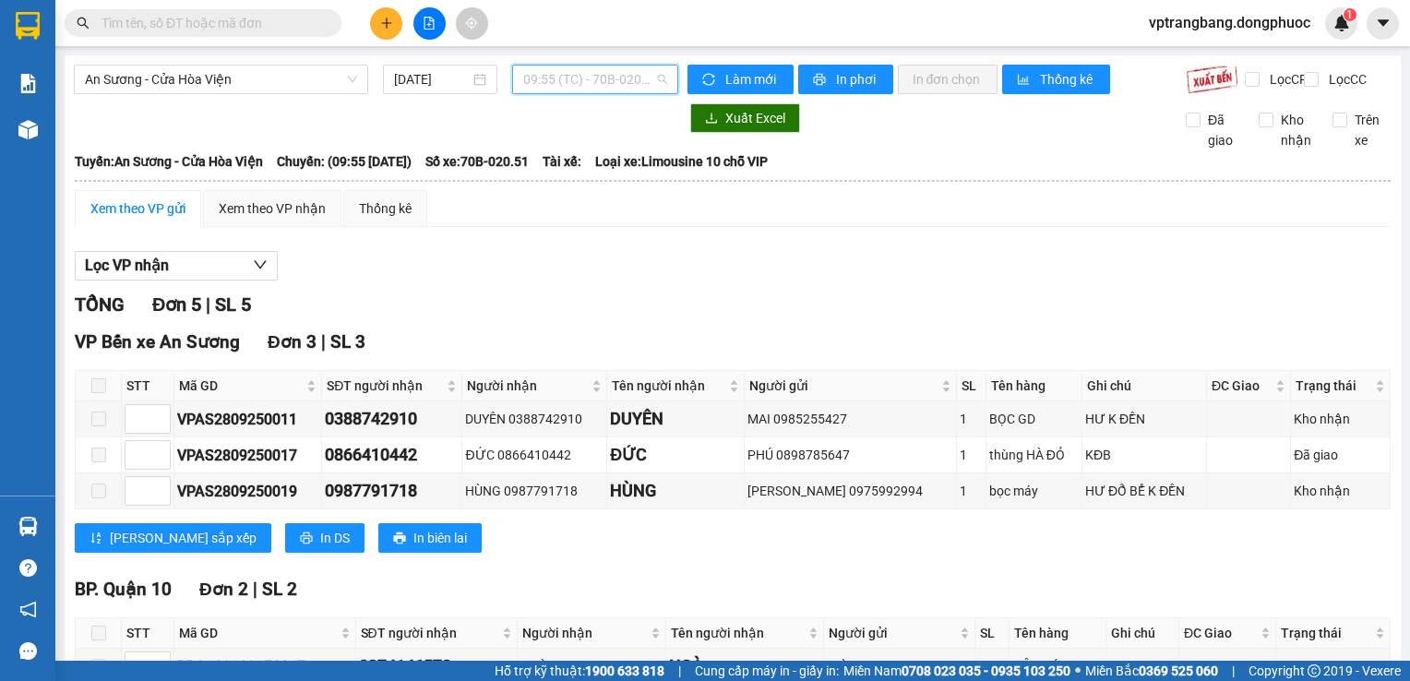
click at [543, 73] on span "09:55 (TC) - 70B-020.51" at bounding box center [595, 80] width 144 height 28
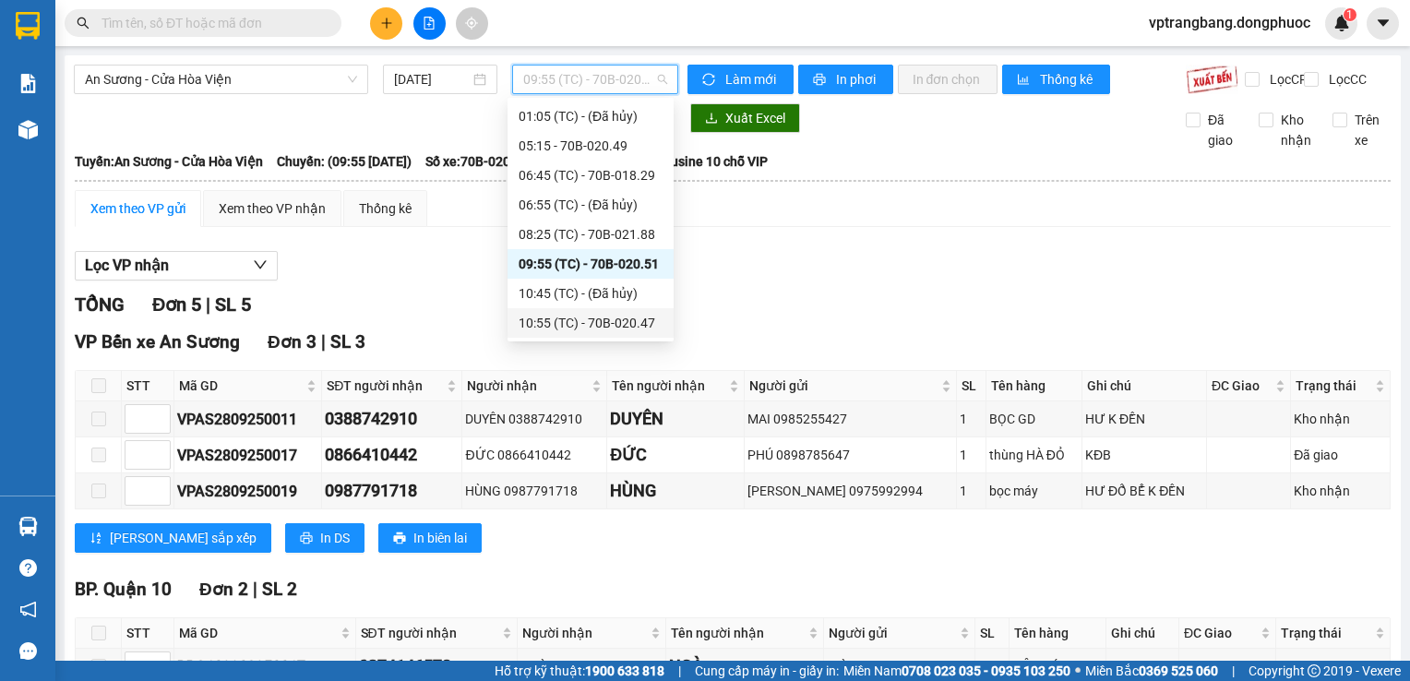
click at [558, 335] on div "10:55 (TC) - 70B-020.47" at bounding box center [591, 323] width 166 height 30
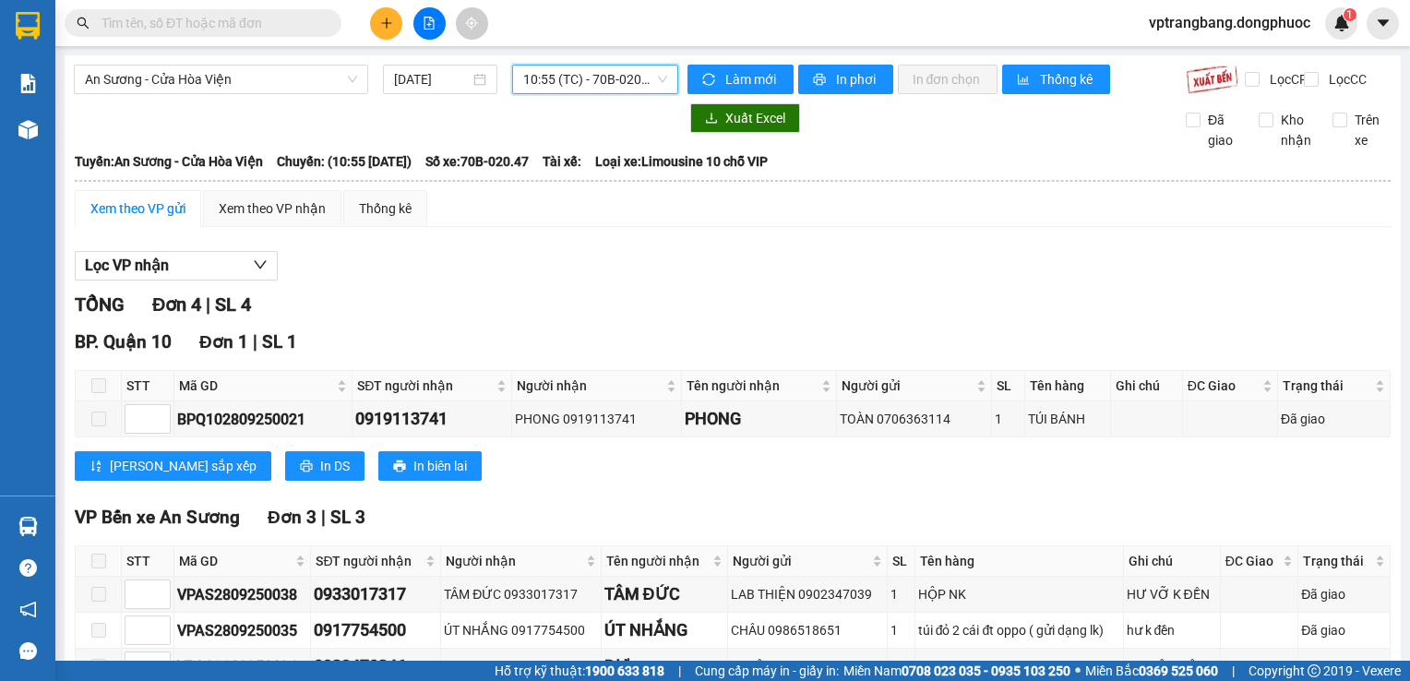
click at [613, 92] on span "10:55 (TC) - 70B-020.47" at bounding box center [595, 80] width 144 height 28
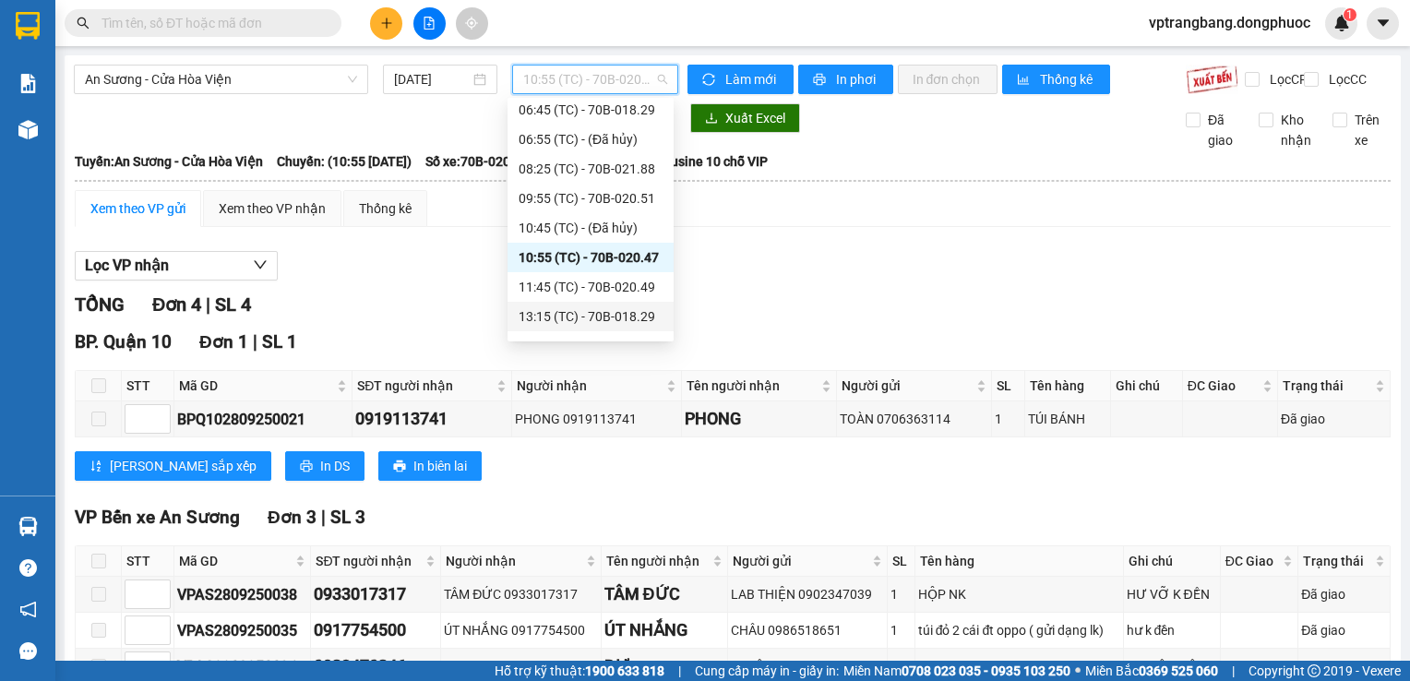
scroll to position [122, 0]
click at [574, 262] on div "11:45 (TC) - 70B-020.49" at bounding box center [591, 260] width 144 height 20
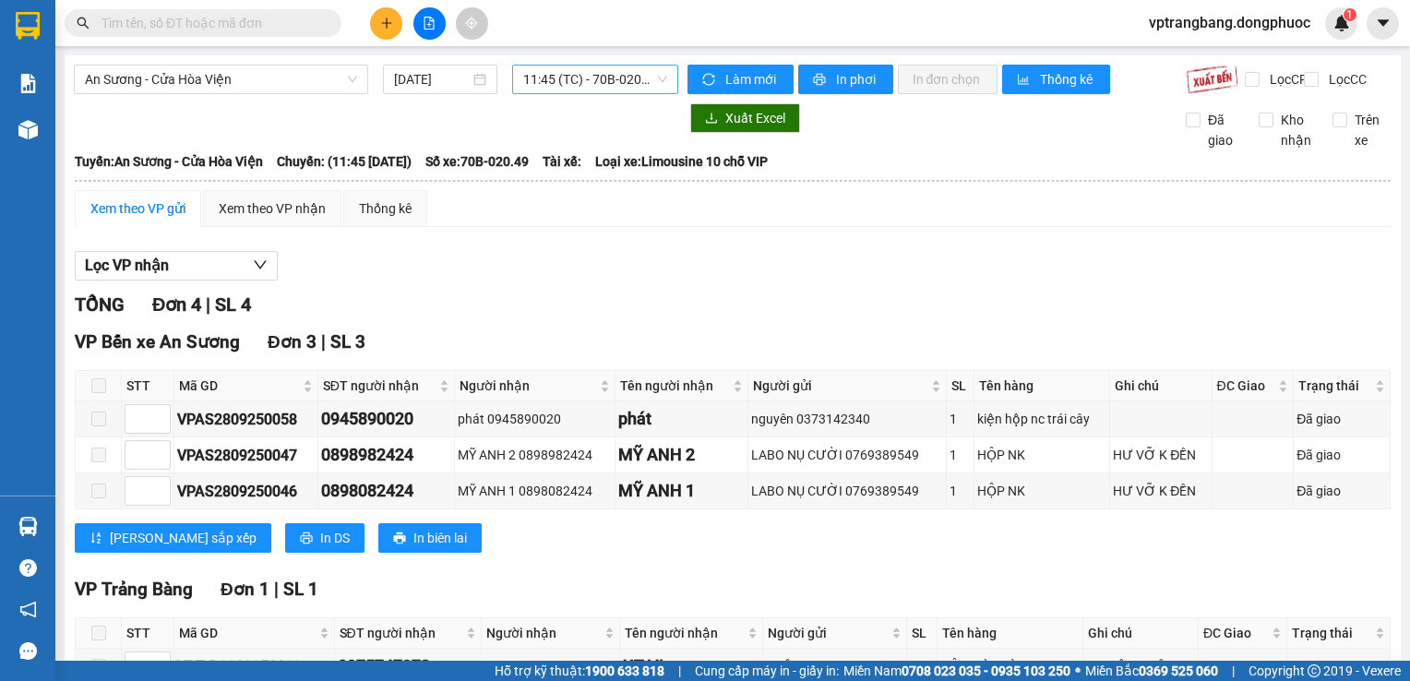
click at [598, 66] on span "11:45 (TC) - 70B-020.49" at bounding box center [595, 80] width 144 height 28
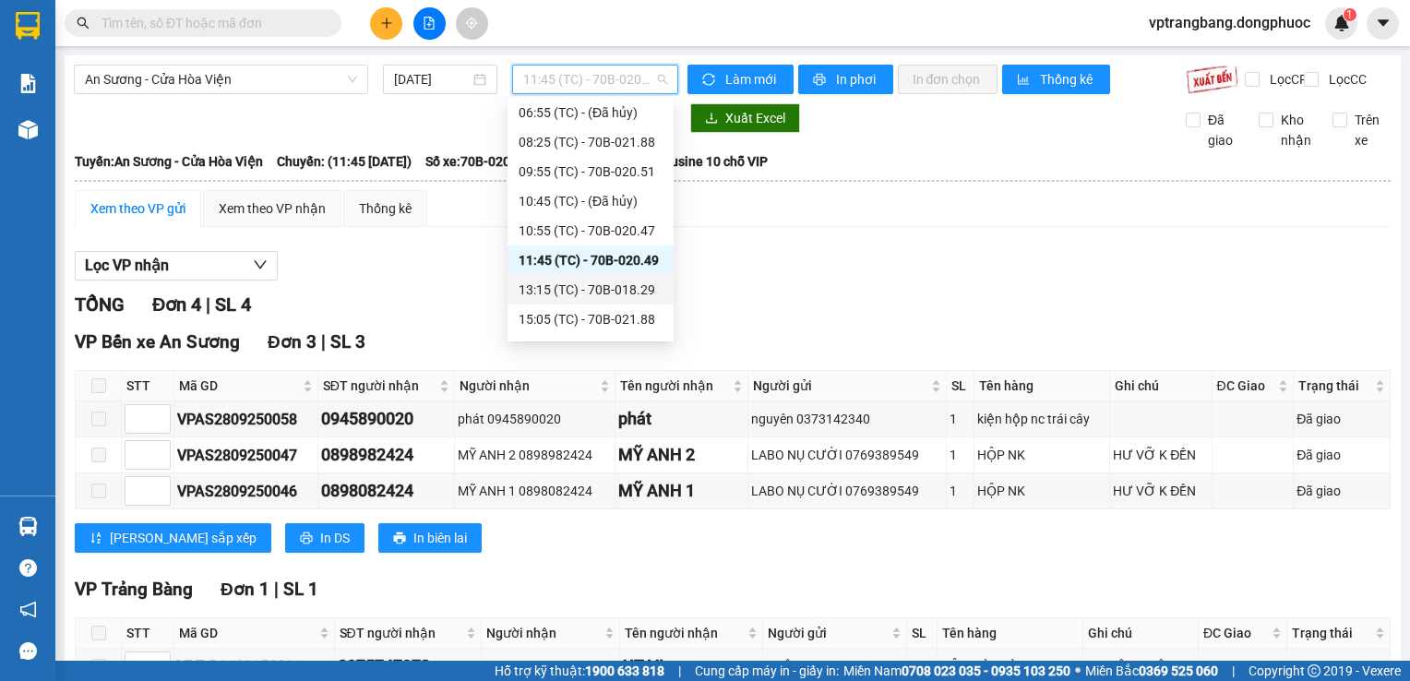
click at [591, 305] on div "Chọn chuyến 01:05 (TC) - (Đã hủy) 05:15 - 70B-020.49 06:45 (TC) - 70B-018.29 06…" at bounding box center [591, 305] width 166 height 650
click at [605, 291] on div "13:15 (TC) - 70B-018.29" at bounding box center [591, 290] width 144 height 20
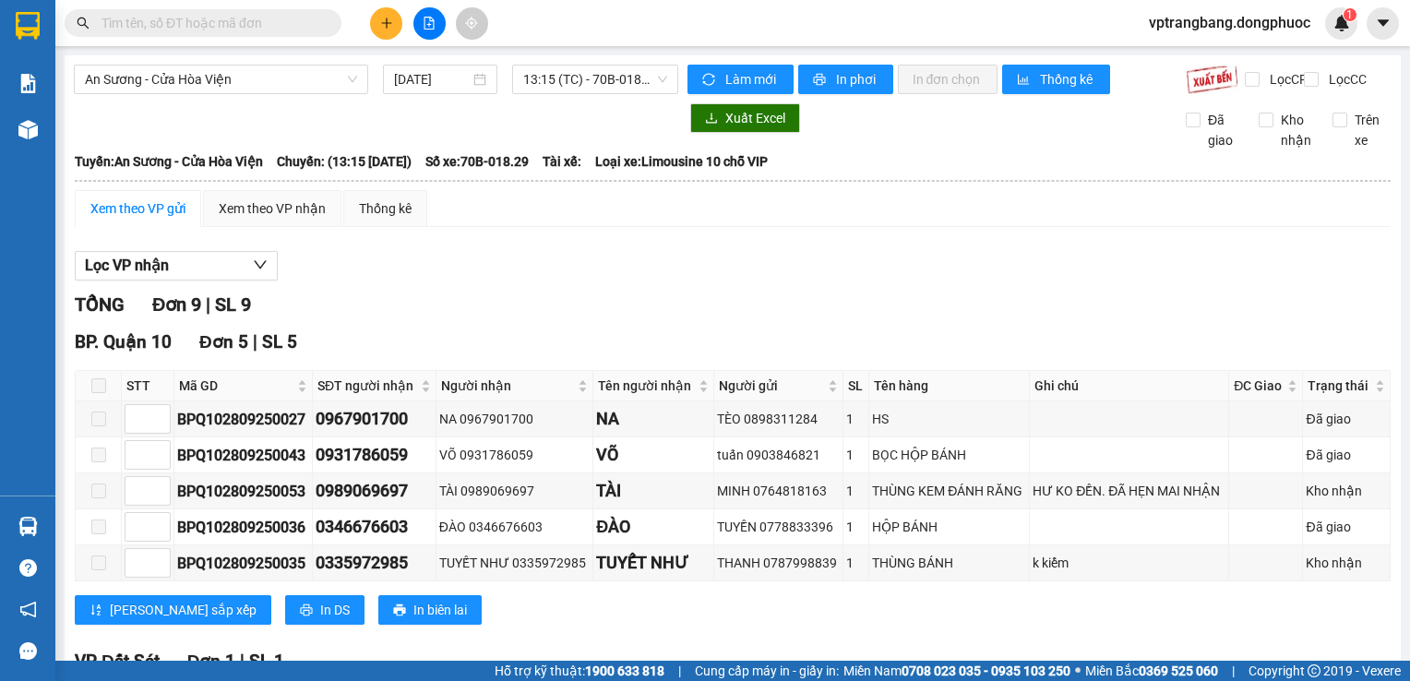
click at [391, 311] on div "TỔNG Đơn 9 | SL 9" at bounding box center [733, 305] width 1316 height 29
drag, startPoint x: 557, startPoint y: 80, endPoint x: 544, endPoint y: 73, distance: 15.7
click at [557, 79] on span "13:15 (TC) - 70B-018.29" at bounding box center [595, 80] width 144 height 28
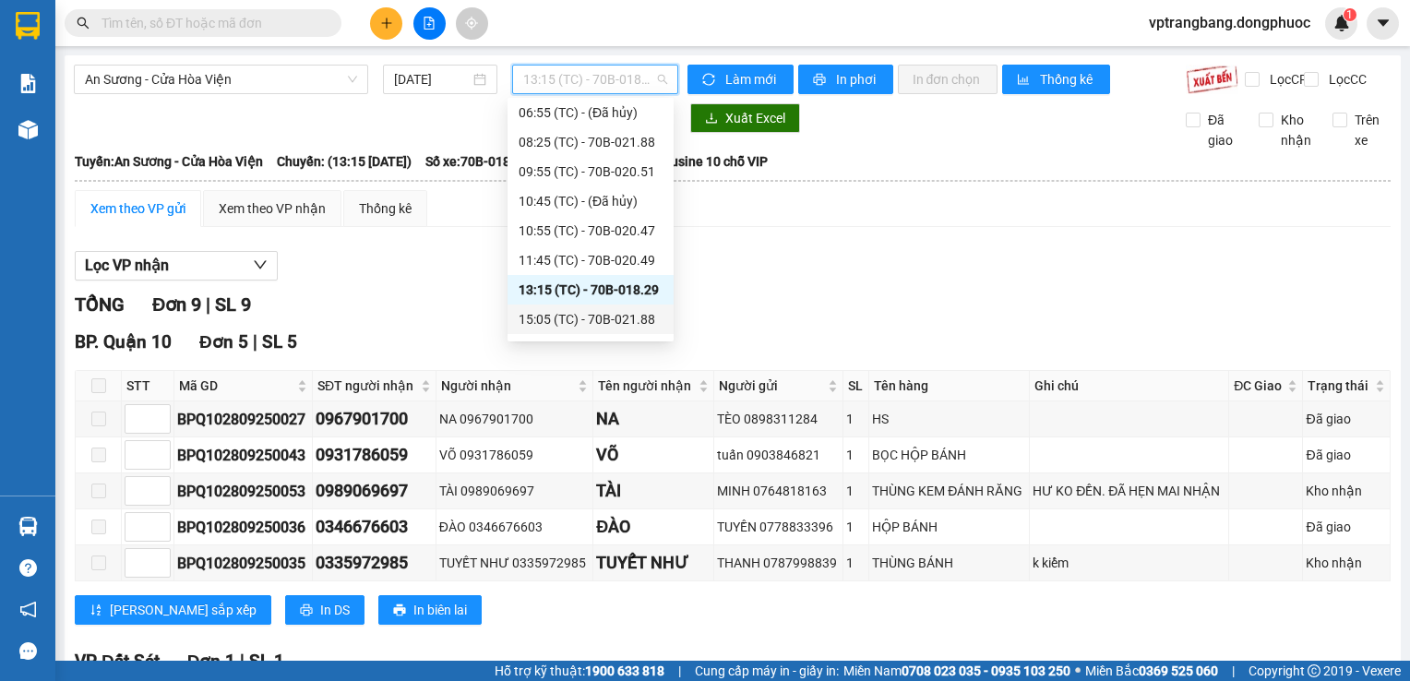
click at [580, 332] on div "15:05 (TC) - 70B-021.88" at bounding box center [591, 320] width 166 height 30
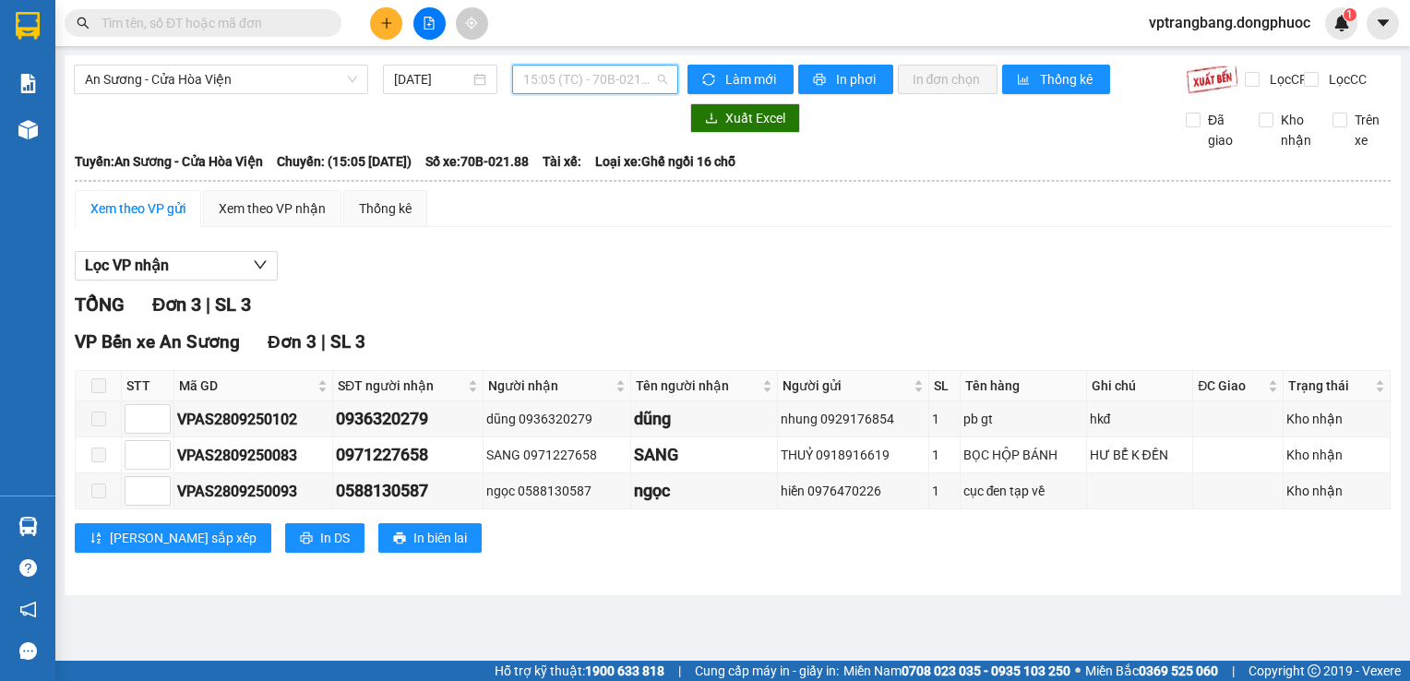
click at [624, 81] on span "15:05 (TC) - 70B-021.88" at bounding box center [595, 80] width 144 height 28
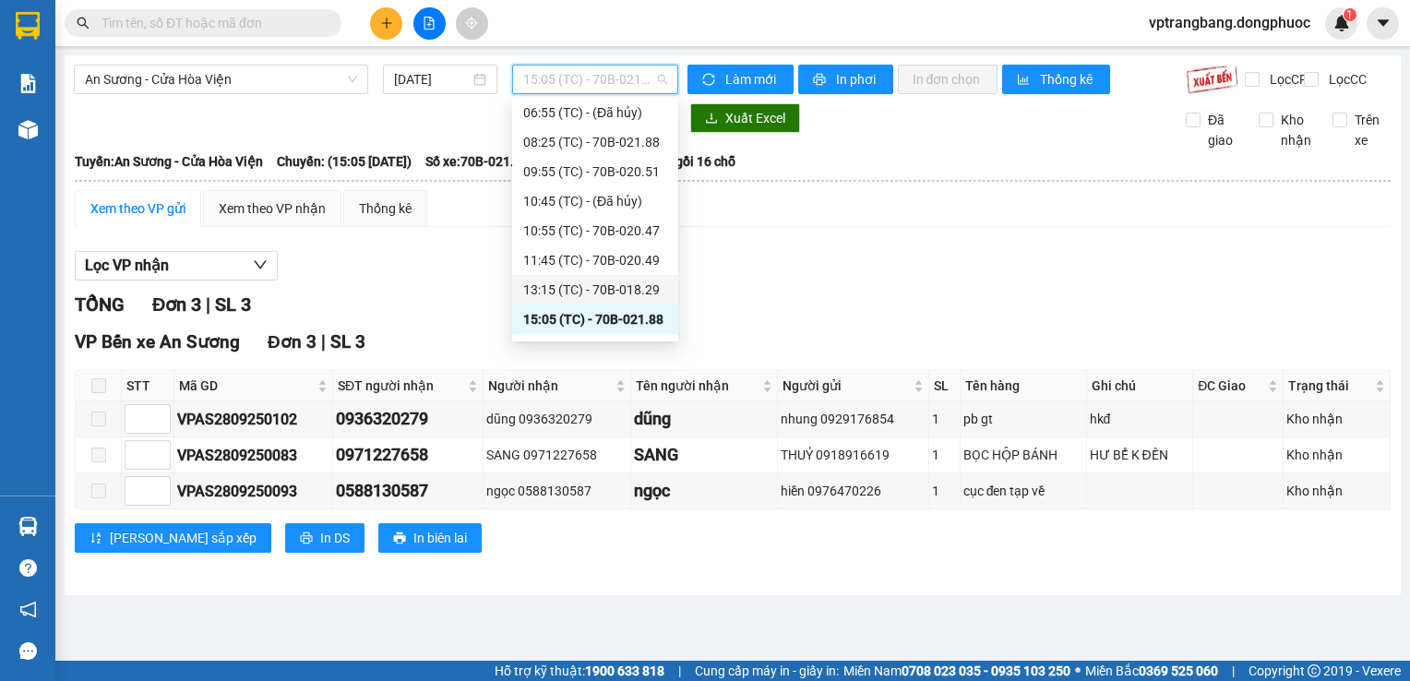
scroll to position [214, 0]
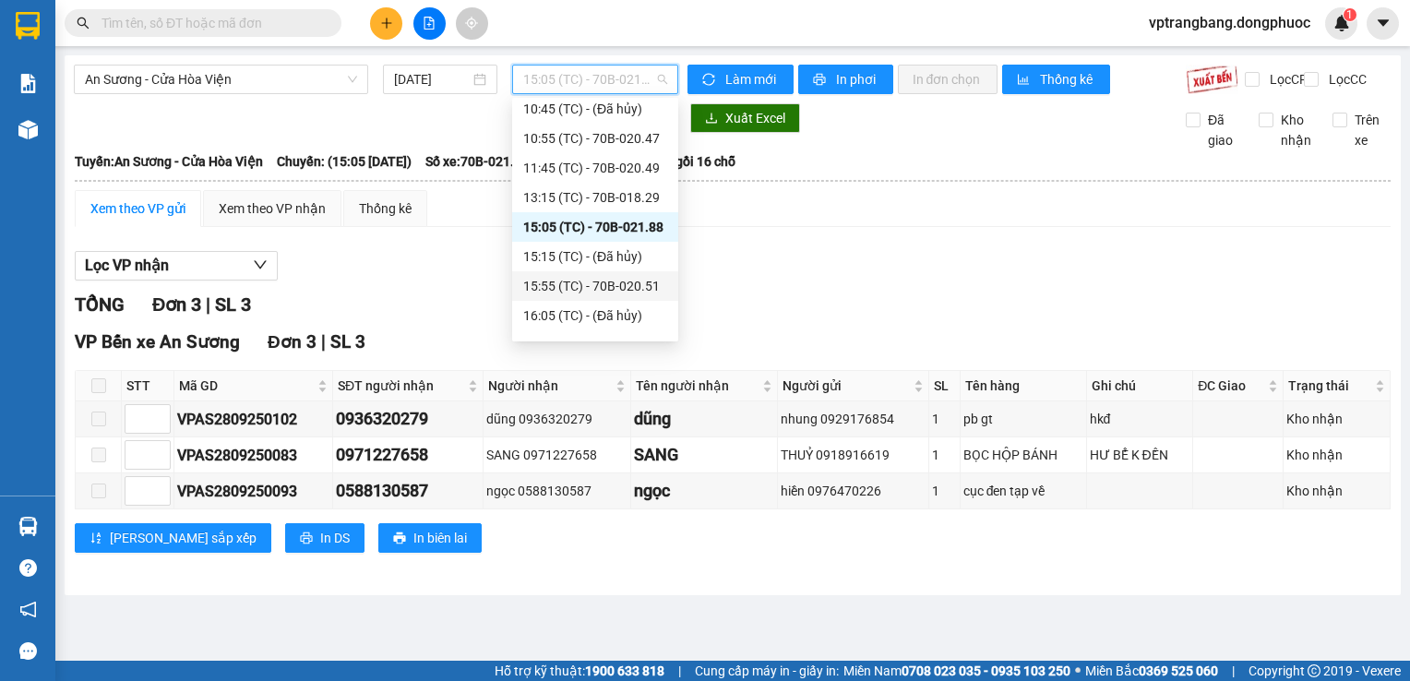
click at [604, 291] on div "15:55 (TC) - 70B-020.51" at bounding box center [595, 286] width 144 height 20
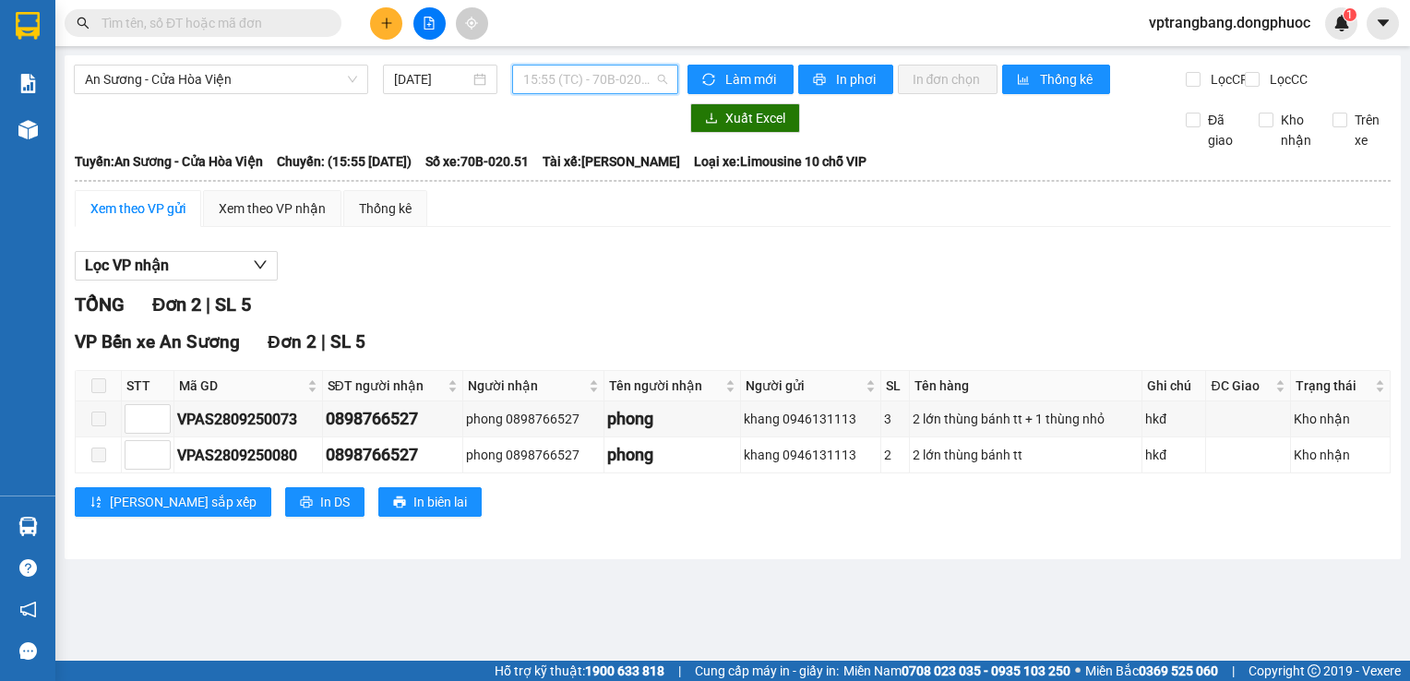
click at [615, 81] on span "15:55 (TC) - 70B-020.51" at bounding box center [595, 80] width 144 height 28
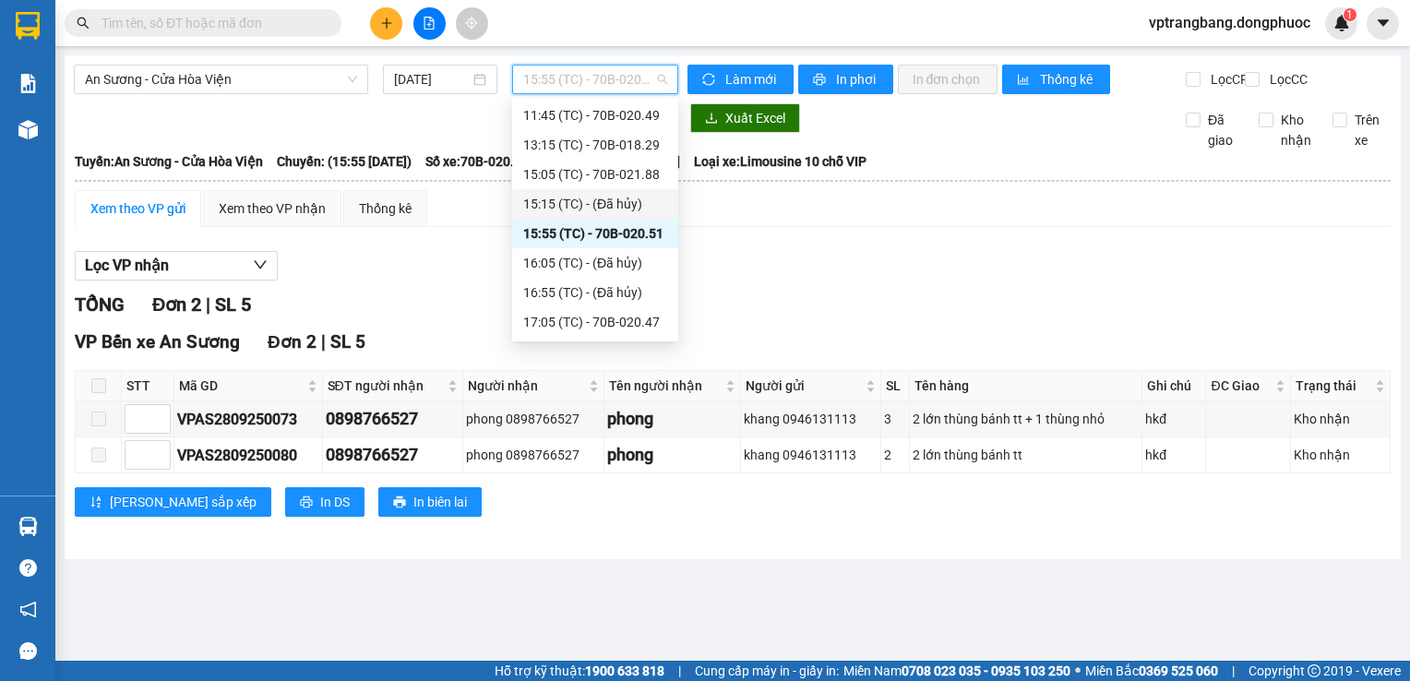
scroll to position [306, 0]
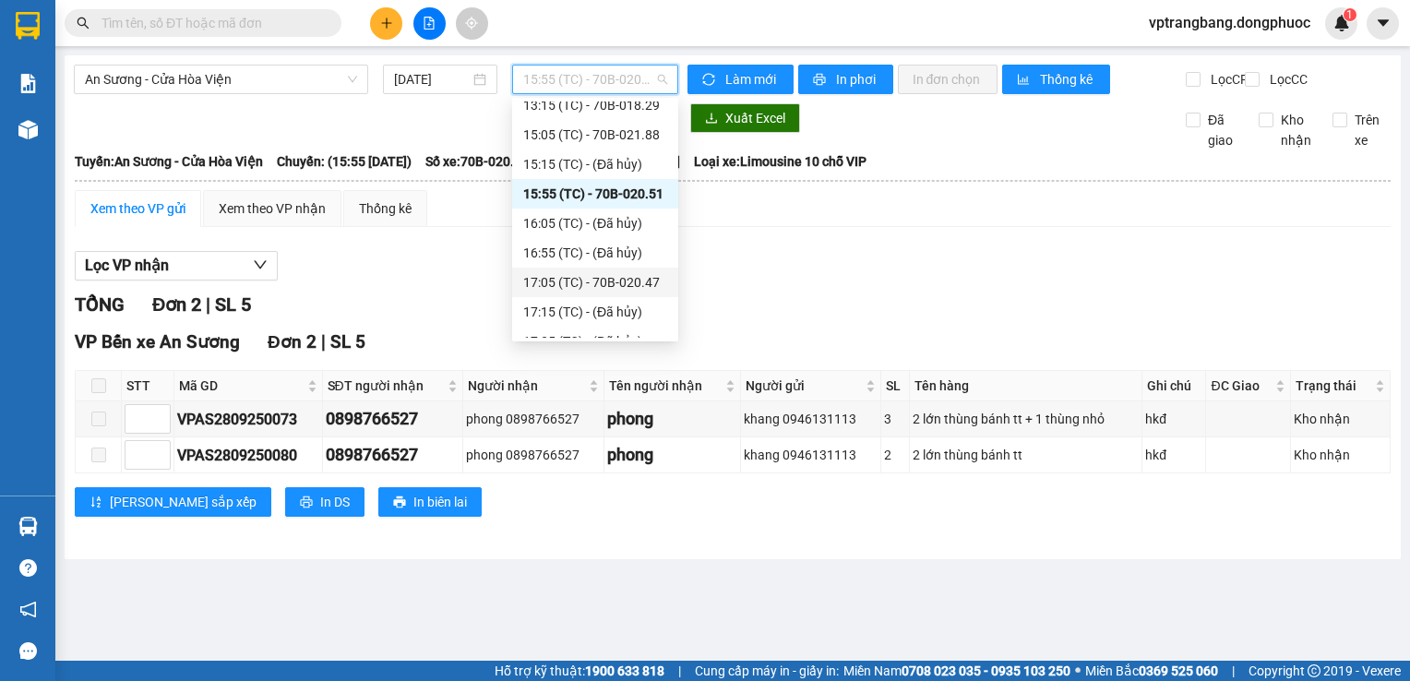
click at [575, 281] on div "17:05 (TC) - 70B-020.47" at bounding box center [595, 282] width 144 height 20
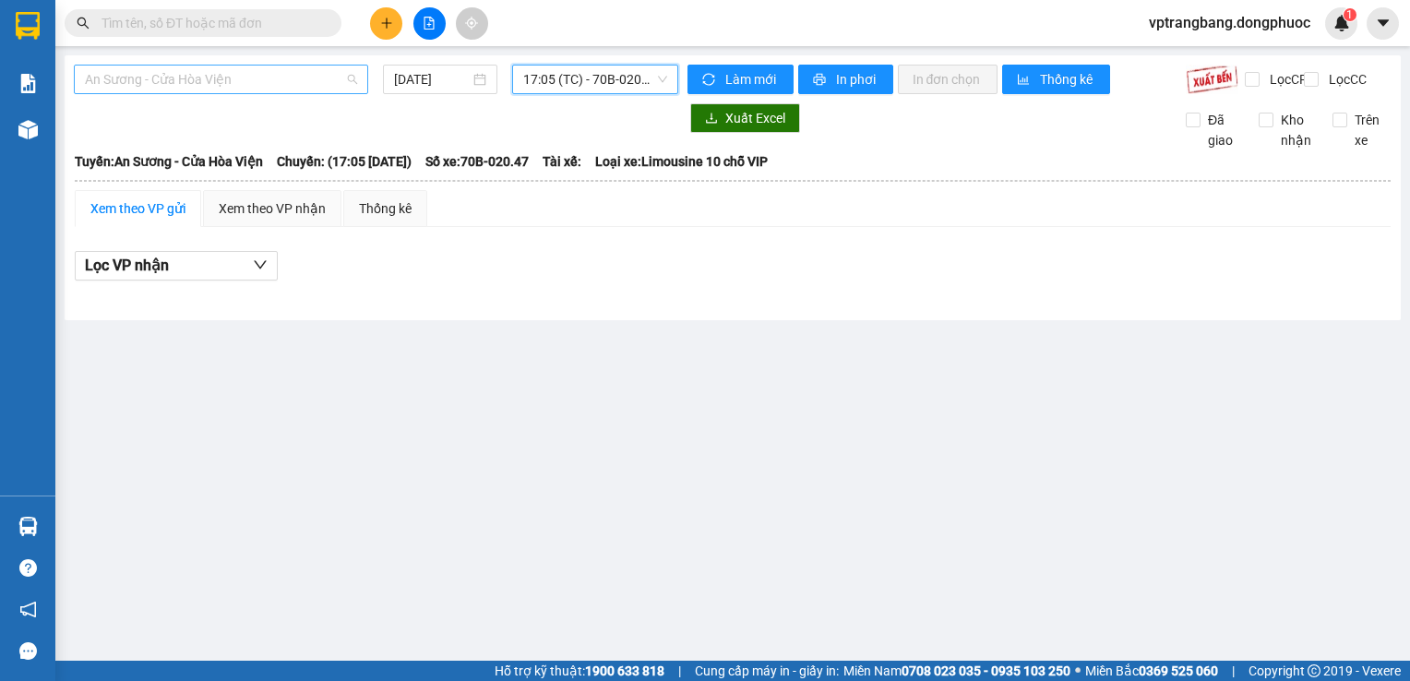
click at [317, 87] on span "An Sương - Cửa Hòa Viện" at bounding box center [221, 80] width 272 height 28
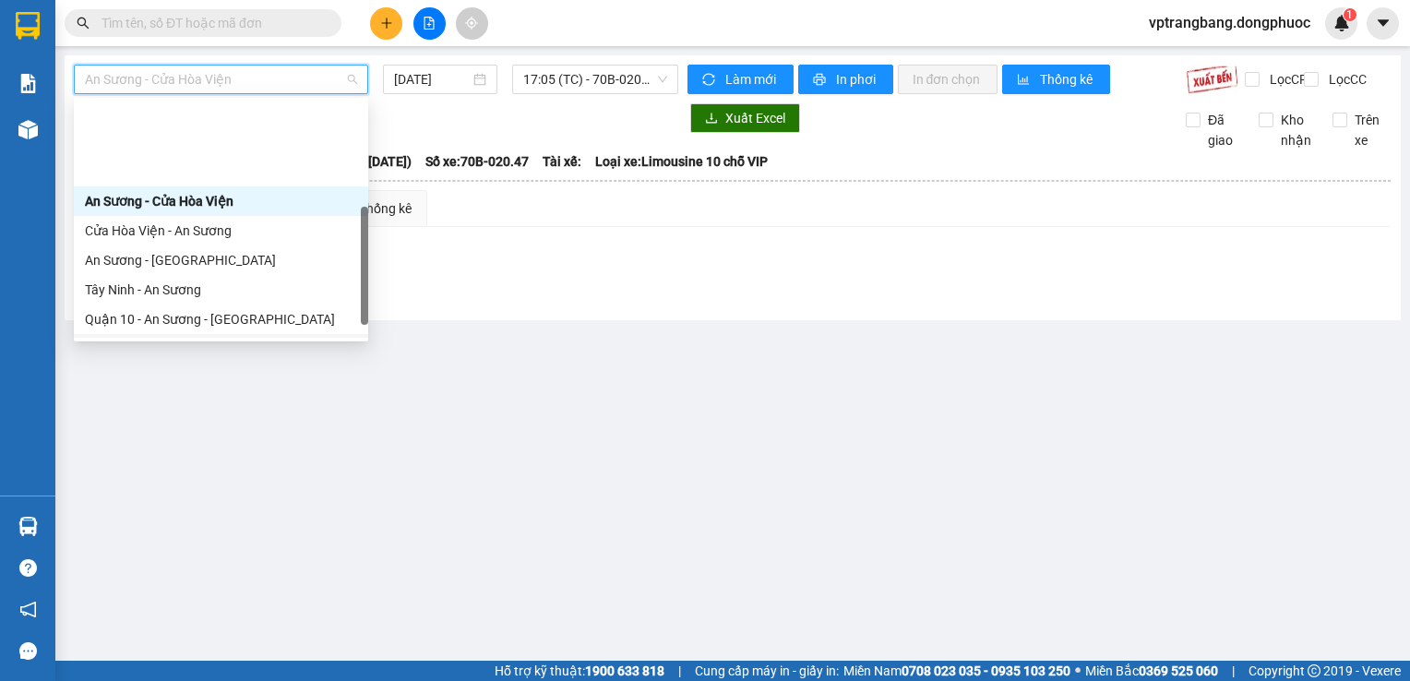
scroll to position [185, 0]
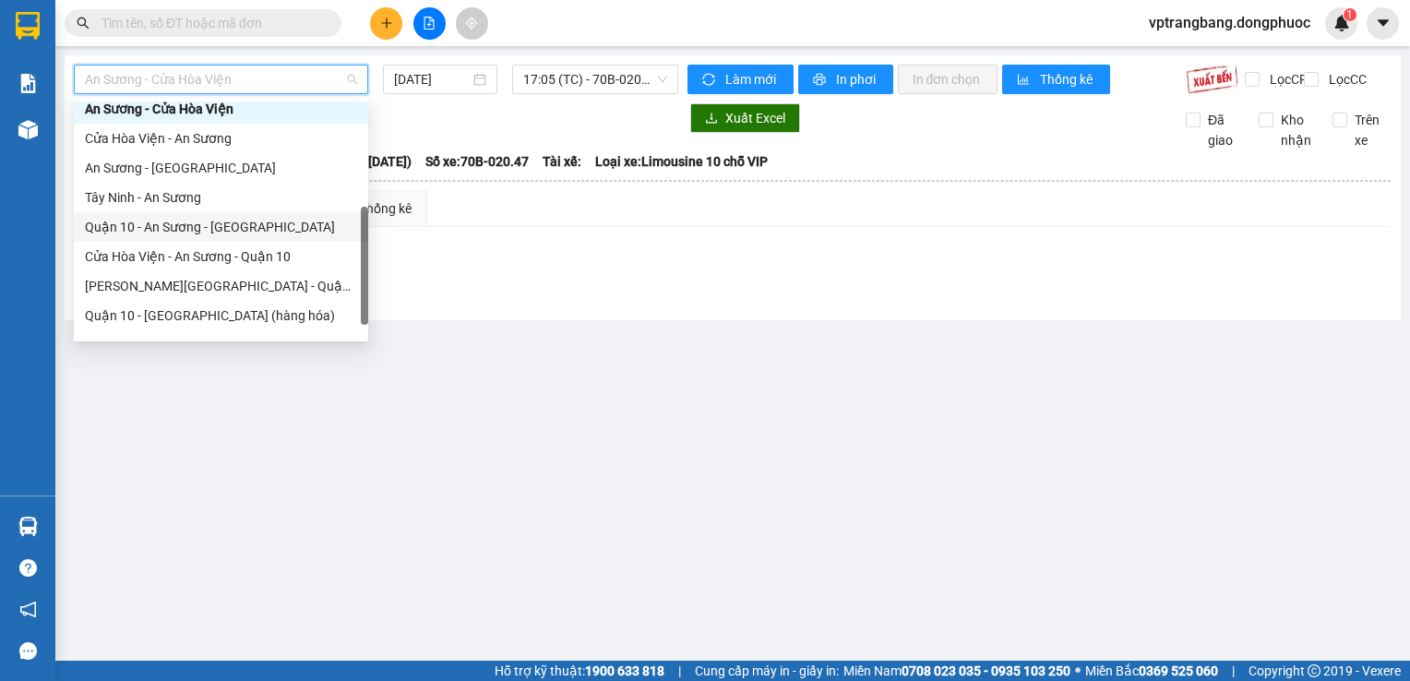
click at [274, 226] on div "Quận 10 - An Sương - [GEOGRAPHIC_DATA]" at bounding box center [221, 227] width 272 height 20
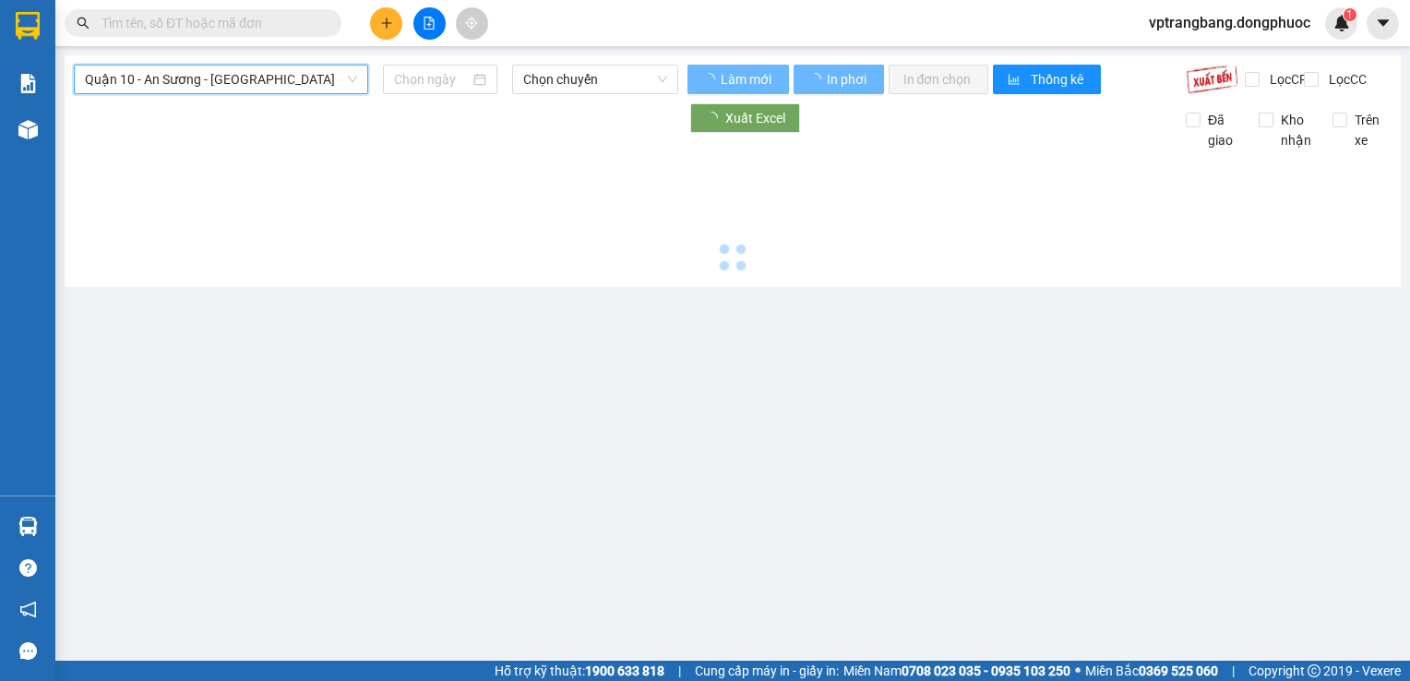
type input "[DATE]"
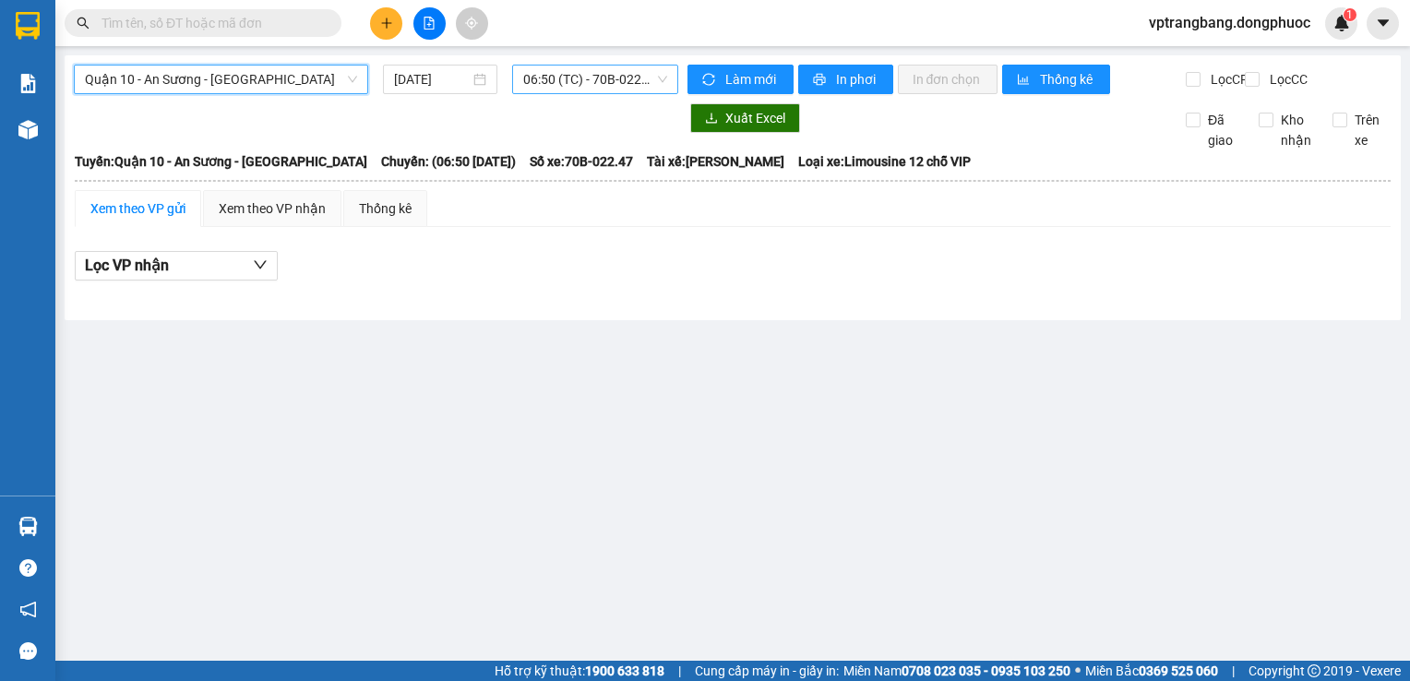
click at [557, 92] on span "06:50 (TC) - 70B-022.47" at bounding box center [595, 80] width 144 height 28
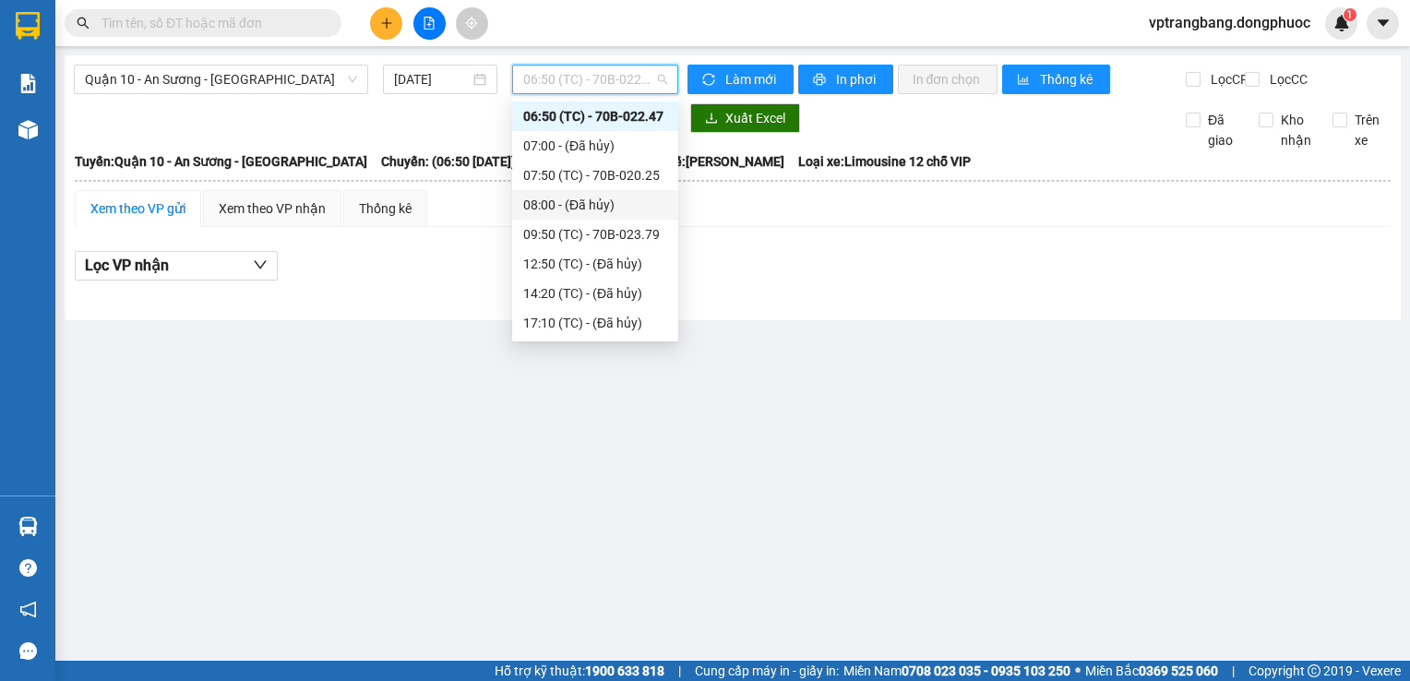
click at [573, 191] on div "08:00 - (Đã hủy)" at bounding box center [595, 205] width 166 height 30
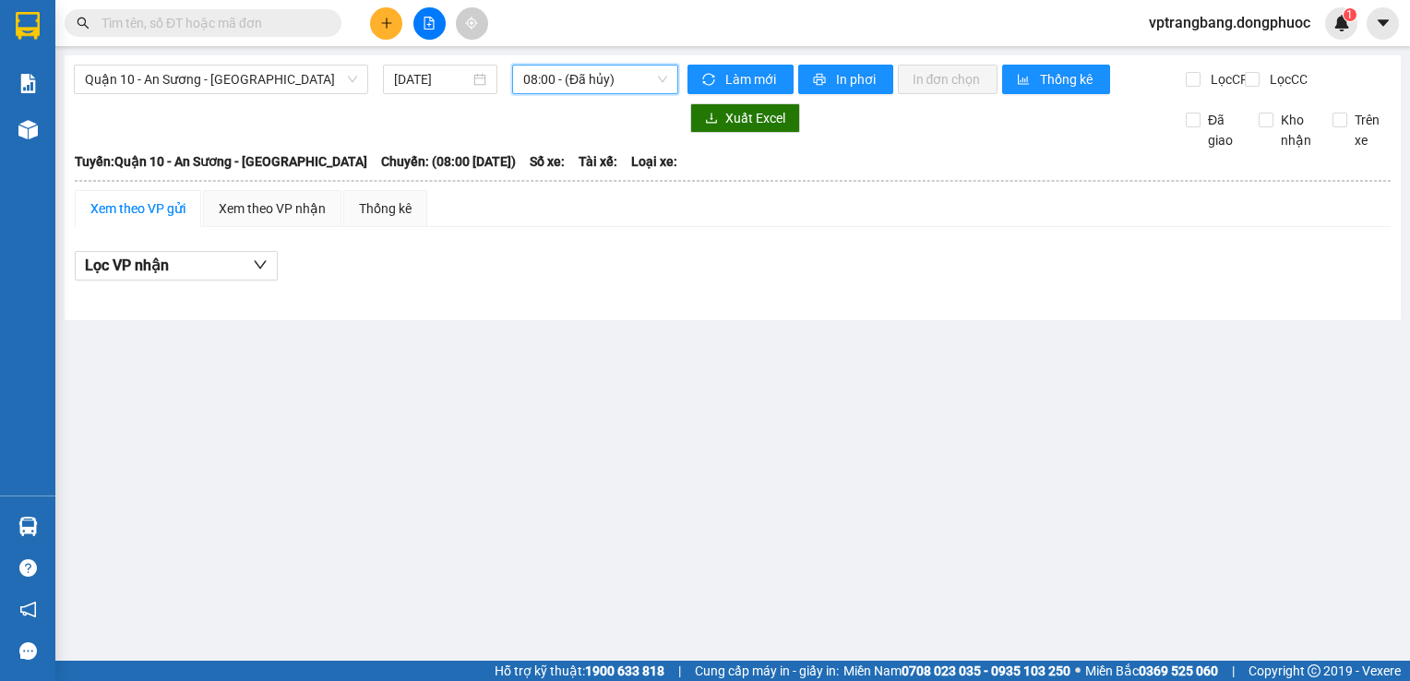
click at [621, 90] on span "08:00 - (Đã hủy)" at bounding box center [595, 80] width 144 height 28
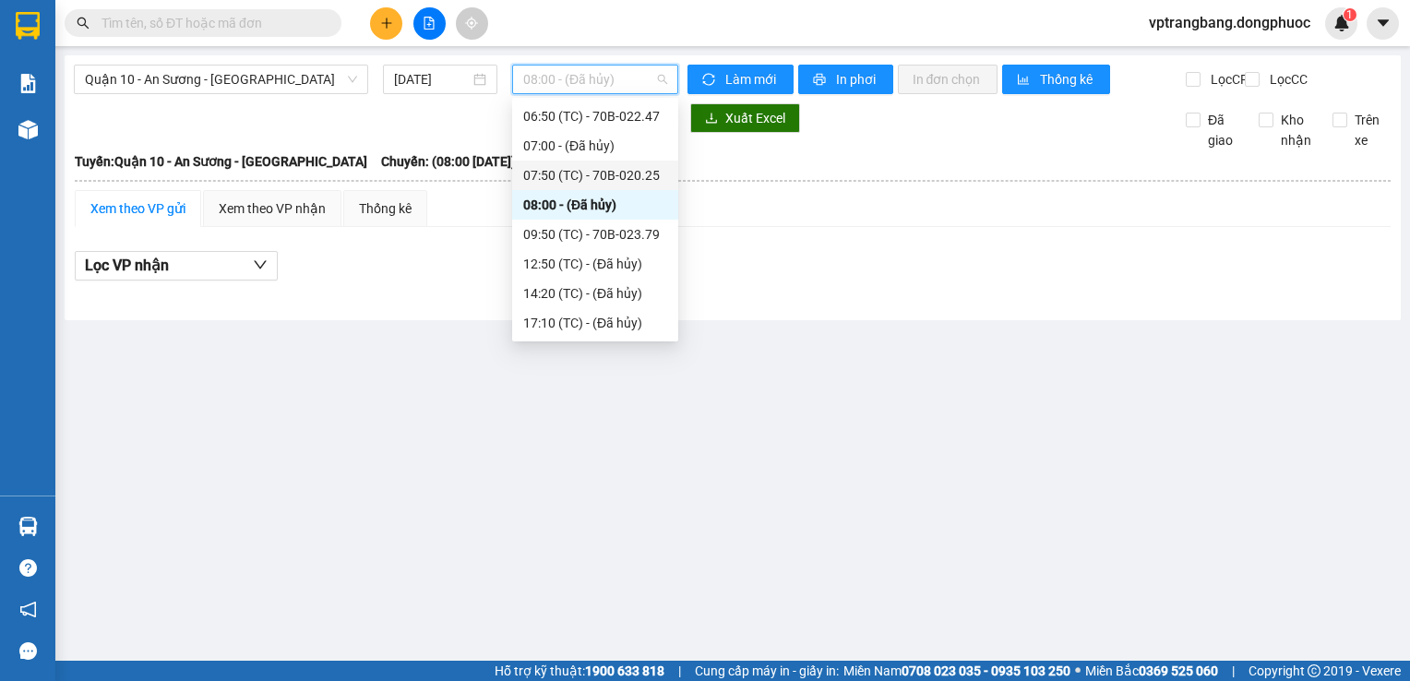
click at [592, 173] on div "07:50 (TC) - 70B-020.25" at bounding box center [595, 175] width 144 height 20
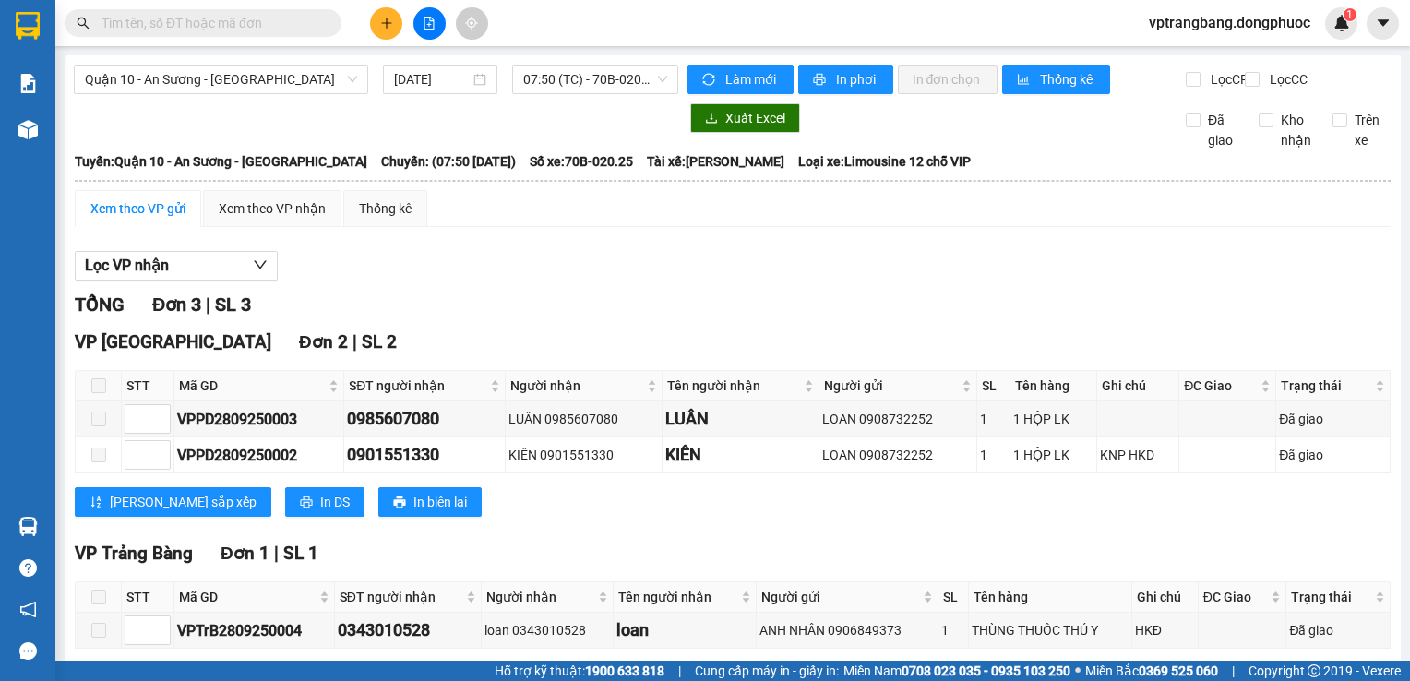
drag, startPoint x: 610, startPoint y: 307, endPoint x: 620, endPoint y: 241, distance: 67.2
click at [610, 307] on div "TỔNG Đơn 3 | SL 3" at bounding box center [733, 305] width 1316 height 29
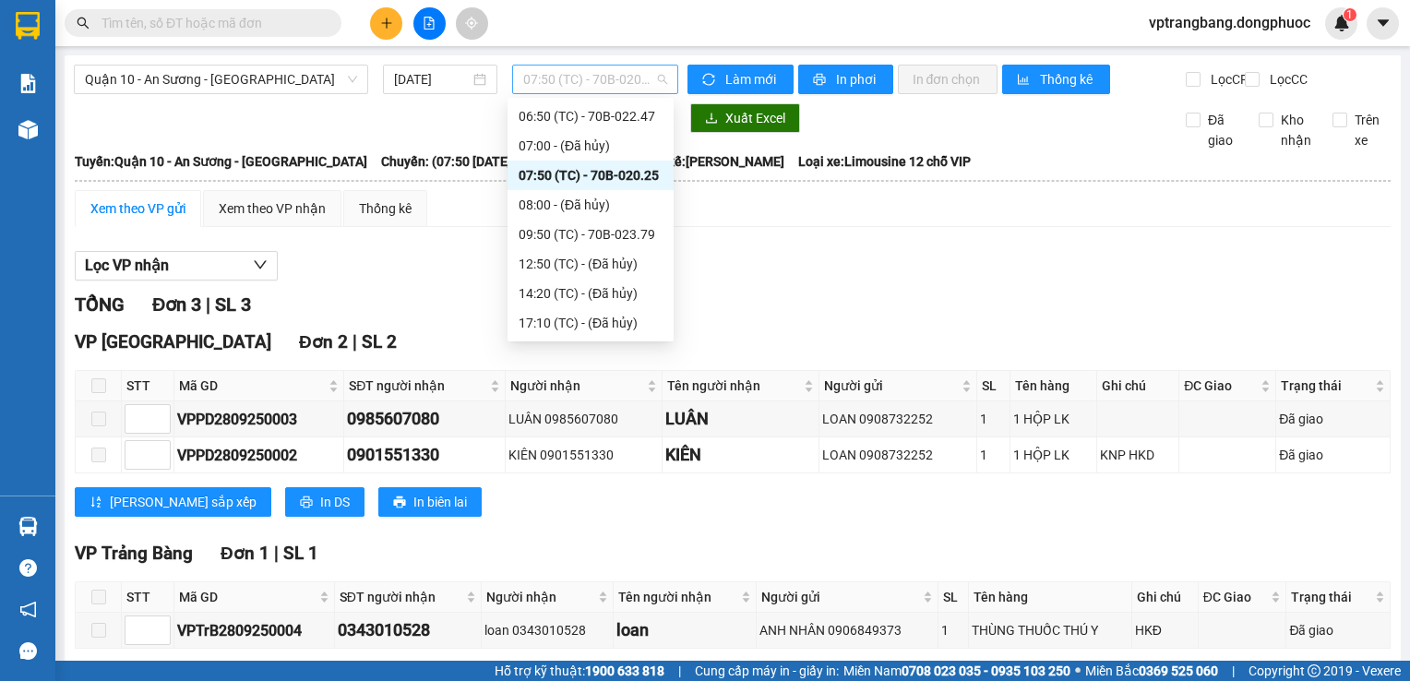
click at [593, 89] on span "07:50 (TC) - 70B-020.25" at bounding box center [595, 80] width 144 height 28
click at [622, 239] on div "09:50 (TC) - 70B-023.79" at bounding box center [591, 234] width 144 height 20
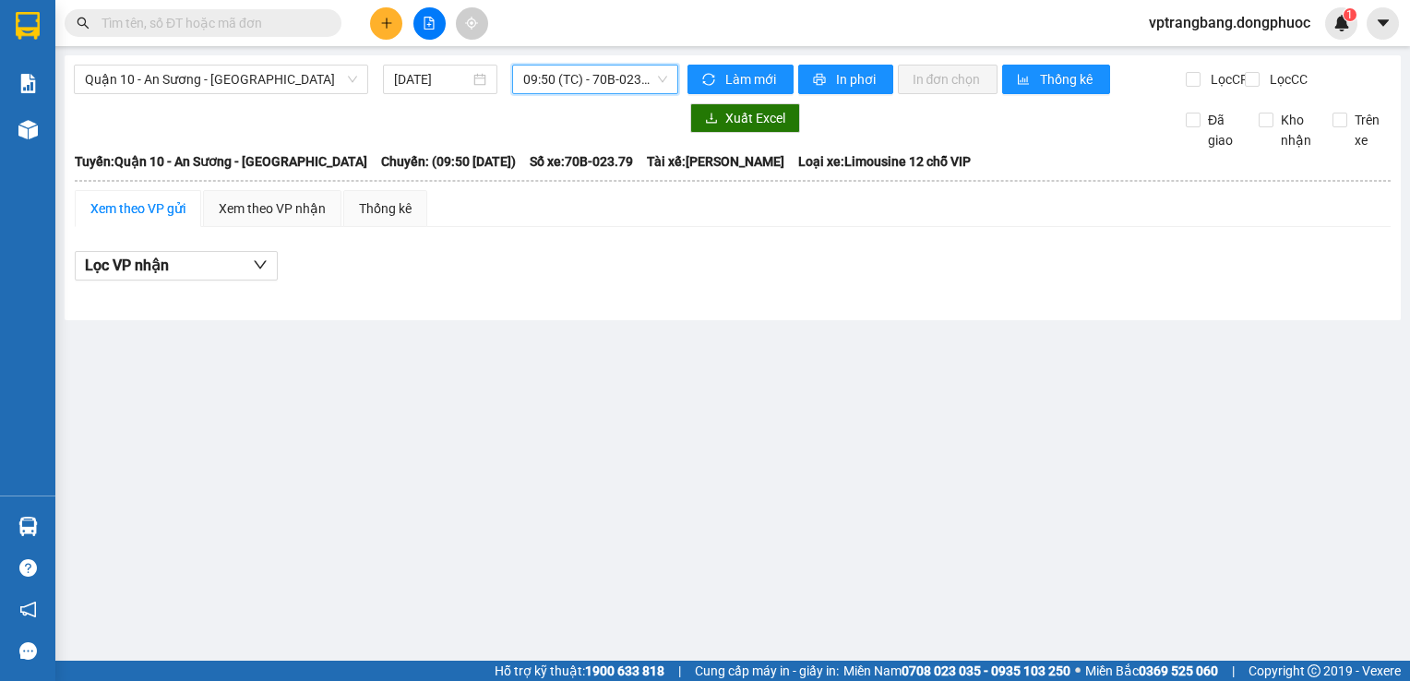
click at [632, 76] on span "09:50 (TC) - 70B-023.79" at bounding box center [595, 80] width 144 height 28
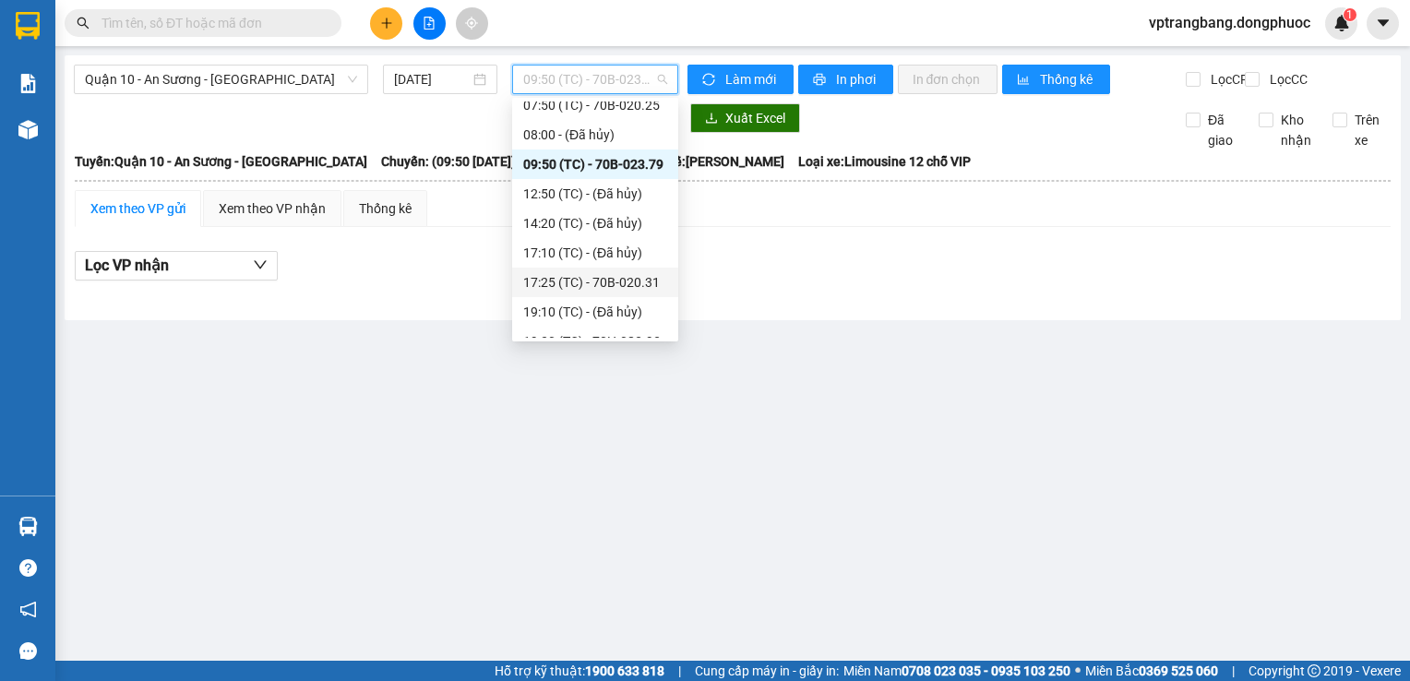
scroll to position [118, 0]
click at [584, 269] on div "17:25 (TC) - 70B-020.31" at bounding box center [595, 264] width 144 height 20
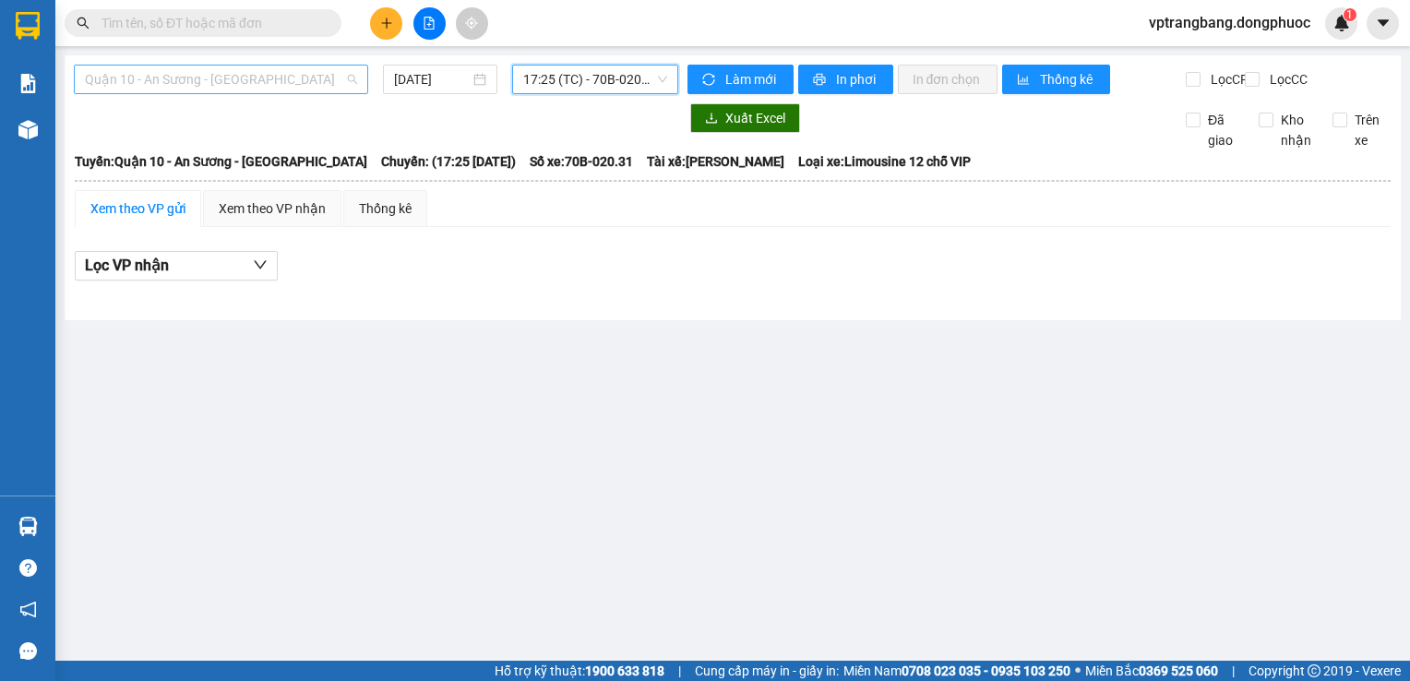
click at [289, 90] on span "Quận 10 - An Sương - [GEOGRAPHIC_DATA]" at bounding box center [221, 80] width 272 height 28
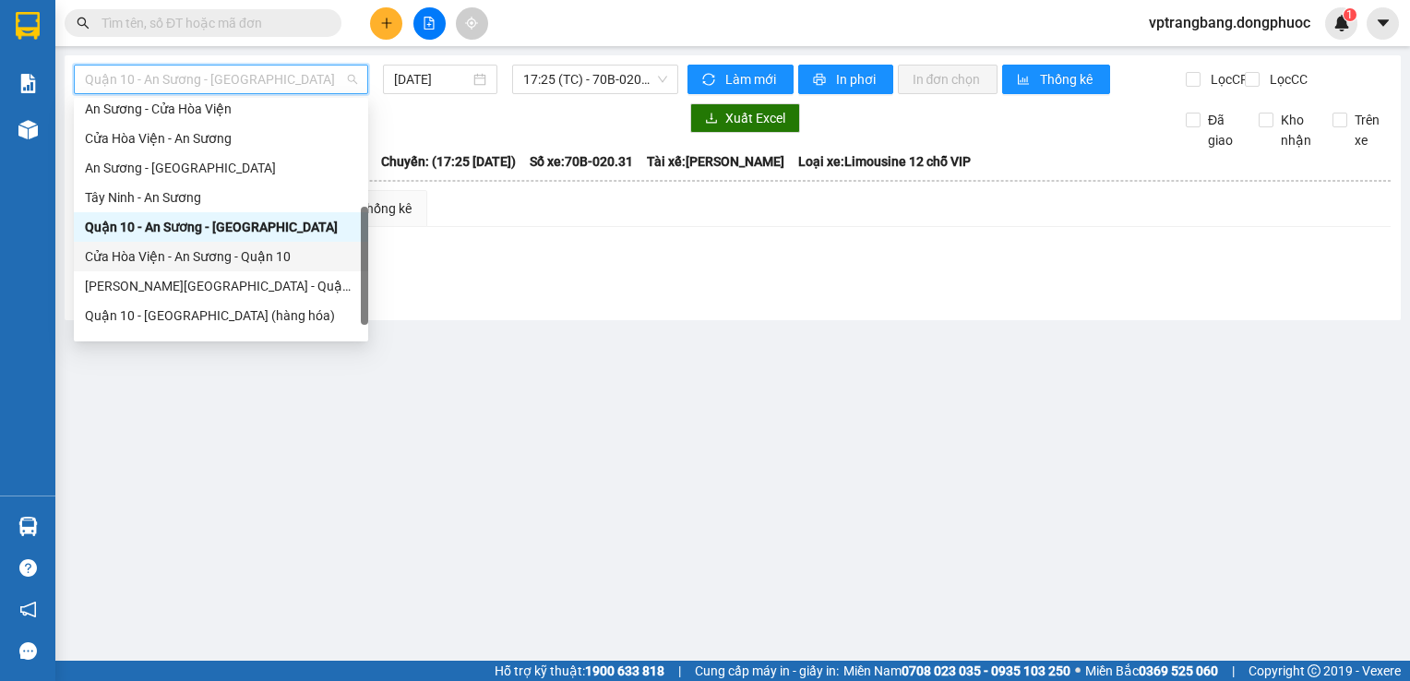
click at [234, 253] on div "Cửa Hòa Viện - An Sương - Quận 10" at bounding box center [221, 256] width 272 height 20
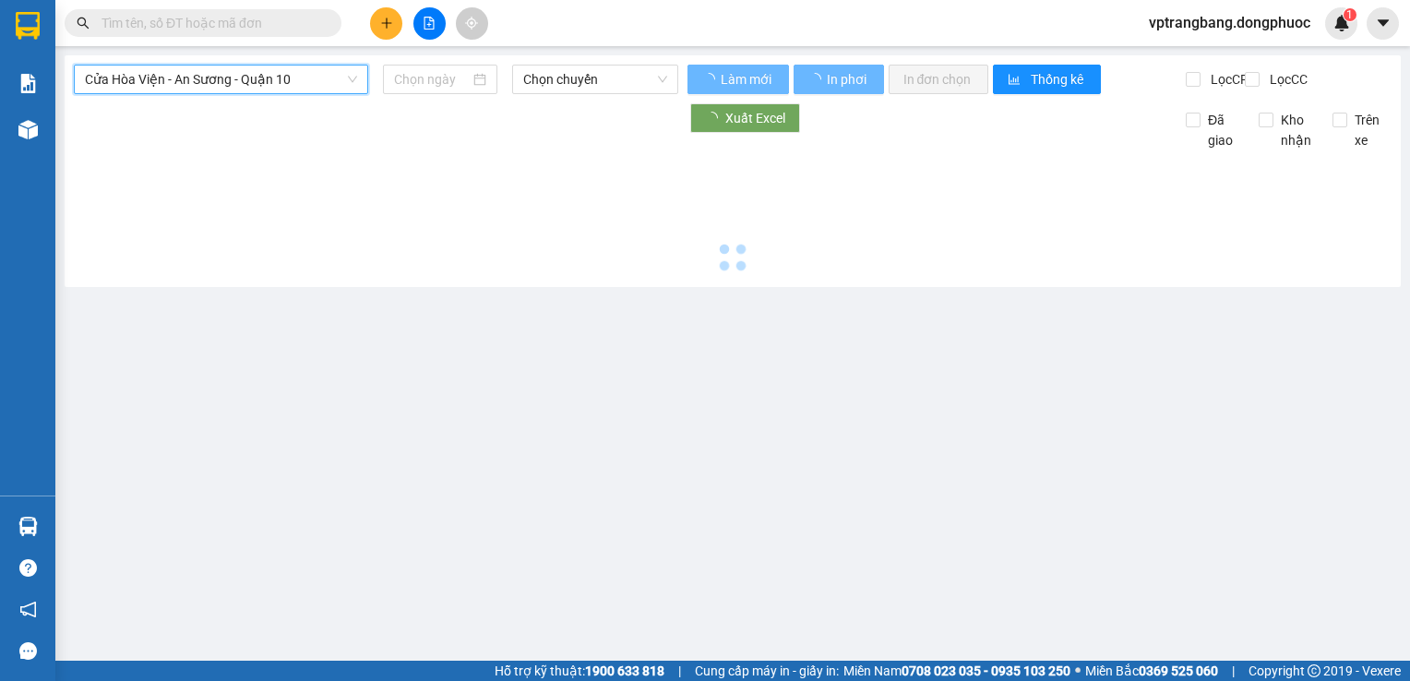
type input "[DATE]"
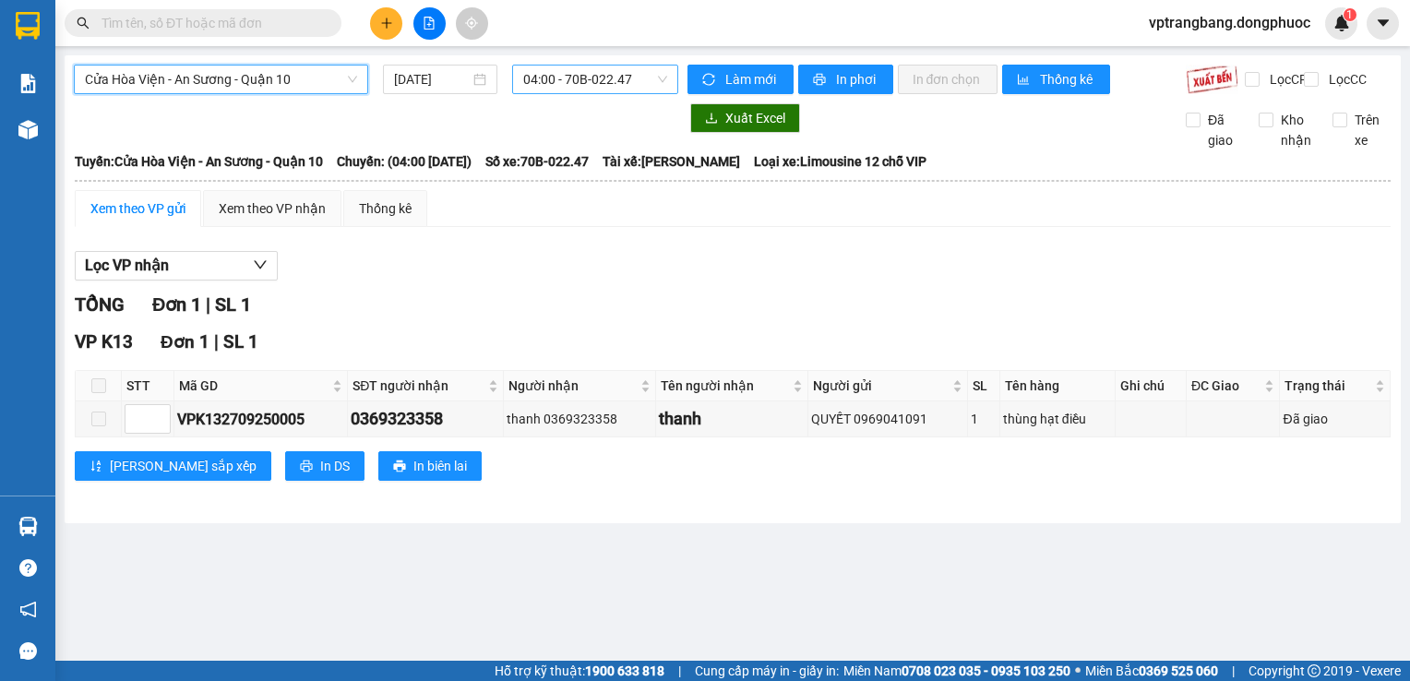
click at [538, 77] on span "04:00 - 70B-022.47" at bounding box center [595, 80] width 144 height 28
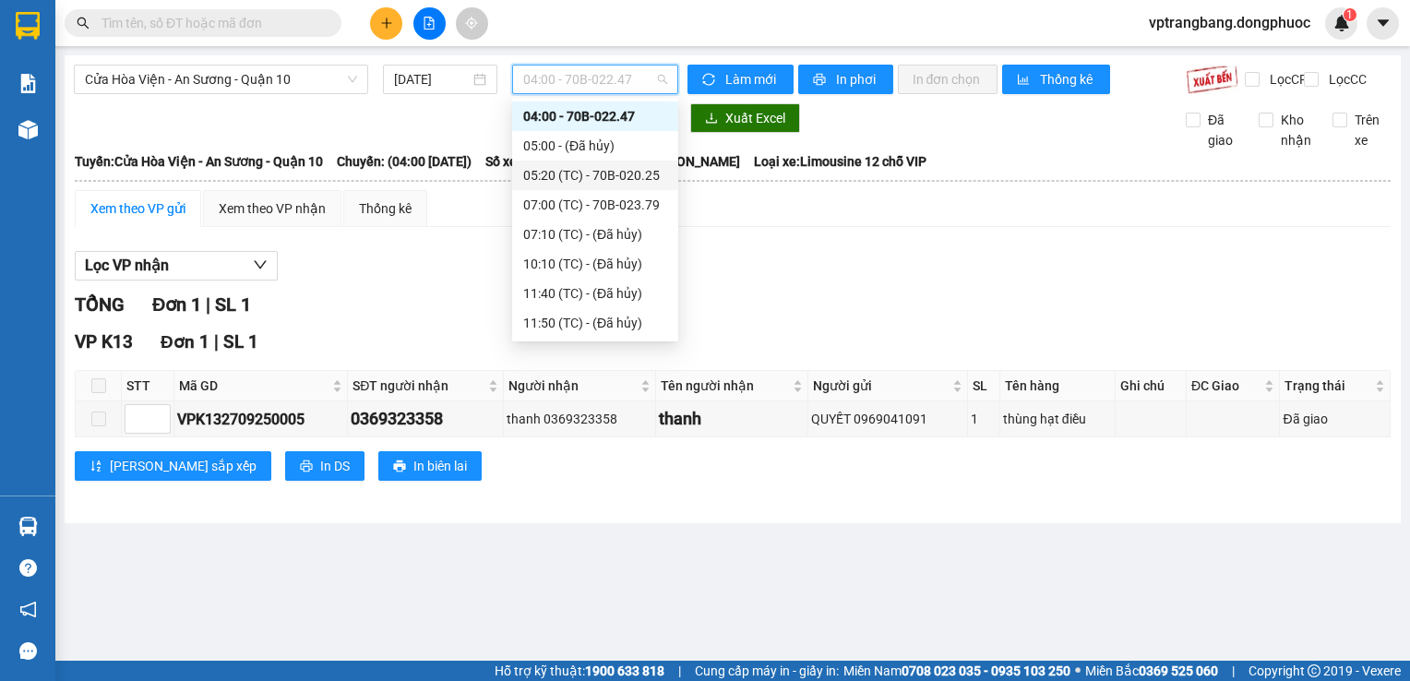
click at [612, 173] on div "05:20 (TC) - 70B-020.25" at bounding box center [595, 175] width 144 height 20
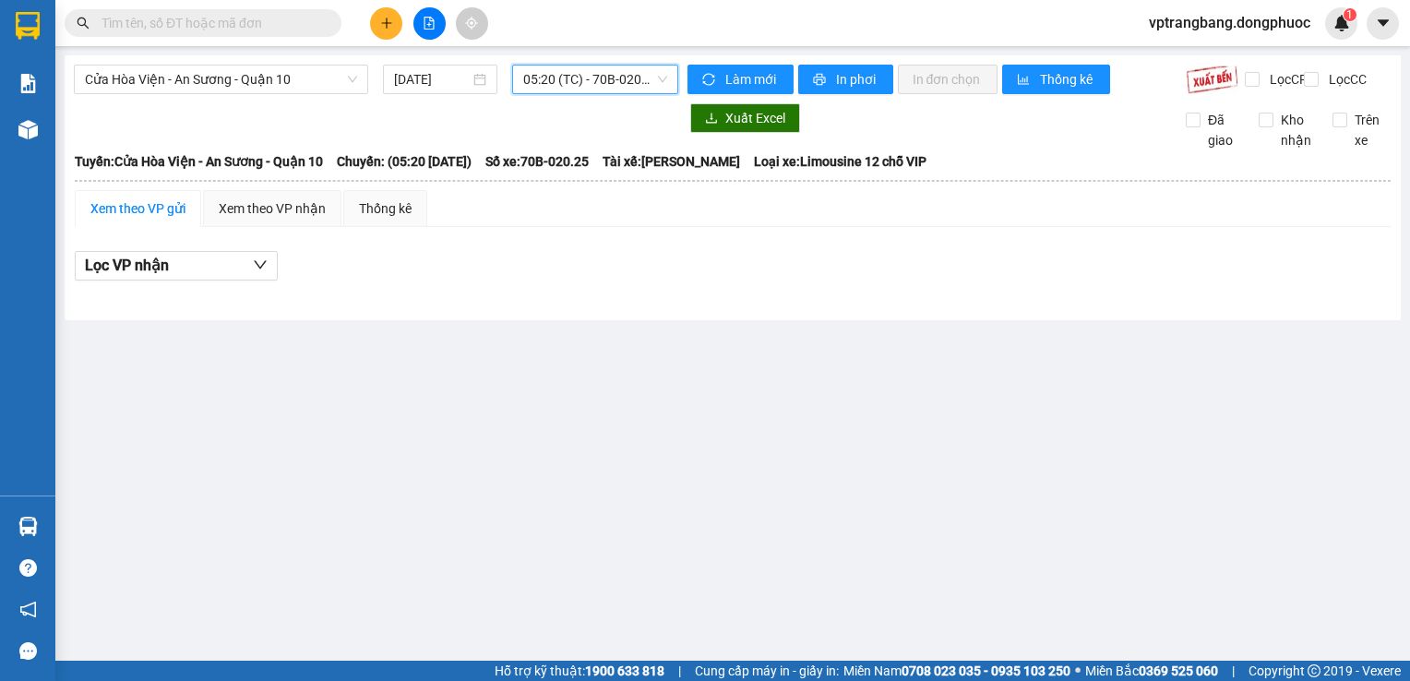
click at [615, 79] on span "05:20 (TC) - 70B-020.25" at bounding box center [595, 80] width 144 height 28
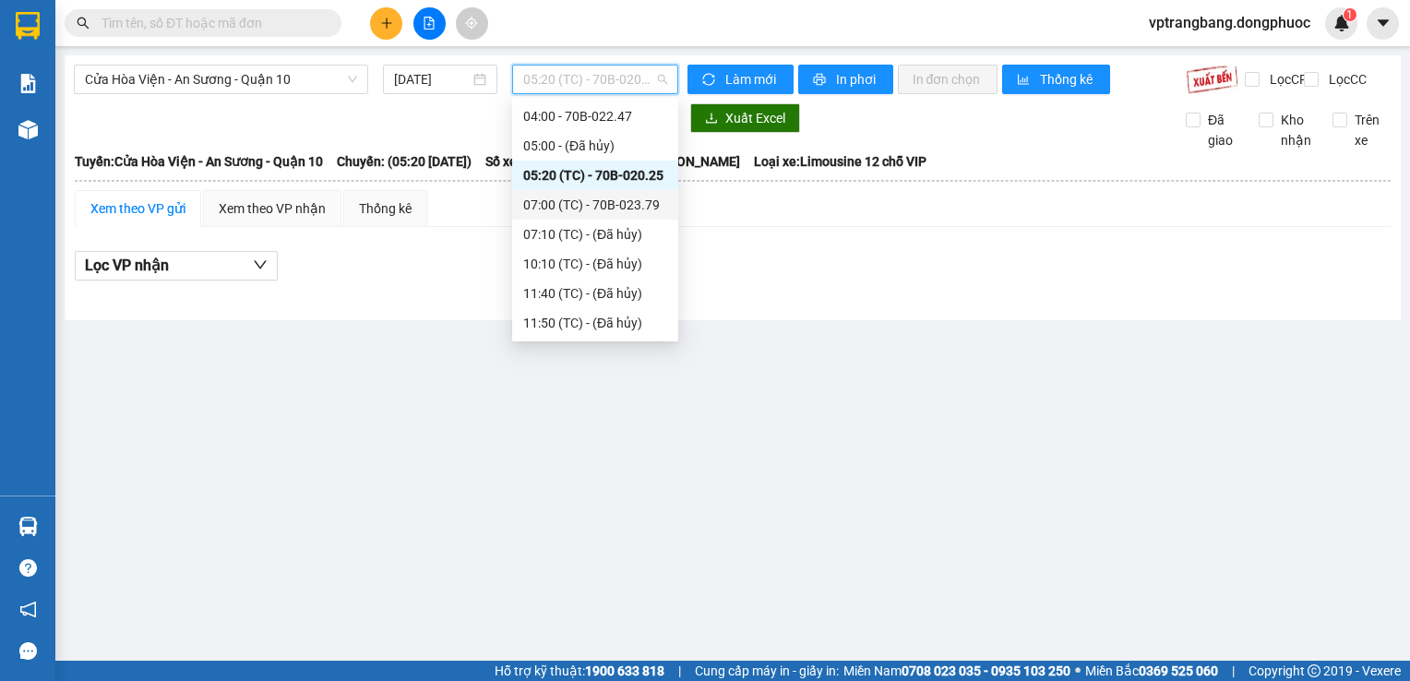
click at [596, 202] on div "07:00 (TC) - 70B-023.79" at bounding box center [595, 205] width 144 height 20
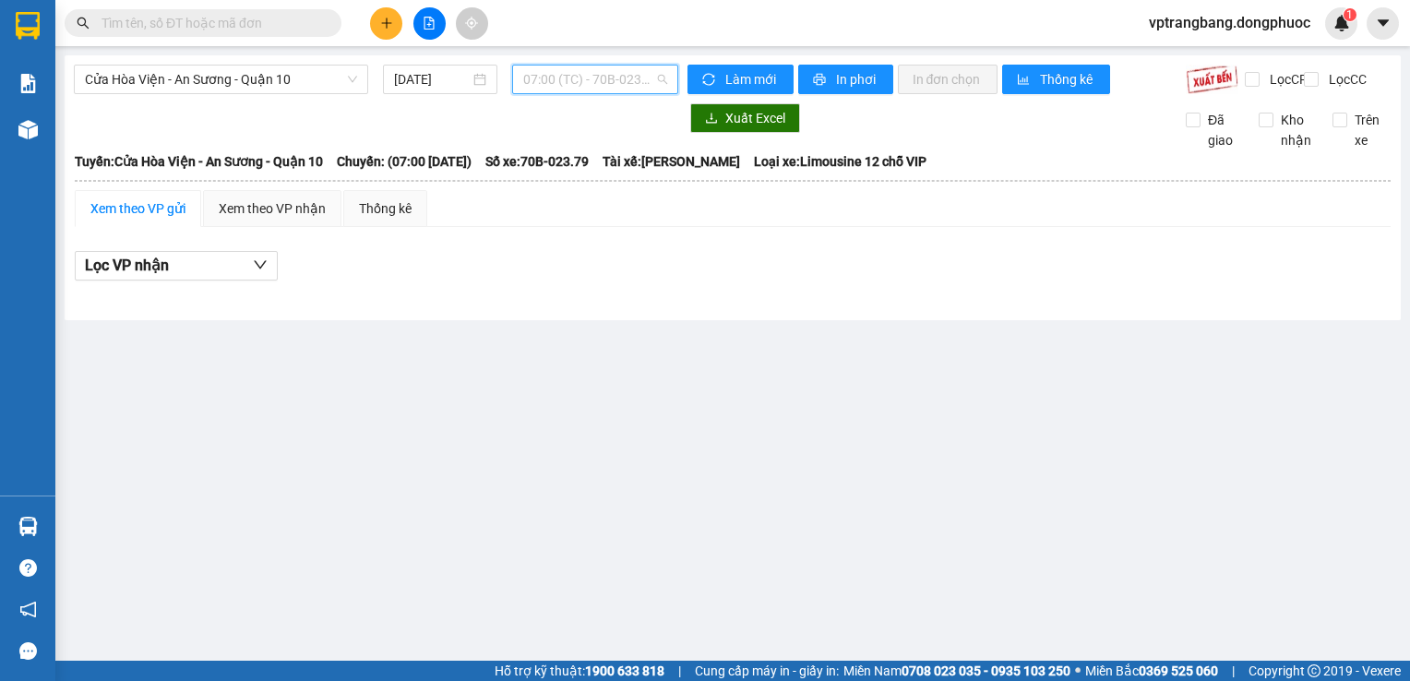
drag, startPoint x: 563, startPoint y: 85, endPoint x: 563, endPoint y: 106, distance: 21.2
click at [563, 84] on span "07:00 (TC) - 70B-023.79" at bounding box center [595, 80] width 144 height 28
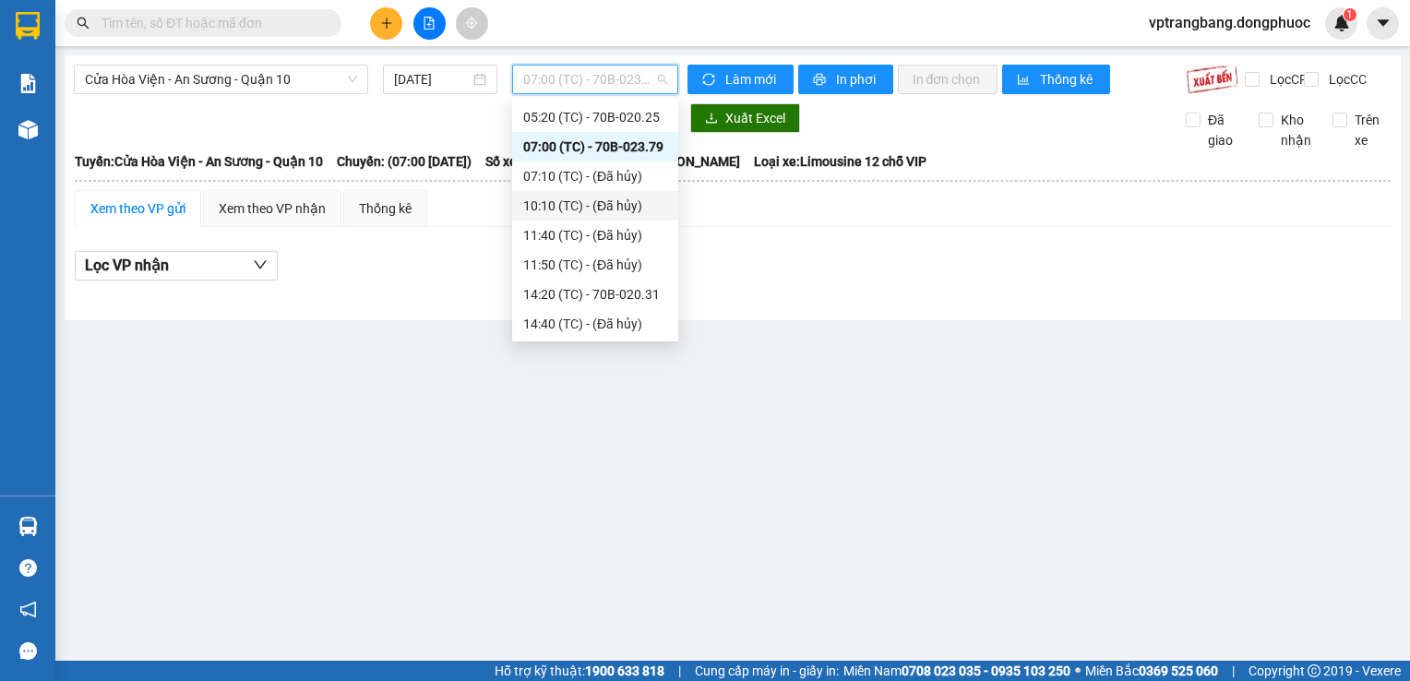
scroll to position [118, 0]
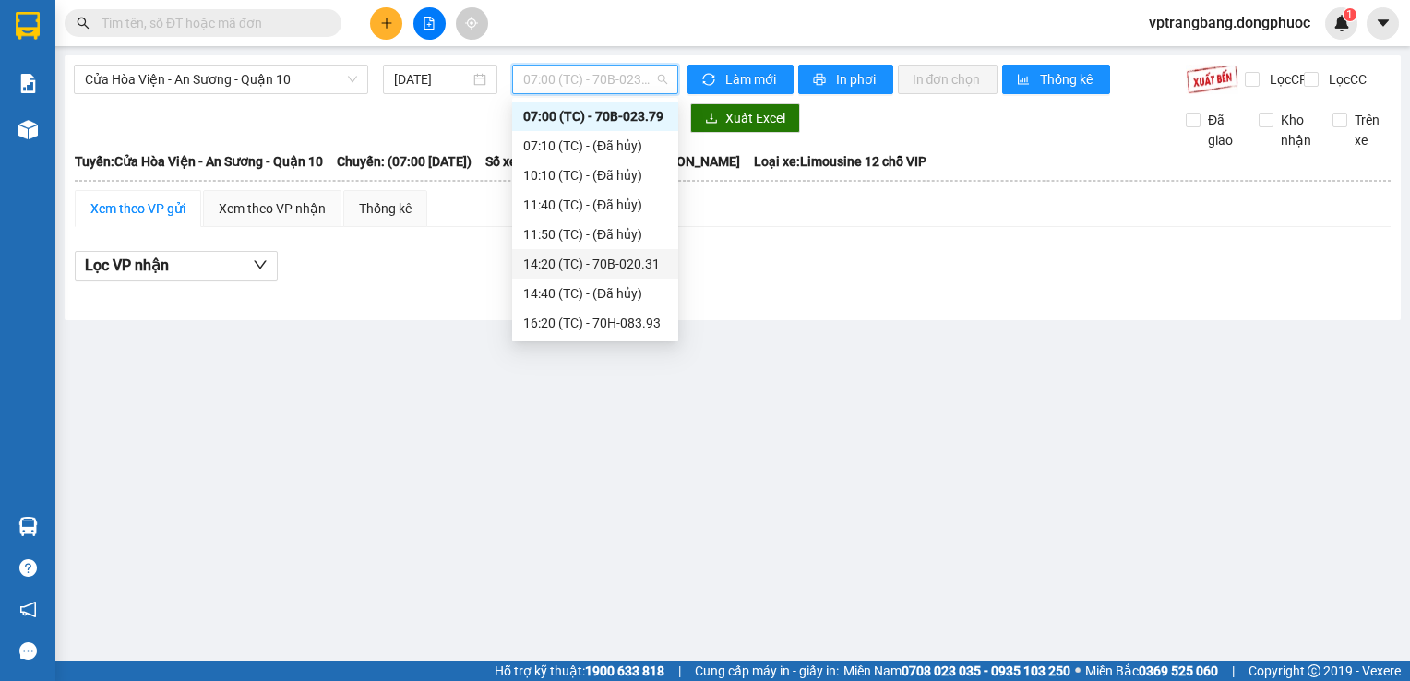
click at [574, 263] on div "14:20 (TC) - 70B-020.31" at bounding box center [595, 264] width 144 height 20
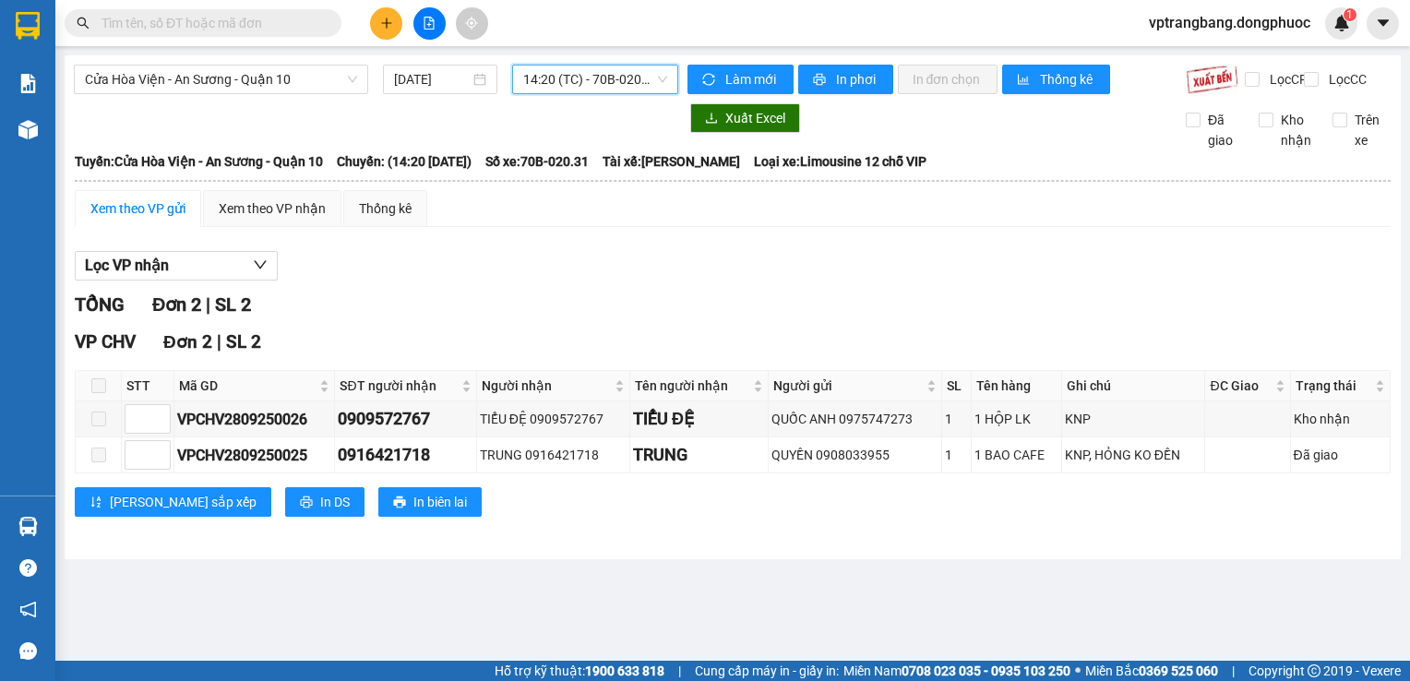
click at [632, 78] on span "14:20 (TC) - 70B-020.31" at bounding box center [595, 80] width 144 height 28
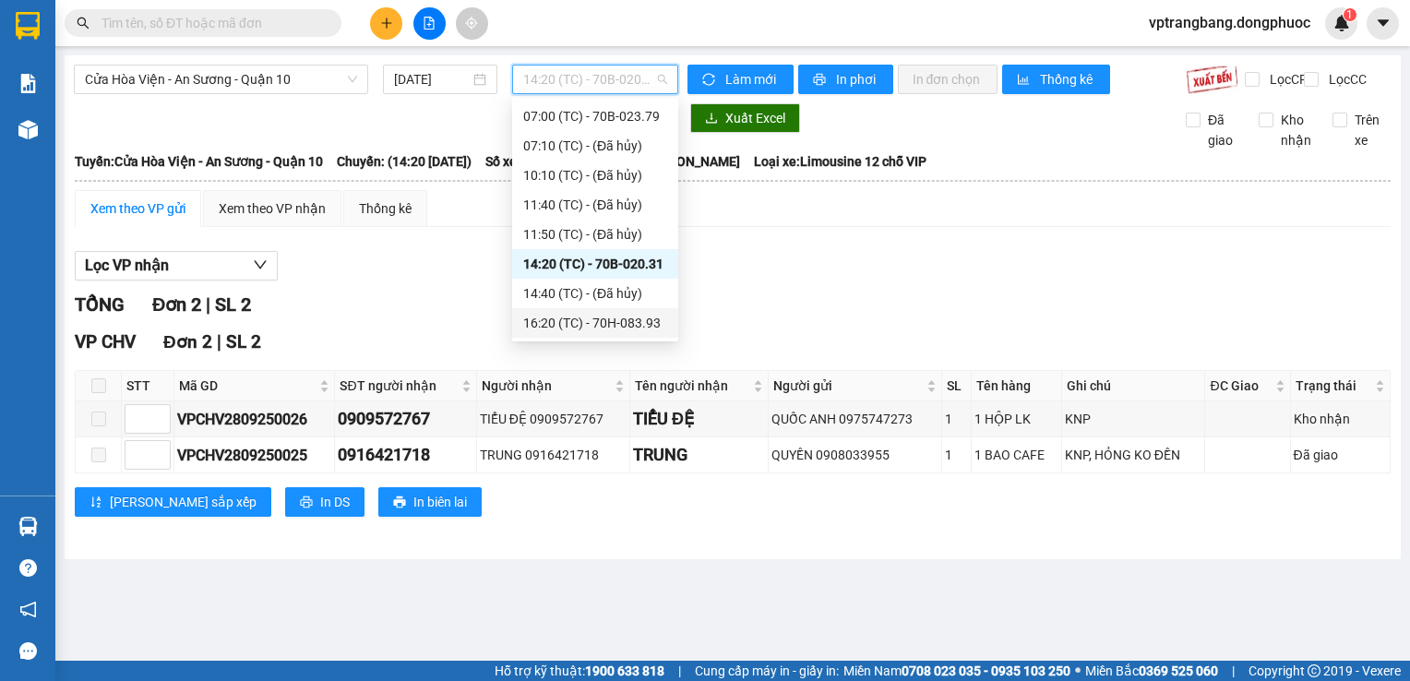
click at [612, 317] on div "16:20 (TC) - 70H-083.93" at bounding box center [595, 323] width 144 height 20
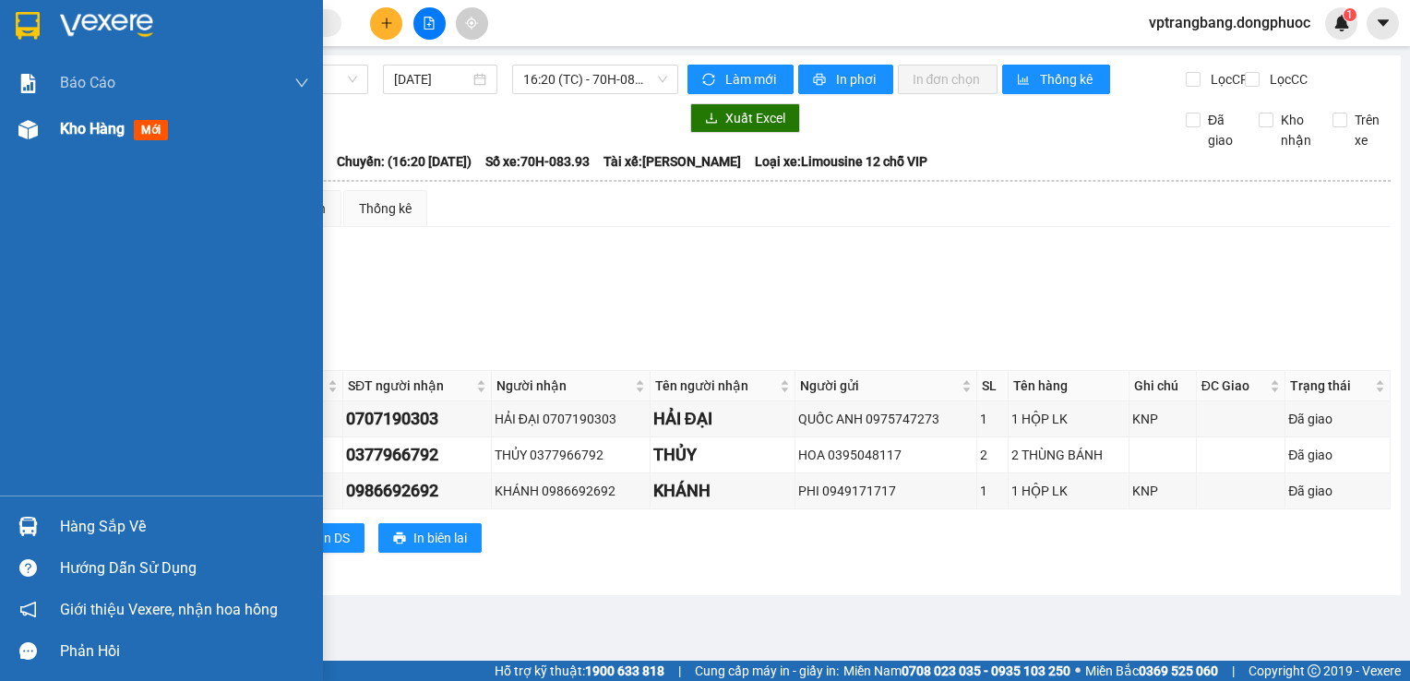
click at [49, 130] on div "Kho hàng mới" at bounding box center [161, 129] width 323 height 46
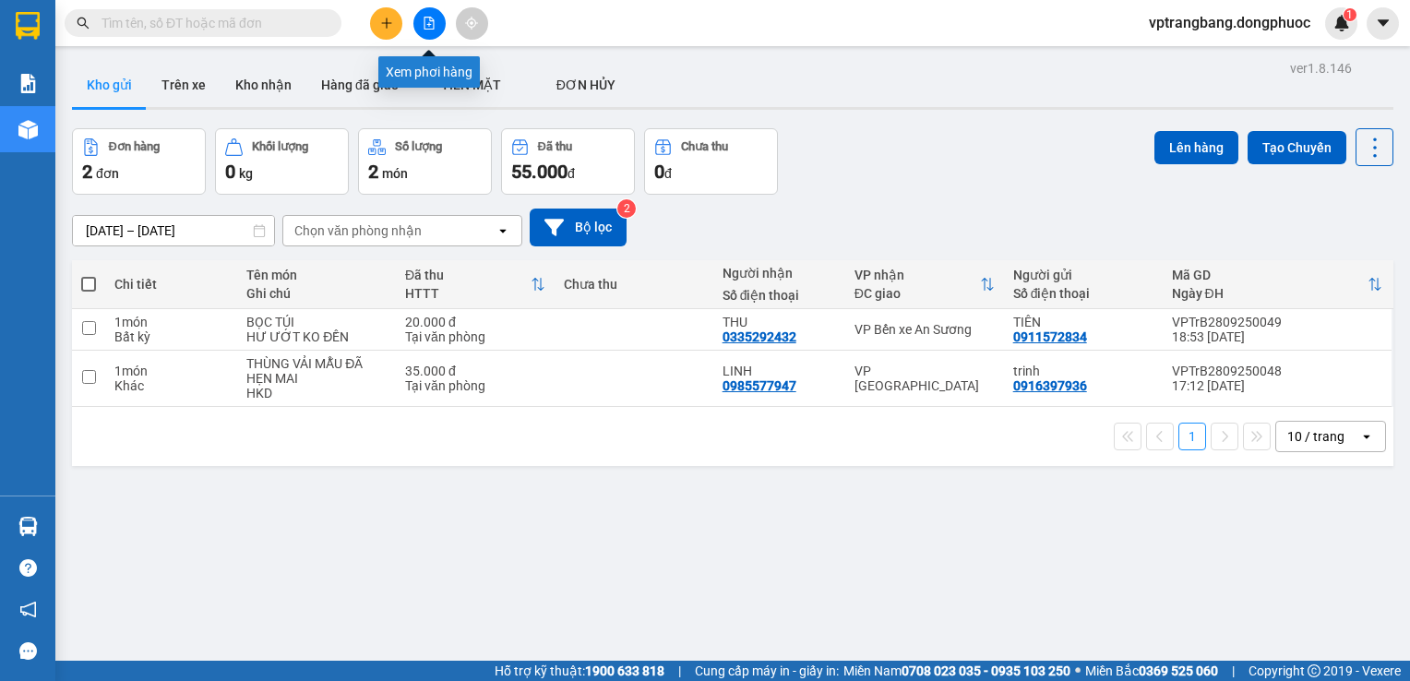
click at [438, 30] on button at bounding box center [429, 23] width 32 height 32
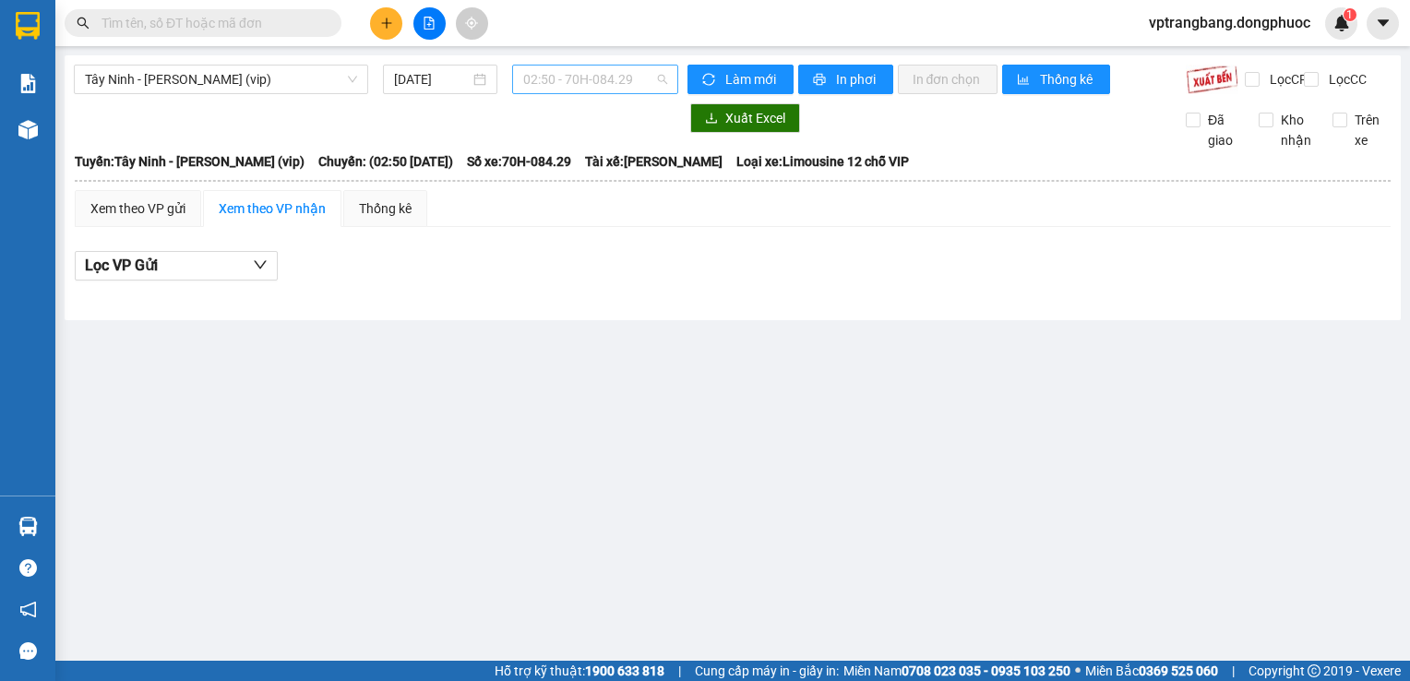
click at [622, 87] on span "02:50 - 70H-084.29" at bounding box center [595, 80] width 144 height 28
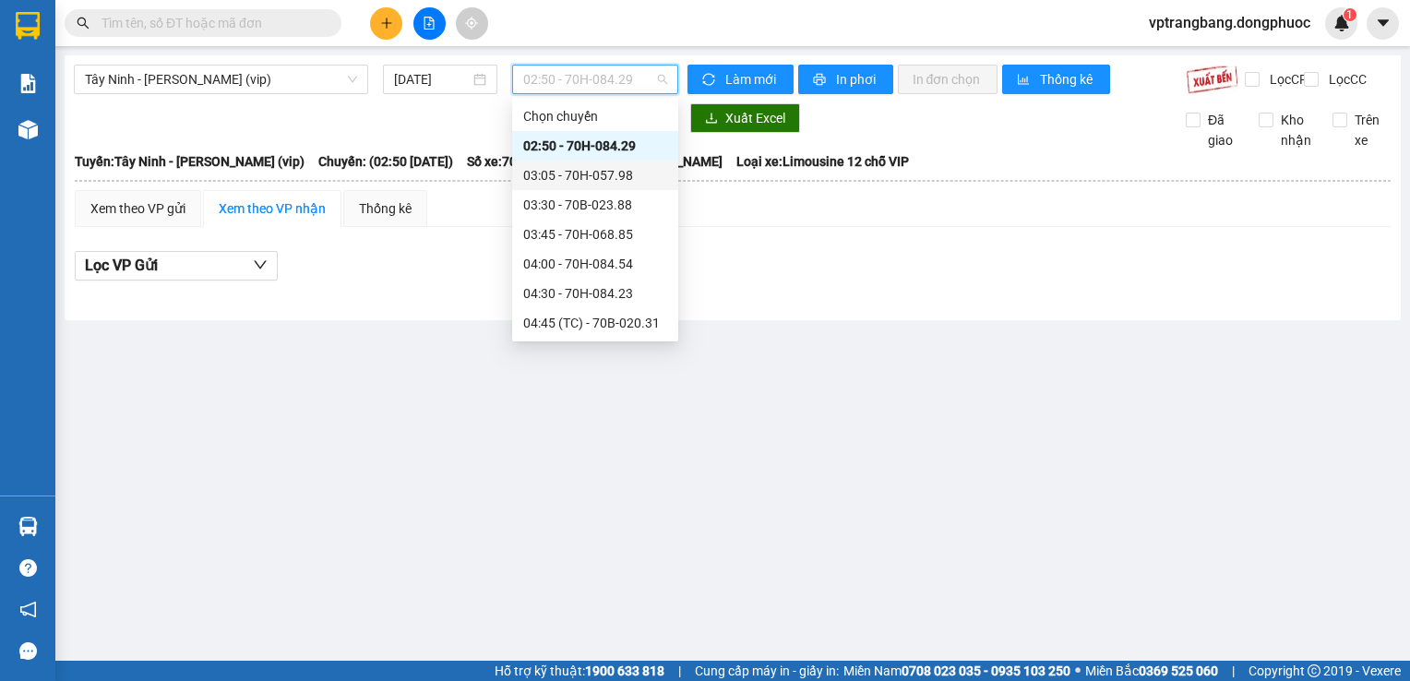
click at [621, 186] on div "03:05 - 70H-057.98" at bounding box center [595, 176] width 166 height 30
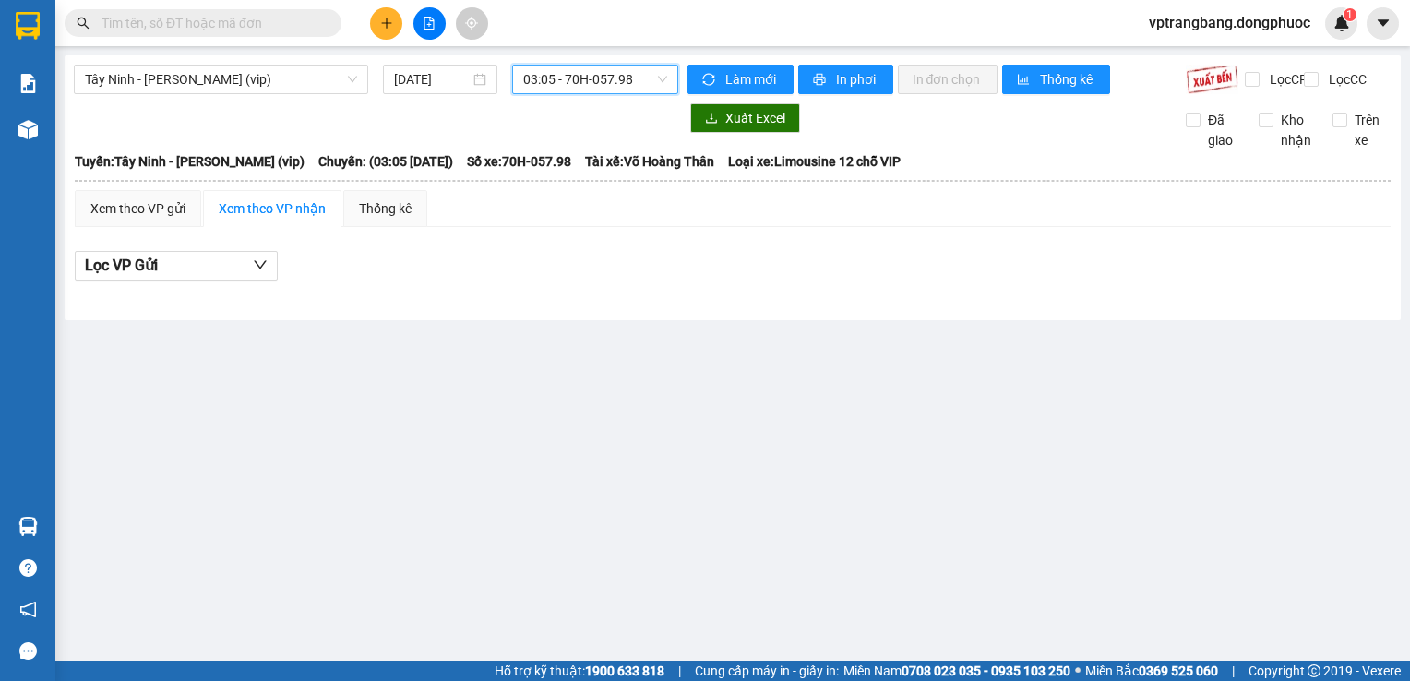
click at [582, 90] on span "03:05 - 70H-057.98" at bounding box center [595, 80] width 144 height 28
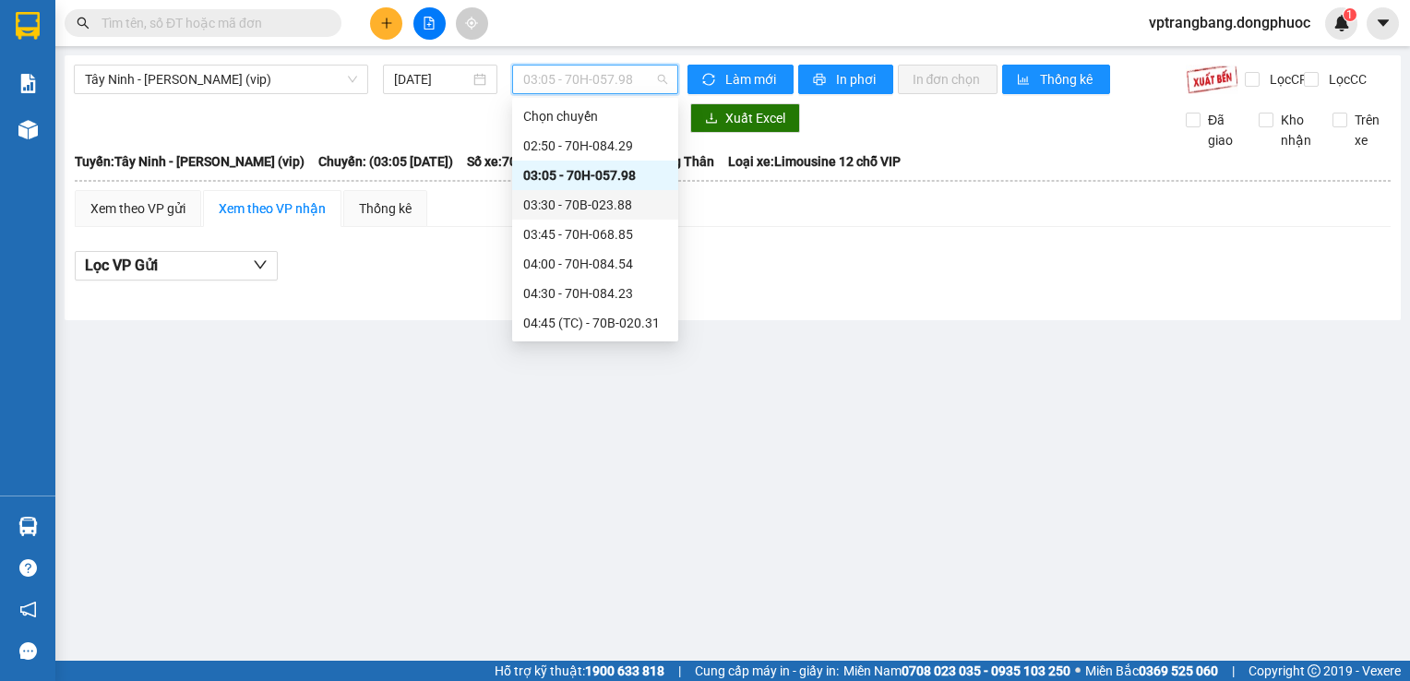
click at [546, 201] on div "03:30 - 70B-023.88" at bounding box center [595, 205] width 144 height 20
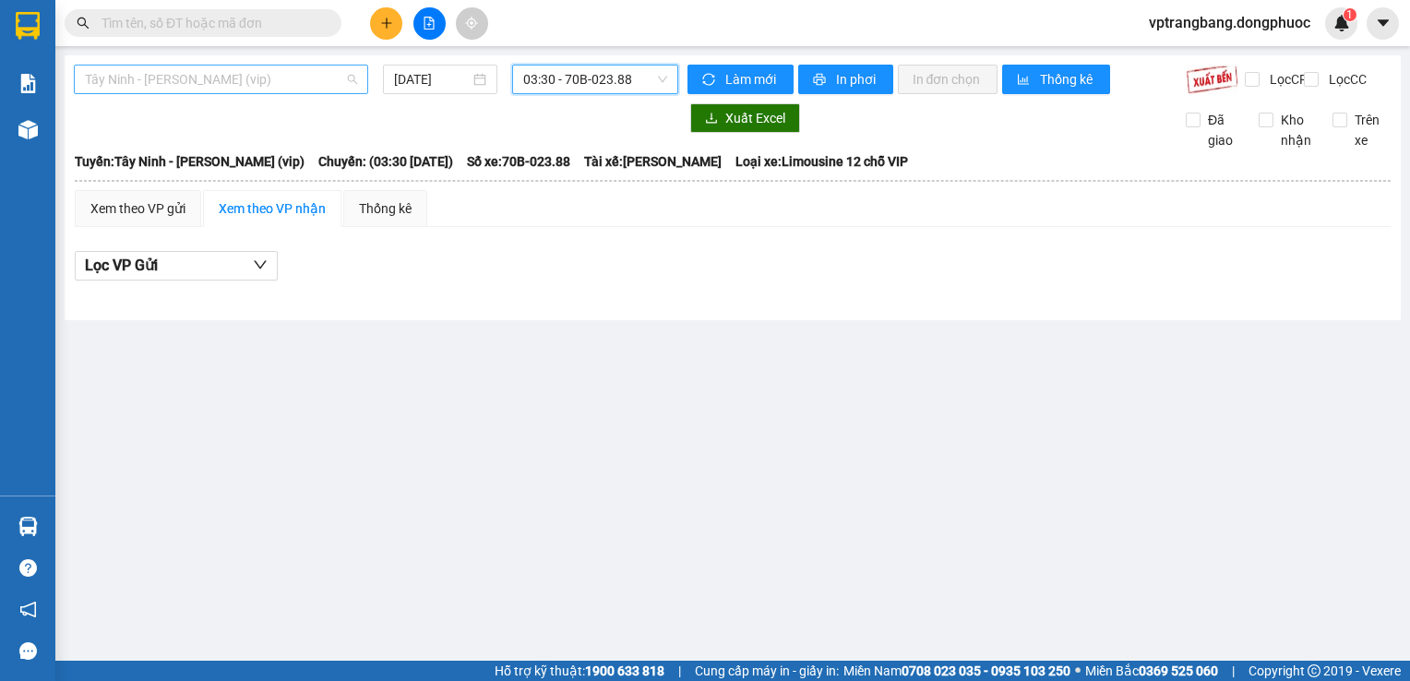
click at [265, 89] on span "Tây Ninh - [PERSON_NAME] (vip)" at bounding box center [221, 80] width 272 height 28
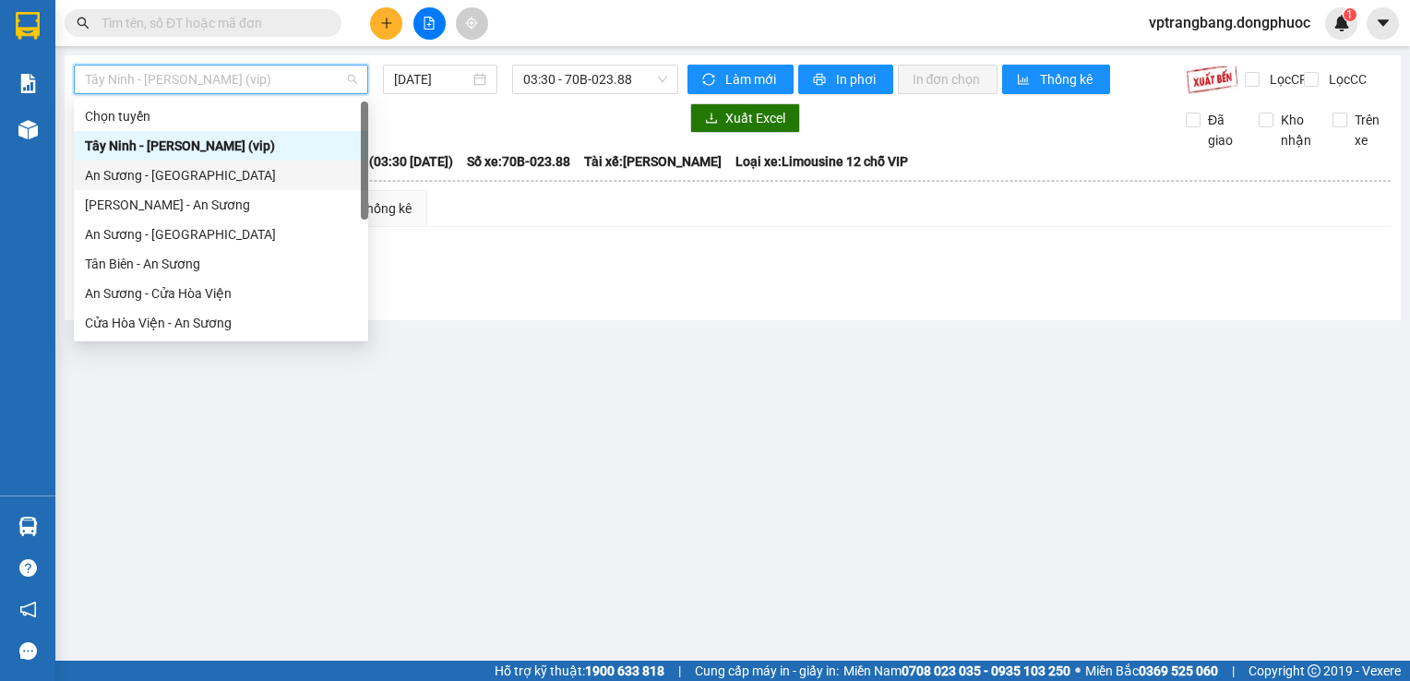
scroll to position [207, 0]
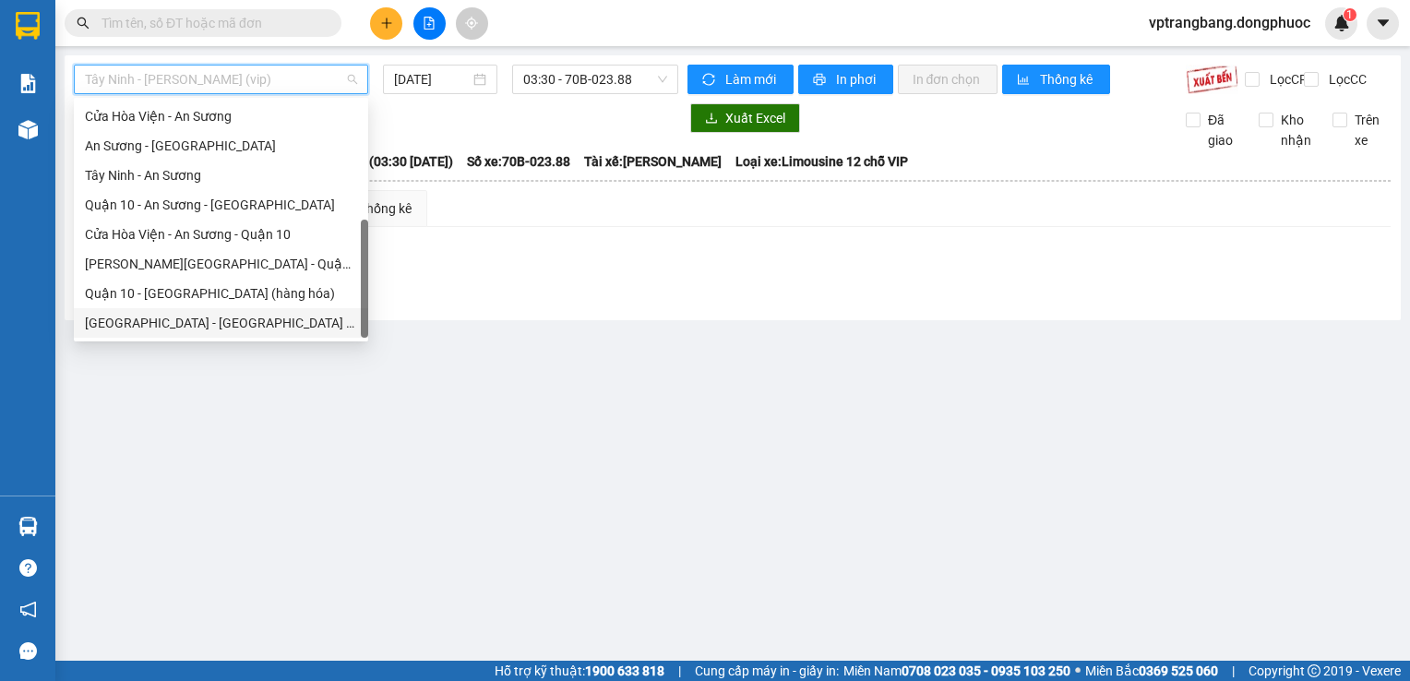
click at [180, 325] on div "[GEOGRAPHIC_DATA] - [GEOGRAPHIC_DATA] (vip)" at bounding box center [221, 323] width 272 height 20
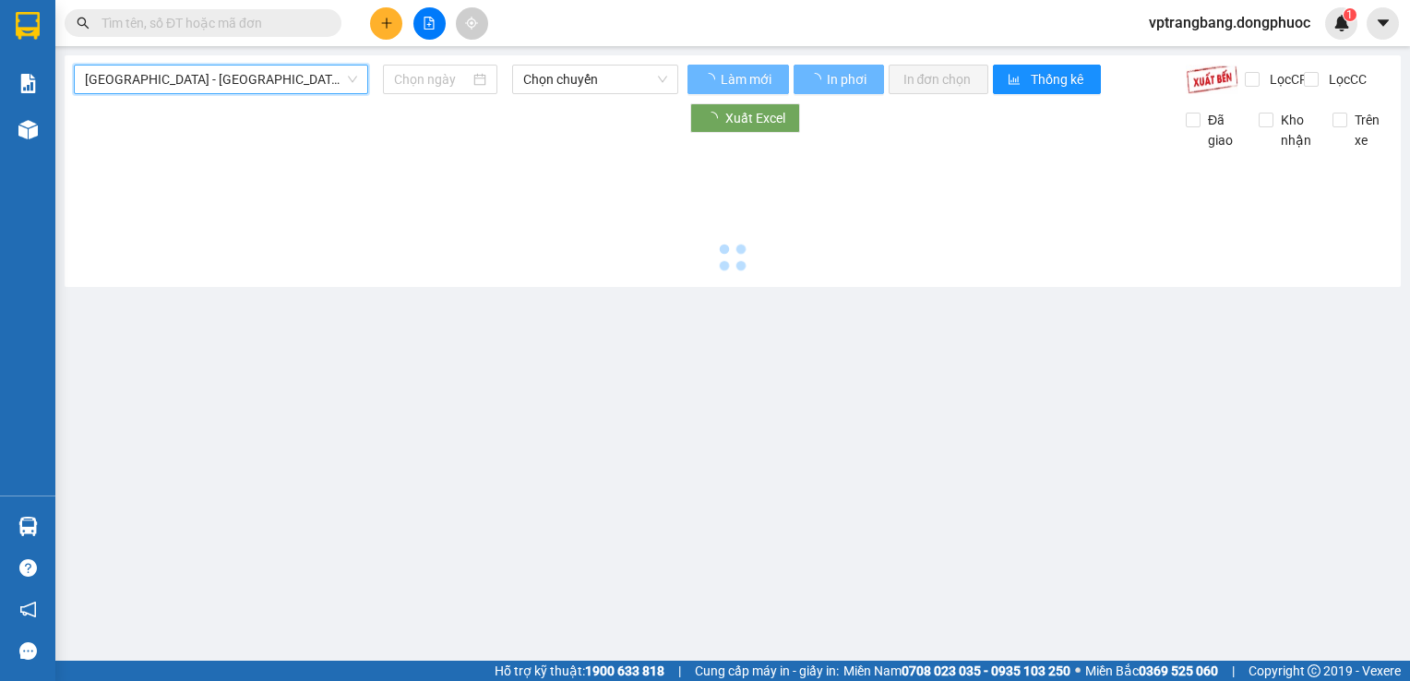
type input "[DATE]"
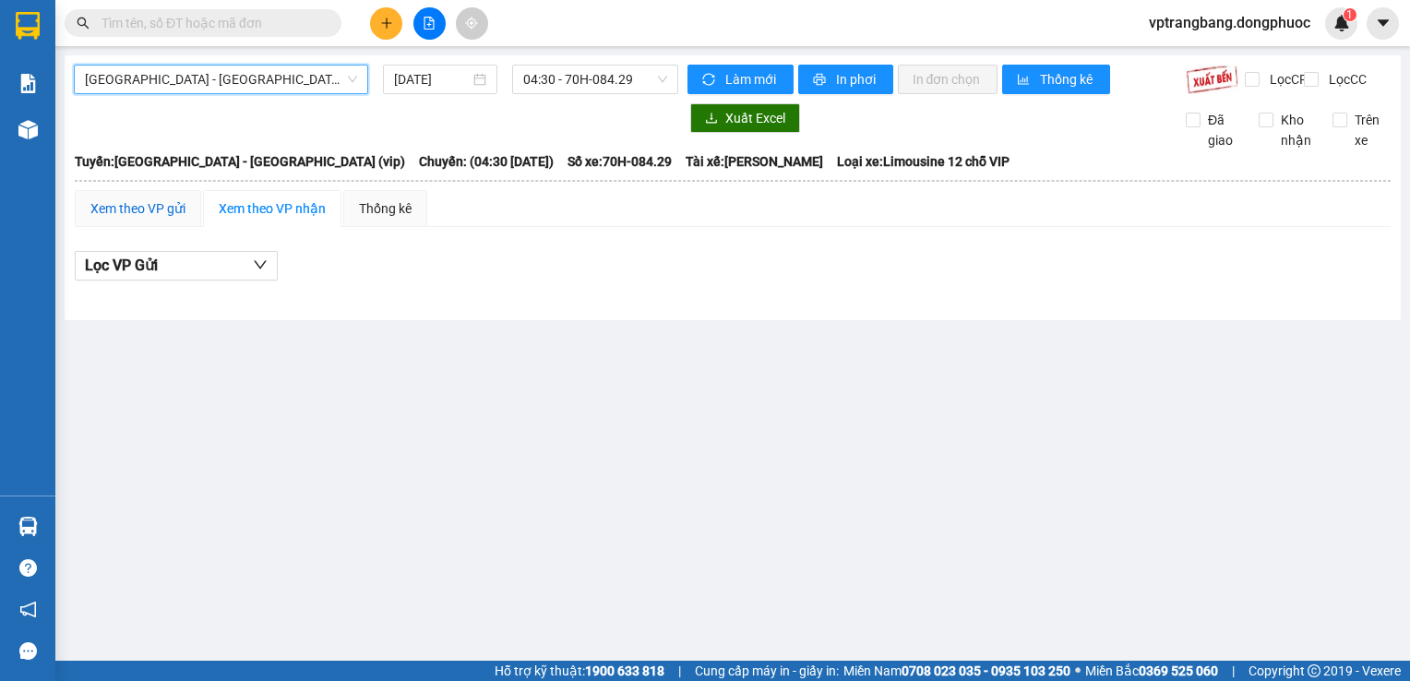
click at [169, 219] on div "Xem theo VP gửi" at bounding box center [137, 208] width 95 height 20
click at [586, 78] on span "04:30 - 70H-084.29" at bounding box center [595, 80] width 144 height 28
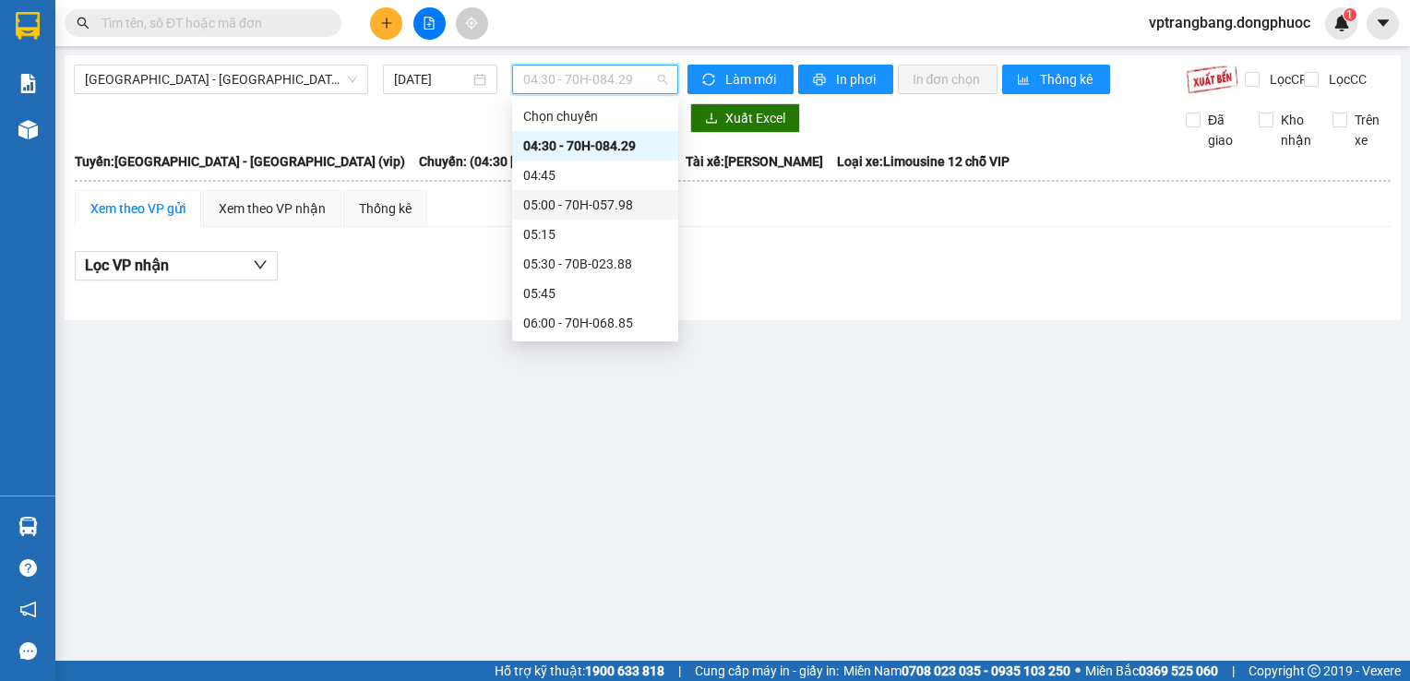
click at [563, 201] on div "05:00 - 70H-057.98" at bounding box center [595, 205] width 144 height 20
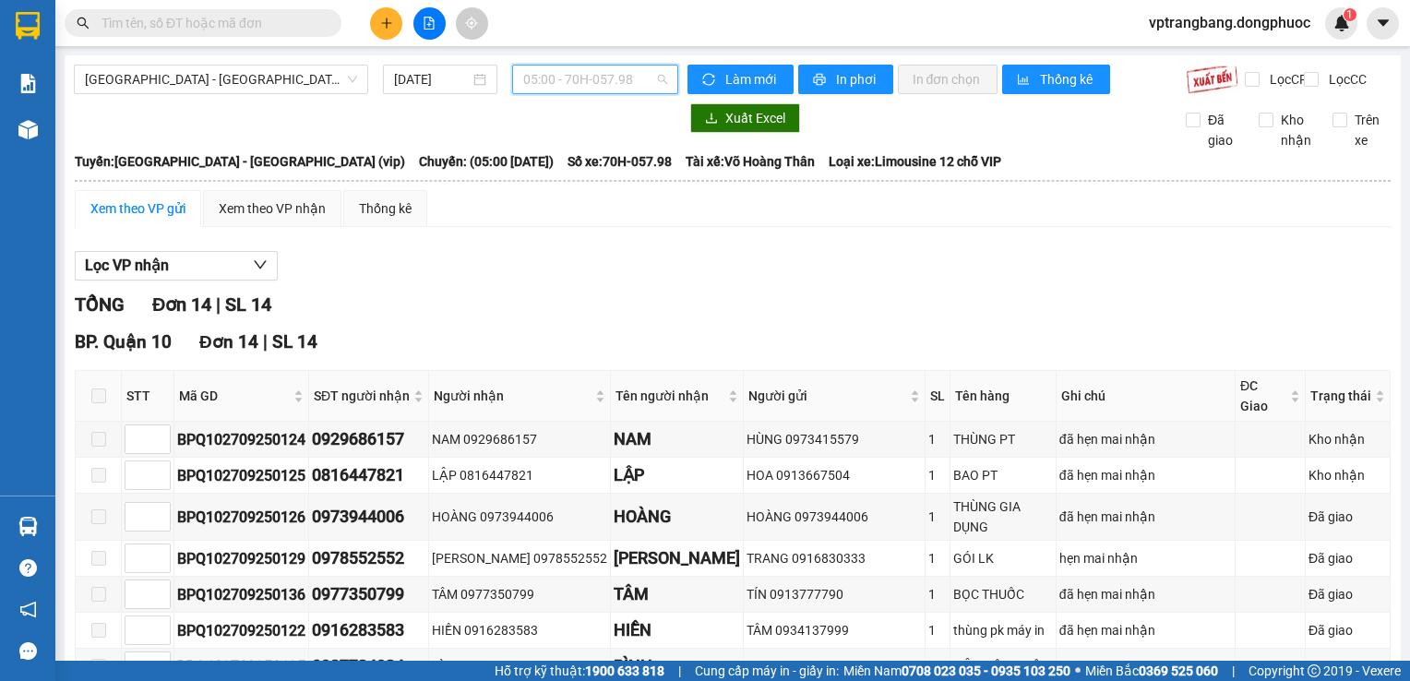
click at [532, 89] on span "05:00 - 70H-057.98" at bounding box center [595, 80] width 144 height 28
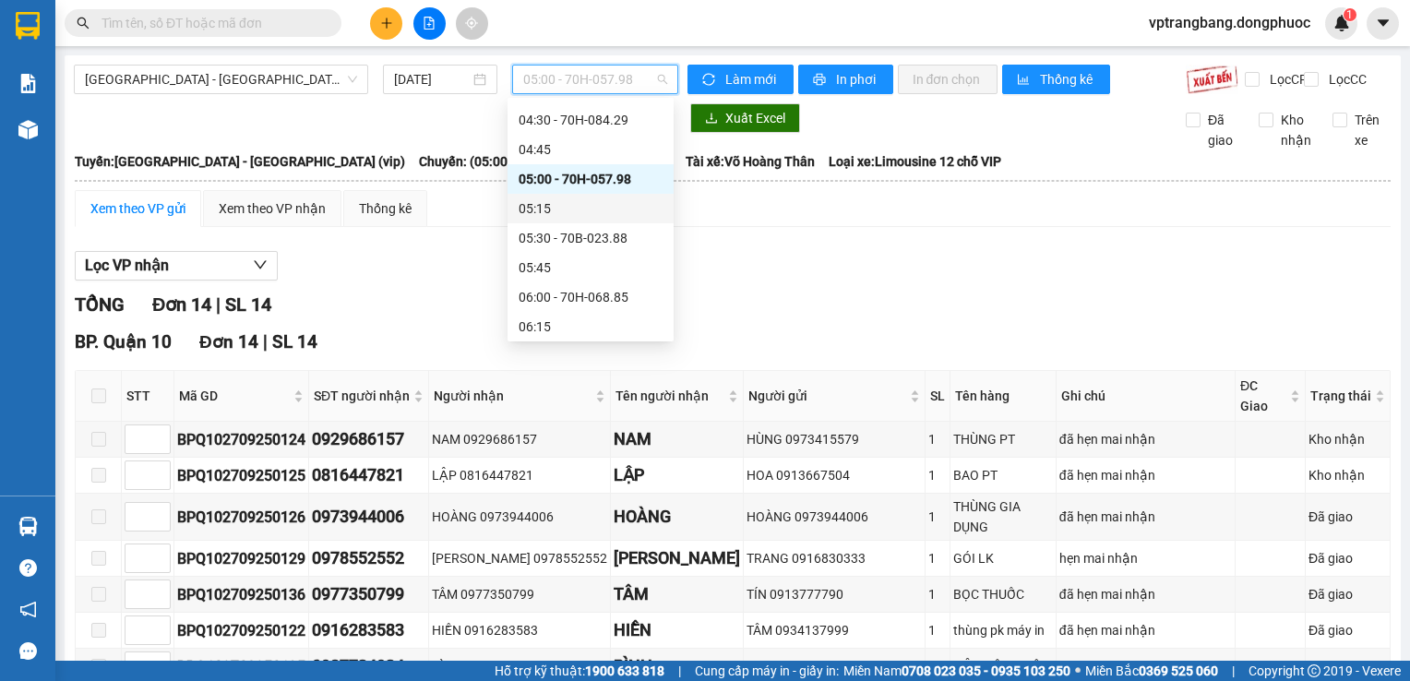
scroll to position [92, 0]
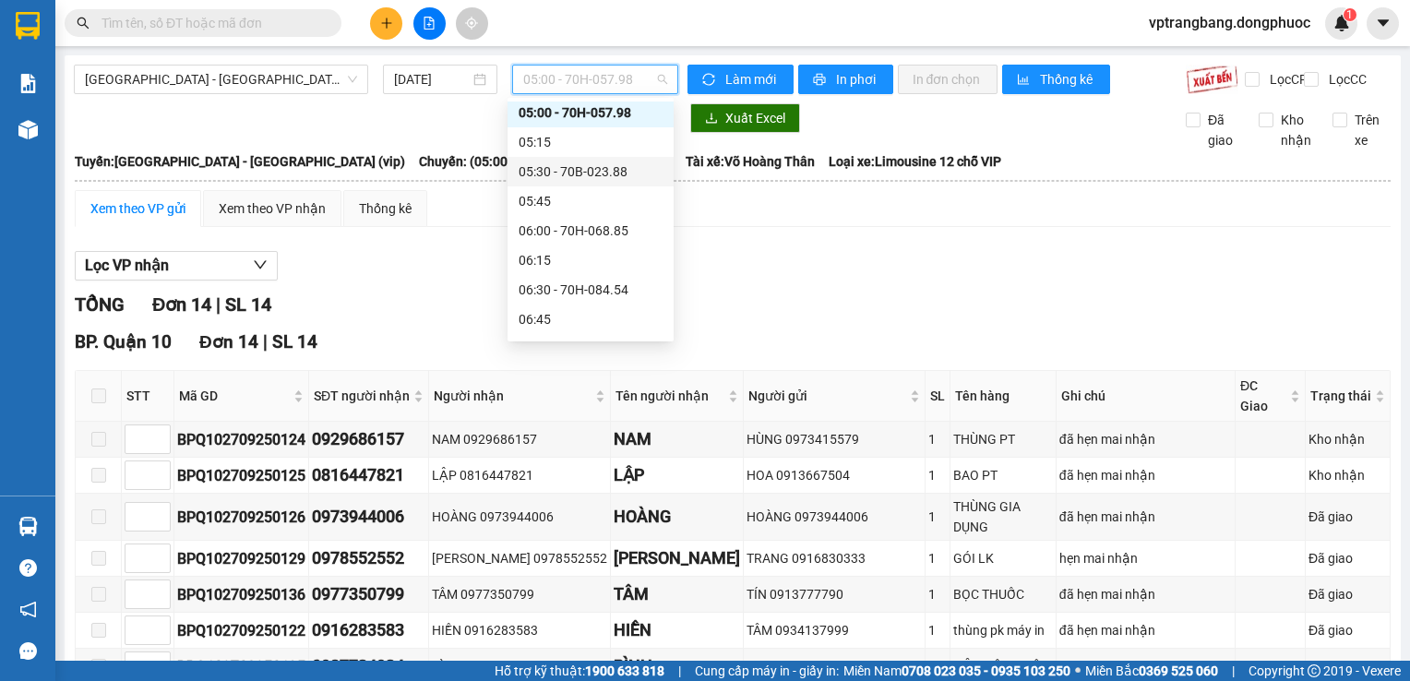
click at [617, 179] on div "05:30 - 70B-023.88" at bounding box center [591, 172] width 144 height 20
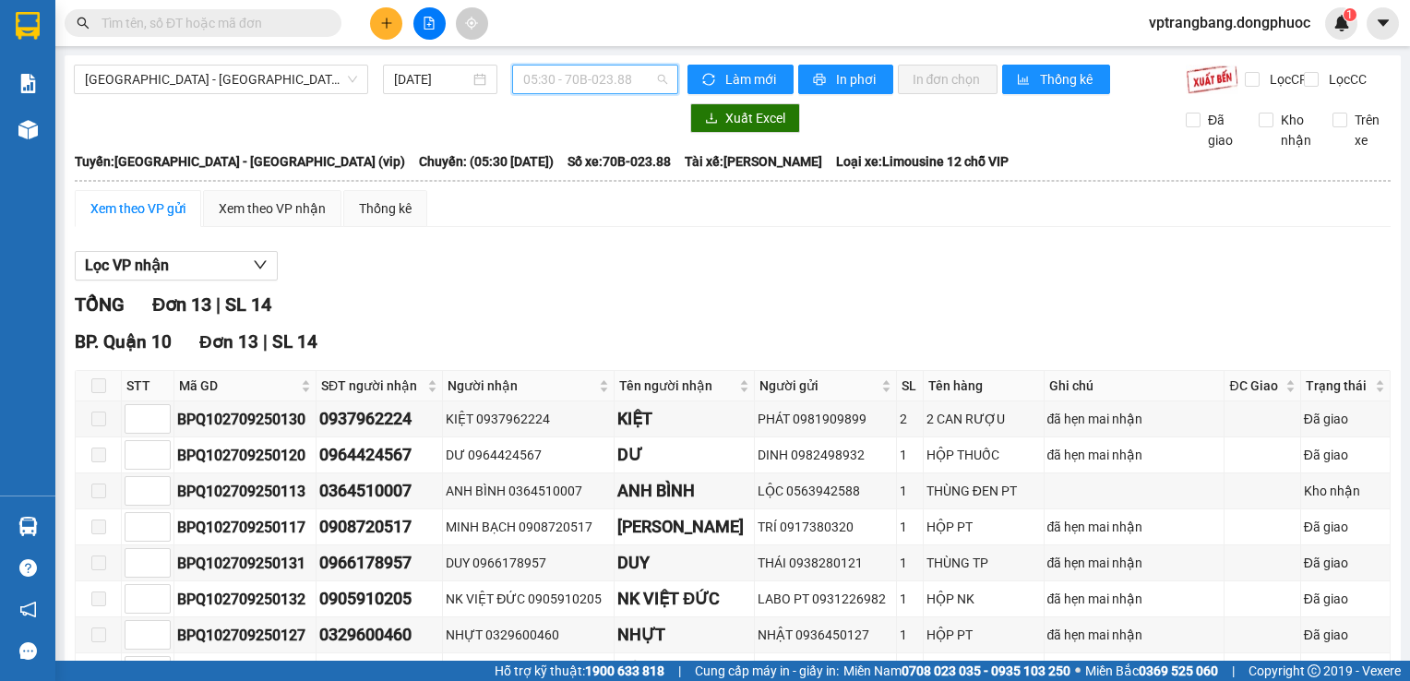
click at [554, 78] on span "05:30 - 70B-023.88" at bounding box center [595, 80] width 144 height 28
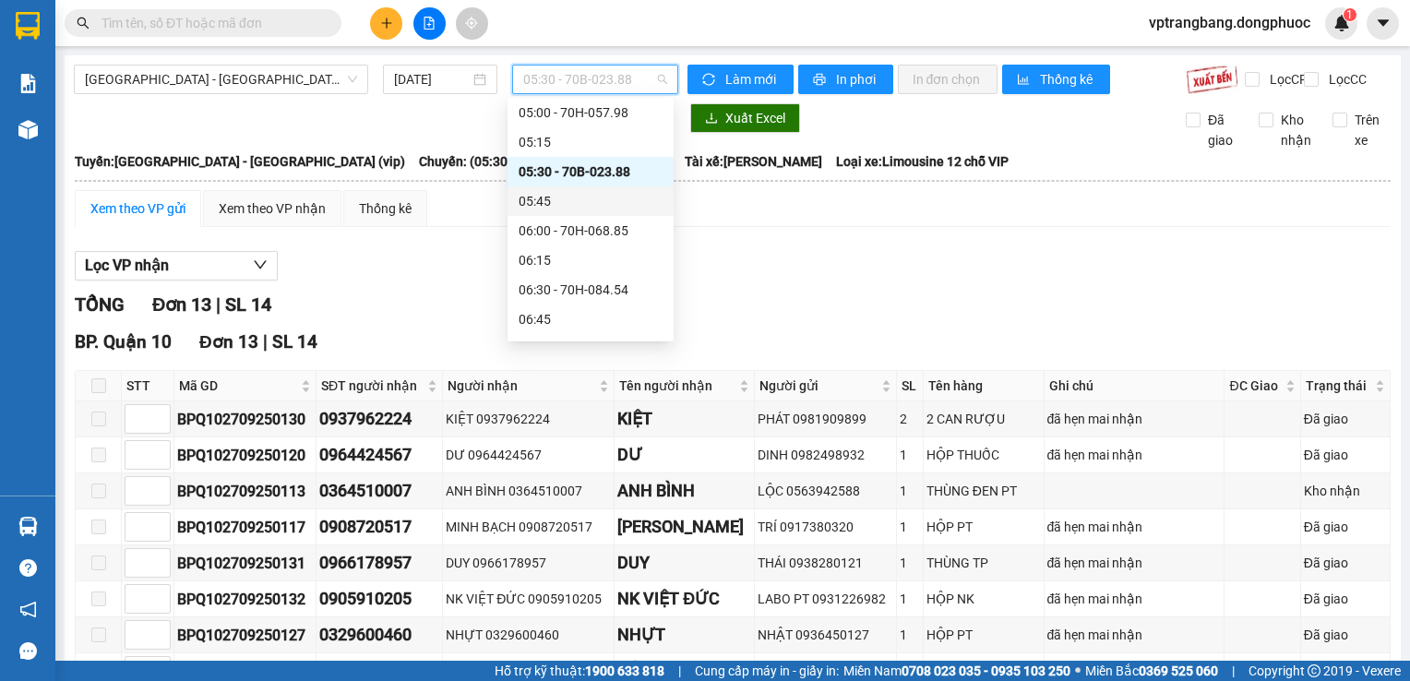
scroll to position [185, 0]
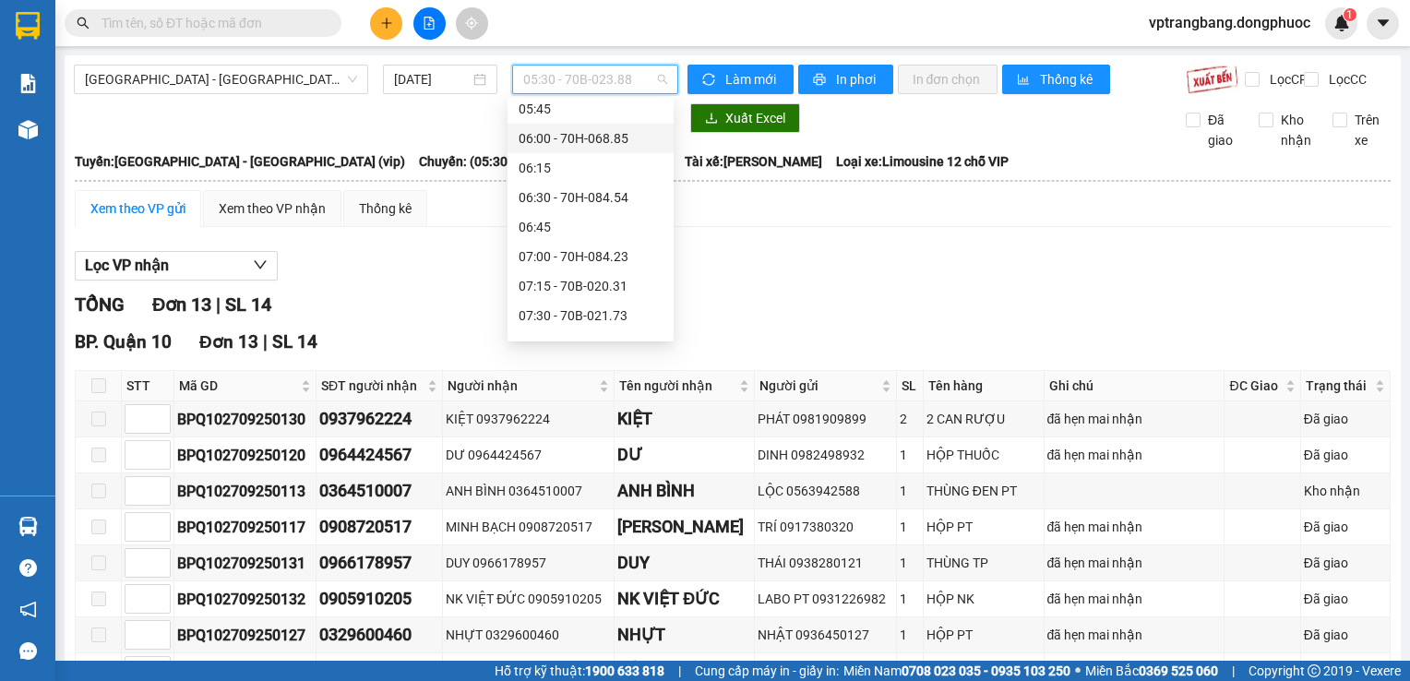
click at [591, 143] on div "06:00 - 70H-068.85" at bounding box center [591, 138] width 144 height 20
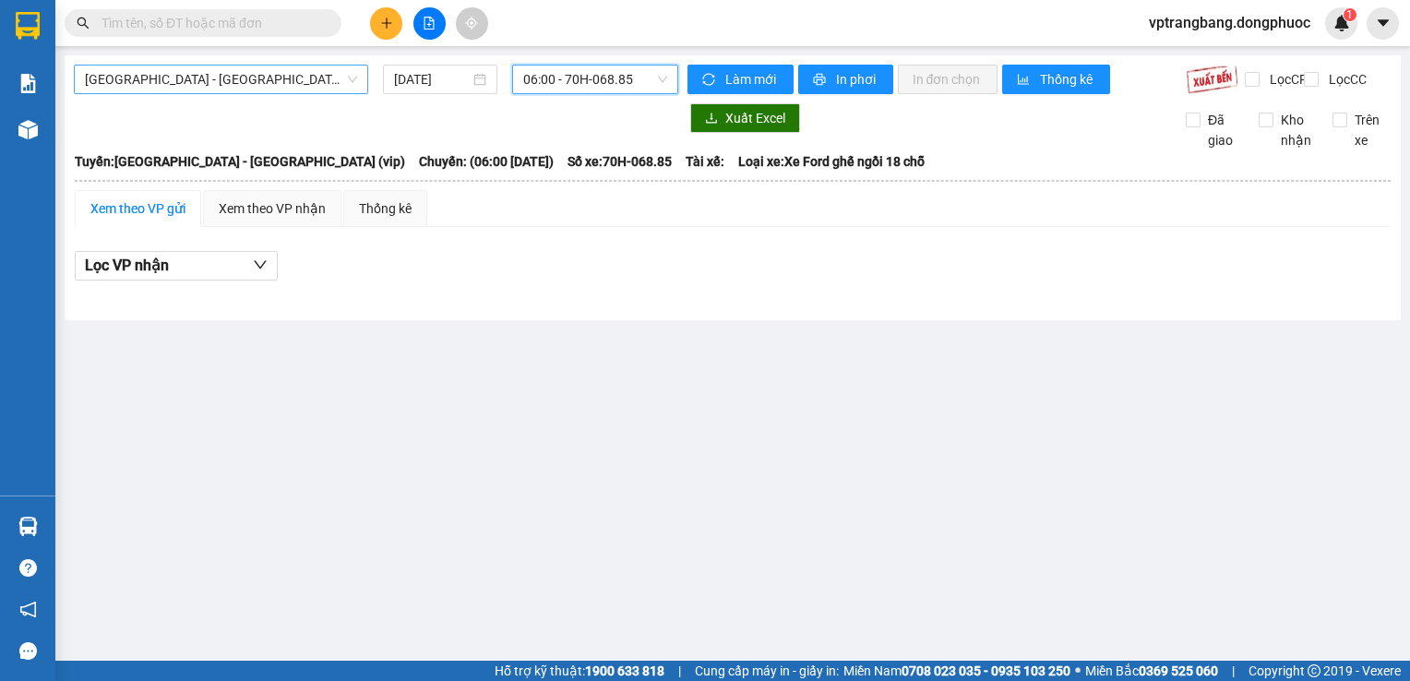
click at [291, 66] on span "[GEOGRAPHIC_DATA] - [GEOGRAPHIC_DATA] (vip)" at bounding box center [221, 80] width 272 height 28
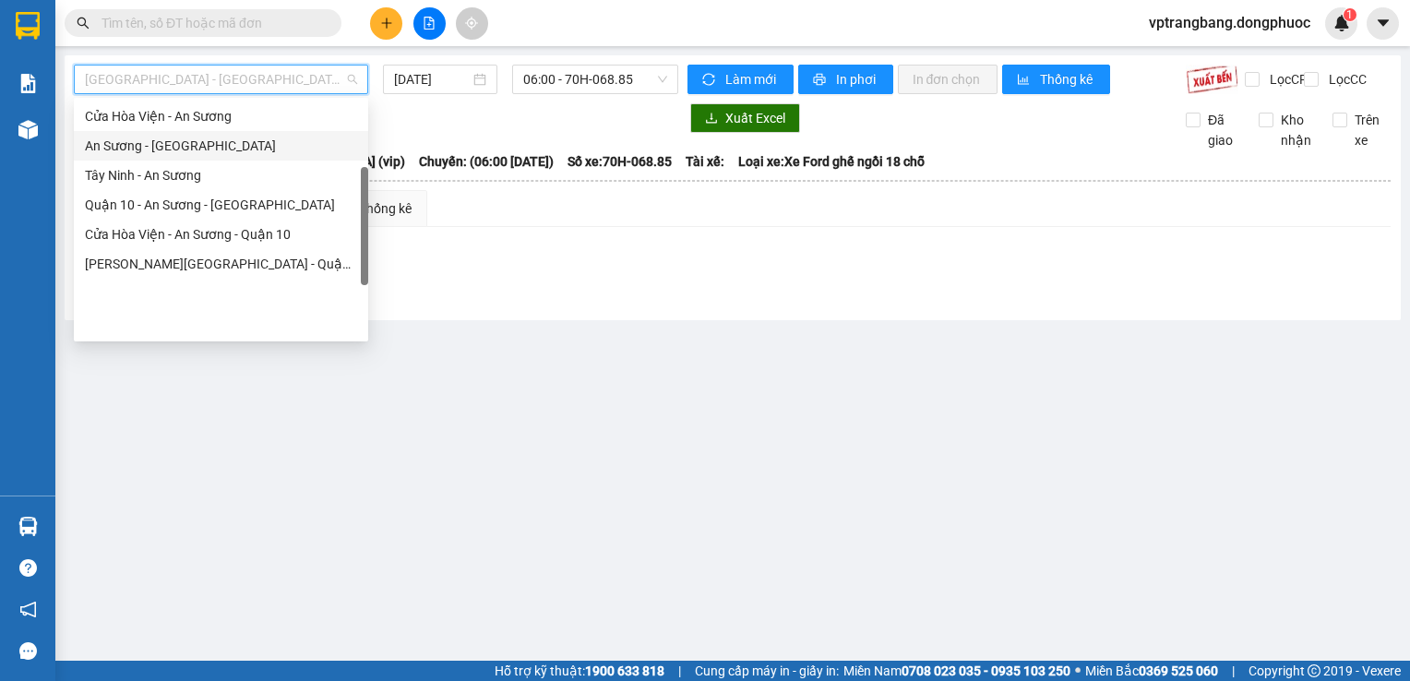
scroll to position [22, 0]
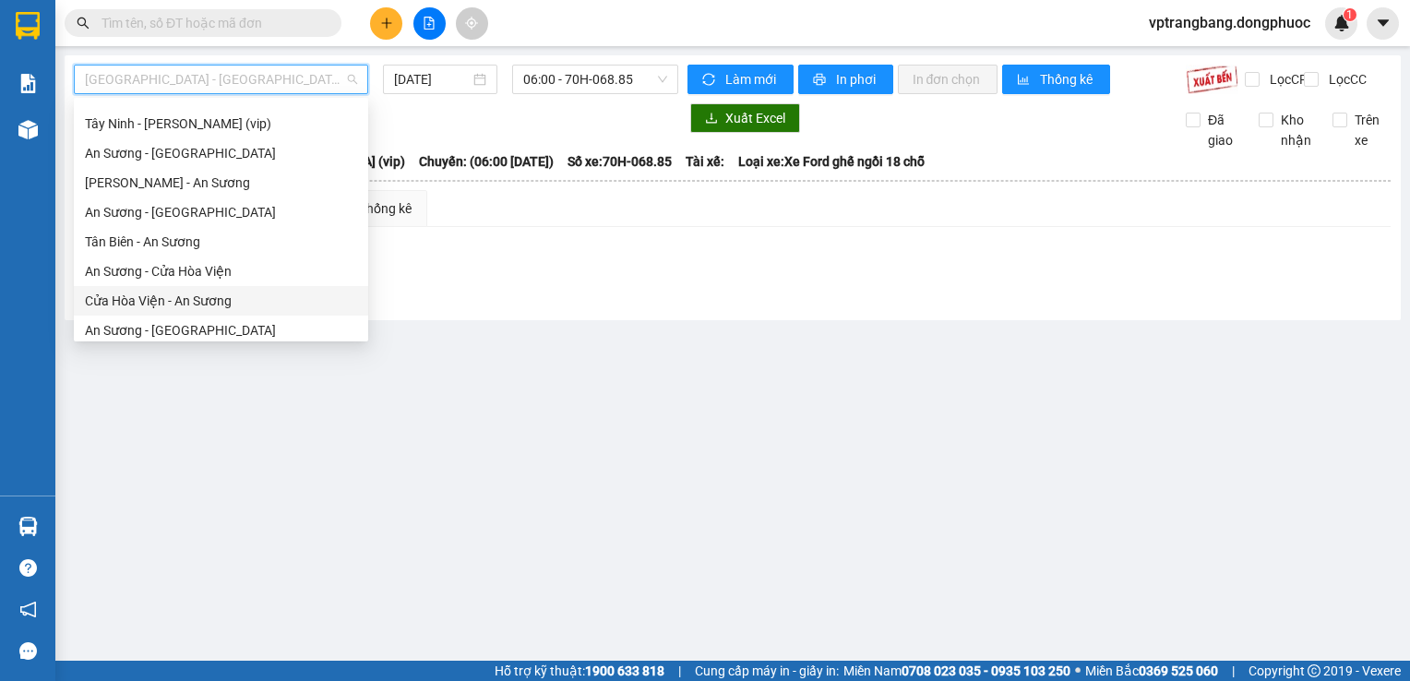
click at [192, 311] on div "Cửa Hòa Viện - An Sương" at bounding box center [221, 301] width 294 height 30
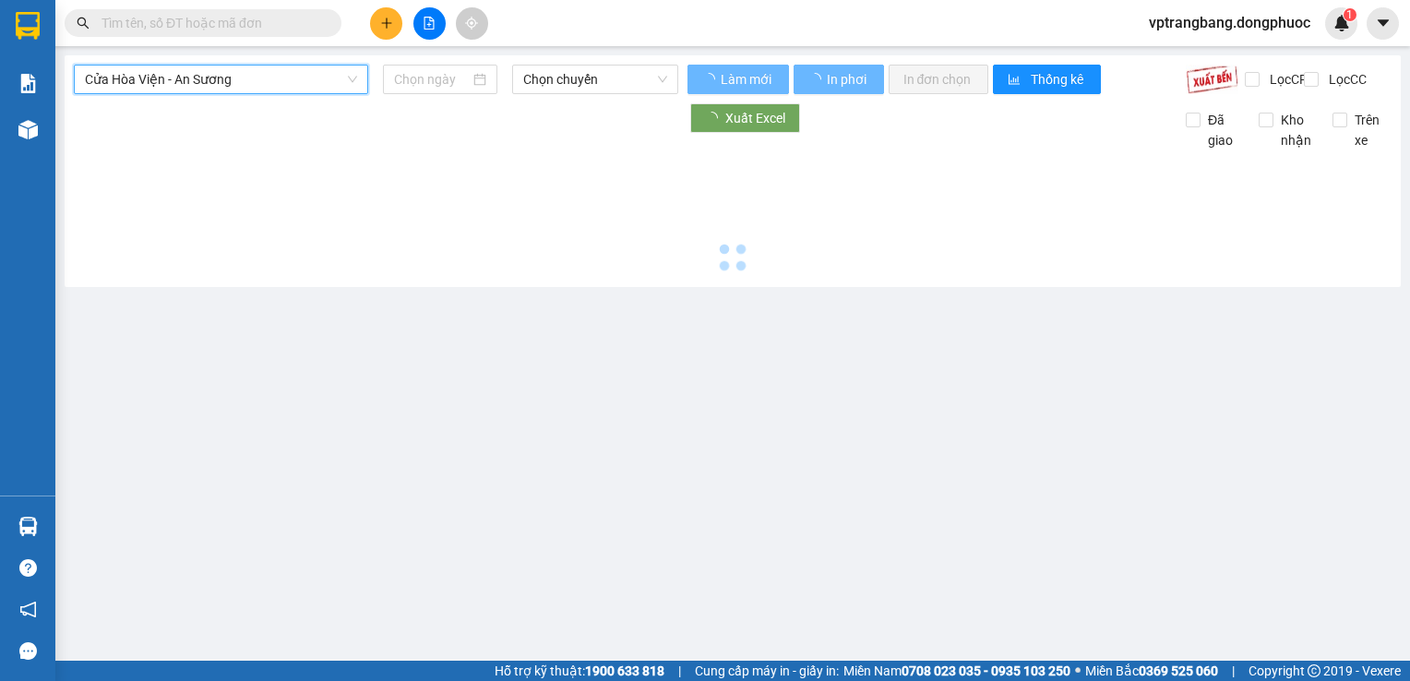
type input "[DATE]"
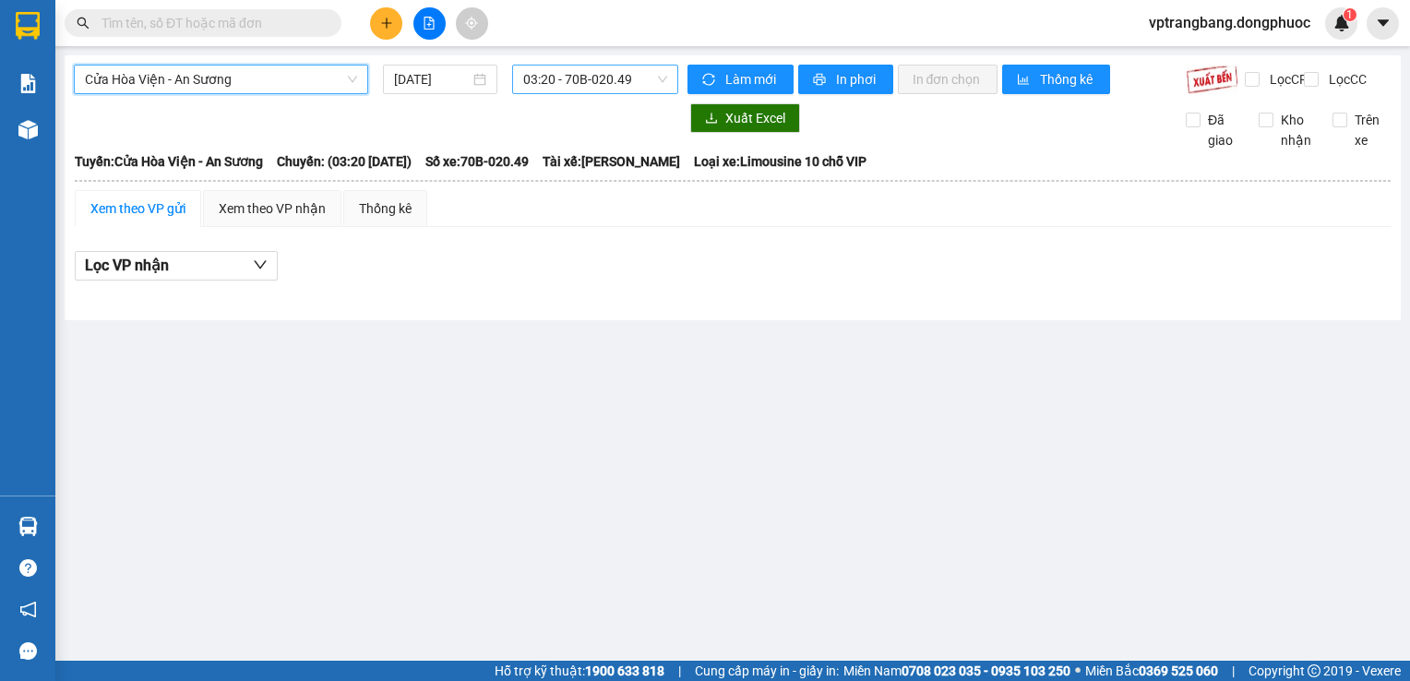
click at [565, 88] on span "03:20 - 70B-020.49" at bounding box center [595, 80] width 144 height 28
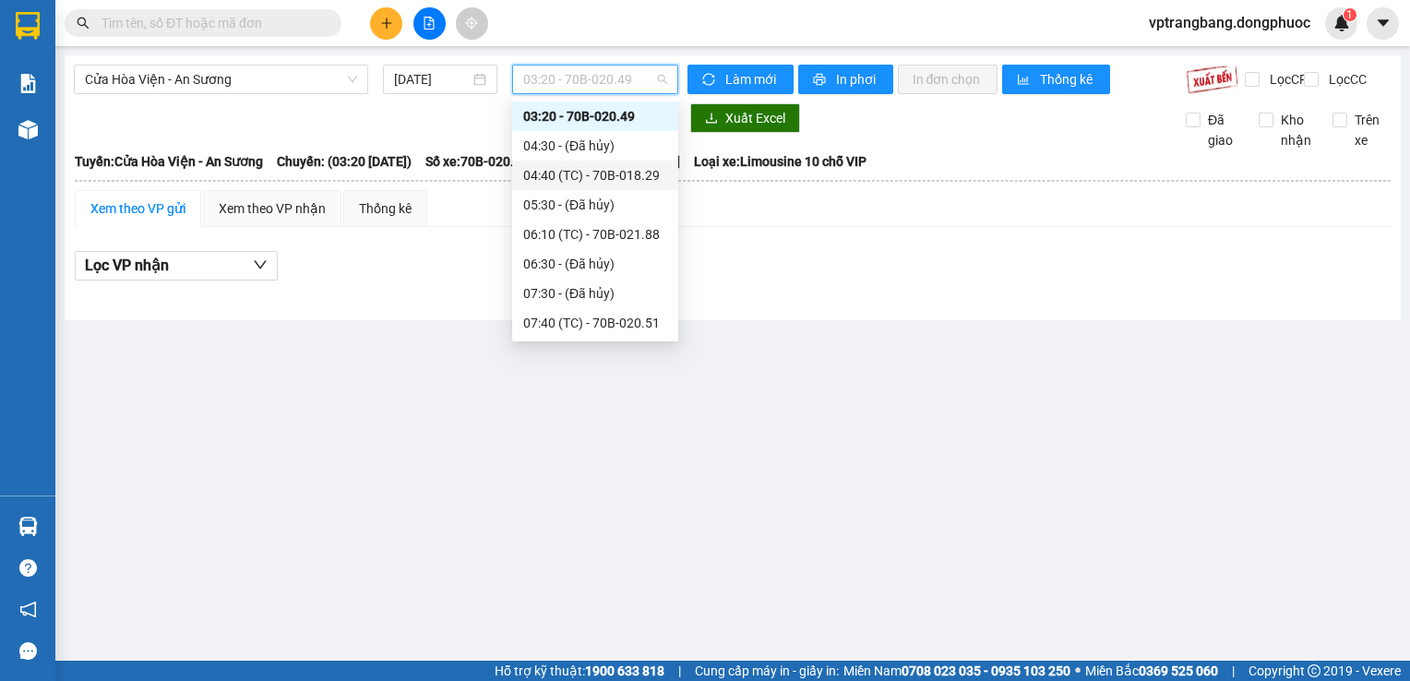
click at [557, 177] on div "04:40 (TC) - 70B-018.29" at bounding box center [595, 175] width 144 height 20
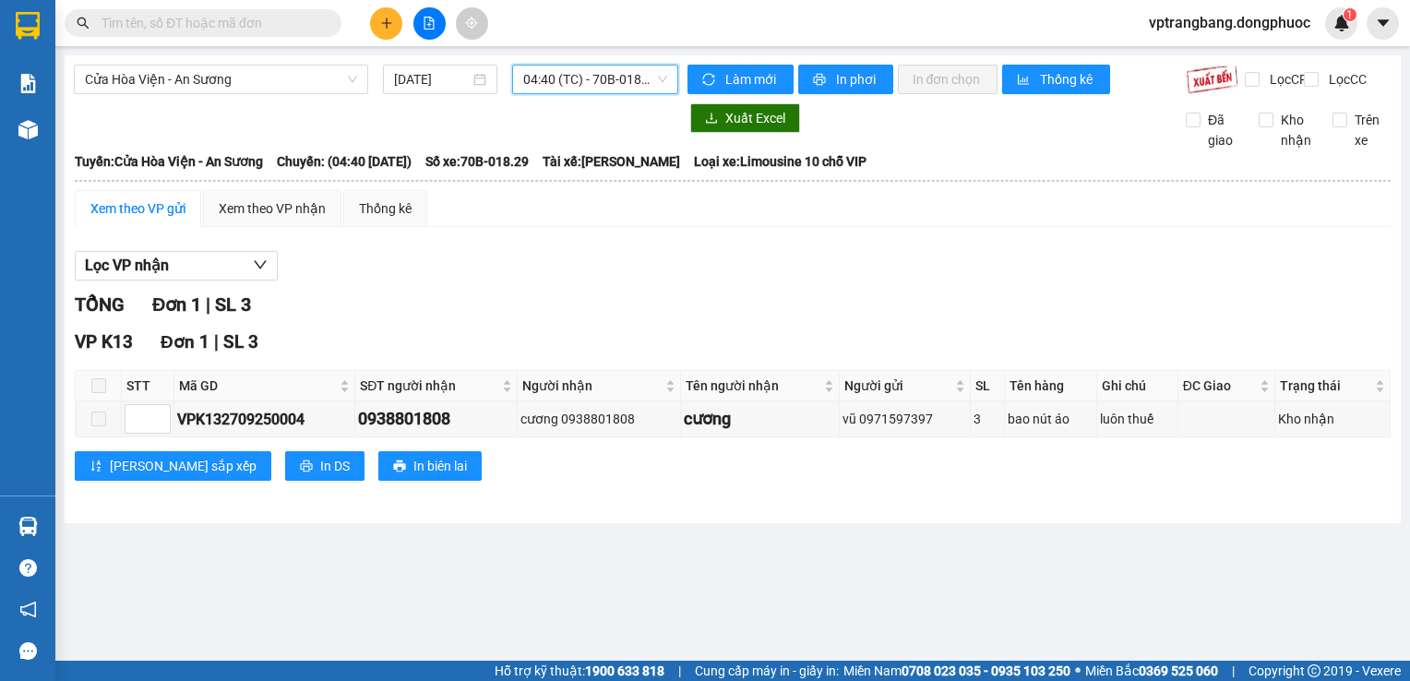
click at [568, 79] on span "04:40 (TC) - 70B-018.29" at bounding box center [595, 80] width 144 height 28
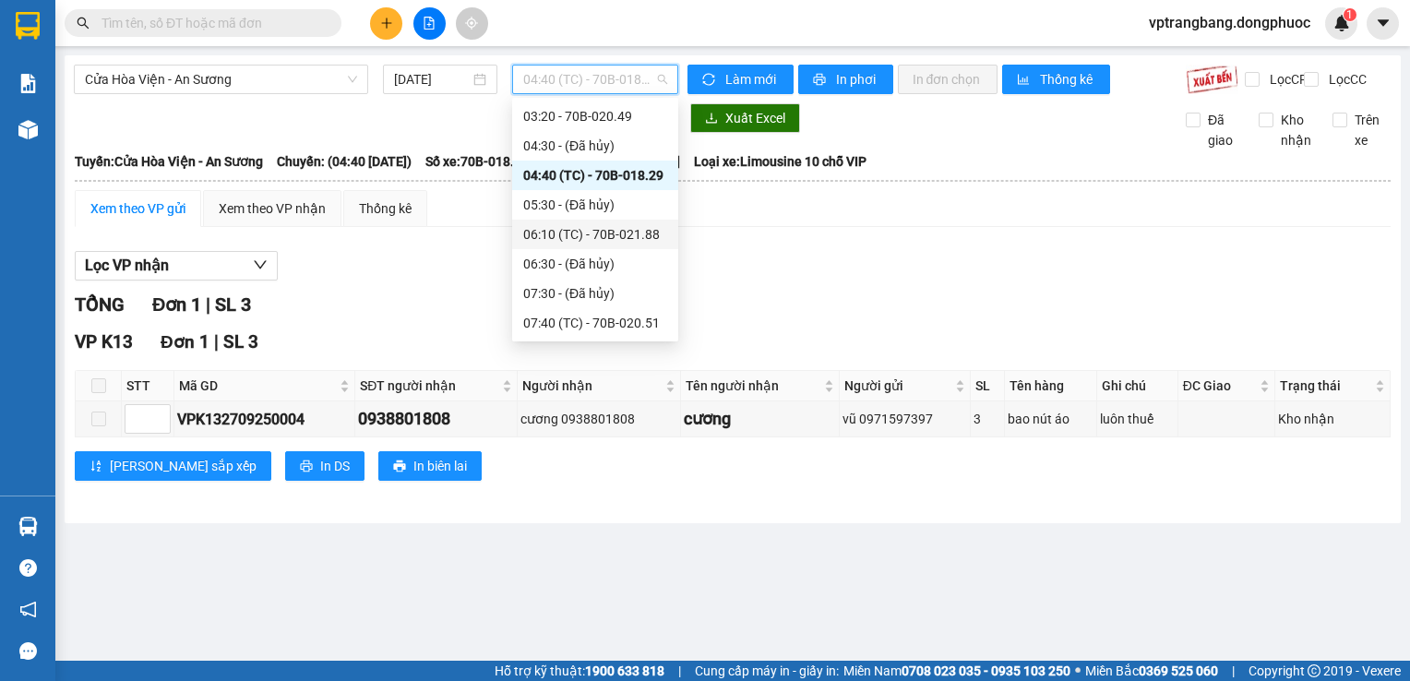
click at [554, 237] on div "06:10 (TC) - 70B-021.88" at bounding box center [595, 234] width 144 height 20
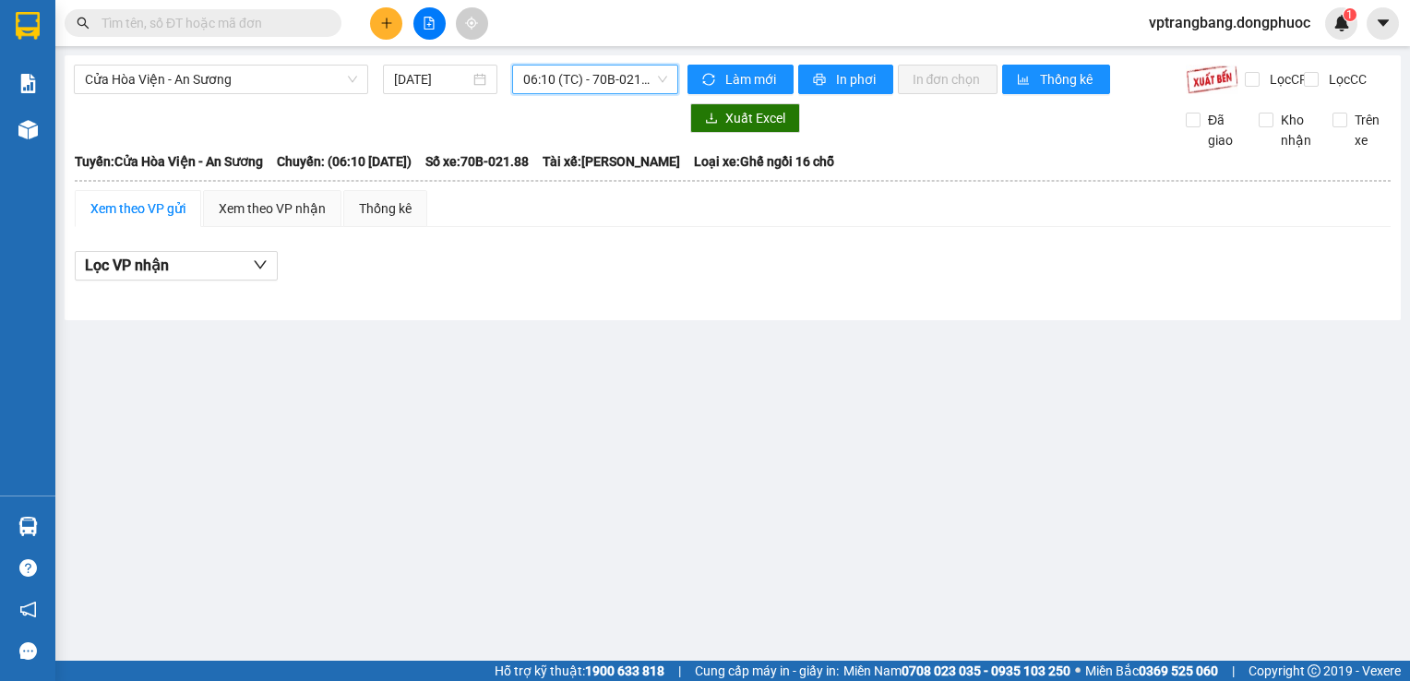
click at [613, 90] on span "06:10 (TC) - 70B-021.88" at bounding box center [595, 80] width 144 height 28
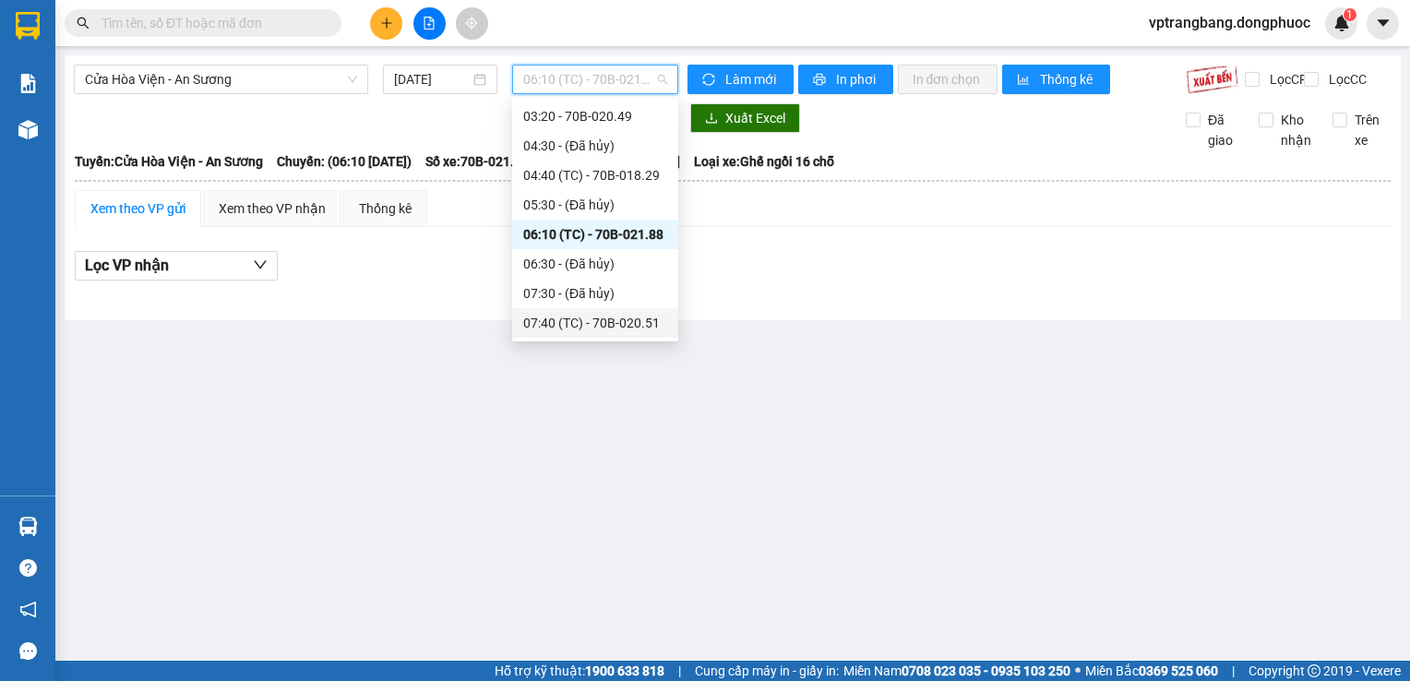
click at [580, 329] on div "07:40 (TC) - 70B-020.51" at bounding box center [595, 323] width 144 height 20
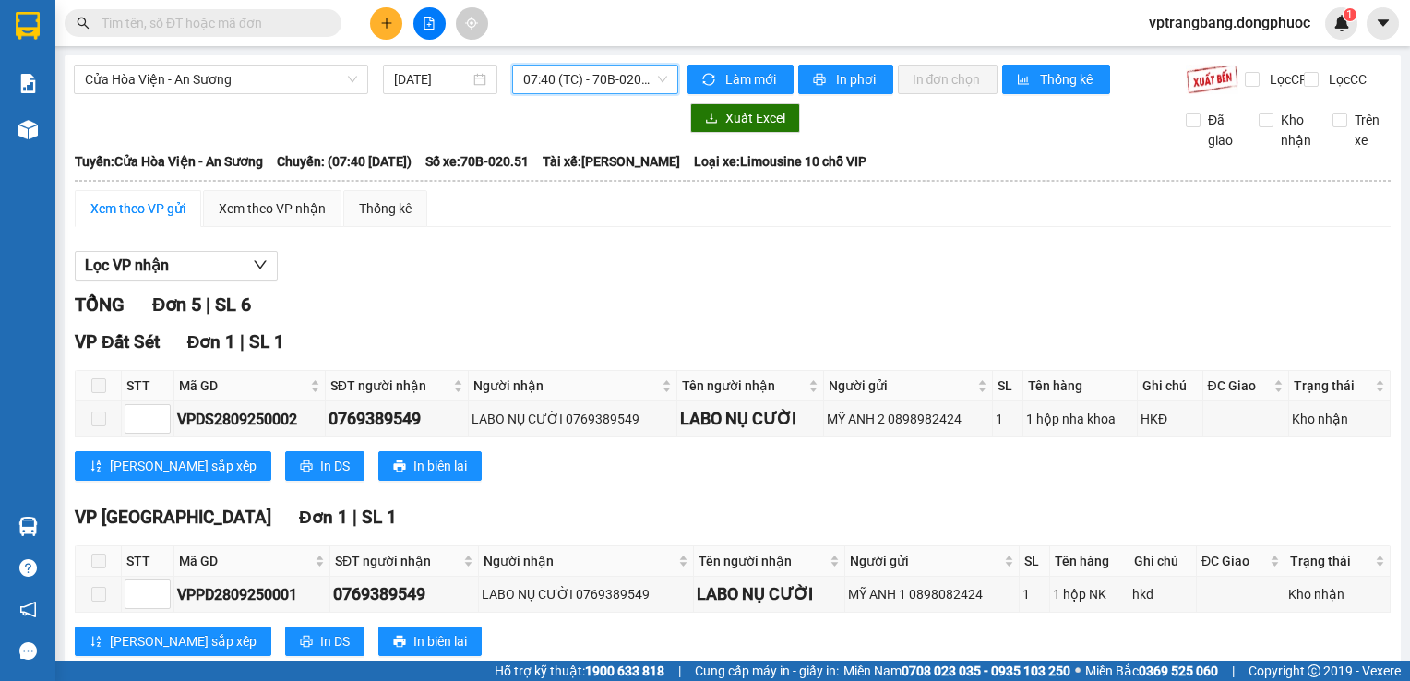
click at [539, 84] on span "07:40 (TC) - 70B-020.51" at bounding box center [595, 80] width 144 height 28
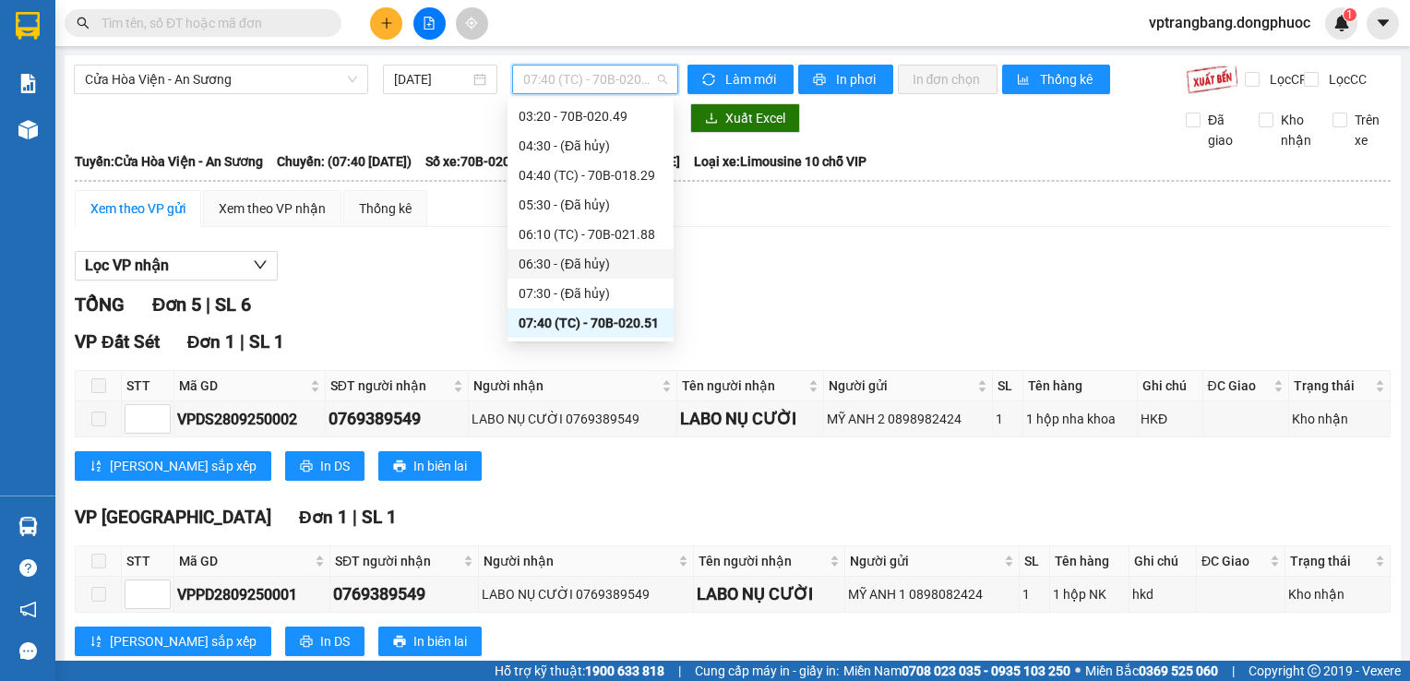
scroll to position [122, 0]
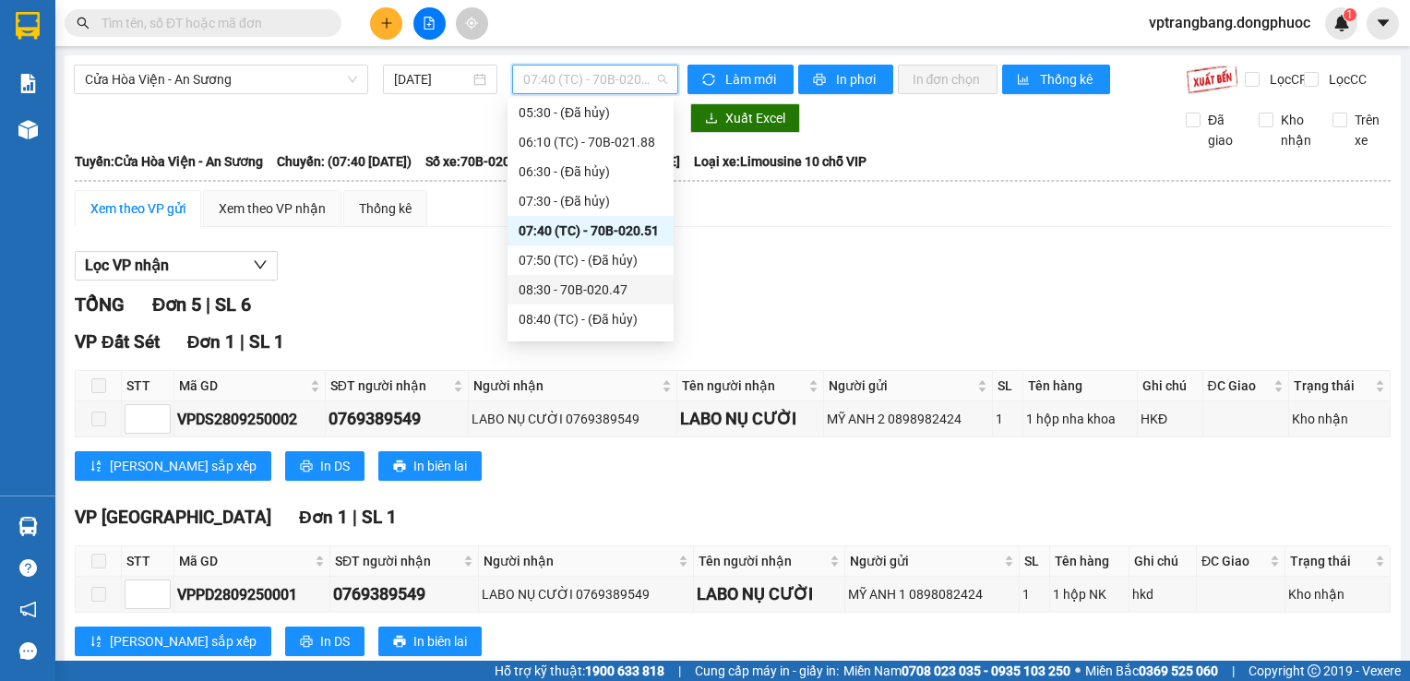
click at [578, 297] on div "08:30 - 70B-020.47" at bounding box center [591, 290] width 144 height 20
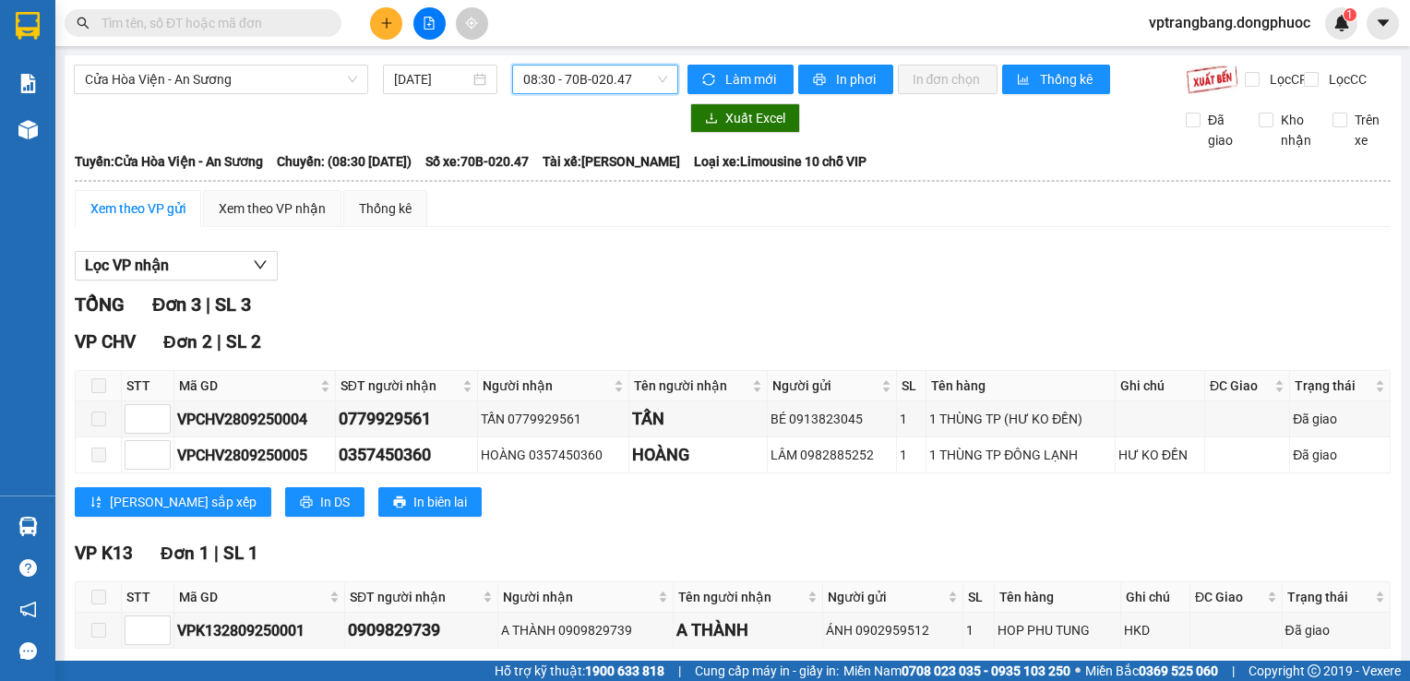
click at [605, 78] on span "08:30 - 70B-020.47" at bounding box center [595, 80] width 144 height 28
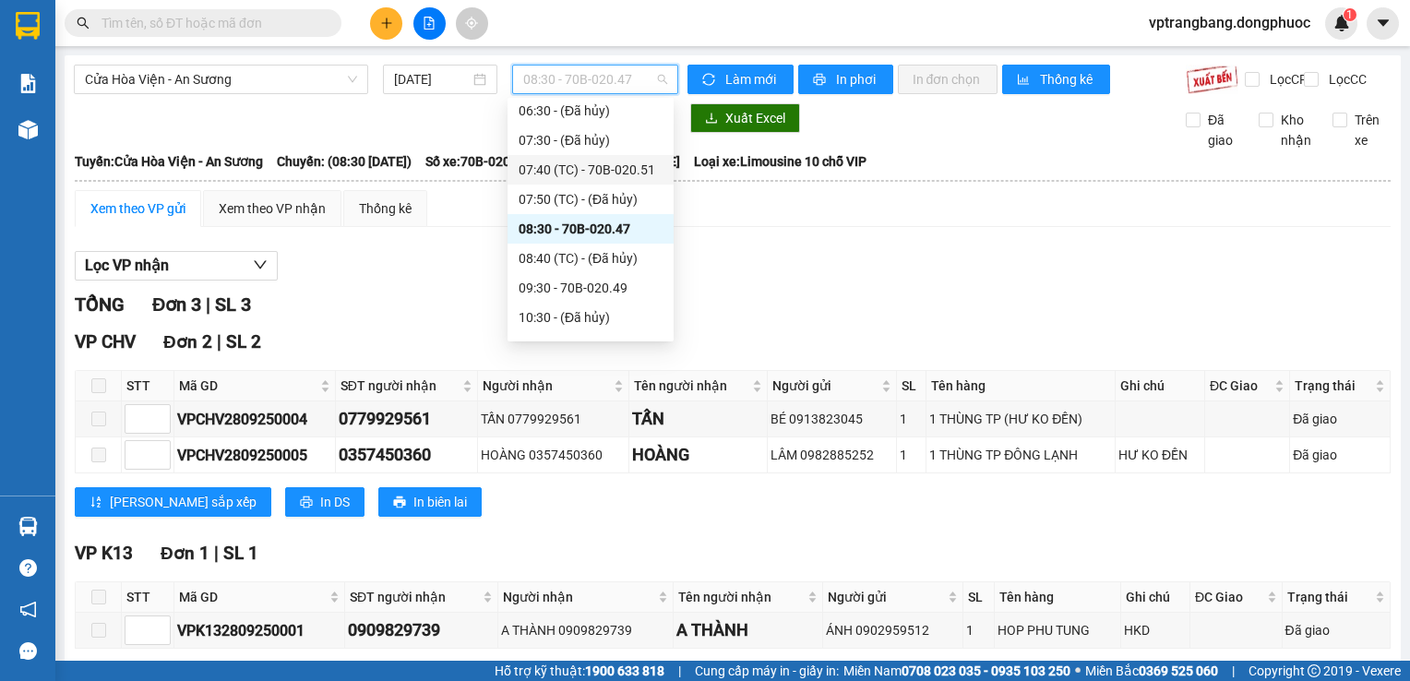
scroll to position [214, 0]
click at [579, 263] on div "09:30 - 70B-020.49" at bounding box center [591, 256] width 144 height 20
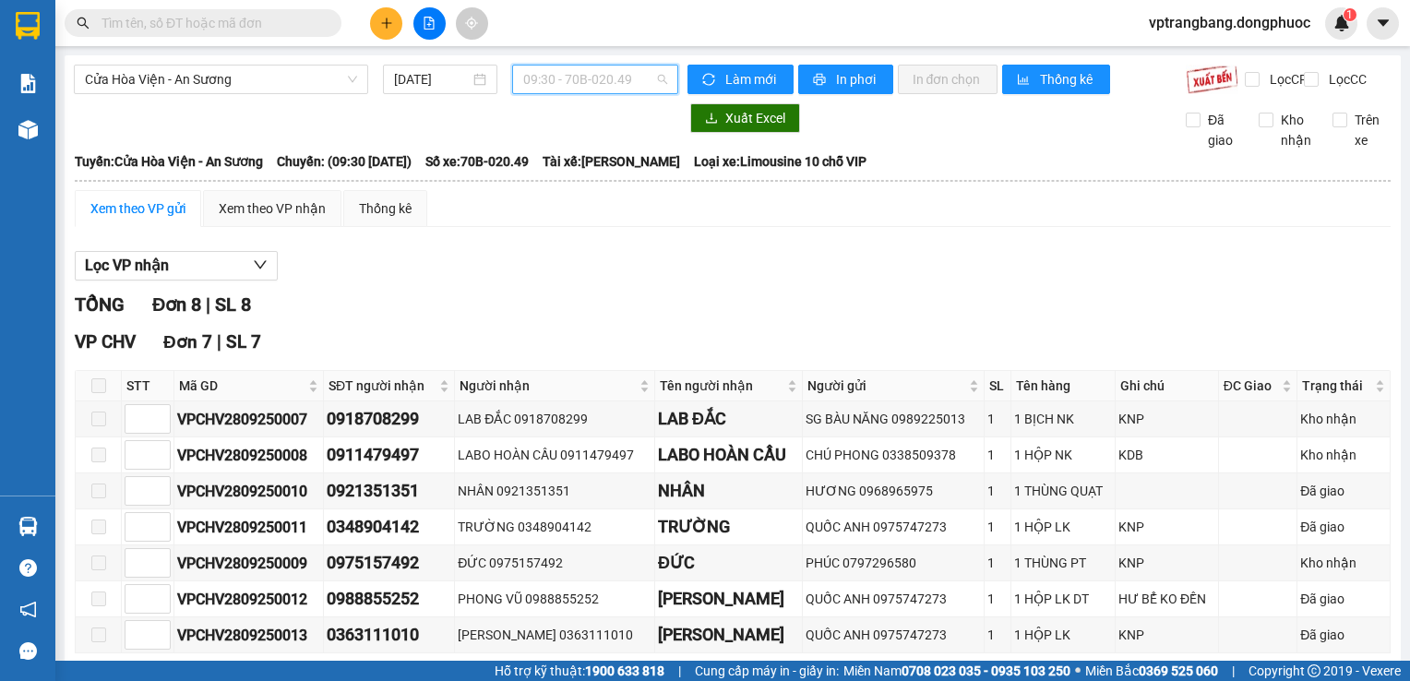
click at [565, 82] on span "09:30 - 70B-020.49" at bounding box center [595, 80] width 144 height 28
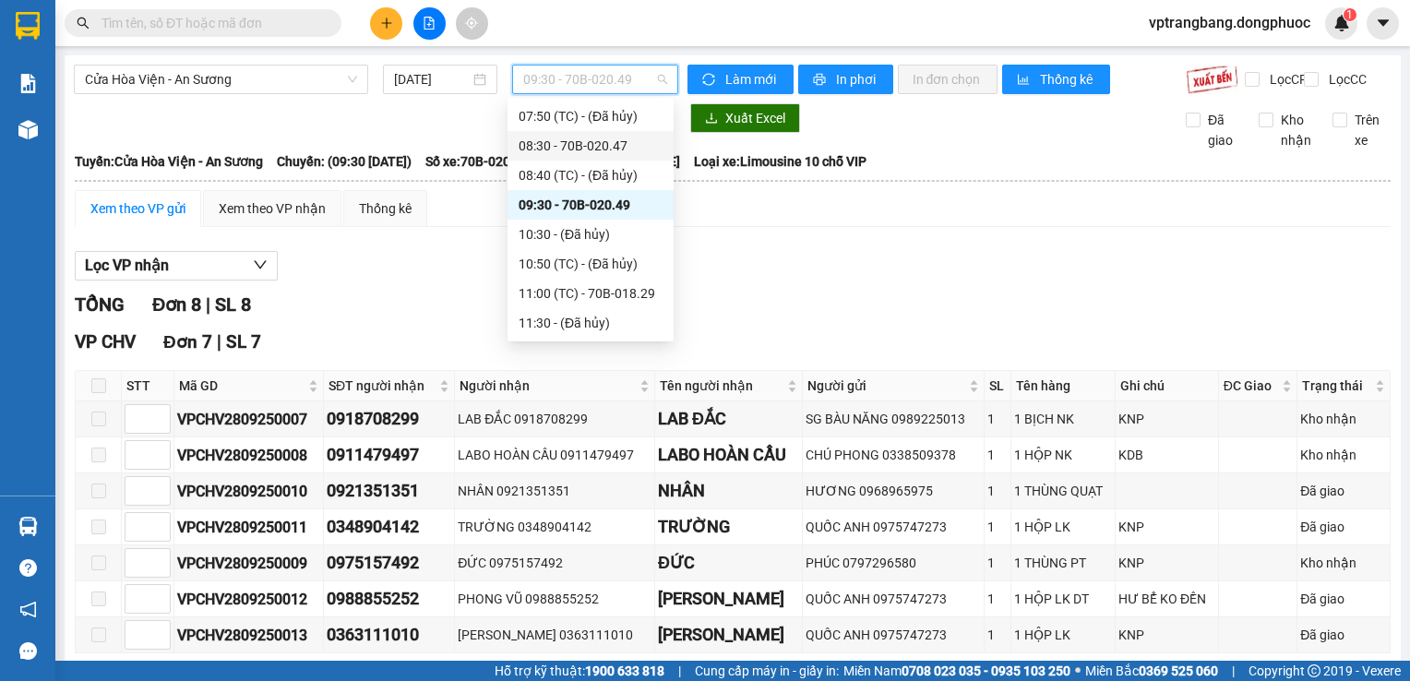
scroll to position [306, 0]
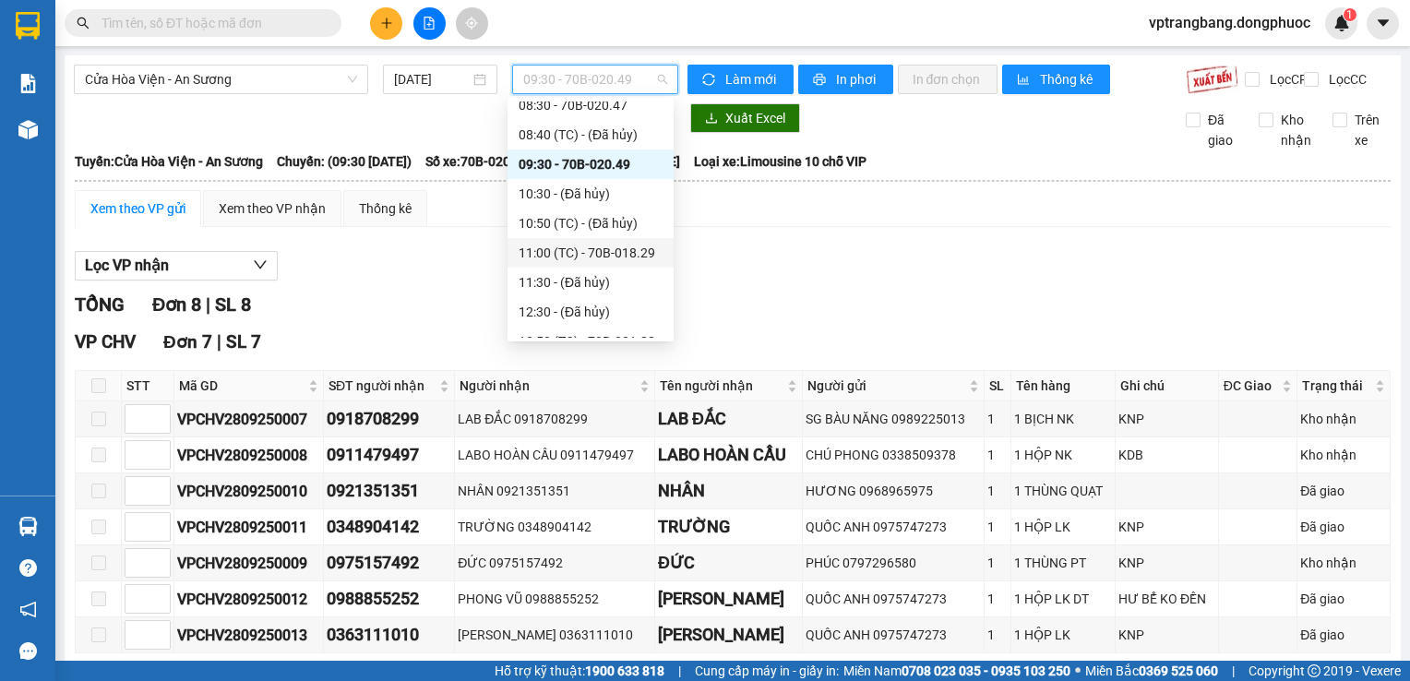
click at [591, 255] on div "11:00 (TC) - 70B-018.29" at bounding box center [591, 253] width 144 height 20
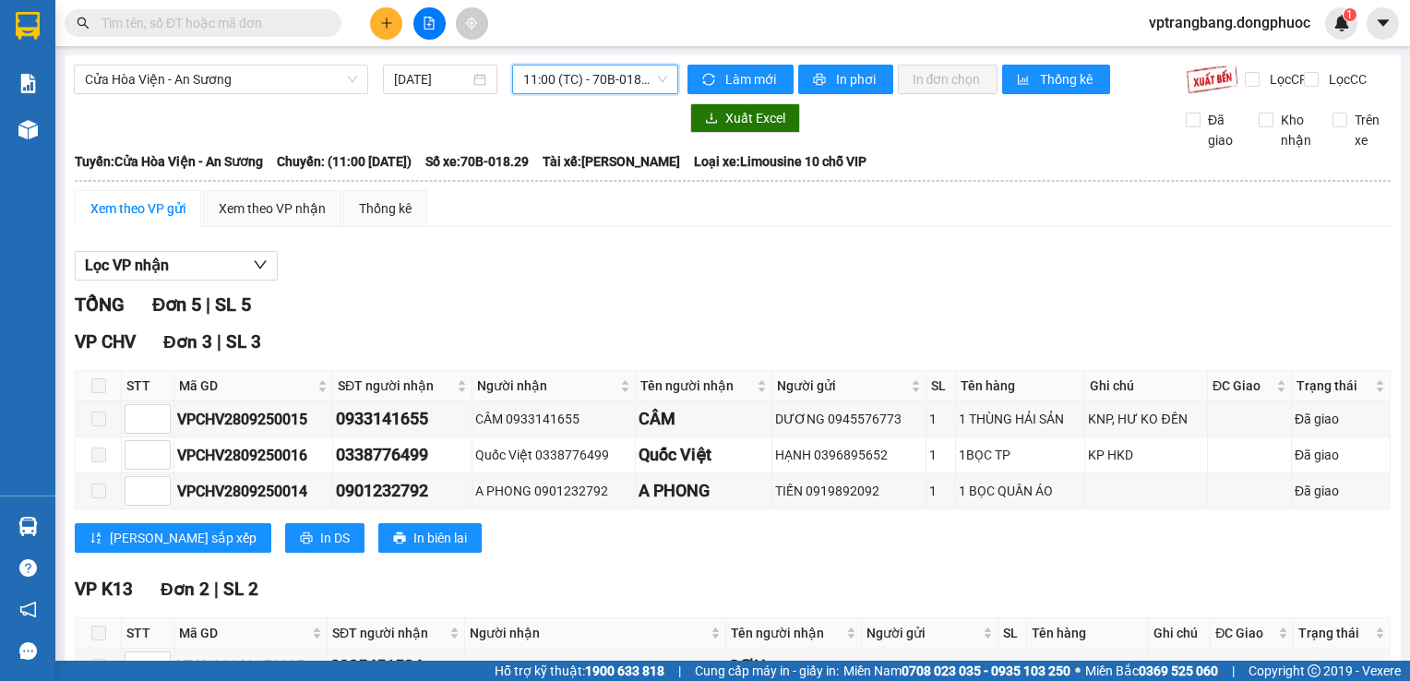
click at [585, 90] on span "11:00 (TC) - 70B-018.29" at bounding box center [595, 80] width 144 height 28
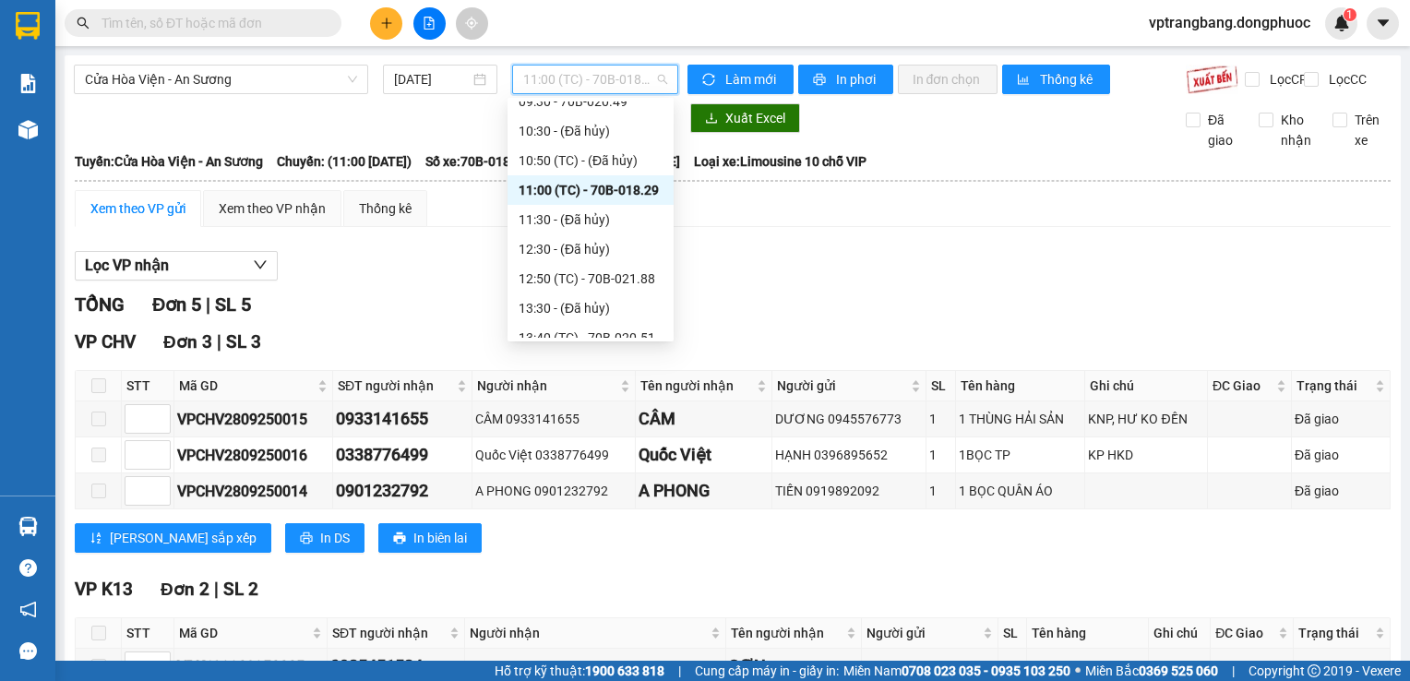
scroll to position [399, 0]
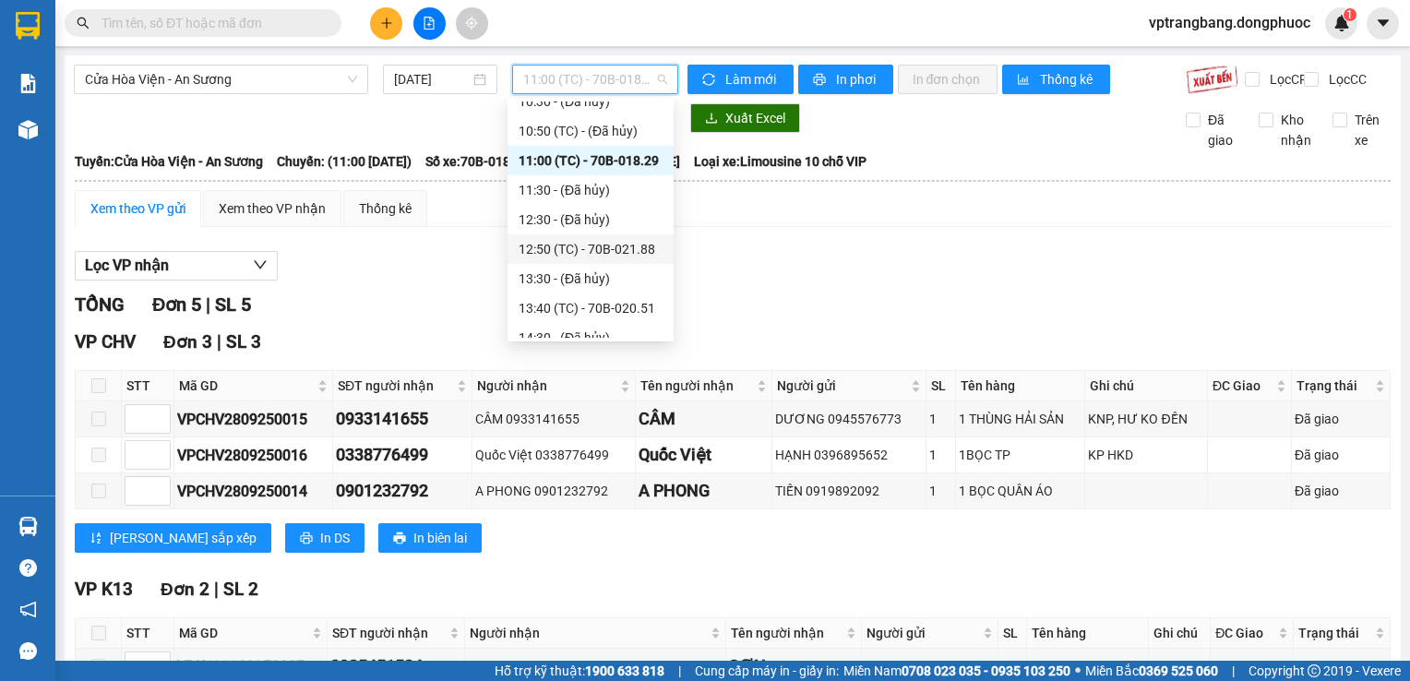
click at [576, 262] on div "12:50 (TC) - 70B-021.88" at bounding box center [591, 249] width 166 height 30
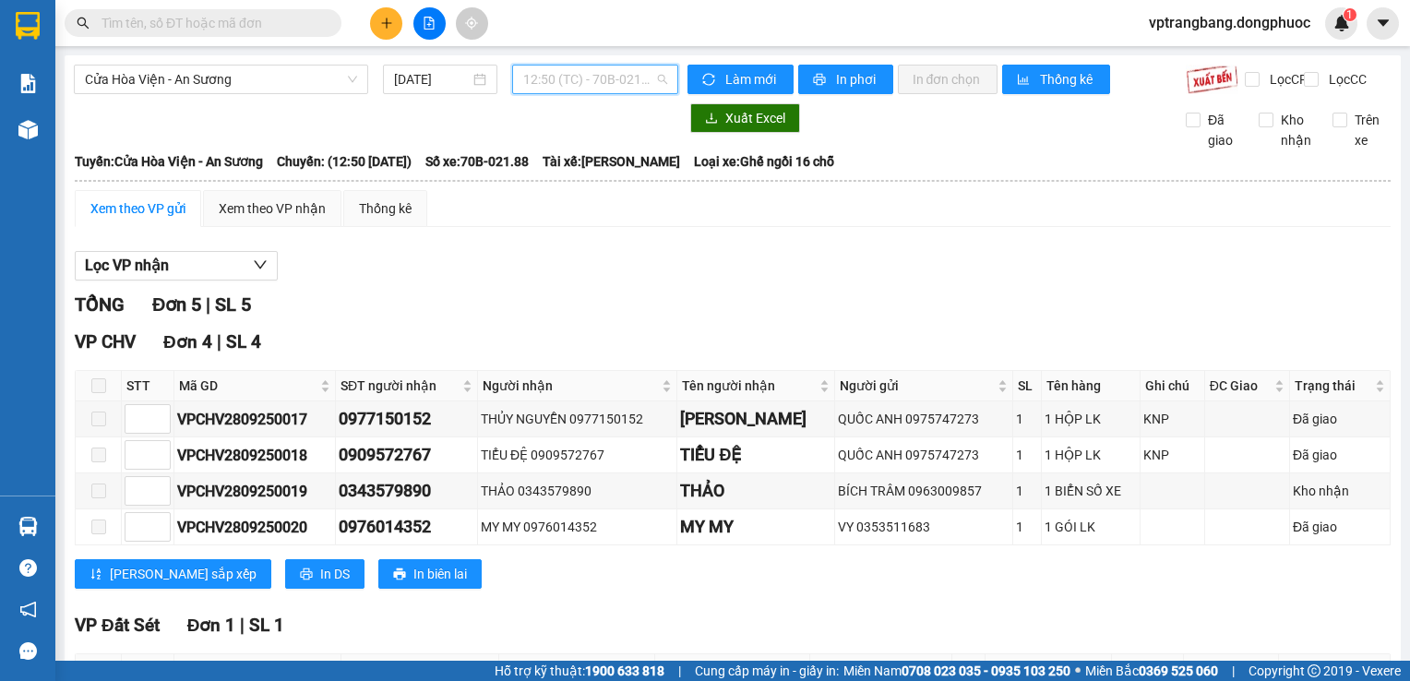
click at [576, 73] on span "12:50 (TC) - 70B-021.88" at bounding box center [595, 80] width 144 height 28
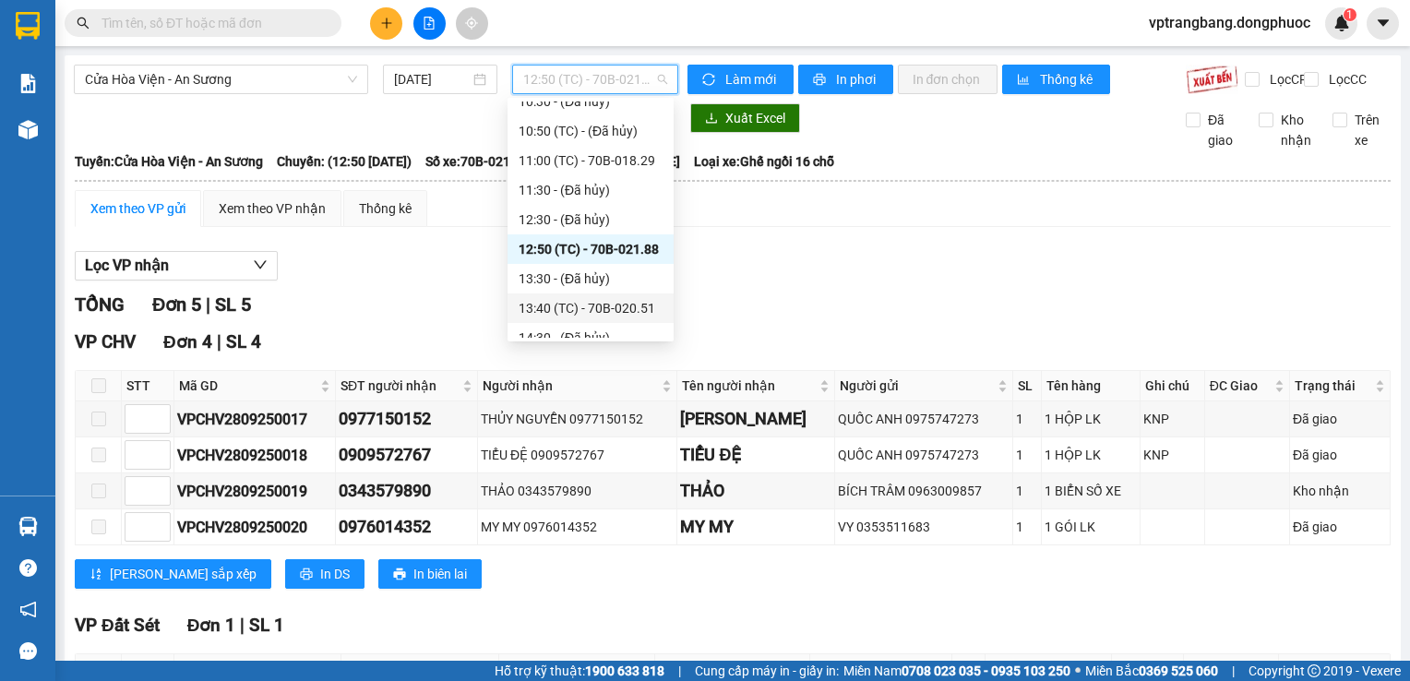
click at [602, 307] on div "13:40 (TC) - 70B-020.51" at bounding box center [591, 308] width 144 height 20
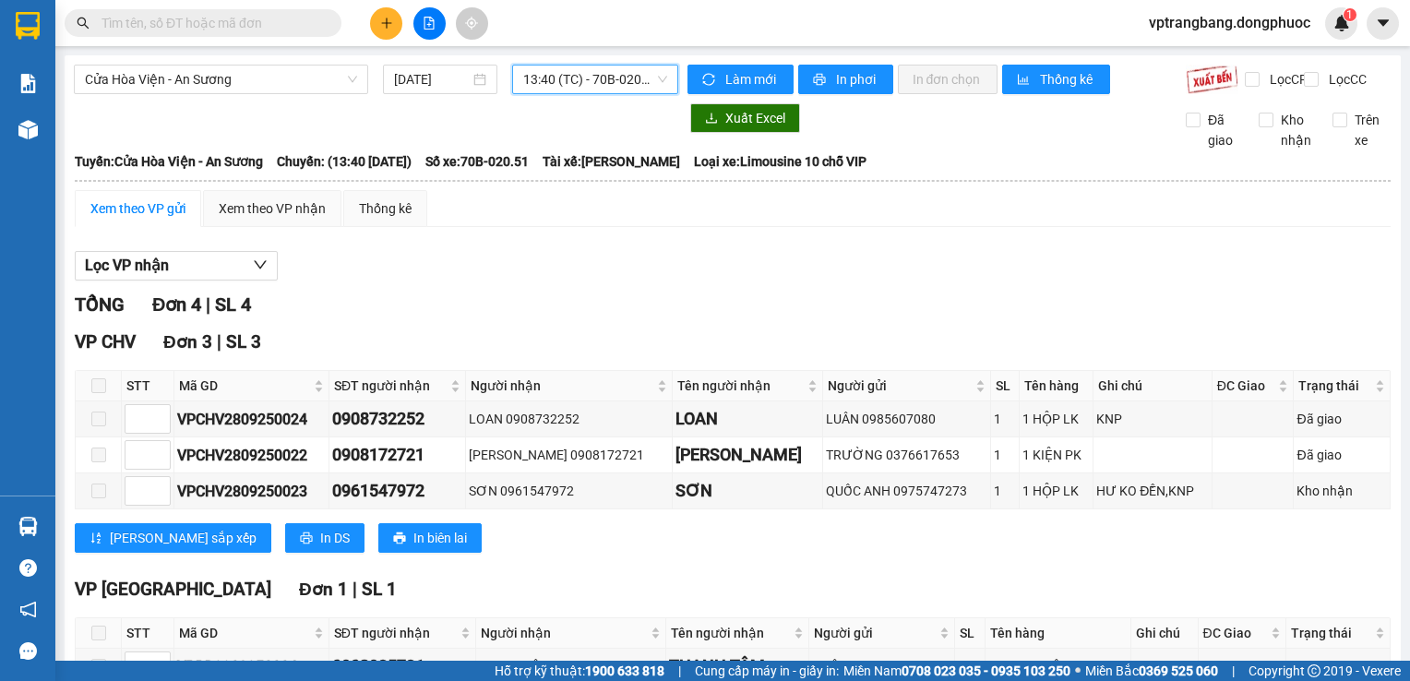
click at [574, 83] on span "13:40 (TC) - 70B-020.51" at bounding box center [595, 80] width 144 height 28
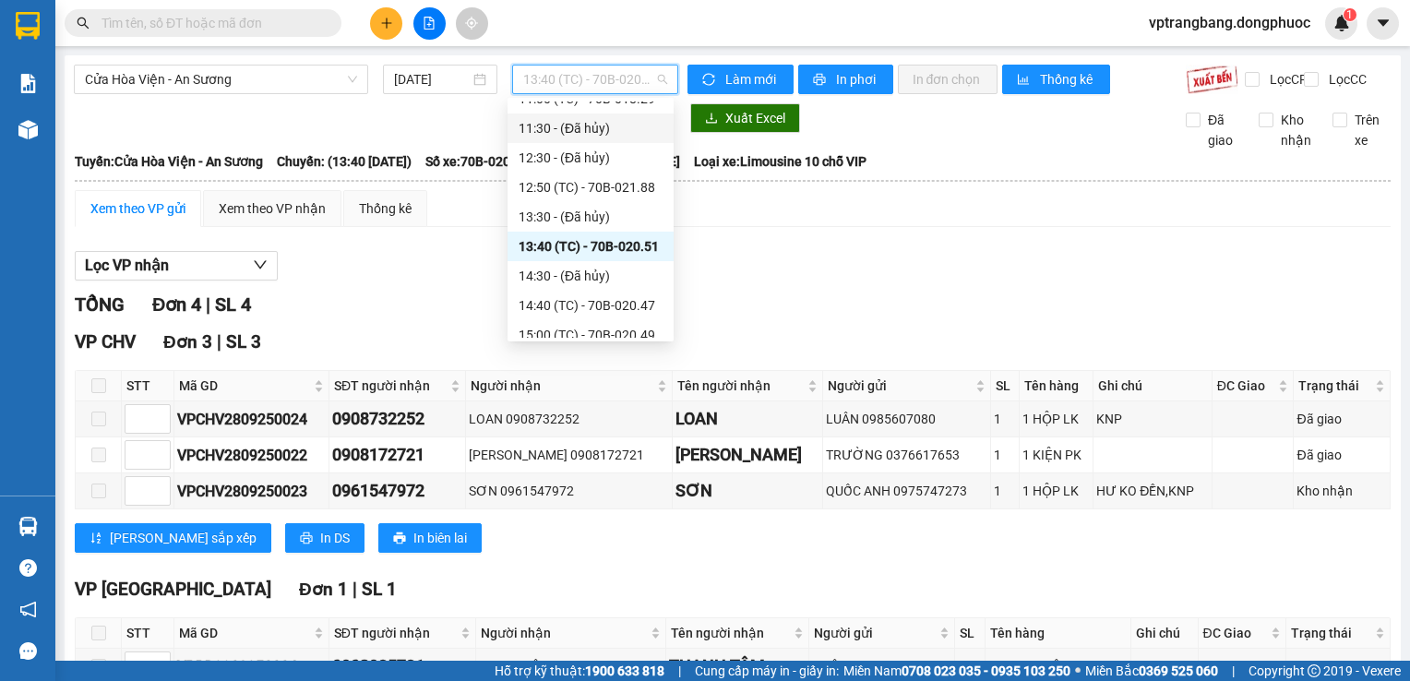
scroll to position [491, 0]
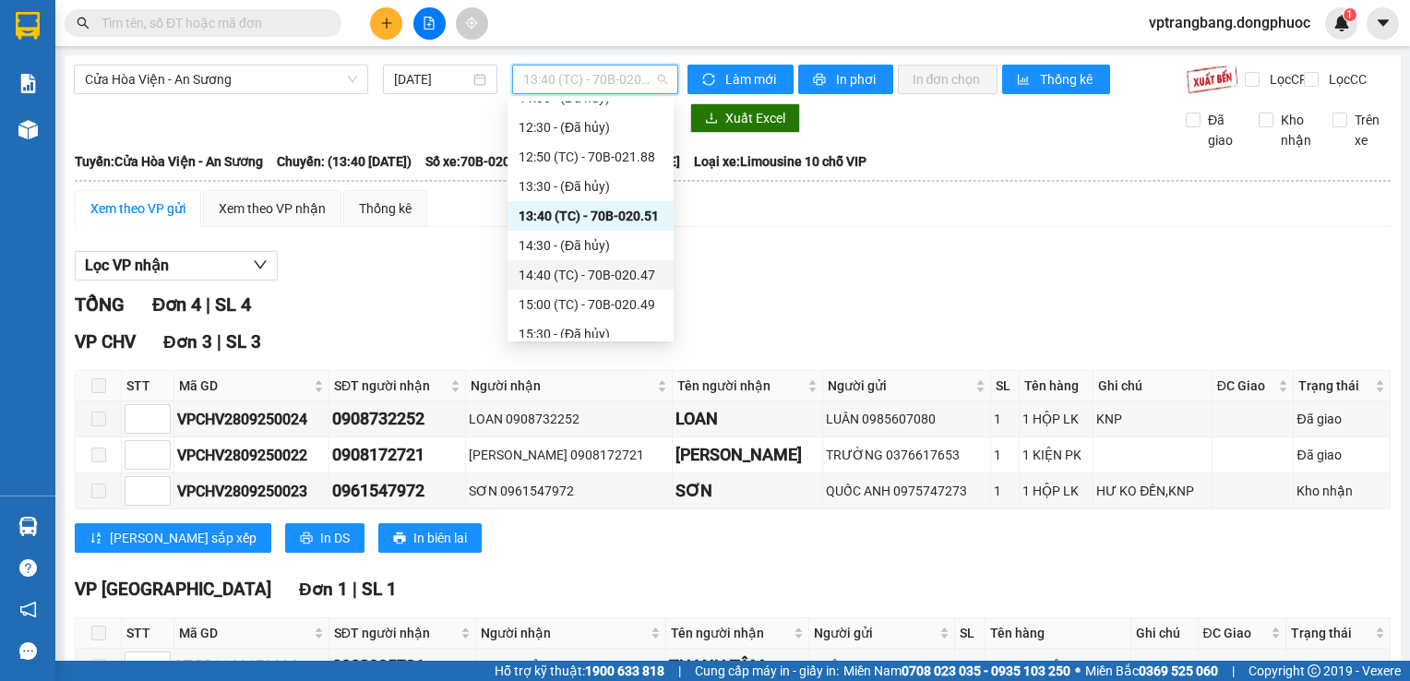
click at [590, 276] on div "14:40 (TC) - 70B-020.47" at bounding box center [591, 275] width 144 height 20
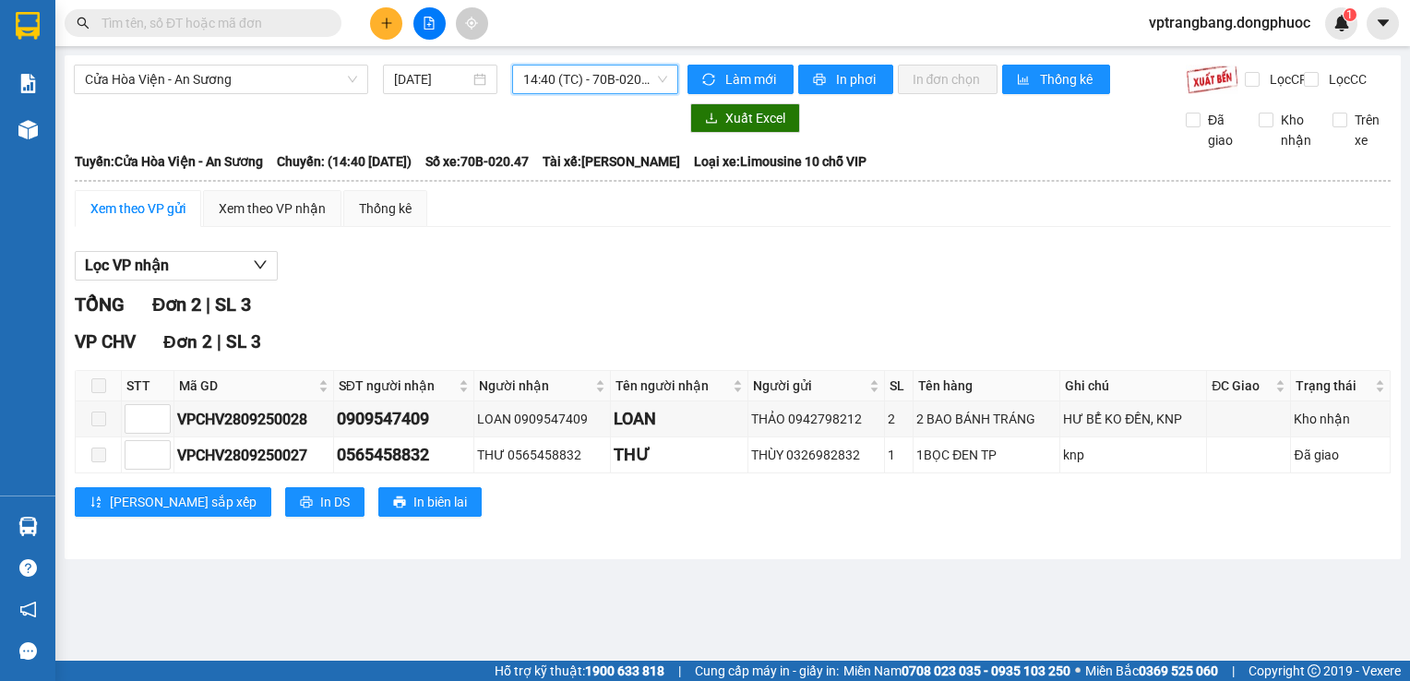
click at [609, 75] on span "14:40 (TC) - 70B-020.47" at bounding box center [595, 80] width 144 height 28
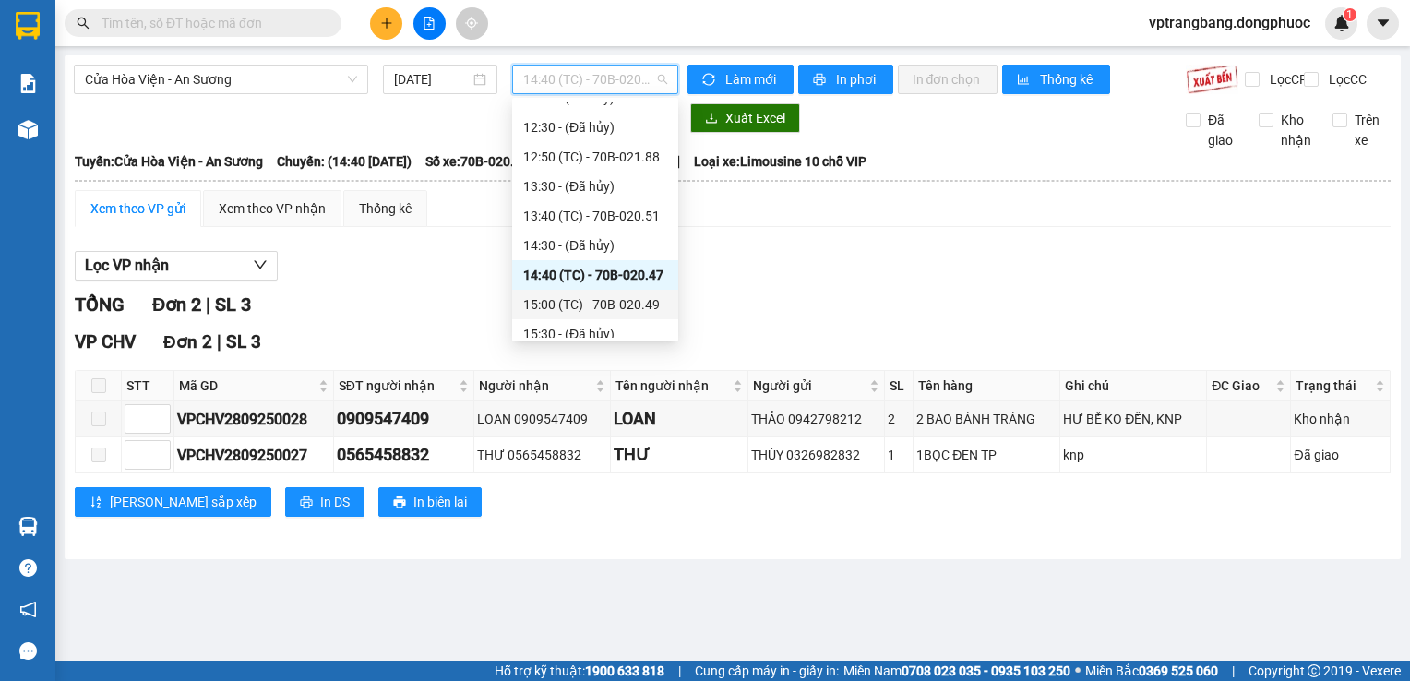
click at [574, 304] on div "15:00 (TC) - 70B-020.49" at bounding box center [595, 304] width 144 height 20
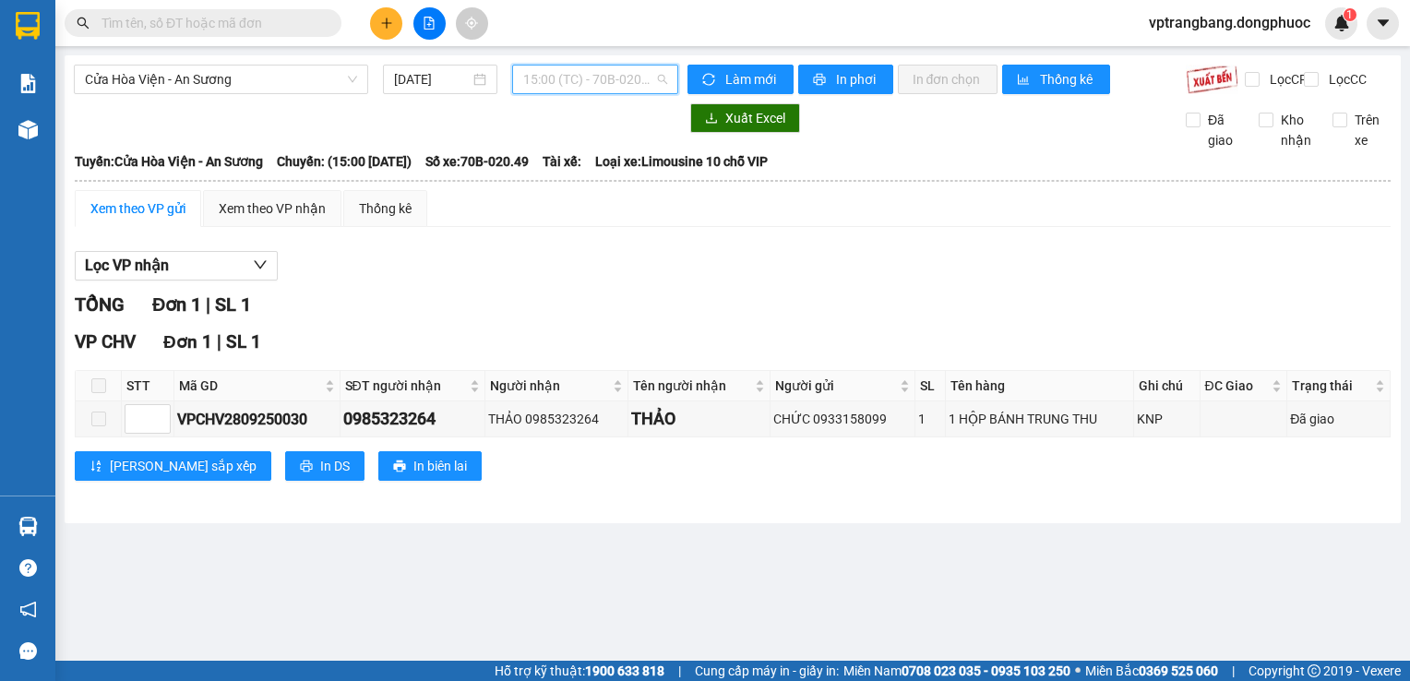
click at [609, 83] on span "15:00 (TC) - 70B-020.49" at bounding box center [595, 80] width 144 height 28
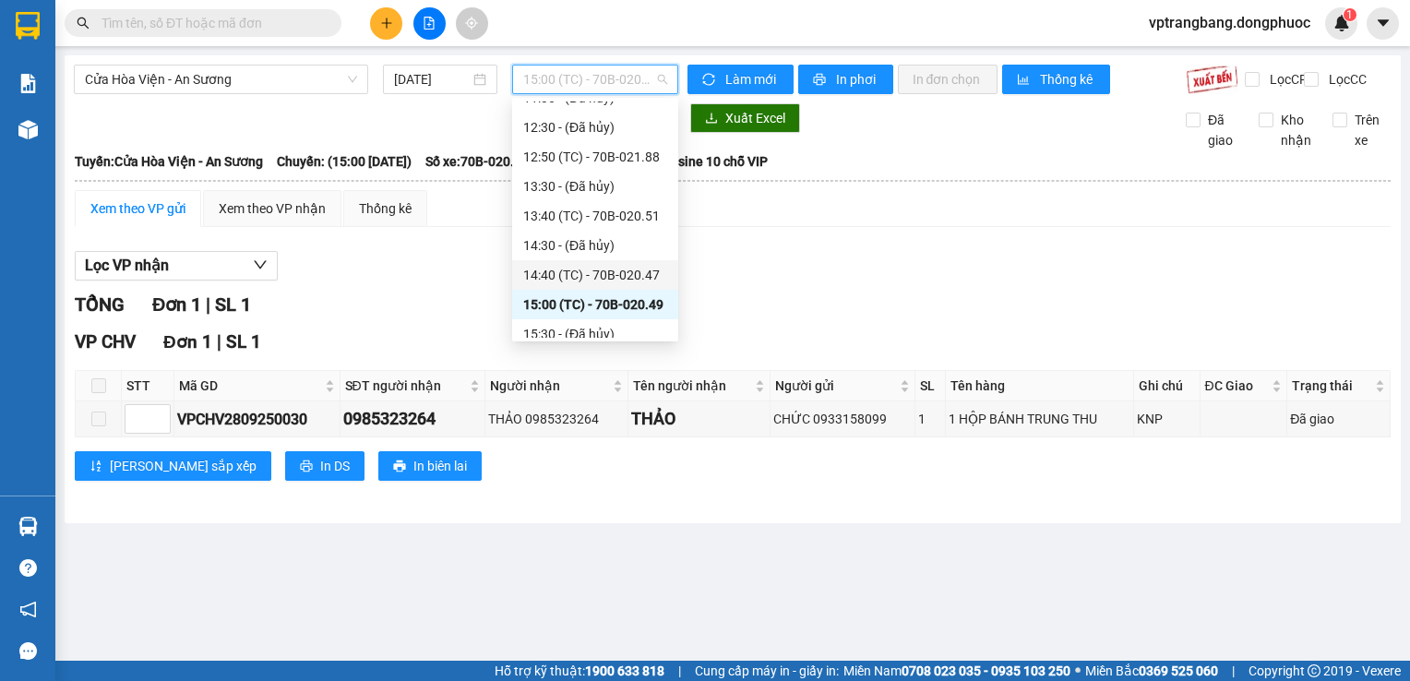
scroll to position [583, 0]
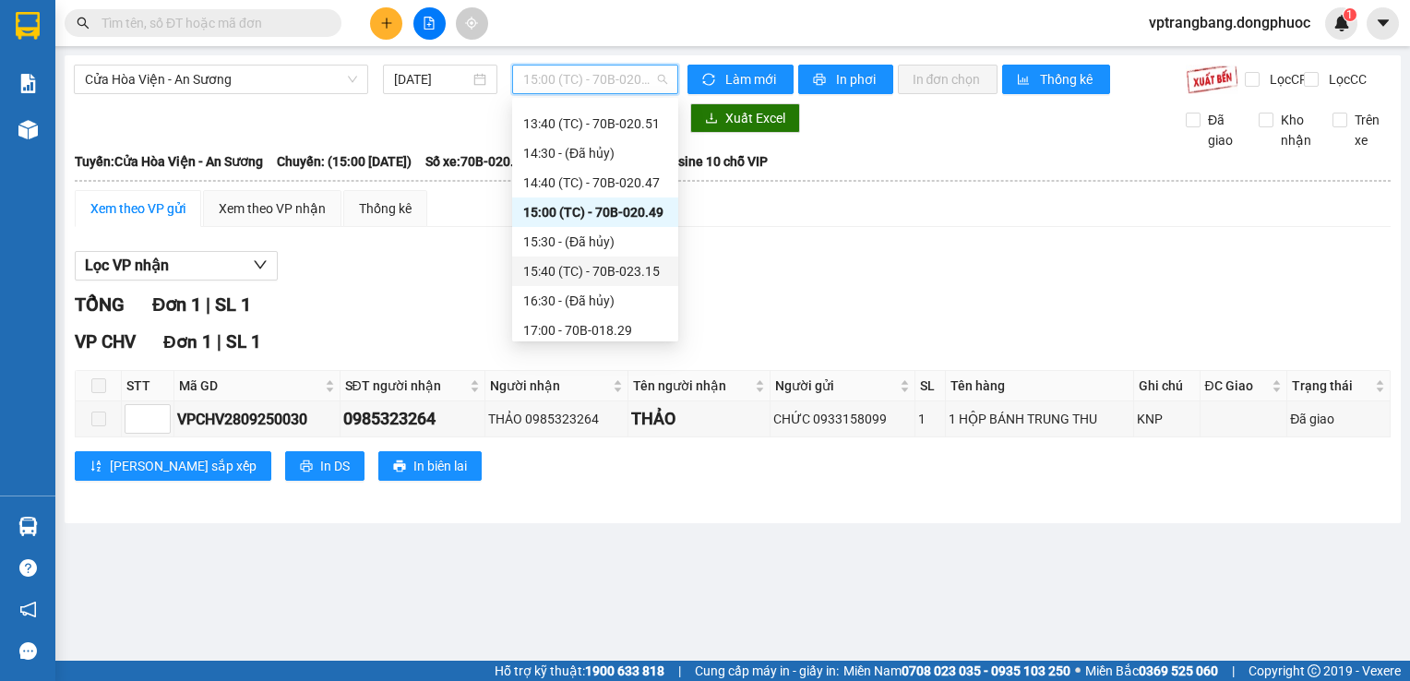
click at [594, 269] on div "15:40 (TC) - 70B-023.15" at bounding box center [595, 271] width 144 height 20
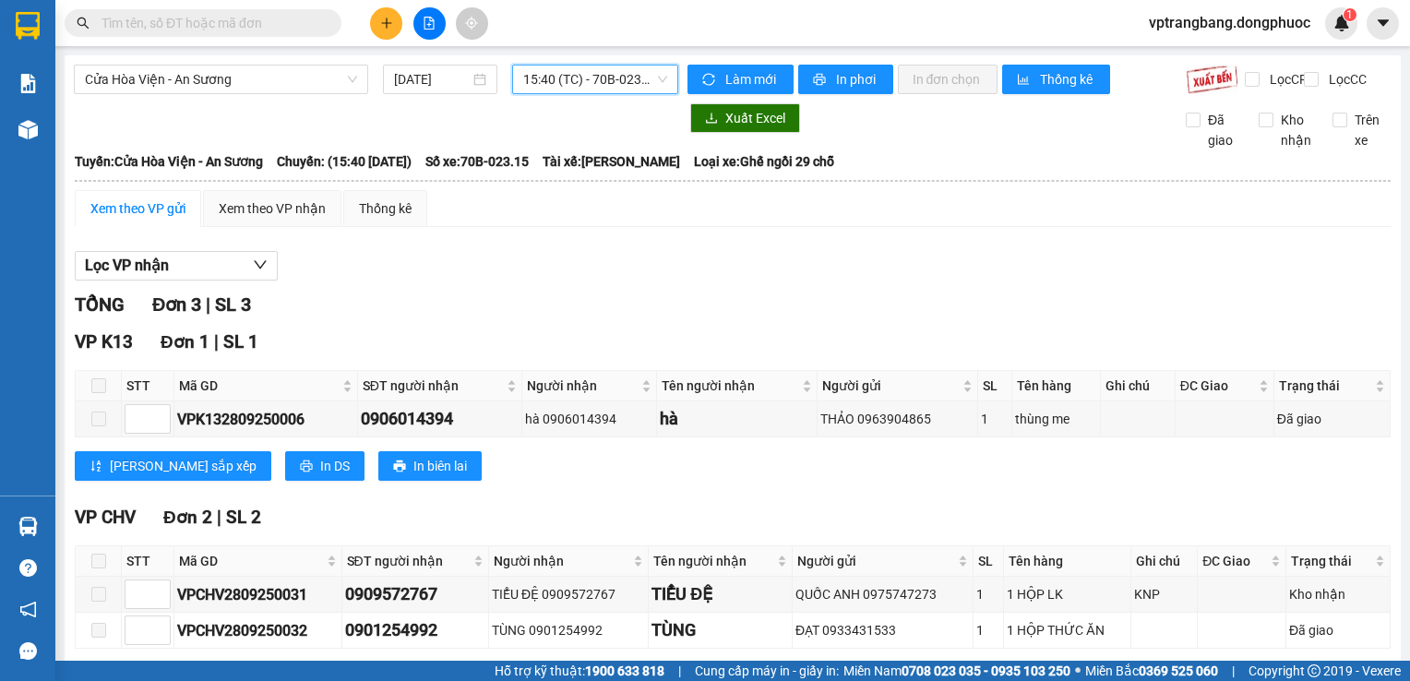
click at [616, 91] on span "15:40 (TC) - 70B-023.15" at bounding box center [595, 80] width 144 height 28
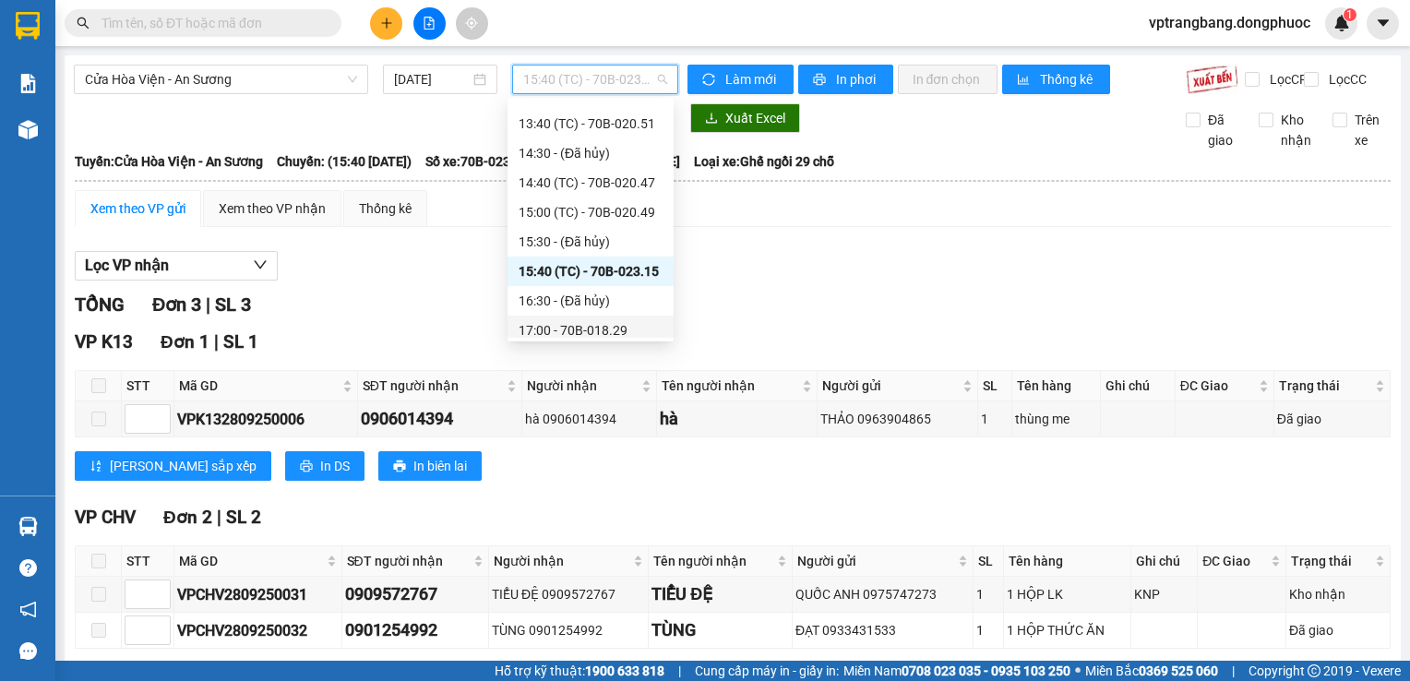
click at [592, 334] on div "17:00 - 70B-018.29" at bounding box center [591, 330] width 144 height 20
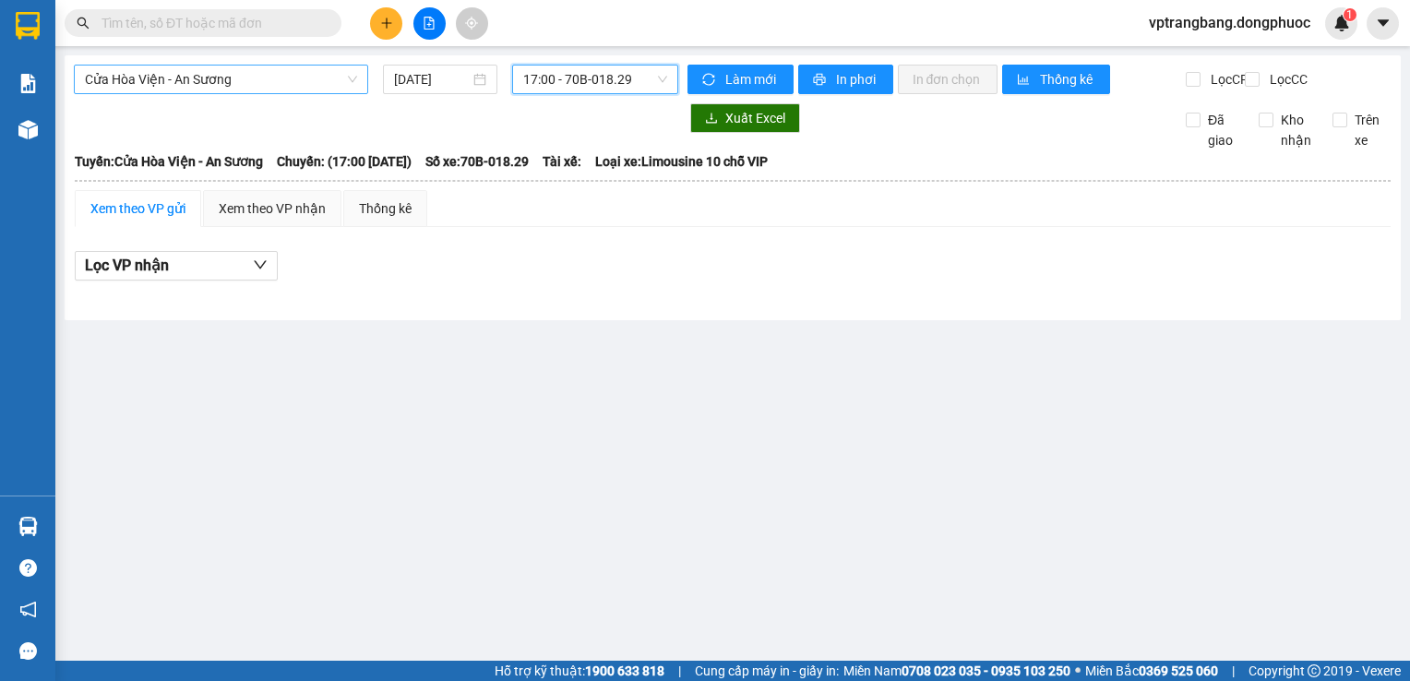
click at [273, 83] on span "Cửa Hòa Viện - An Sương" at bounding box center [221, 80] width 272 height 28
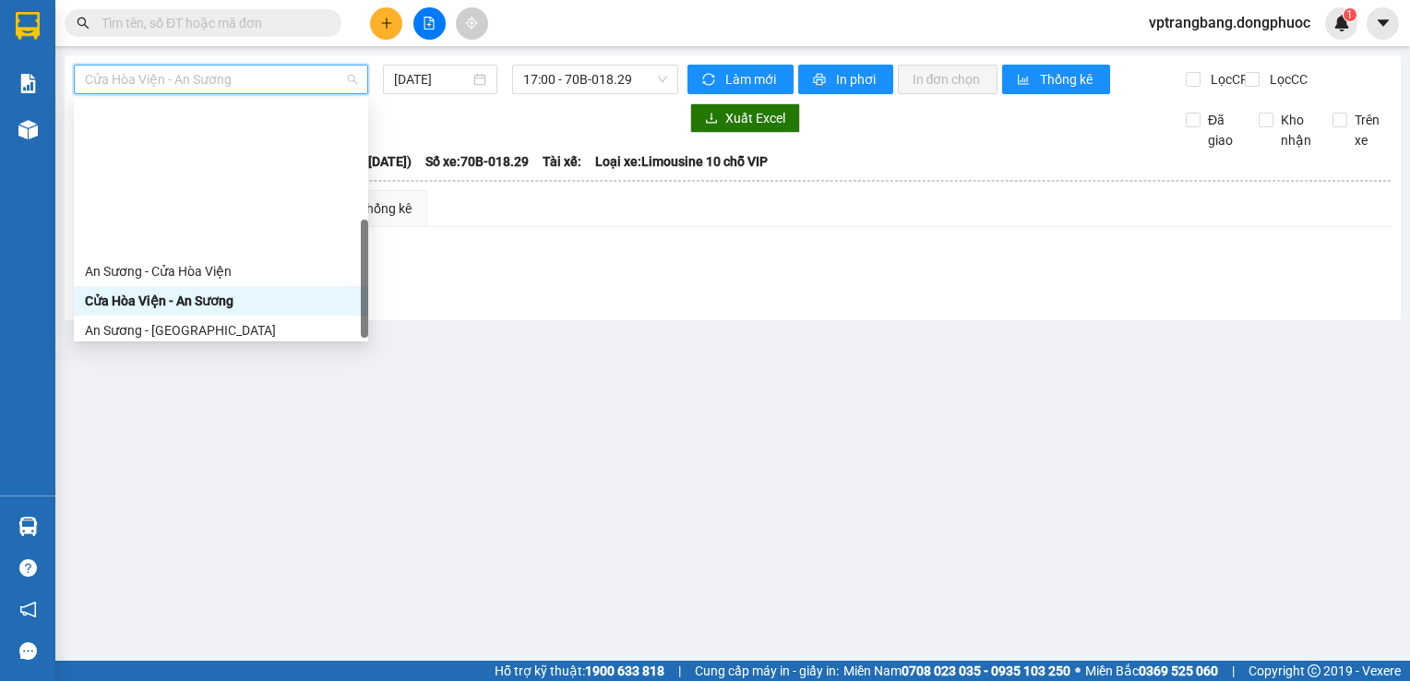
scroll to position [207, 0]
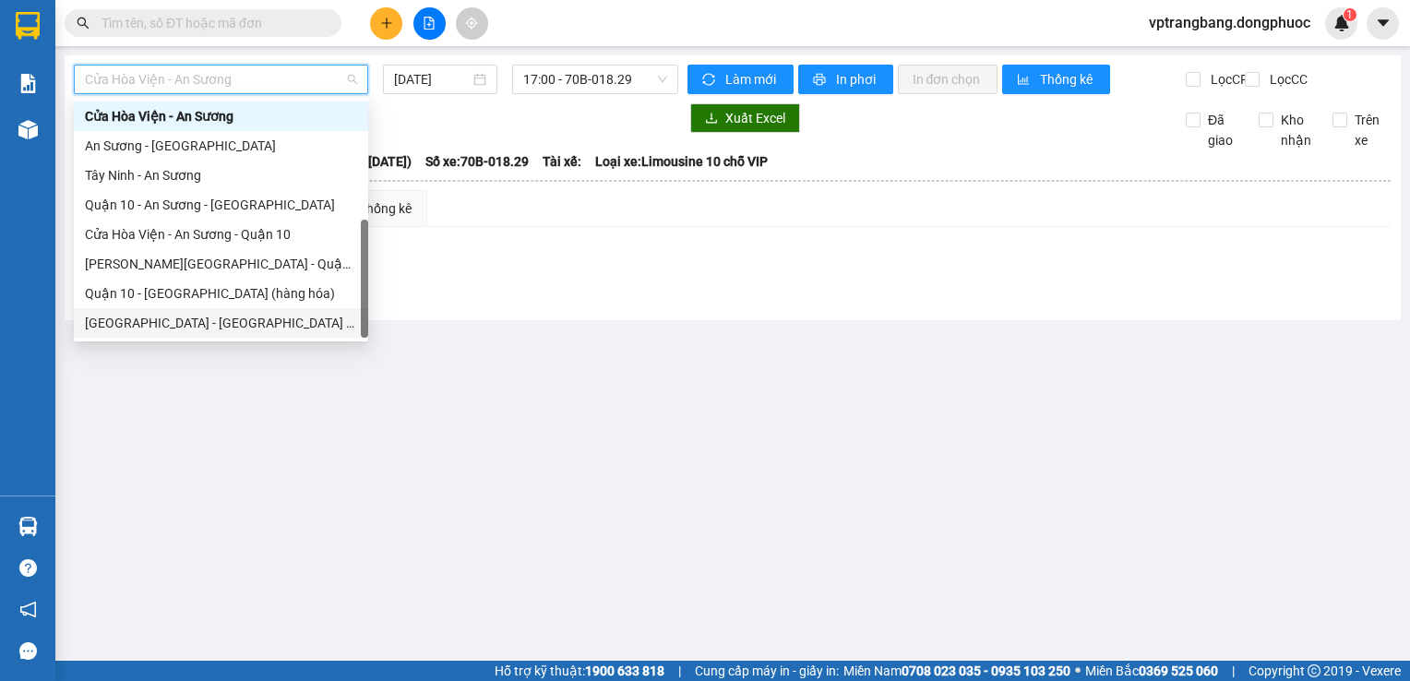
click at [188, 324] on div "[GEOGRAPHIC_DATA] - [GEOGRAPHIC_DATA] (vip)" at bounding box center [221, 323] width 272 height 20
type input "[DATE]"
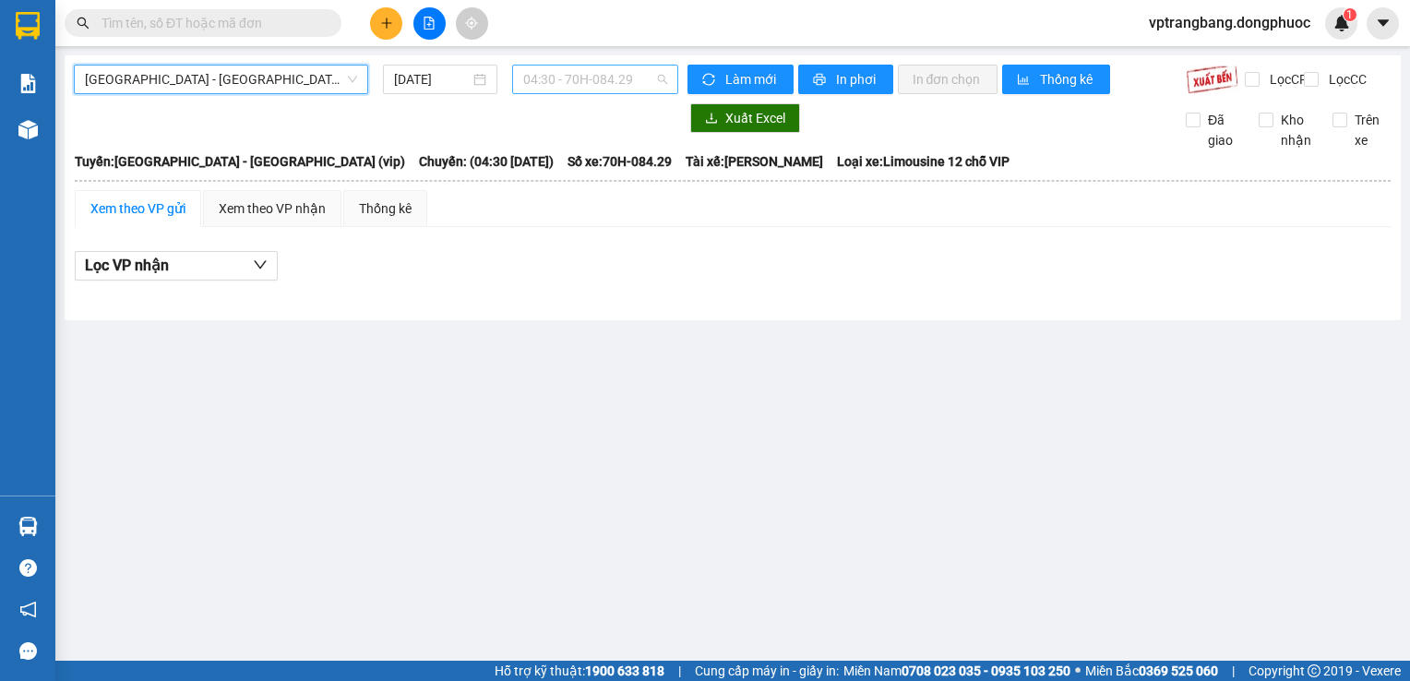
drag, startPoint x: 543, startPoint y: 82, endPoint x: 546, endPoint y: 102, distance: 19.7
click at [544, 82] on span "04:30 - 70H-084.29" at bounding box center [595, 80] width 144 height 28
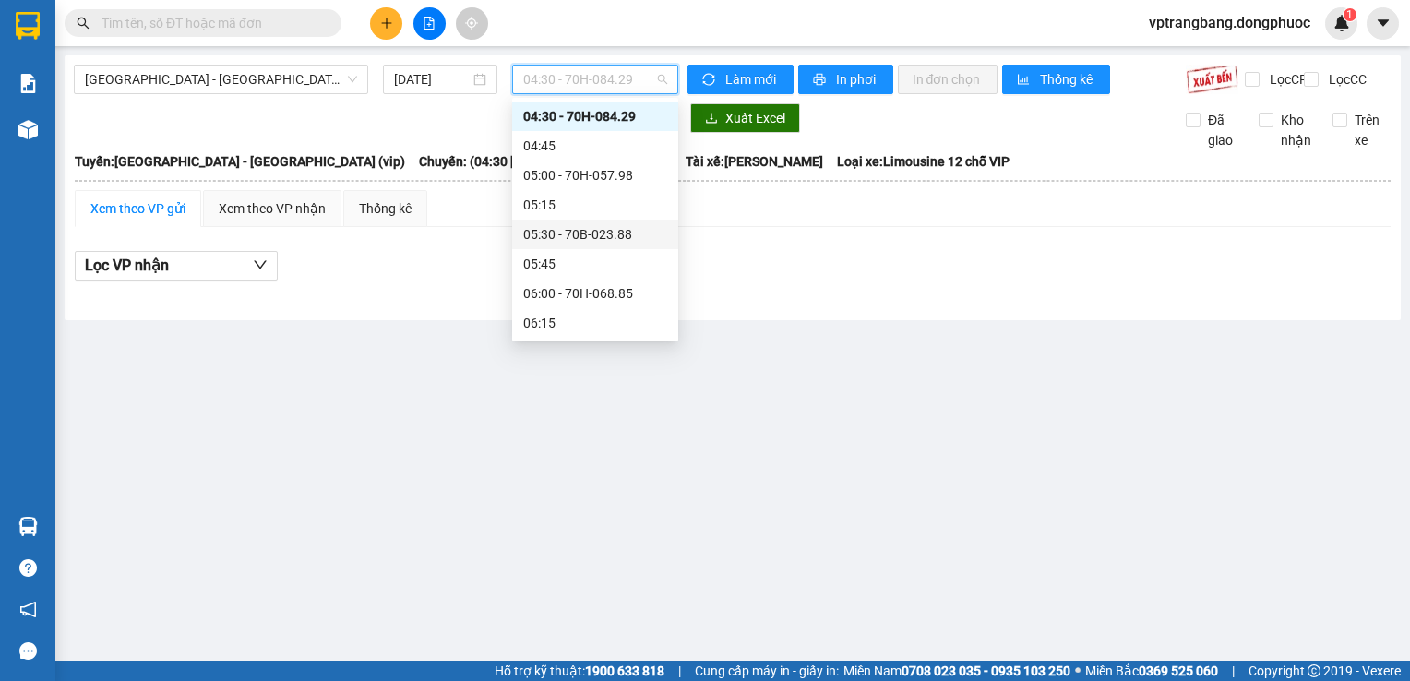
click at [572, 243] on div "05:30 - 70B-023.88" at bounding box center [595, 234] width 144 height 20
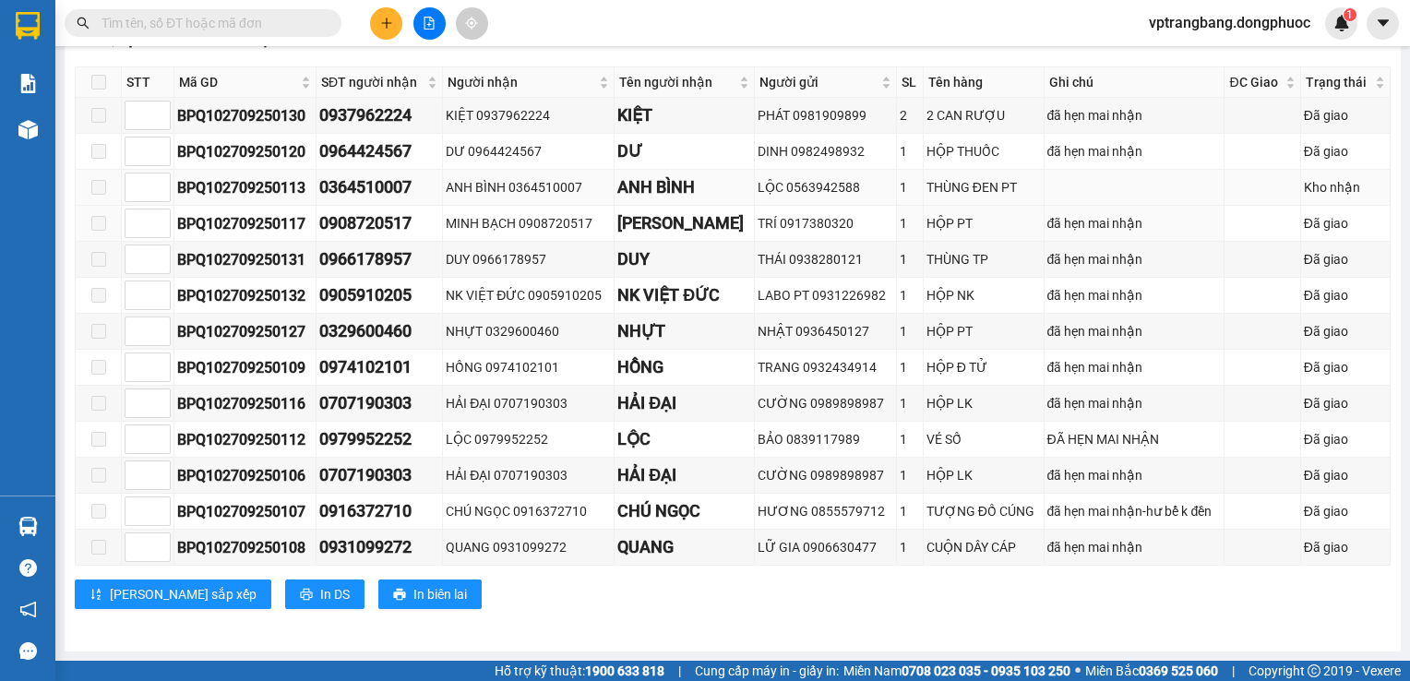
scroll to position [87, 0]
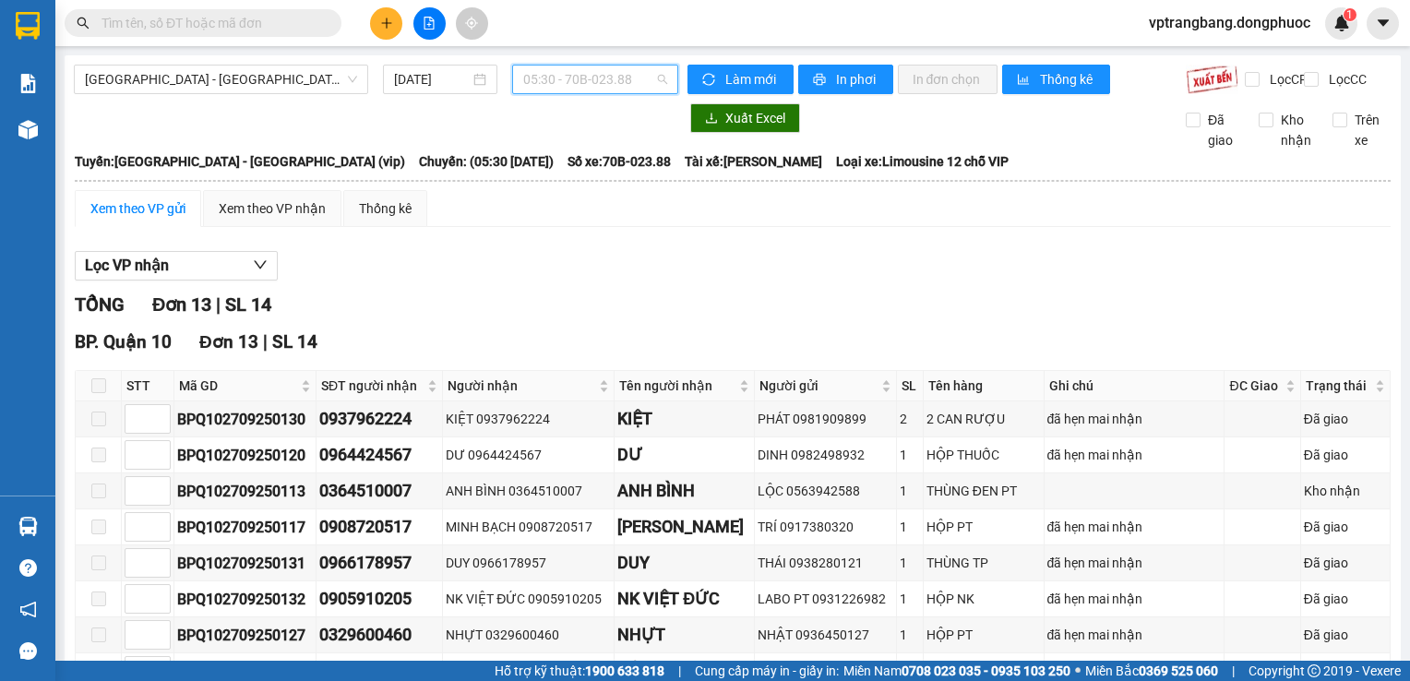
click at [613, 72] on span "05:30 - 70B-023.88" at bounding box center [595, 80] width 144 height 28
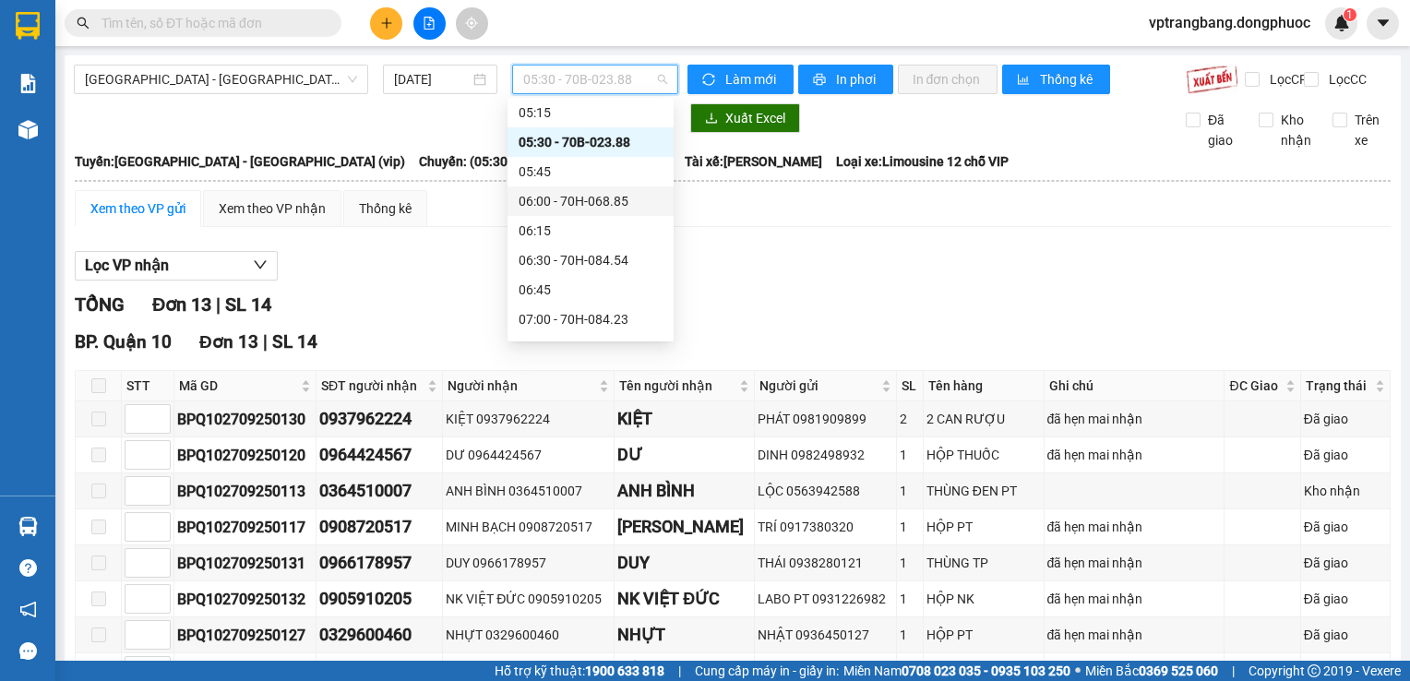
click at [628, 209] on div "06:00 - 70H-068.85" at bounding box center [591, 201] width 144 height 20
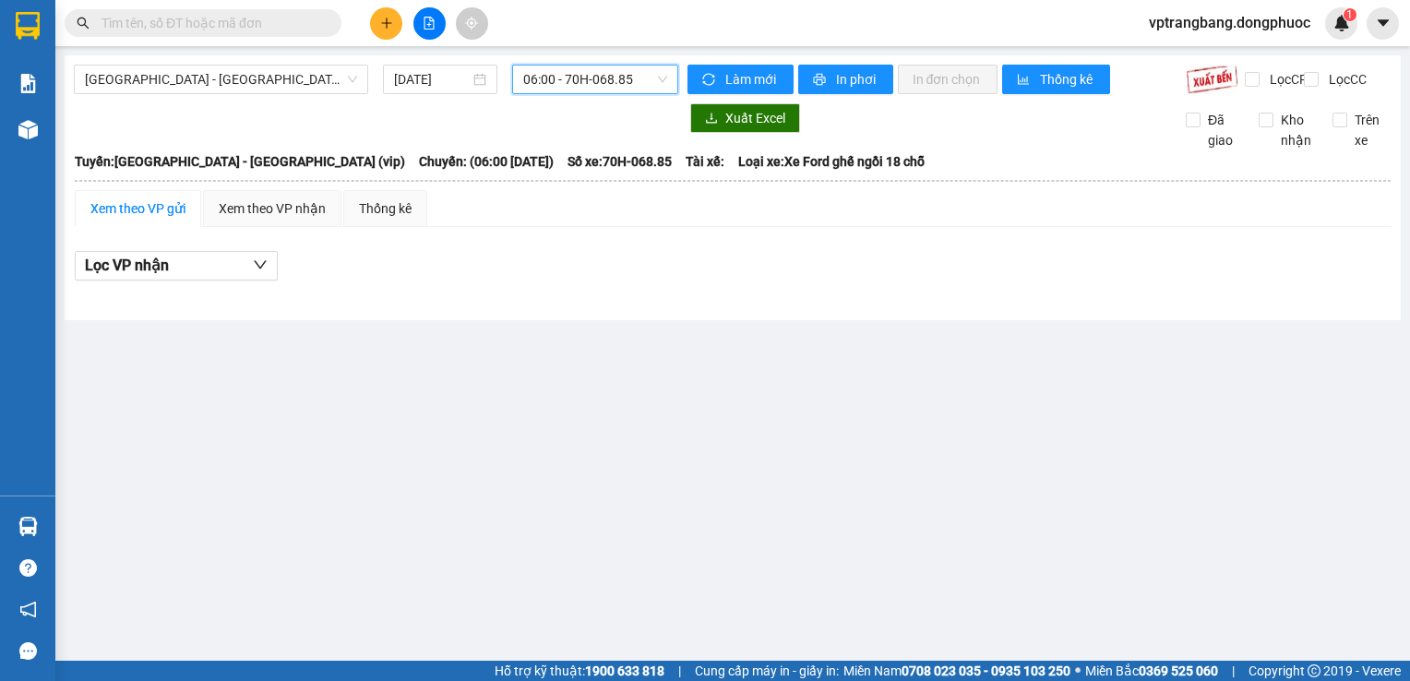
click at [599, 90] on span "06:00 - 70H-068.85" at bounding box center [595, 80] width 144 height 28
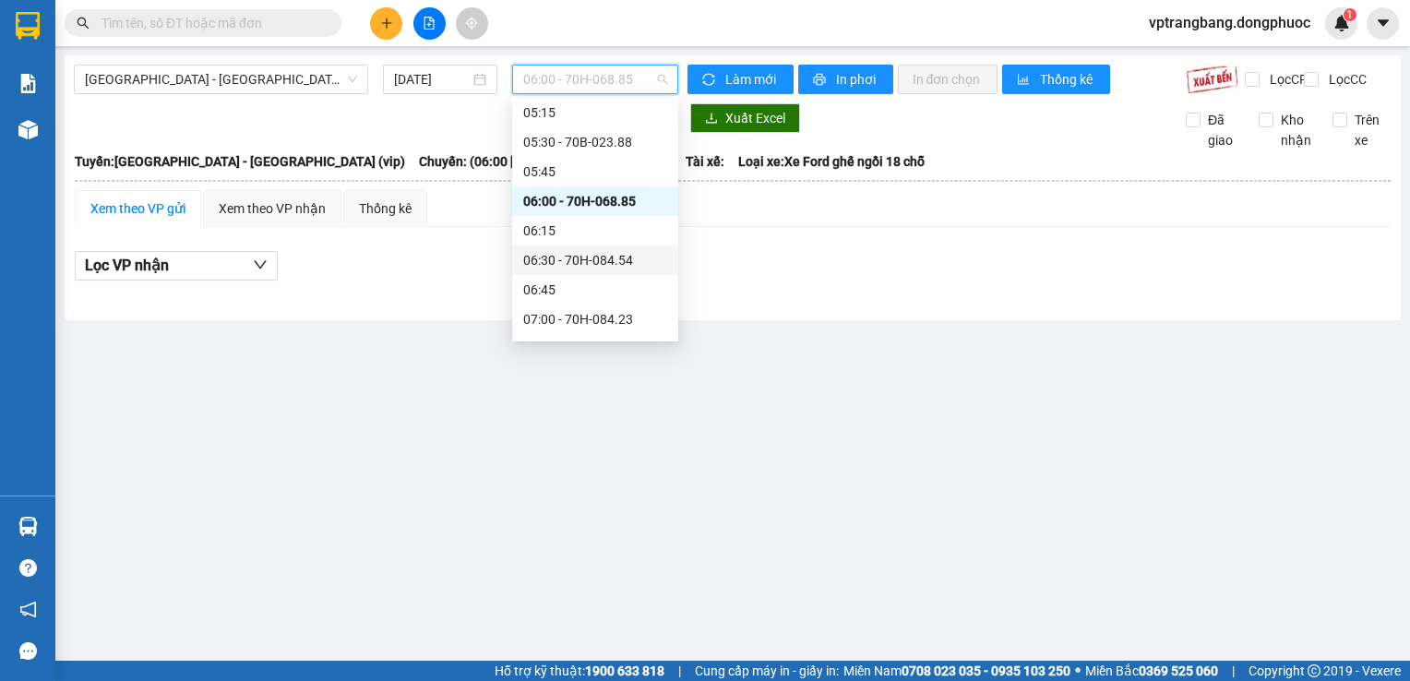
click at [588, 268] on div "06:30 - 70H-084.54" at bounding box center [595, 260] width 144 height 20
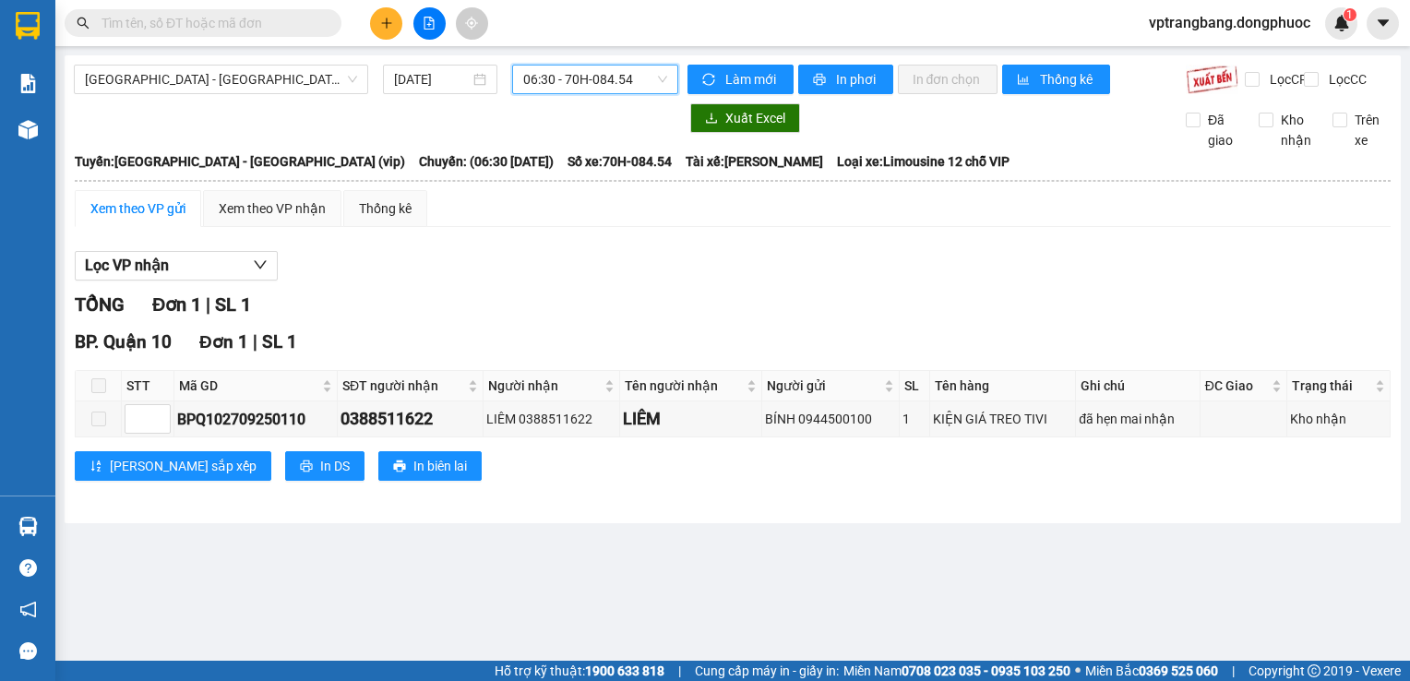
click at [550, 79] on span "06:30 - 70H-084.54" at bounding box center [595, 80] width 144 height 28
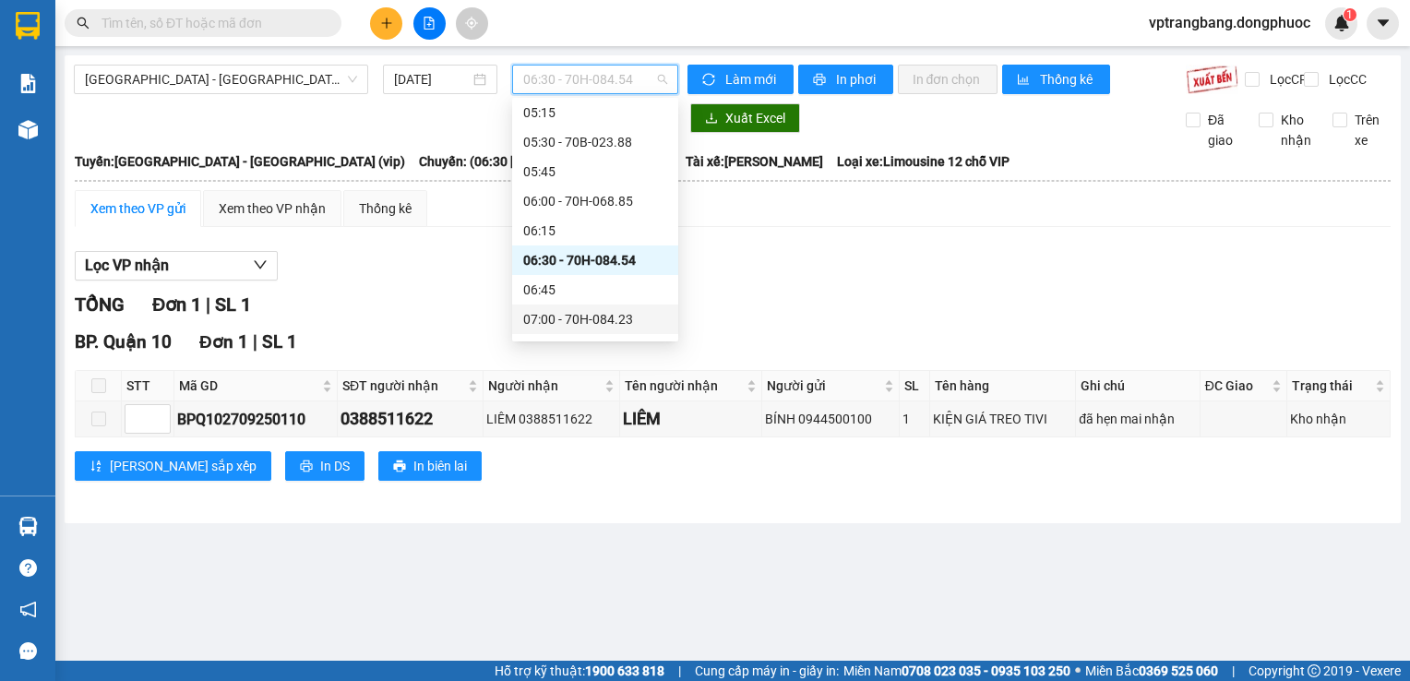
click at [568, 311] on div "07:00 - 70H-084.23" at bounding box center [595, 319] width 144 height 20
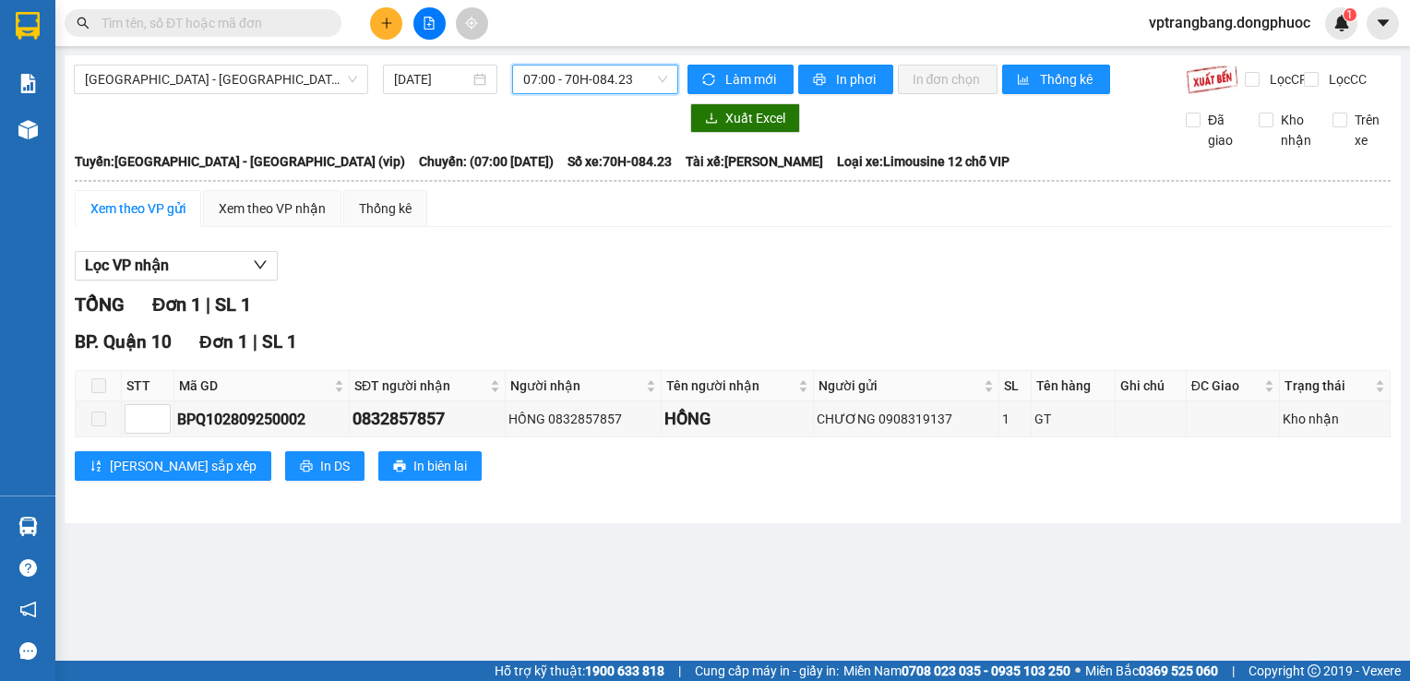
click at [607, 61] on div "[GEOGRAPHIC_DATA] - [GEOGRAPHIC_DATA] (vip) [DATE] 07:00 07:00 - 70H-084.23 Làm…" at bounding box center [733, 289] width 1336 height 468
click at [604, 74] on span "07:00 - 70H-084.23" at bounding box center [595, 80] width 144 height 28
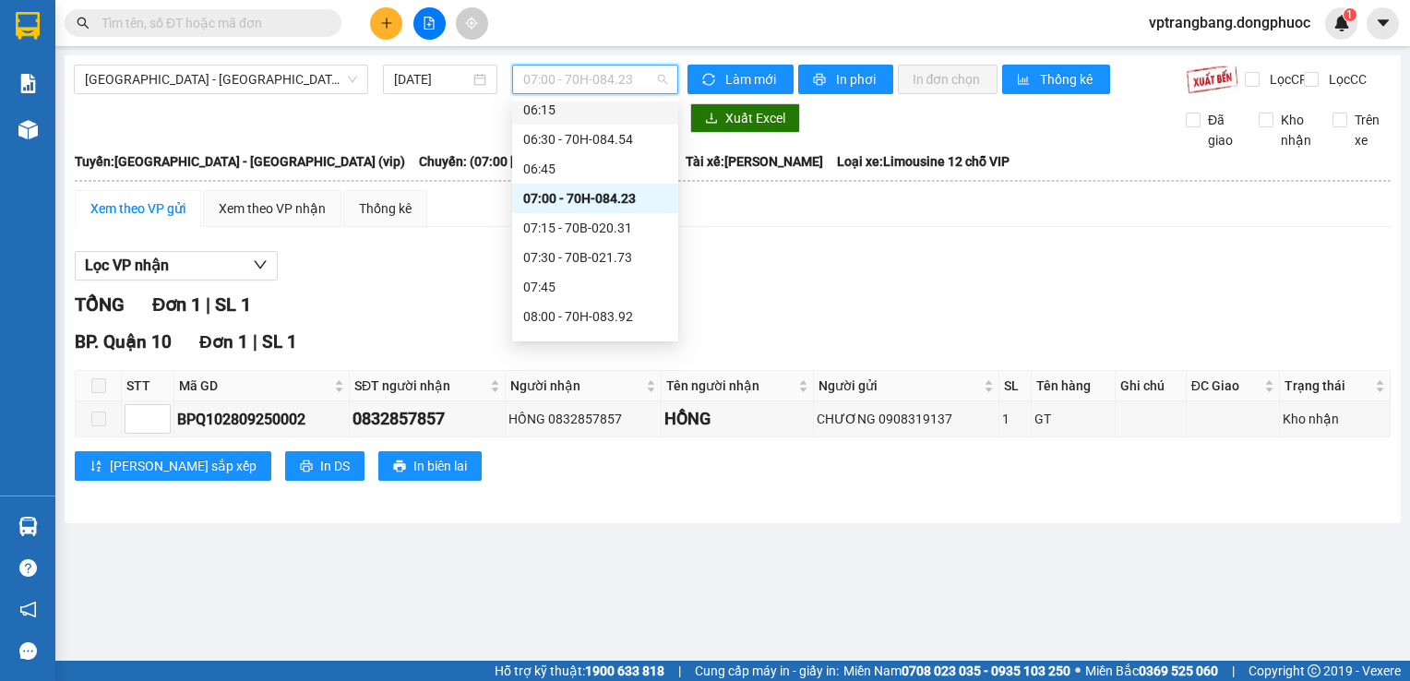
scroll to position [306, 0]
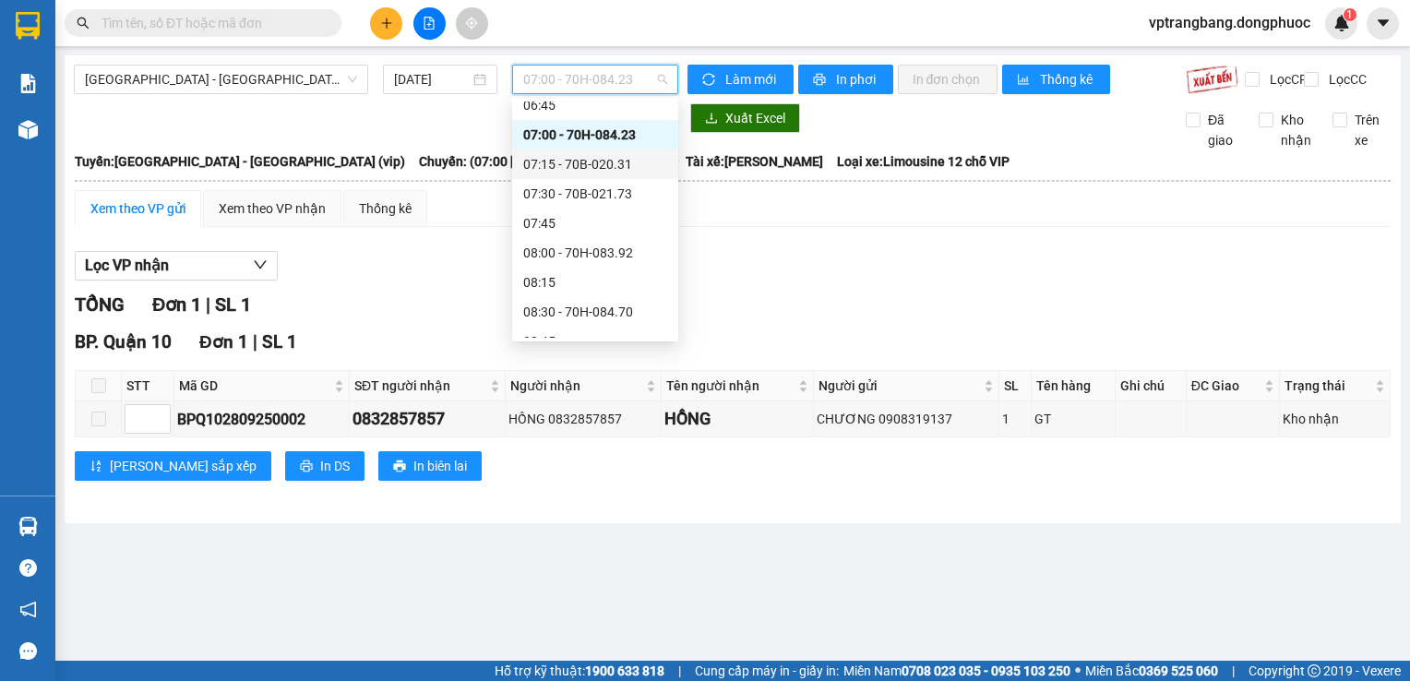
click at [616, 173] on div "07:15 - 70B-020.31" at bounding box center [595, 164] width 144 height 20
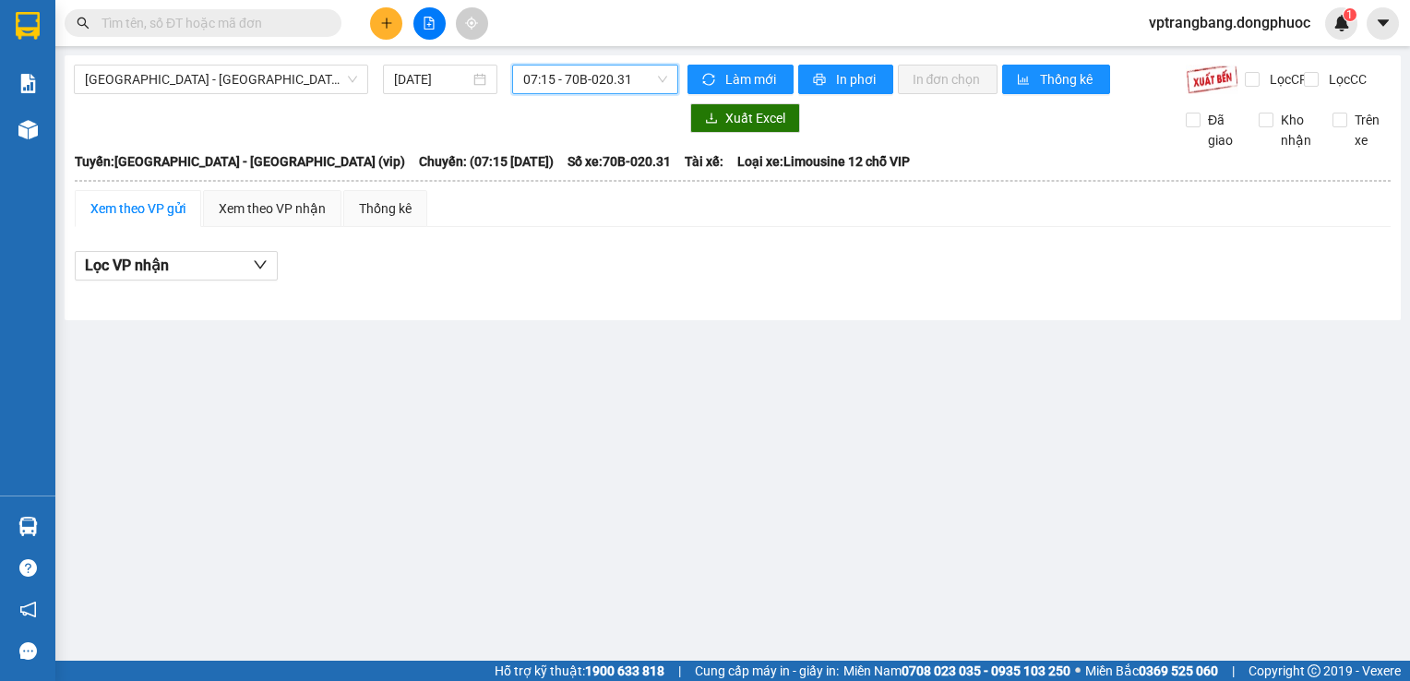
click at [564, 83] on span "07:15 - 70B-020.31" at bounding box center [595, 80] width 144 height 28
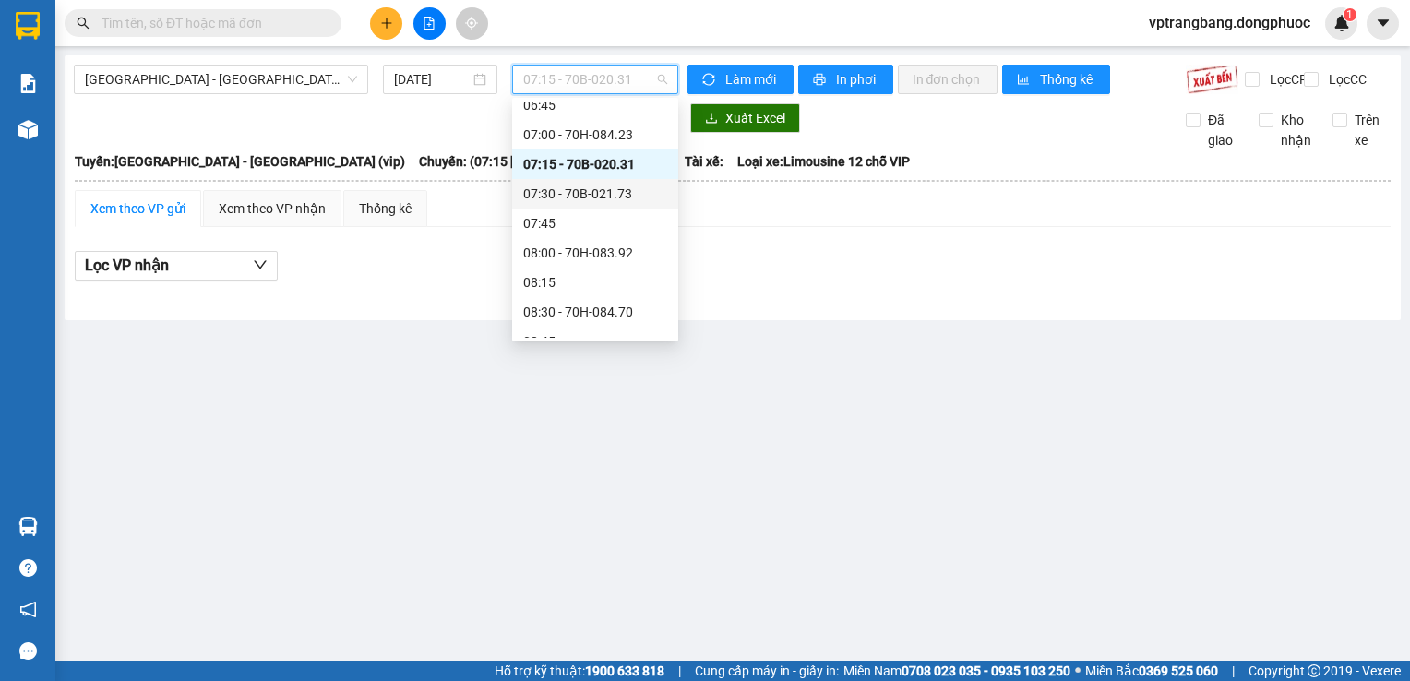
click at [547, 198] on div "07:30 - 70B-021.73" at bounding box center [595, 194] width 144 height 20
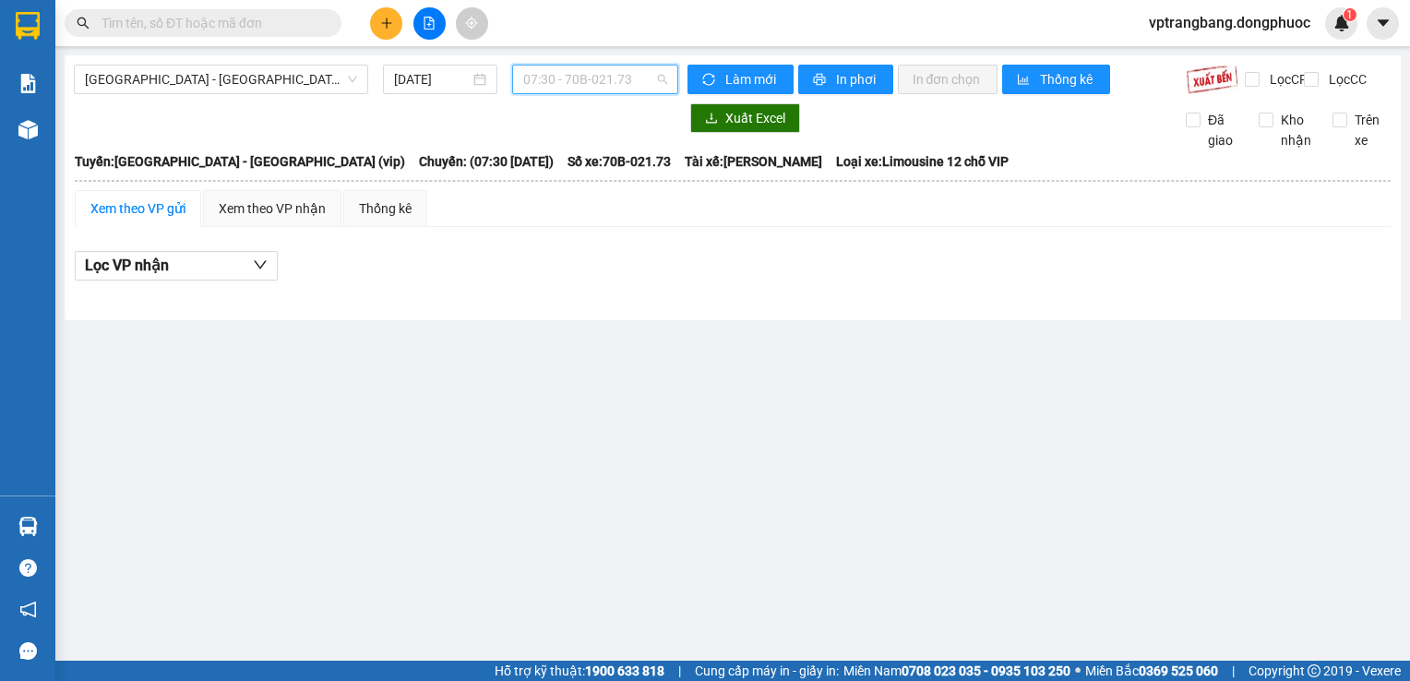
click at [589, 88] on span "07:30 - 70B-021.73" at bounding box center [595, 80] width 144 height 28
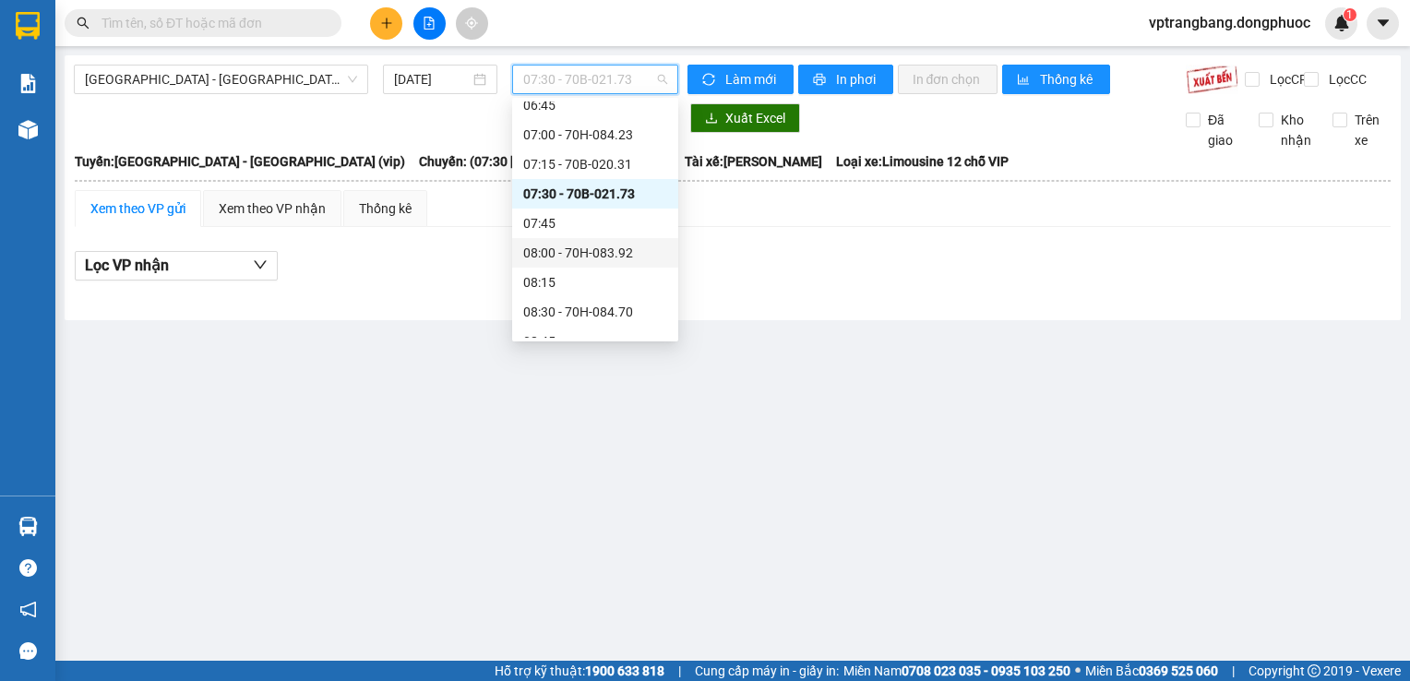
click at [582, 261] on div "08:00 - 70H-083.92" at bounding box center [595, 253] width 144 height 20
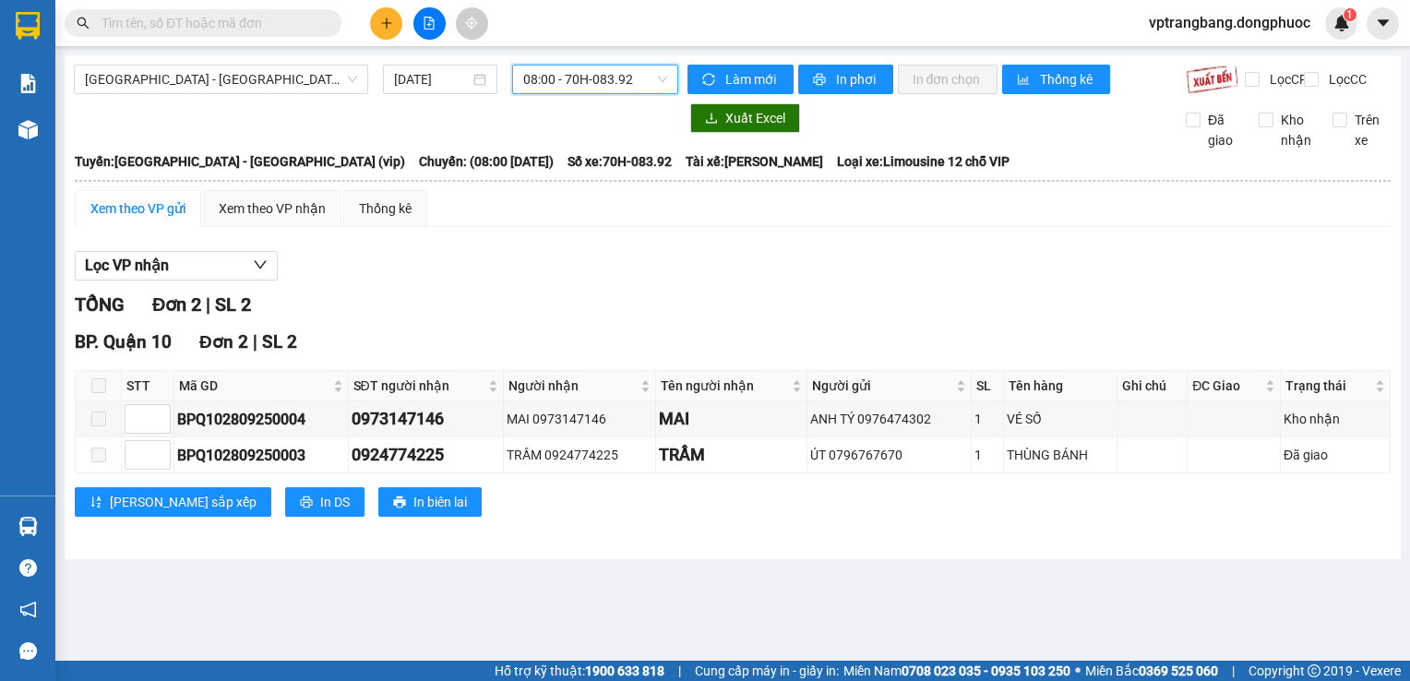
click at [634, 79] on span "08:00 - 70H-083.92" at bounding box center [595, 80] width 144 height 28
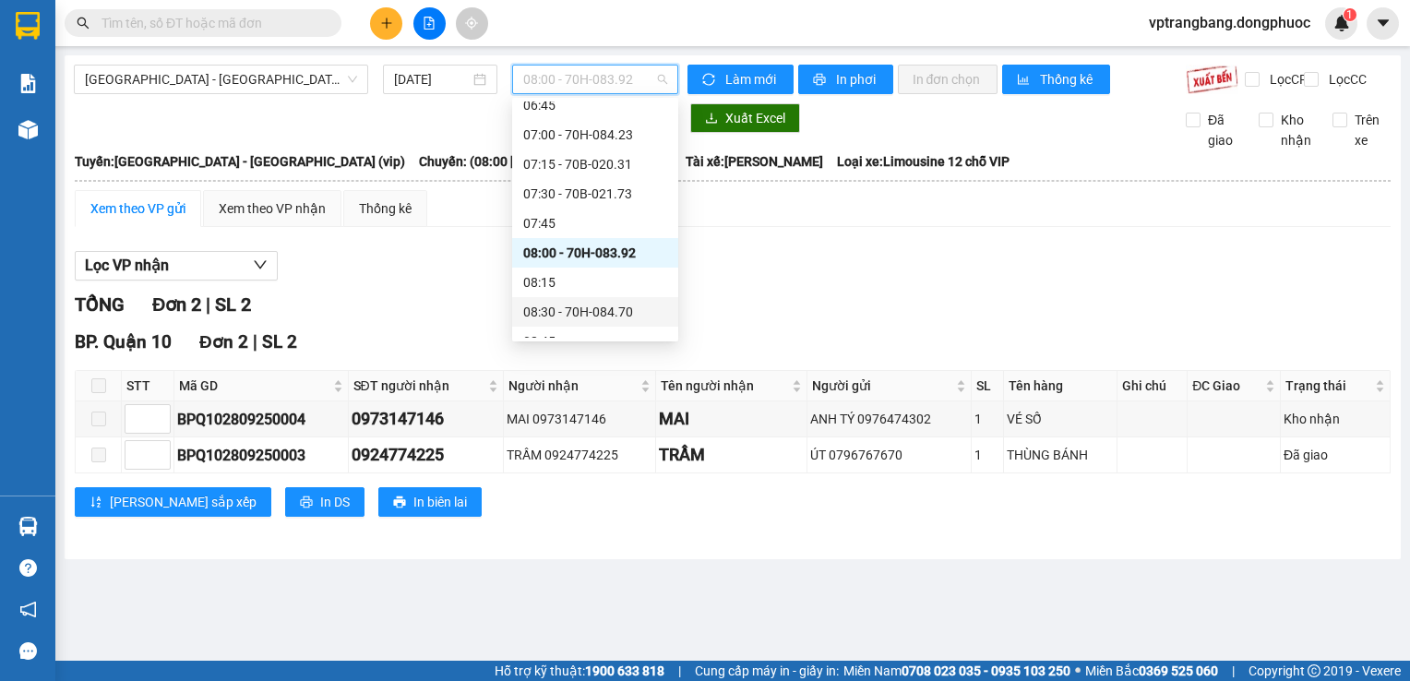
click at [590, 315] on div "08:30 - 70H-084.70" at bounding box center [595, 312] width 144 height 20
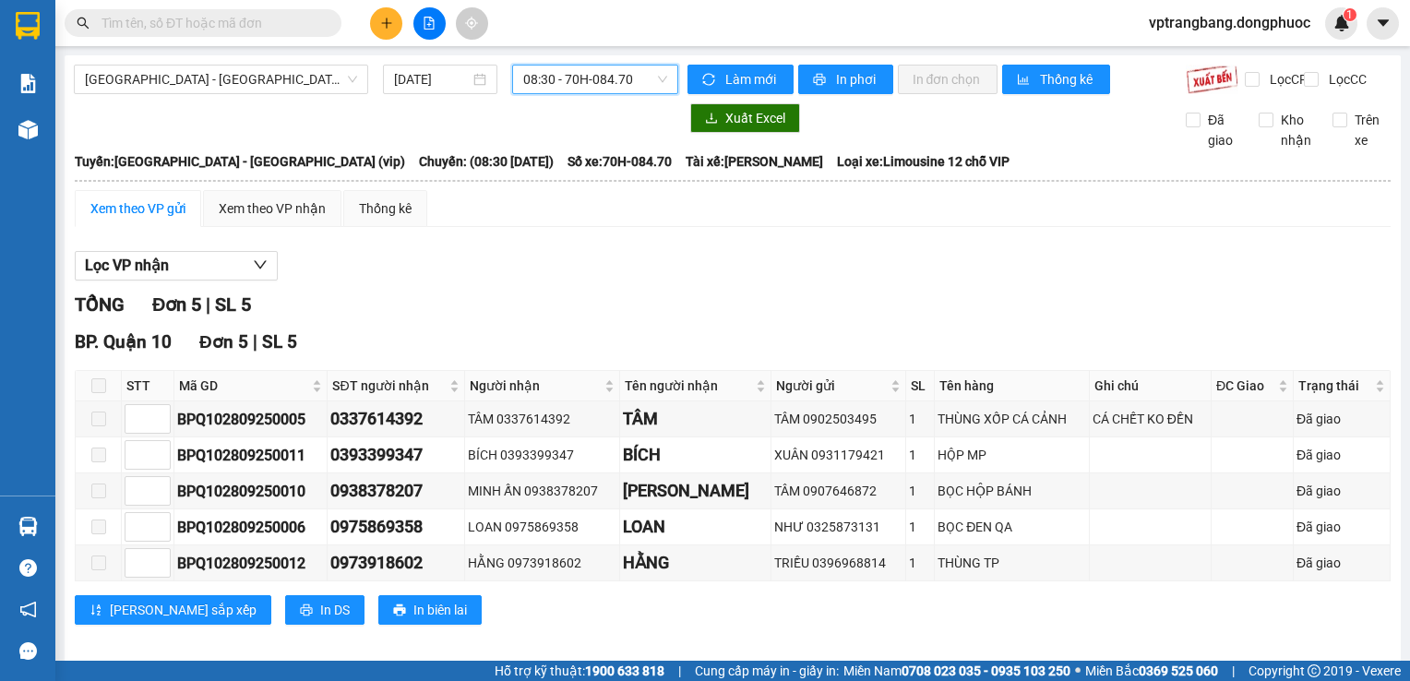
click at [576, 79] on span "08:30 - 70H-084.70" at bounding box center [595, 80] width 144 height 28
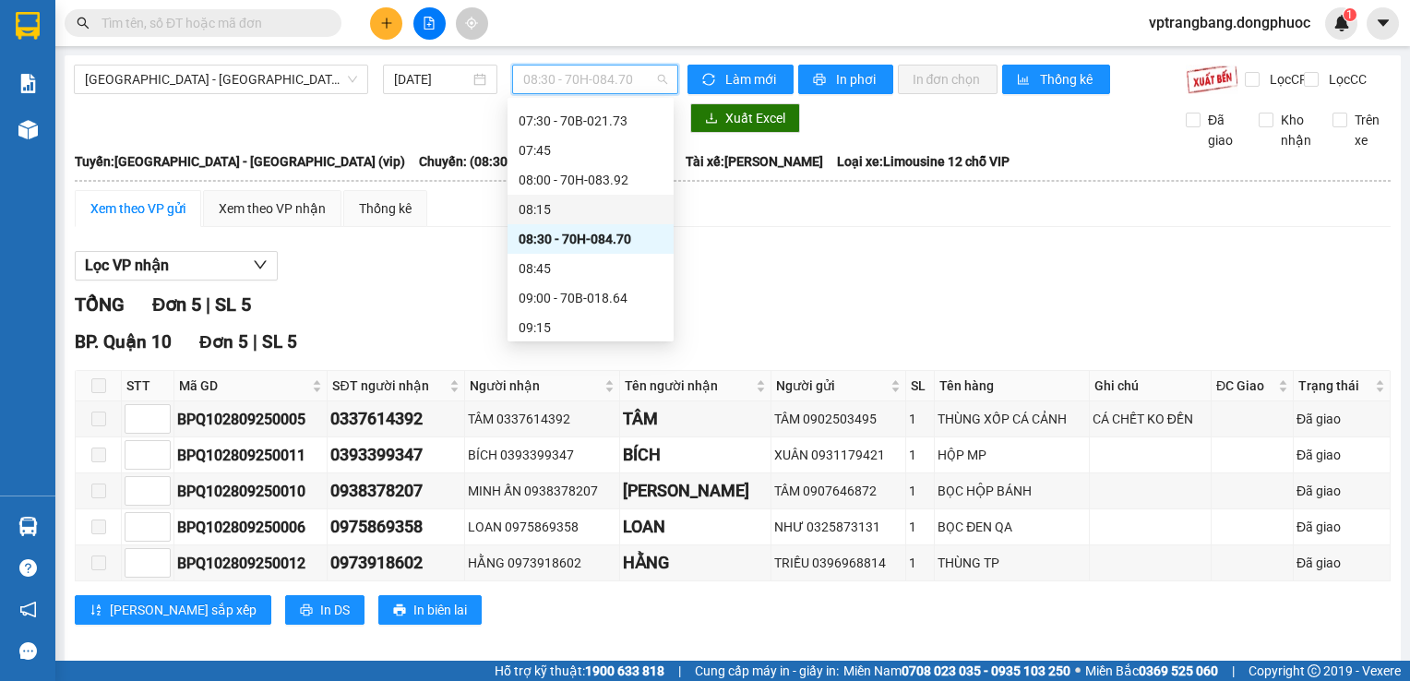
scroll to position [399, 0]
click at [570, 277] on div "09:00 - 70B-018.64" at bounding box center [591, 279] width 144 height 20
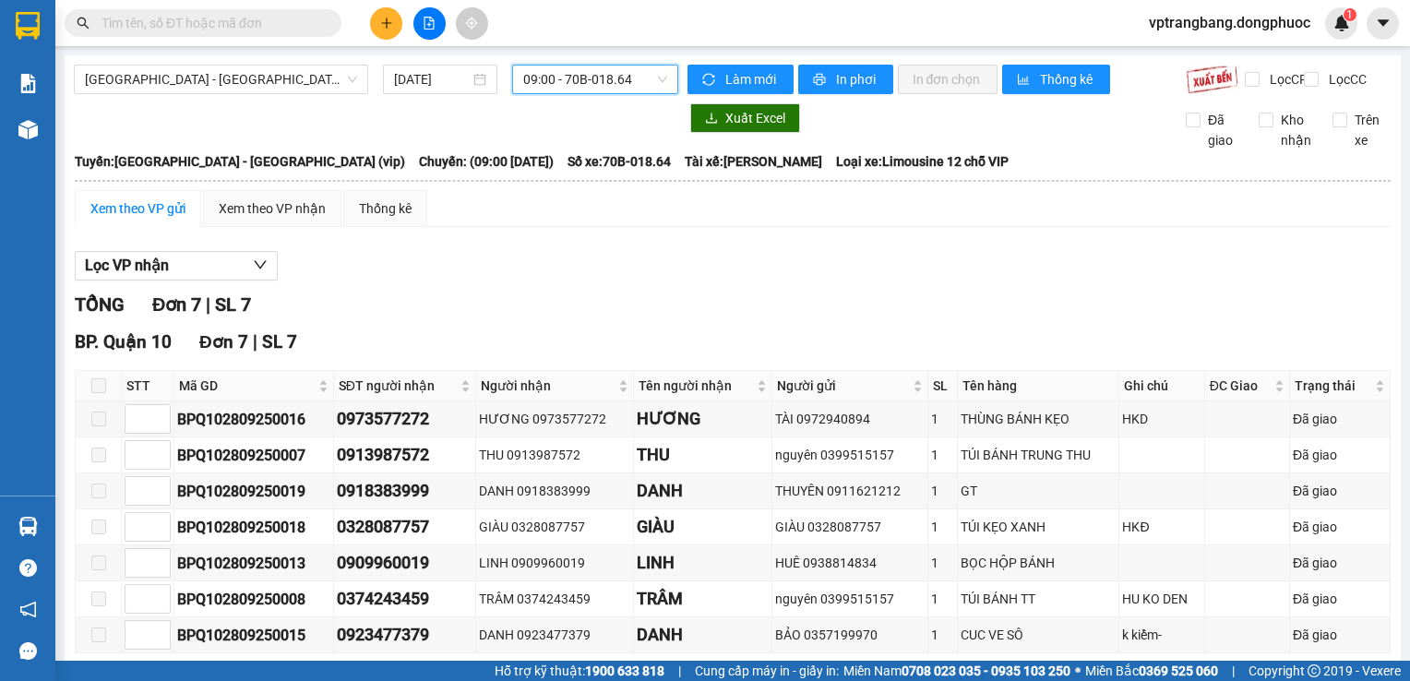
click at [574, 56] on div "[GEOGRAPHIC_DATA] - [GEOGRAPHIC_DATA] (vip) [DATE] 09:00 09:00 - 70B-018.64 Làm…" at bounding box center [733, 397] width 1336 height 684
click at [565, 86] on span "09:00 - 70B-018.64" at bounding box center [595, 80] width 144 height 28
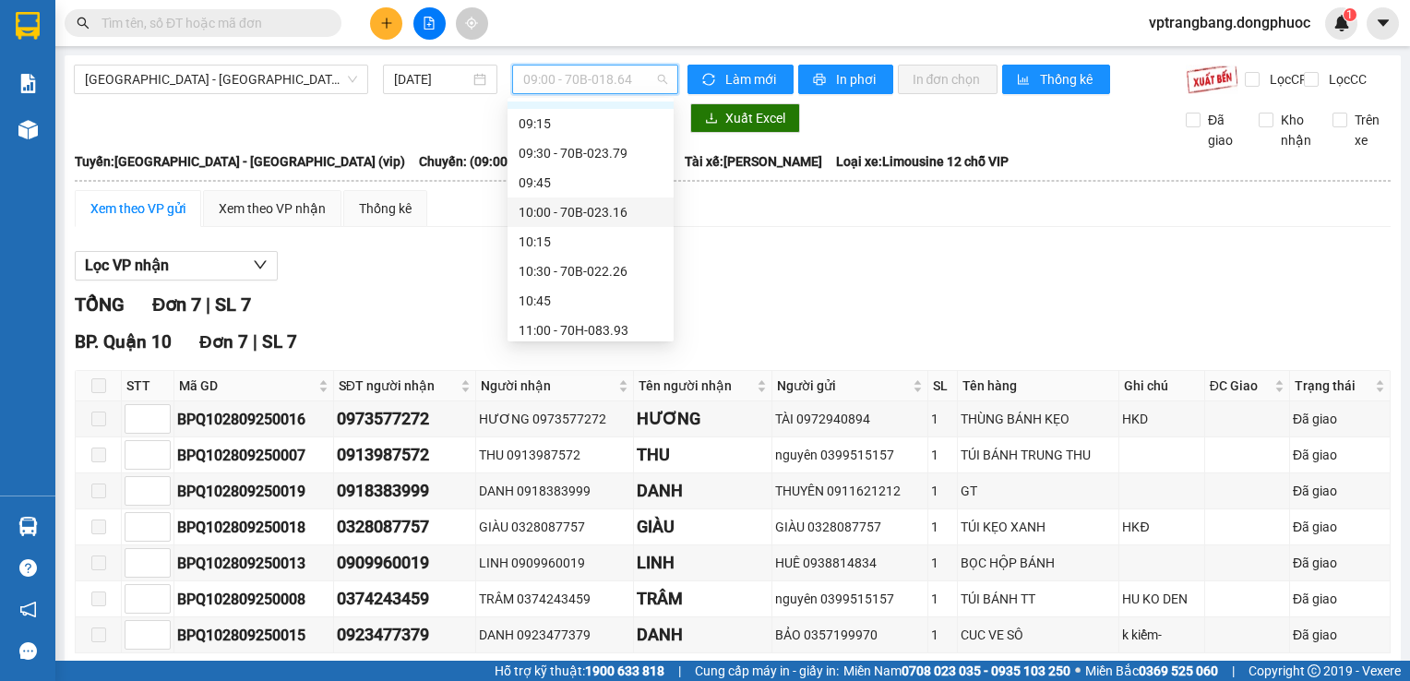
scroll to position [491, 0]
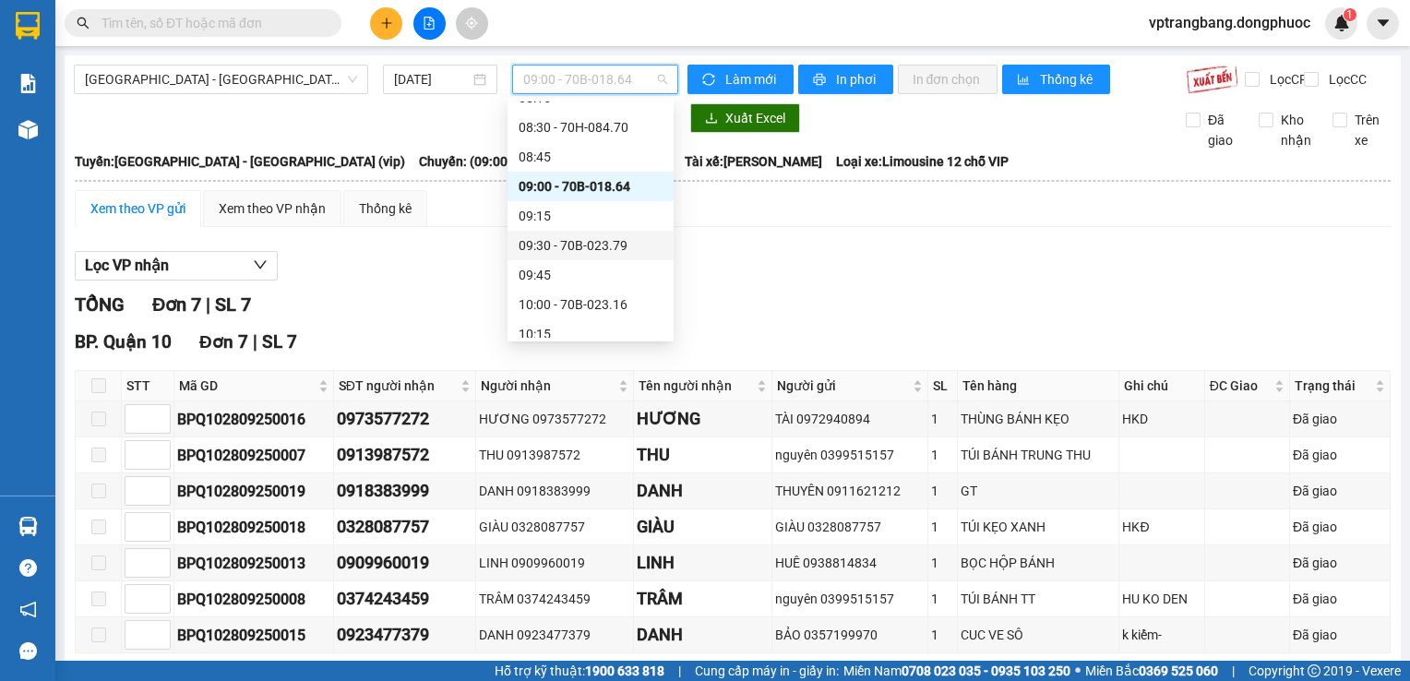
click at [597, 255] on div "09:30 - 70B-023.79" at bounding box center [591, 245] width 144 height 20
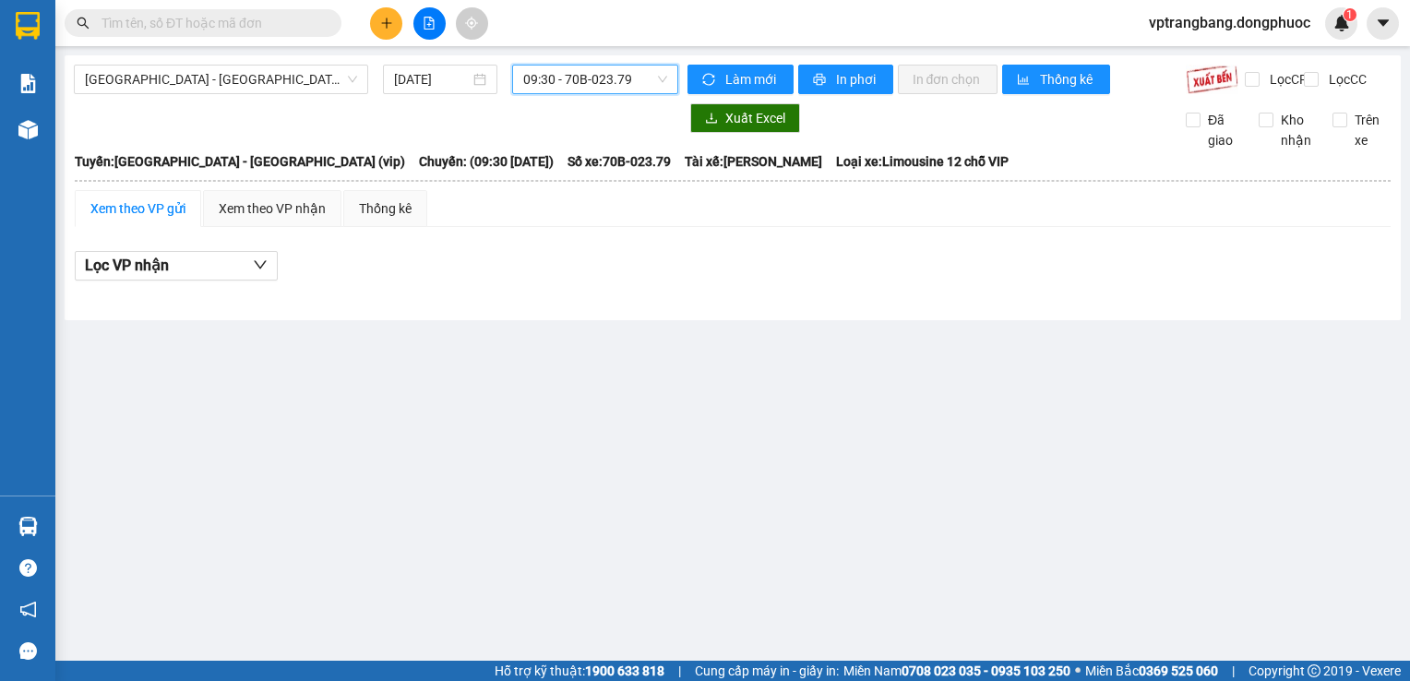
click at [634, 90] on span "09:30 - 70B-023.79" at bounding box center [595, 80] width 144 height 28
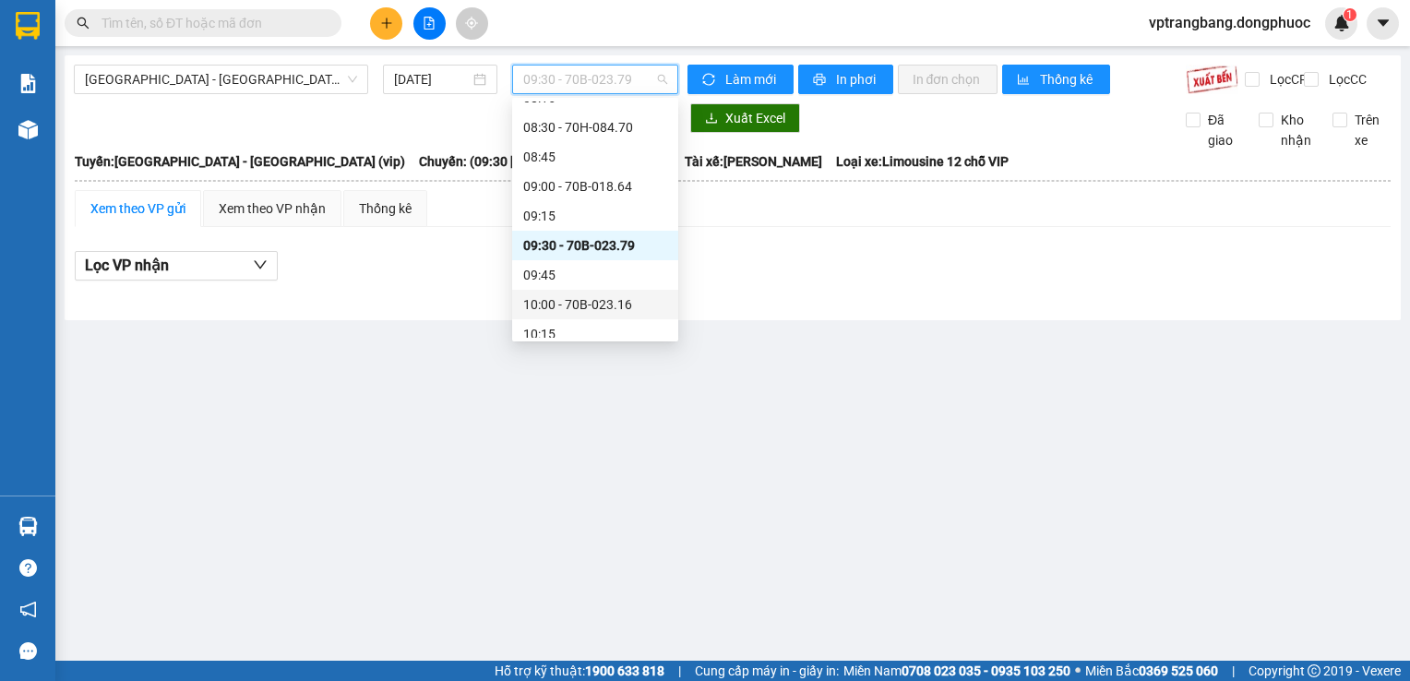
drag, startPoint x: 600, startPoint y: 305, endPoint x: 600, endPoint y: 293, distance: 11.1
click at [600, 303] on div "10:00 - 70B-023.16" at bounding box center [595, 304] width 144 height 20
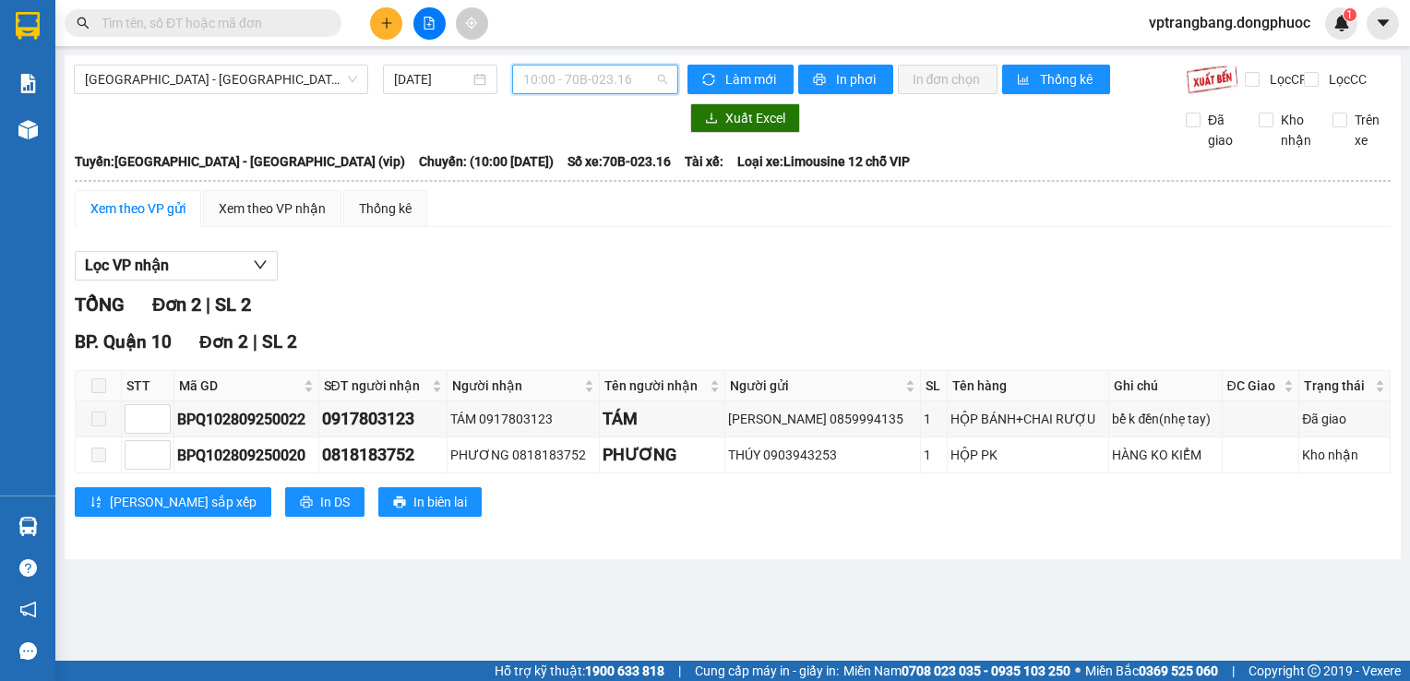
drag, startPoint x: 598, startPoint y: 75, endPoint x: 591, endPoint y: 106, distance: 32.2
click at [598, 76] on span "10:00 - 70B-023.16" at bounding box center [595, 80] width 144 height 28
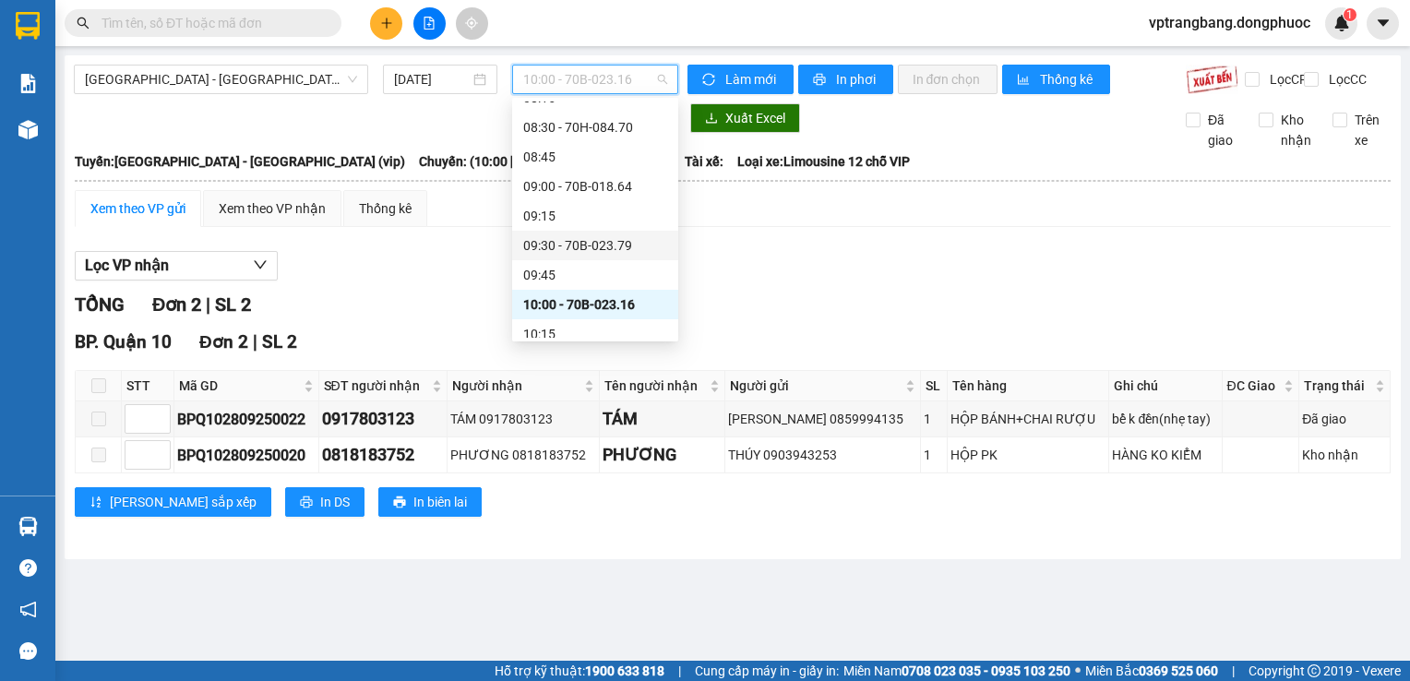
scroll to position [583, 0]
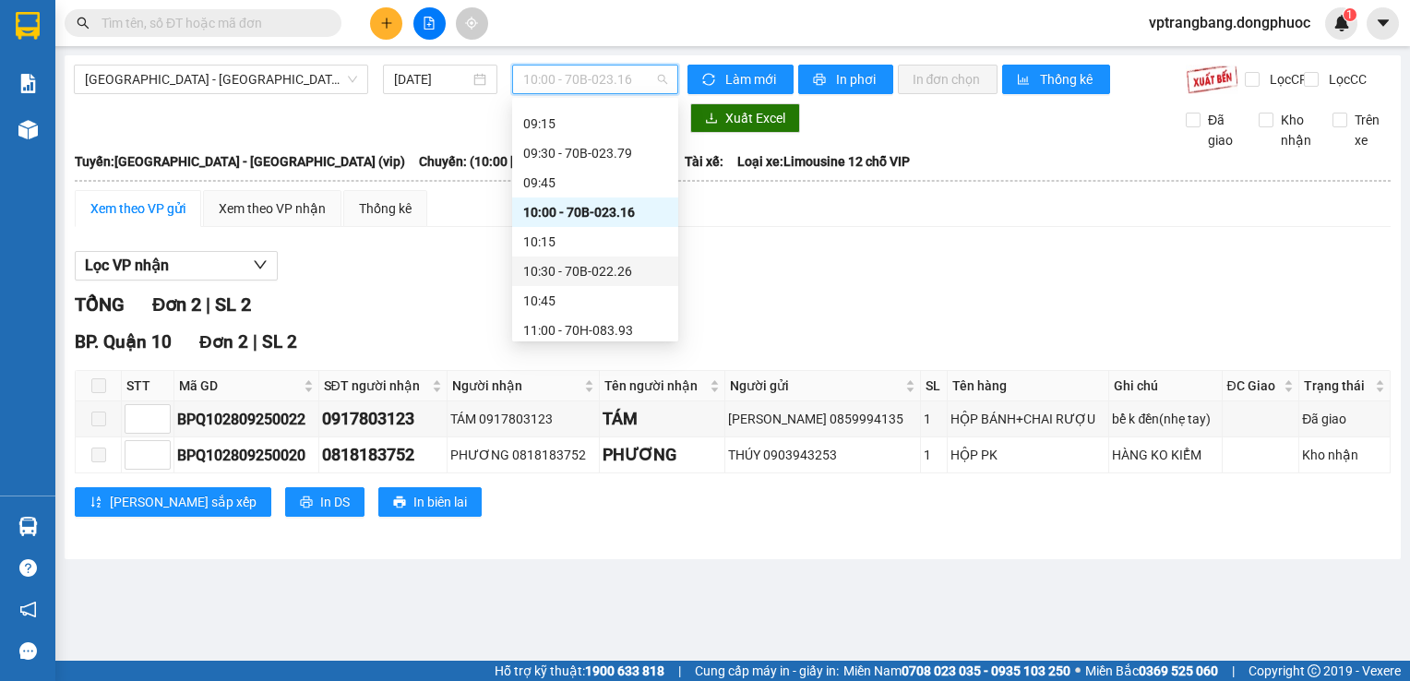
click at [596, 264] on div "10:30 - 70B-022.26" at bounding box center [595, 271] width 144 height 20
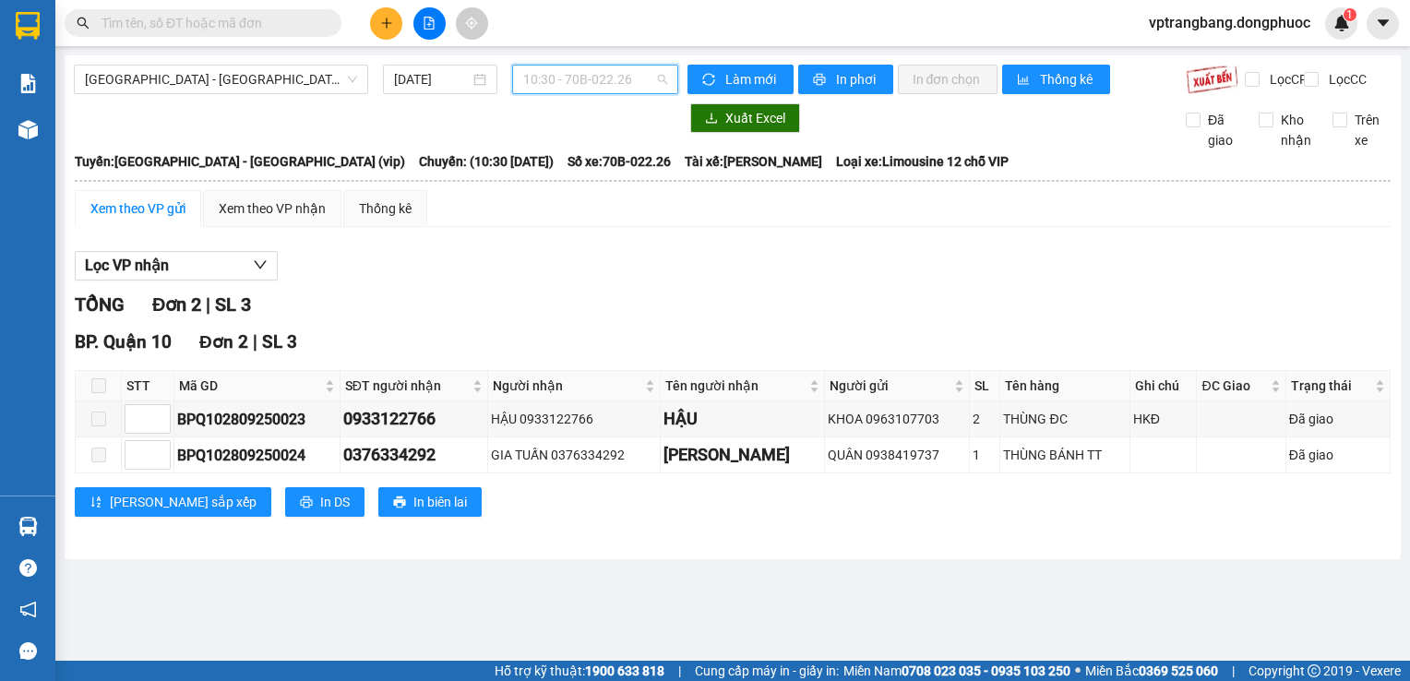
click at [580, 78] on span "10:30 - 70B-022.26" at bounding box center [595, 80] width 144 height 28
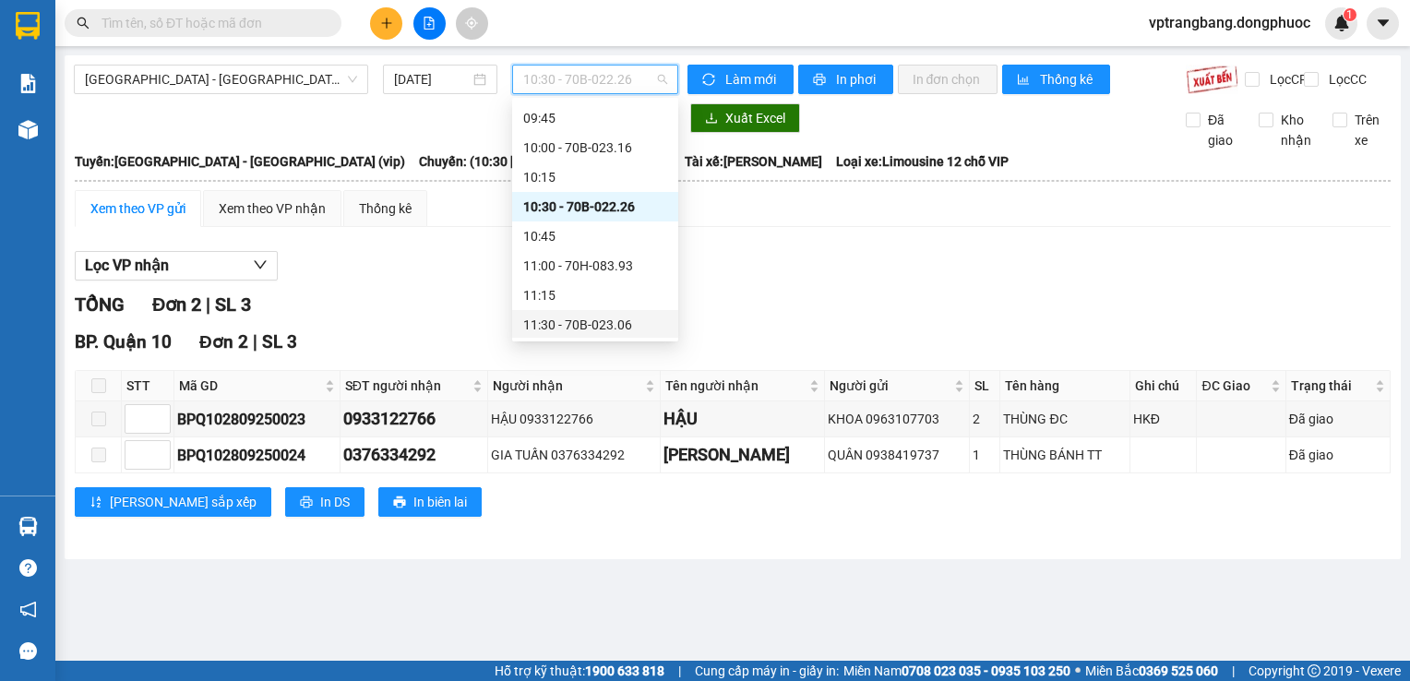
scroll to position [676, 0]
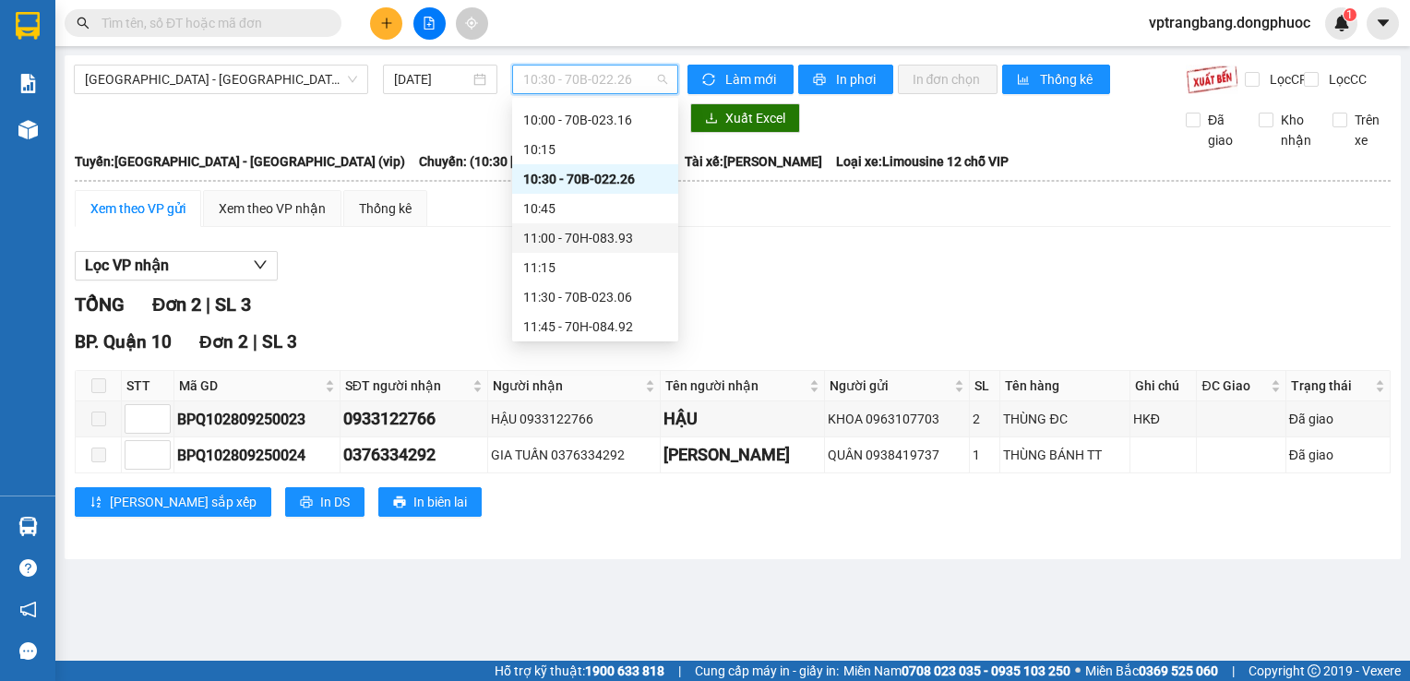
click at [565, 242] on div "11:00 - 70H-083.93" at bounding box center [595, 238] width 144 height 20
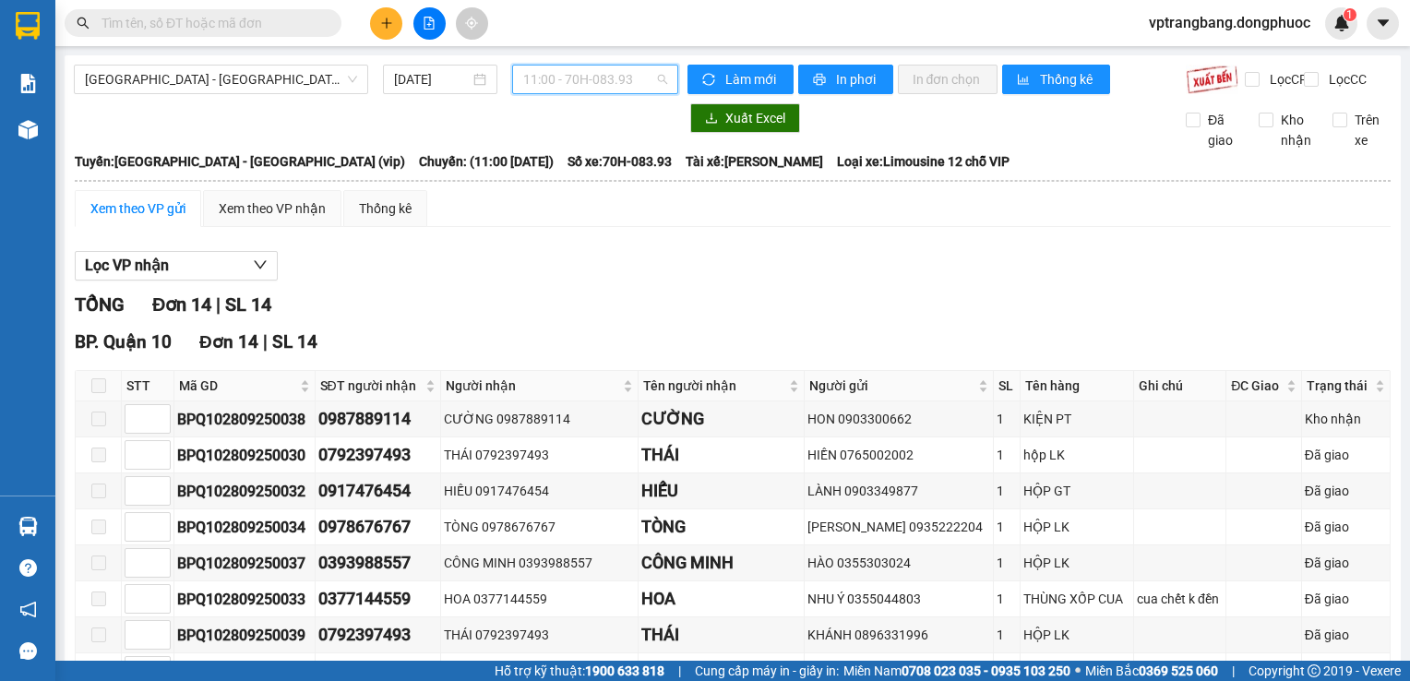
click at [611, 84] on span "11:00 - 70H-083.93" at bounding box center [595, 80] width 144 height 28
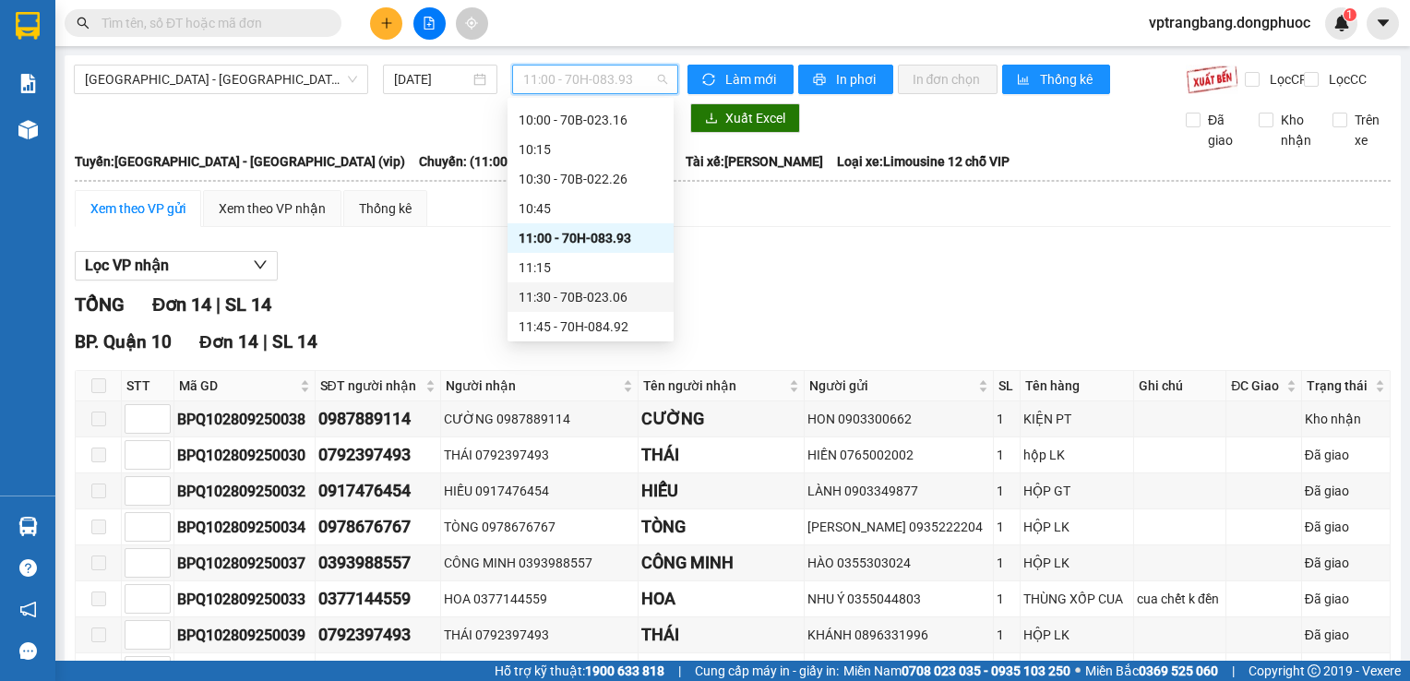
click at [611, 305] on div "11:30 - 70B-023.06" at bounding box center [591, 297] width 144 height 20
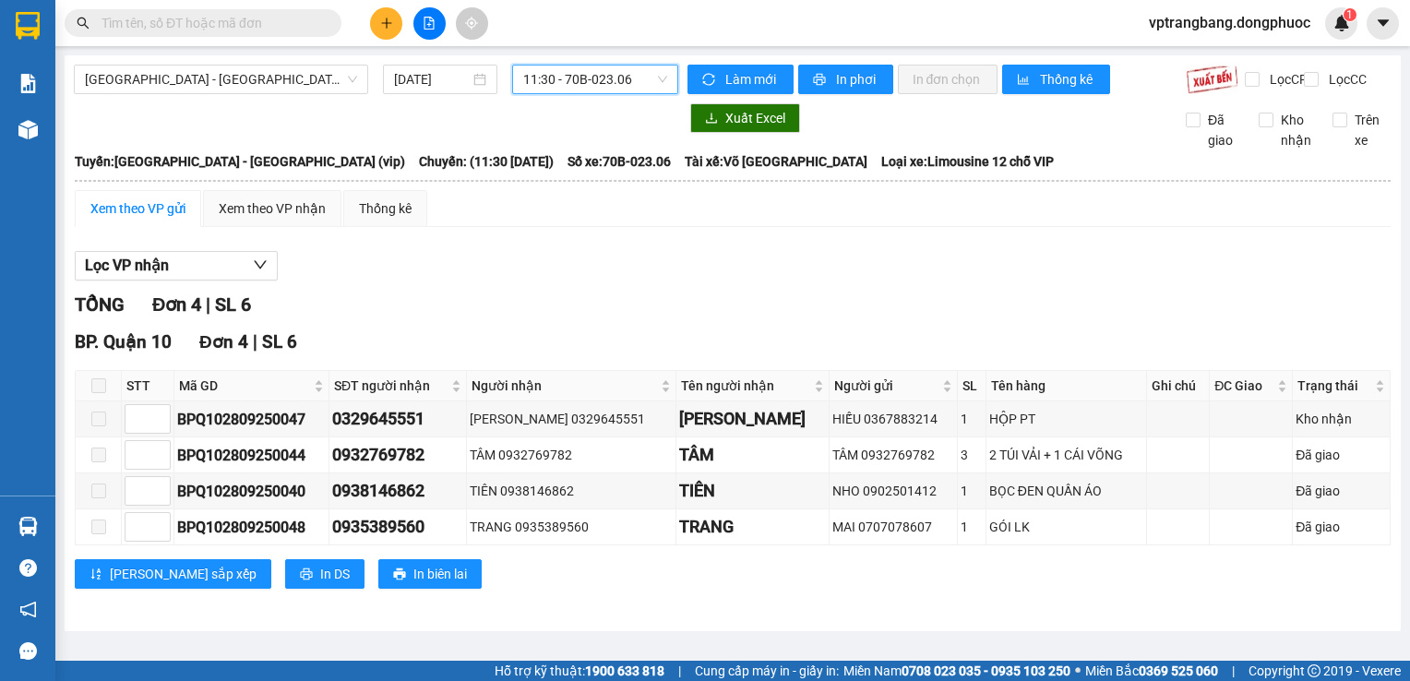
click at [620, 90] on span "11:30 - 70B-023.06" at bounding box center [595, 80] width 144 height 28
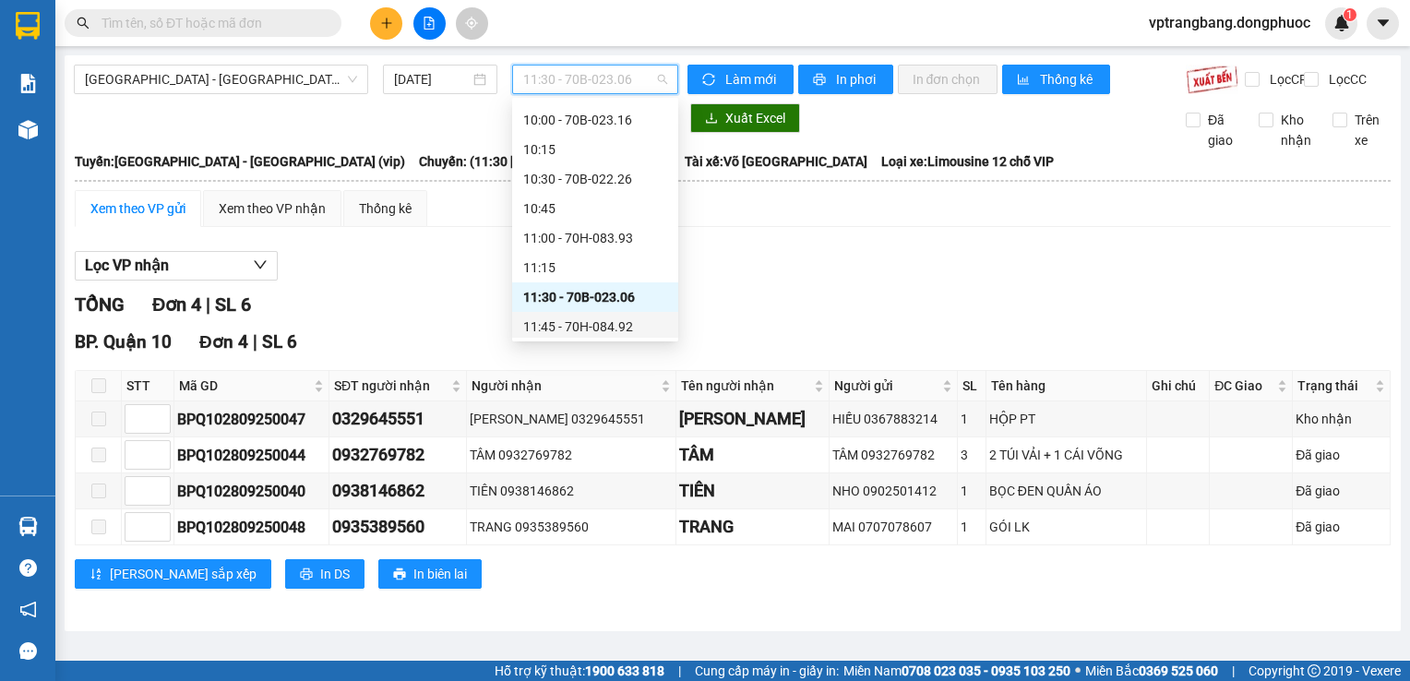
click at [588, 333] on div "11:45 - 70H-084.92" at bounding box center [595, 327] width 144 height 20
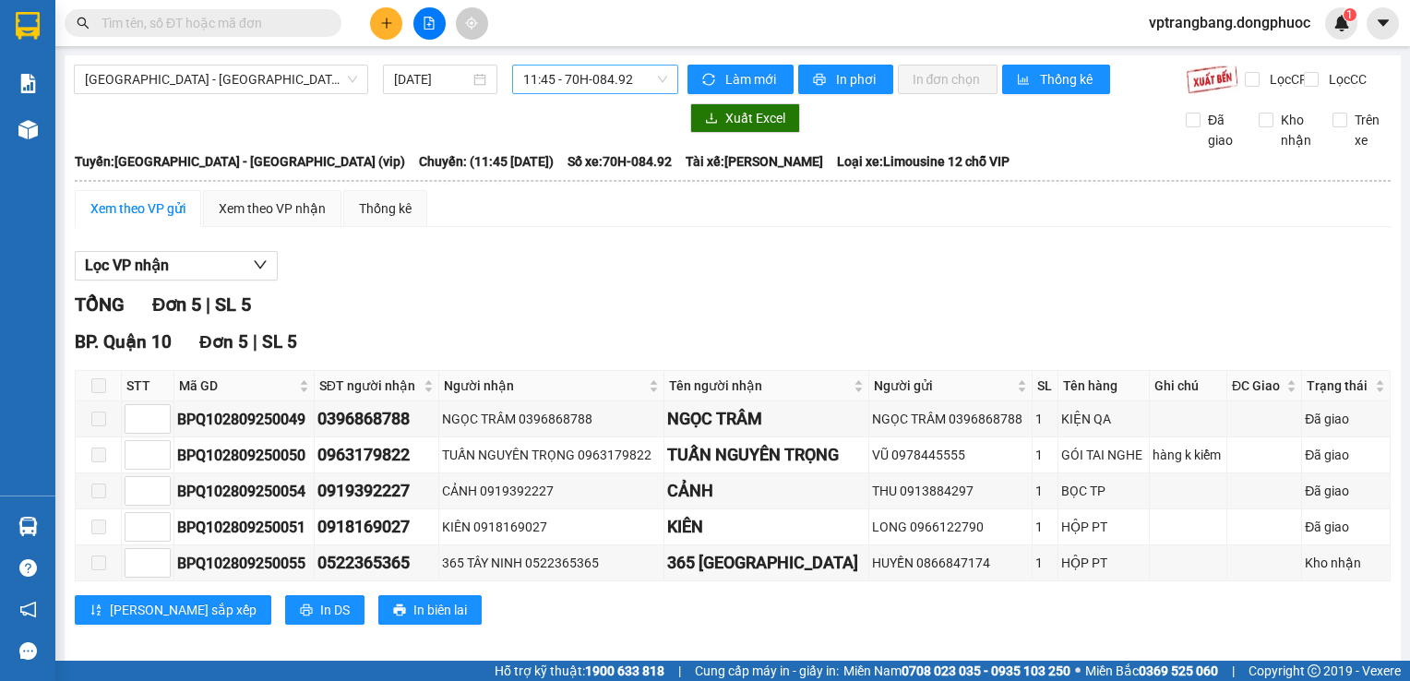
drag, startPoint x: 573, startPoint y: 61, endPoint x: 569, endPoint y: 81, distance: 20.6
click at [572, 64] on div "[GEOGRAPHIC_DATA] - [GEOGRAPHIC_DATA] (vip) [DATE] 11:45 - 70H-084.92 Làm mới I…" at bounding box center [733, 361] width 1336 height 612
drag, startPoint x: 569, startPoint y: 82, endPoint x: 570, endPoint y: 98, distance: 15.7
click at [570, 94] on div "[GEOGRAPHIC_DATA] - [GEOGRAPHIC_DATA] (vip) [DATE] 11:45 - 70H-084.92" at bounding box center [376, 80] width 604 height 30
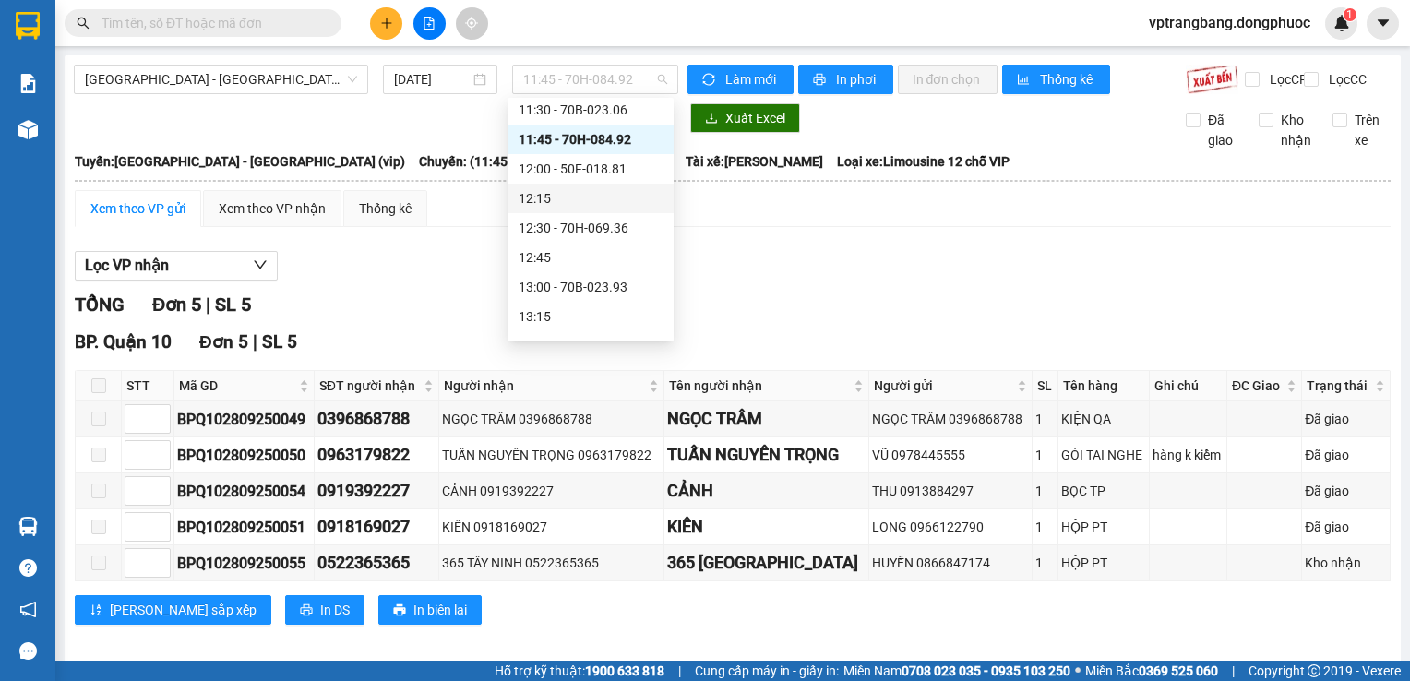
scroll to position [864, 0]
click at [593, 169] on div "12:00 - 50F-018.81" at bounding box center [591, 168] width 144 height 20
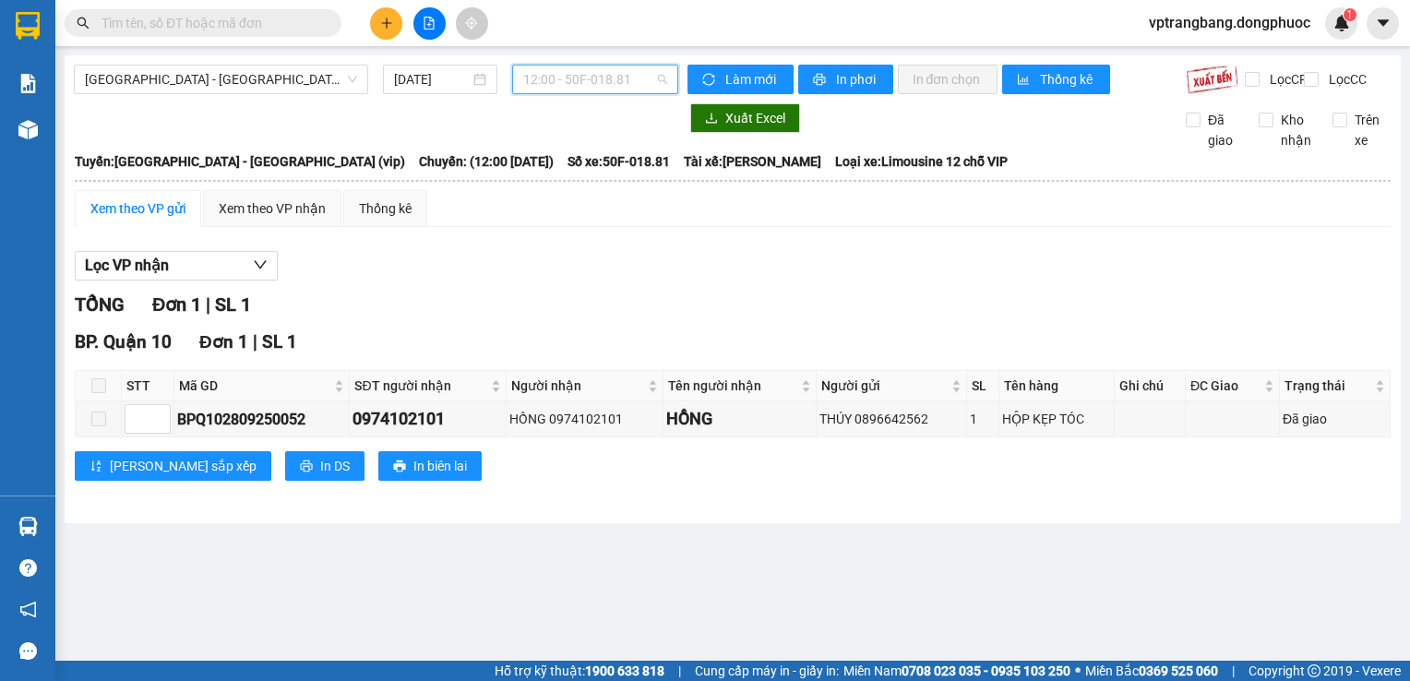
click at [636, 79] on span "12:00 - 50F-018.81" at bounding box center [595, 80] width 144 height 28
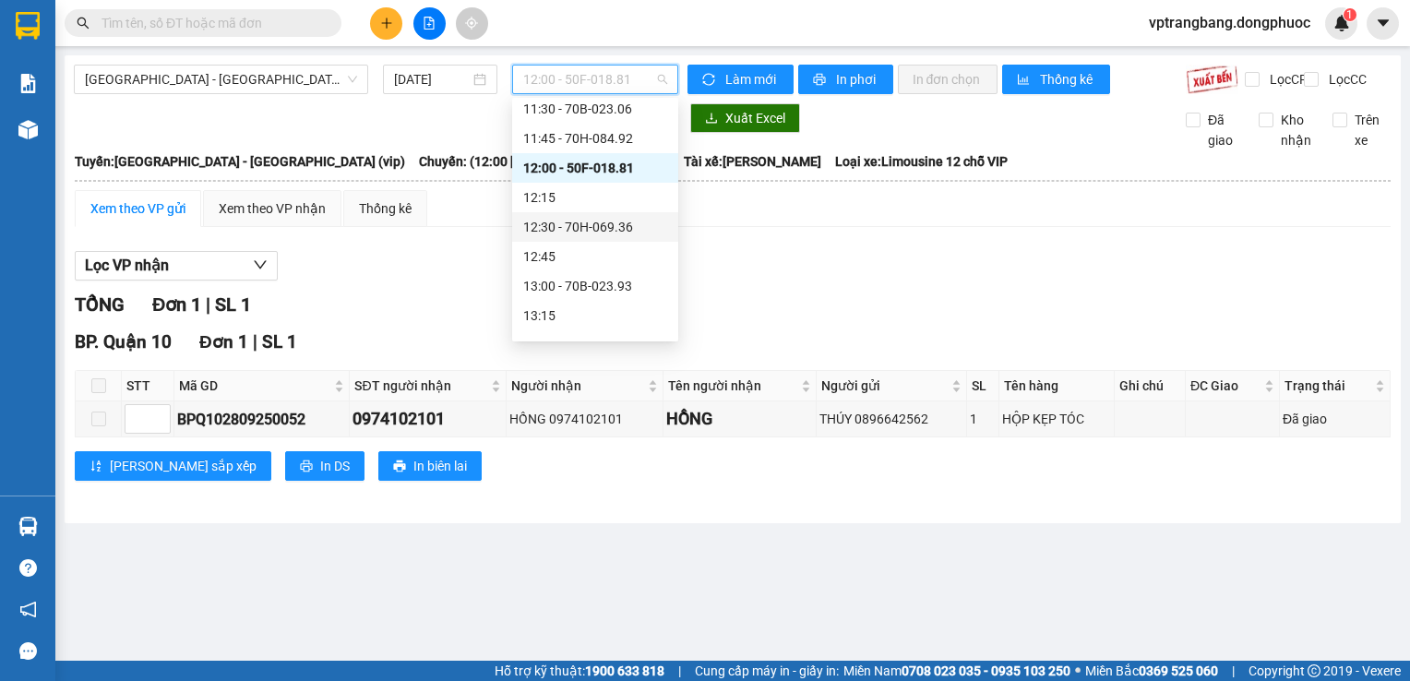
click at [598, 236] on div "12:30 - 70H-069.36" at bounding box center [595, 227] width 144 height 20
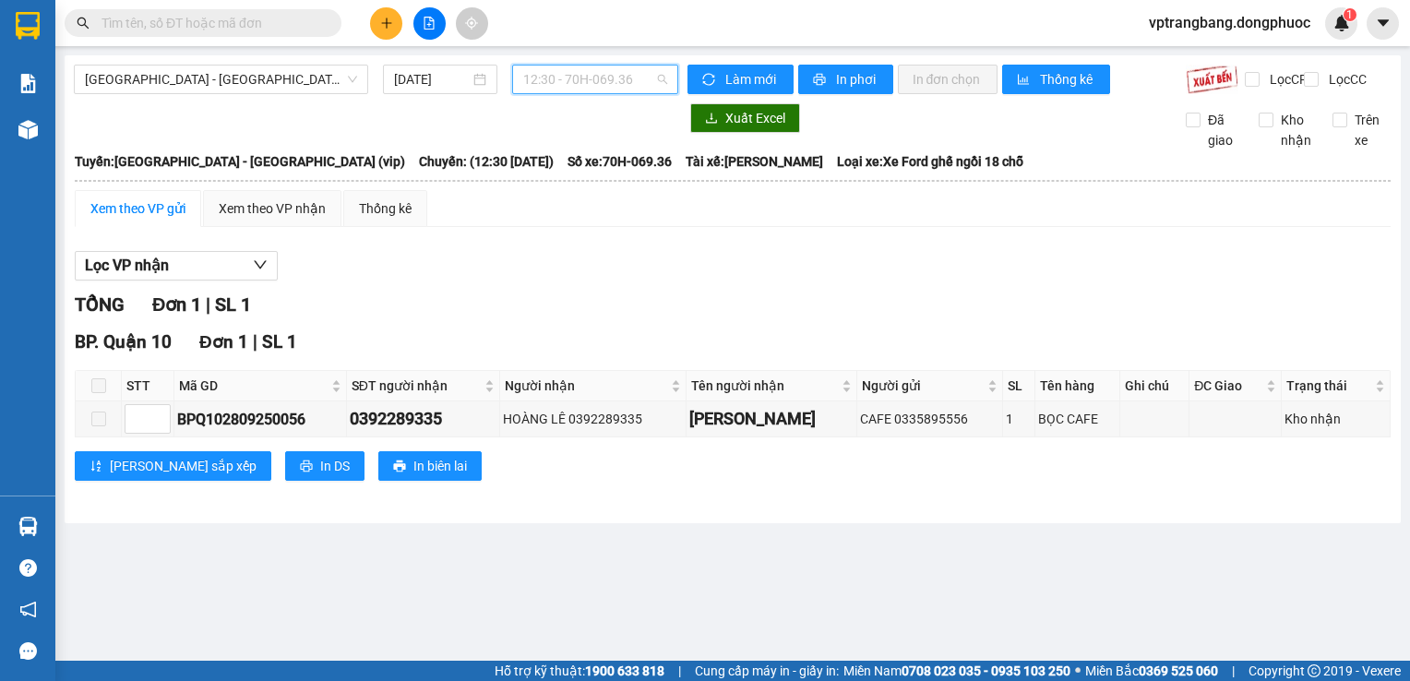
click at [593, 81] on span "12:30 - 70H-069.36" at bounding box center [595, 80] width 144 height 28
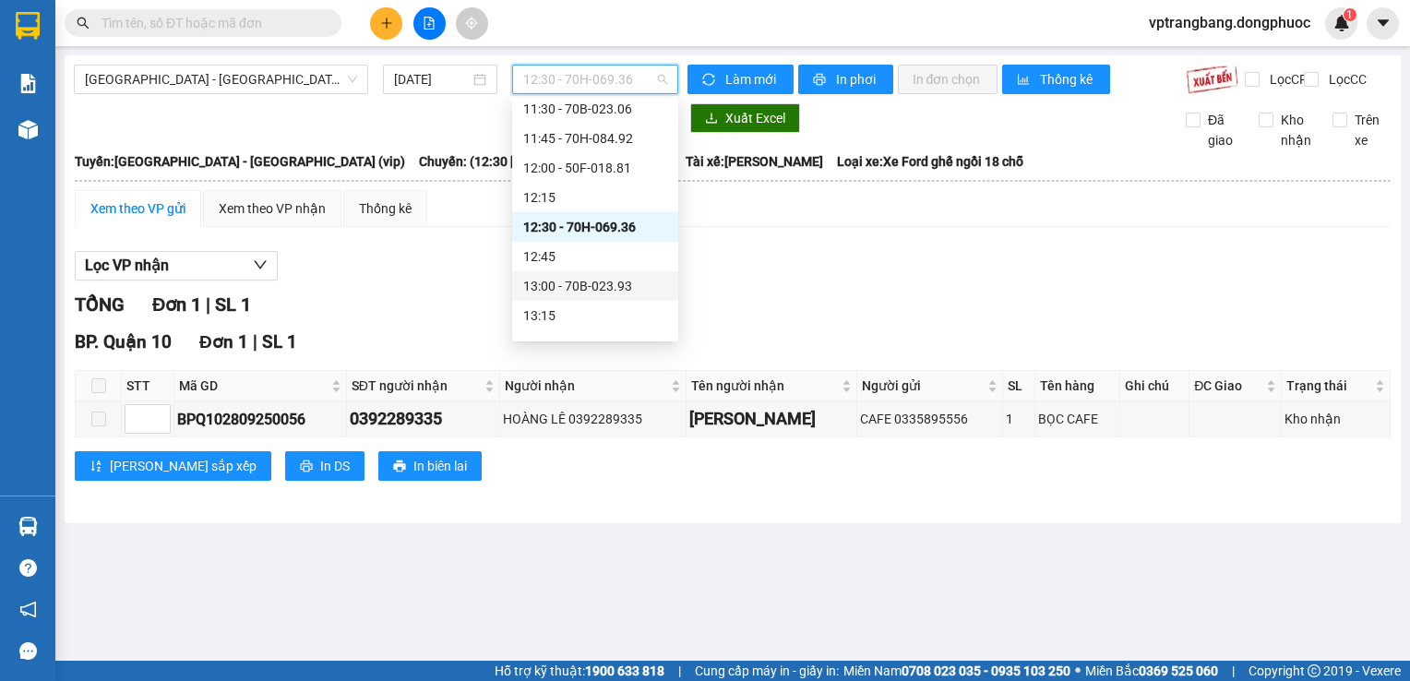
click at [604, 288] on div "13:00 - 70B-023.93" at bounding box center [595, 286] width 144 height 20
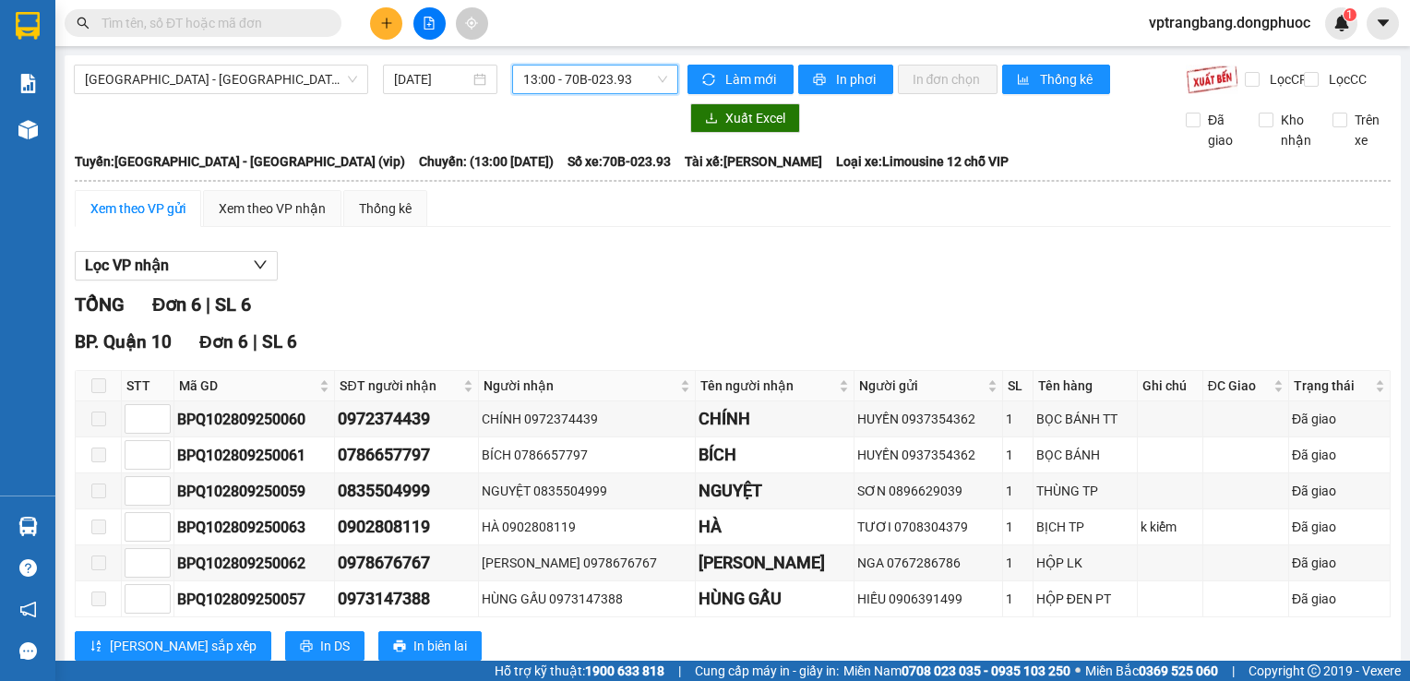
click at [549, 76] on span "13:00 - 70B-023.93" at bounding box center [595, 80] width 144 height 28
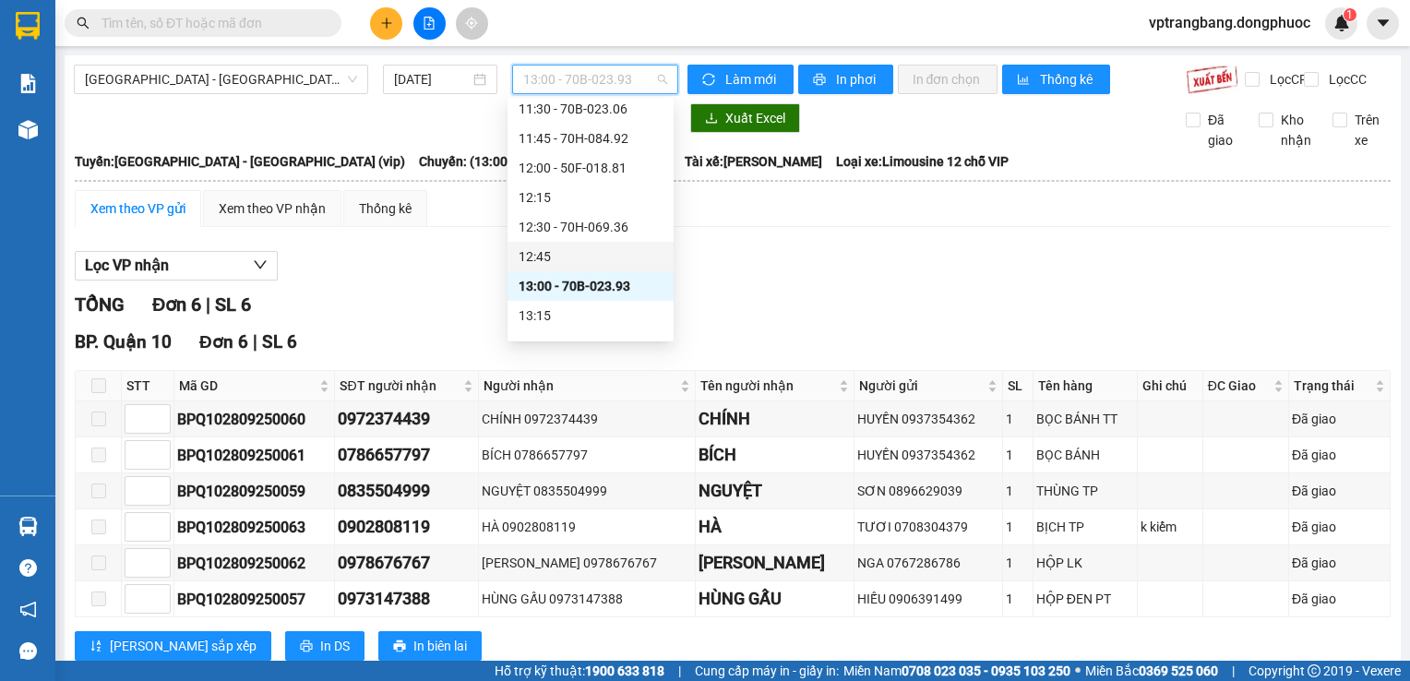
scroll to position [1048, 0]
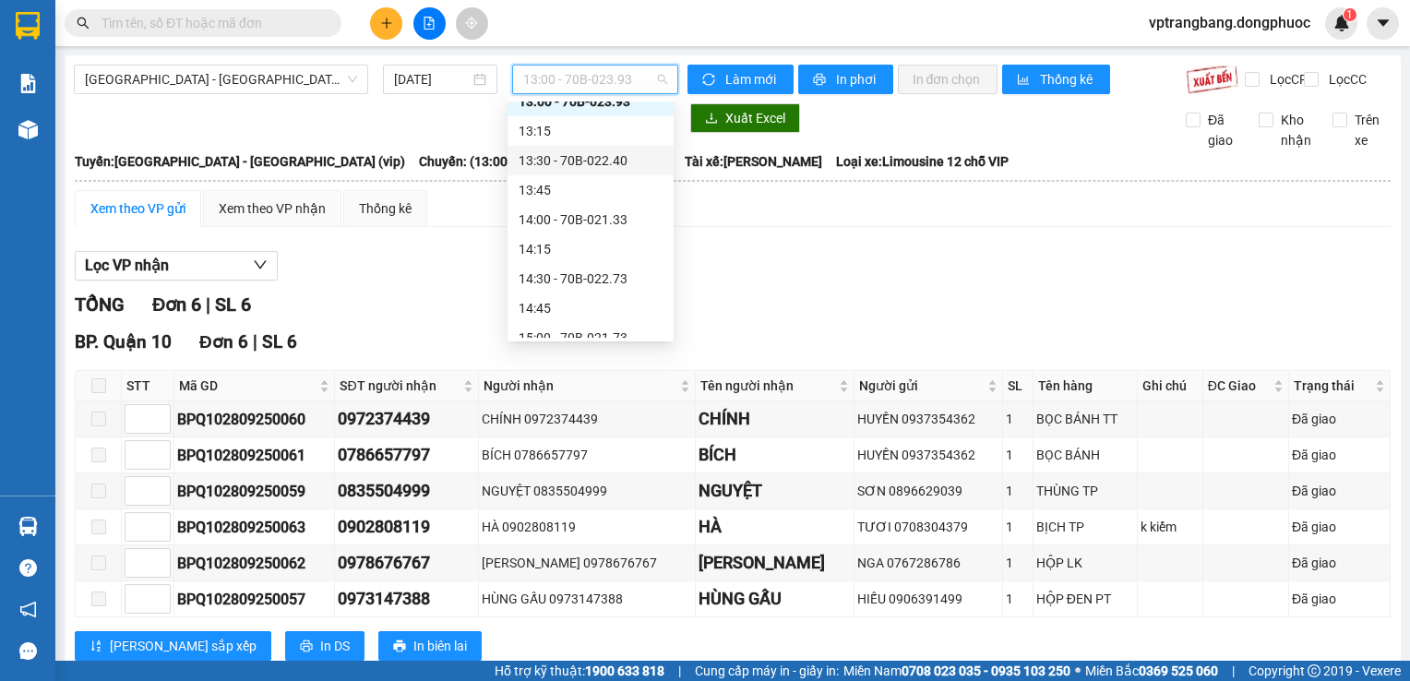
click at [605, 167] on div "13:30 - 70B-022.40" at bounding box center [591, 160] width 144 height 20
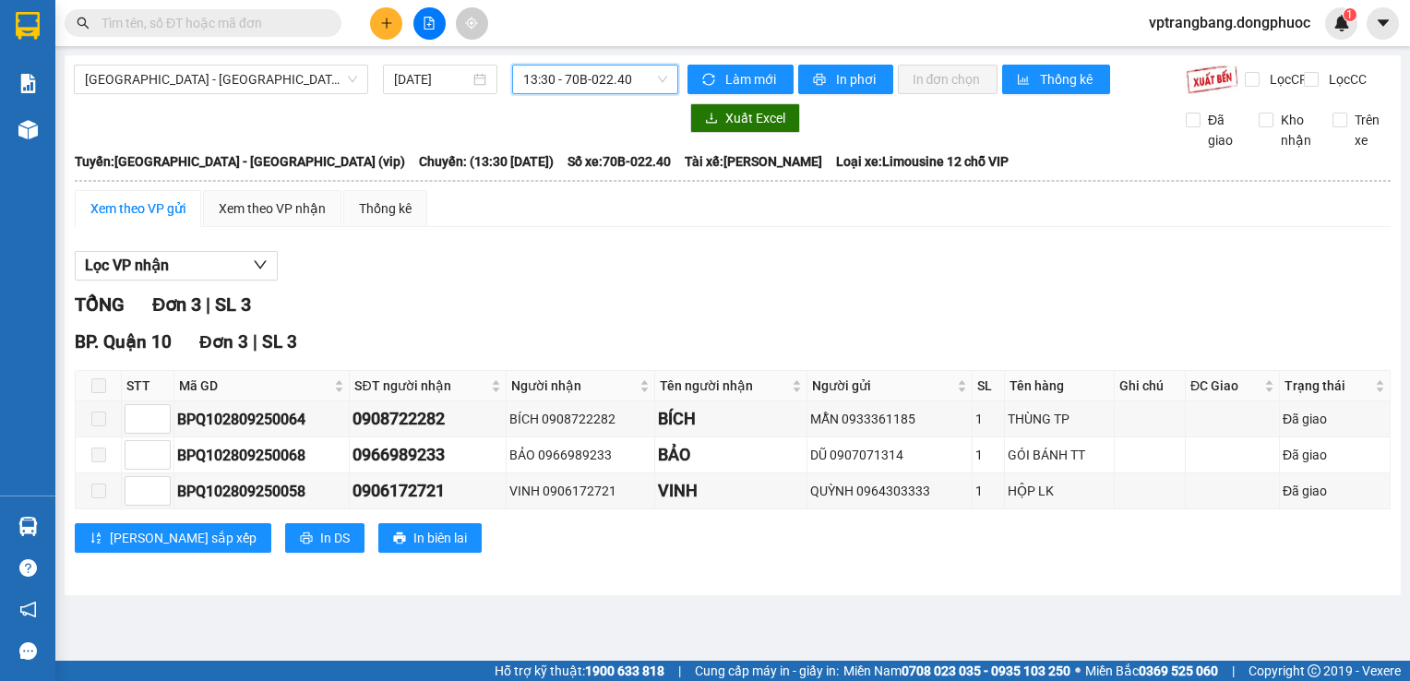
click at [613, 84] on span "13:30 - 70B-022.40" at bounding box center [595, 80] width 144 height 28
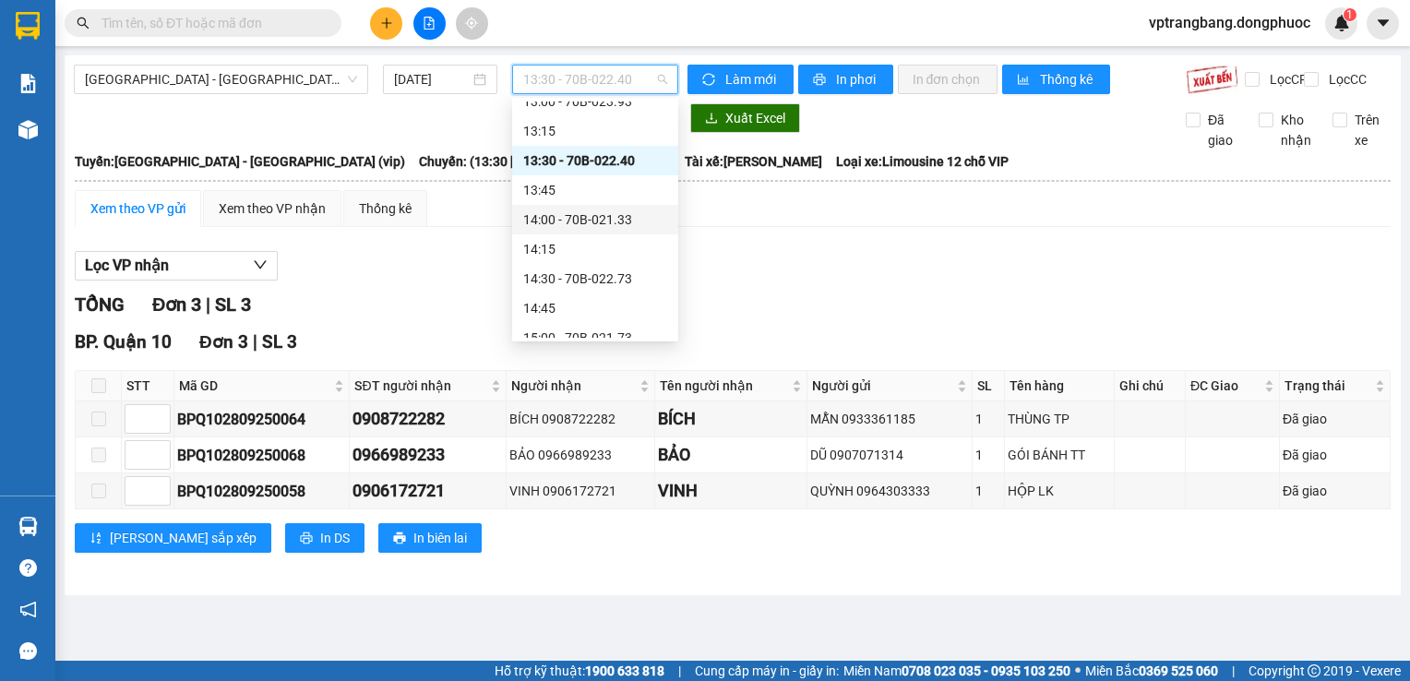
click at [588, 218] on div "14:00 - 70B-021.33" at bounding box center [595, 219] width 144 height 20
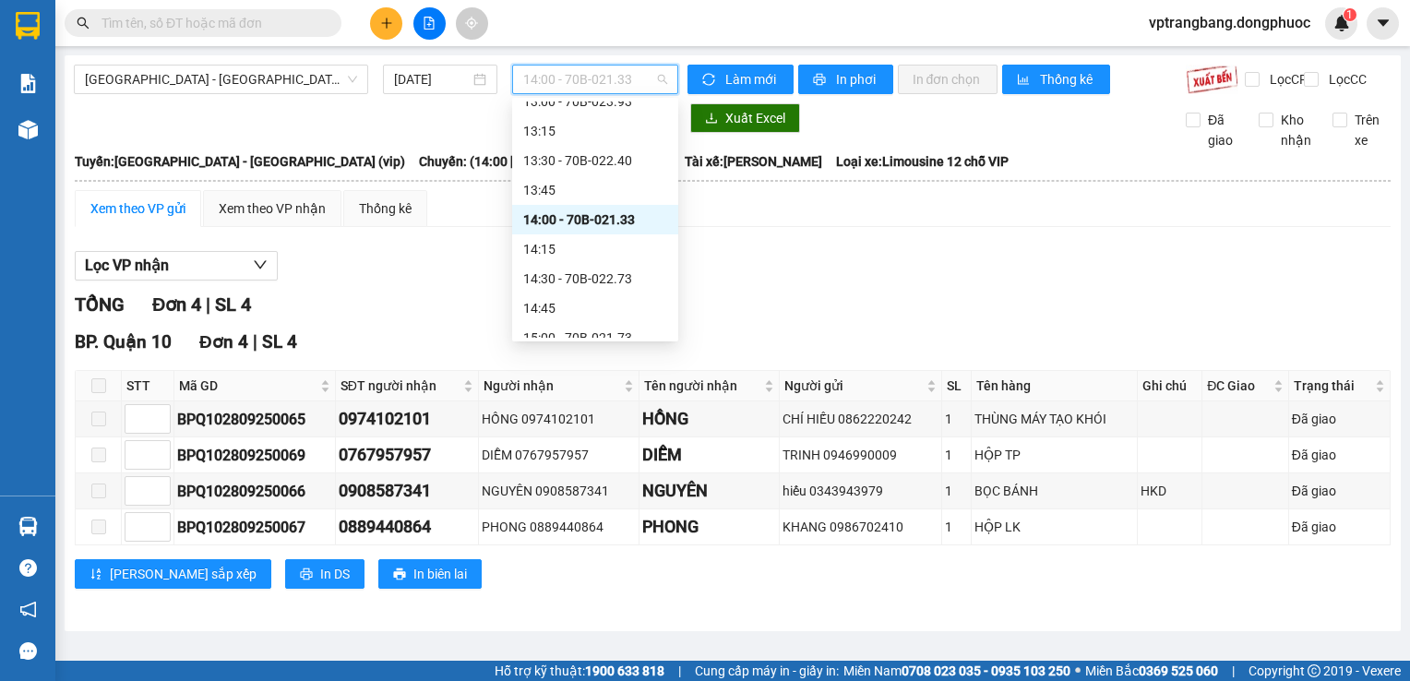
click at [545, 73] on span "14:00 - 70B-021.33" at bounding box center [595, 80] width 144 height 28
click at [593, 288] on div "14:30 - 70B-022.73" at bounding box center [595, 279] width 144 height 20
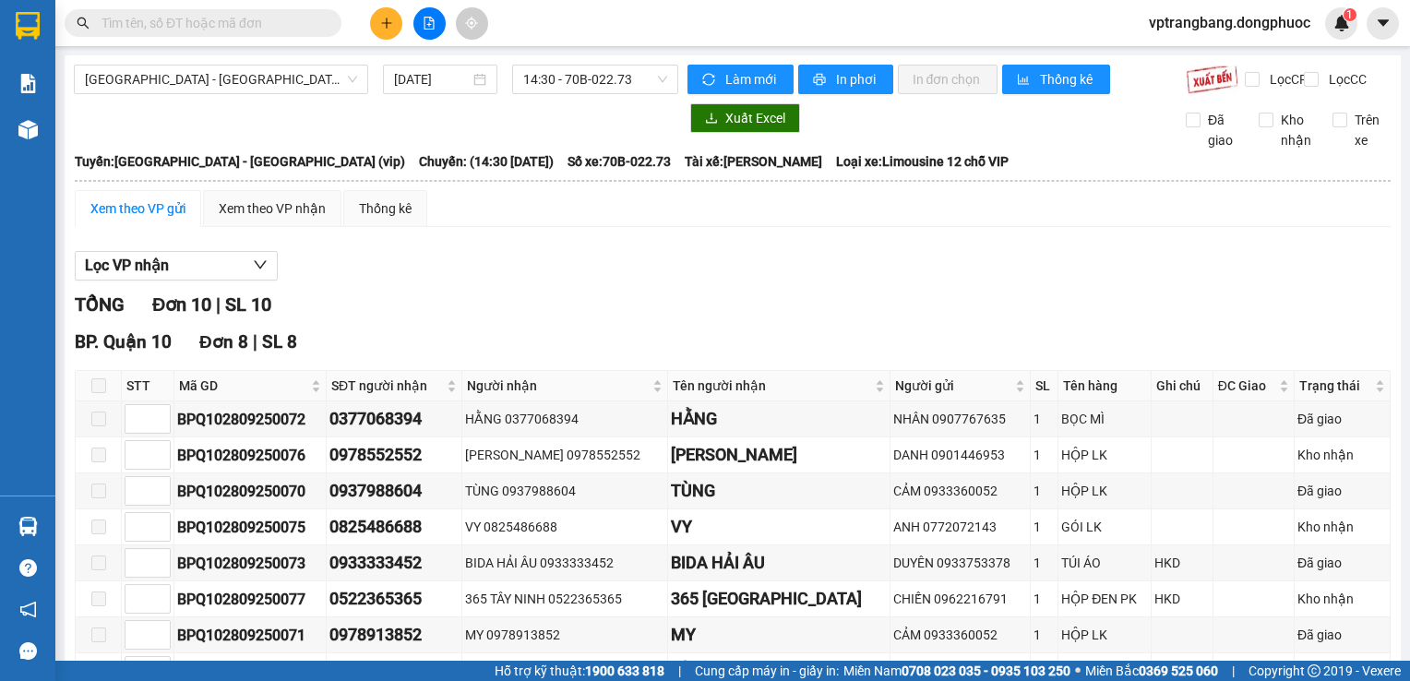
click at [407, 278] on div "Lọc VP nhận" at bounding box center [733, 266] width 1316 height 30
